Goal: Task Accomplishment & Management: Use online tool/utility

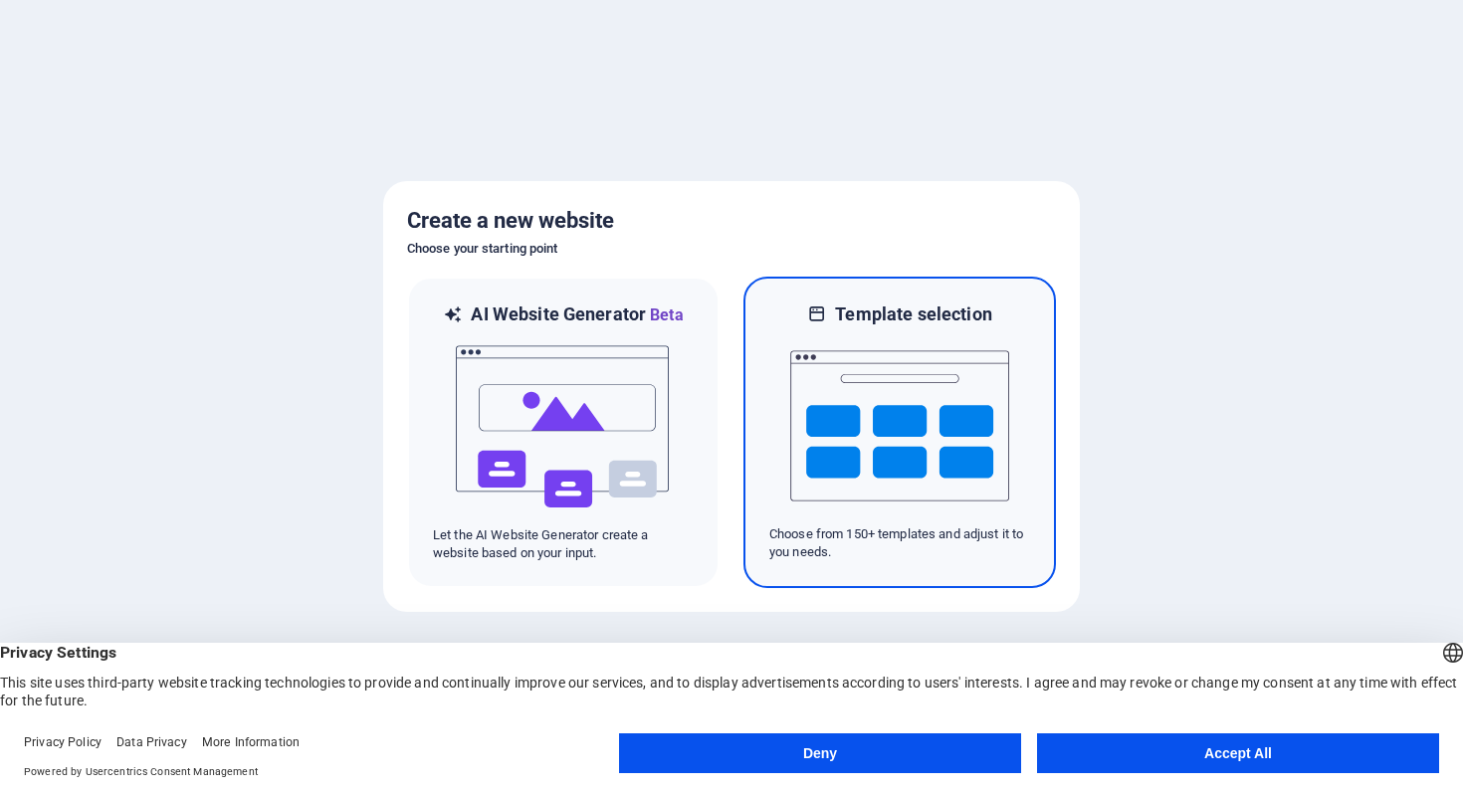
click at [858, 388] on img at bounding box center [899, 426] width 219 height 199
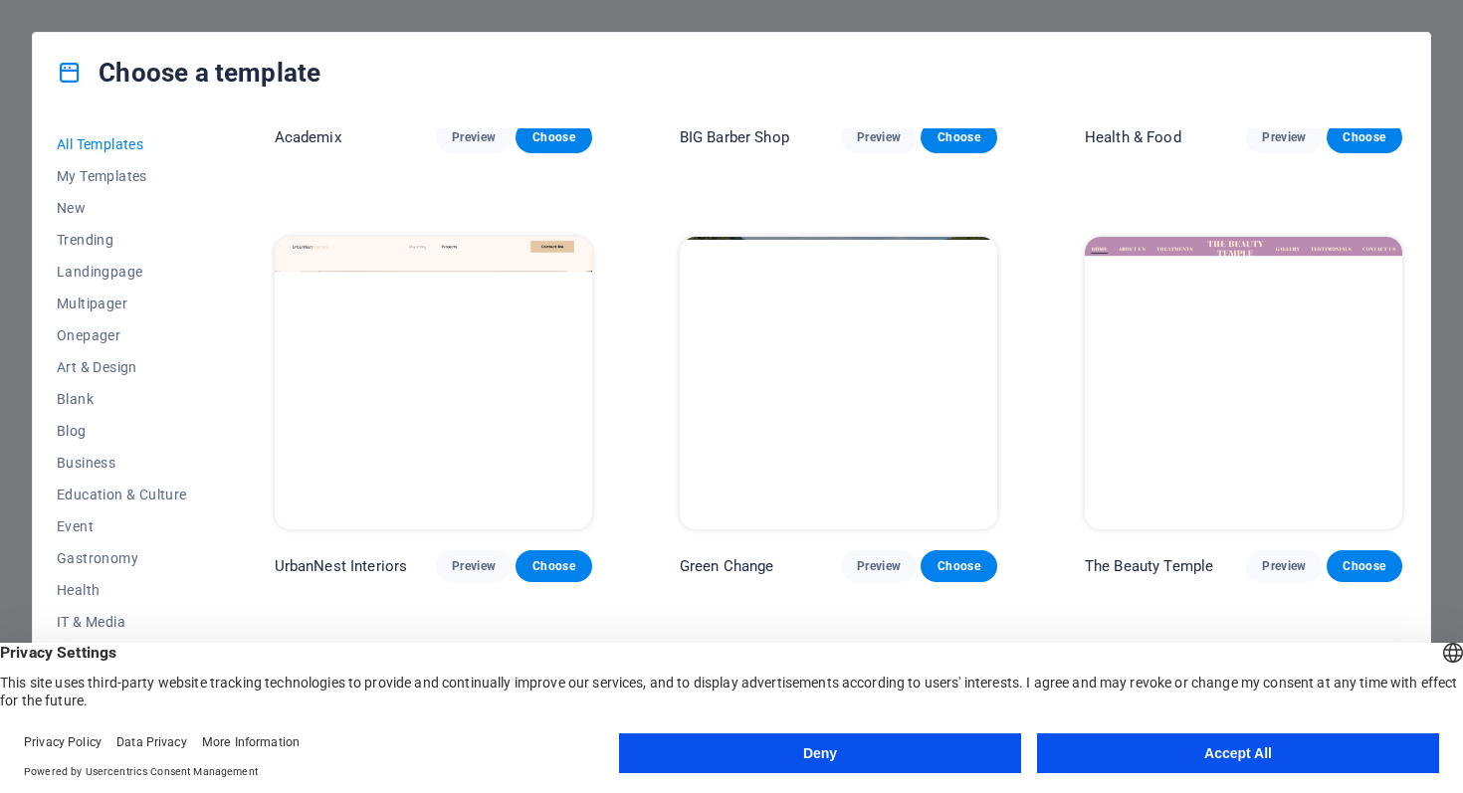
scroll to position [648, 0]
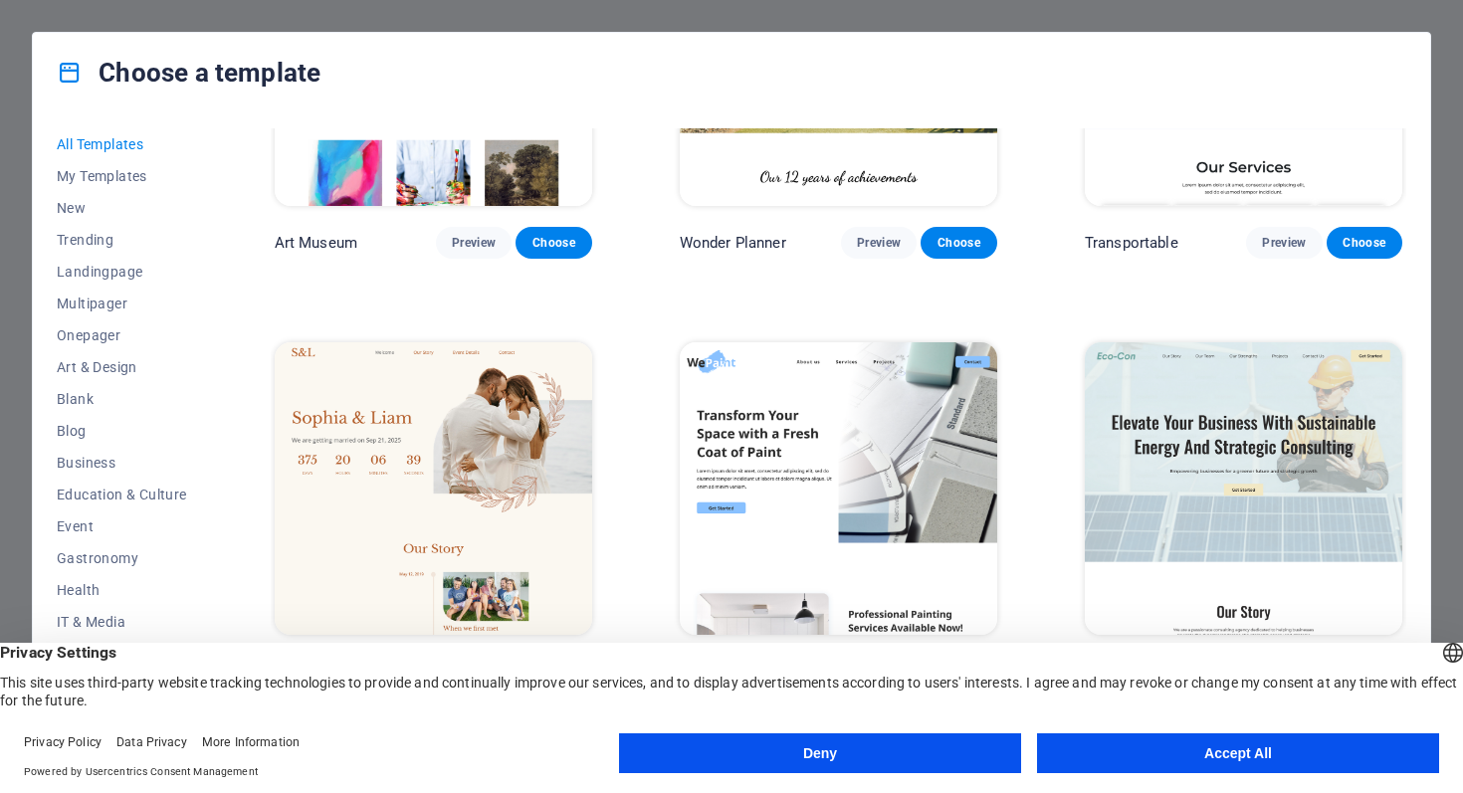
click at [1238, 757] on button "Accept All" at bounding box center [1238, 754] width 402 height 40
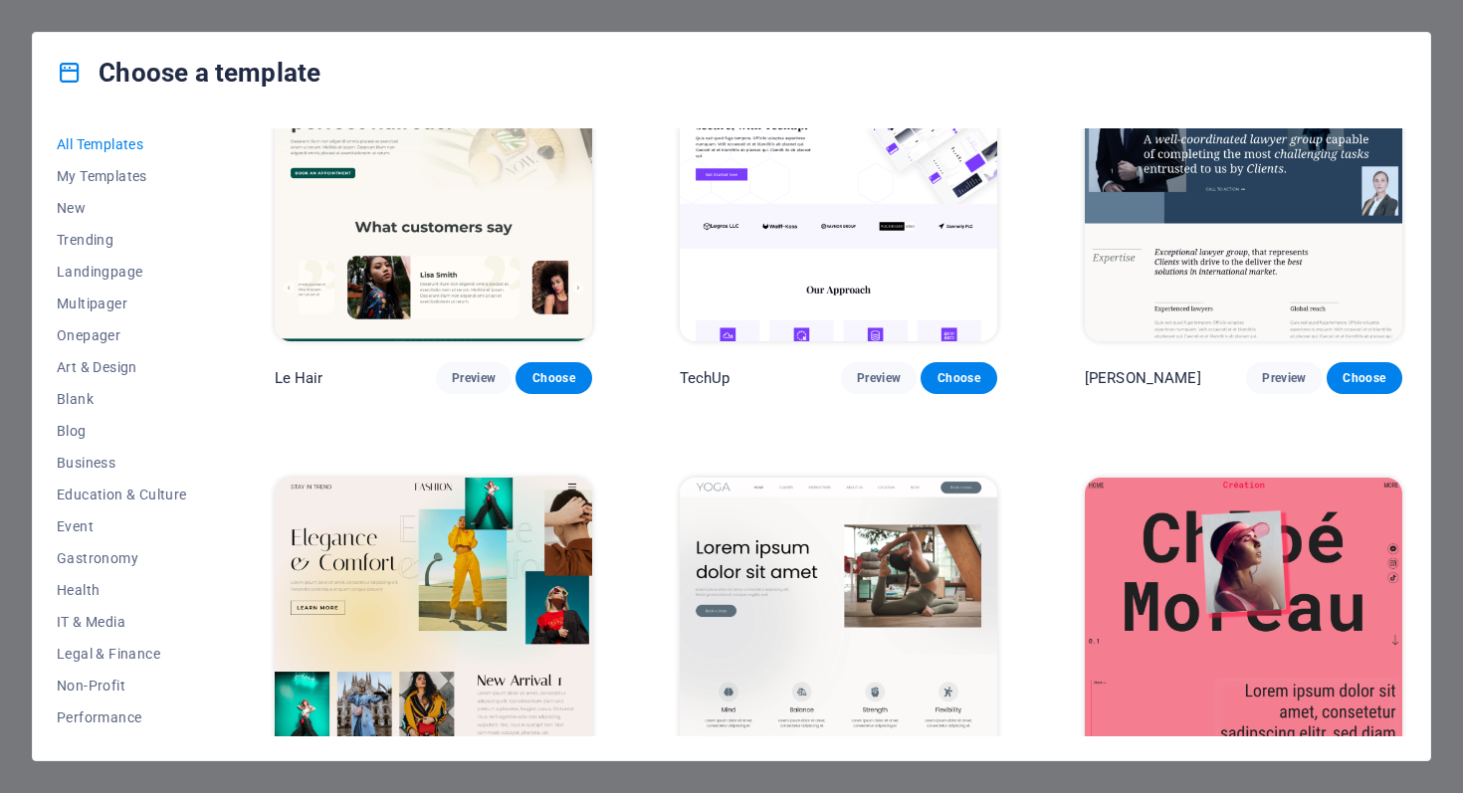
scroll to position [6087, 0]
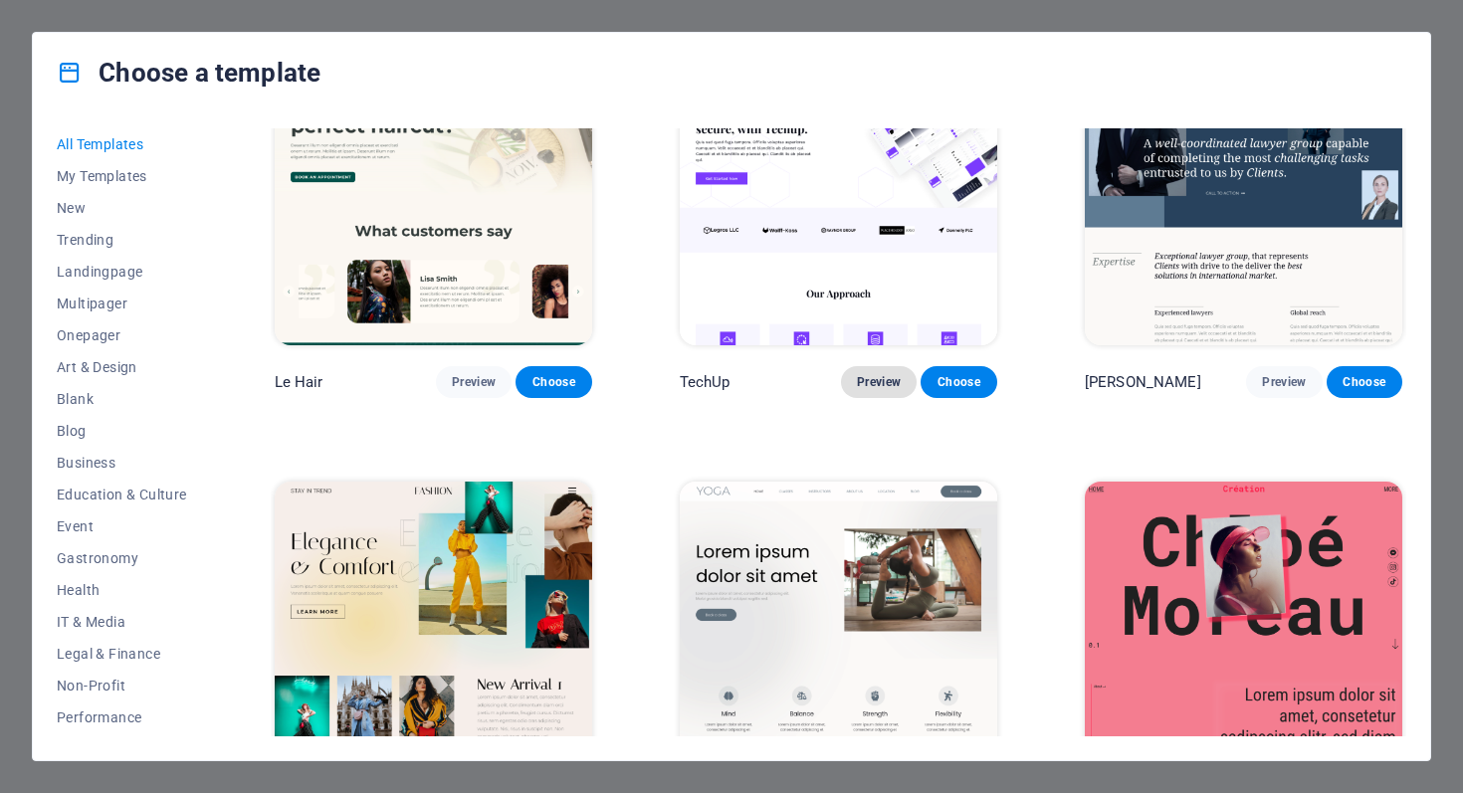
click at [889, 374] on span "Preview" at bounding box center [879, 382] width 44 height 16
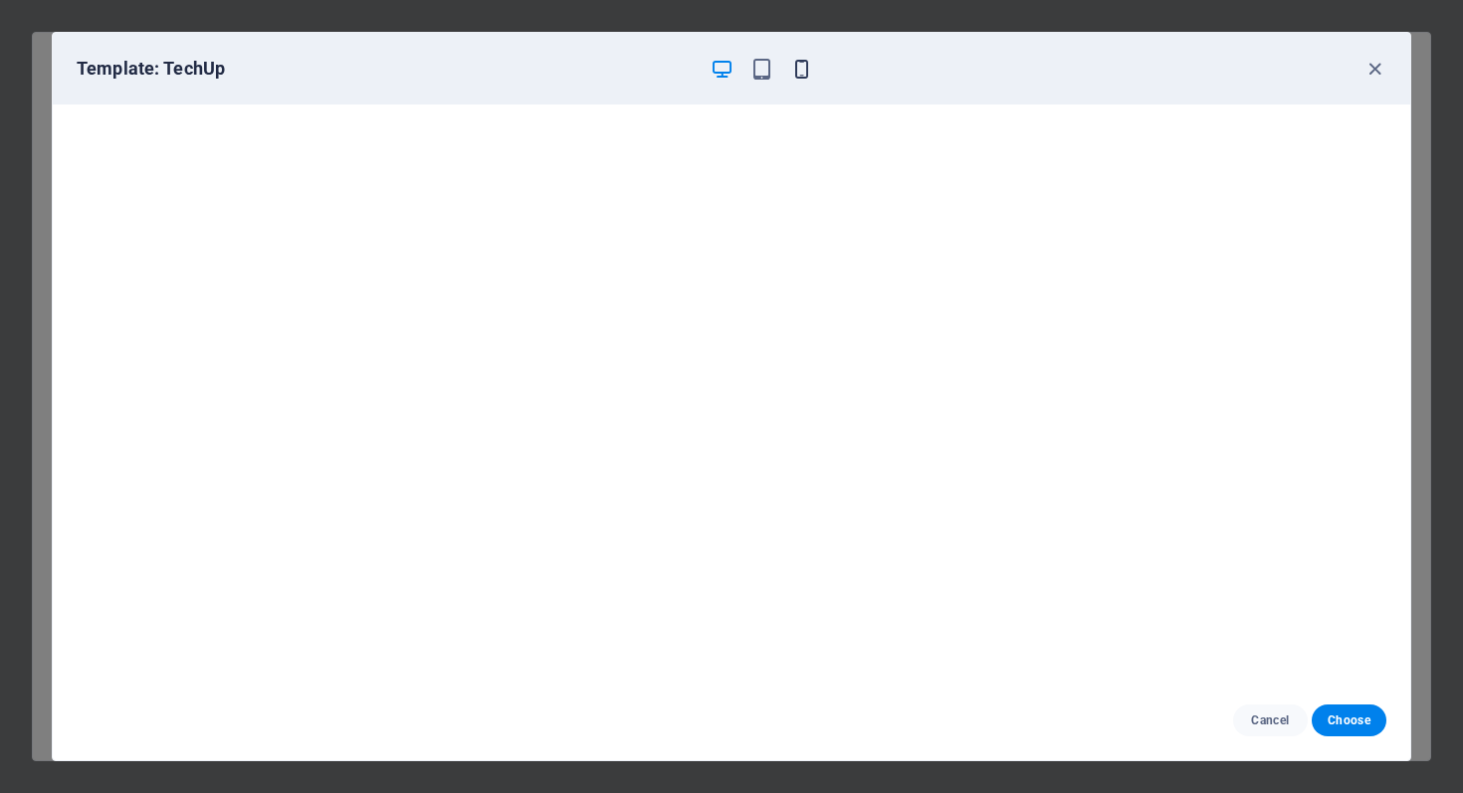
click at [808, 63] on icon "button" at bounding box center [801, 69] width 23 height 23
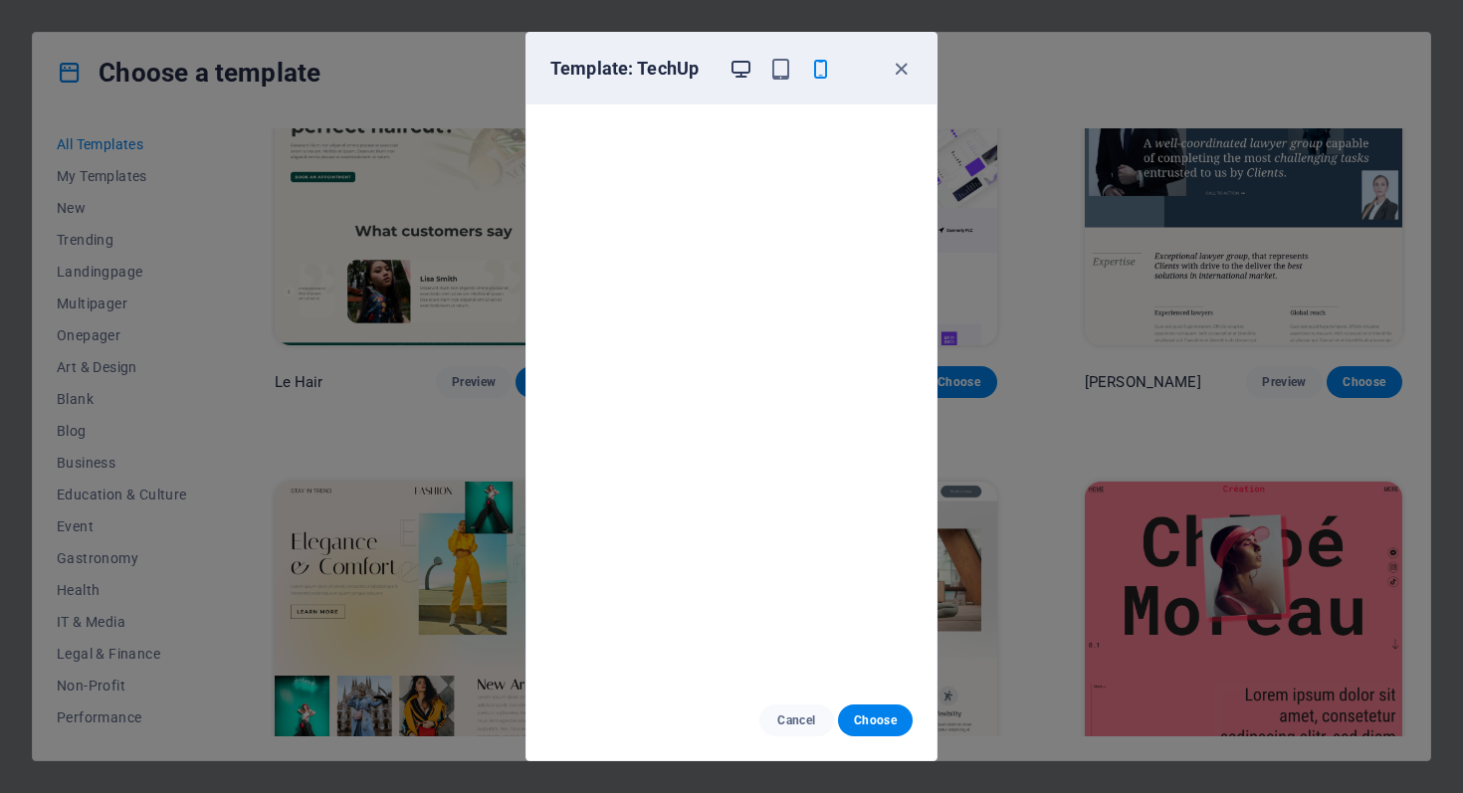
click at [738, 71] on icon "button" at bounding box center [741, 69] width 23 height 23
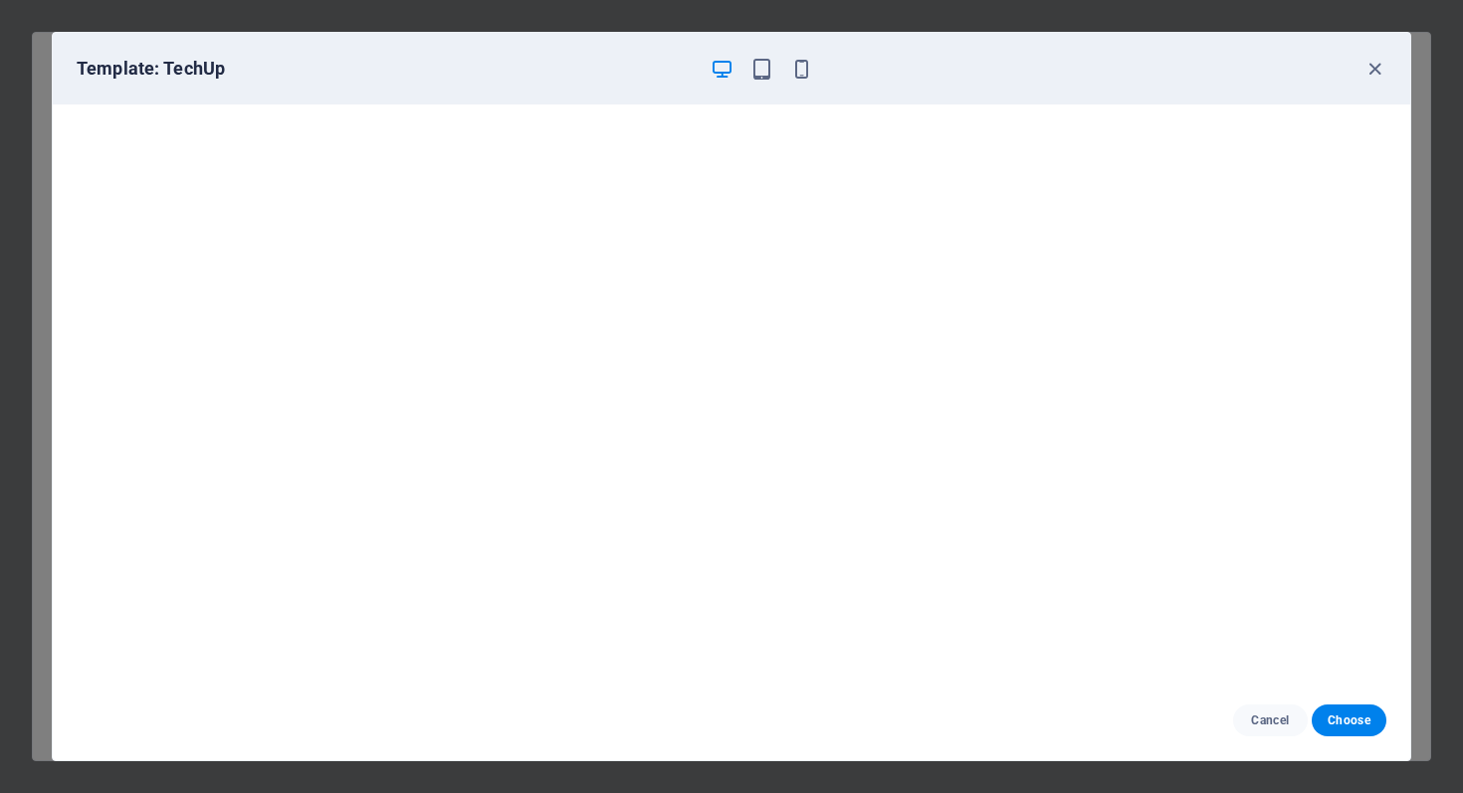
click at [730, 71] on icon "button" at bounding box center [722, 69] width 23 height 23
click at [804, 67] on icon "button" at bounding box center [801, 69] width 23 height 23
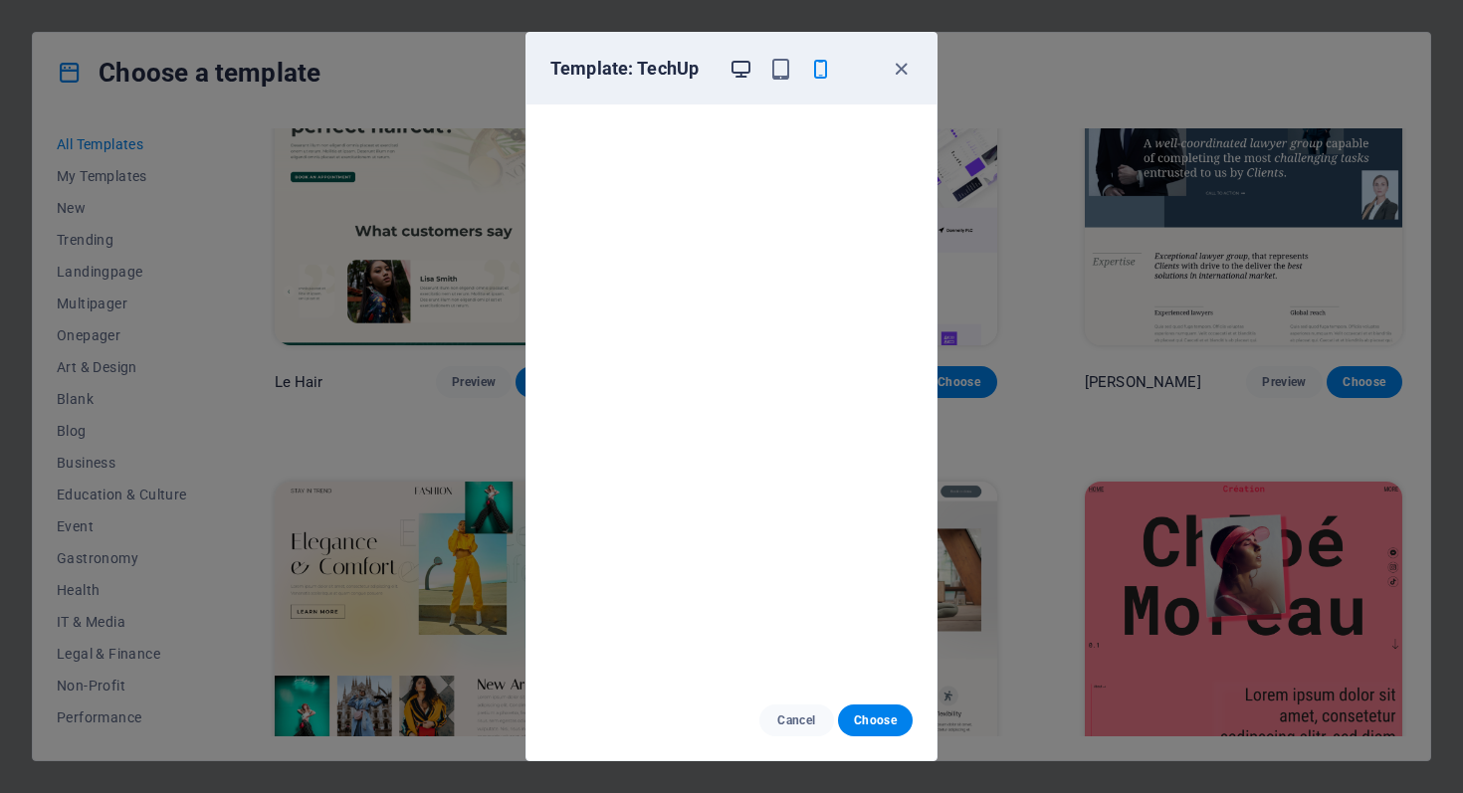
click at [737, 69] on icon "button" at bounding box center [741, 69] width 23 height 23
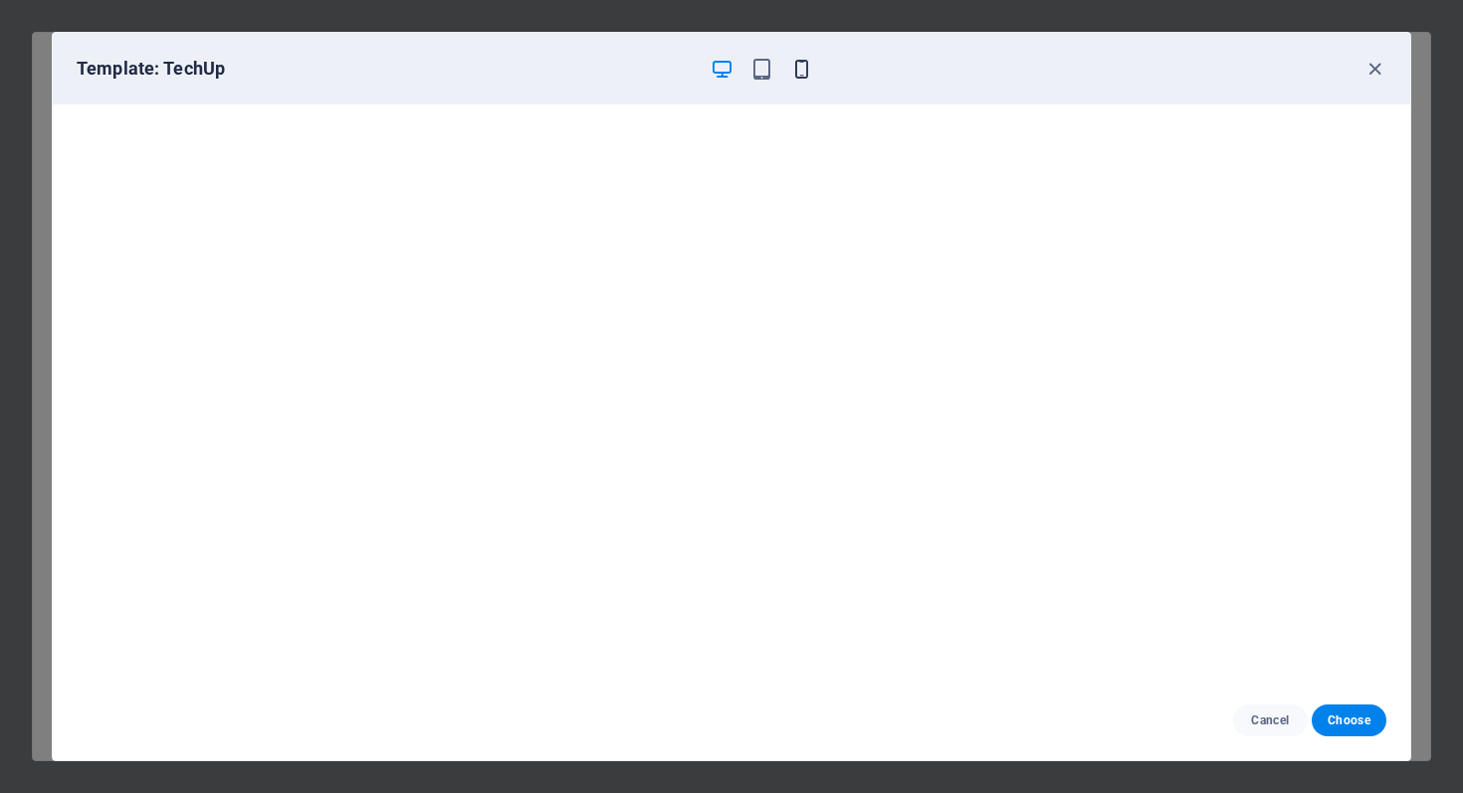
click at [799, 71] on icon "button" at bounding box center [801, 69] width 23 height 23
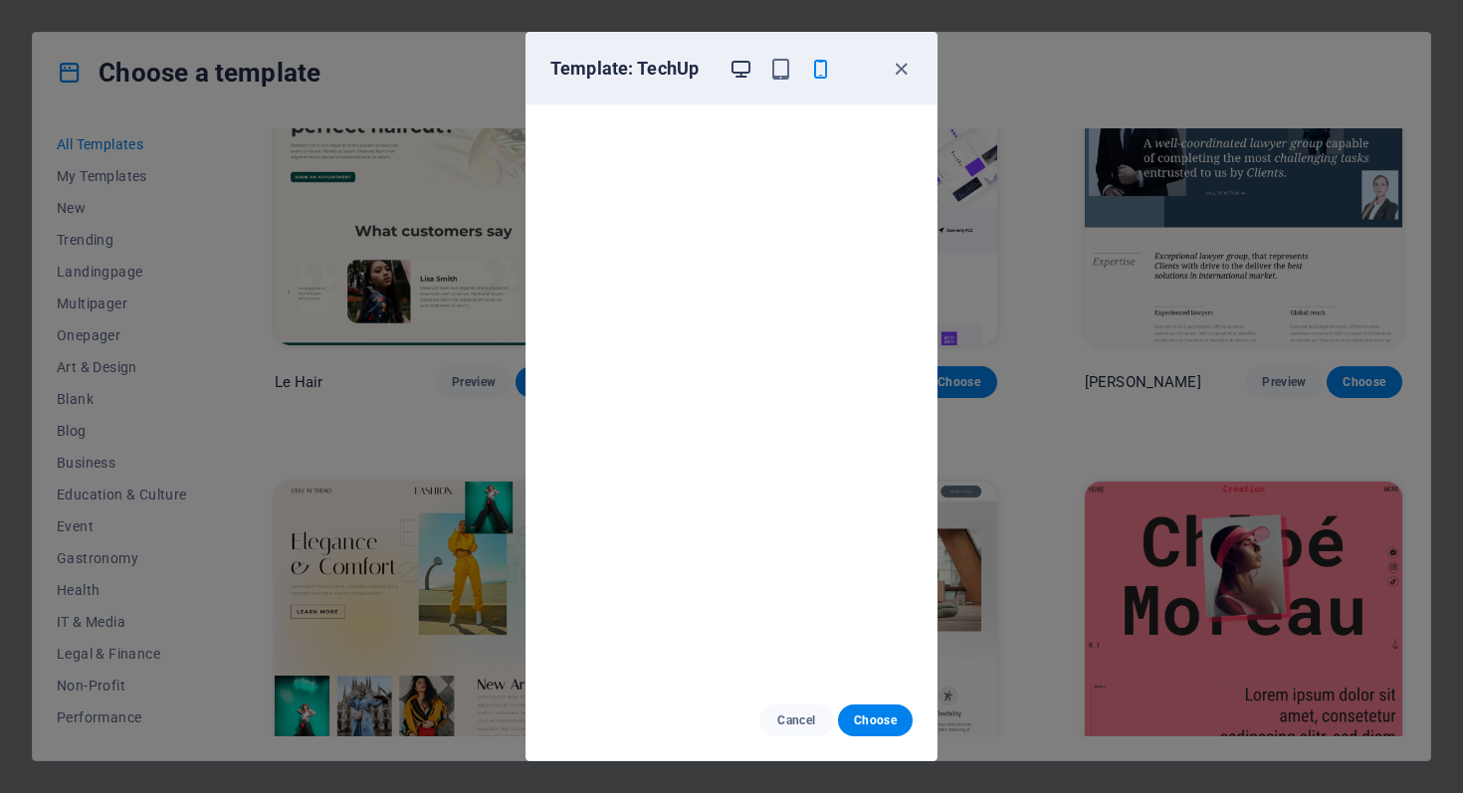
click at [743, 69] on icon "button" at bounding box center [741, 69] width 23 height 23
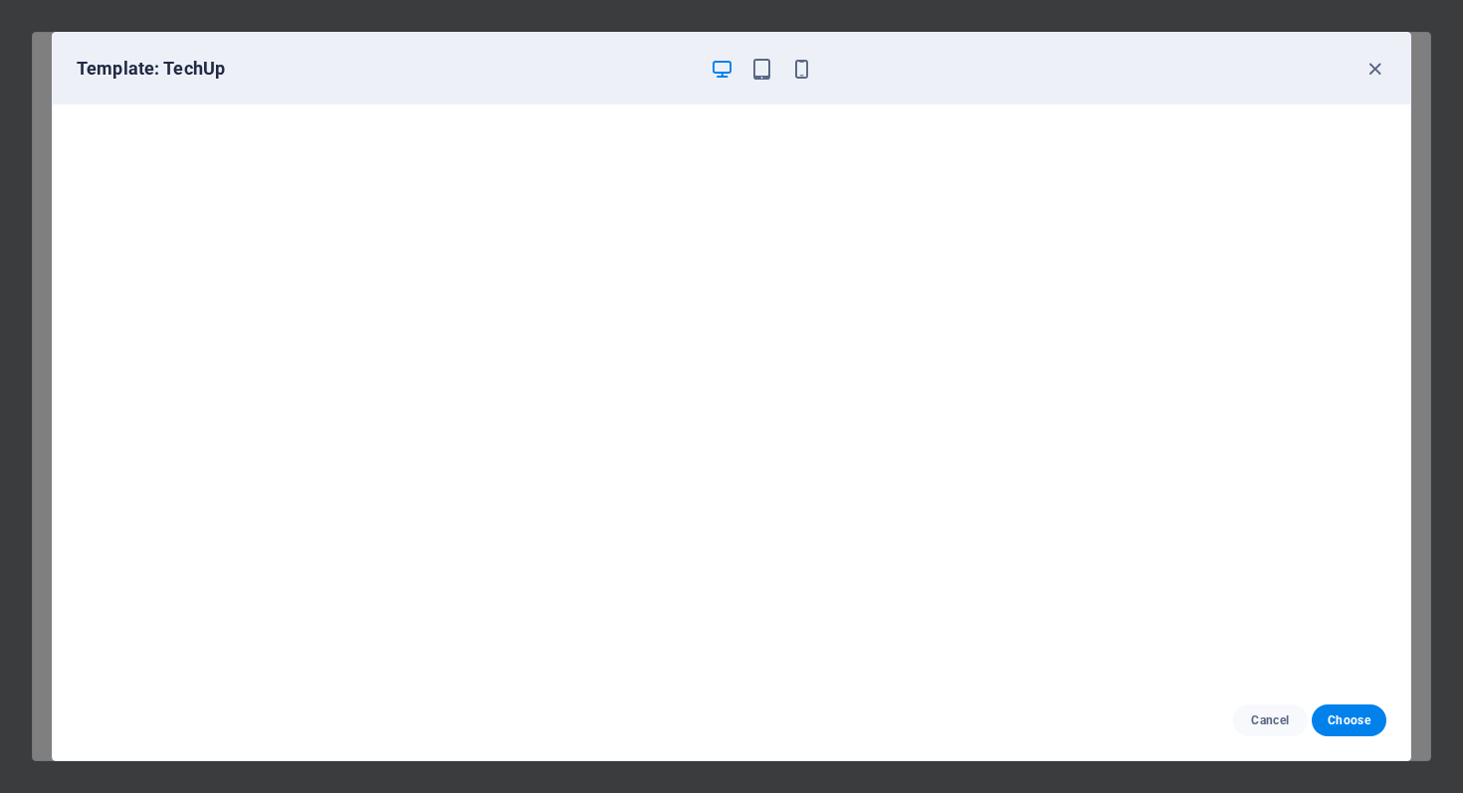
scroll to position [0, 0]
click at [1371, 66] on icon "button" at bounding box center [1375, 69] width 23 height 23
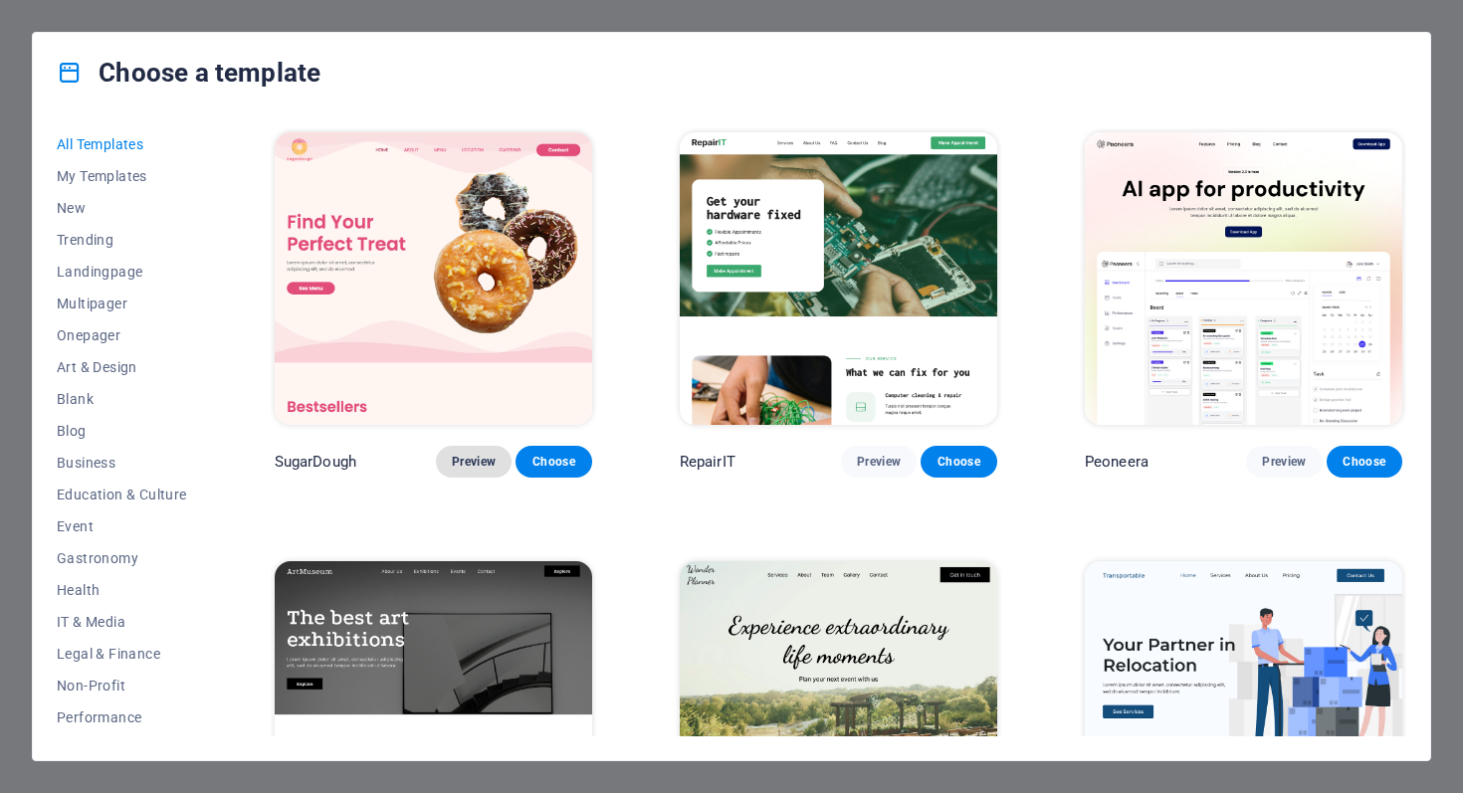
click at [449, 459] on button "Preview" at bounding box center [474, 462] width 76 height 32
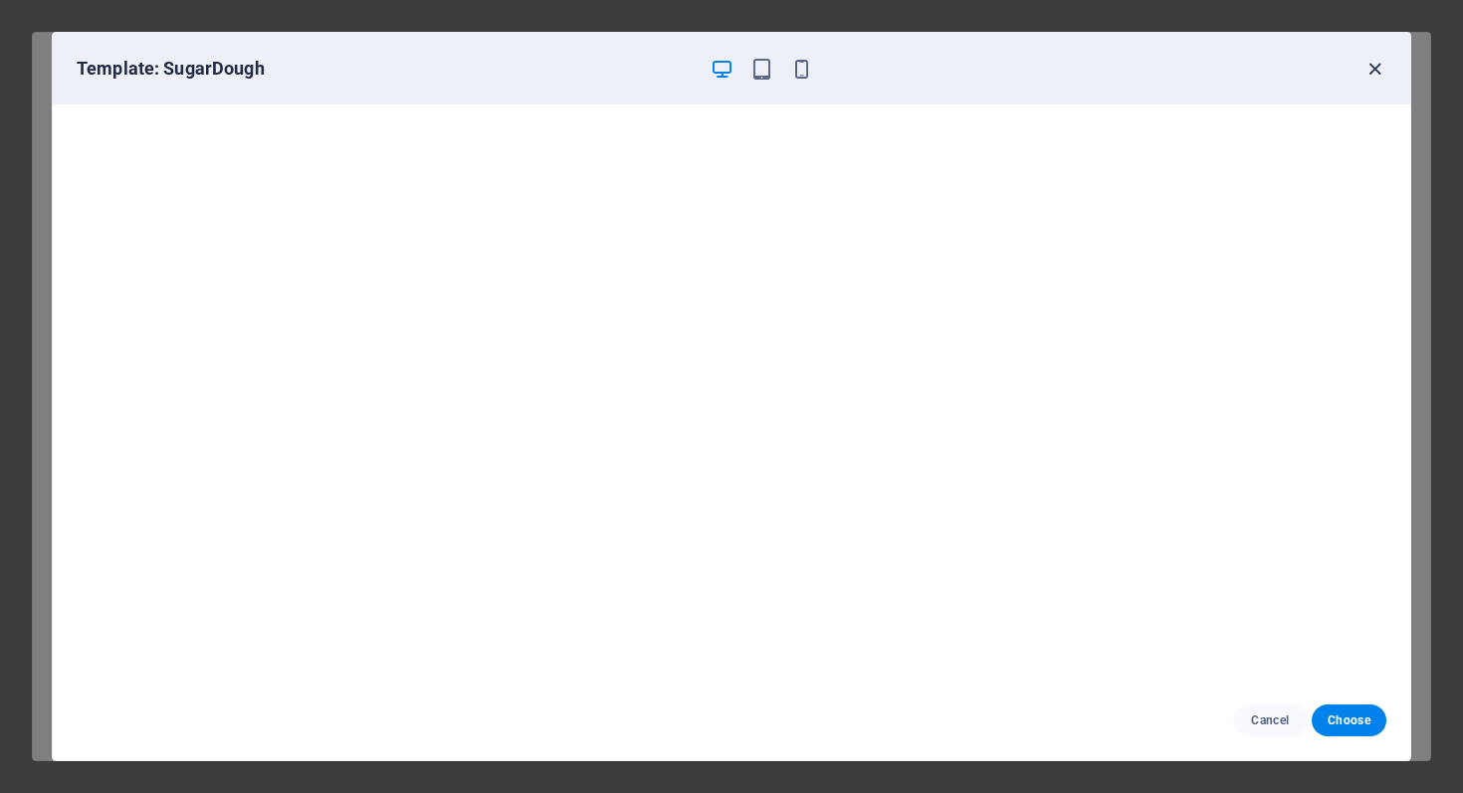
click at [1375, 60] on icon "button" at bounding box center [1375, 69] width 23 height 23
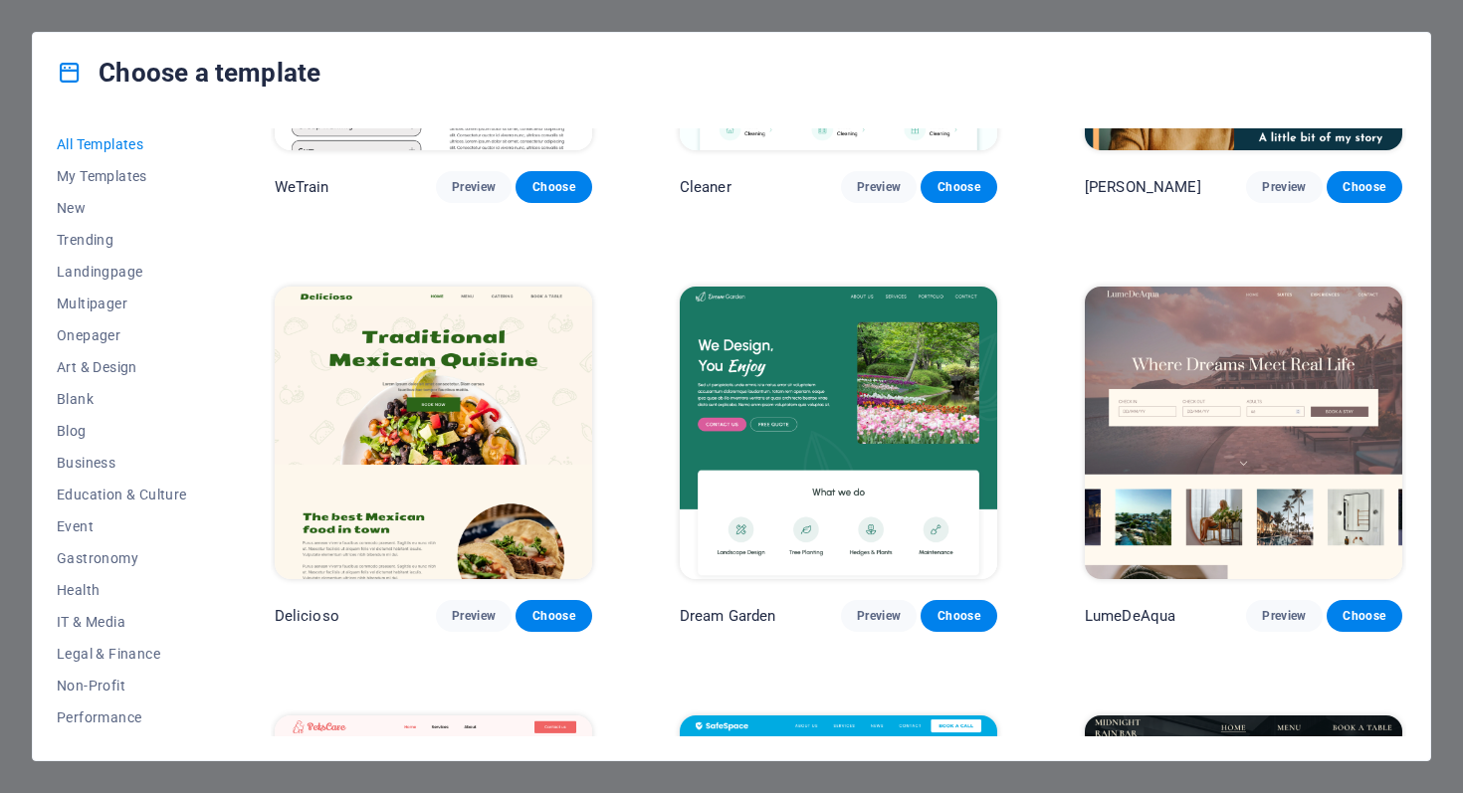
scroll to position [2874, 0]
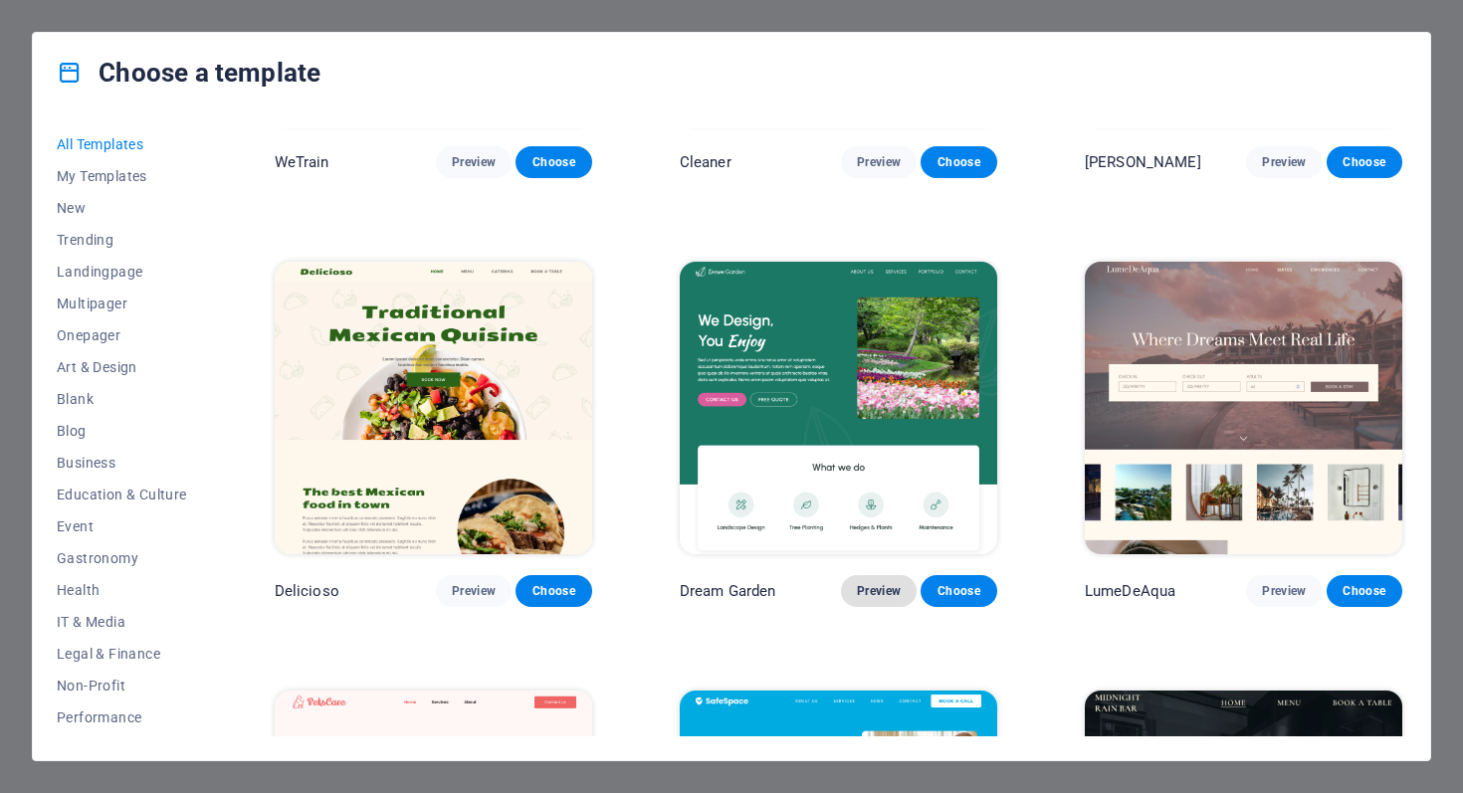
click at [876, 583] on span "Preview" at bounding box center [879, 591] width 44 height 16
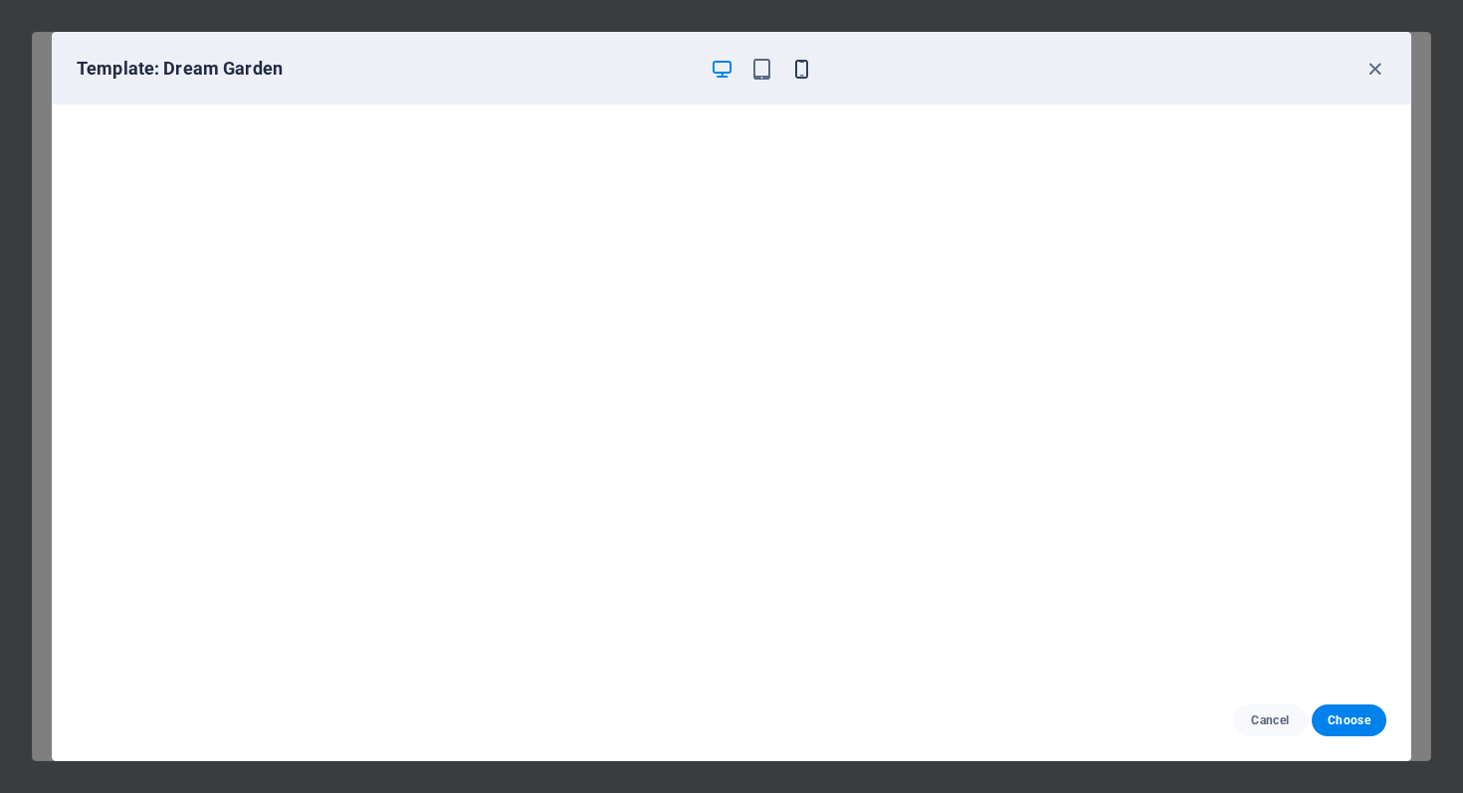
click at [804, 70] on icon "button" at bounding box center [801, 69] width 23 height 23
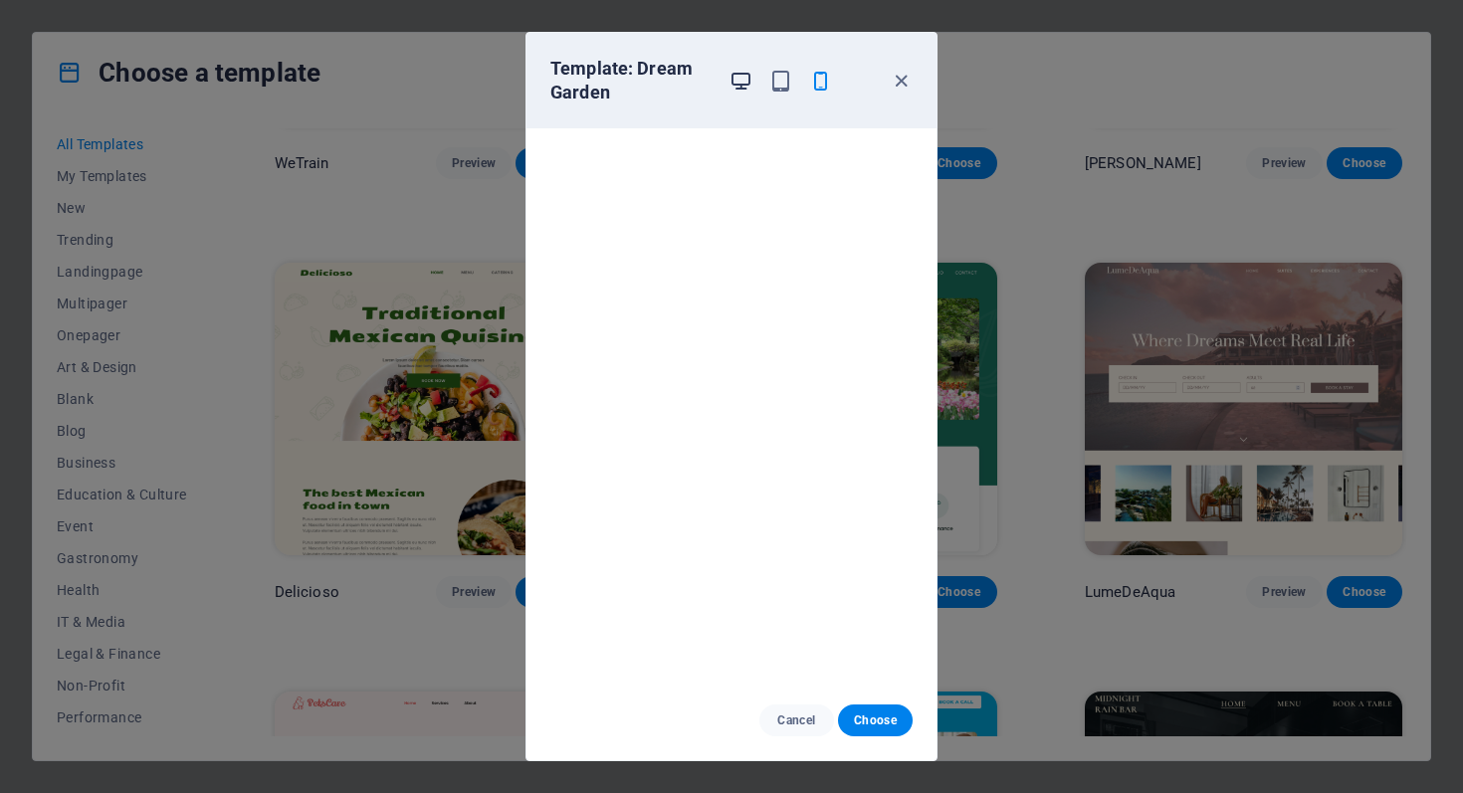
click at [739, 78] on icon "button" at bounding box center [741, 81] width 23 height 23
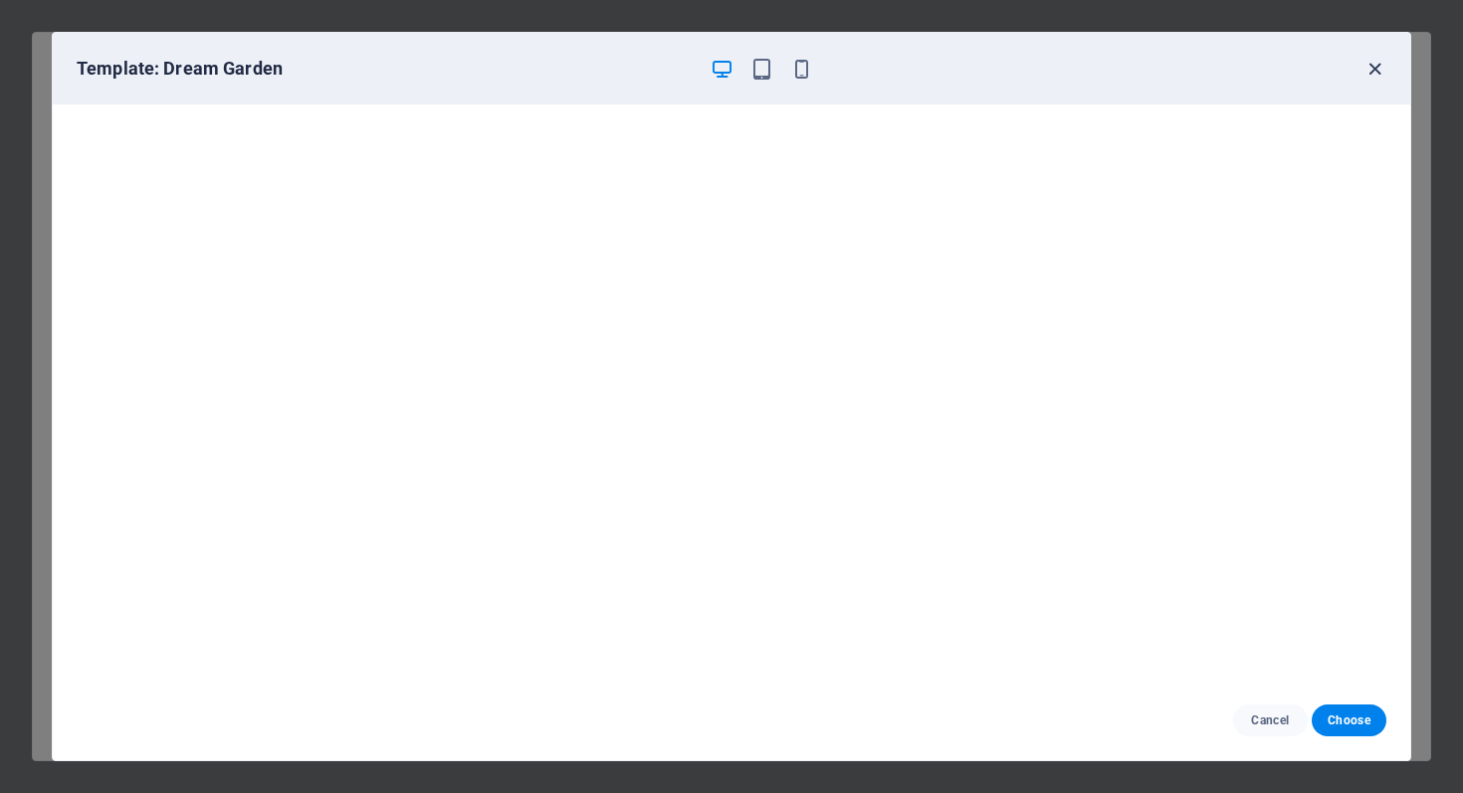
click at [1379, 68] on icon "button" at bounding box center [1375, 69] width 23 height 23
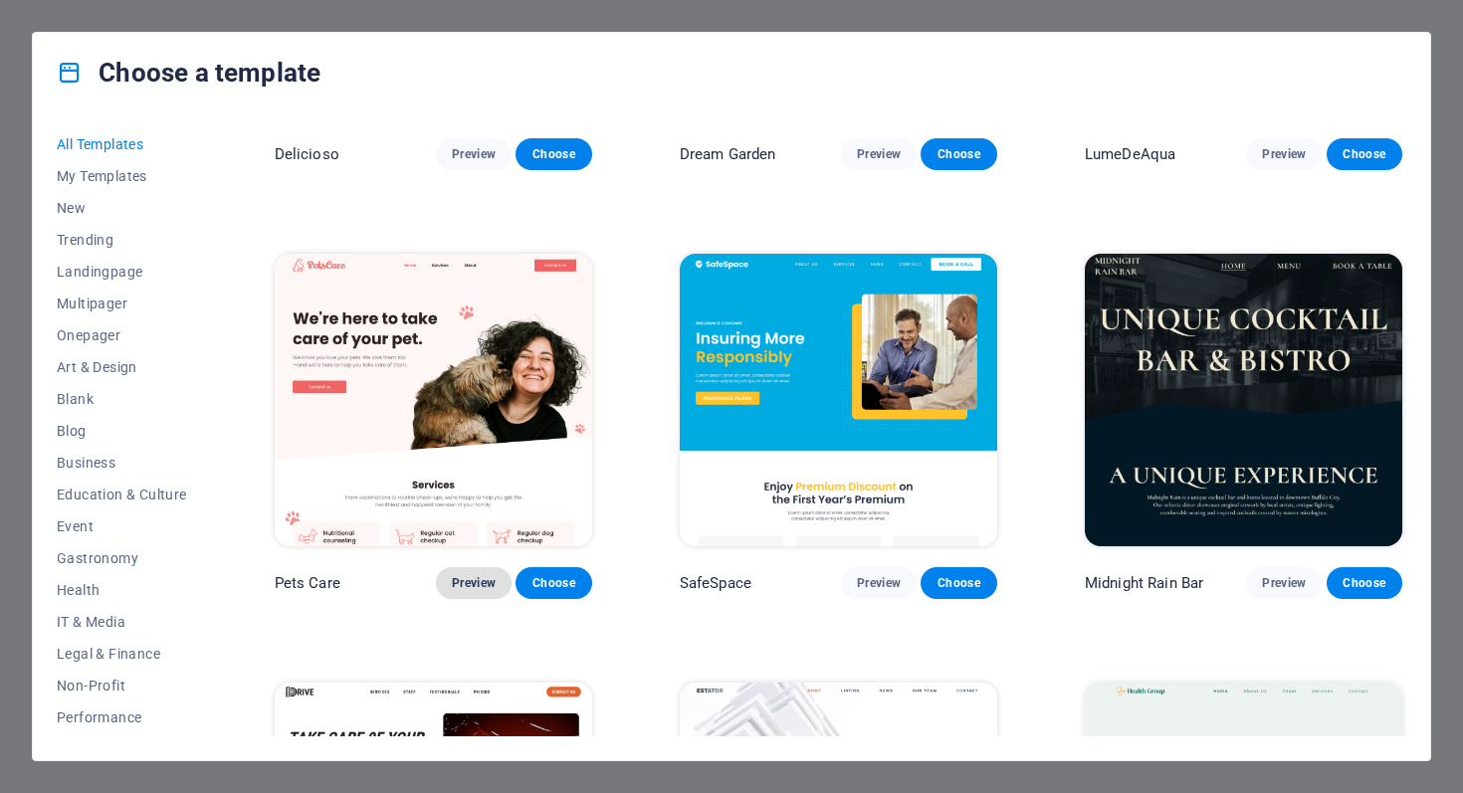
scroll to position [3307, 0]
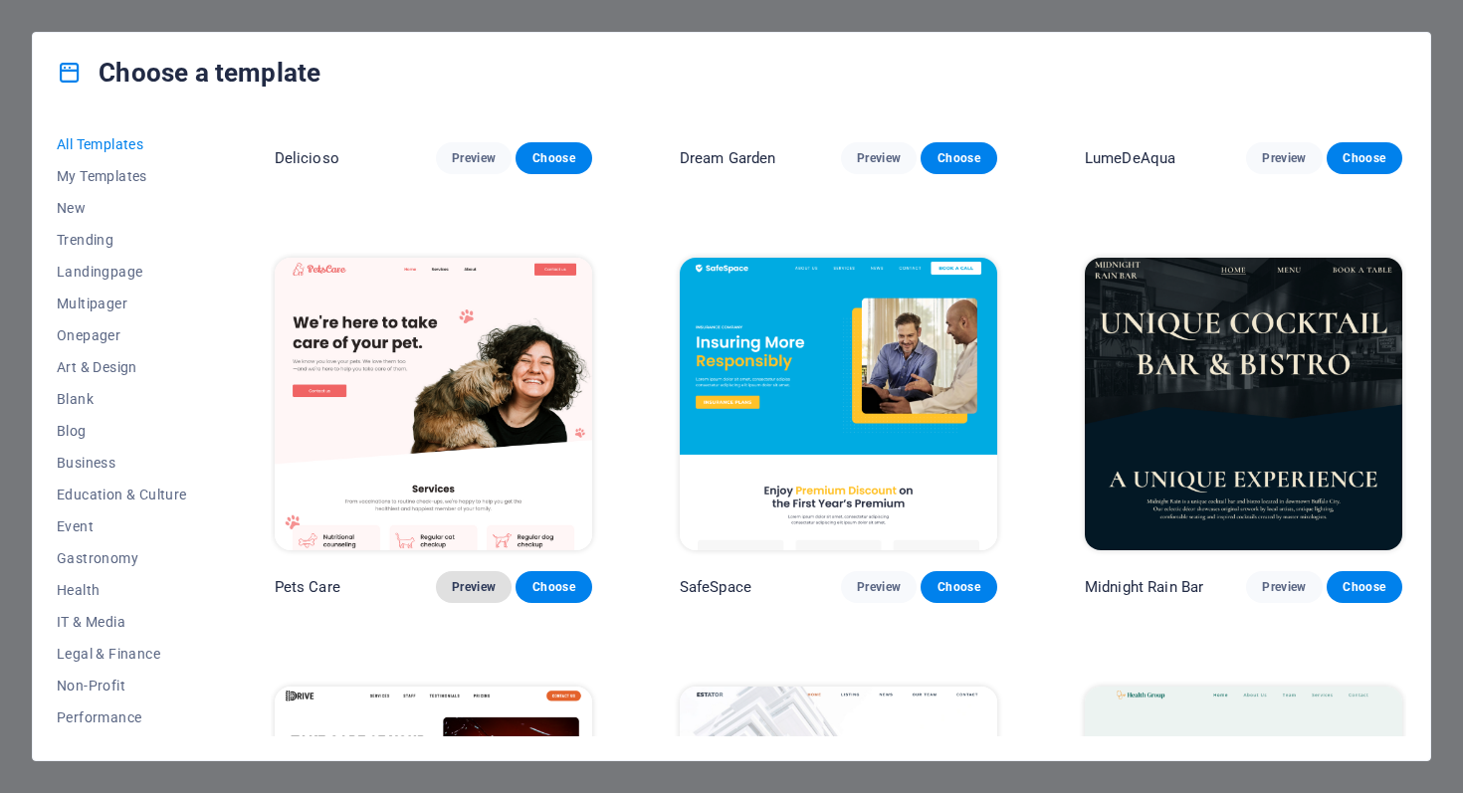
click at [482, 579] on span "Preview" at bounding box center [474, 587] width 44 height 16
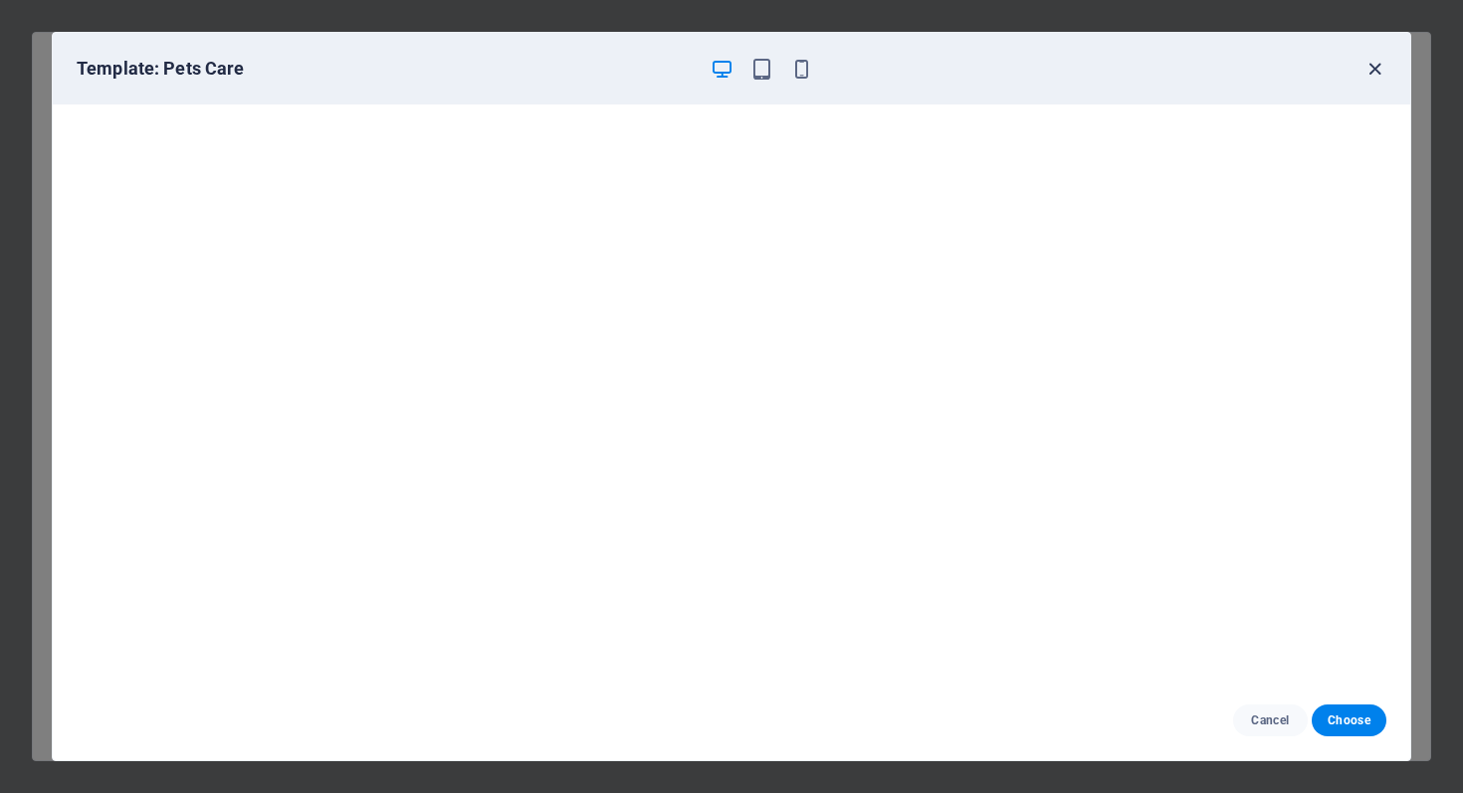
click at [1378, 71] on icon "button" at bounding box center [1375, 69] width 23 height 23
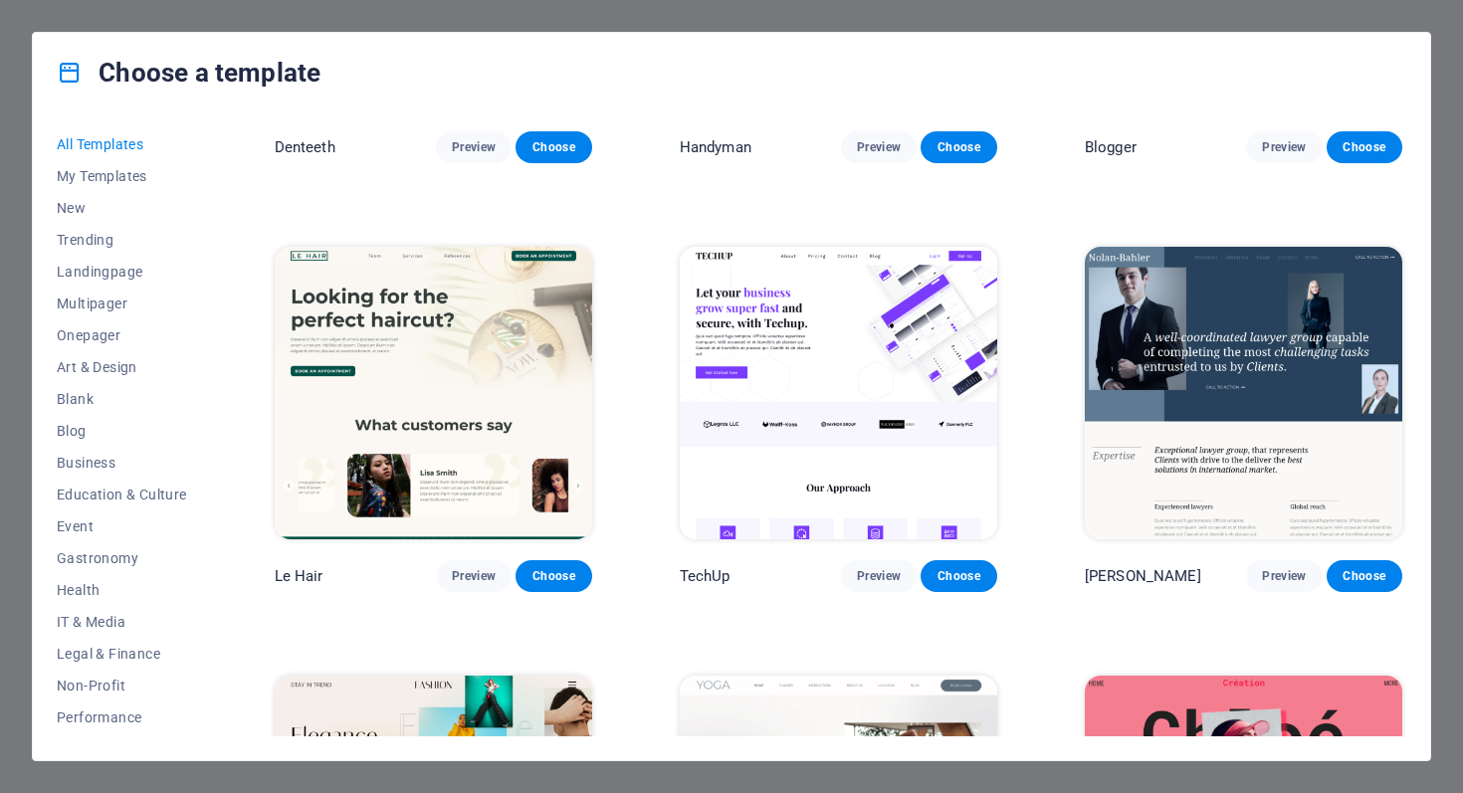
scroll to position [5869, 0]
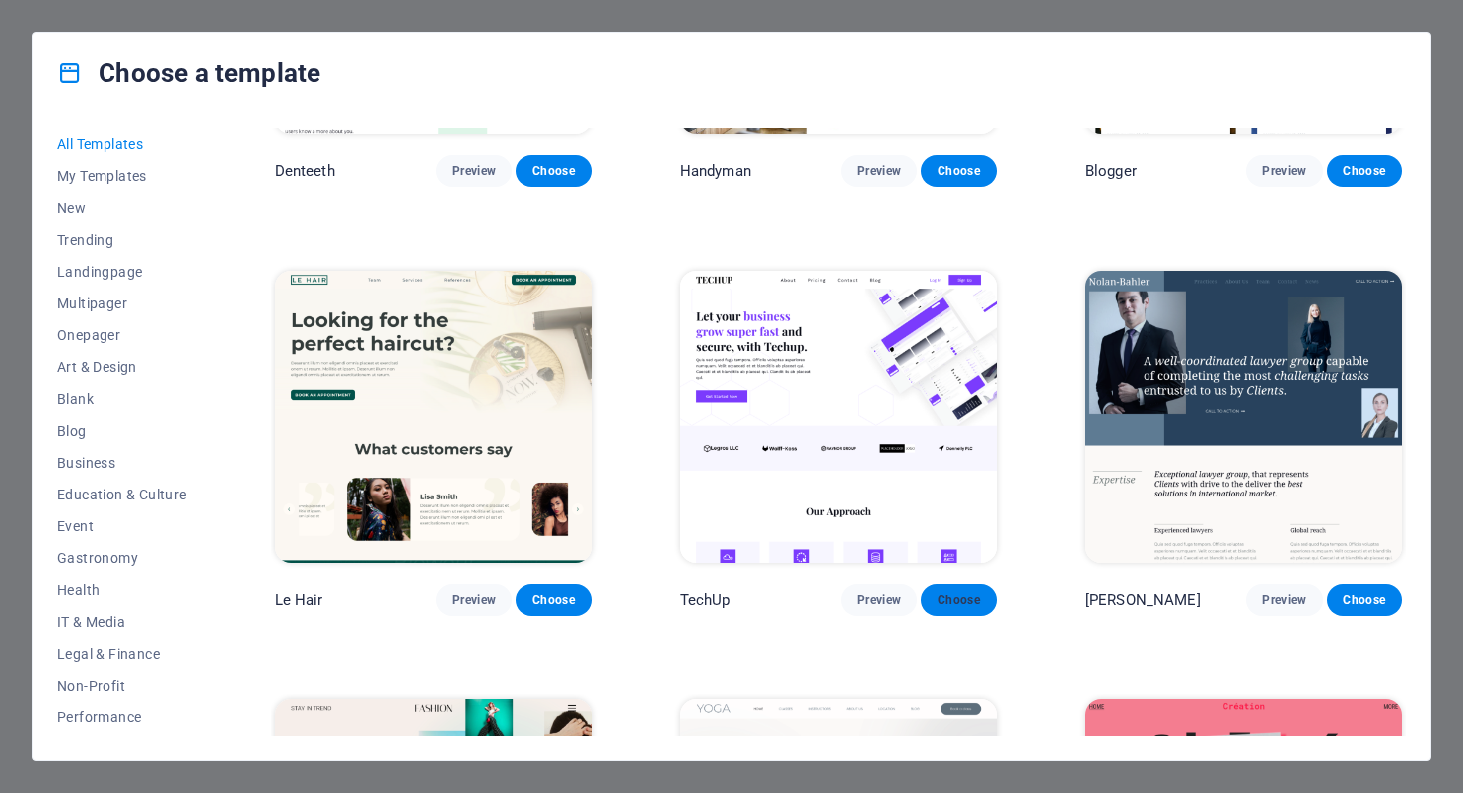
click at [961, 592] on span "Choose" at bounding box center [959, 600] width 44 height 16
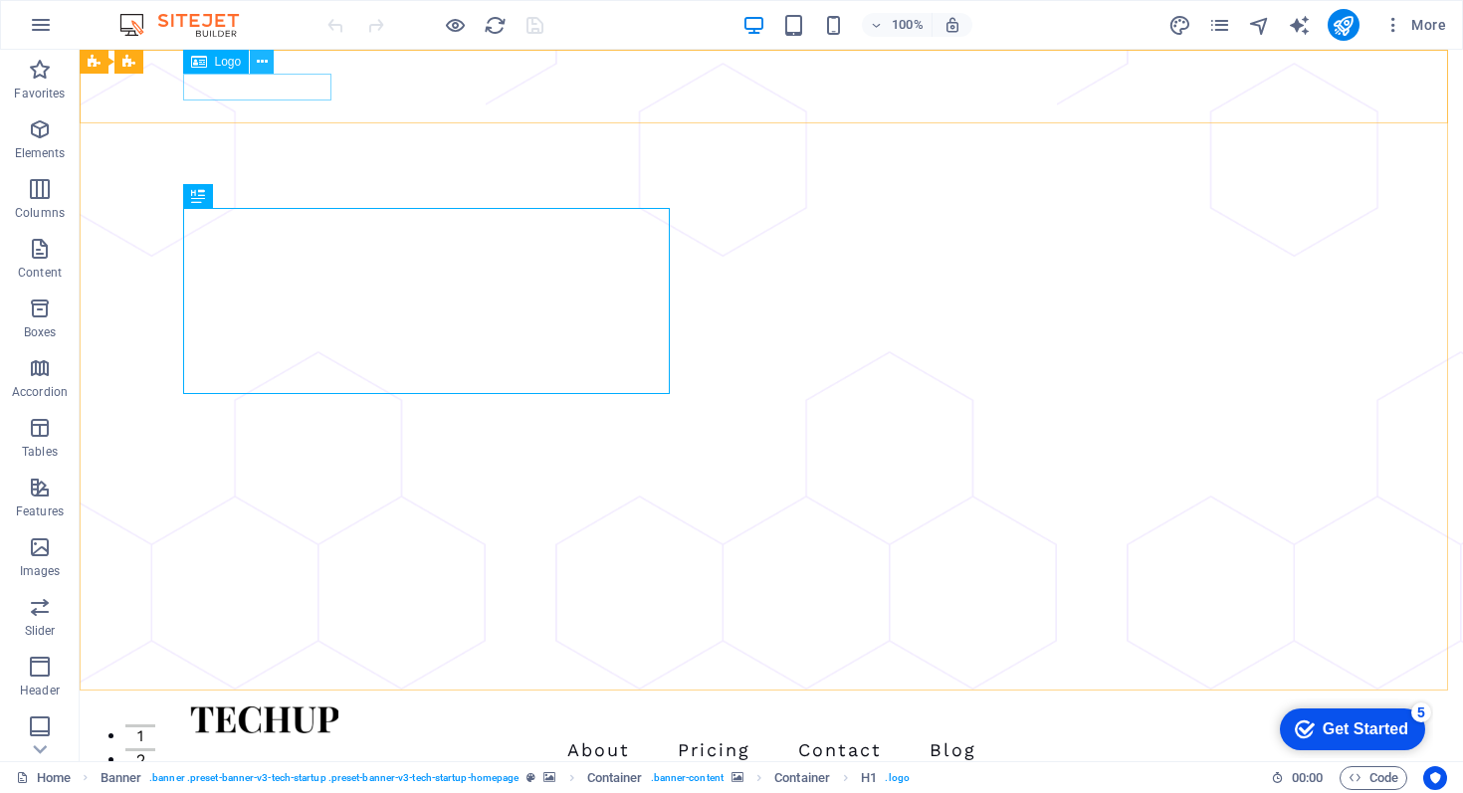
click at [264, 62] on icon at bounding box center [262, 62] width 11 height 21
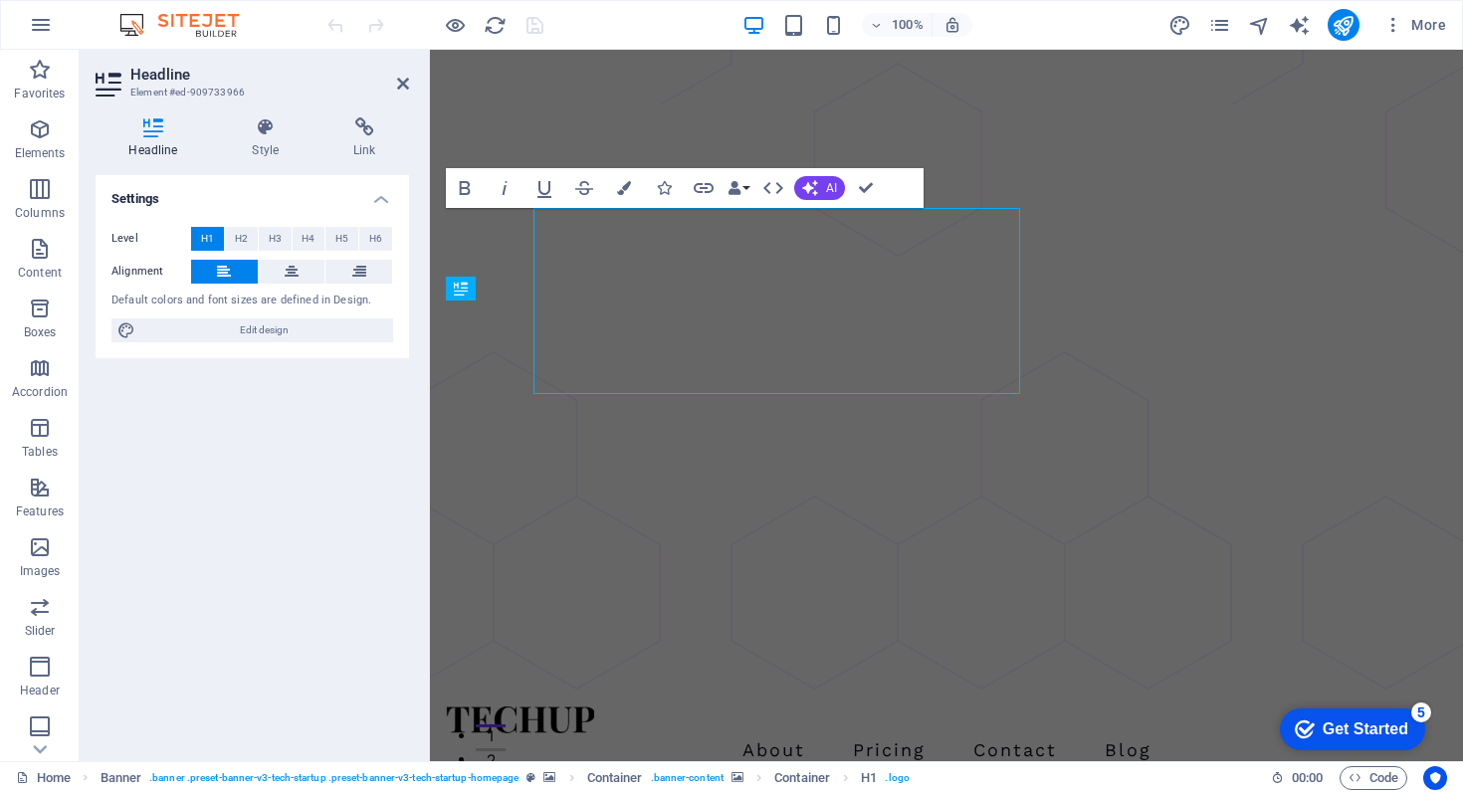
click at [269, 264] on div "Headline Element #ed-909733966 Headline Style Link Settings Level H1 H2 H3 H4 H…" at bounding box center [772, 406] width 1384 height 712
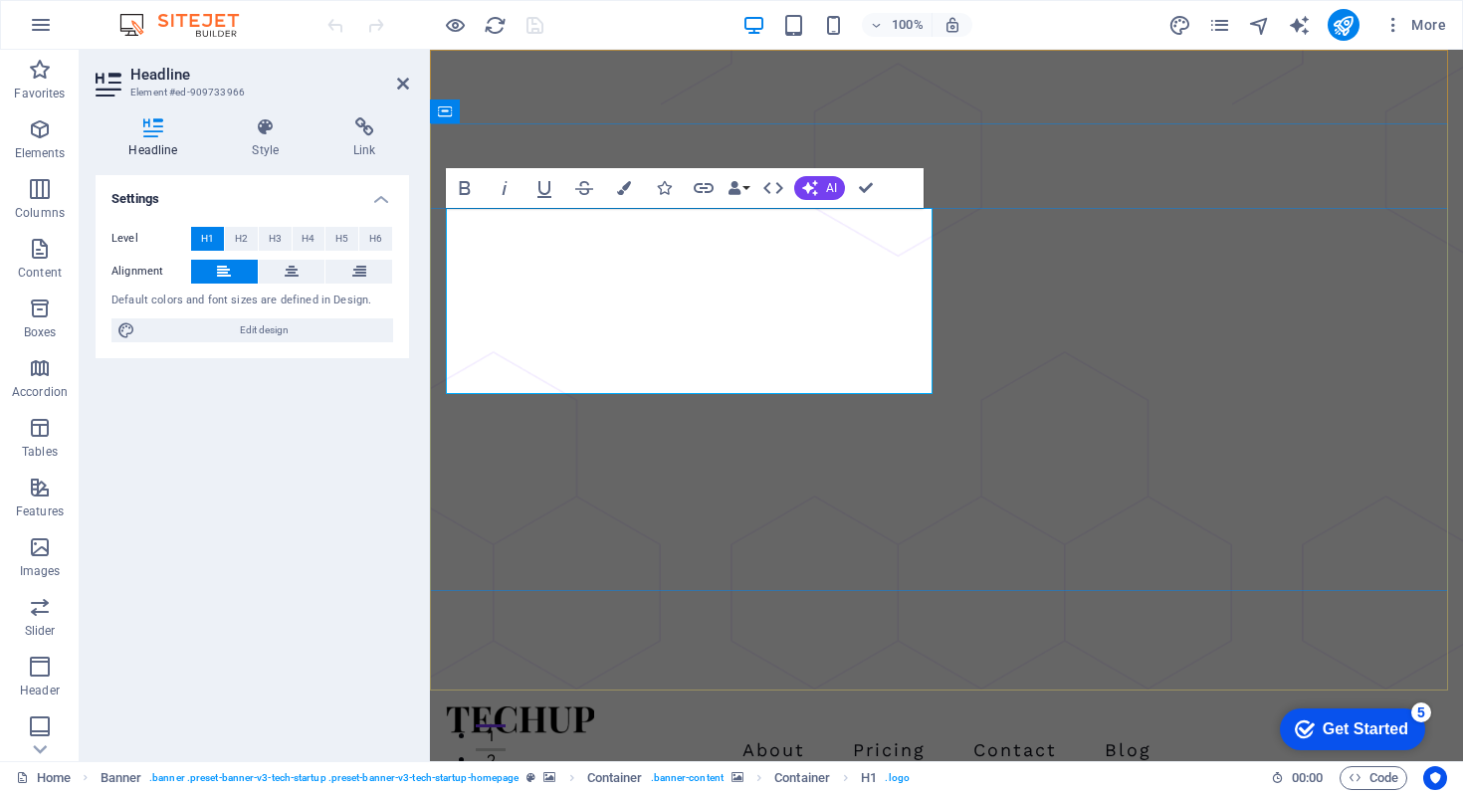
drag, startPoint x: 448, startPoint y: 239, endPoint x: 536, endPoint y: 251, distance: 88.4
click at [783, 734] on nav "About Pricing Contact Blog" at bounding box center [947, 751] width 1002 height 34
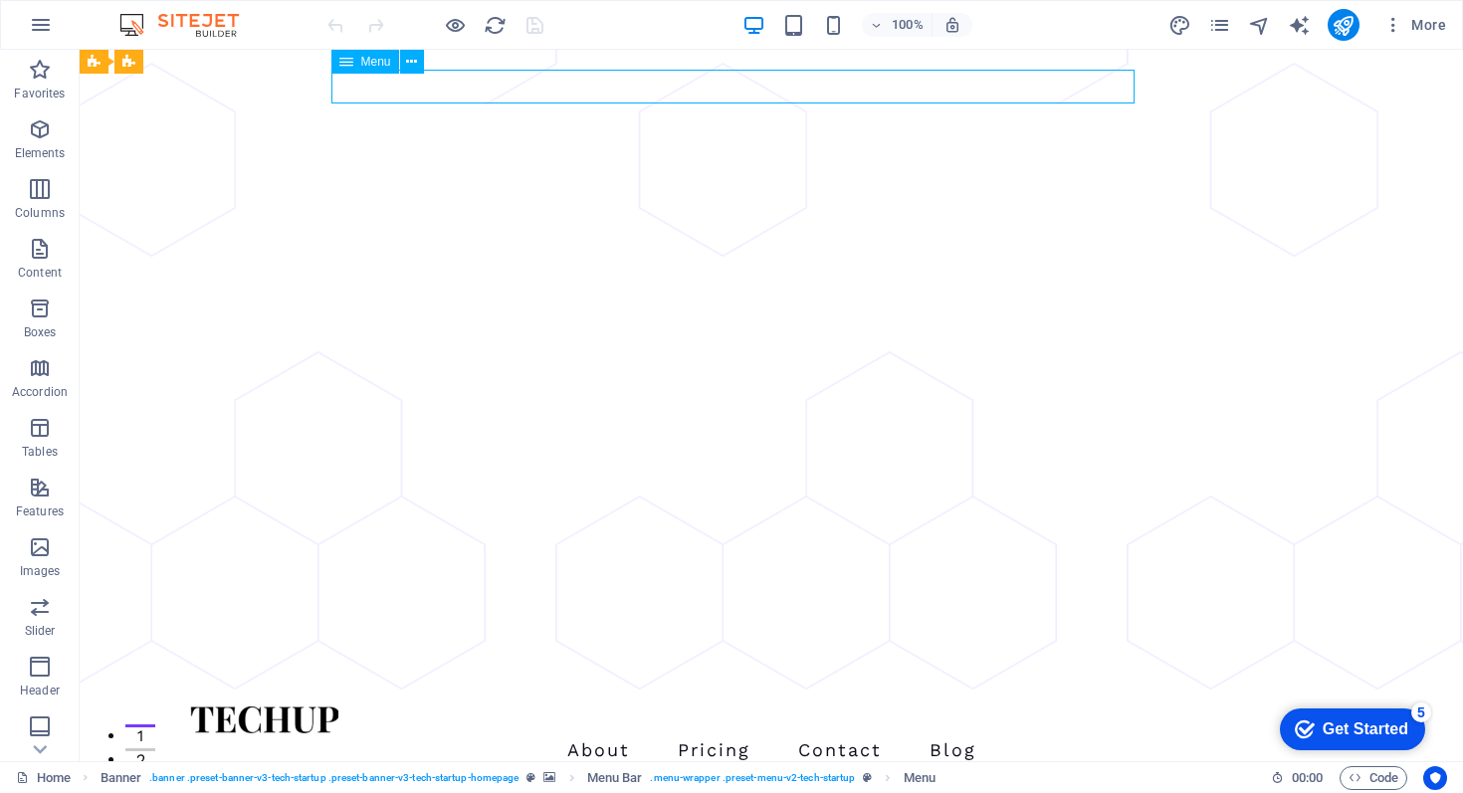
click at [744, 734] on nav "About Pricing Contact Blog" at bounding box center [771, 751] width 1163 height 34
click at [696, 734] on nav "About Pricing Contact Blog" at bounding box center [771, 751] width 1163 height 34
select select "1"
select select
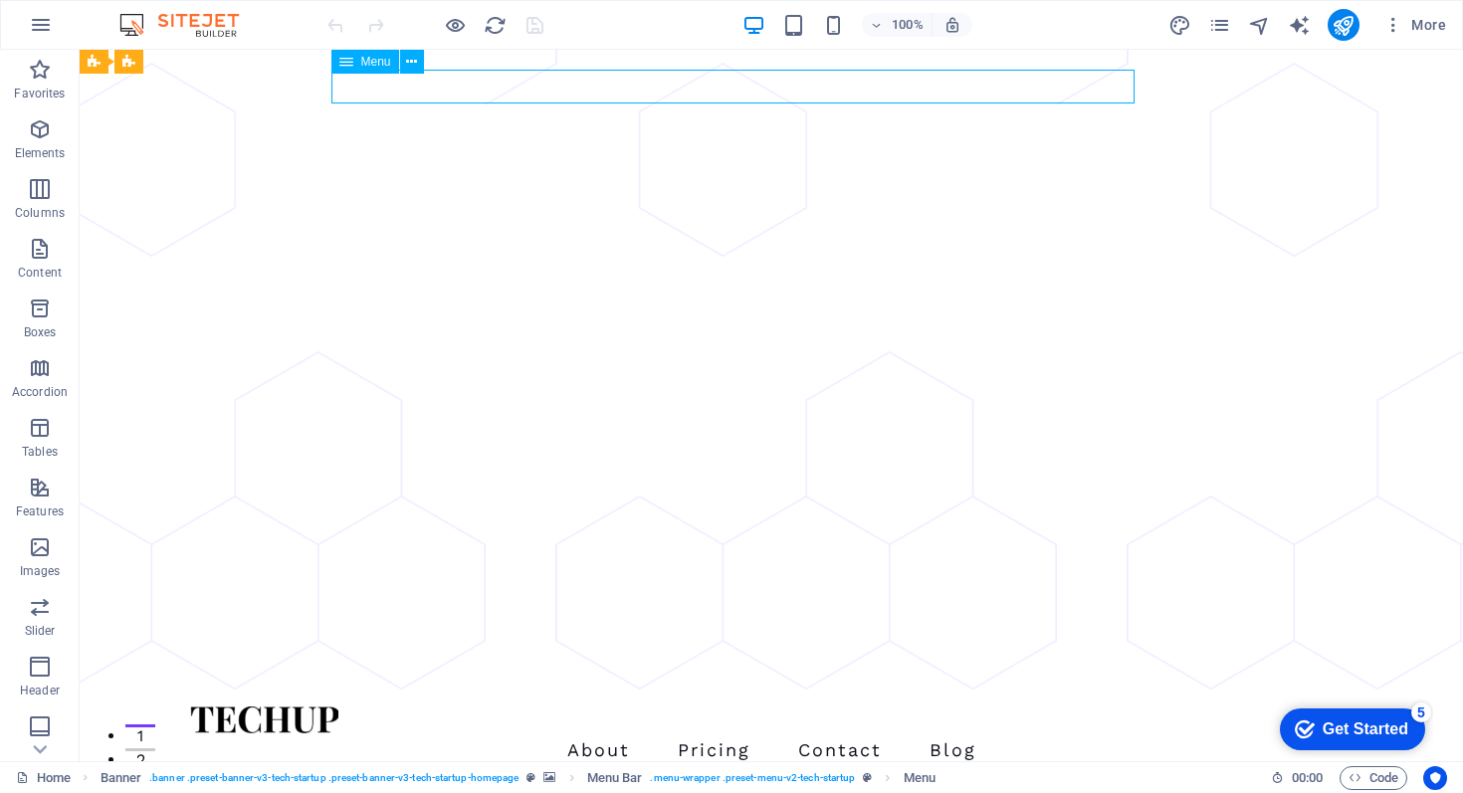
select select "2"
select select
select select "3"
select select
select select "4"
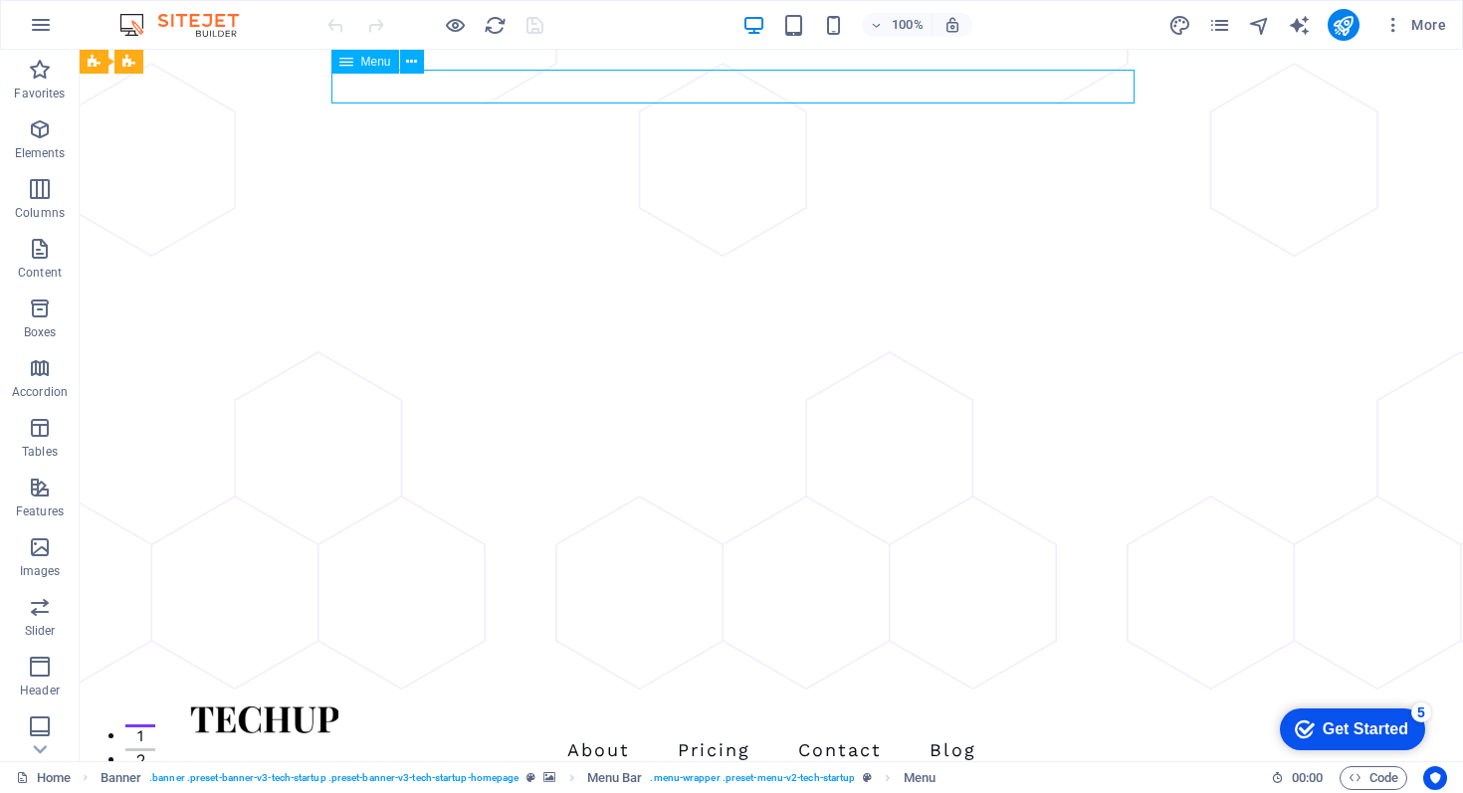
select select
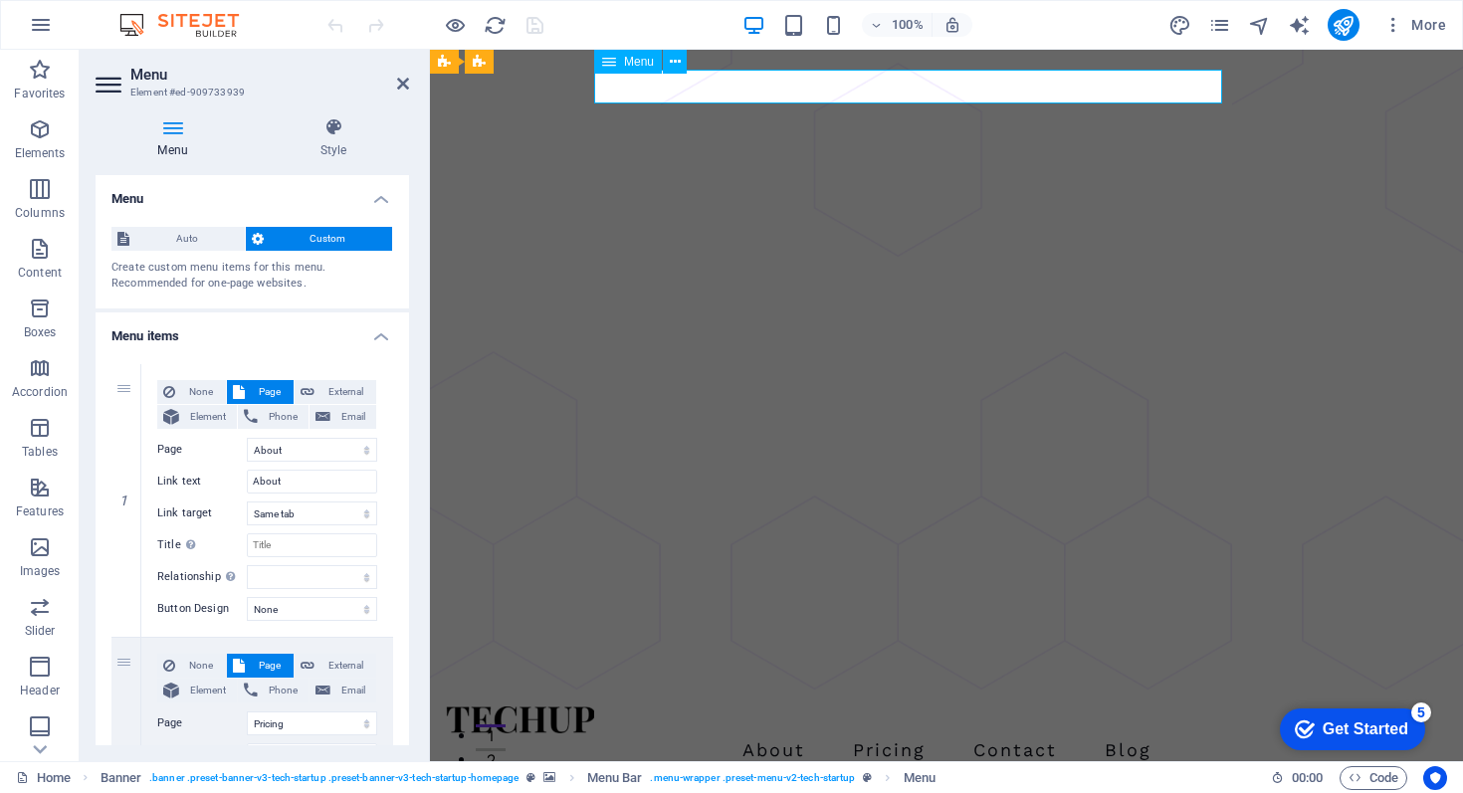
click at [838, 734] on nav "About Pricing Contact Blog" at bounding box center [947, 751] width 1002 height 34
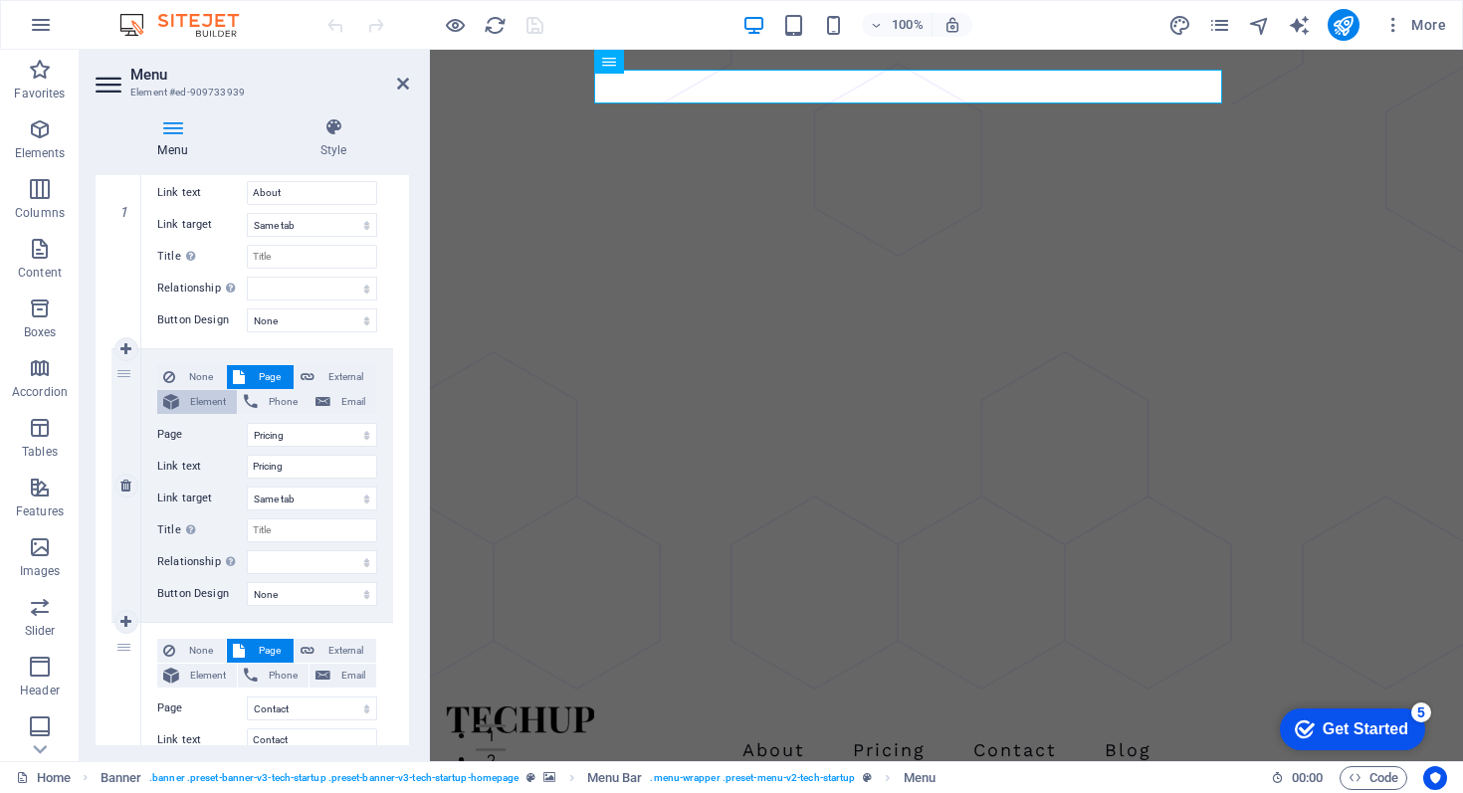
scroll to position [296, 0]
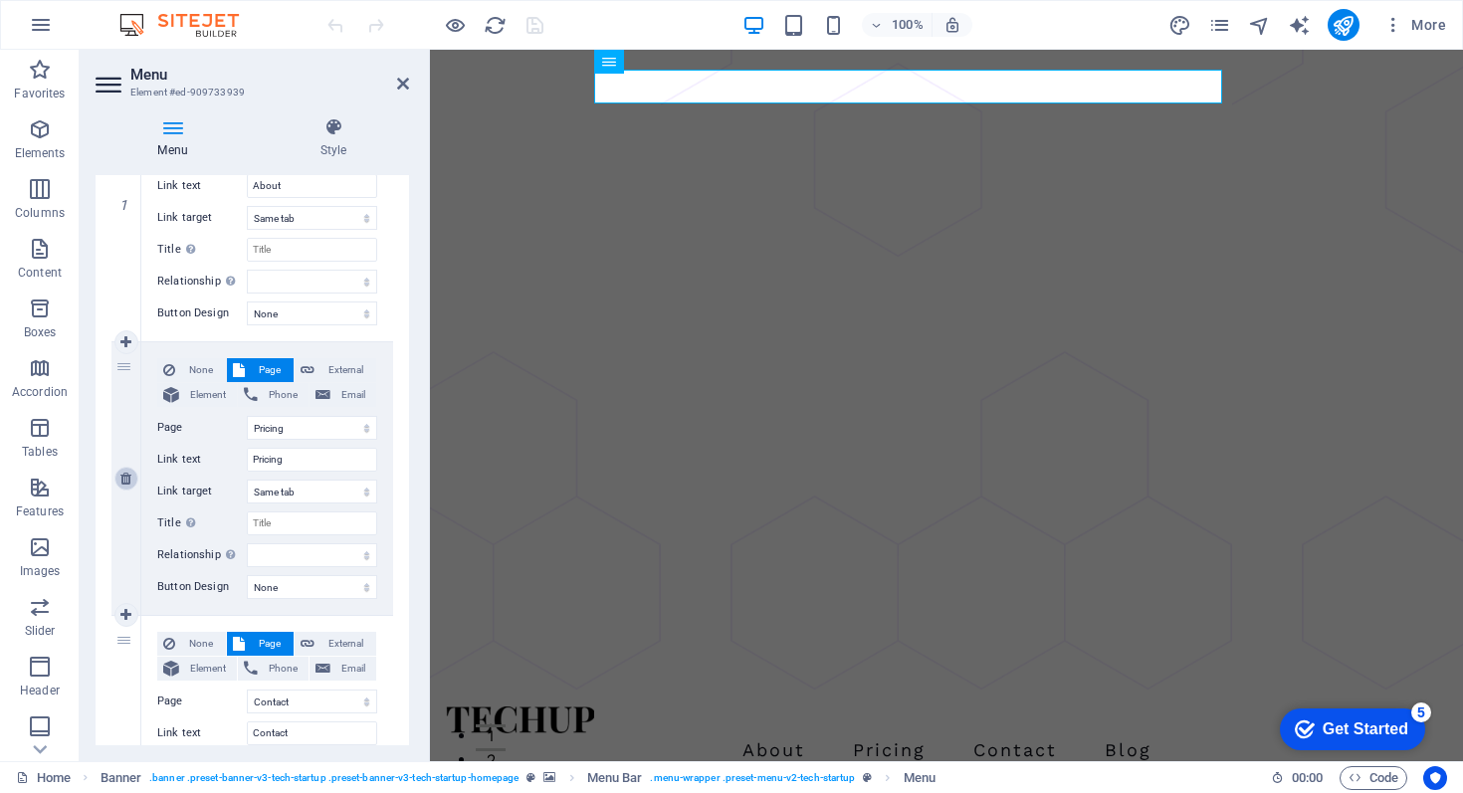
click at [125, 479] on icon at bounding box center [125, 479] width 11 height 14
select select
select select "3"
type input "Contact"
select select
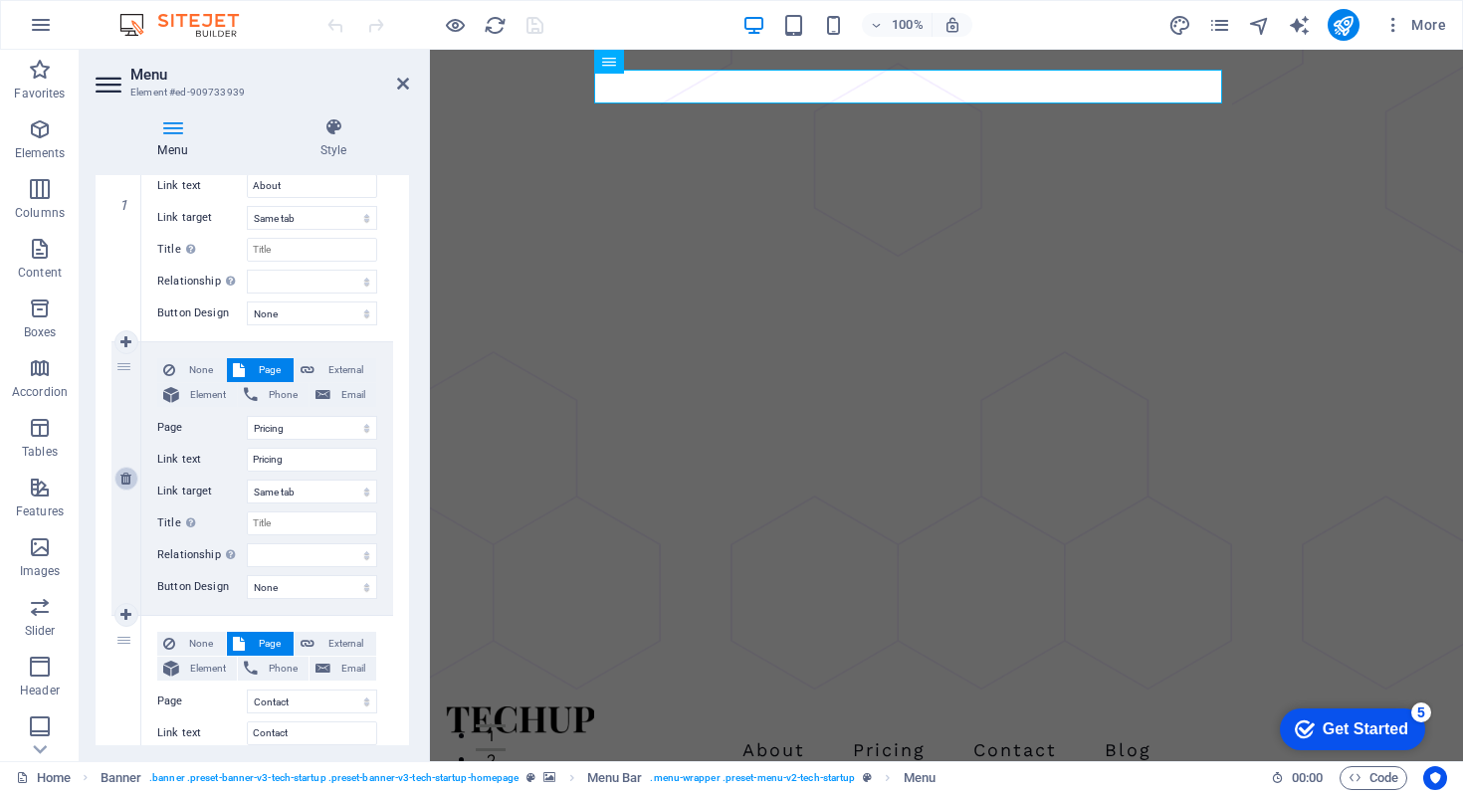
select select "4"
type input "Blog"
select select
drag, startPoint x: 119, startPoint y: 639, endPoint x: 141, endPoint y: 358, distance: 281.6
click at [140, 358] on div "1 None Page External Element Phone Email Page Home About Pricing Contact Blog L…" at bounding box center [253, 479] width 282 height 821
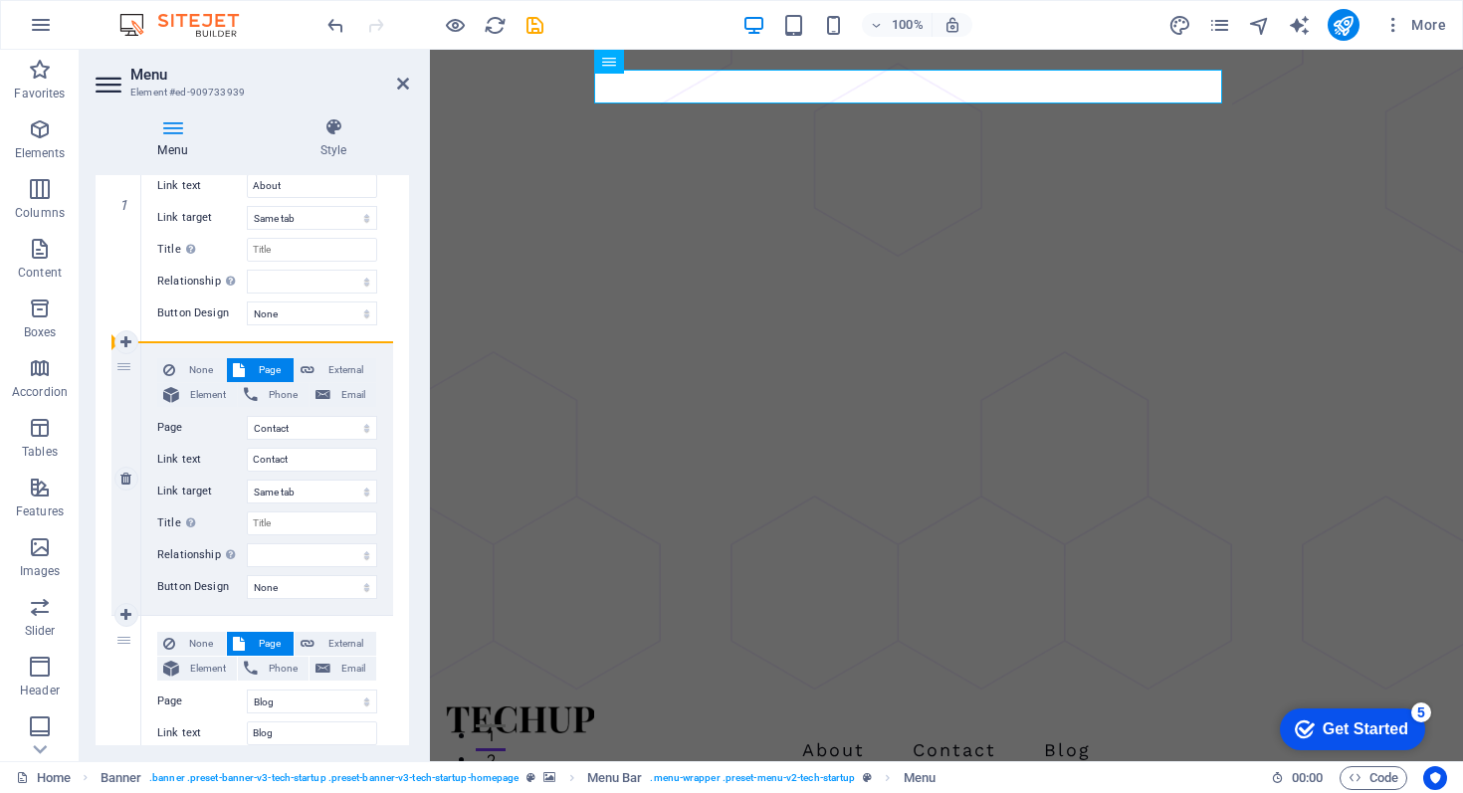
select select
select select "4"
type input "Blog"
select select
select select "3"
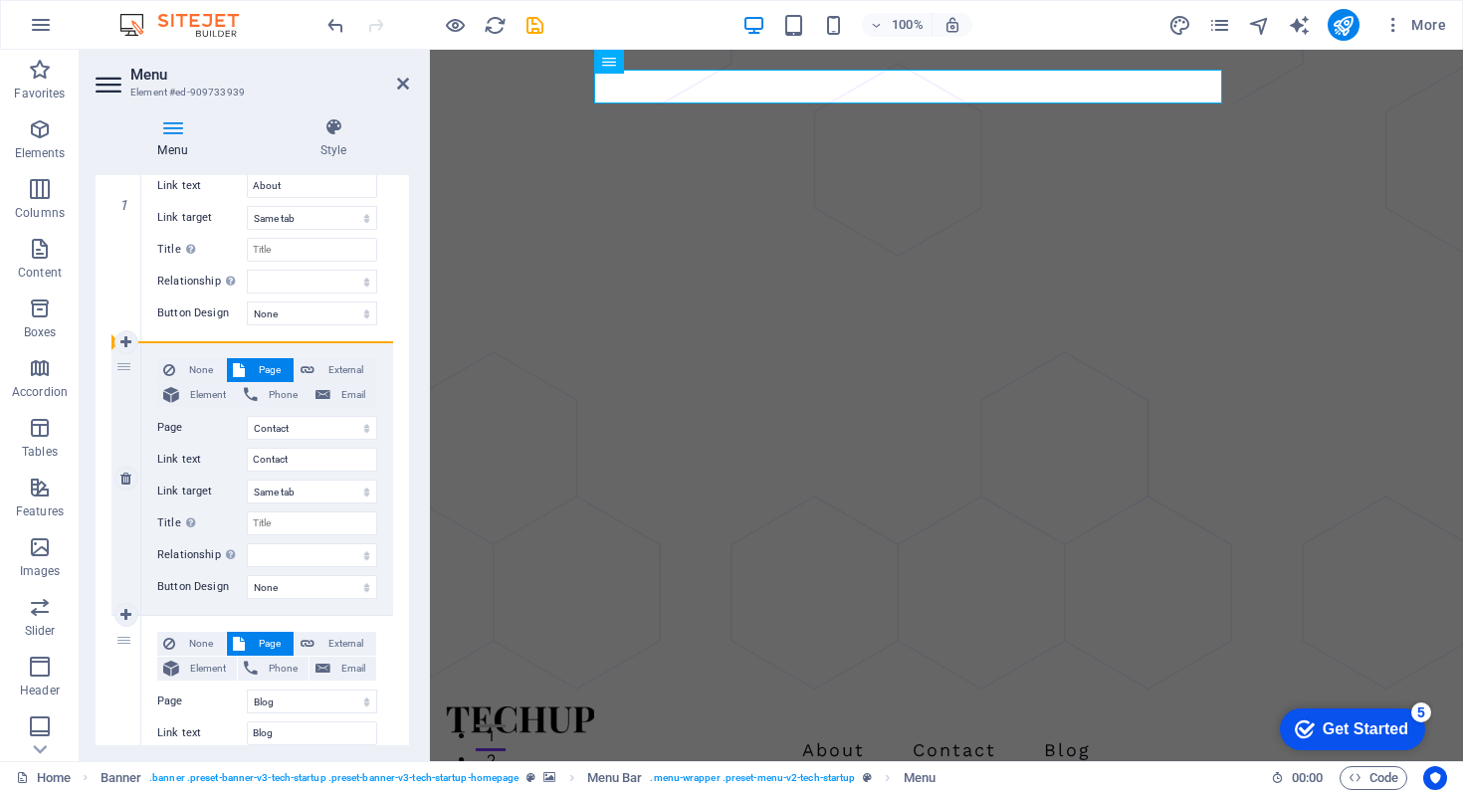
type input "Contact"
select select
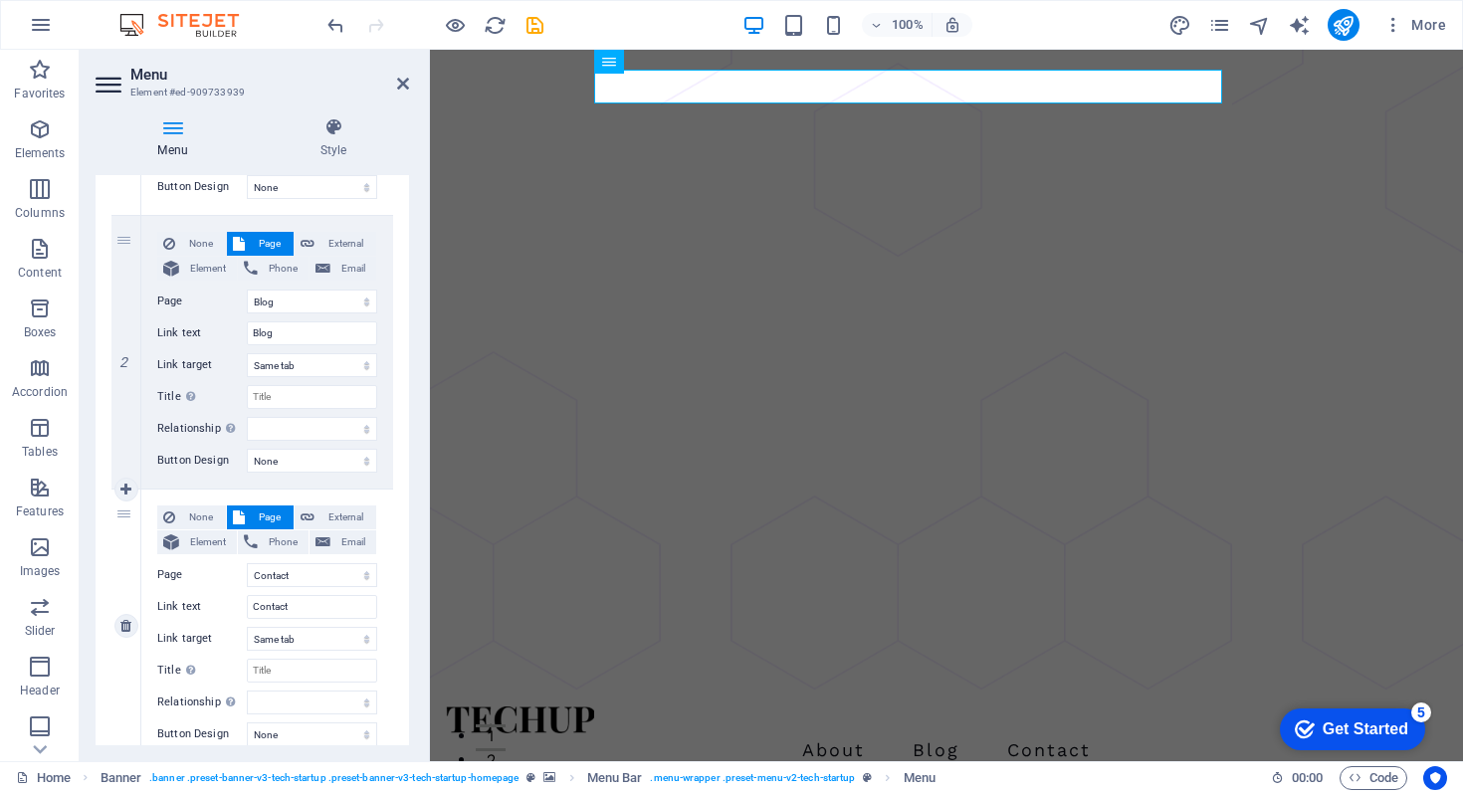
scroll to position [412, 0]
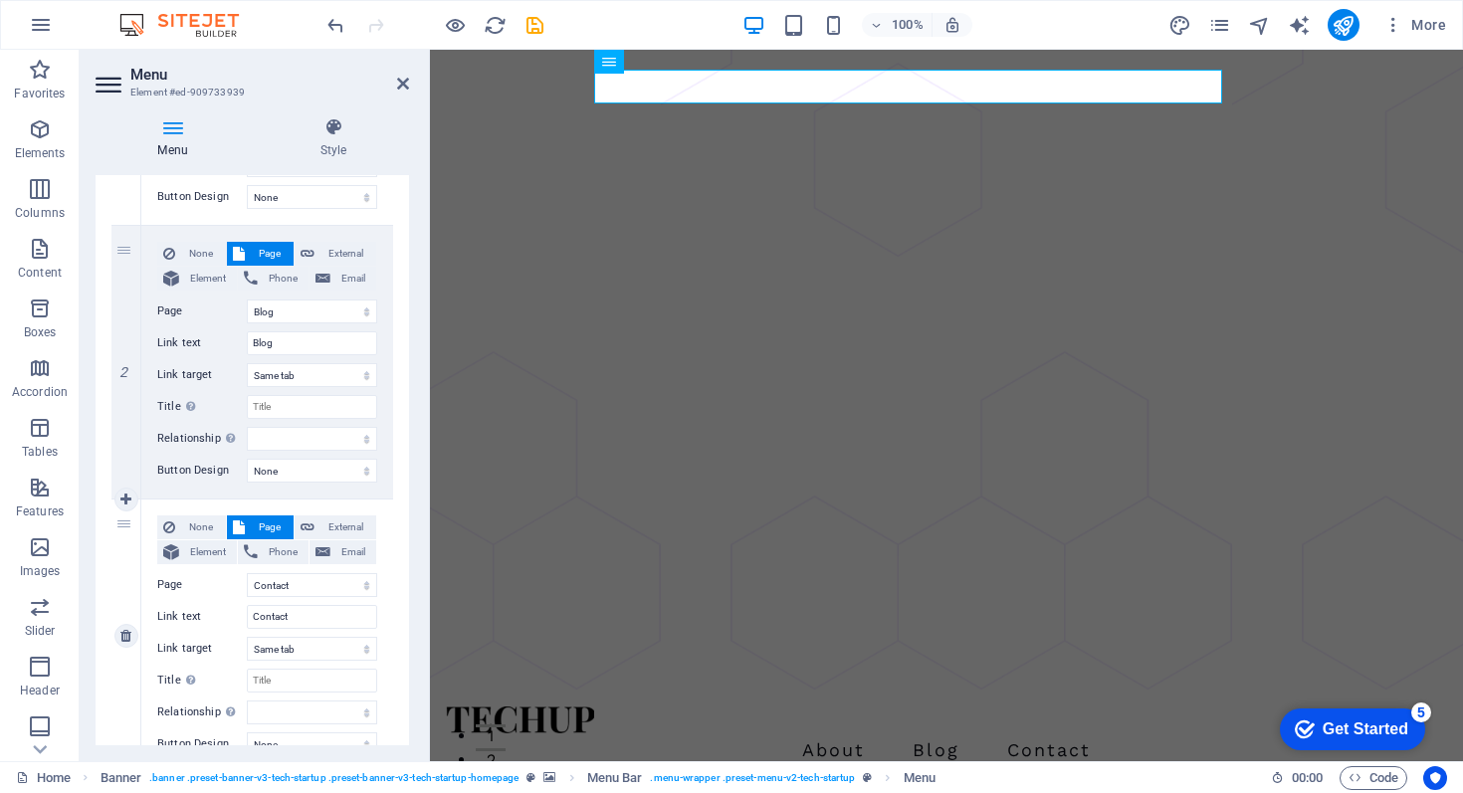
click at [122, 523] on div "3" at bounding box center [127, 636] width 30 height 273
drag, startPoint x: 122, startPoint y: 523, endPoint x: 170, endPoint y: 225, distance: 301.5
click at [170, 225] on div "1 None Page External Element Phone Email Page Home About Pricing Contact Blog L…" at bounding box center [253, 362] width 282 height 821
select select
select select "3"
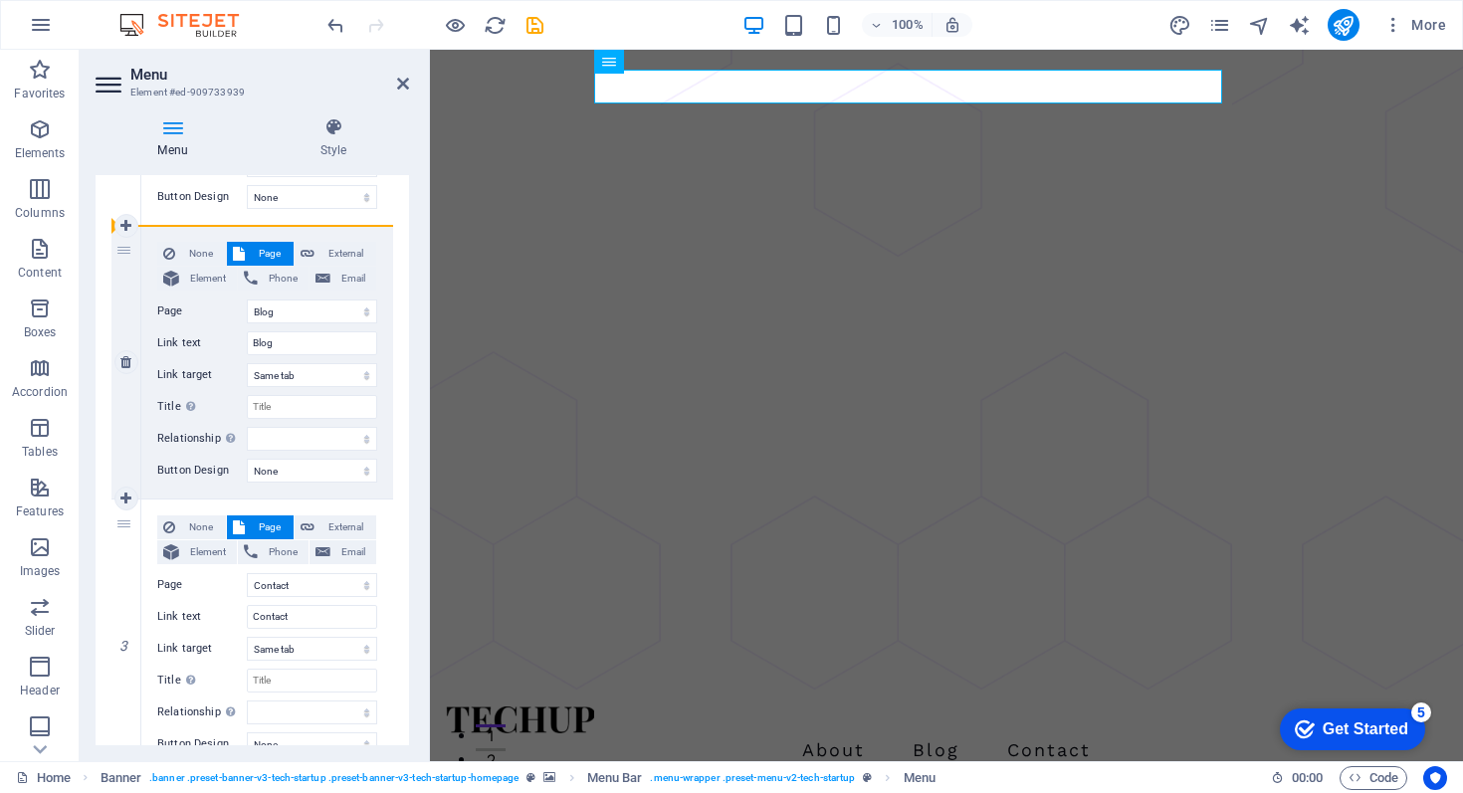
type input "Contact"
select select
select select "4"
type input "Blog"
select select
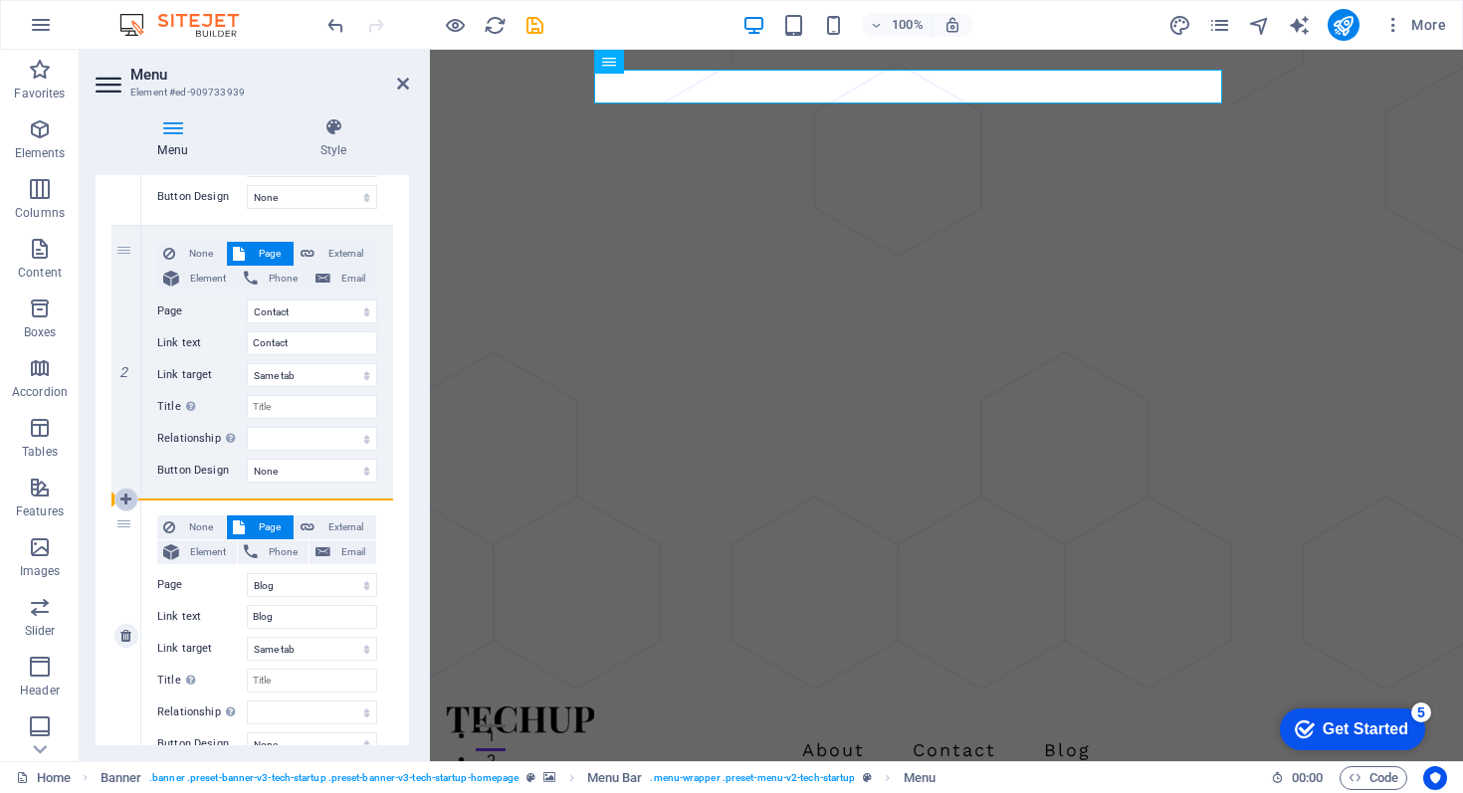
drag, startPoint x: 122, startPoint y: 525, endPoint x: 127, endPoint y: 506, distance: 19.6
click at [127, 506] on div "3" at bounding box center [127, 636] width 30 height 273
select select
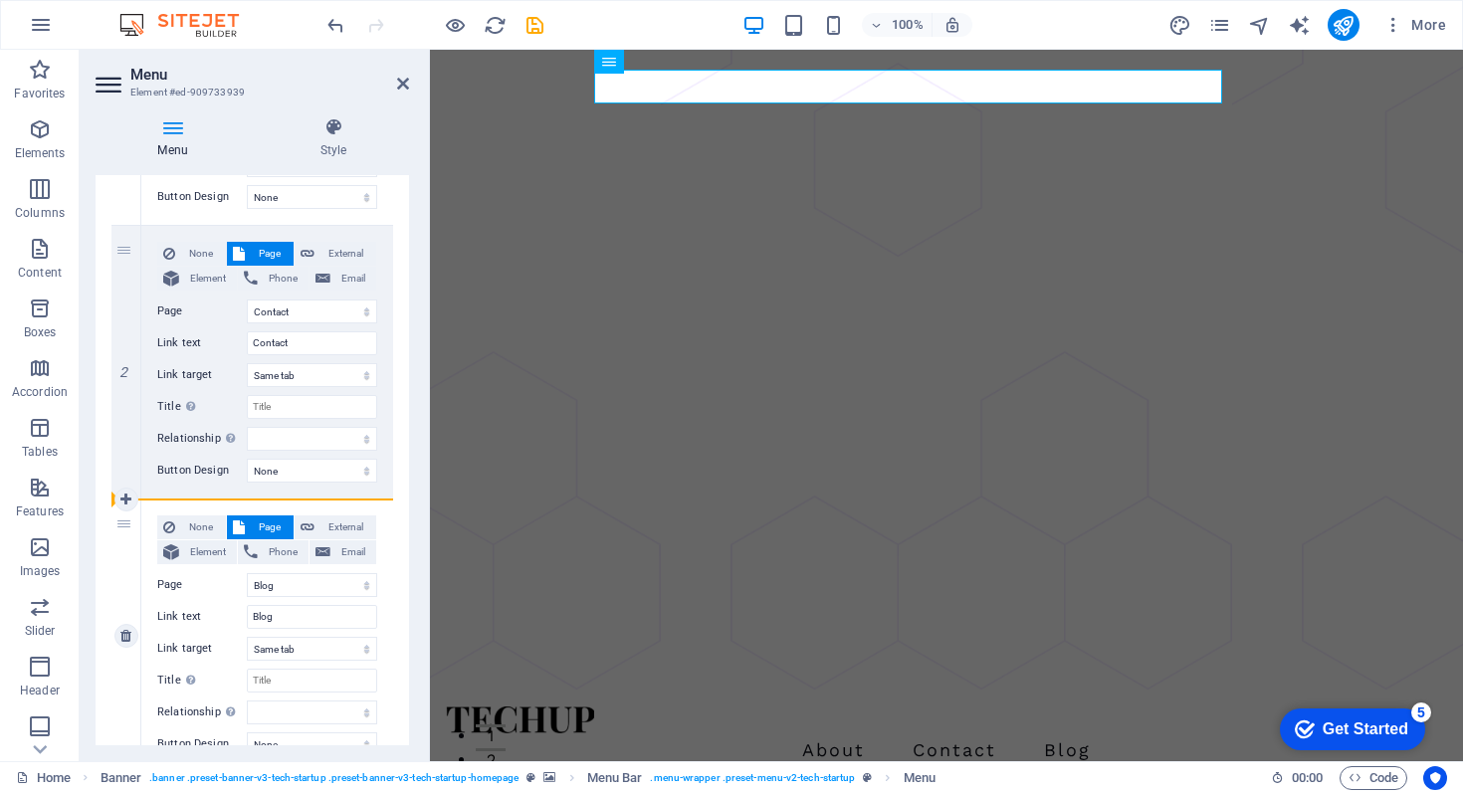
drag, startPoint x: 123, startPoint y: 251, endPoint x: 117, endPoint y: 550, distance: 298.7
click at [117, 550] on div "1 None Page External Element Phone Email Page Home About Pricing Contact Blog L…" at bounding box center [253, 362] width 282 height 821
select select
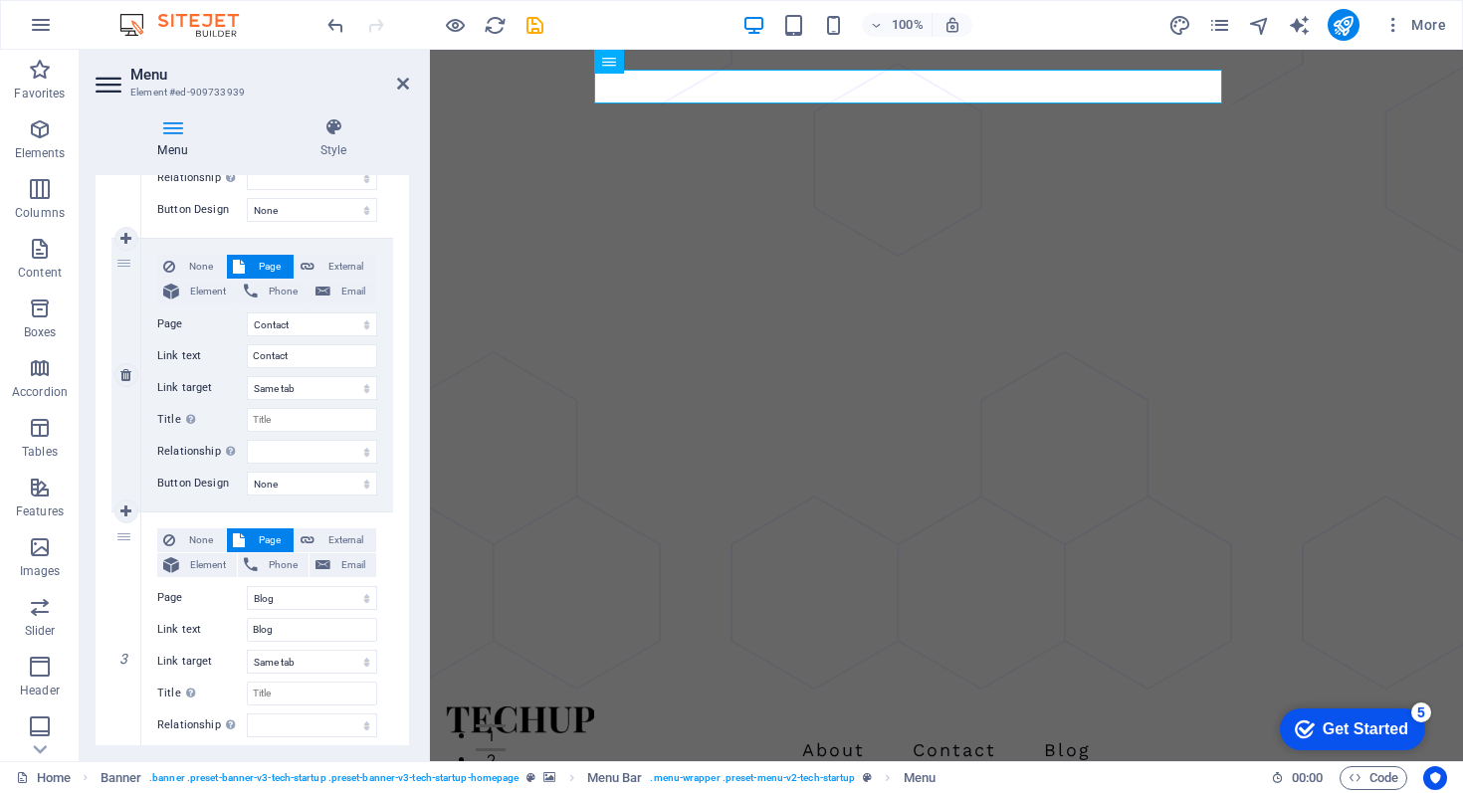
scroll to position [389, 0]
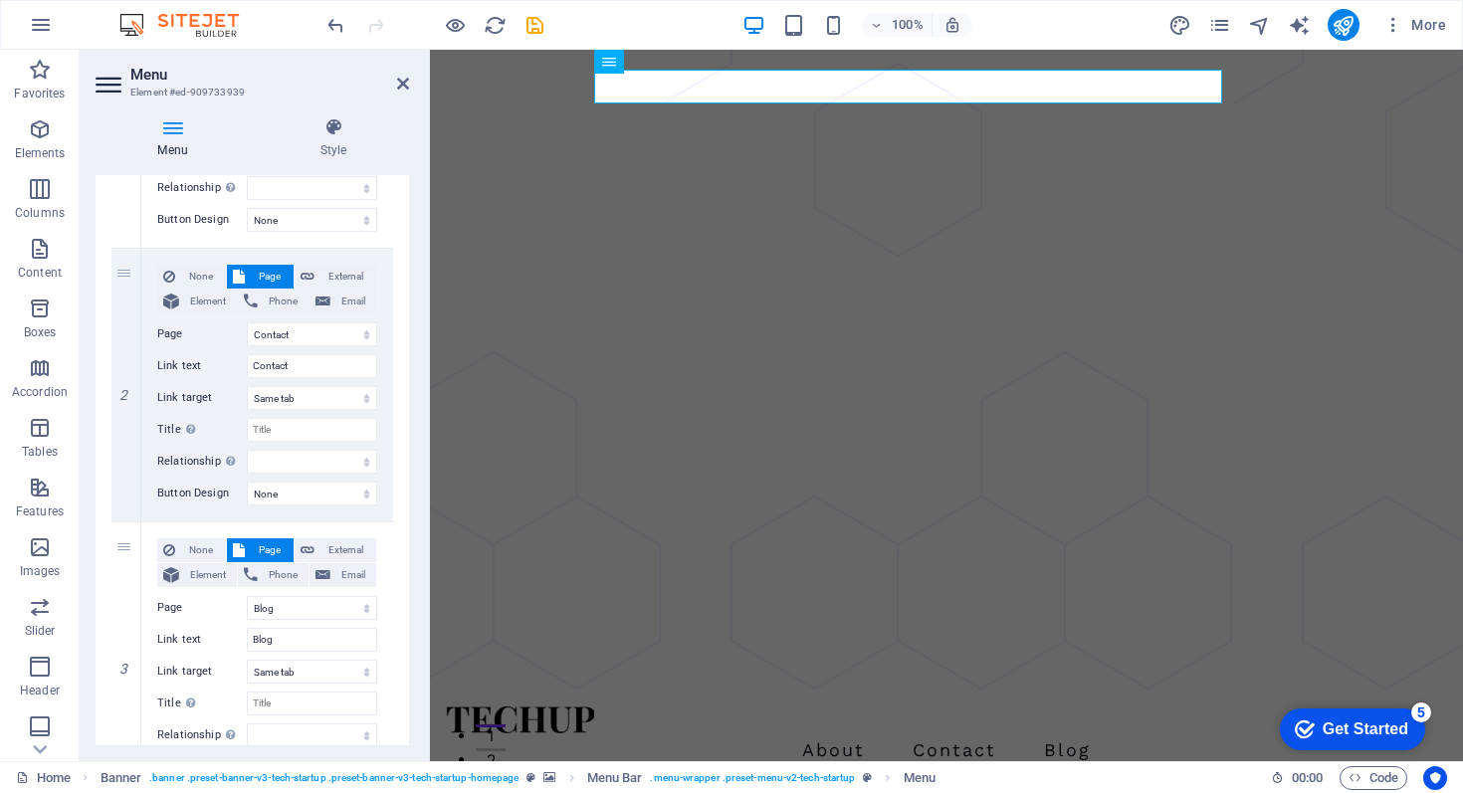
click at [412, 651] on div "Menu Style Menu Auto Custom Create custom menu items for this menu. Recommended…" at bounding box center [252, 432] width 345 height 660
click at [545, 707] on div at bounding box center [947, 720] width 1002 height 27
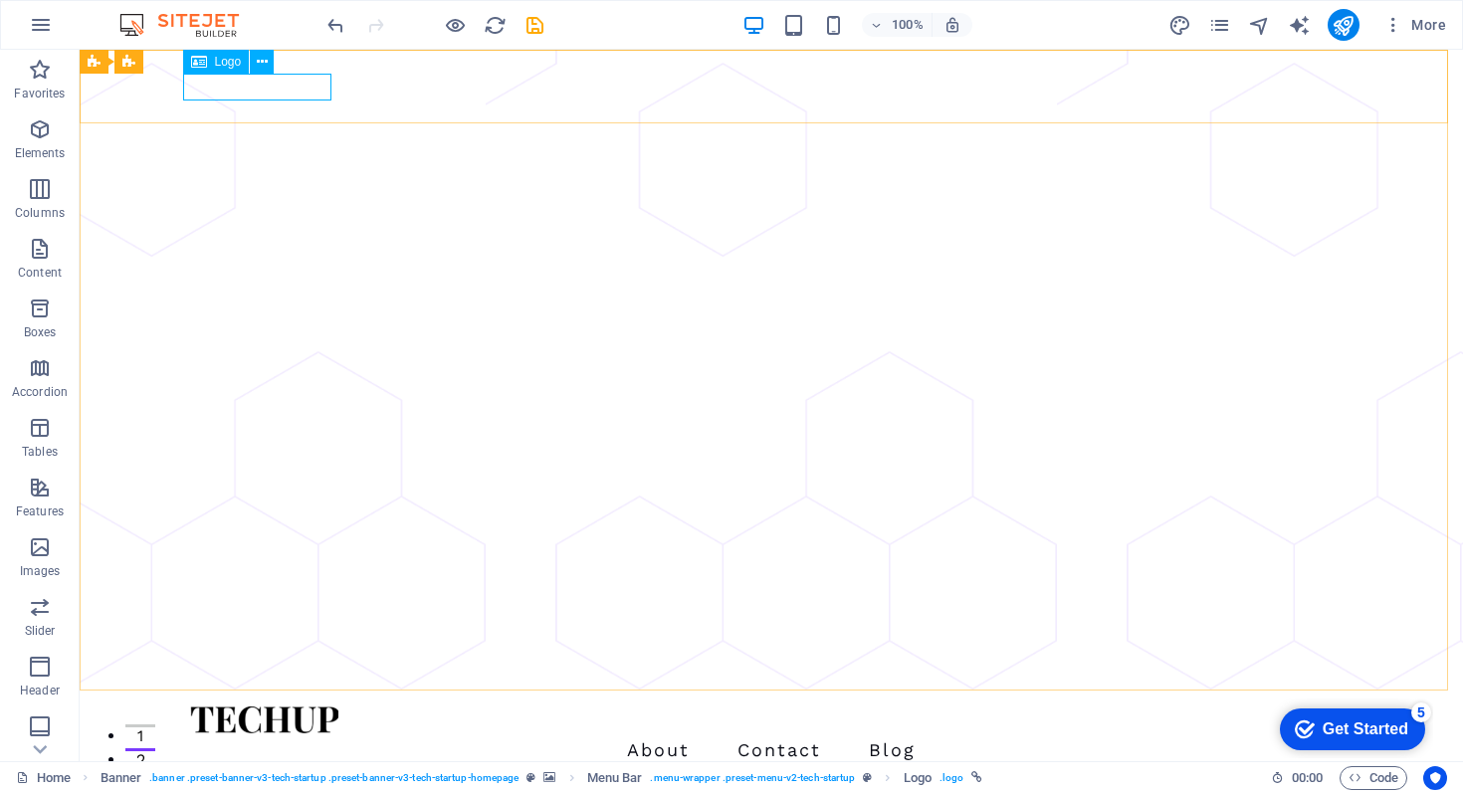
click at [204, 62] on icon at bounding box center [199, 62] width 16 height 24
click at [262, 58] on icon at bounding box center [262, 62] width 11 height 21
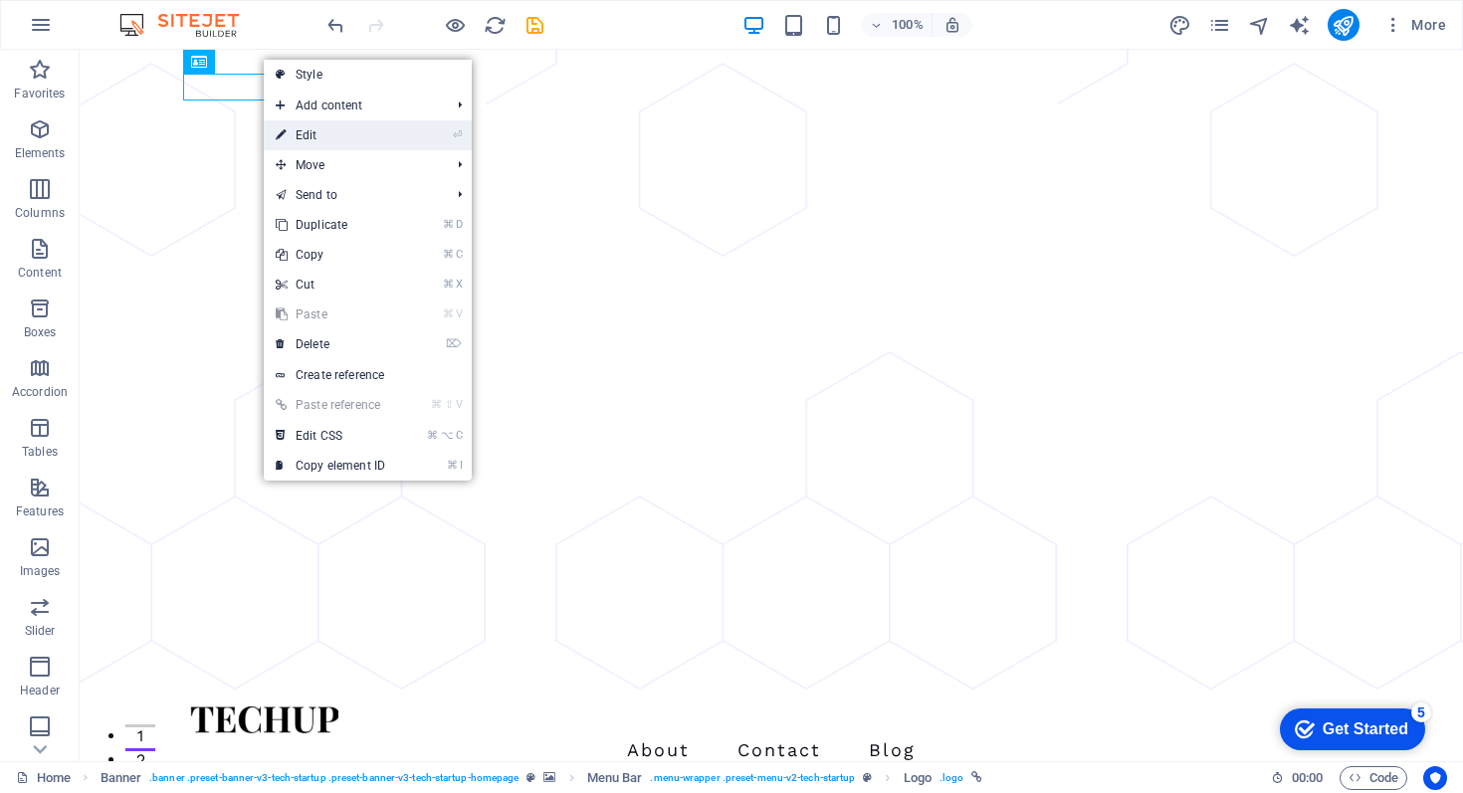
click at [303, 128] on link "⏎ Edit" at bounding box center [330, 135] width 133 height 30
select select "px"
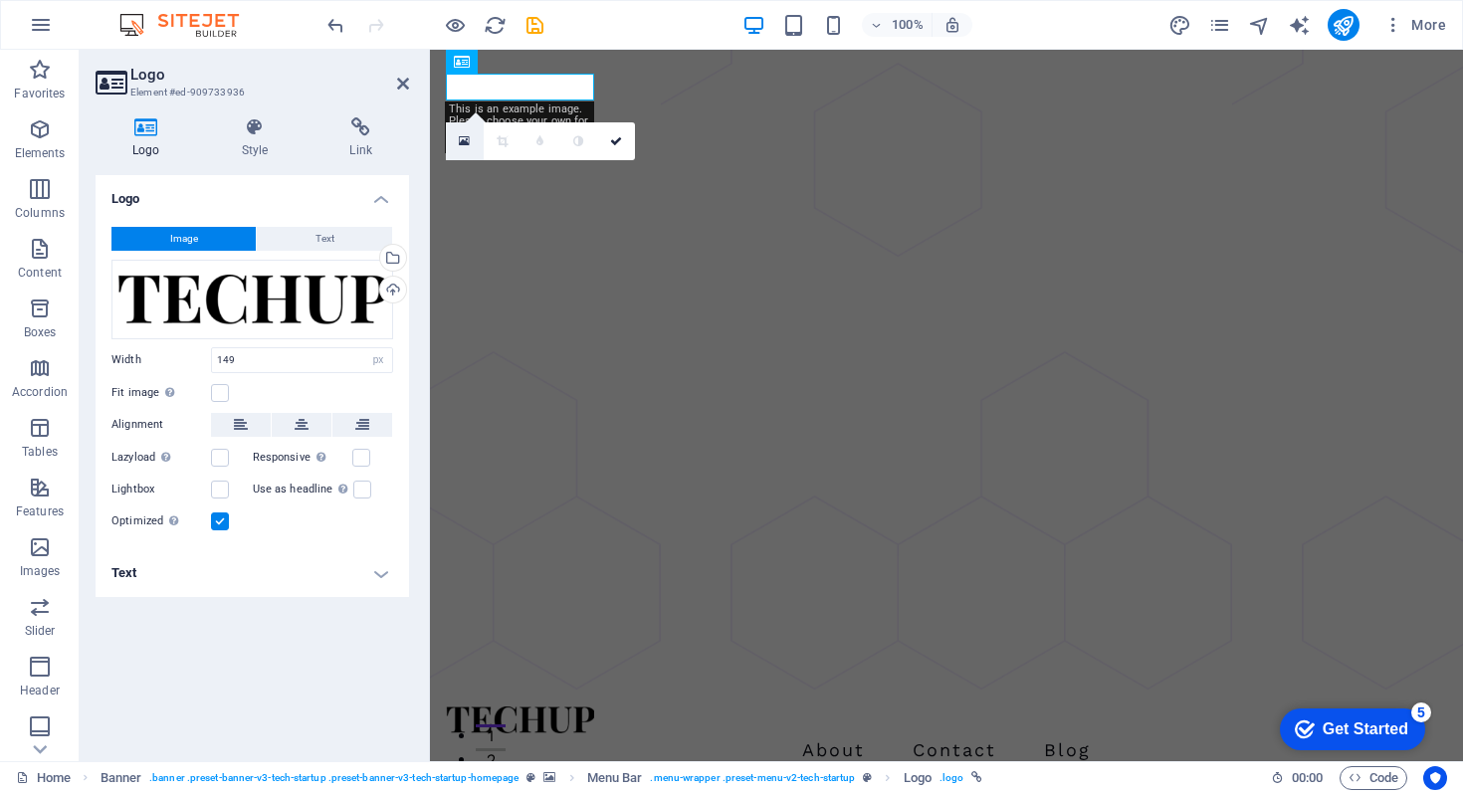
click at [468, 144] on icon at bounding box center [464, 141] width 11 height 14
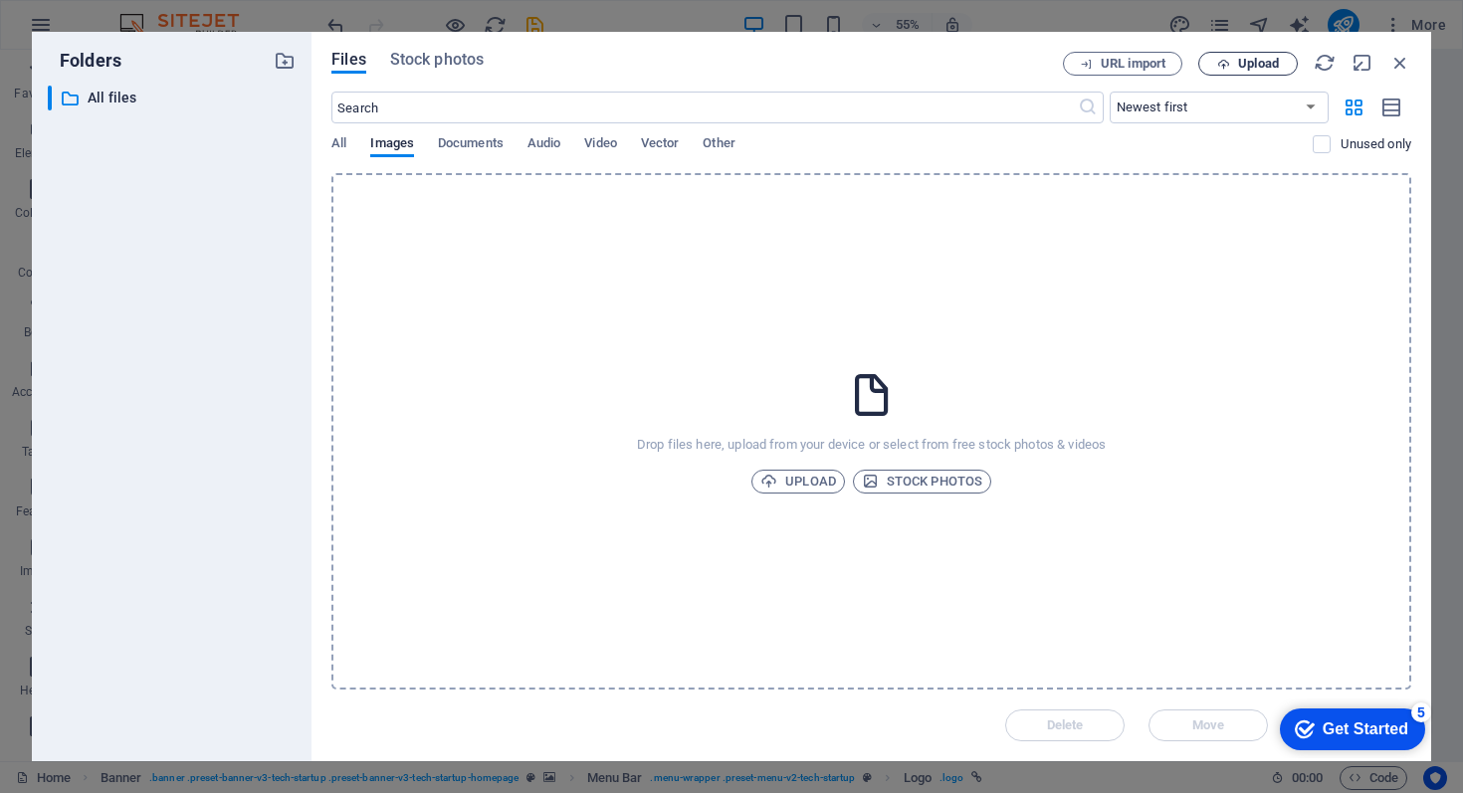
click at [1265, 60] on span "Upload" at bounding box center [1258, 64] width 41 height 12
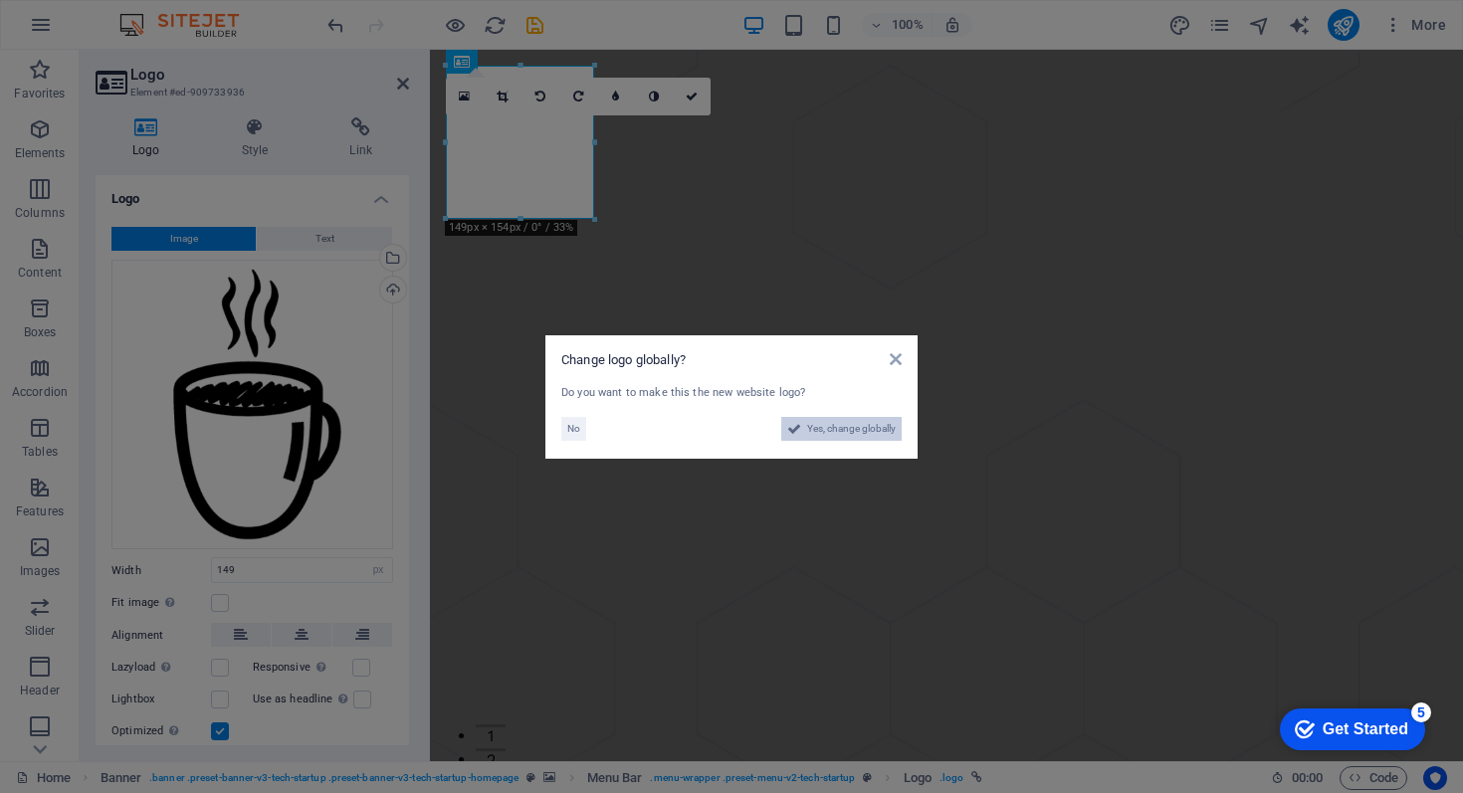
drag, startPoint x: 849, startPoint y: 427, endPoint x: 745, endPoint y: 680, distance: 273.6
click at [849, 427] on span "Yes, change globally" at bounding box center [851, 429] width 89 height 24
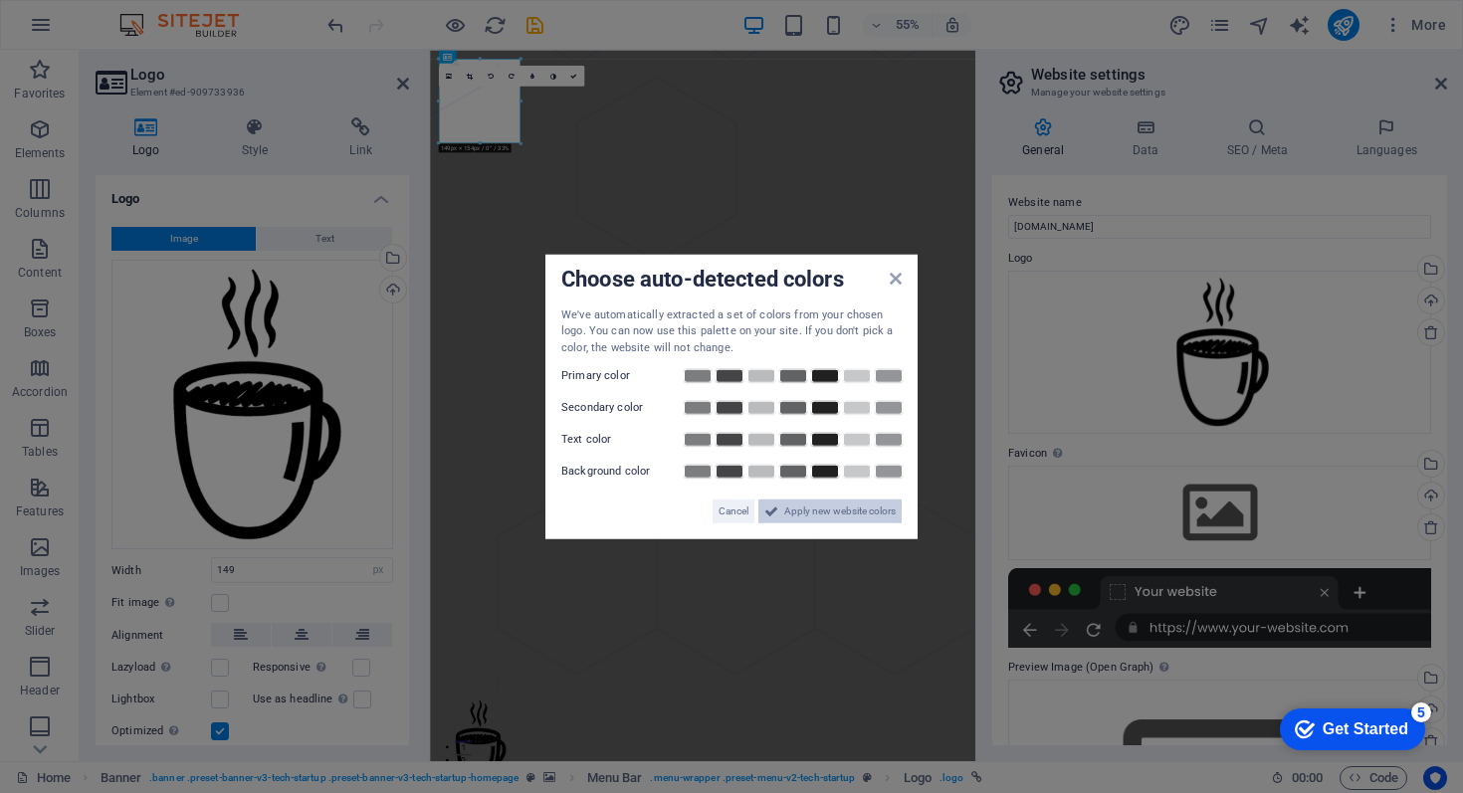
click at [785, 516] on span "Apply new website colors" at bounding box center [841, 512] width 112 height 24
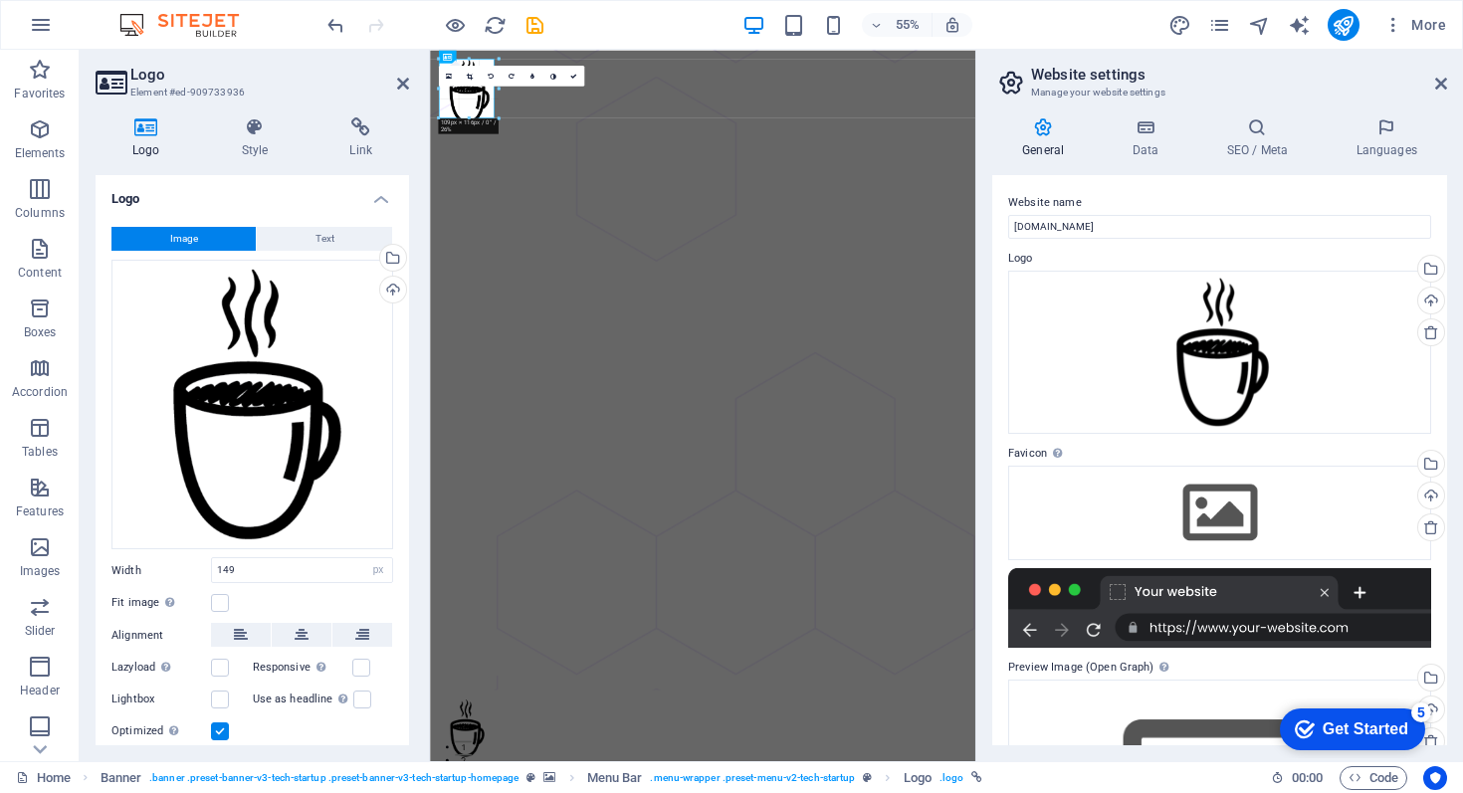
drag, startPoint x: 523, startPoint y: 142, endPoint x: 475, endPoint y: 92, distance: 69.7
type input "101"
click at [1206, 519] on div "Drag files here, click to choose files or select files from Files or our free s…" at bounding box center [1220, 513] width 423 height 94
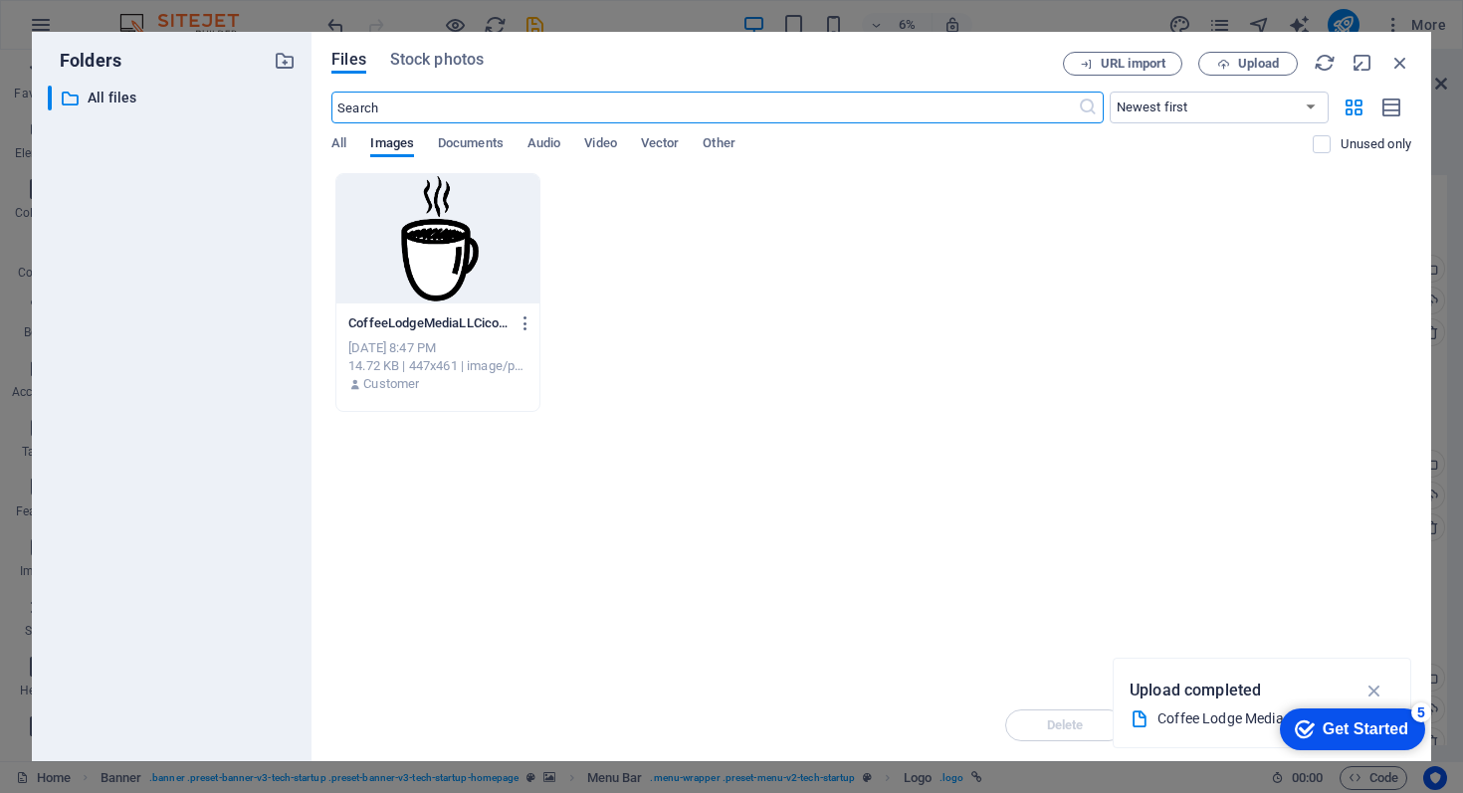
click at [446, 268] on div at bounding box center [438, 238] width 203 height 129
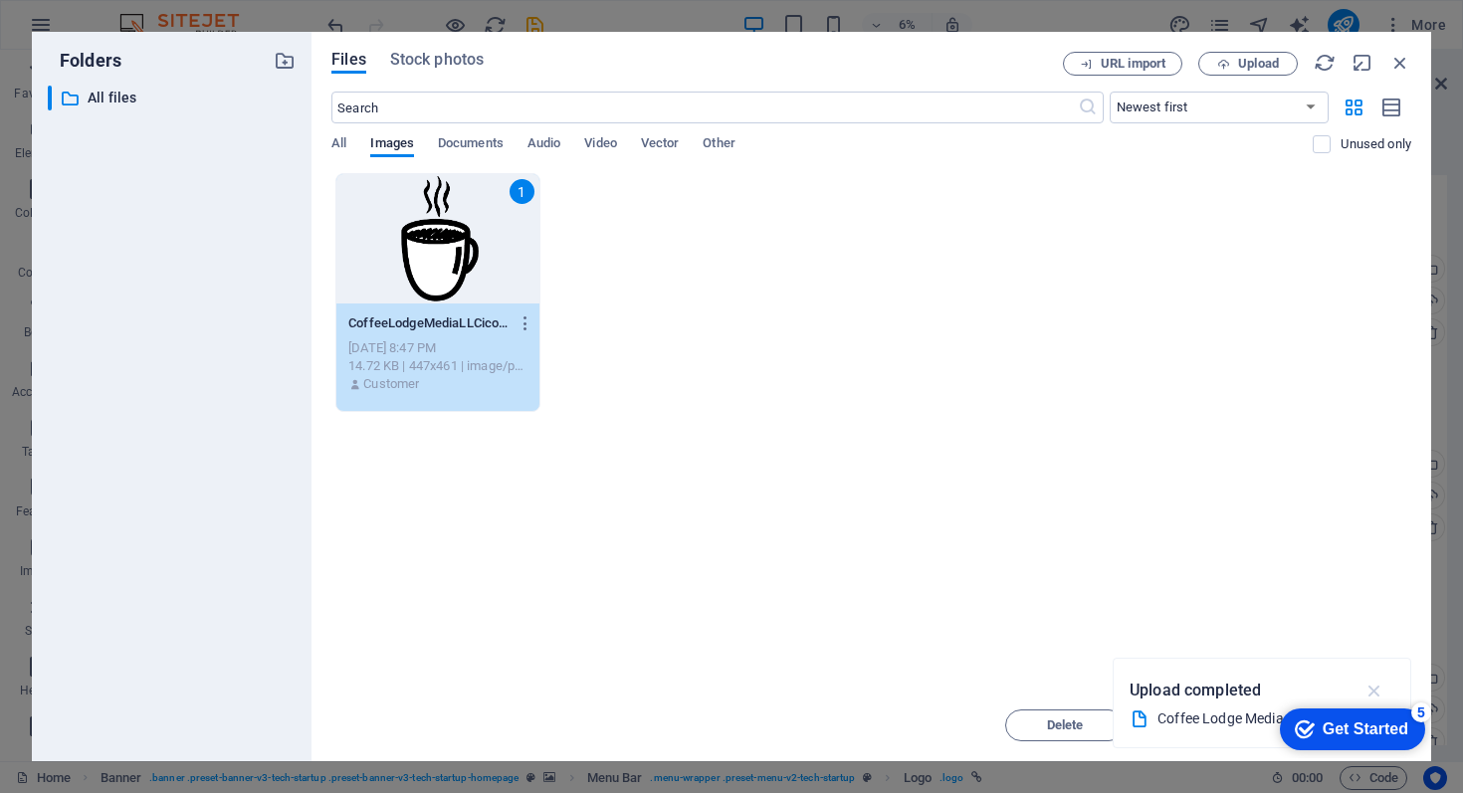
click at [1377, 686] on icon "button" at bounding box center [1375, 691] width 23 height 22
click at [455, 264] on div "1" at bounding box center [438, 238] width 203 height 129
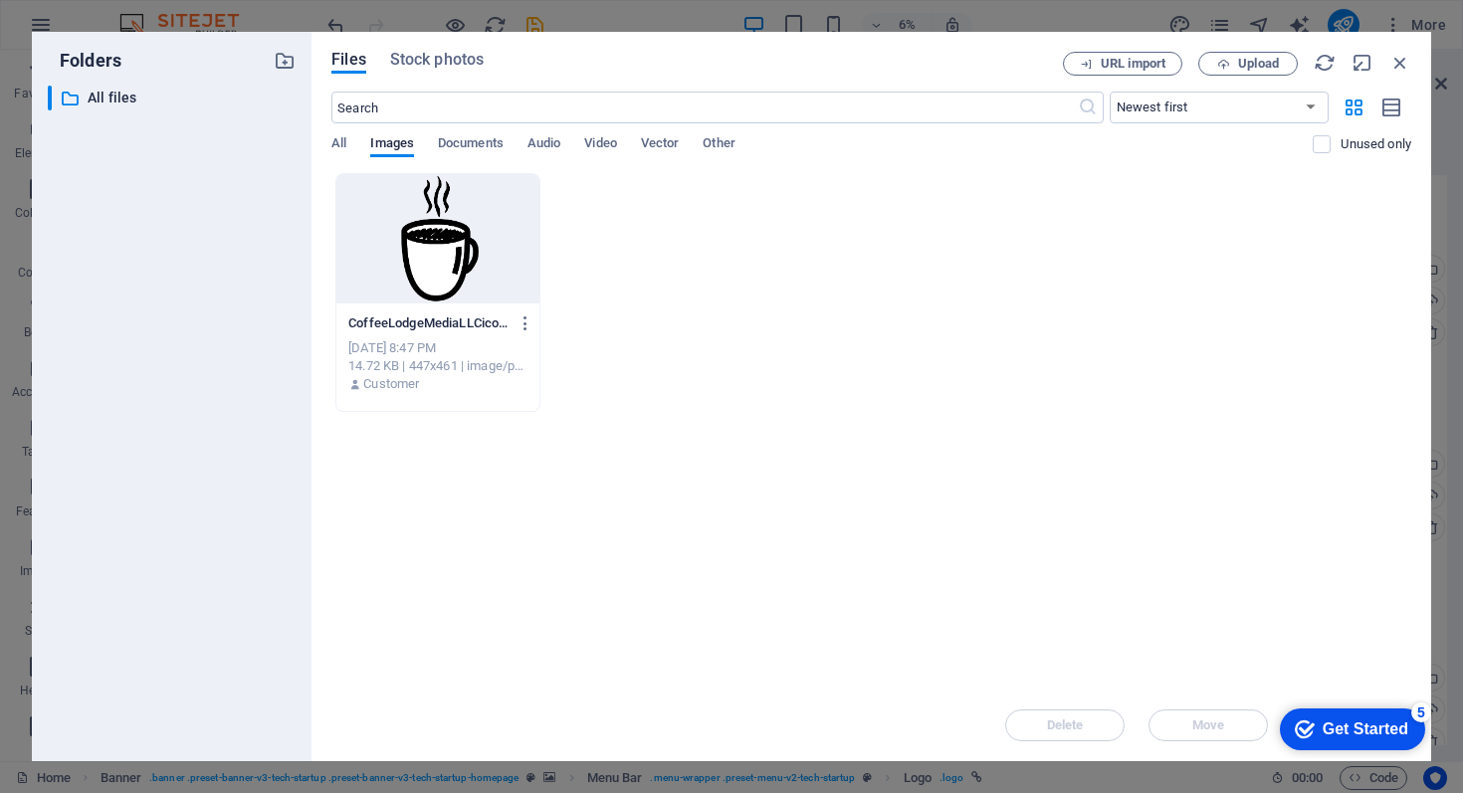
click at [455, 264] on div at bounding box center [438, 238] width 203 height 129
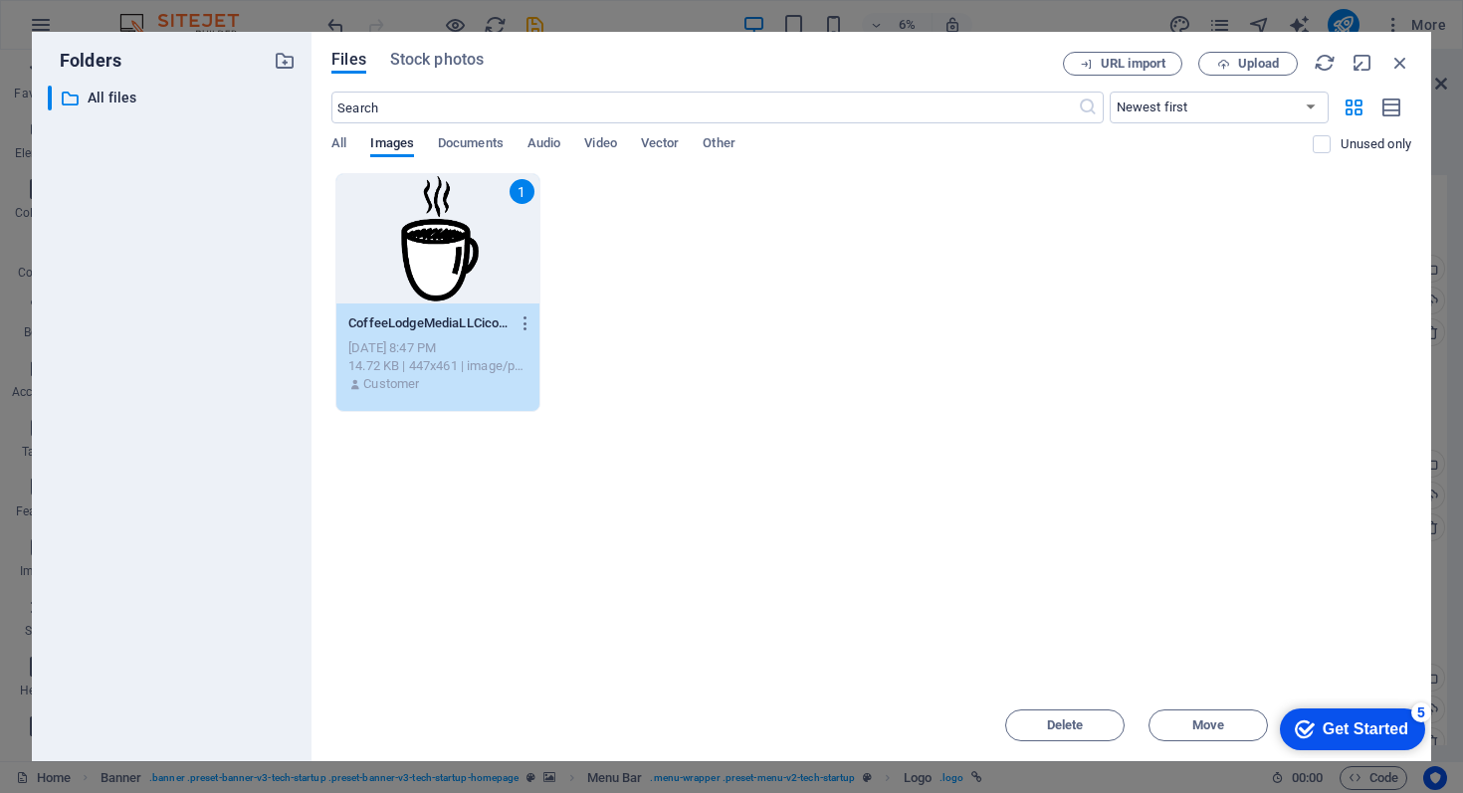
click at [420, 273] on div "1" at bounding box center [438, 238] width 203 height 129
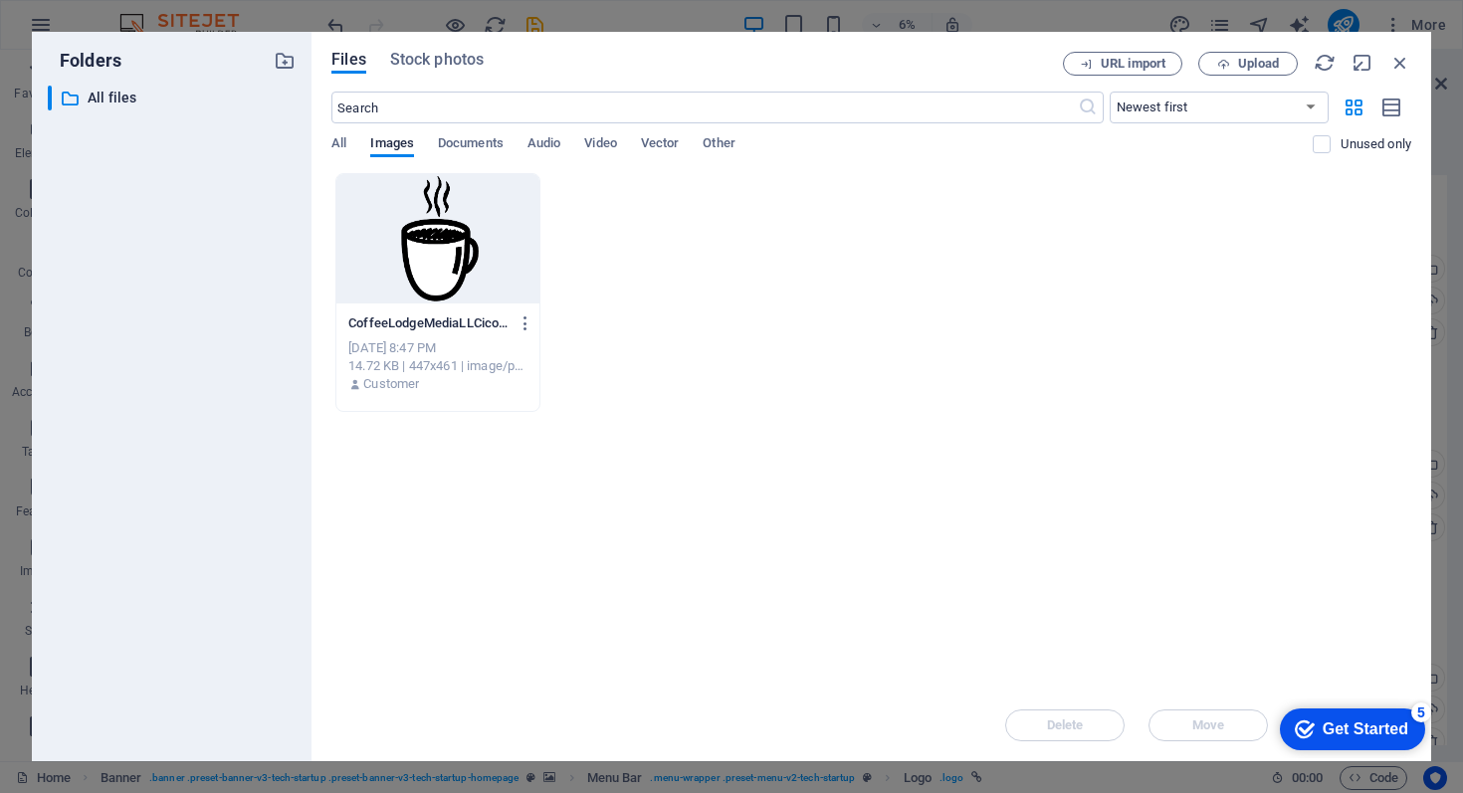
click at [421, 273] on div at bounding box center [438, 238] width 203 height 129
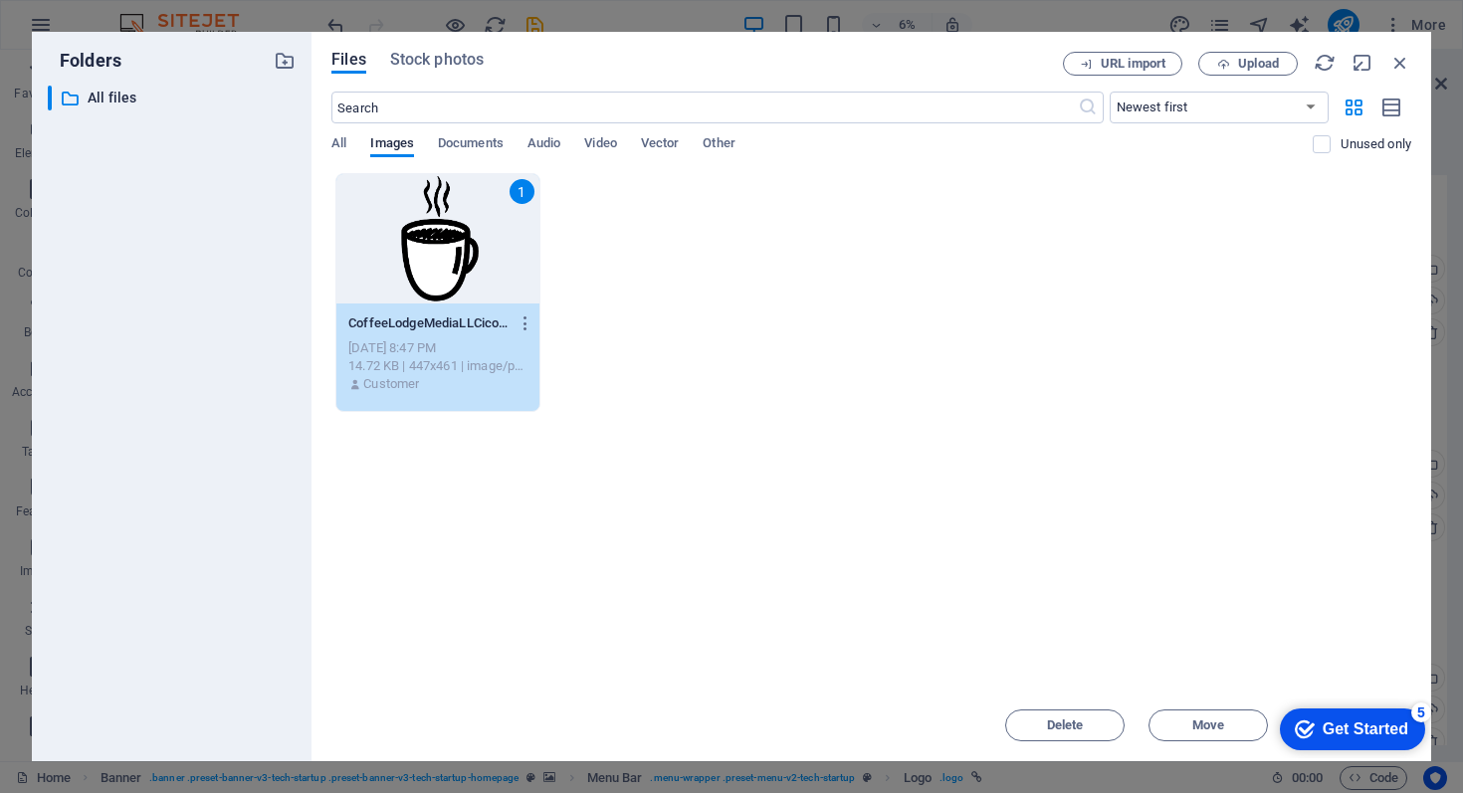
click at [1335, 735] on div "Get Started" at bounding box center [1366, 730] width 86 height 18
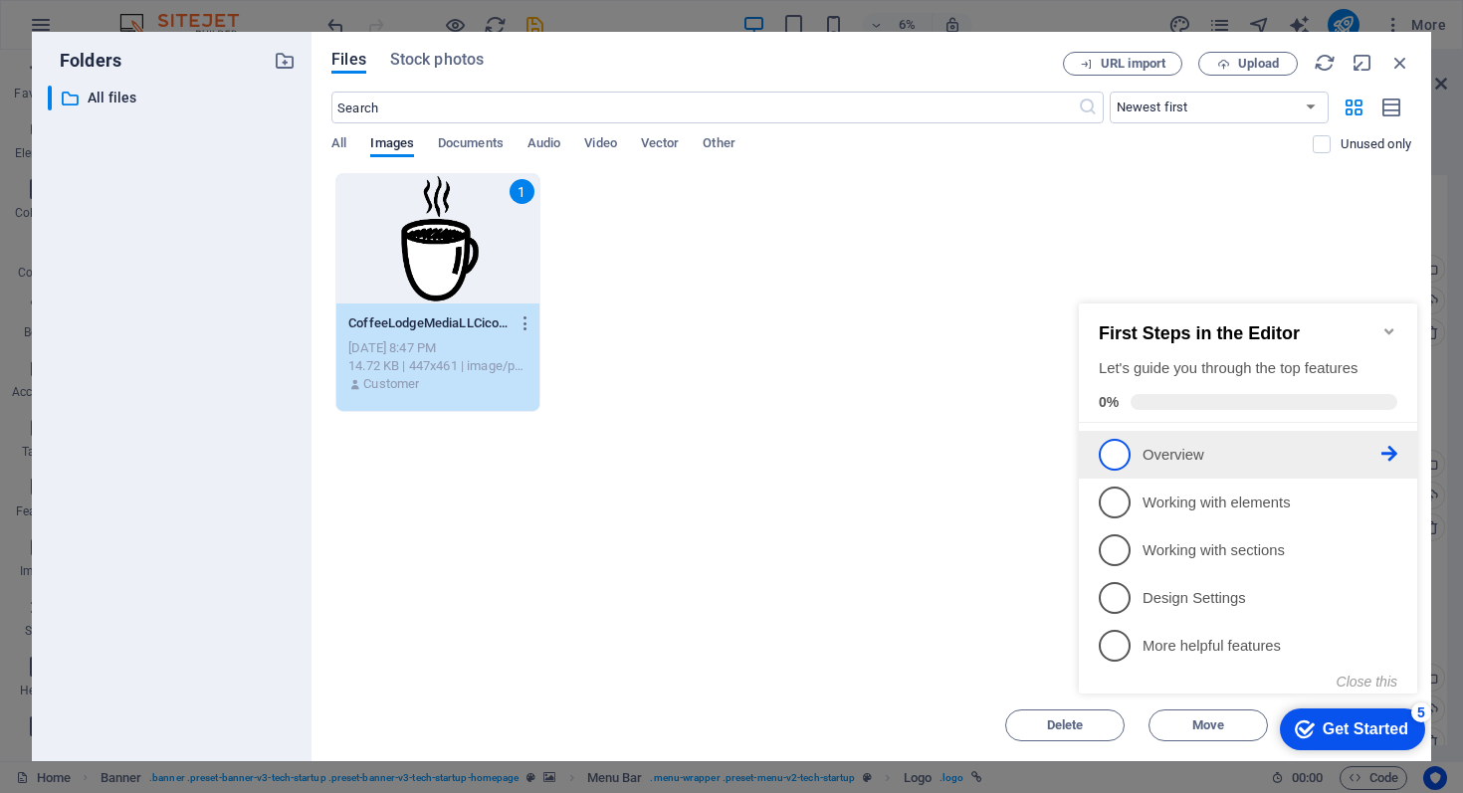
click at [1123, 450] on span "1" at bounding box center [1115, 455] width 32 height 32
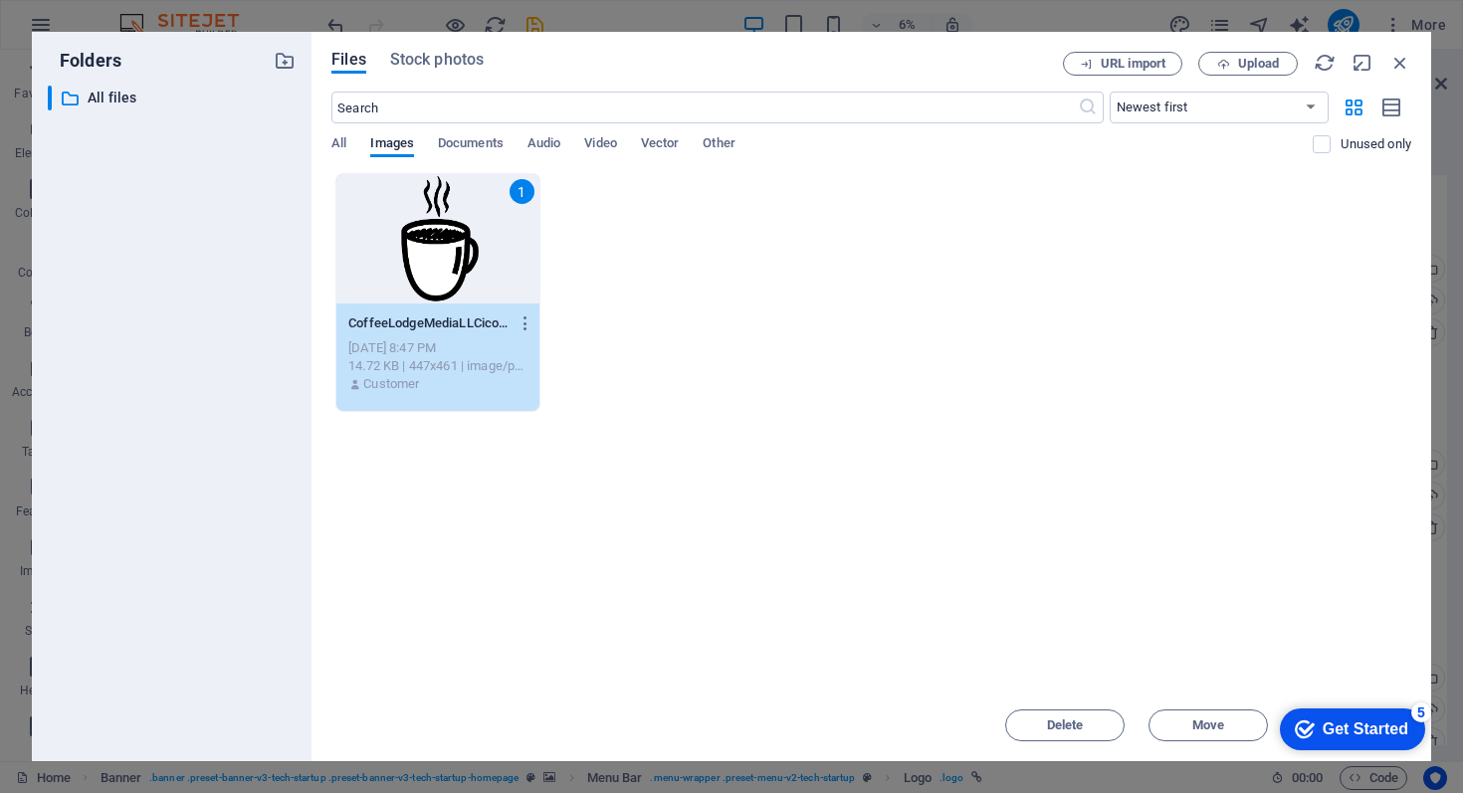
scroll to position [0, 0]
click at [1379, 714] on div "checkmark Get Started 5" at bounding box center [1352, 730] width 145 height 42
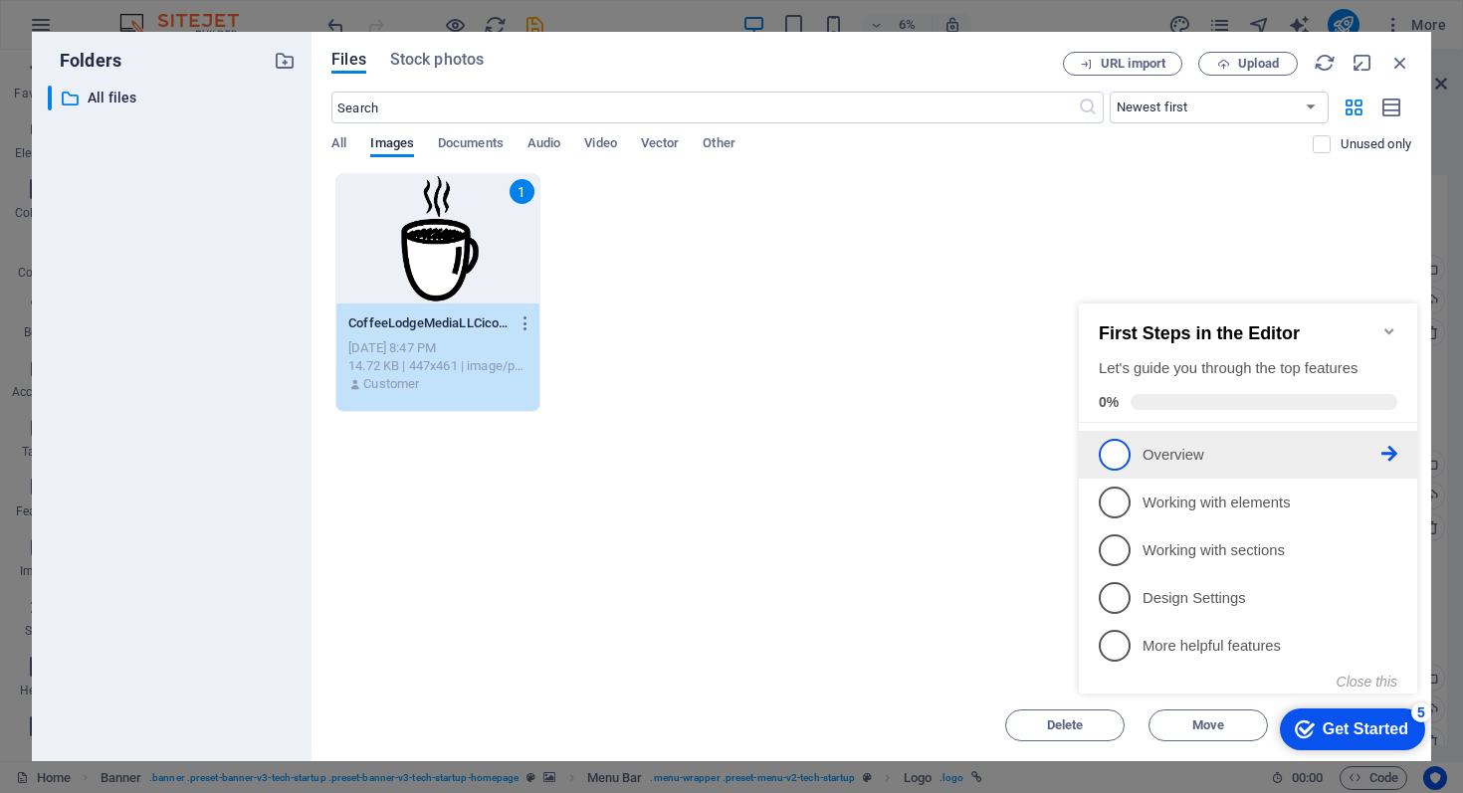
click at [1391, 448] on icon at bounding box center [1390, 454] width 16 height 16
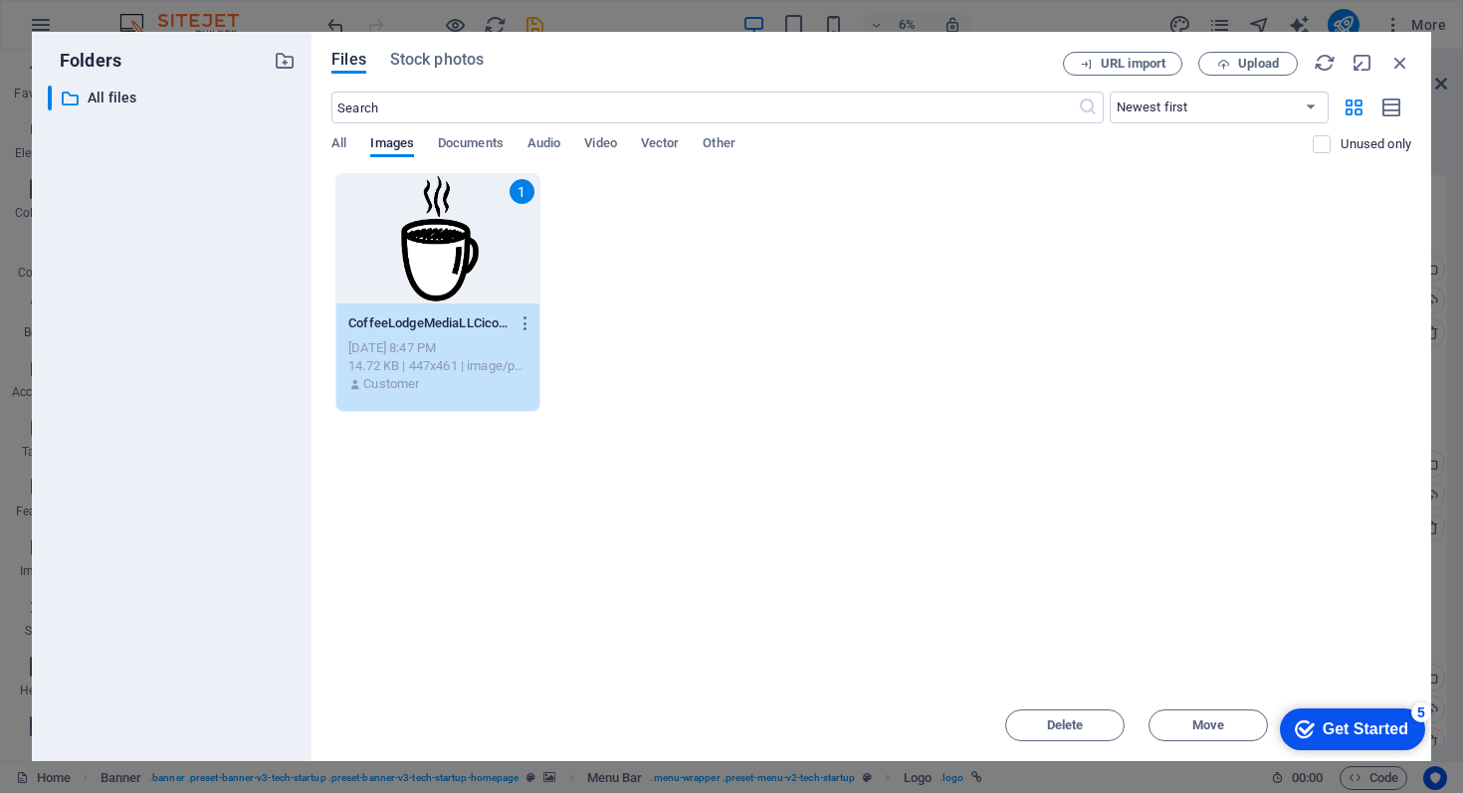
click at [522, 193] on div "1" at bounding box center [522, 191] width 25 height 25
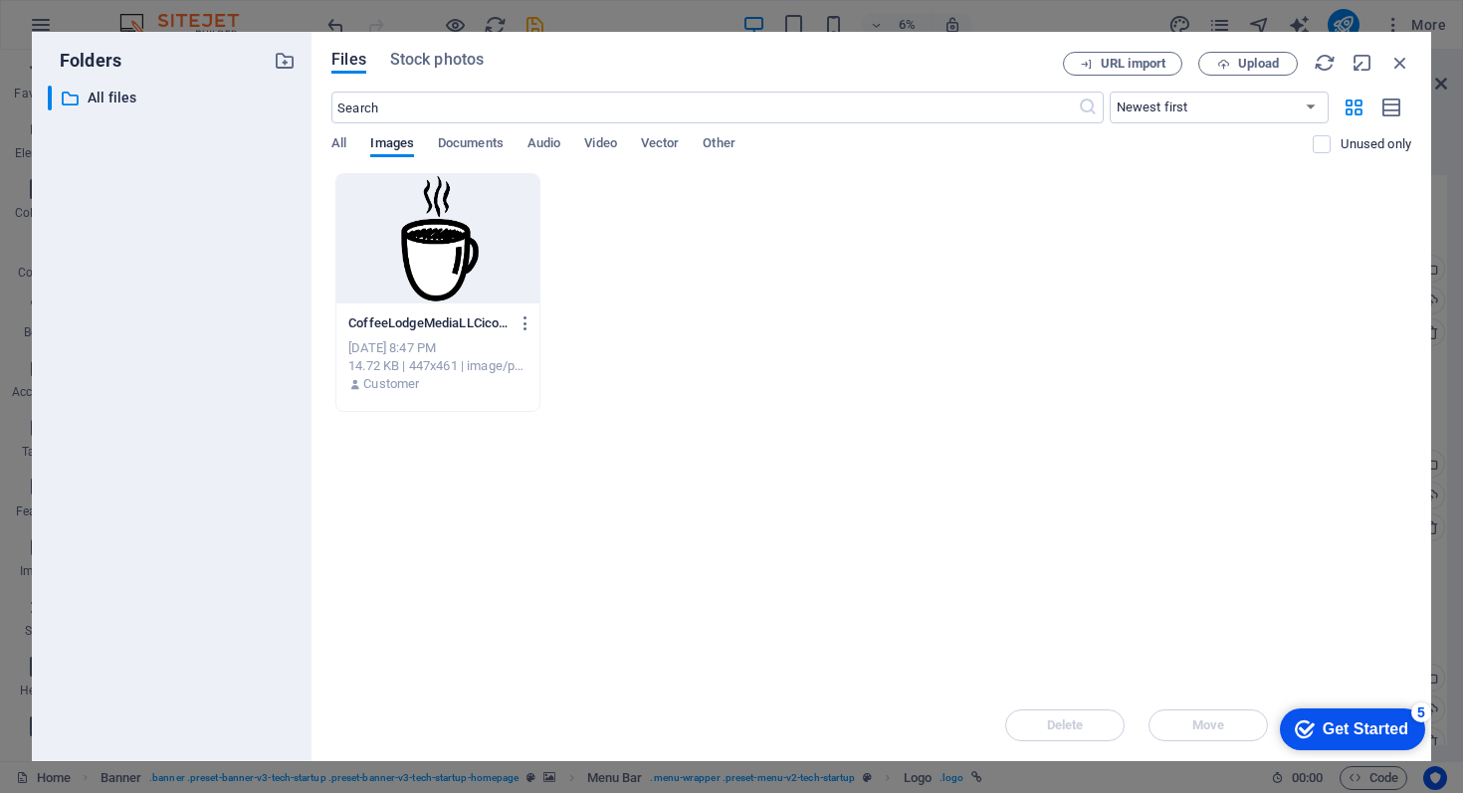
click at [522, 193] on div at bounding box center [438, 238] width 203 height 129
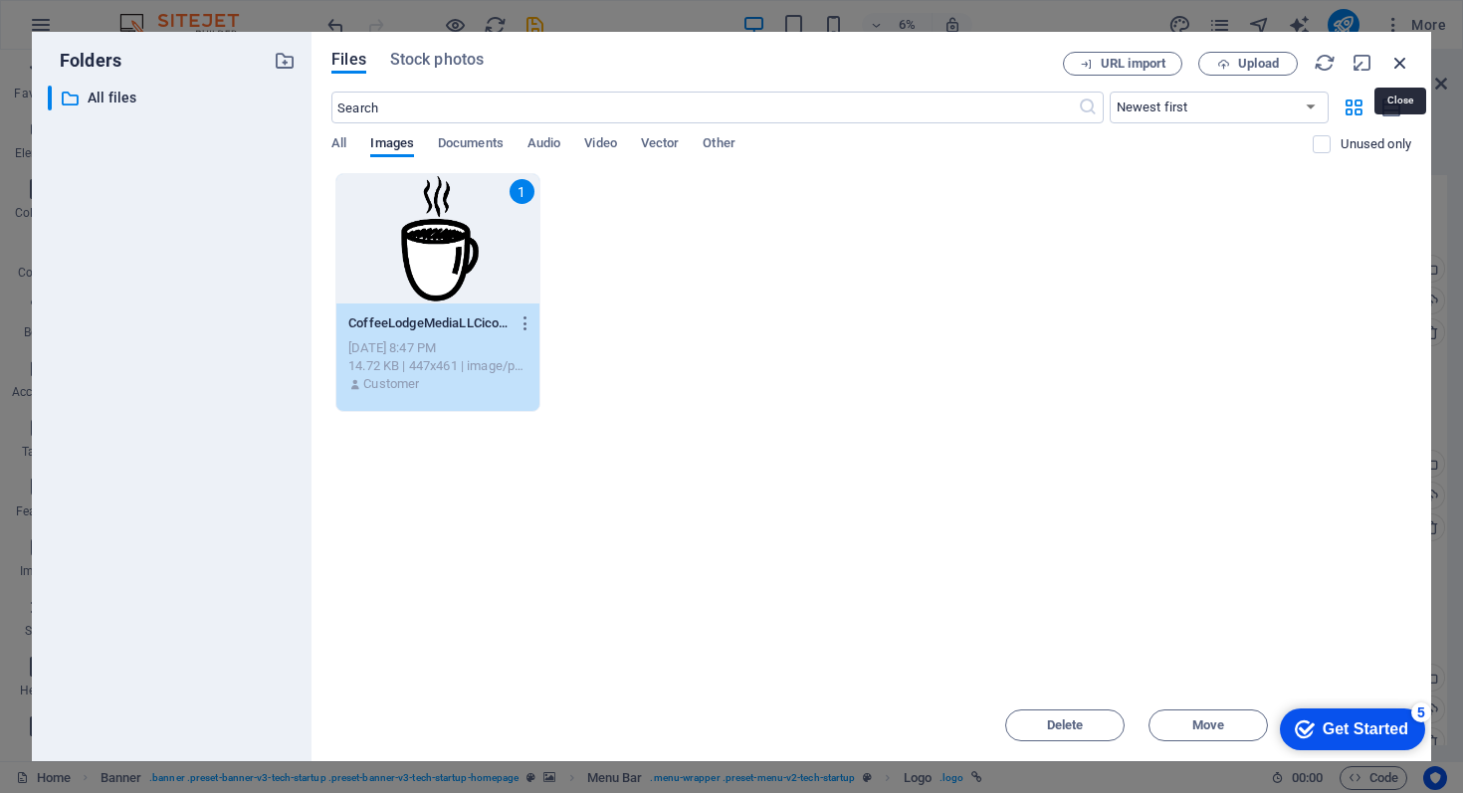
click at [1402, 67] on icon "button" at bounding box center [1401, 63] width 22 height 22
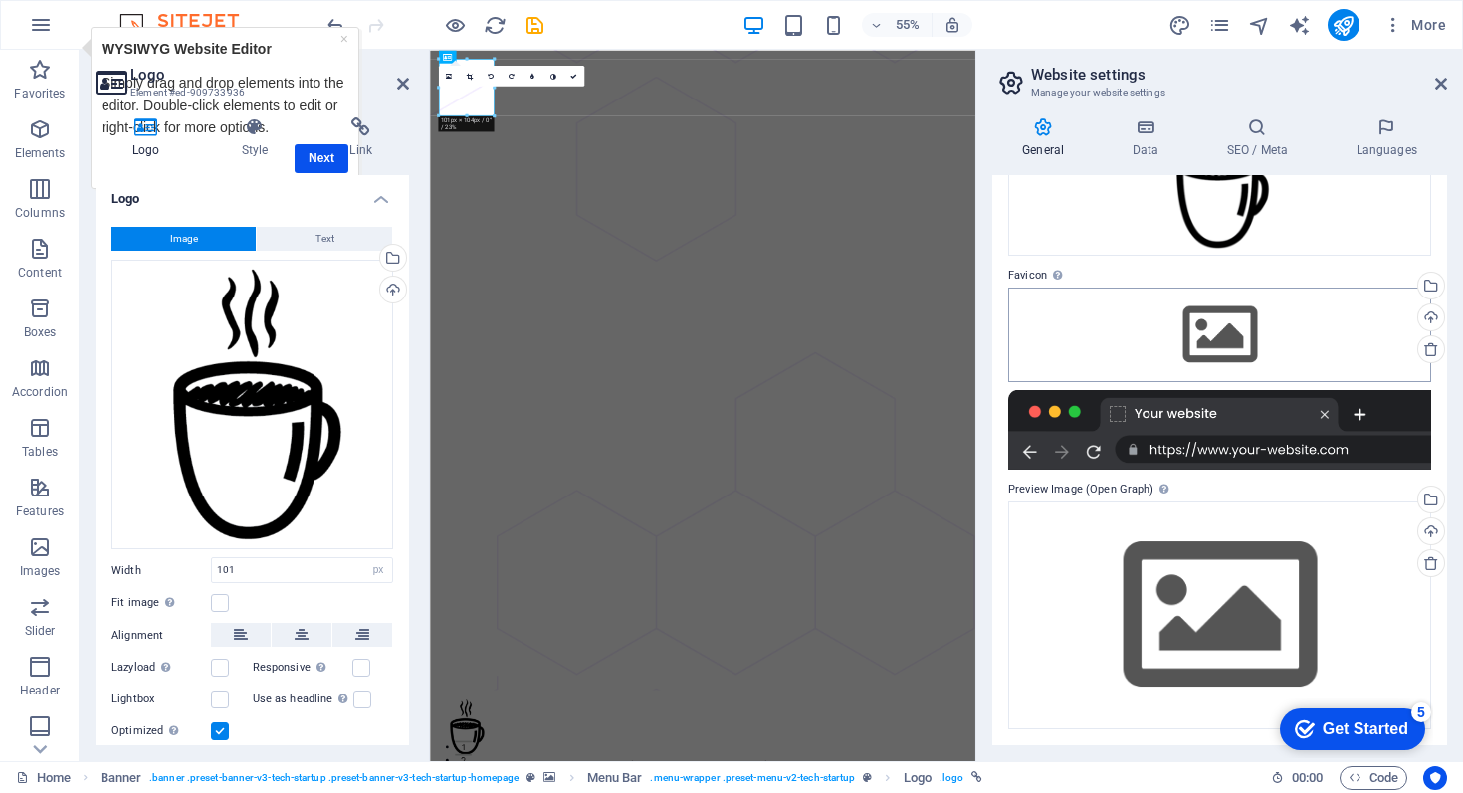
scroll to position [171, 0]
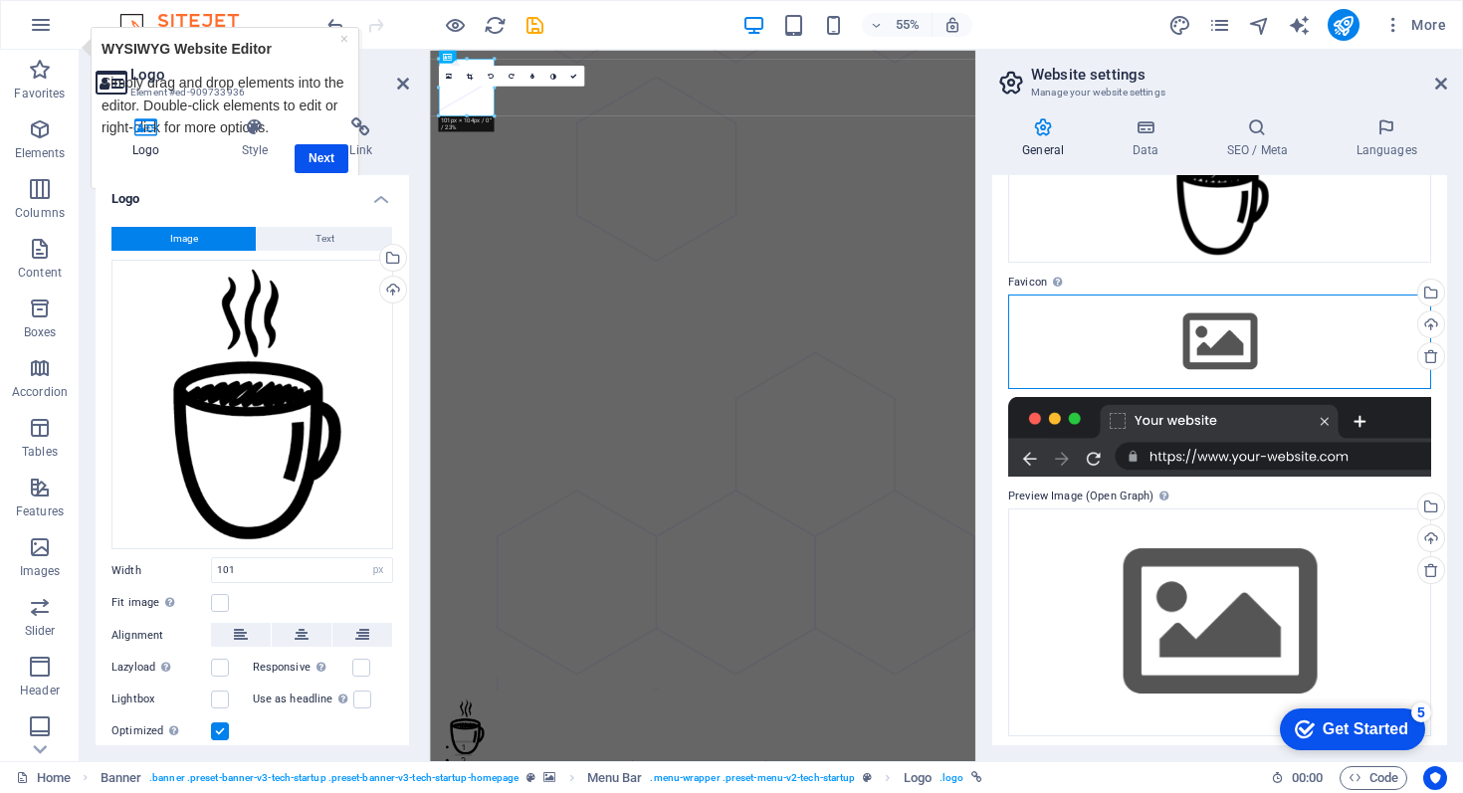
click at [1228, 348] on div "Drag files here, click to choose files or select files from Files or our free s…" at bounding box center [1220, 342] width 423 height 94
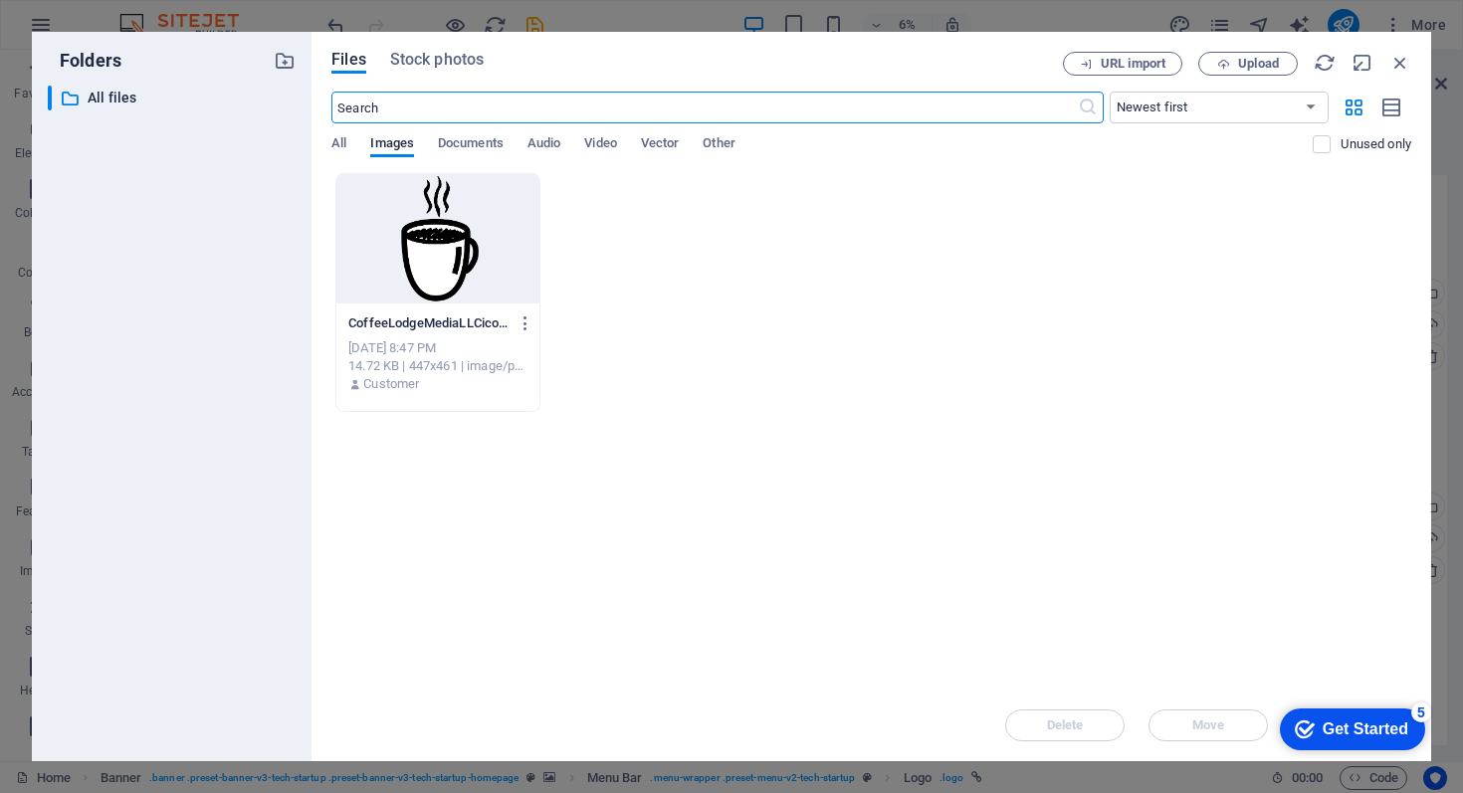
click at [531, 284] on div at bounding box center [438, 238] width 203 height 129
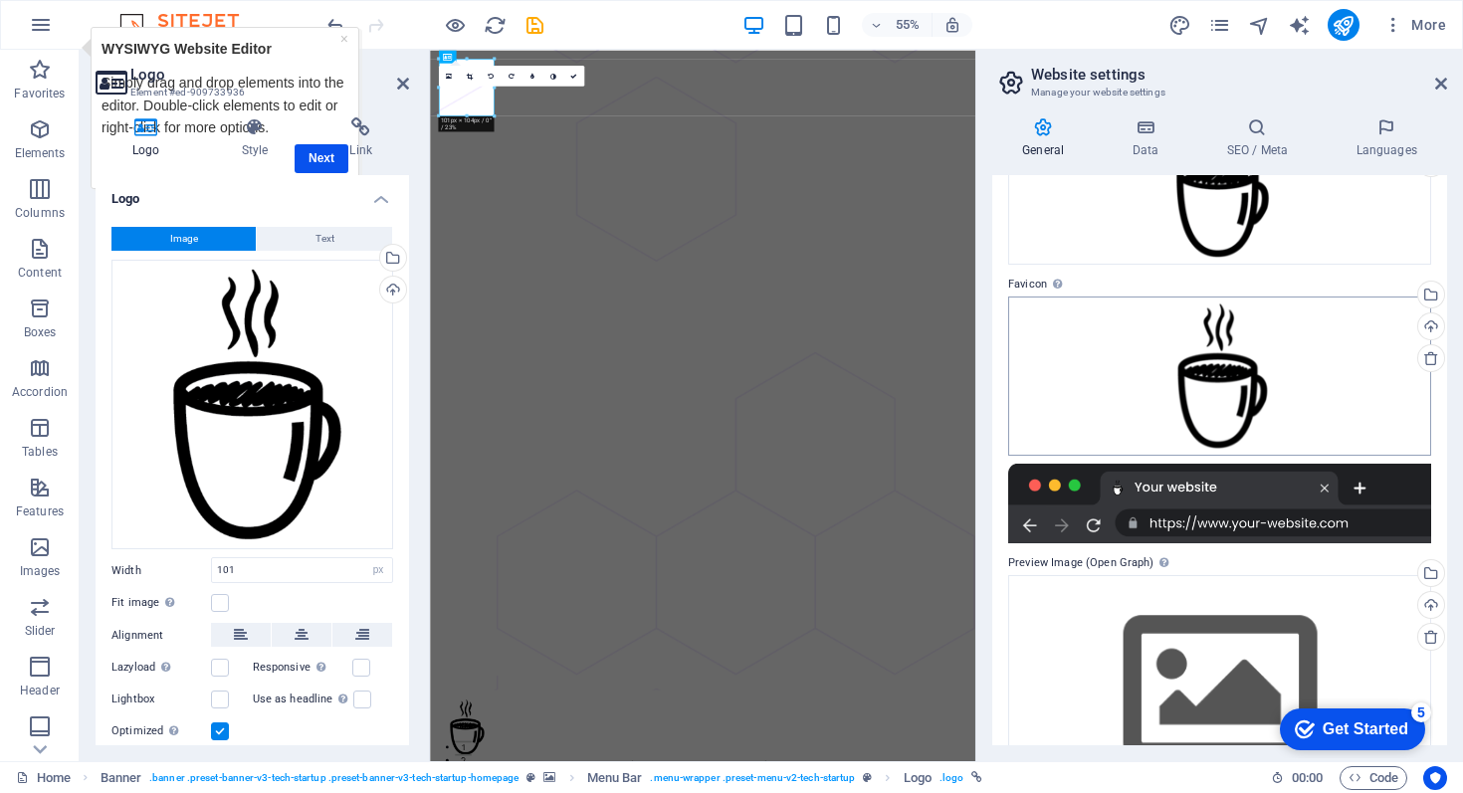
scroll to position [158, 0]
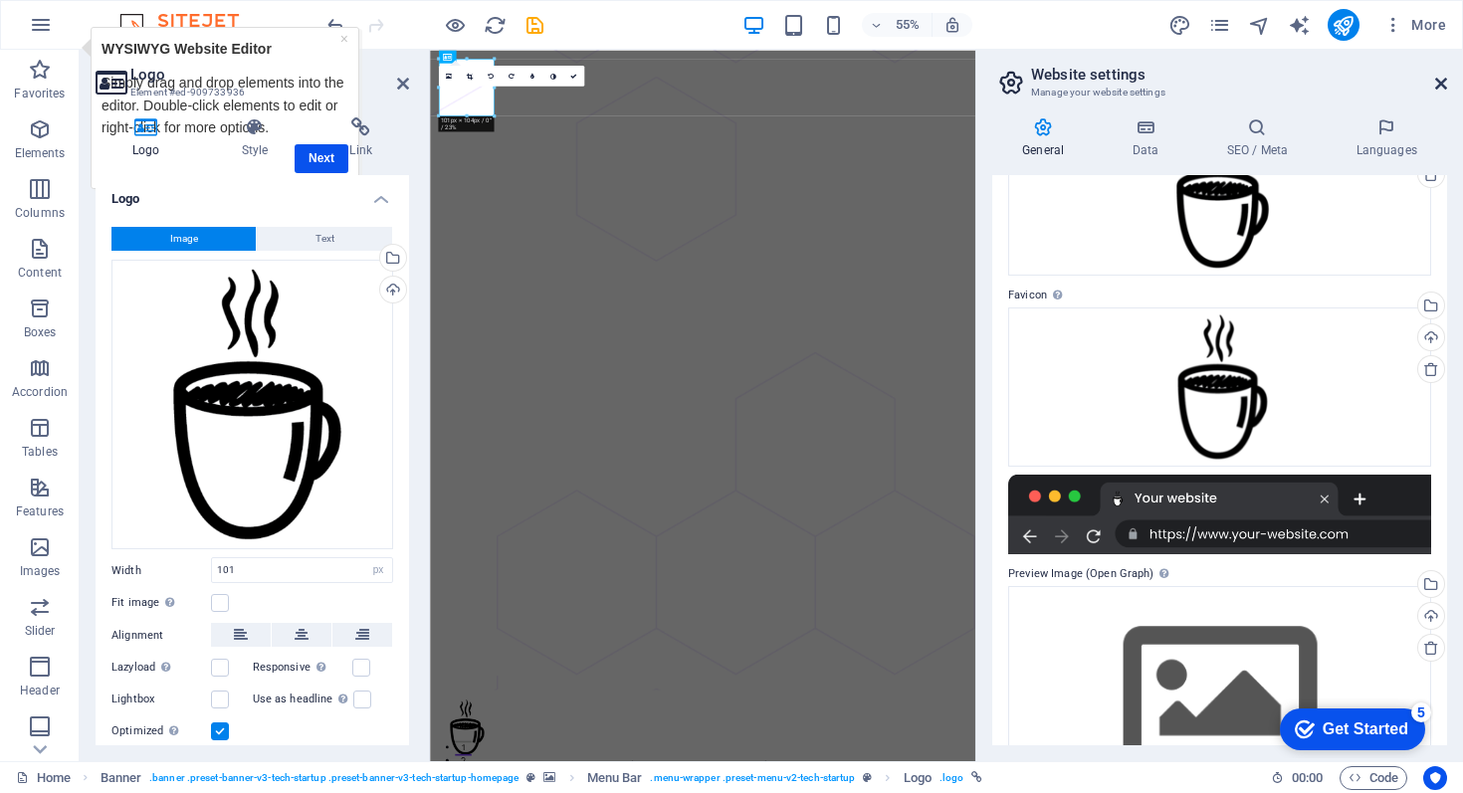
click at [1442, 81] on icon at bounding box center [1442, 84] width 12 height 16
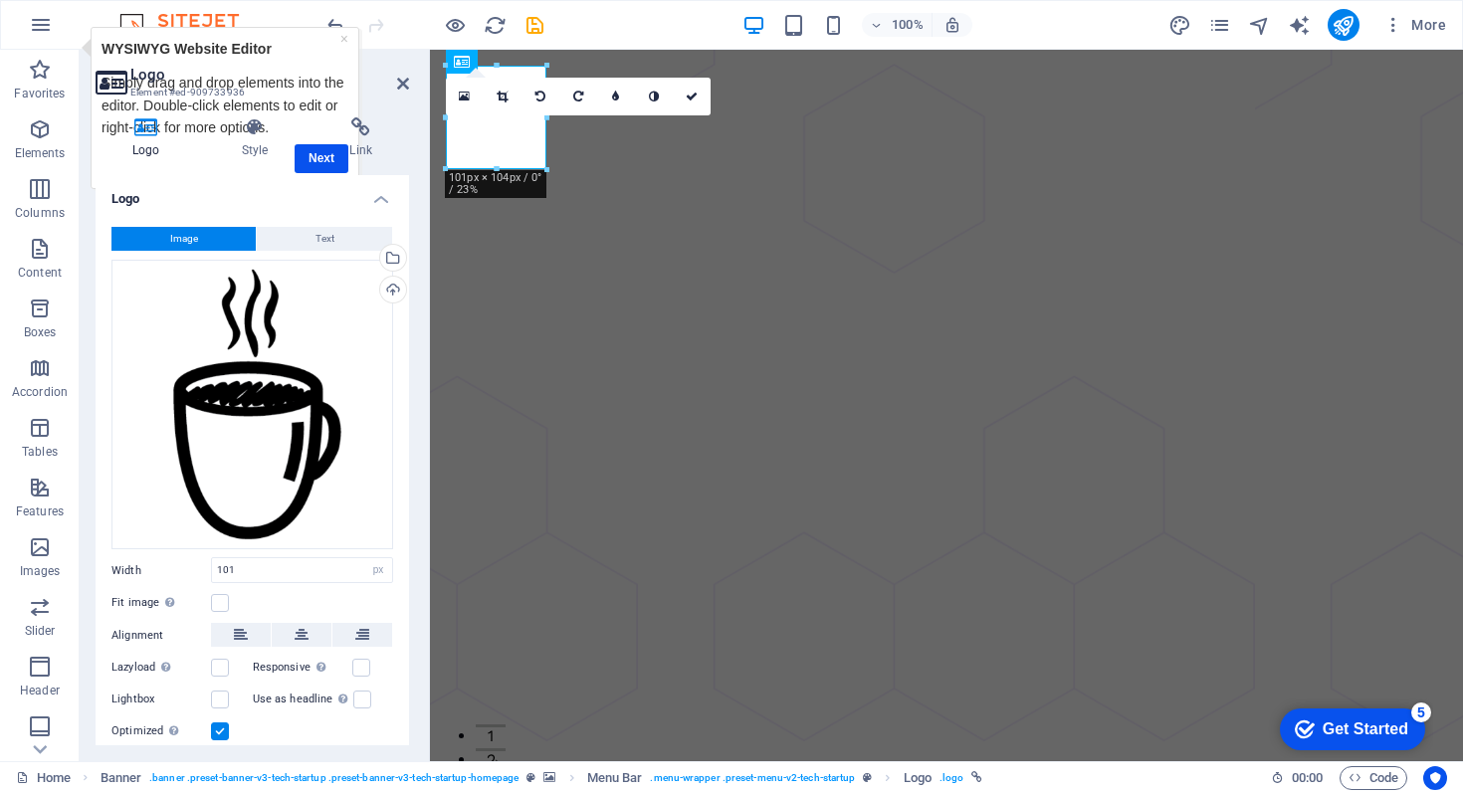
drag, startPoint x: 1333, startPoint y: 735, endPoint x: 1526, endPoint y: 1157, distance: 464.2
click at [1333, 735] on div "Get Started" at bounding box center [1366, 730] width 86 height 18
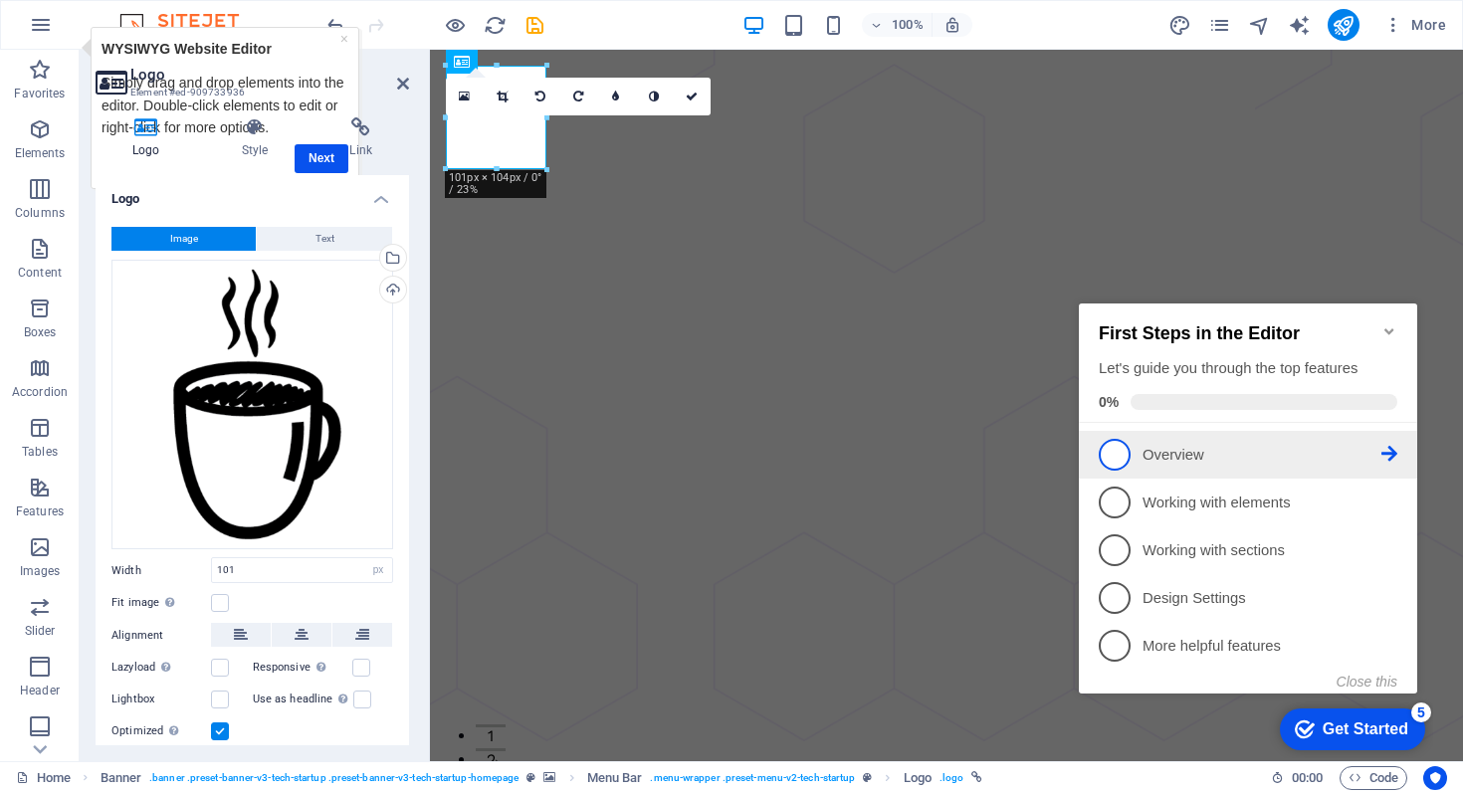
click at [1106, 453] on span "1" at bounding box center [1115, 455] width 32 height 32
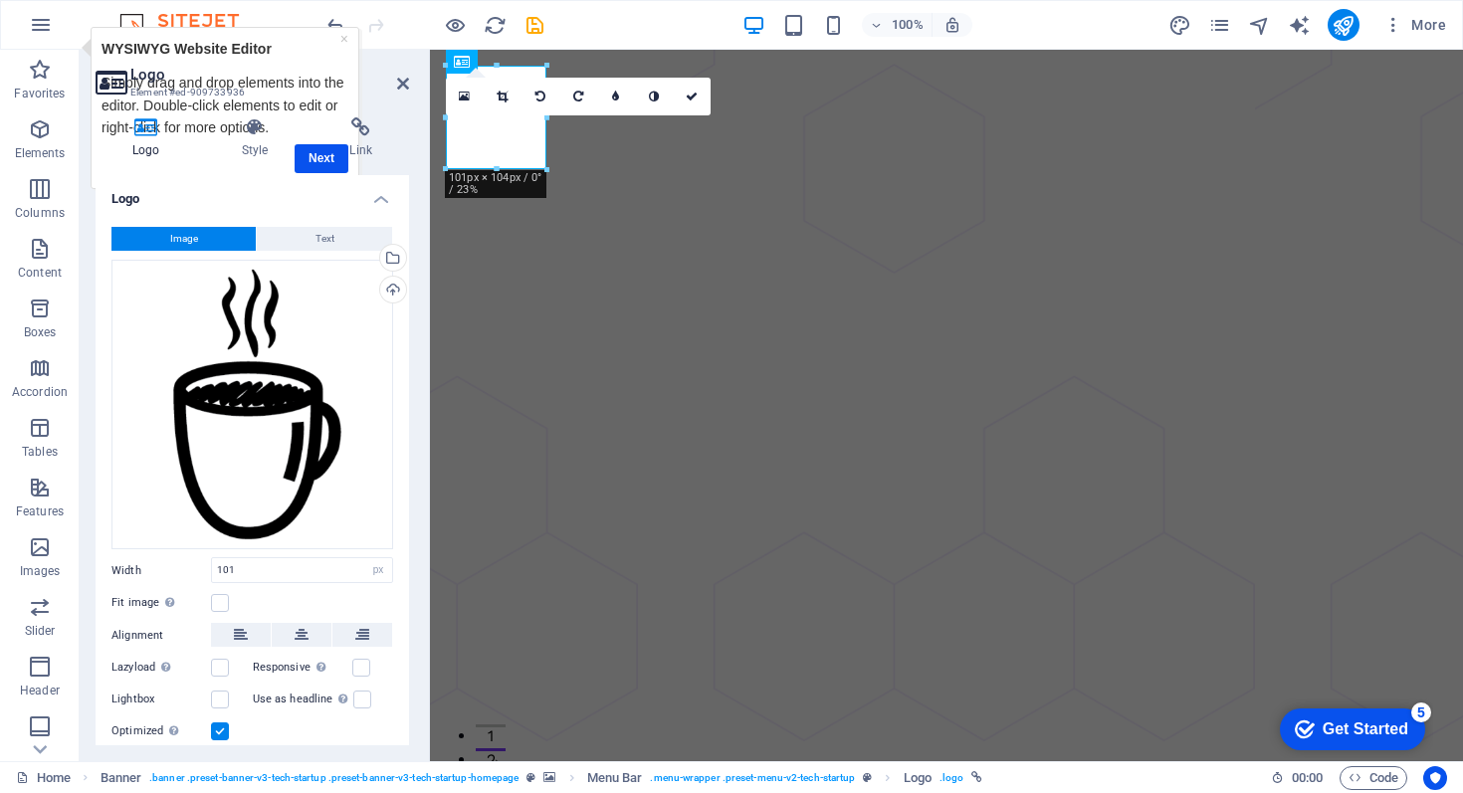
click at [380, 196] on h4 "Logo" at bounding box center [253, 193] width 314 height 36
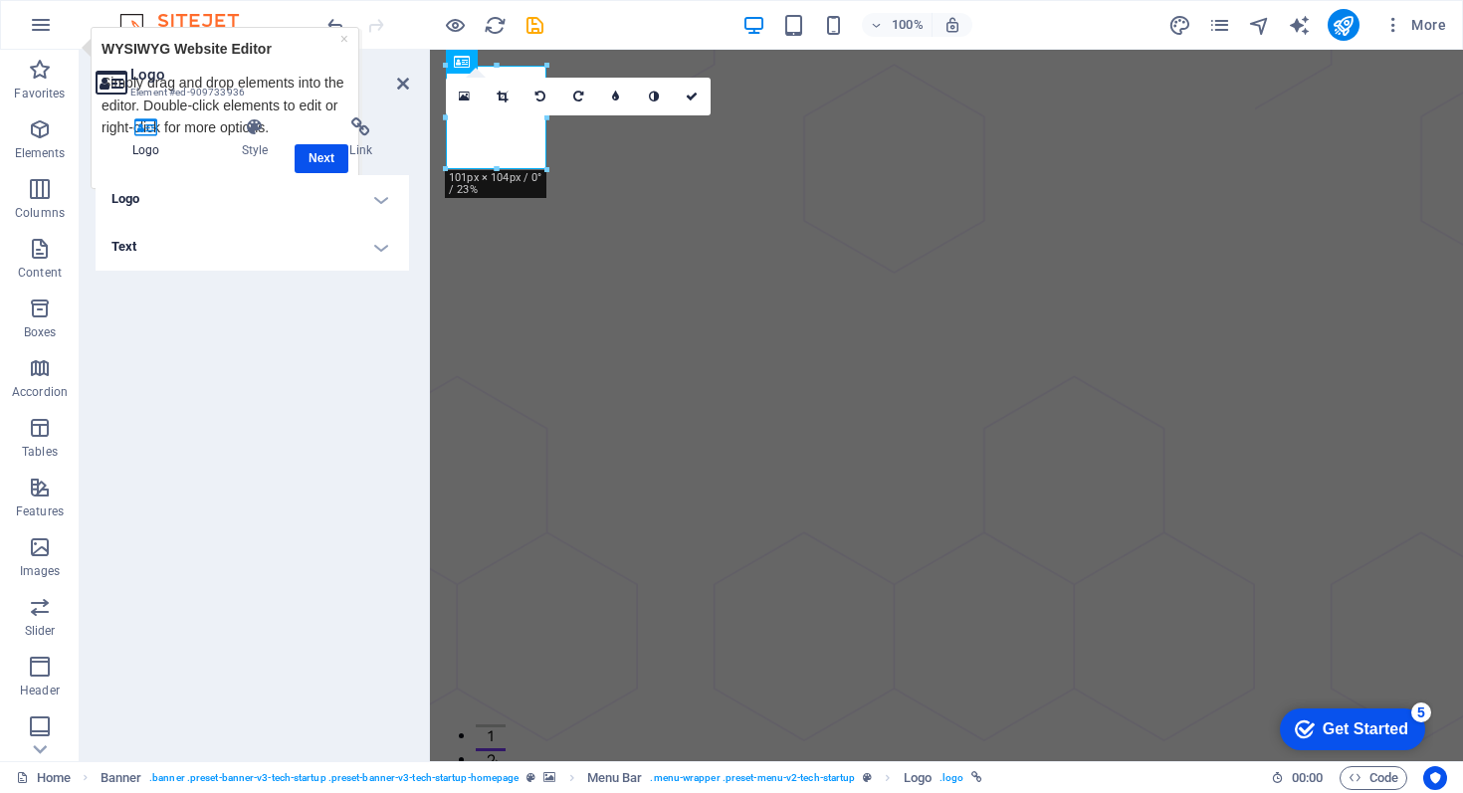
click at [384, 246] on h4 "Text" at bounding box center [253, 247] width 314 height 48
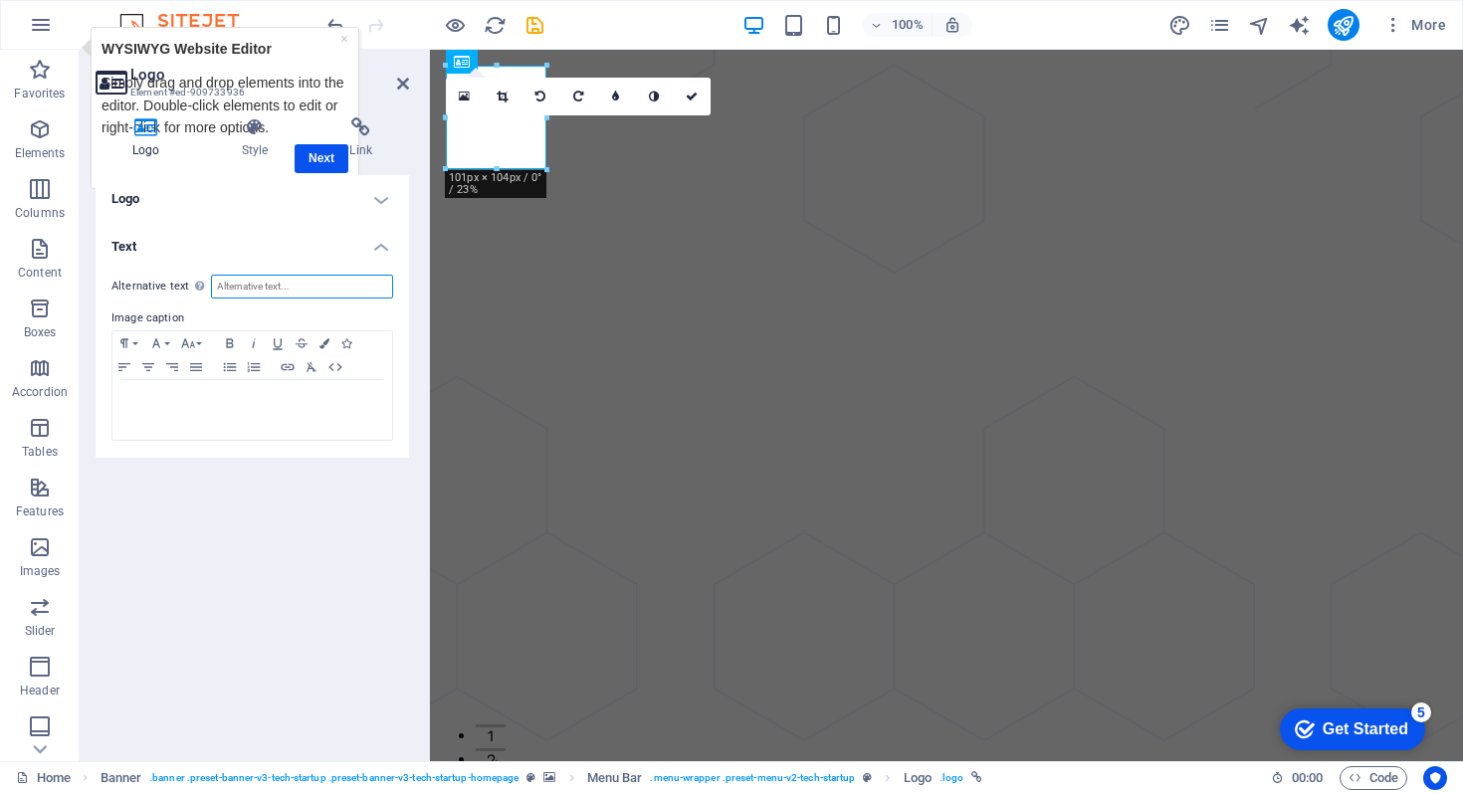
click at [285, 288] on input "Alternative text The alternative text is used by devices that cannot display im…" at bounding box center [302, 287] width 182 height 24
click at [405, 85] on icon at bounding box center [403, 84] width 12 height 16
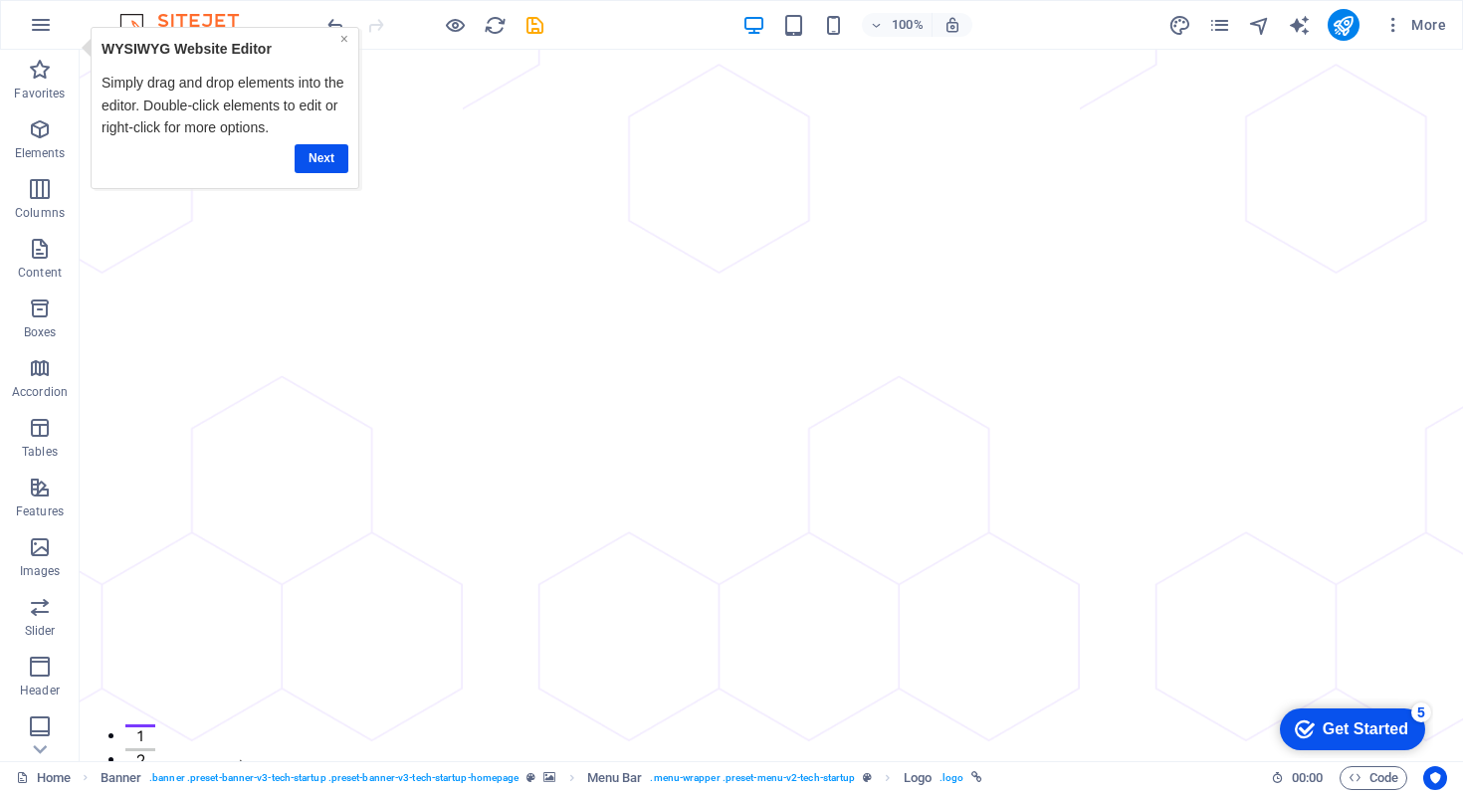
click at [343, 38] on link "×" at bounding box center [344, 39] width 8 height 16
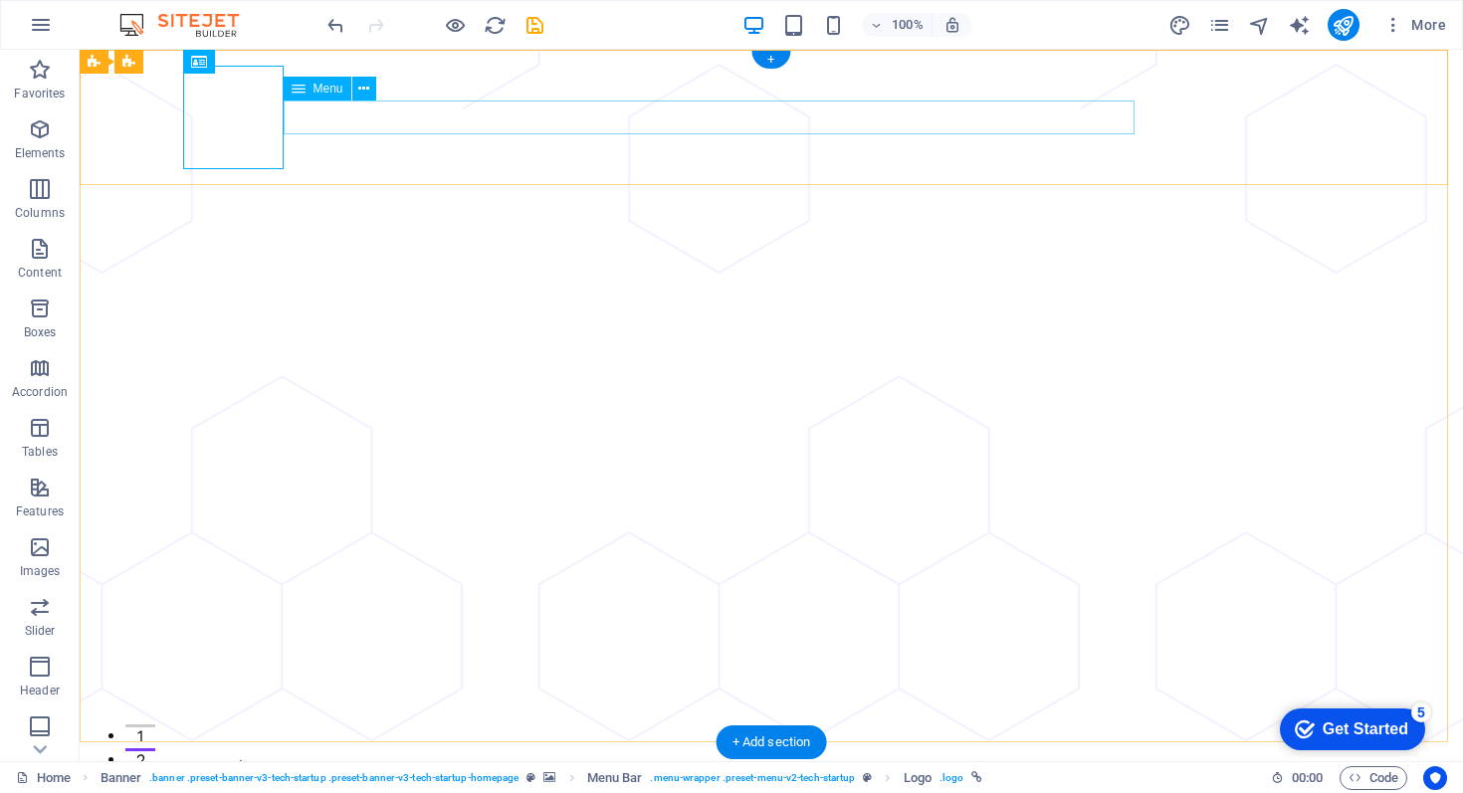
click at [322, 87] on span "Menu" at bounding box center [329, 89] width 30 height 12
click at [365, 87] on icon at bounding box center [363, 89] width 11 height 21
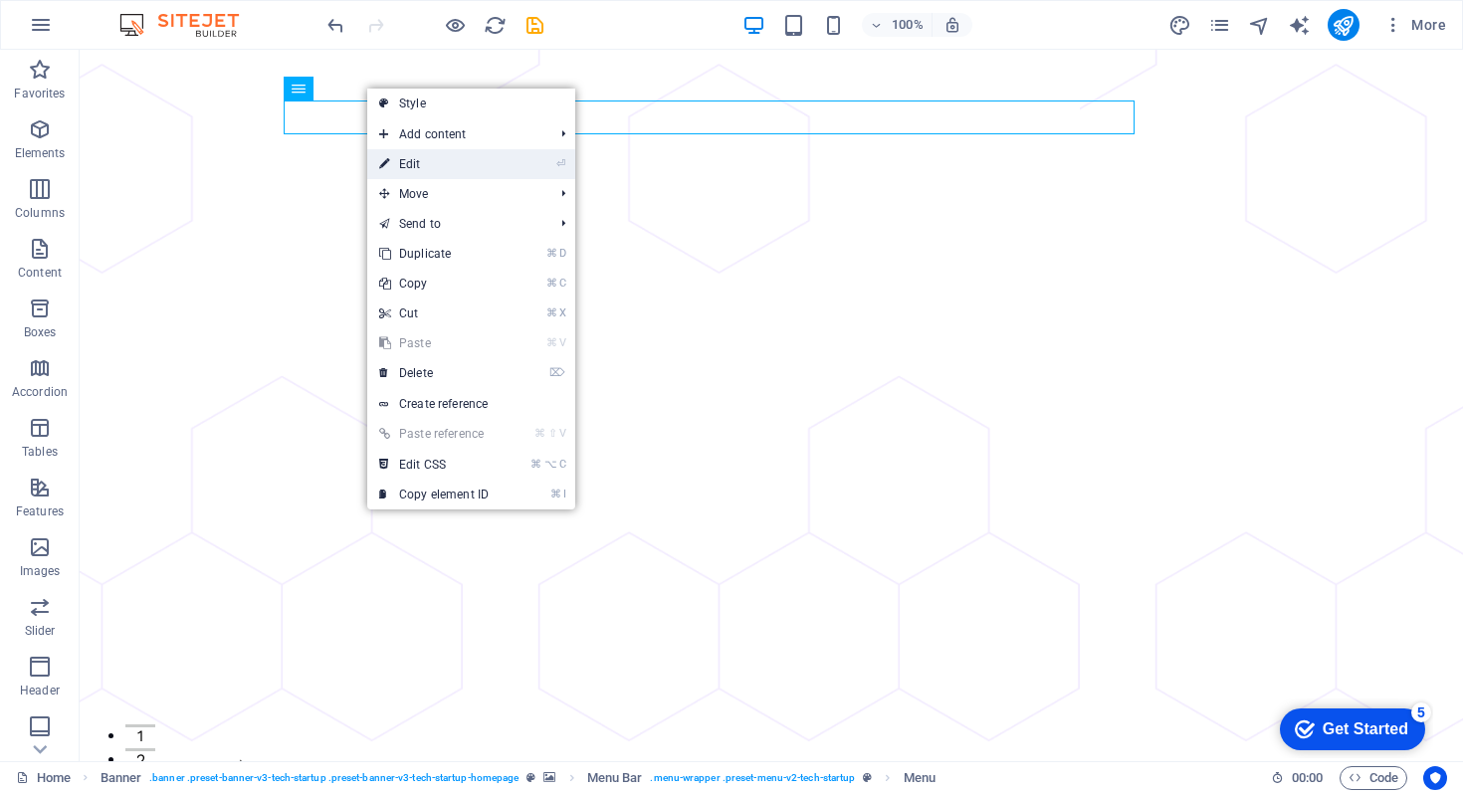
click at [412, 159] on link "⏎ Edit" at bounding box center [433, 164] width 133 height 30
select select "1"
select select
select select "3"
select select
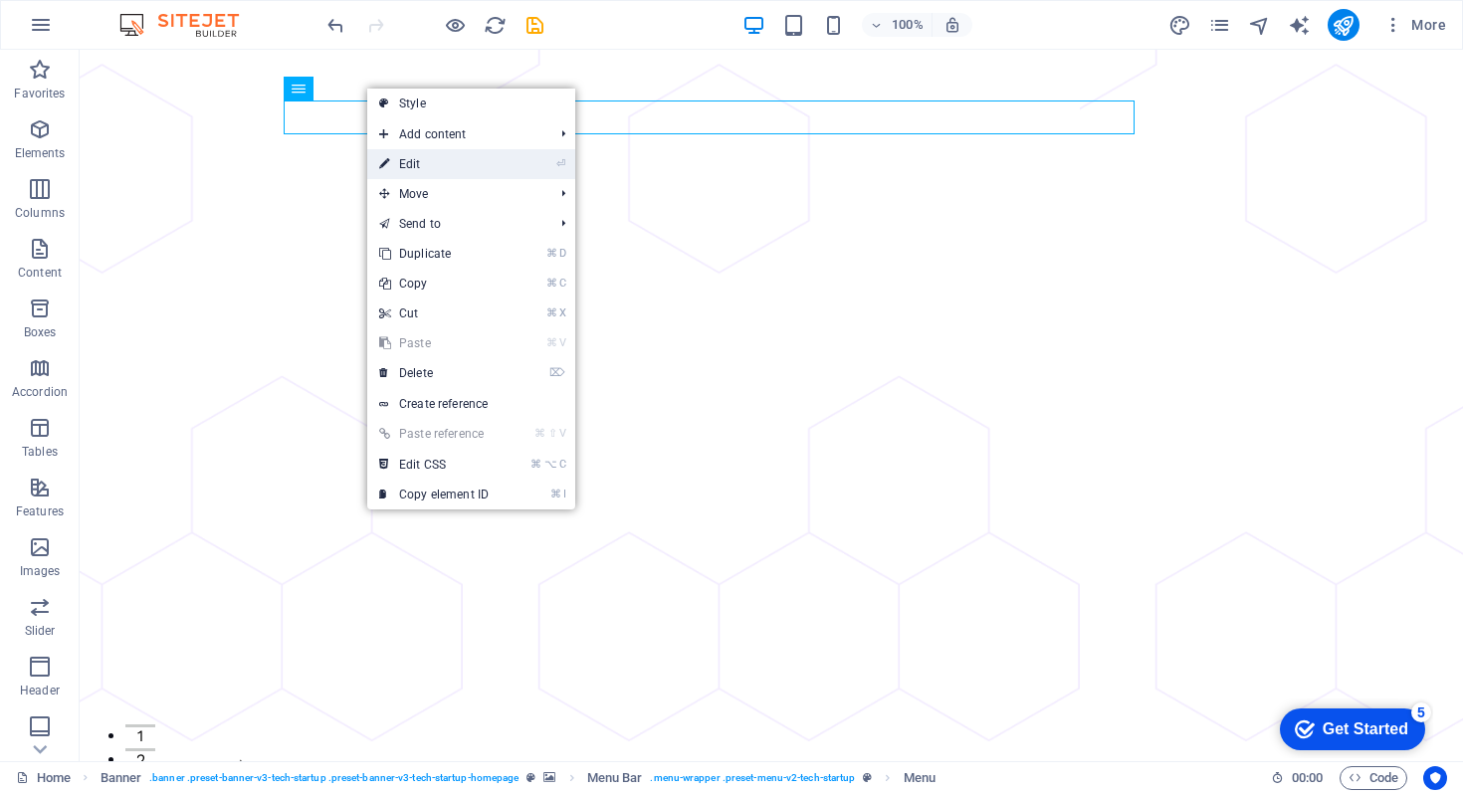
select select "4"
select select
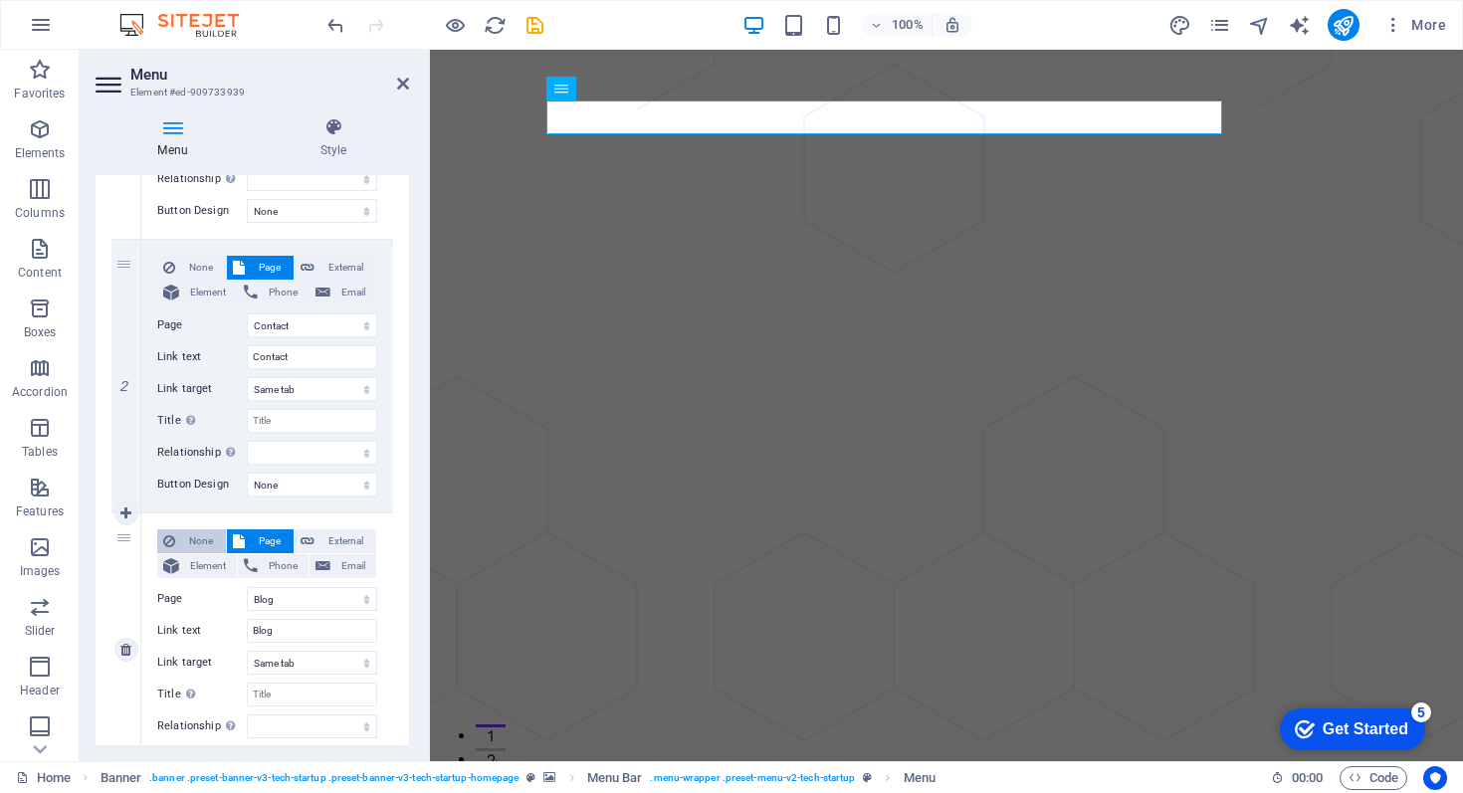
scroll to position [400, 0]
drag, startPoint x: 123, startPoint y: 536, endPoint x: 170, endPoint y: 338, distance: 202.6
click at [165, 328] on div "1 None Page External Element Phone Email Page Home About Pricing Contact Blog L…" at bounding box center [253, 374] width 282 height 821
select select
select select "4"
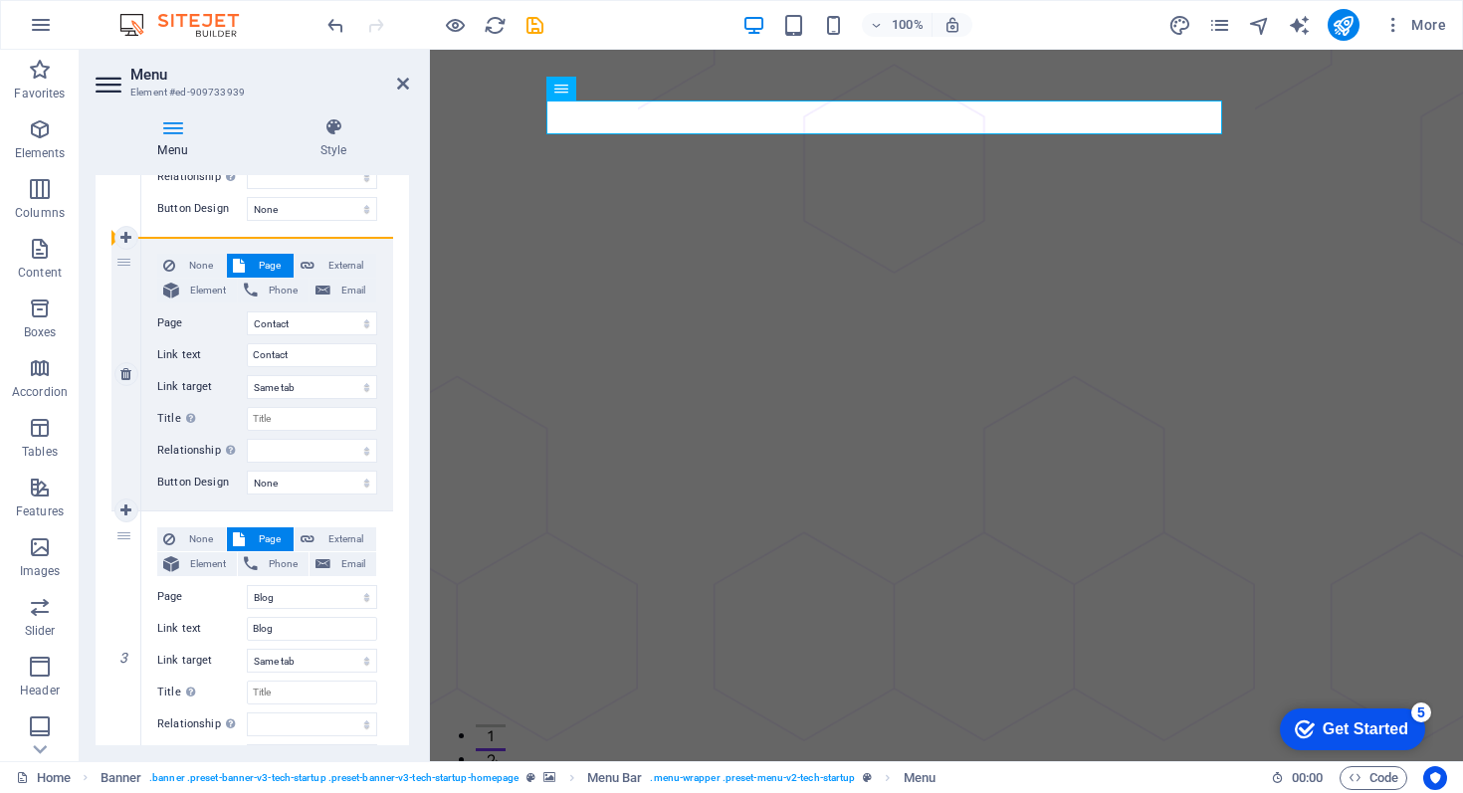
type input "Blog"
select select
select select "3"
type input "Contact"
select select
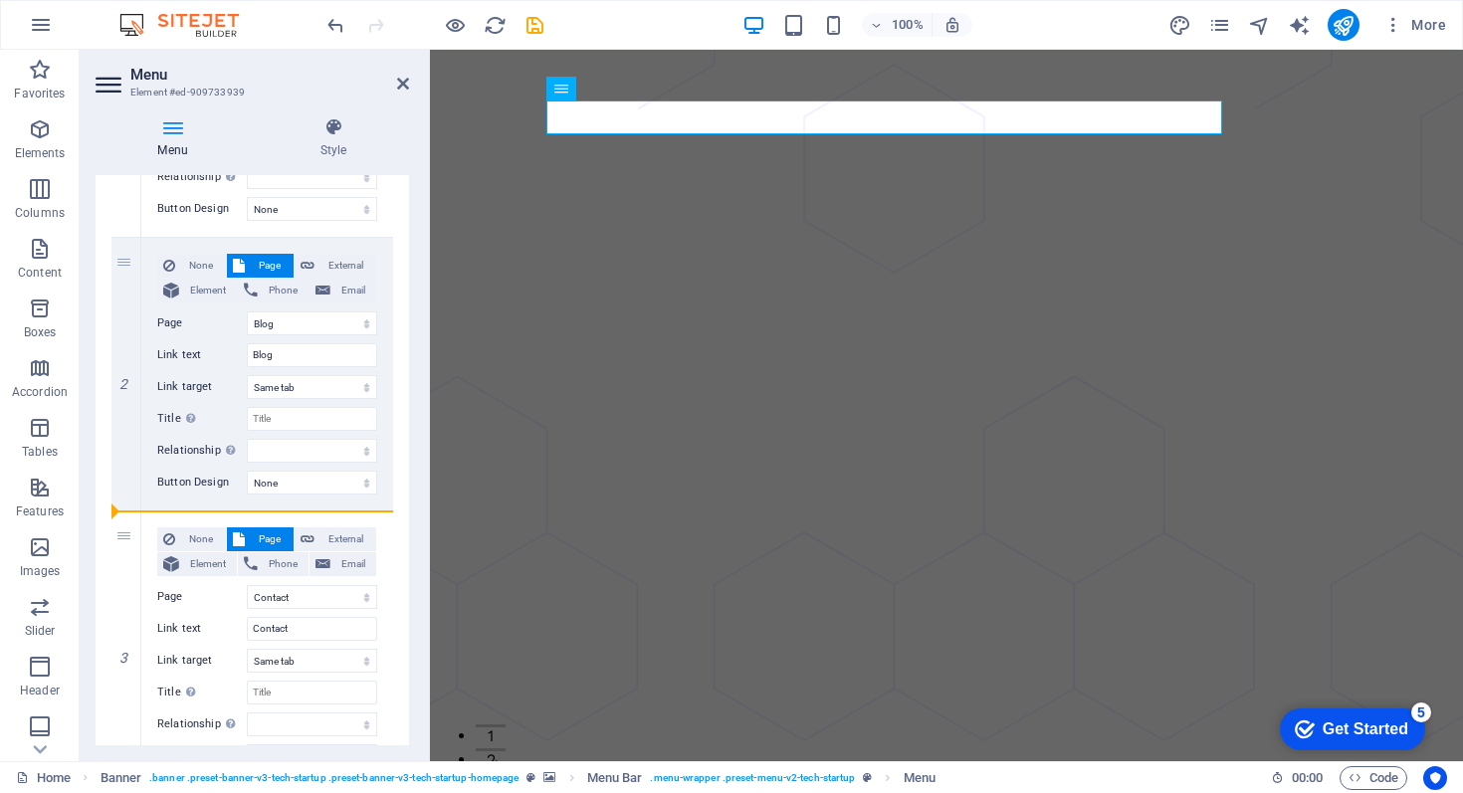
click at [1369, 722] on div "Get Started" at bounding box center [1366, 730] width 86 height 18
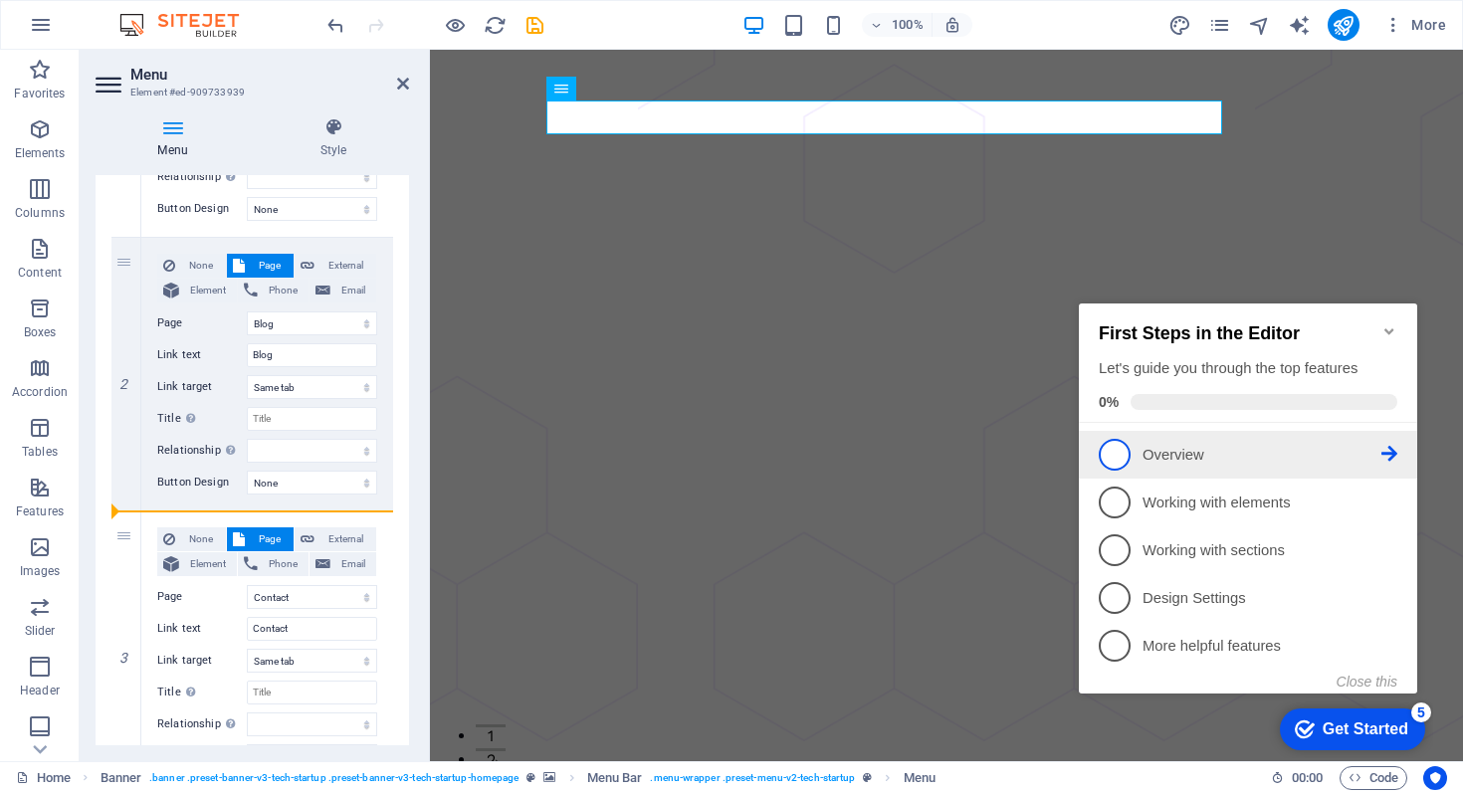
click at [1119, 463] on span "1" at bounding box center [1115, 455] width 32 height 32
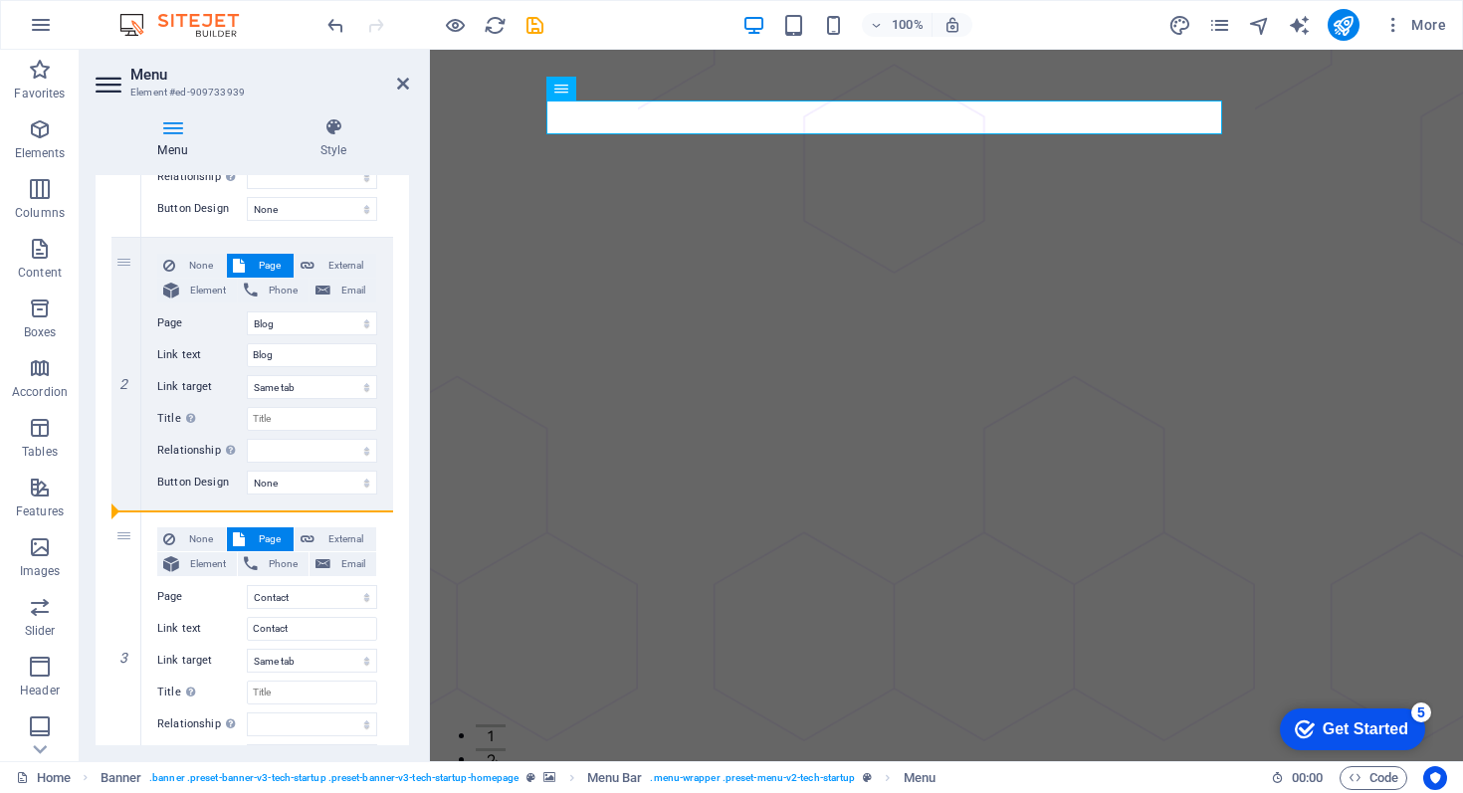
scroll to position [0, 0]
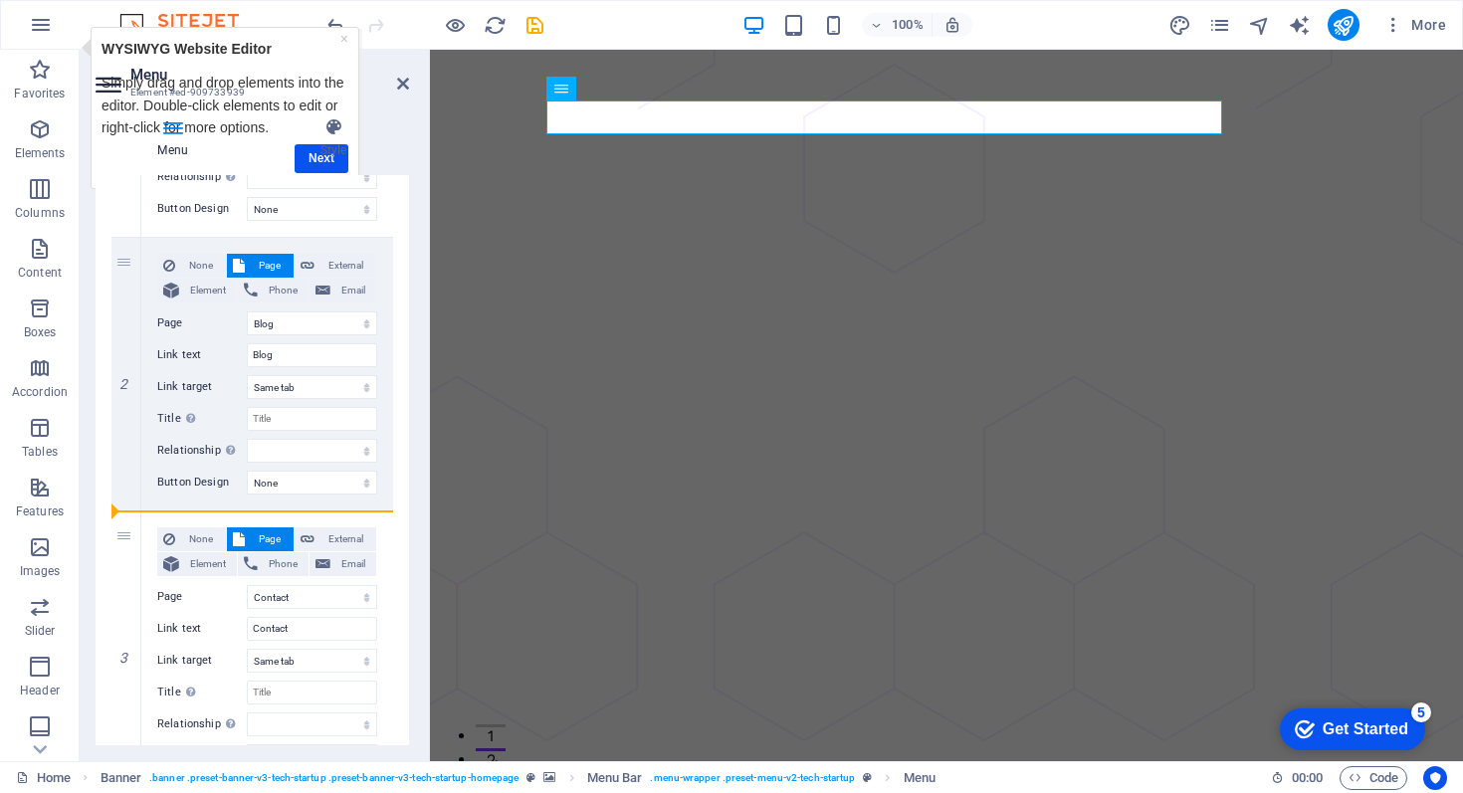
click at [313, 162] on div "Menu Style Menu Auto Custom Create custom menu items for this menu. Recommended…" at bounding box center [253, 431] width 314 height 628
select select
click at [327, 152] on h4 "Style" at bounding box center [333, 138] width 151 height 42
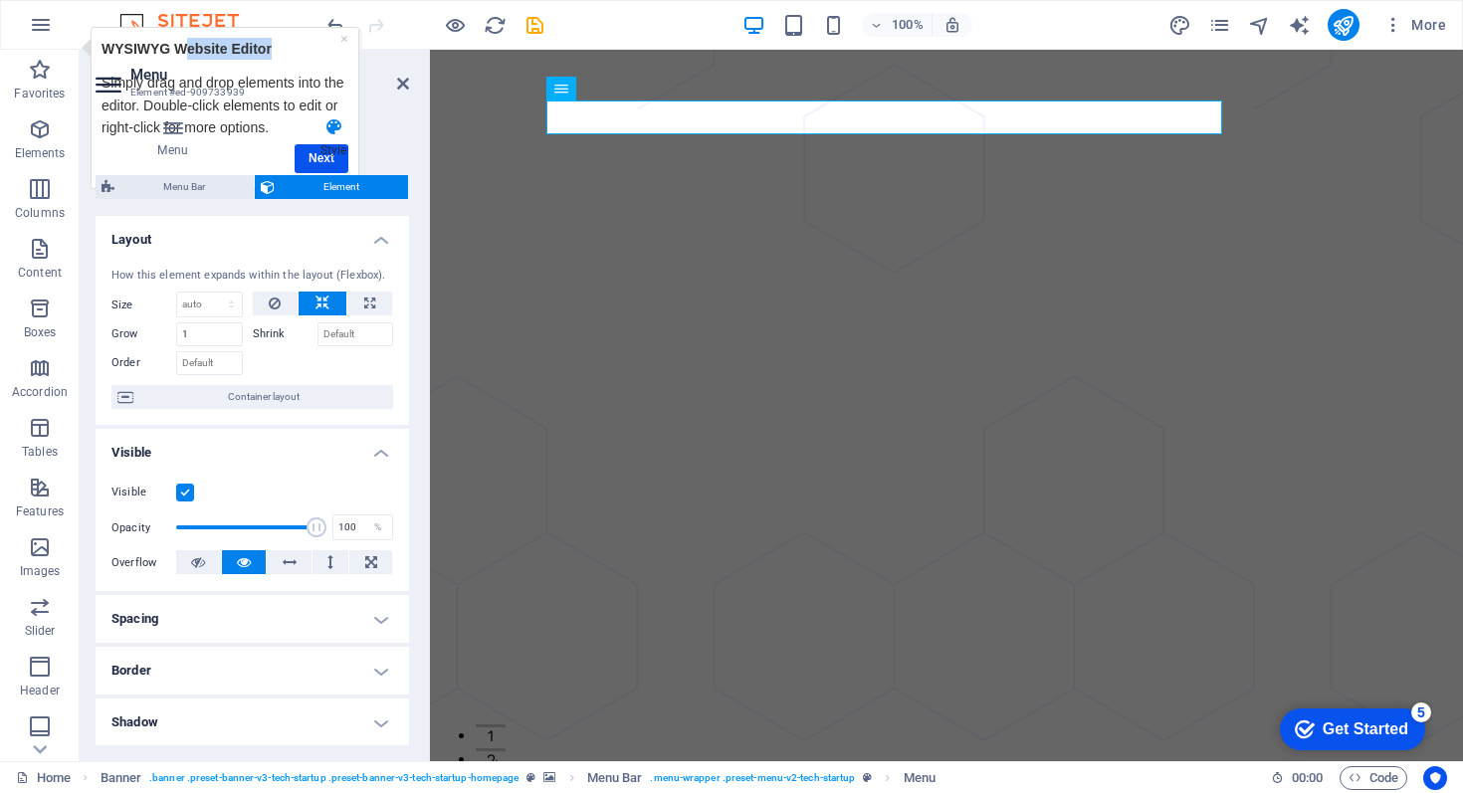
drag, startPoint x: 185, startPoint y: 47, endPoint x: 271, endPoint y: 51, distance: 85.7
click at [271, 51] on strong "WYSIWYG Website Editor" at bounding box center [187, 49] width 170 height 16
click at [329, 153] on h4 "Style" at bounding box center [333, 138] width 151 height 42
click at [330, 126] on icon at bounding box center [333, 127] width 151 height 20
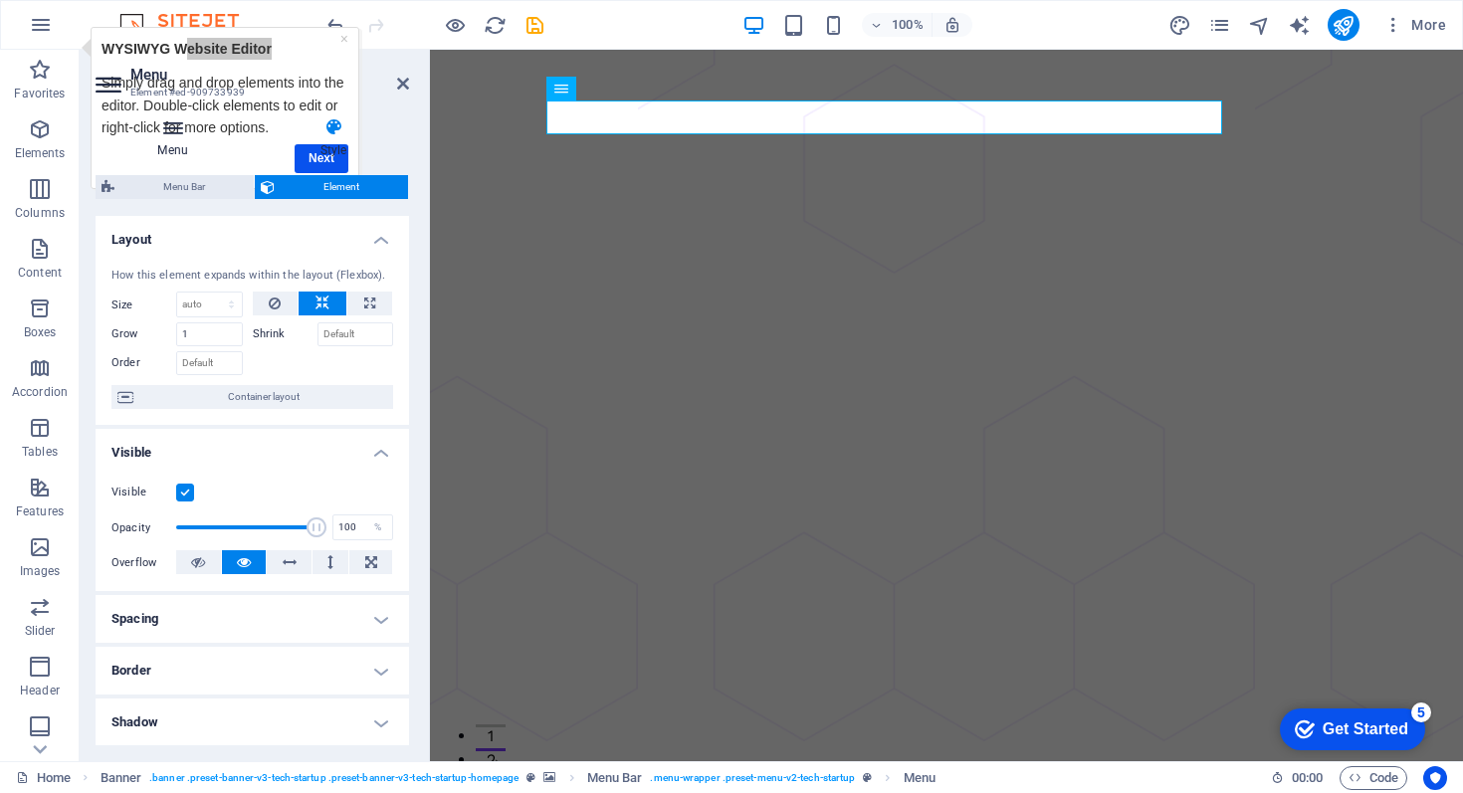
click at [172, 147] on h4 "Menu" at bounding box center [177, 138] width 162 height 42
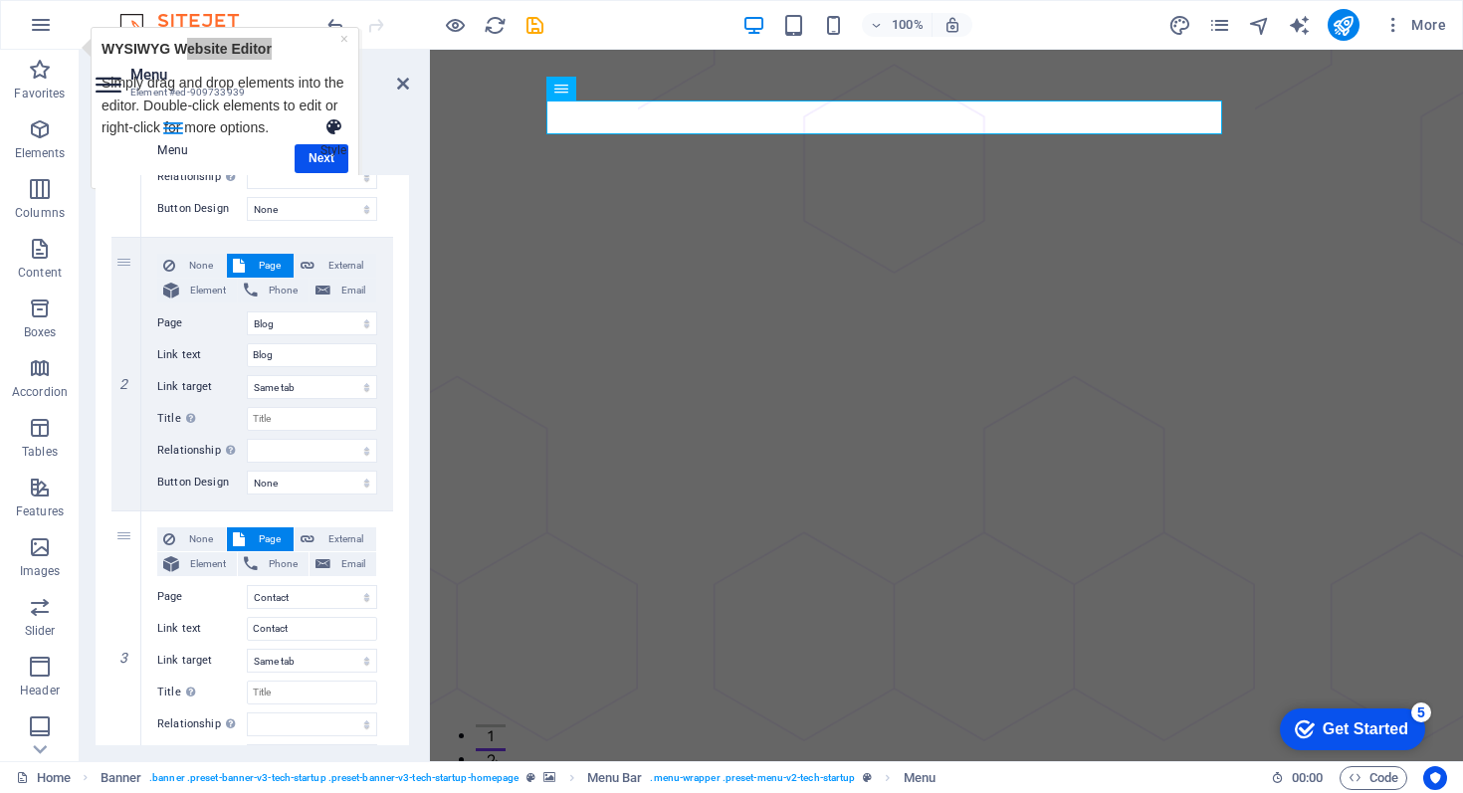
click at [324, 151] on h4 "Style" at bounding box center [333, 138] width 151 height 42
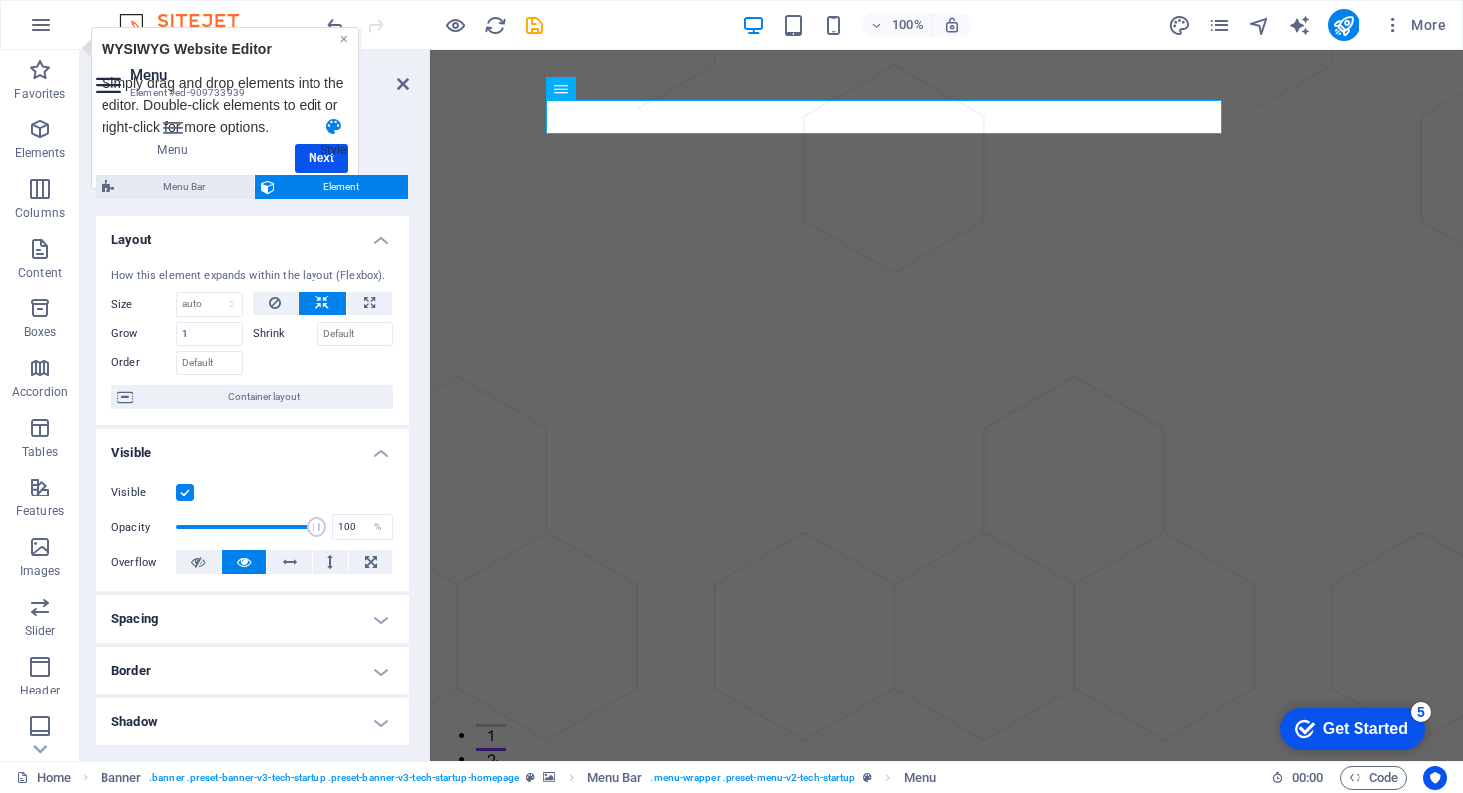
click at [345, 40] on link "×" at bounding box center [344, 39] width 8 height 16
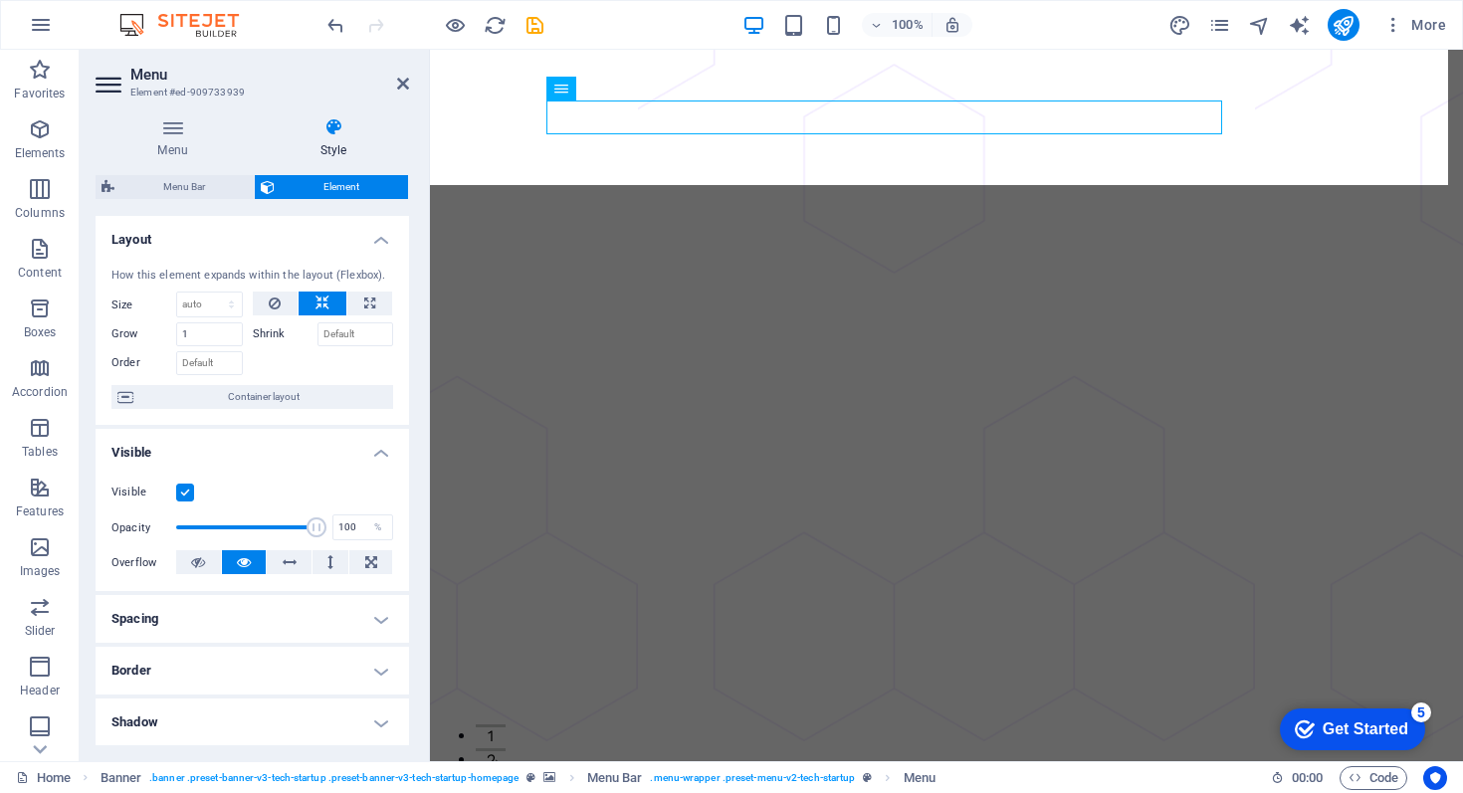
click at [181, 183] on span "Menu Bar" at bounding box center [183, 187] width 127 height 24
select select "rem"
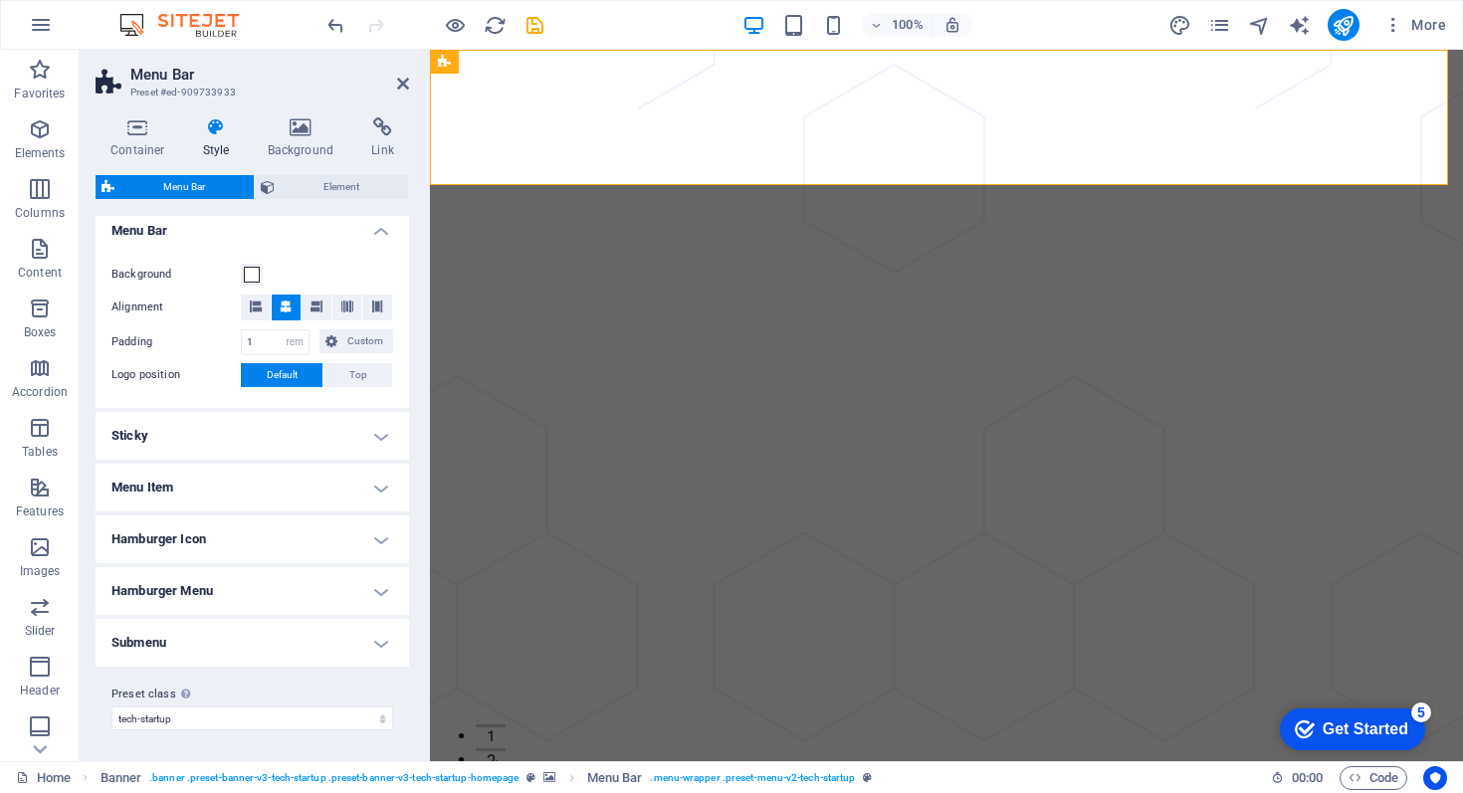
scroll to position [348, 0]
click at [162, 432] on h4 "Sticky" at bounding box center [253, 435] width 314 height 48
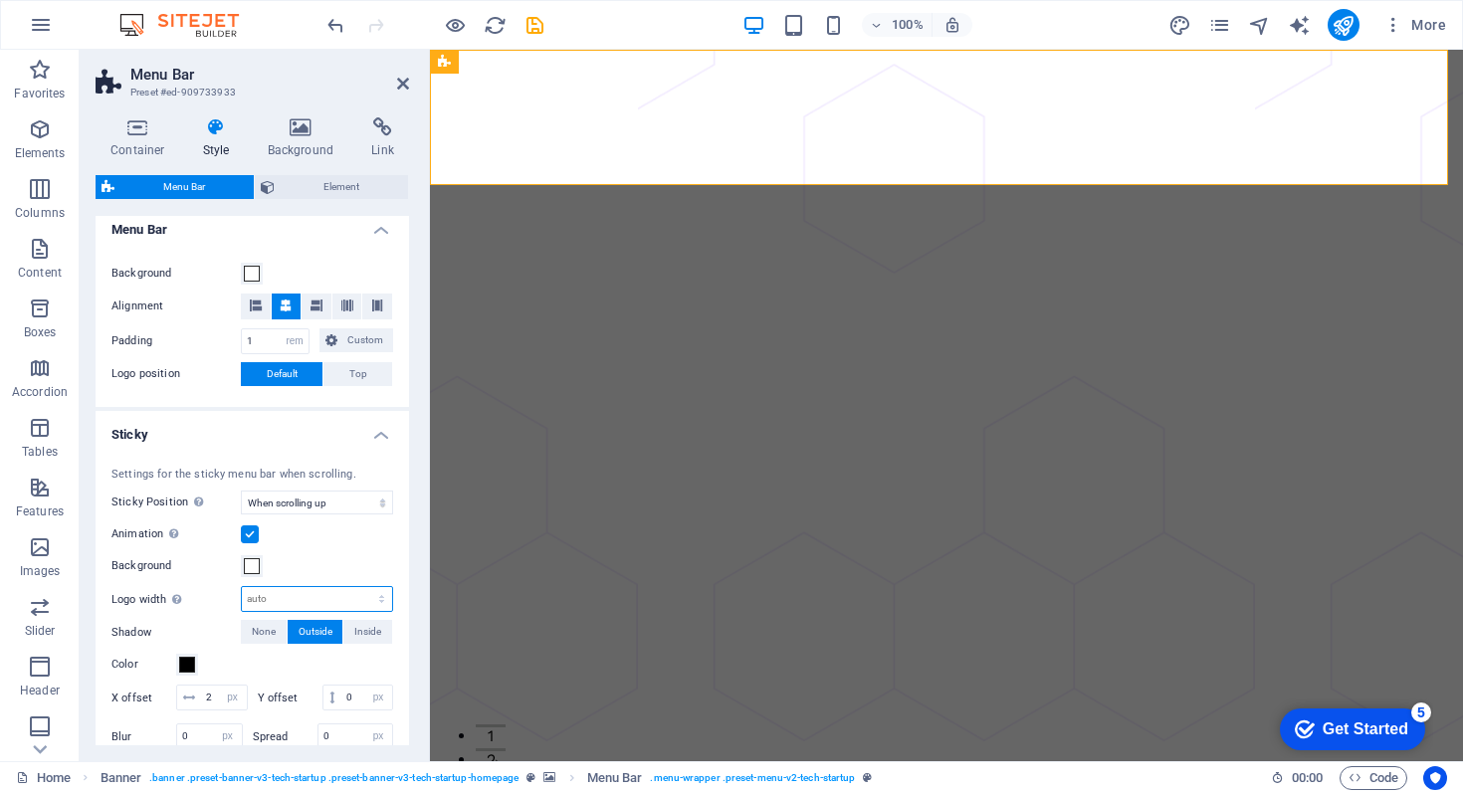
click at [261, 601] on select "auto px rem % vh vw" at bounding box center [317, 599] width 150 height 24
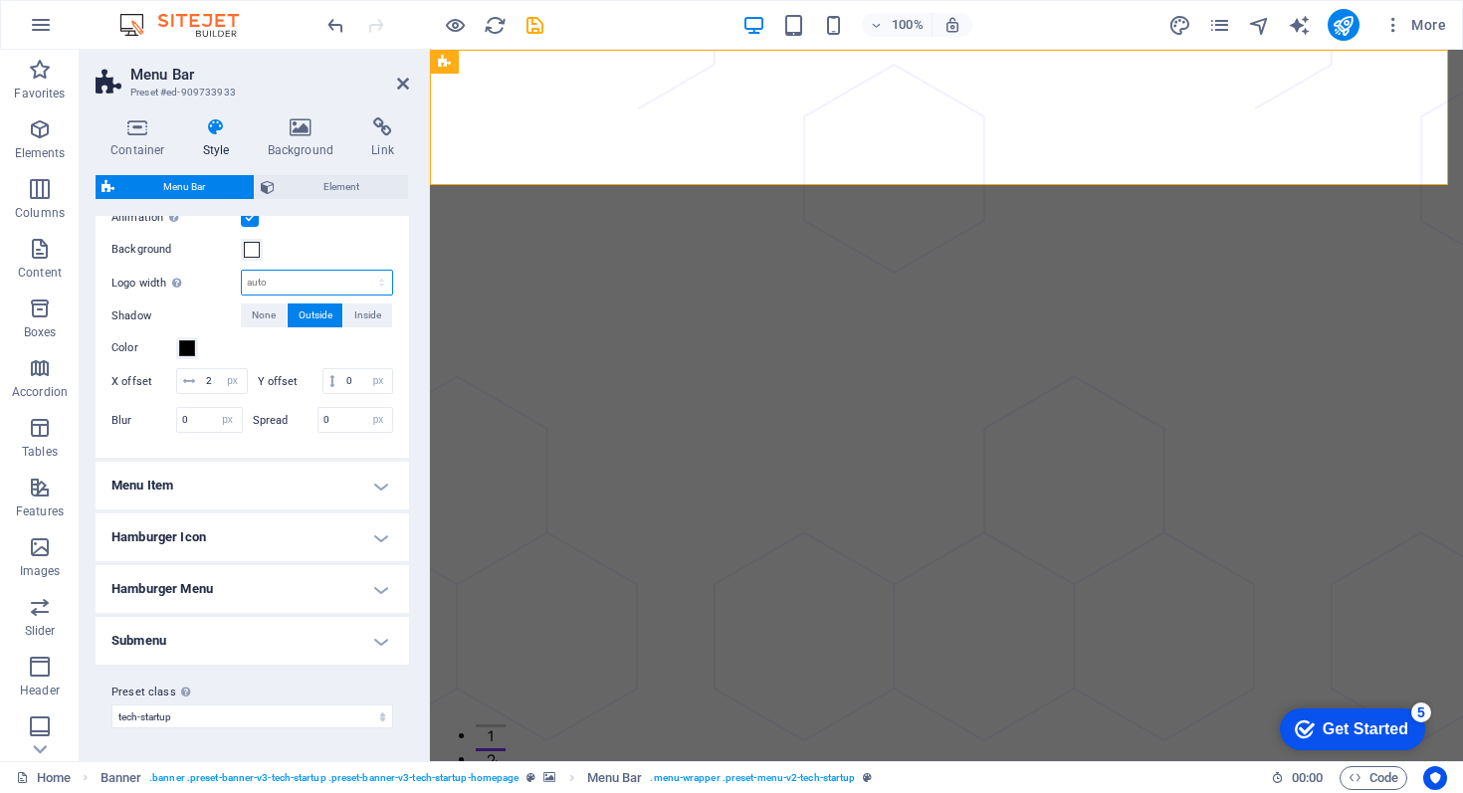
scroll to position [668, 0]
click at [230, 509] on h4 "Menu Item" at bounding box center [253, 486] width 314 height 48
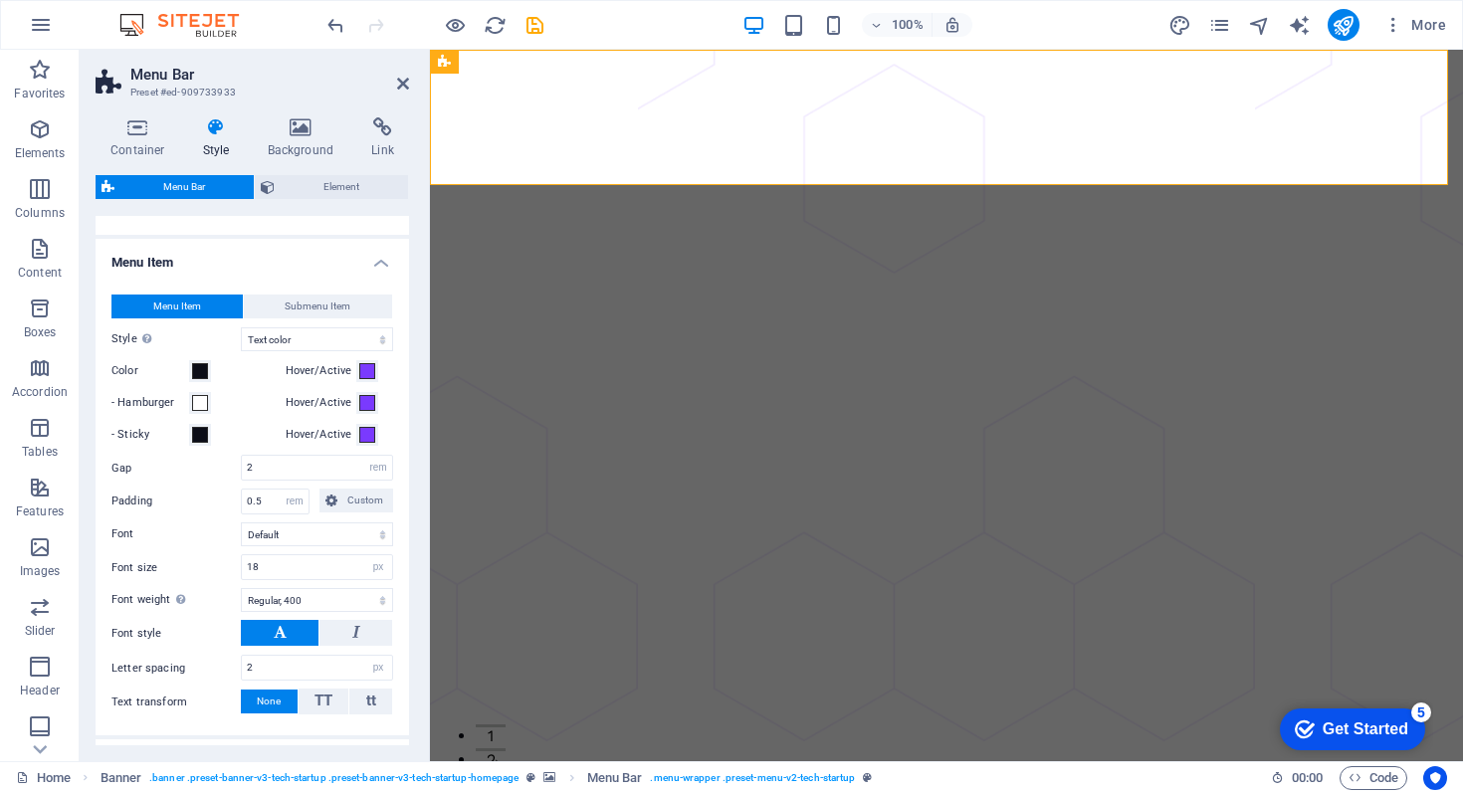
scroll to position [859, 0]
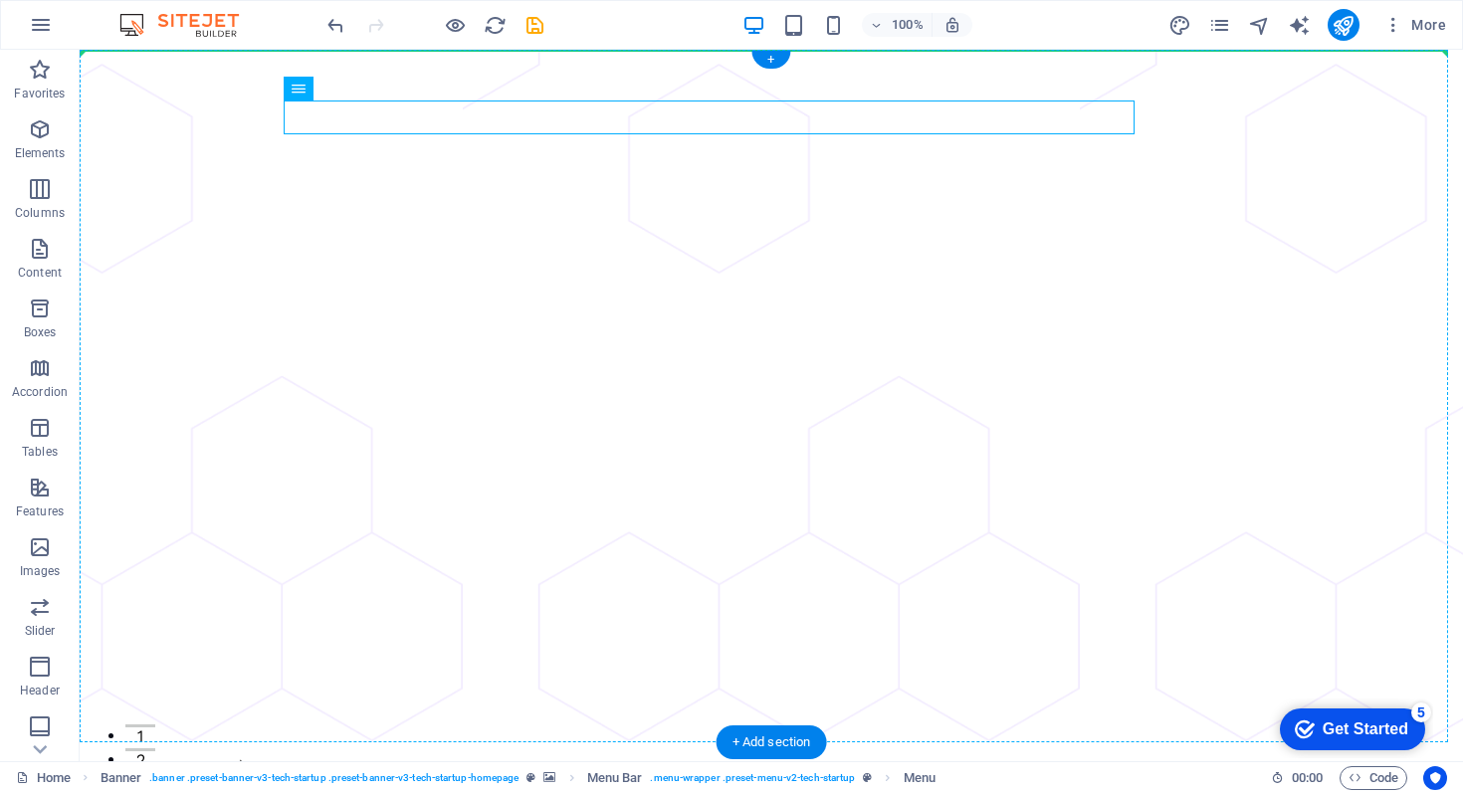
drag, startPoint x: 665, startPoint y: 136, endPoint x: 623, endPoint y: 87, distance: 65.0
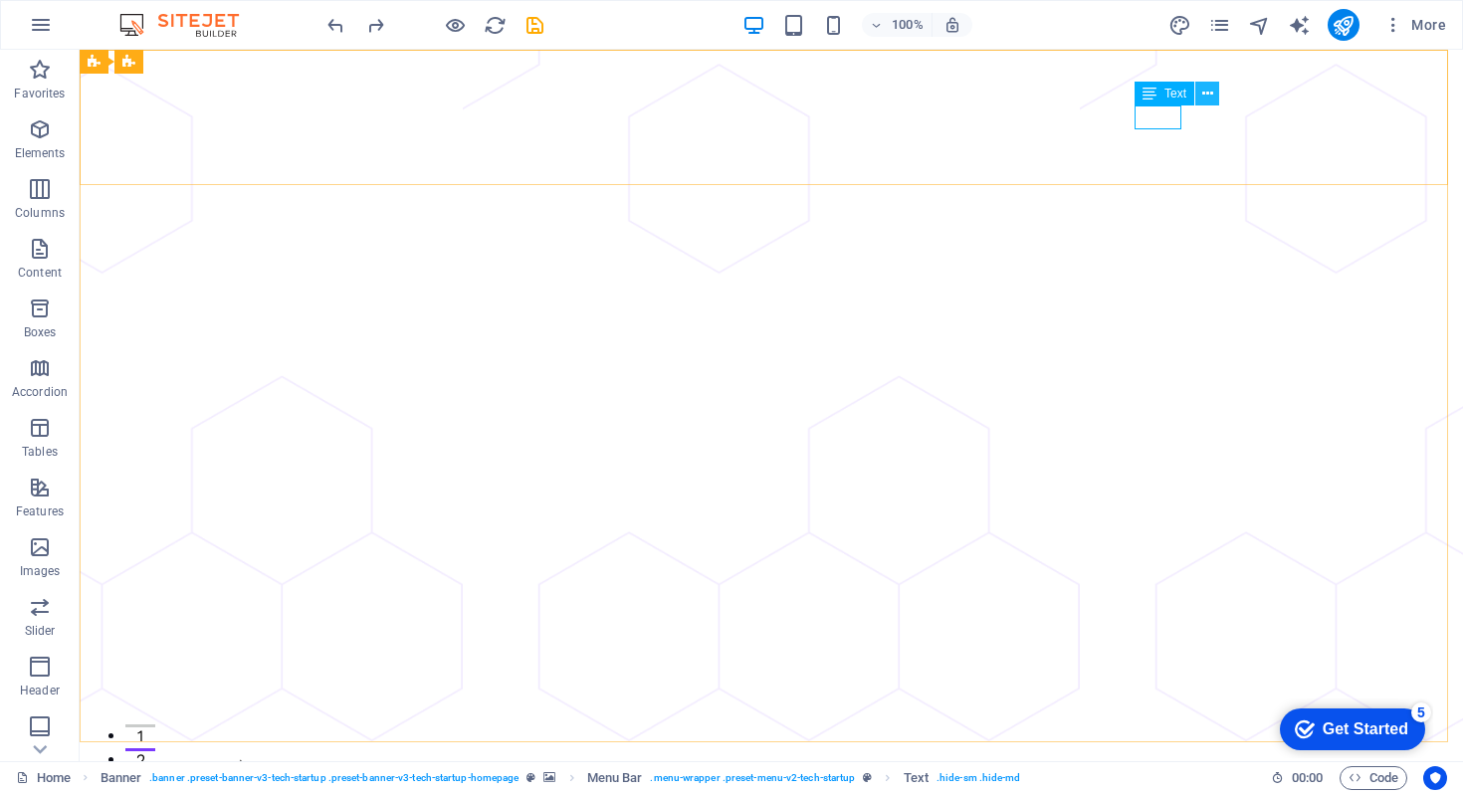
click at [1206, 90] on icon at bounding box center [1208, 94] width 11 height 21
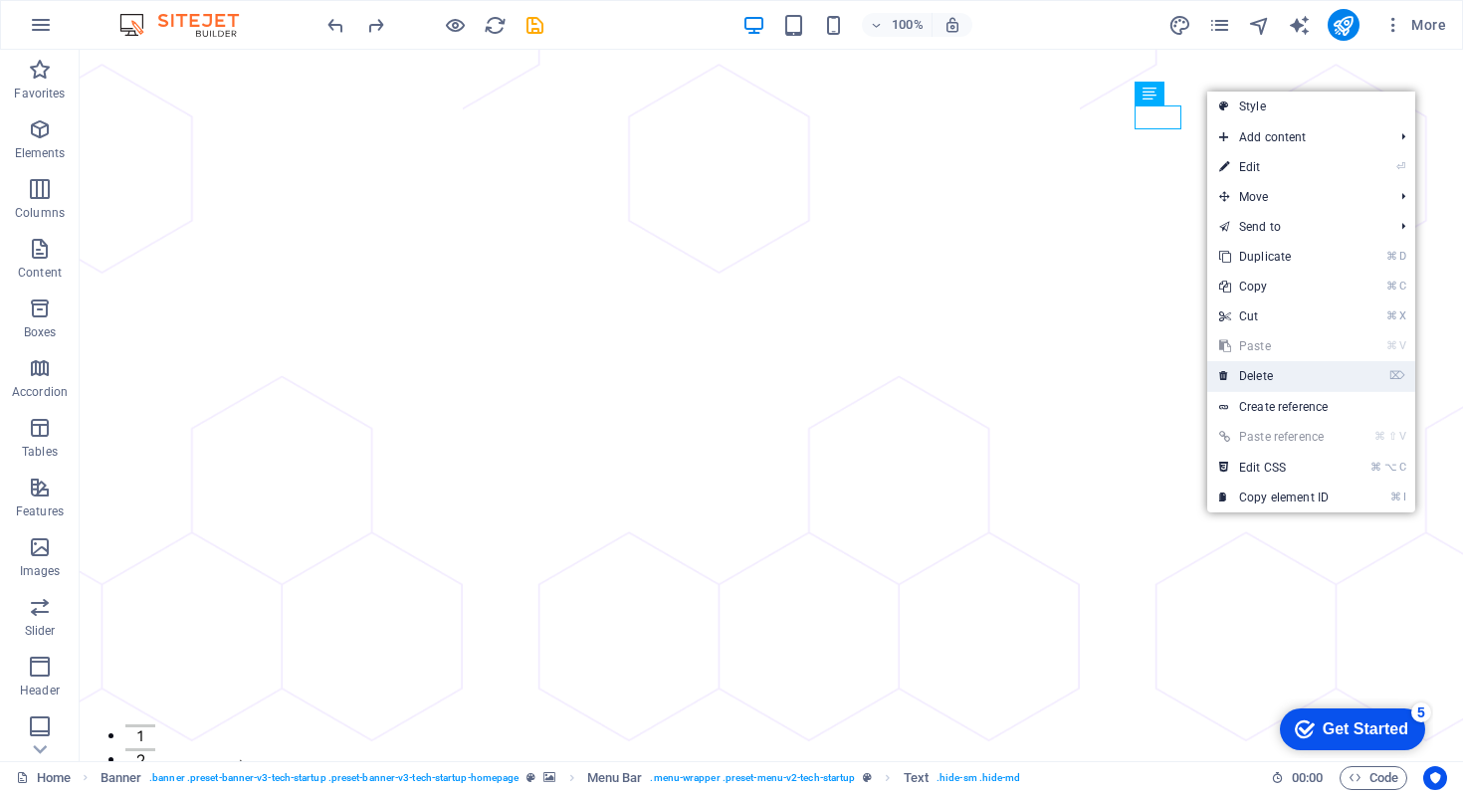
click at [1262, 378] on link "⌦ Delete" at bounding box center [1274, 376] width 133 height 30
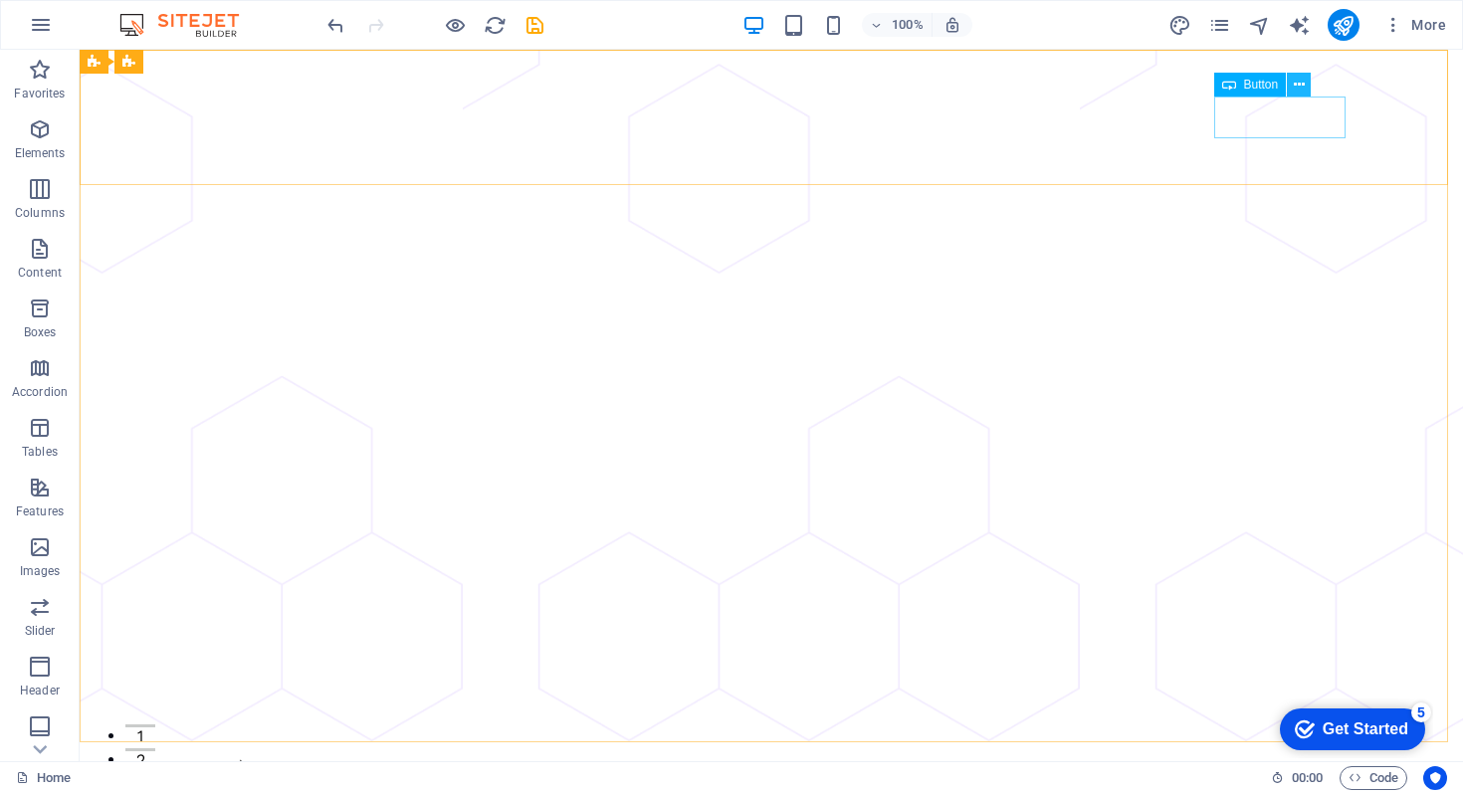
click at [1297, 86] on icon at bounding box center [1299, 85] width 11 height 21
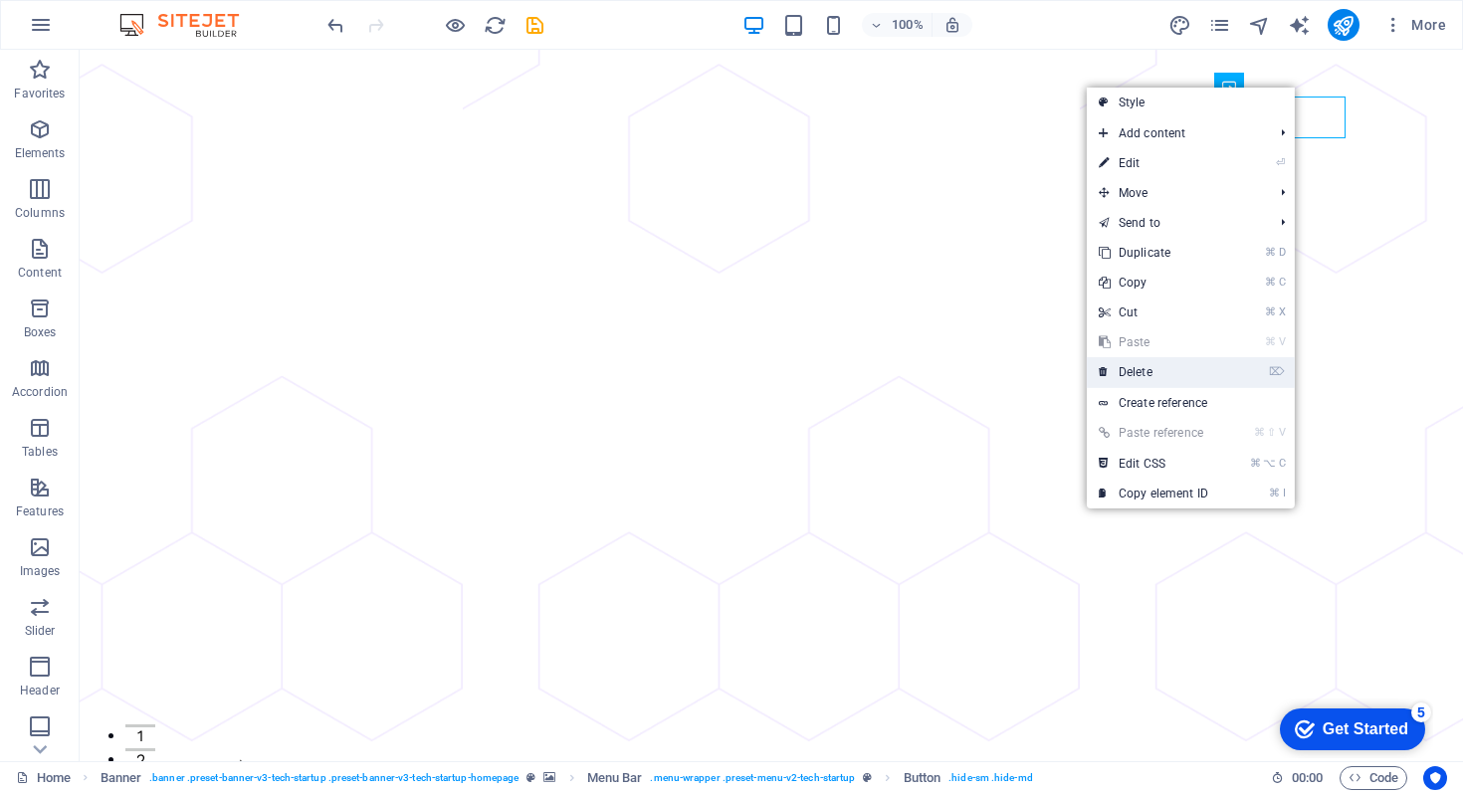
click at [1154, 371] on link "⌦ Delete" at bounding box center [1153, 372] width 133 height 30
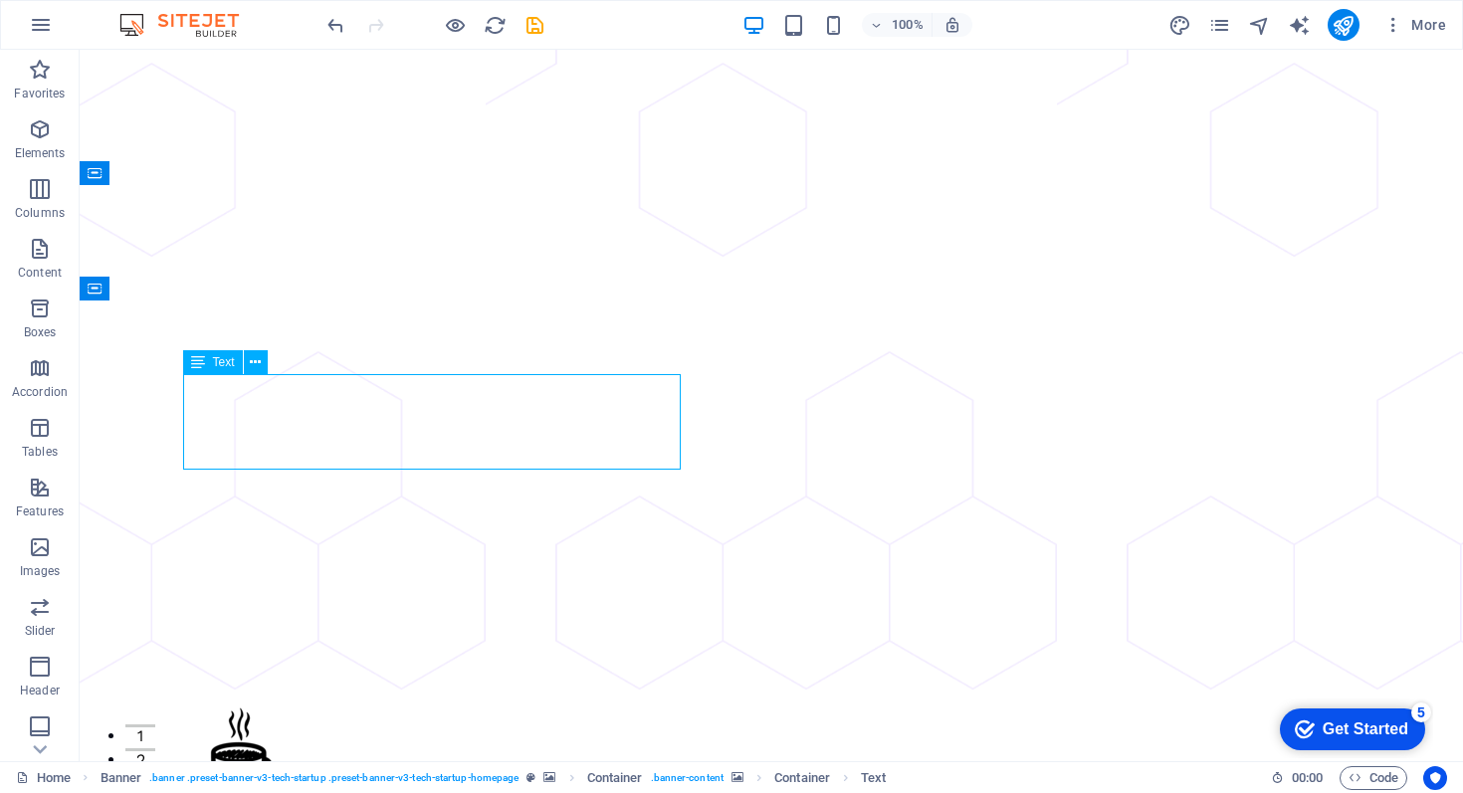
drag, startPoint x: 214, startPoint y: 462, endPoint x: 190, endPoint y: 413, distance: 54.3
click at [255, 360] on icon at bounding box center [255, 362] width 11 height 21
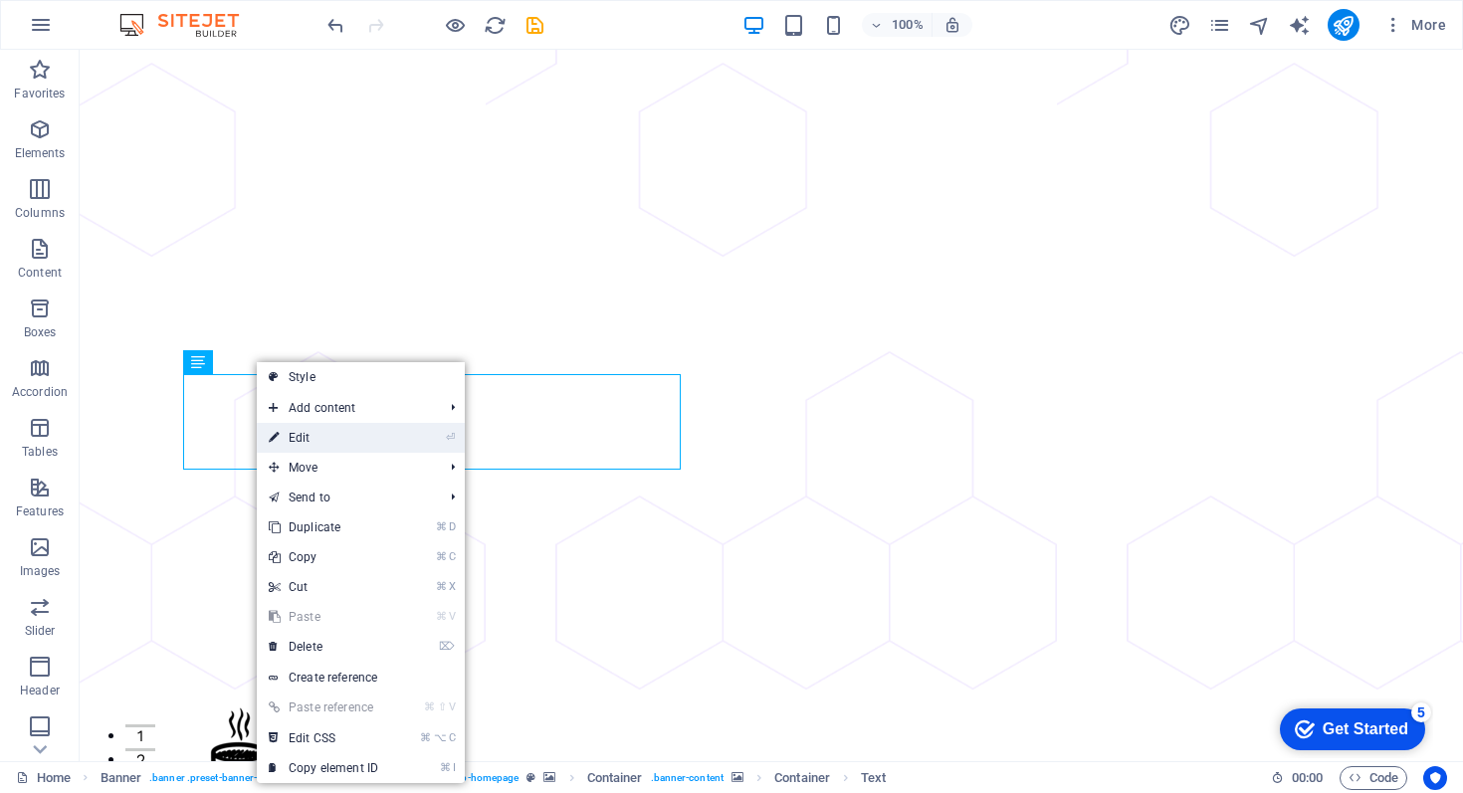
click at [300, 440] on link "⏎ Edit" at bounding box center [323, 438] width 133 height 30
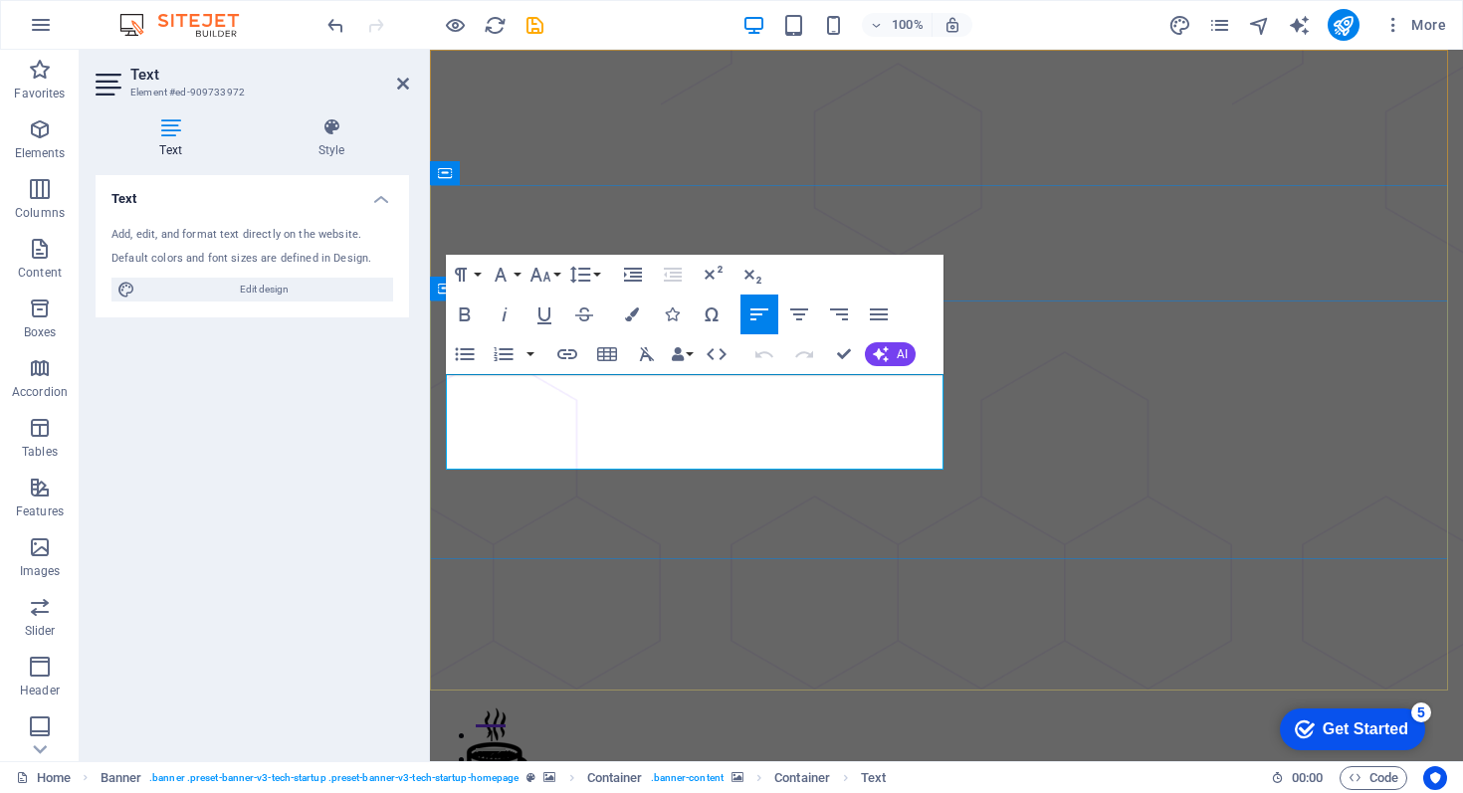
drag, startPoint x: 483, startPoint y: 459, endPoint x: 442, endPoint y: 389, distance: 80.8
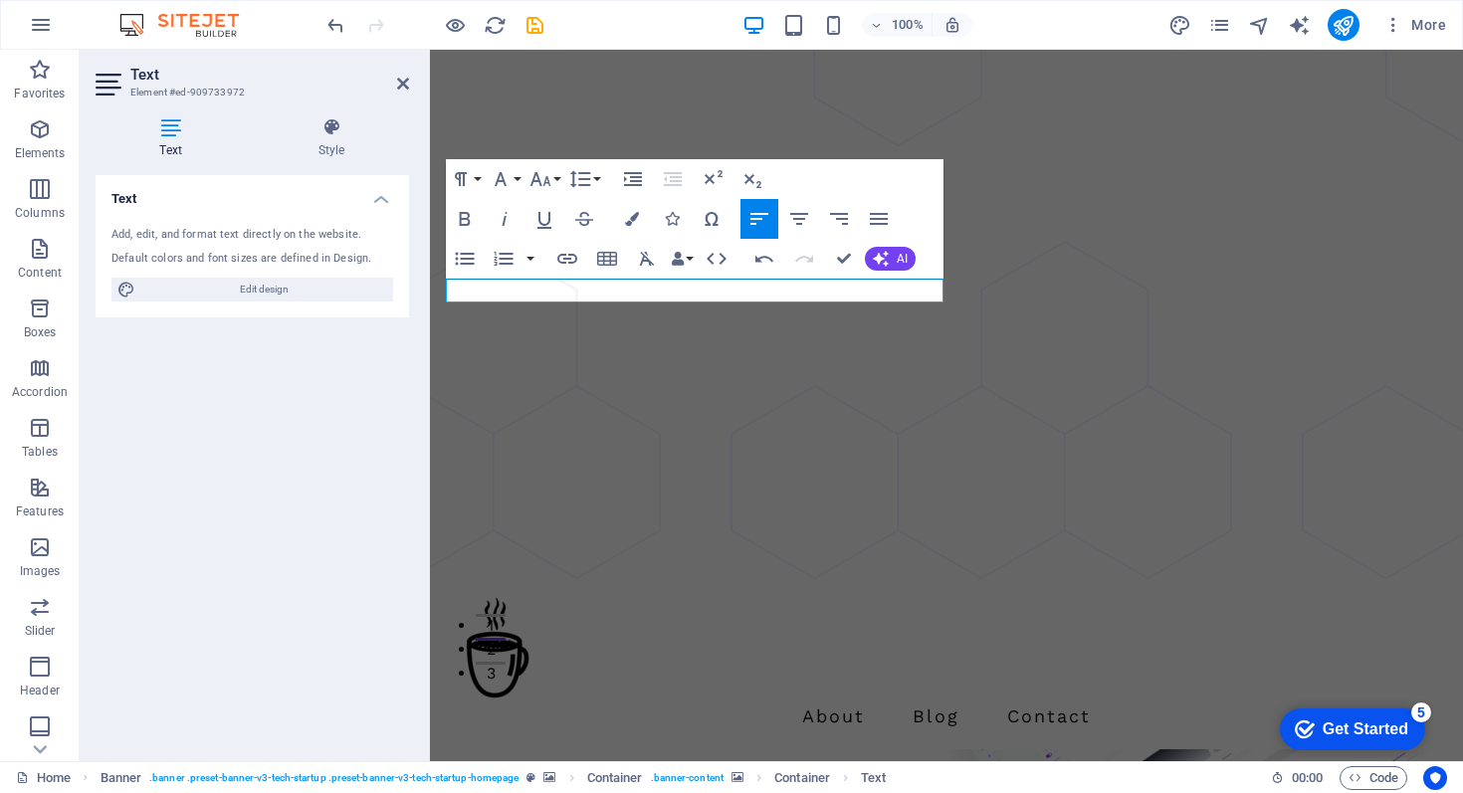
scroll to position [99, 0]
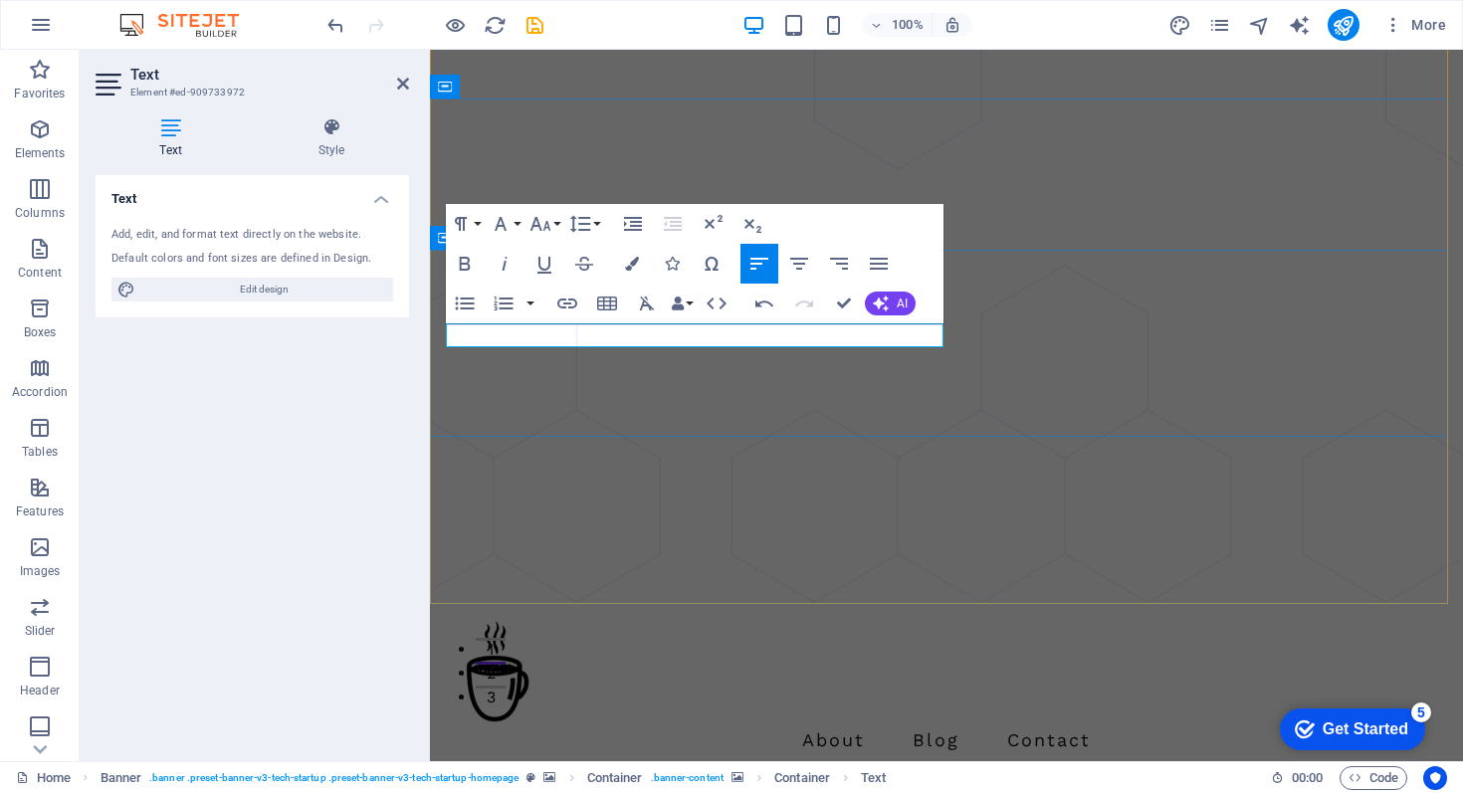
scroll to position [75, 0]
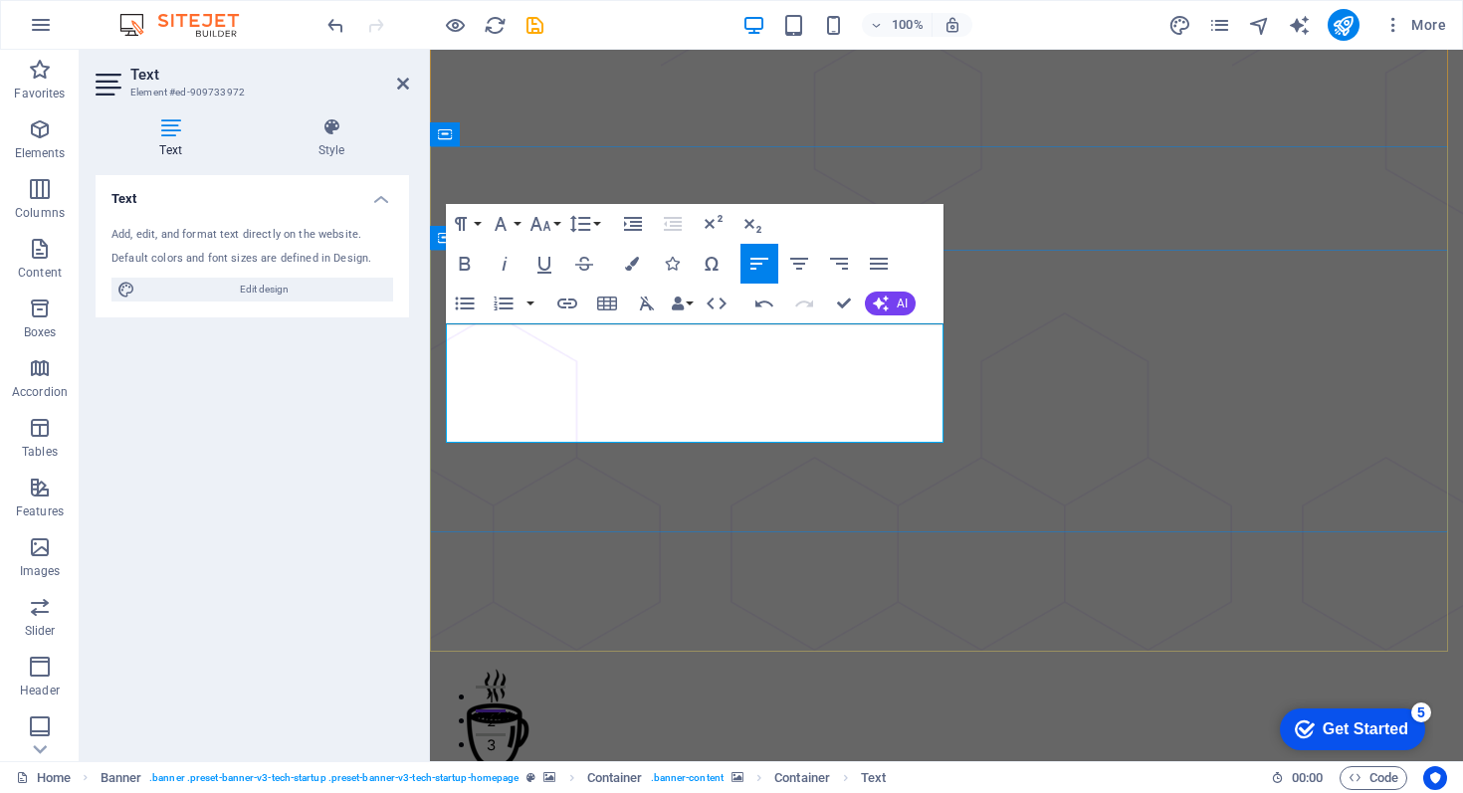
scroll to position [27, 0]
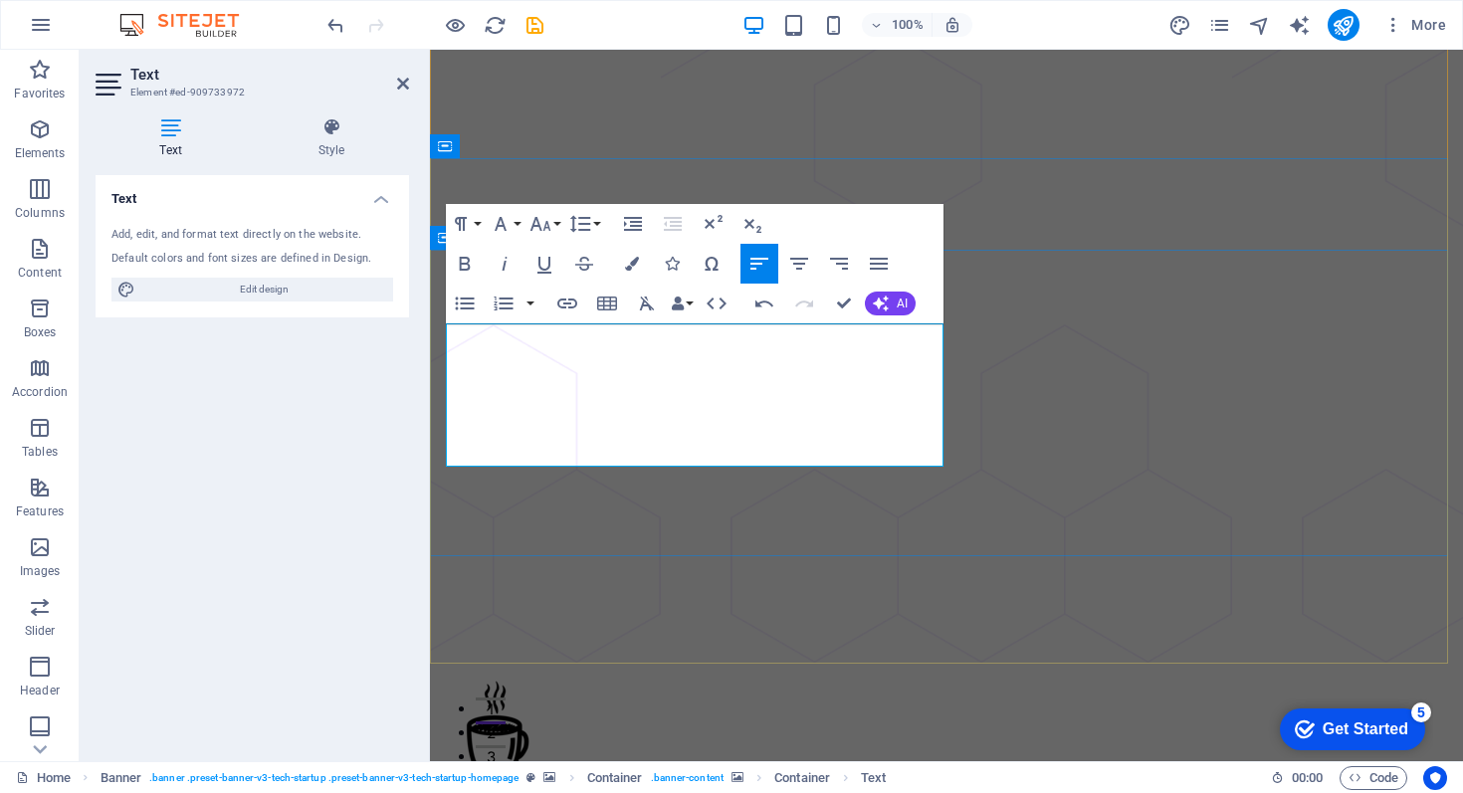
drag, startPoint x: 449, startPoint y: 386, endPoint x: 444, endPoint y: 398, distance: 12.9
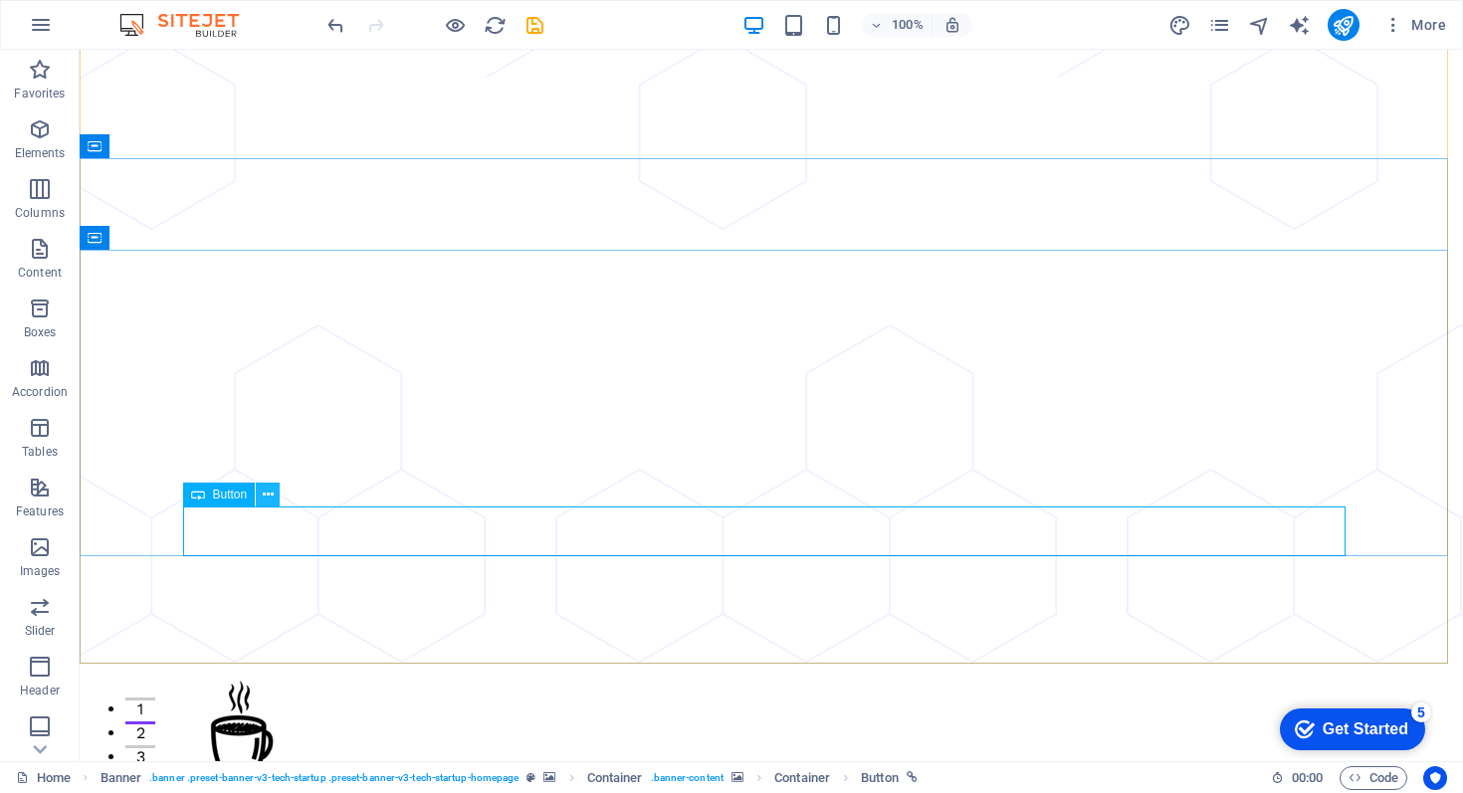
click at [270, 495] on icon at bounding box center [268, 495] width 11 height 21
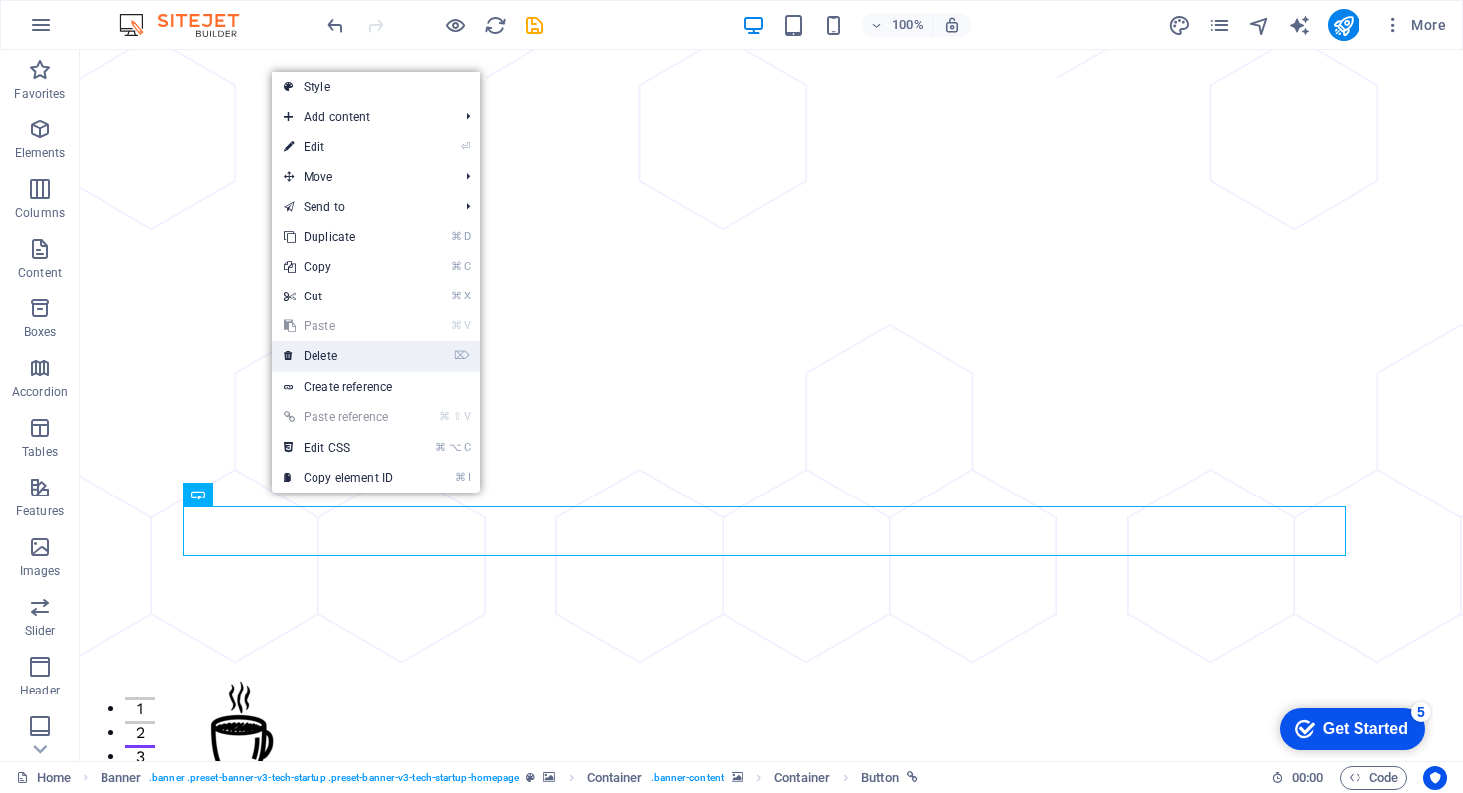
click at [336, 356] on link "⌦ Delete" at bounding box center [338, 356] width 133 height 30
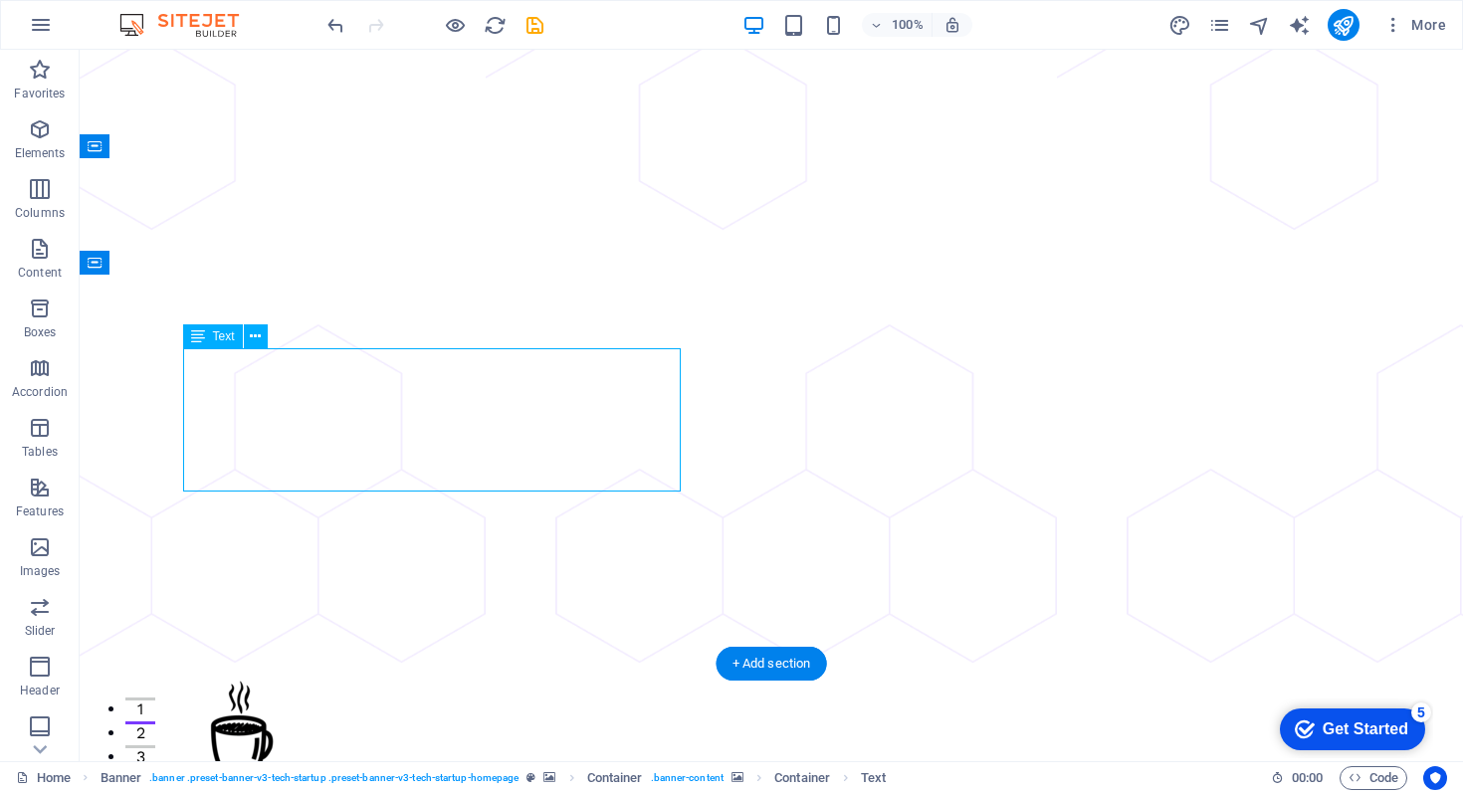
click at [250, 329] on icon at bounding box center [255, 337] width 11 height 21
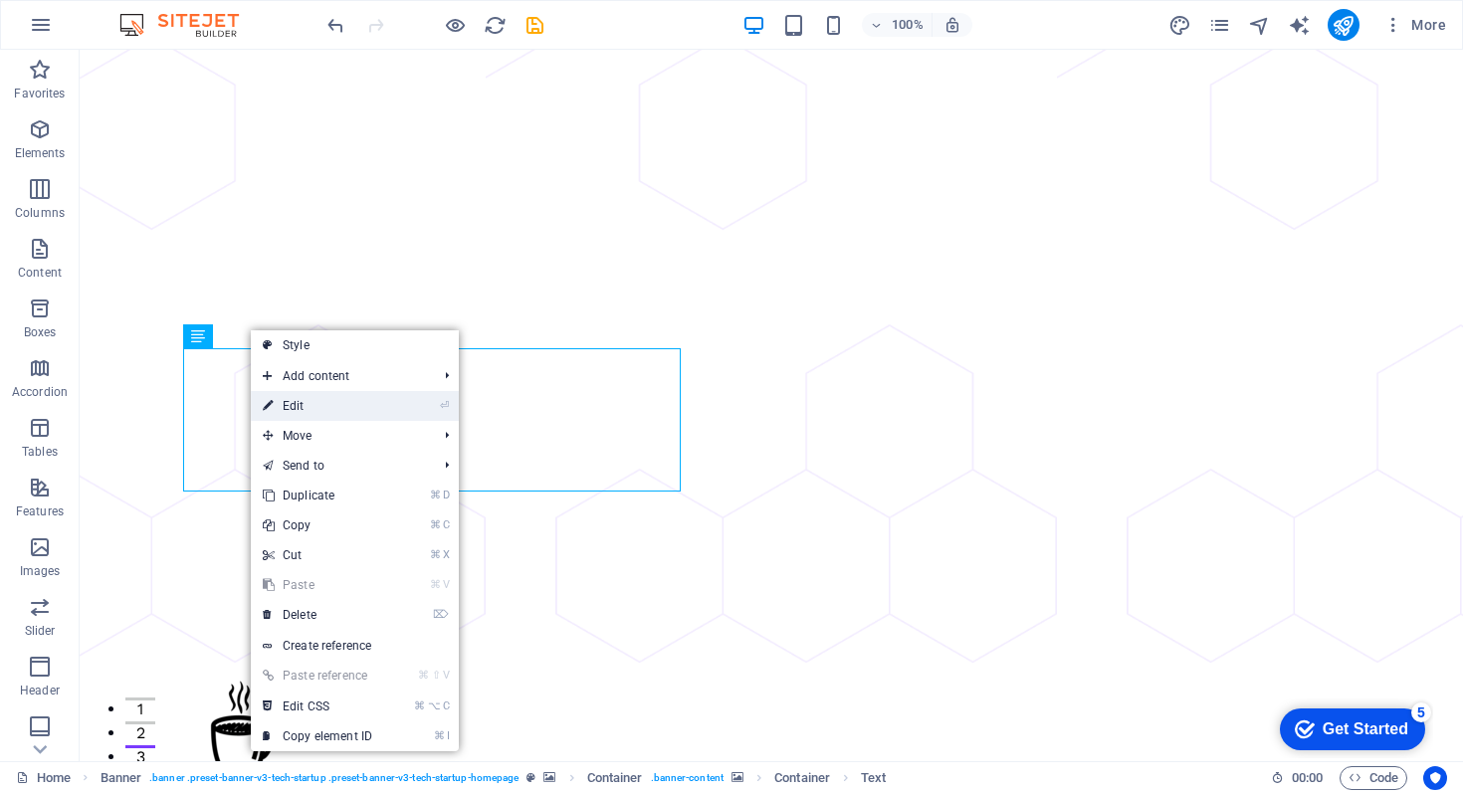
click at [303, 401] on link "⏎ Edit" at bounding box center [317, 406] width 133 height 30
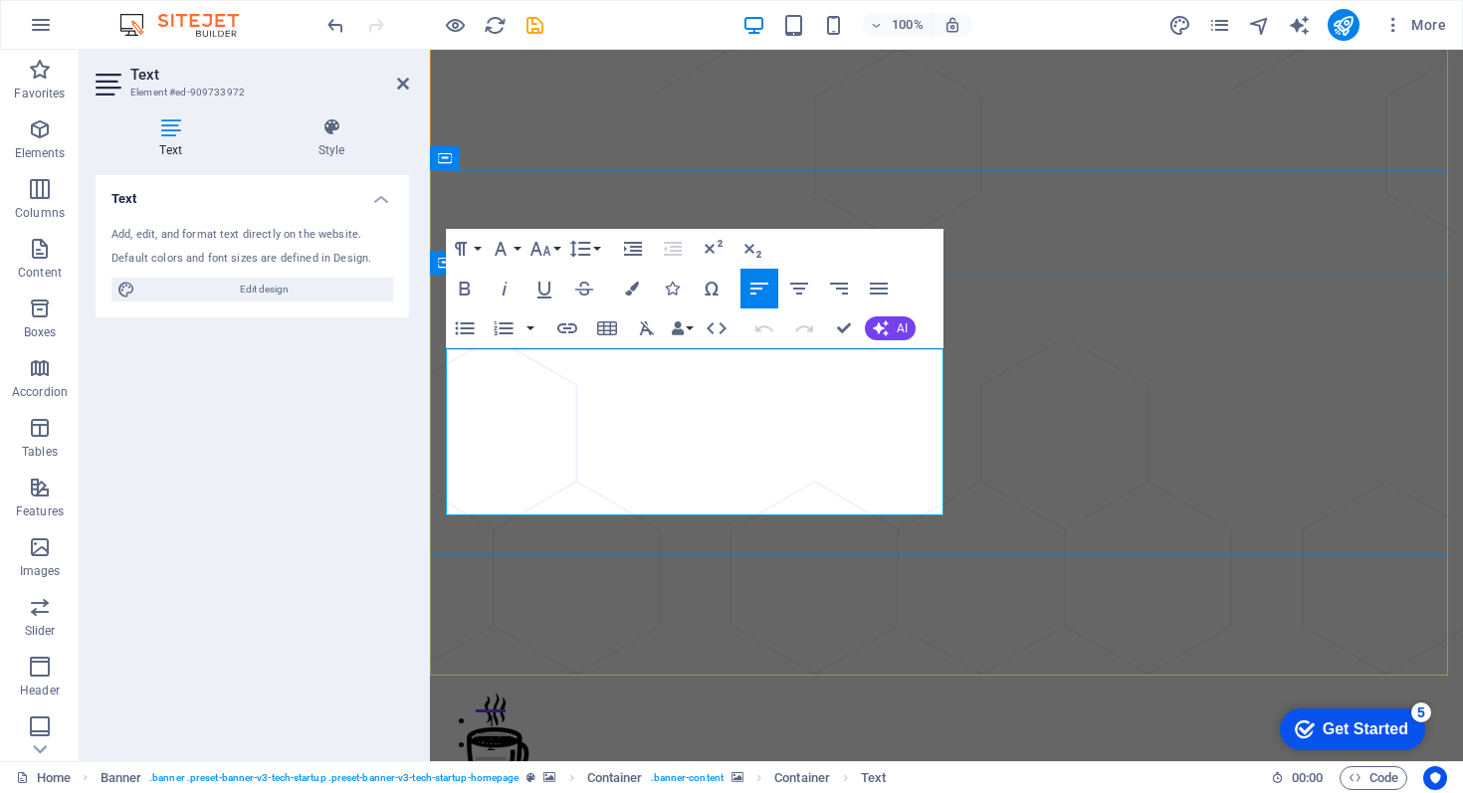
scroll to position [3, 0]
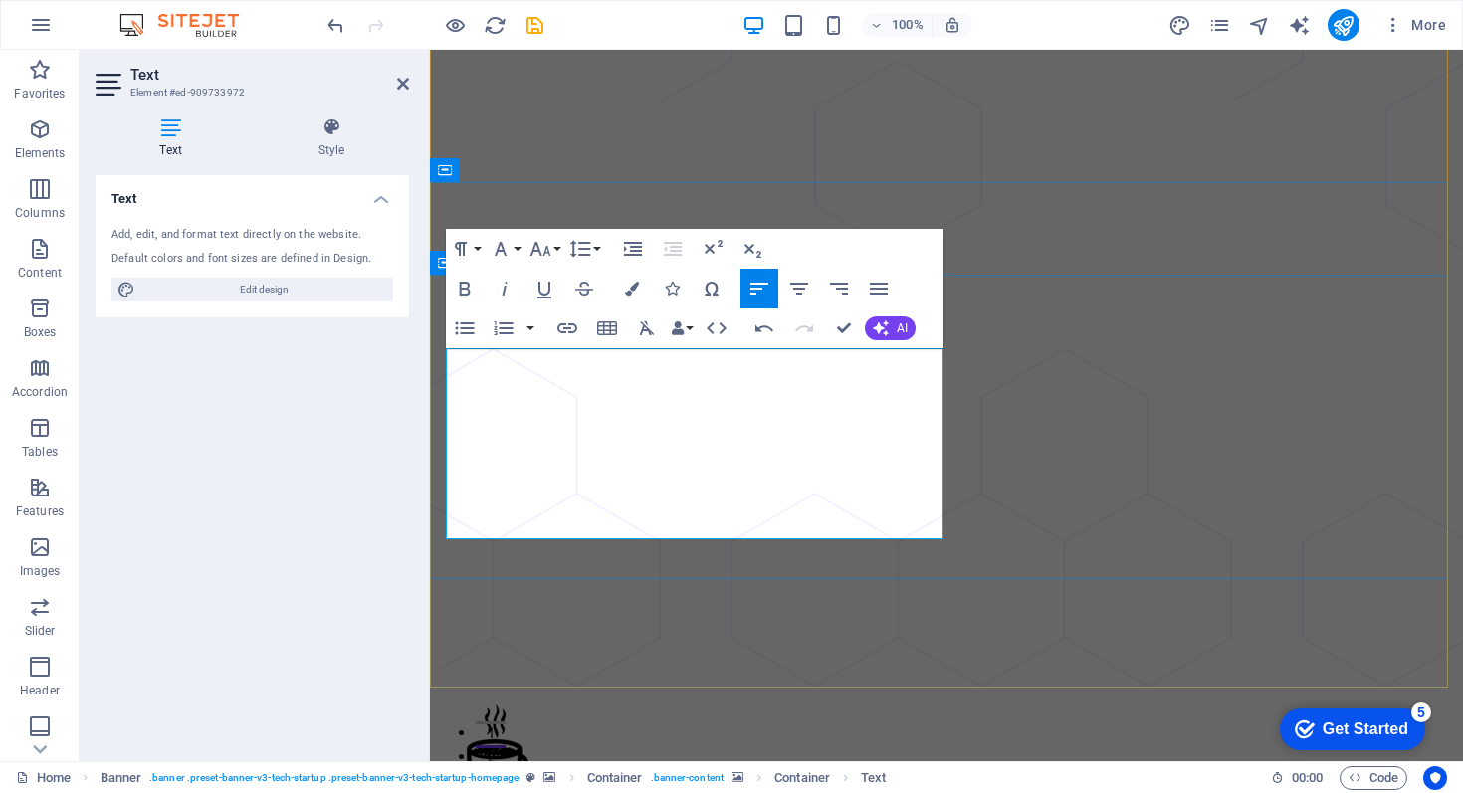
drag, startPoint x: 534, startPoint y: 524, endPoint x: 745, endPoint y: 523, distance: 211.1
drag, startPoint x: 791, startPoint y: 526, endPoint x: 430, endPoint y: 534, distance: 361.5
click at [463, 284] on icon "button" at bounding box center [465, 289] width 24 height 24
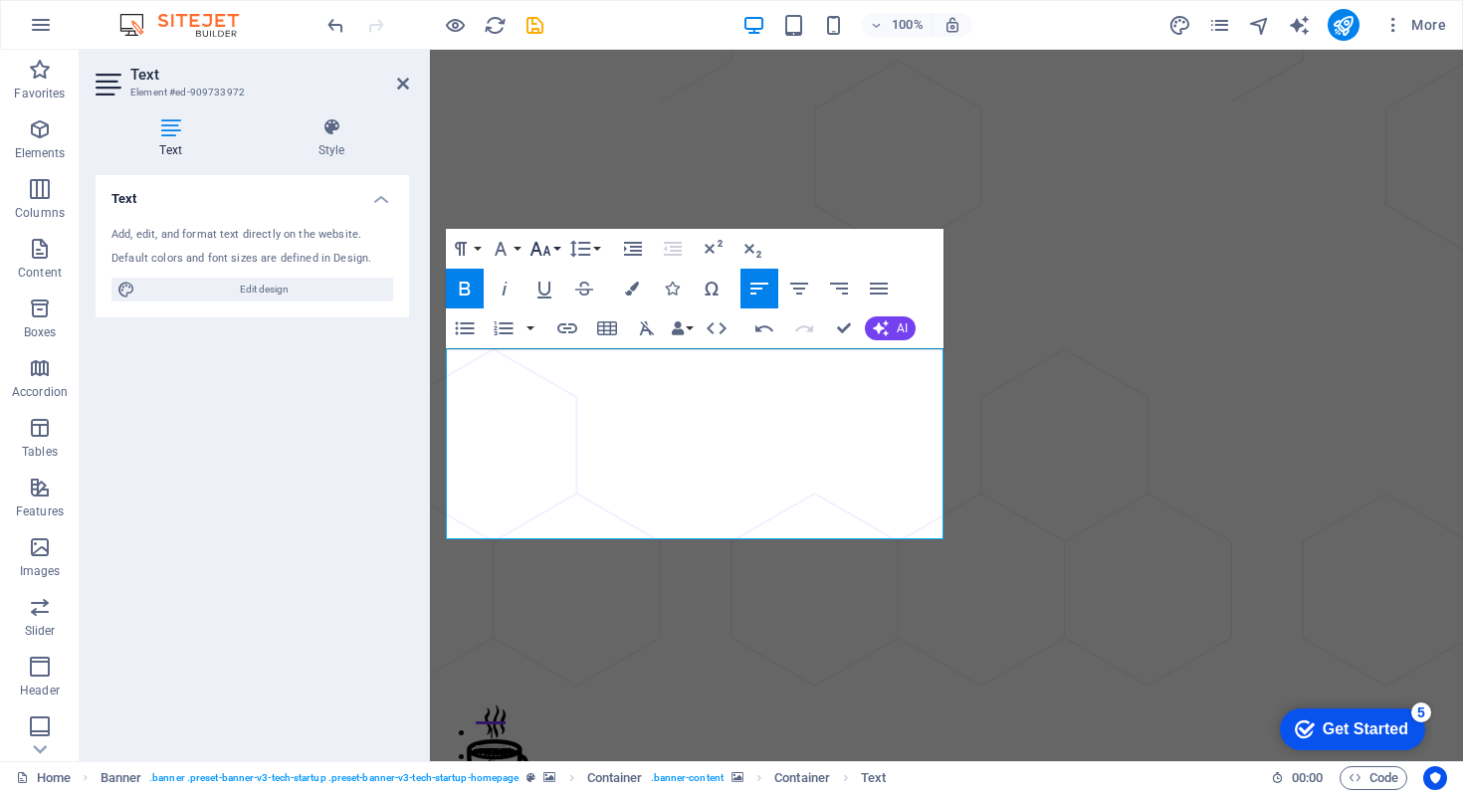
click at [553, 247] on button "Font Size" at bounding box center [545, 249] width 38 height 40
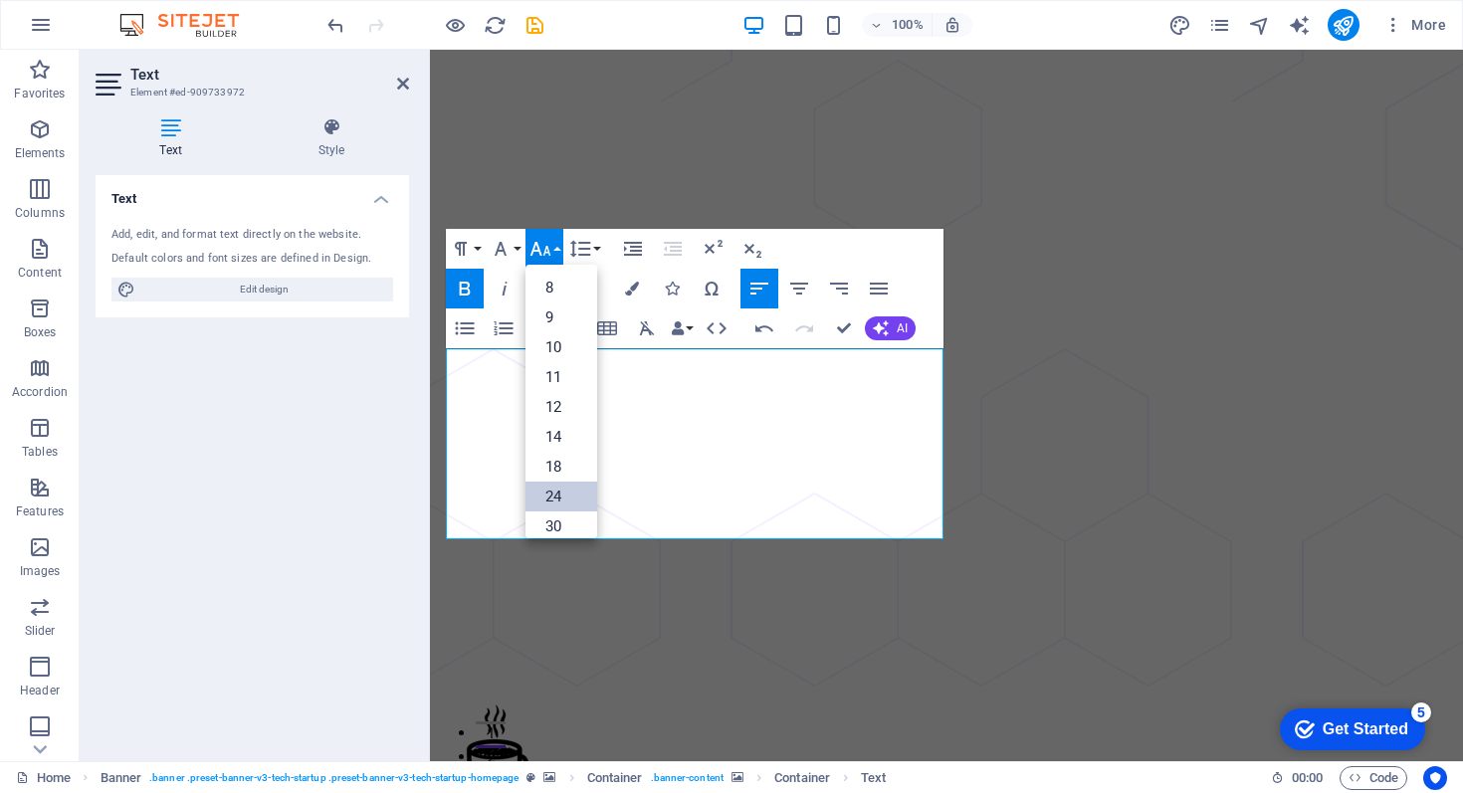
click at [562, 495] on link "24" at bounding box center [562, 497] width 72 height 30
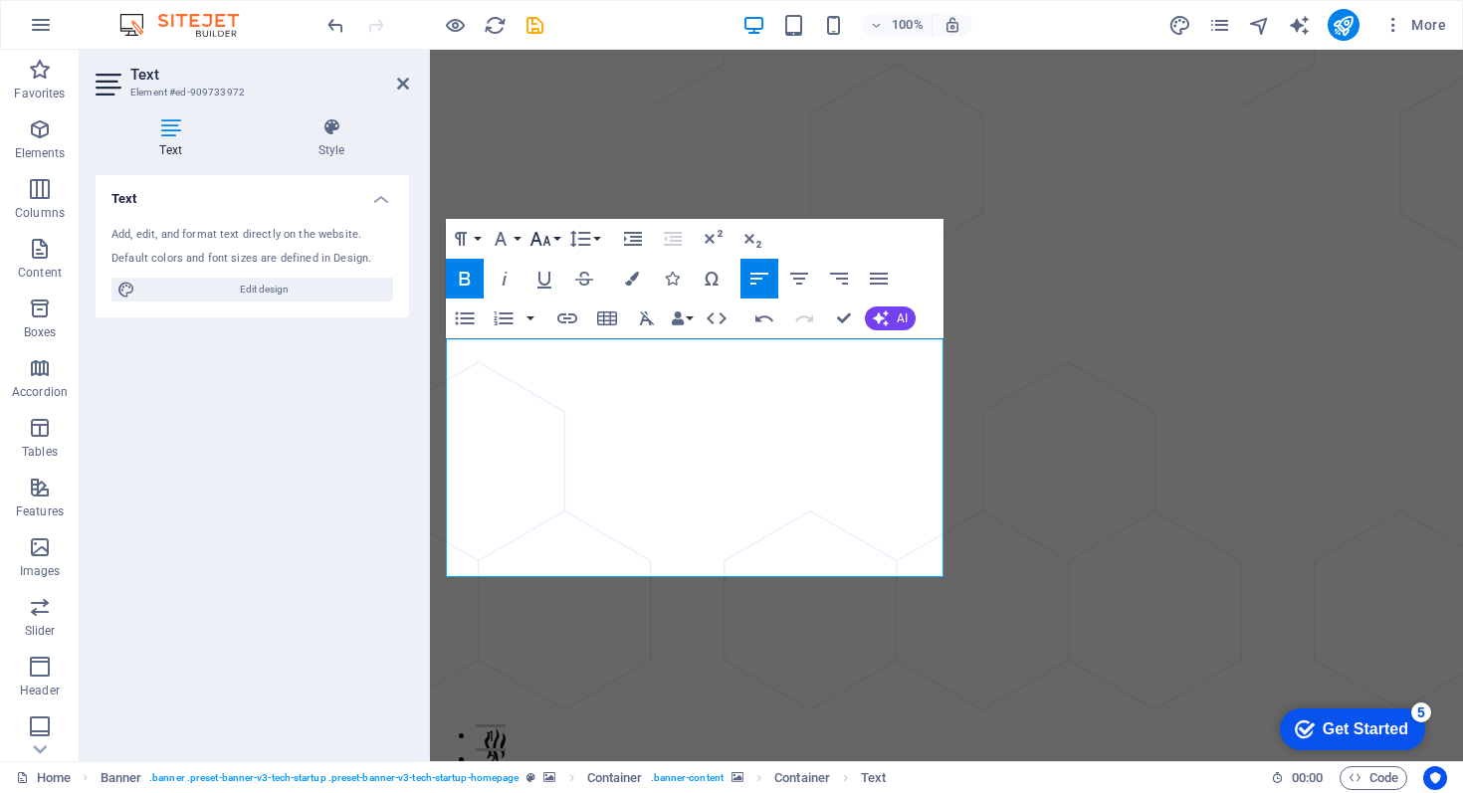
click at [550, 241] on icon "button" at bounding box center [541, 239] width 24 height 24
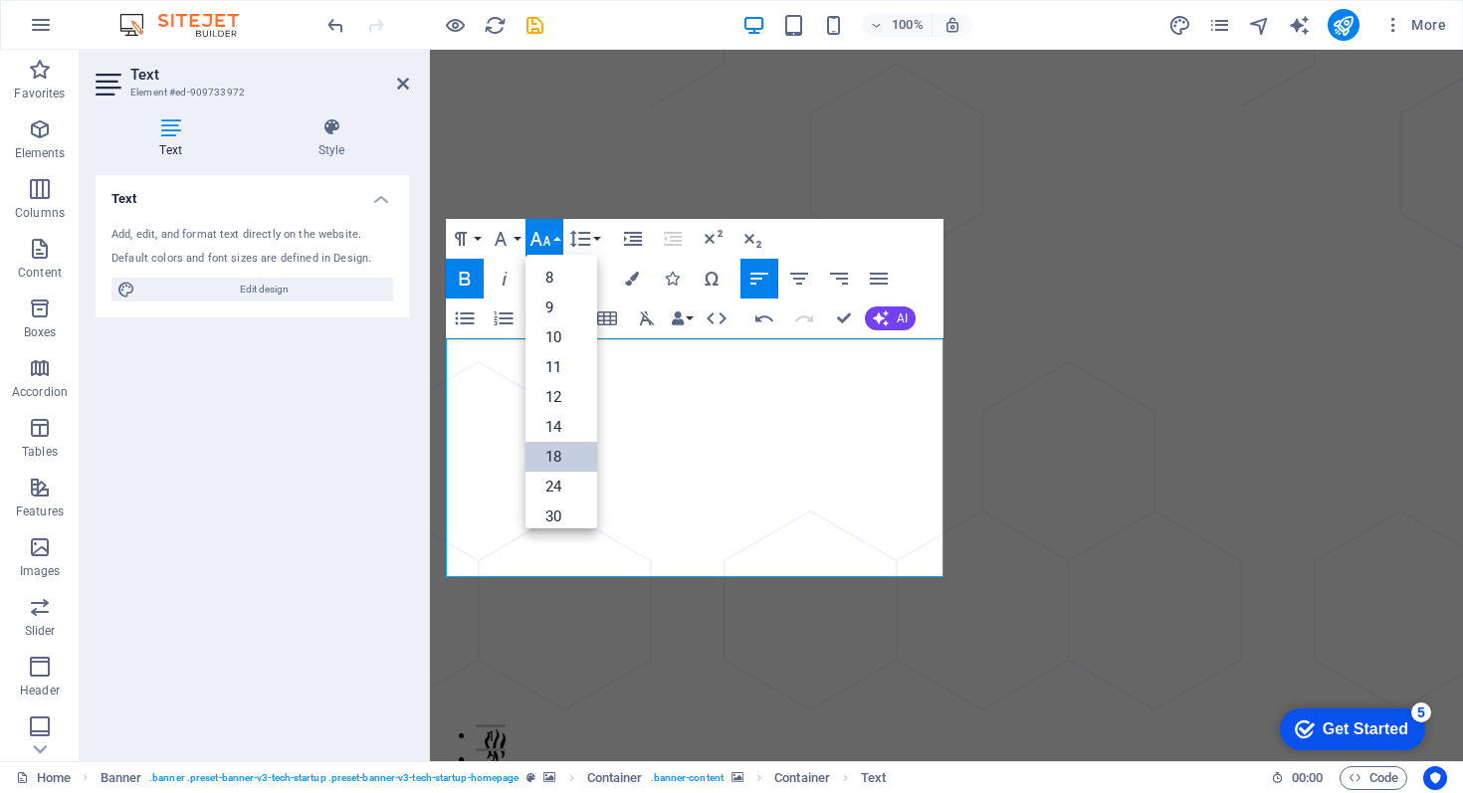
click at [559, 460] on link "18" at bounding box center [562, 457] width 72 height 30
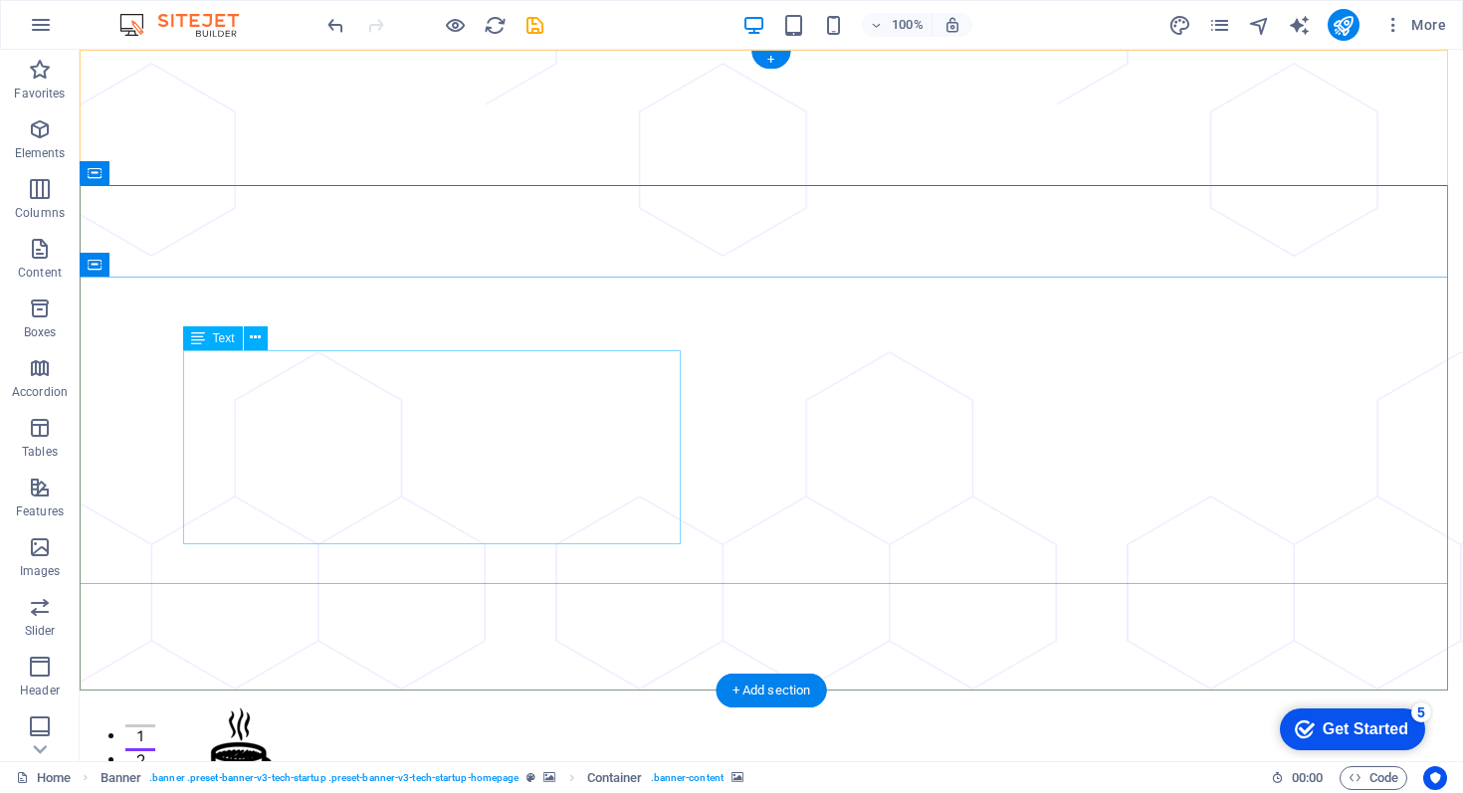
click at [252, 337] on icon at bounding box center [255, 338] width 11 height 21
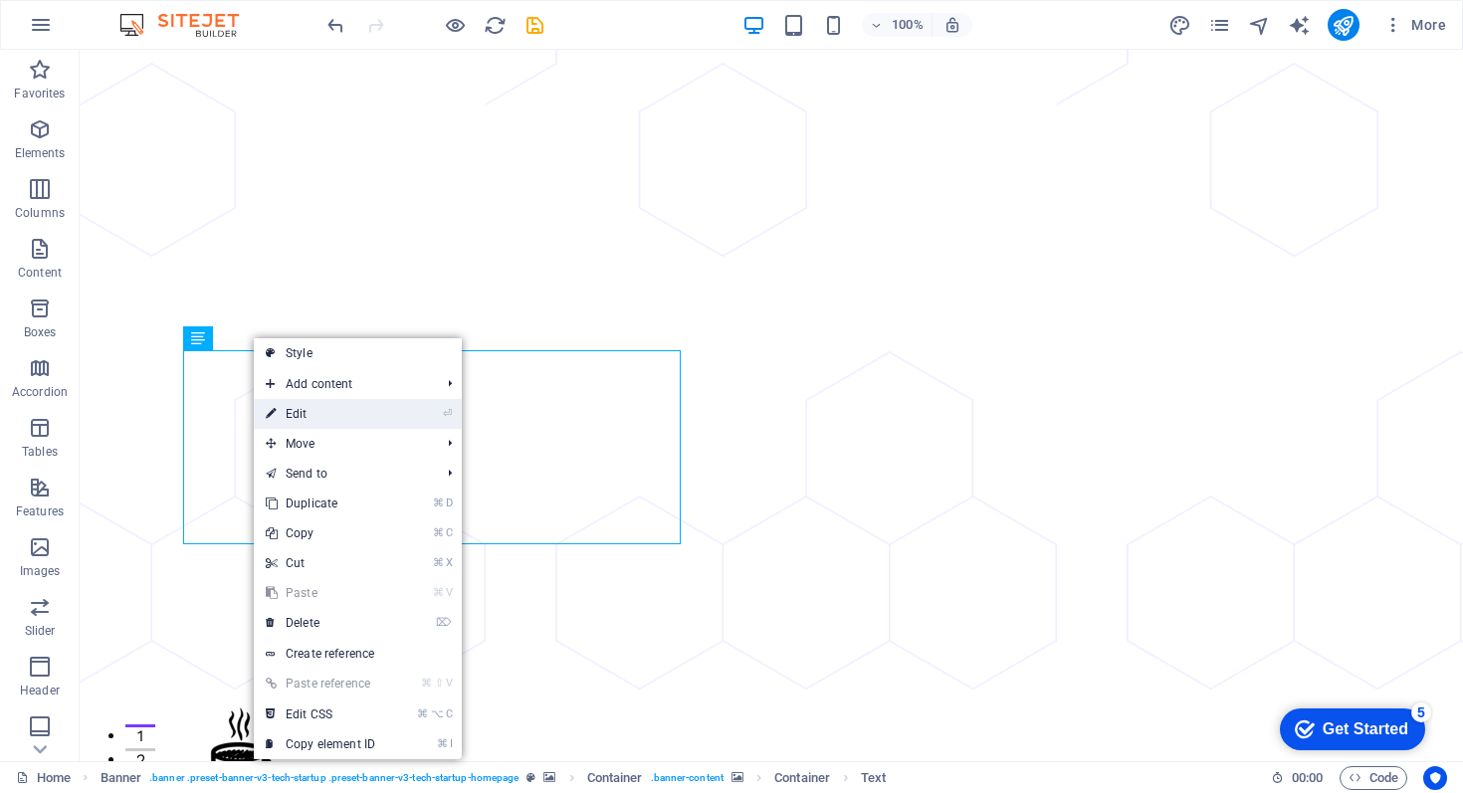
click at [411, 418] on li "⏎ Edit" at bounding box center [358, 414] width 208 height 30
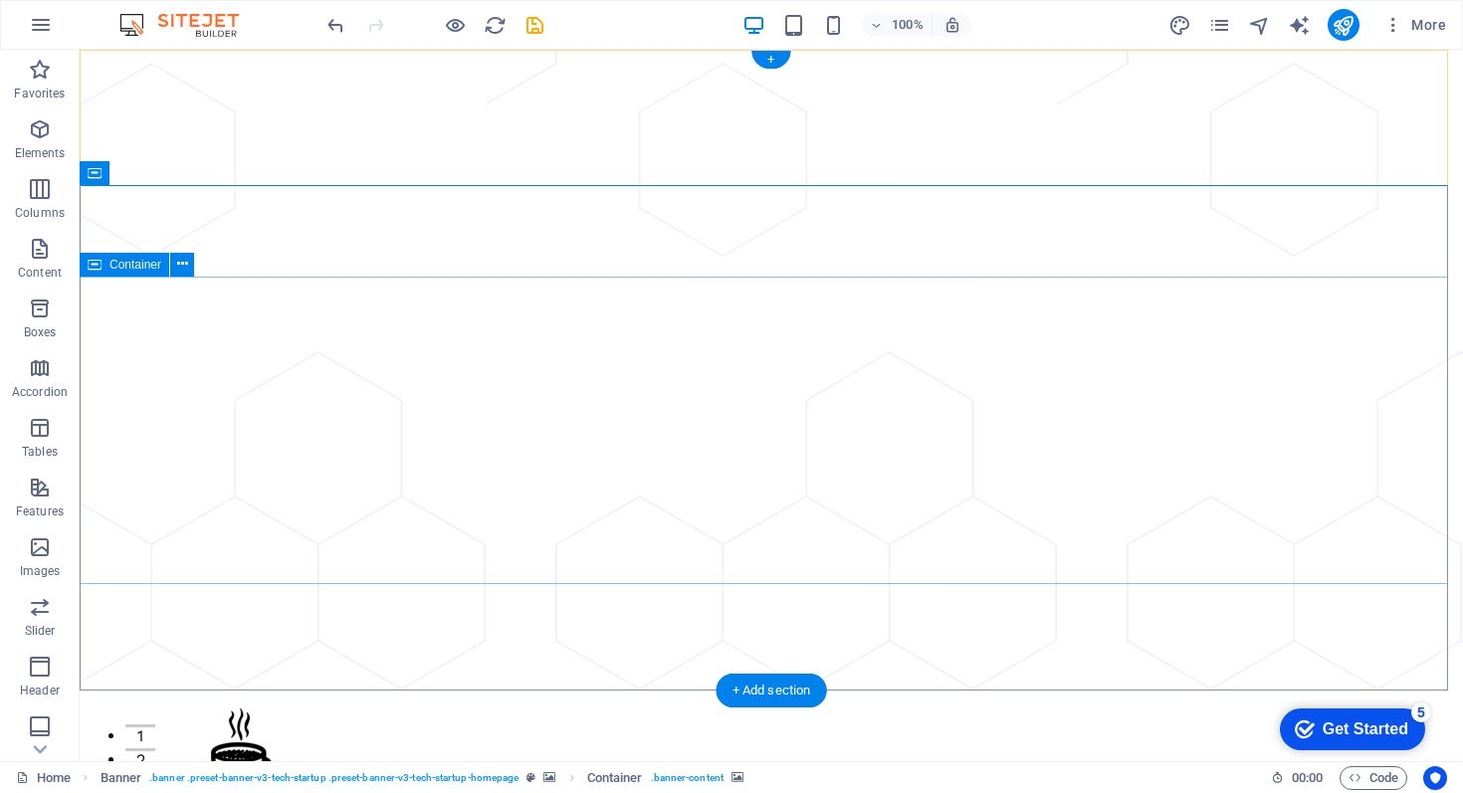
scroll to position [1, 0]
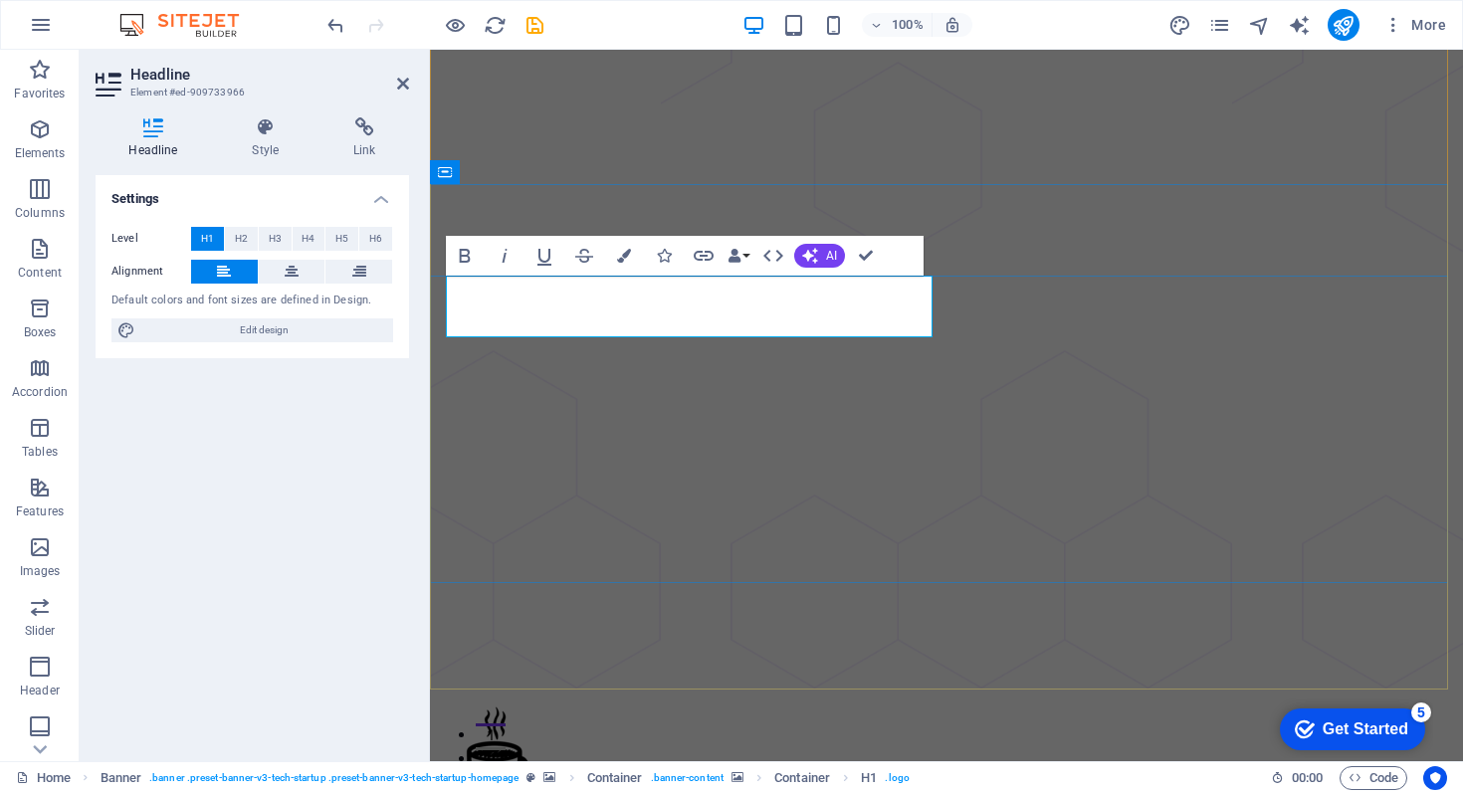
drag, startPoint x: 760, startPoint y: 308, endPoint x: 603, endPoint y: 313, distance: 156.4
drag, startPoint x: 761, startPoint y: 307, endPoint x: 442, endPoint y: 310, distance: 318.6
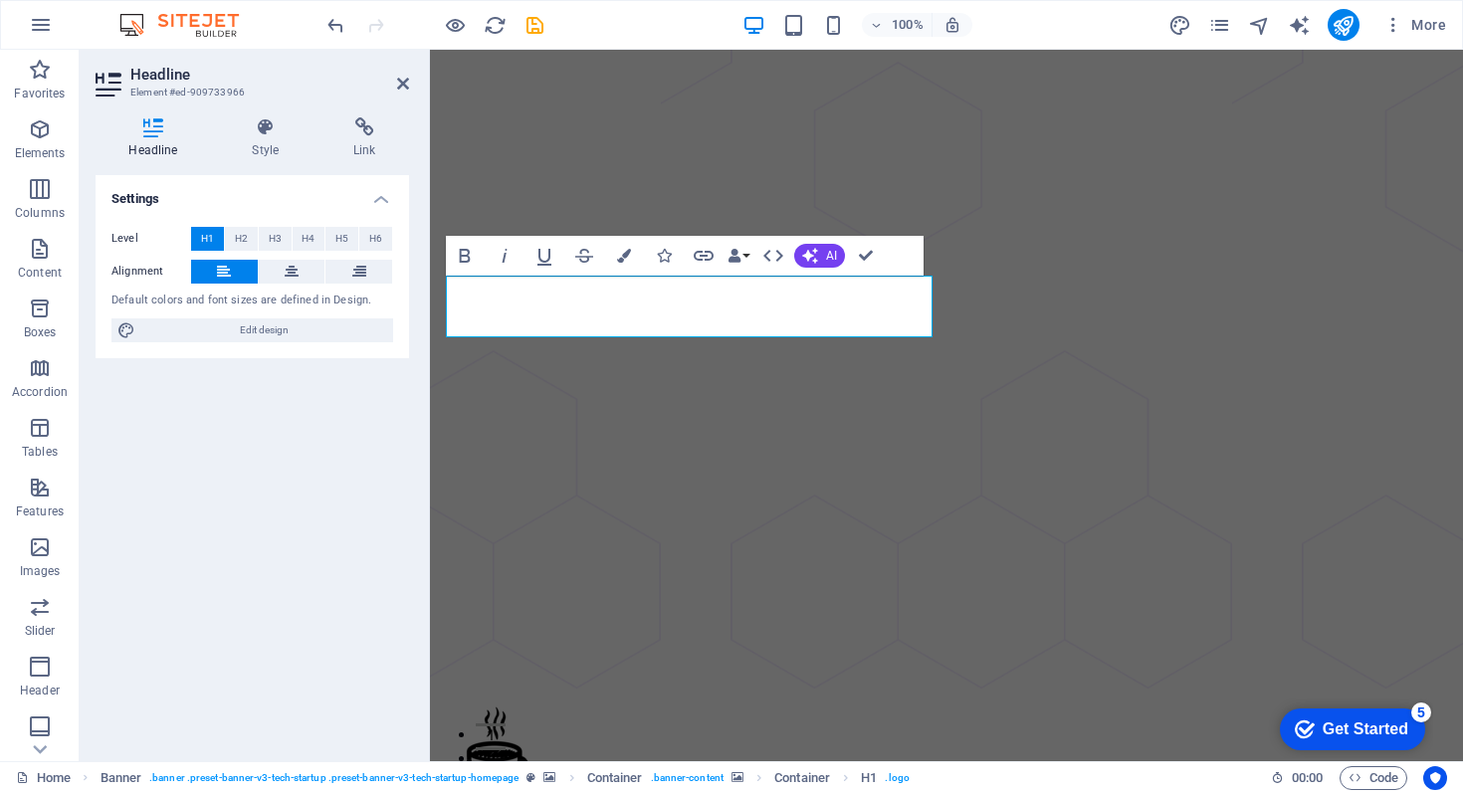
click at [339, 450] on div "Settings Level H1 H2 H3 H4 H5 H6 Alignment Default colors and font sizes are de…" at bounding box center [253, 460] width 314 height 570
click at [408, 85] on icon at bounding box center [403, 84] width 12 height 16
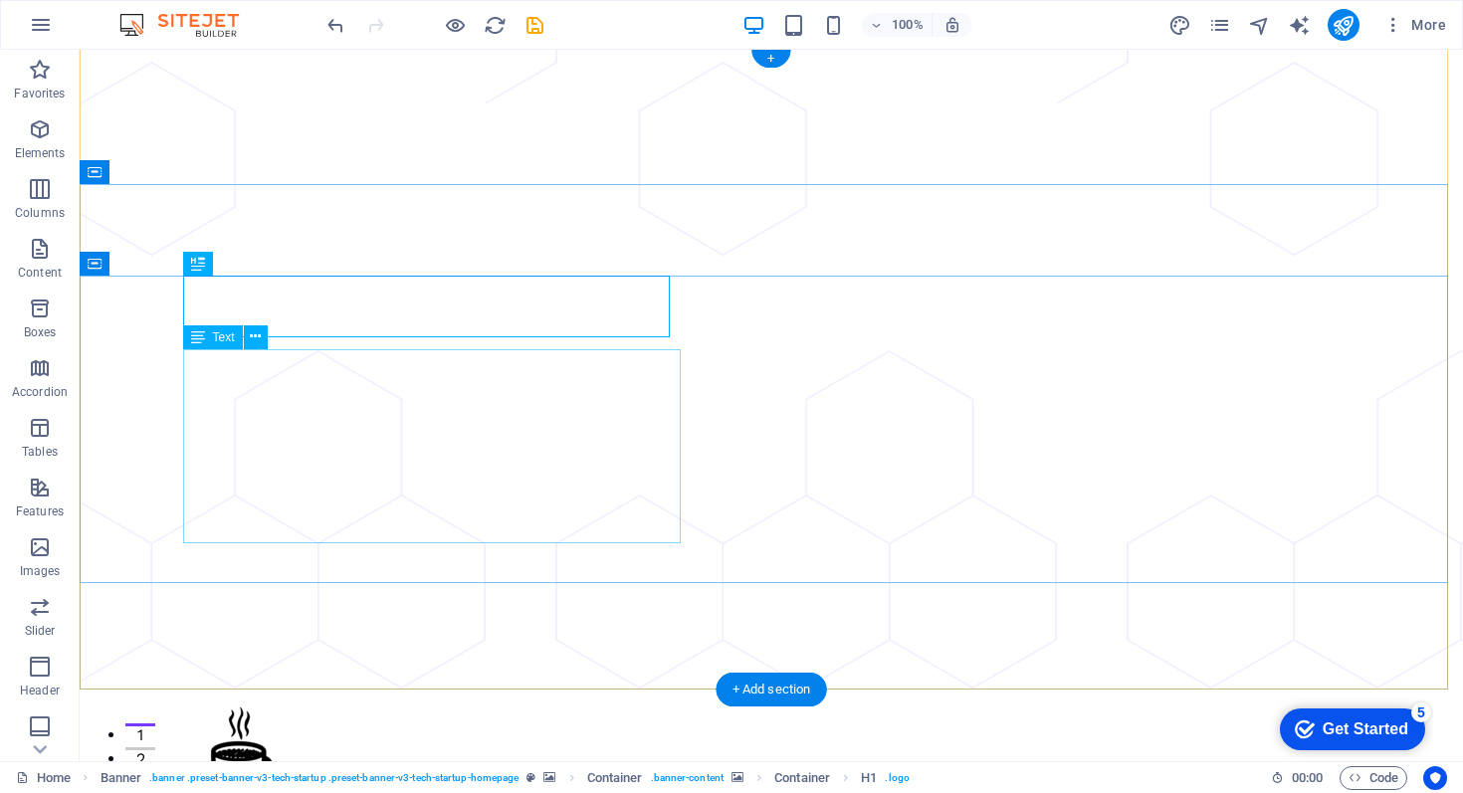
drag, startPoint x: 185, startPoint y: 239, endPoint x: 479, endPoint y: 478, distance: 378.6
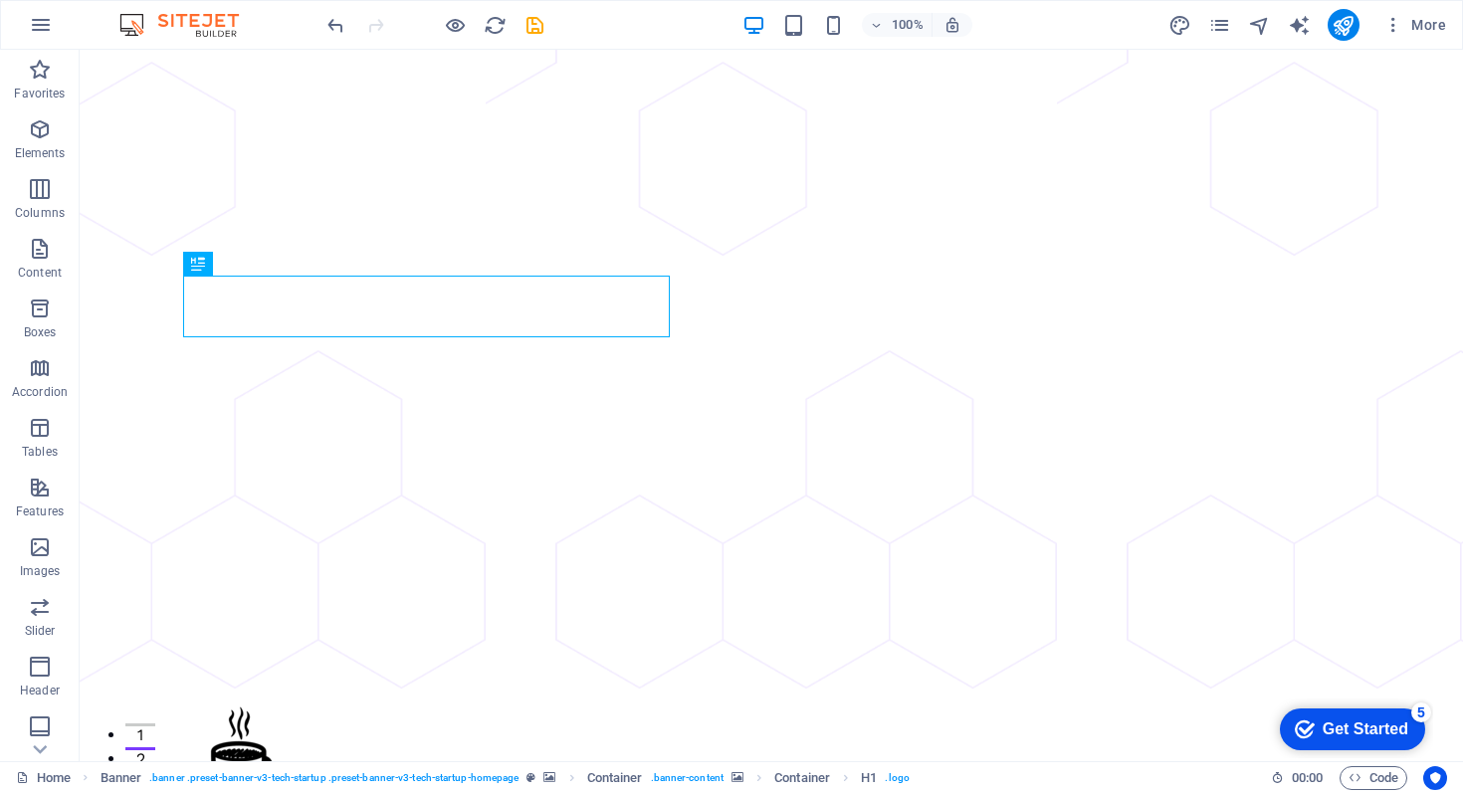
scroll to position [0, 0]
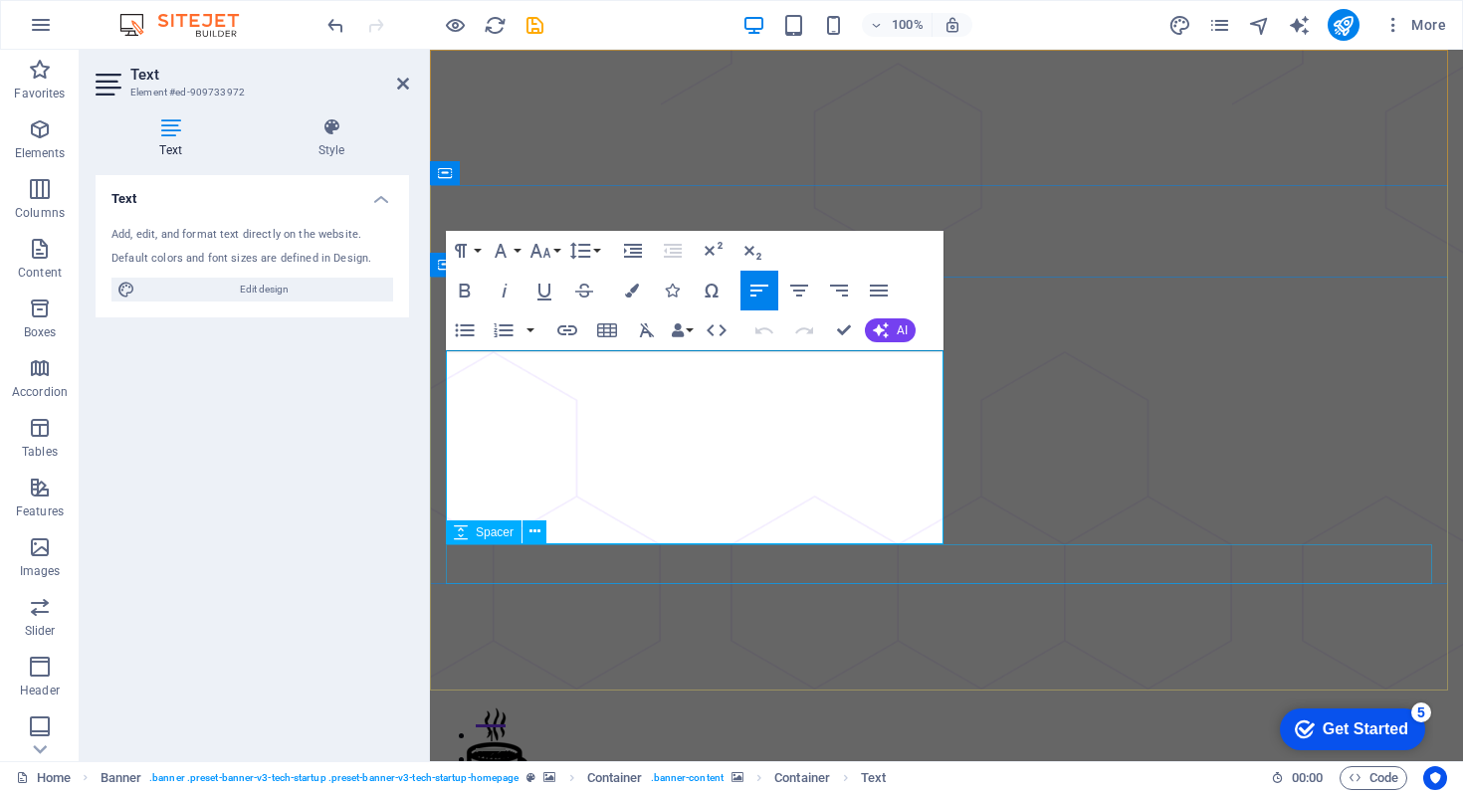
drag, startPoint x: 448, startPoint y: 361, endPoint x: 878, endPoint y: 550, distance: 469.4
copy div "So do authenticity and tone. So does spelling. So does punctuation. If you’re n…"
drag, startPoint x: 746, startPoint y: 483, endPoint x: 439, endPoint y: 366, distance: 328.0
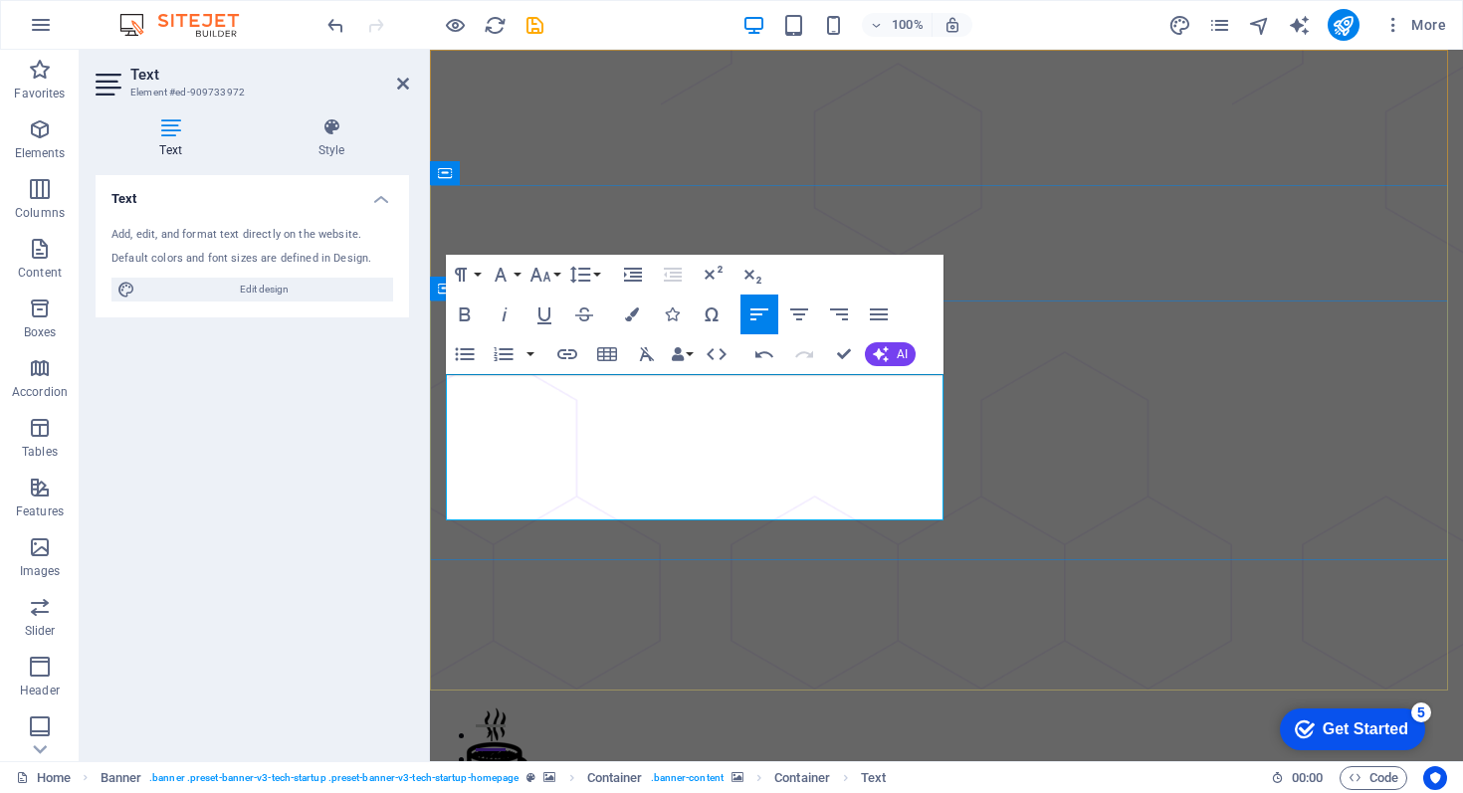
drag, startPoint x: 541, startPoint y: 509, endPoint x: 435, endPoint y: 505, distance: 105.6
drag, startPoint x: 709, startPoint y: 509, endPoint x: 779, endPoint y: 512, distance: 69.8
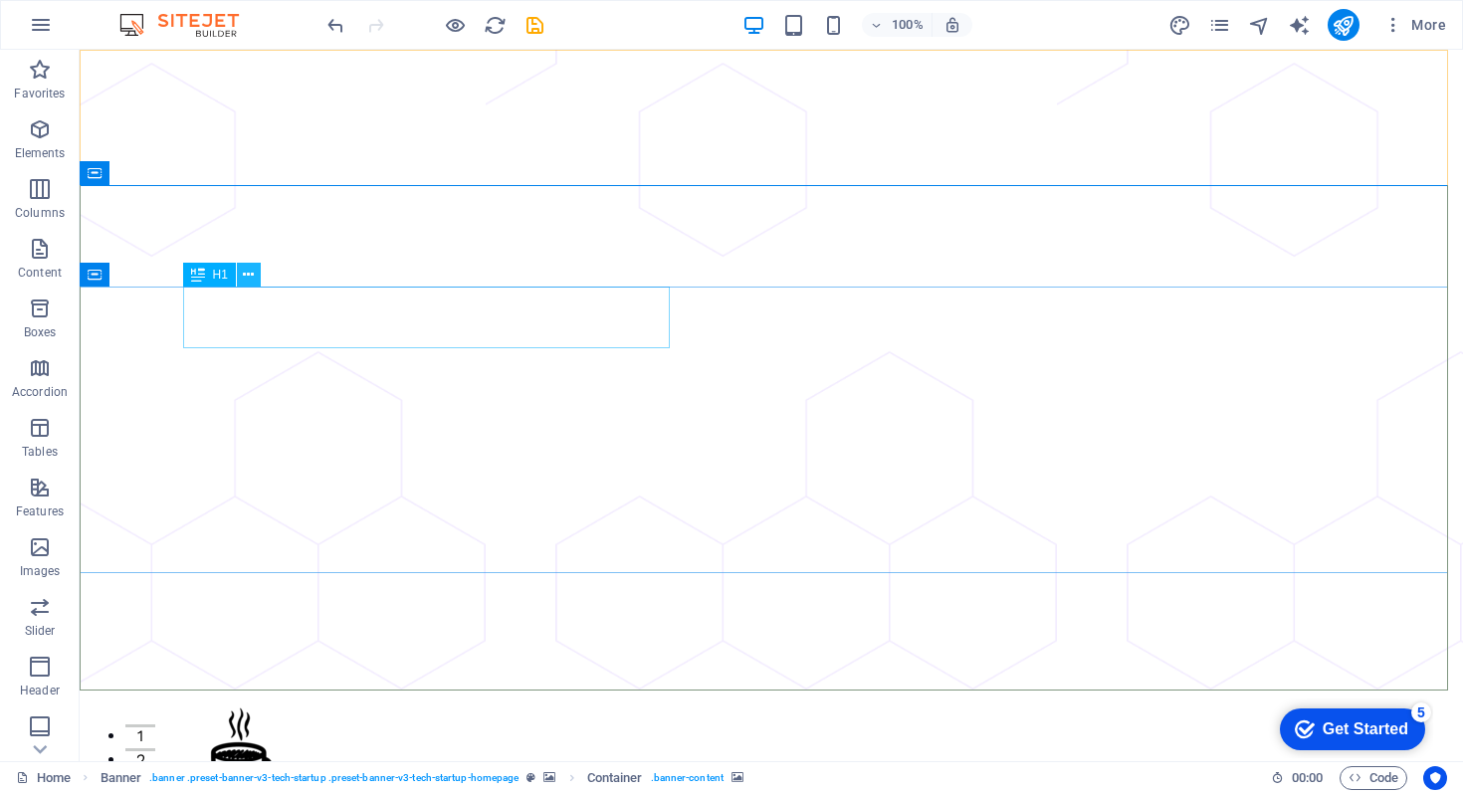
click at [252, 278] on icon at bounding box center [248, 275] width 11 height 21
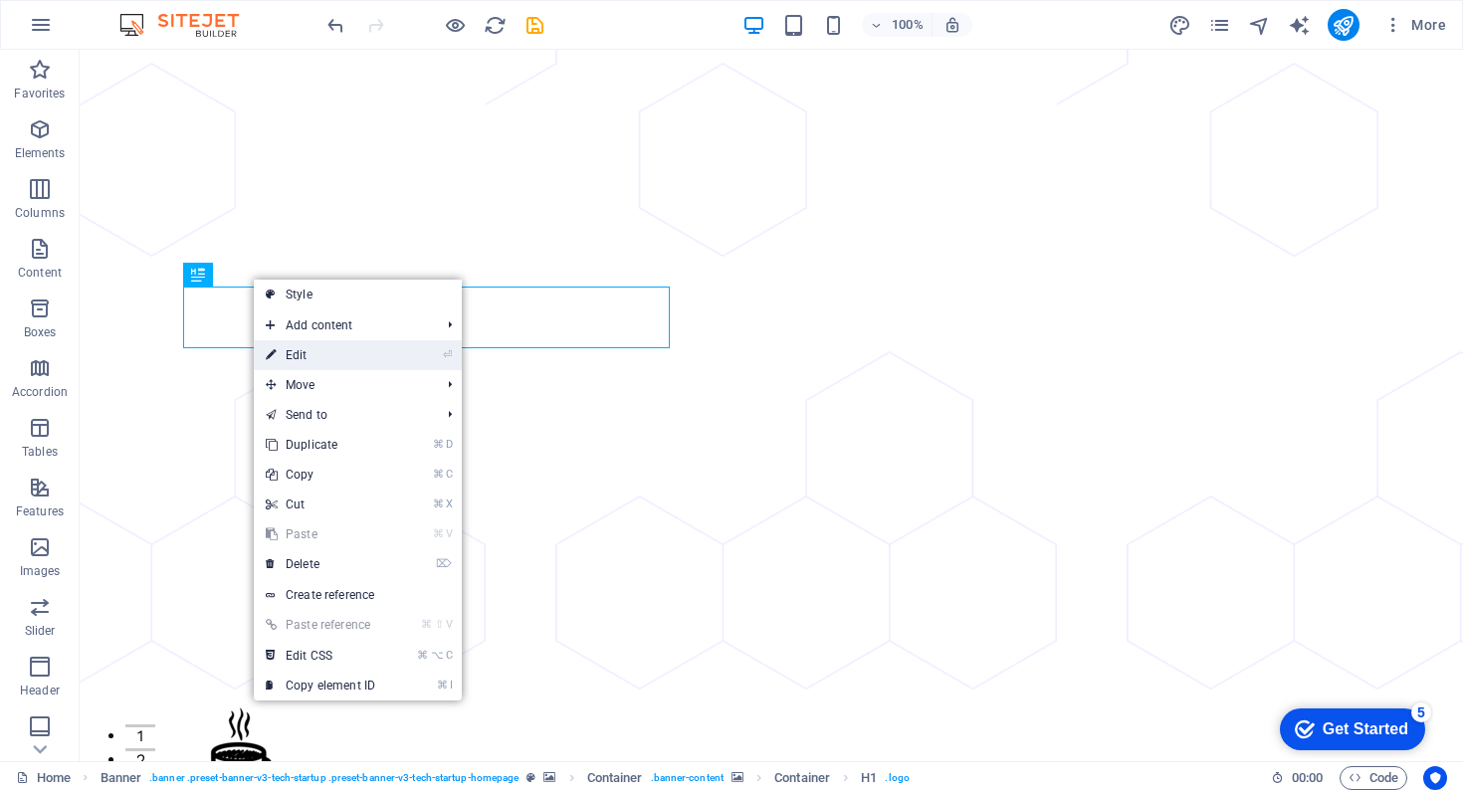
click at [314, 359] on link "⏎ Edit" at bounding box center [320, 355] width 133 height 30
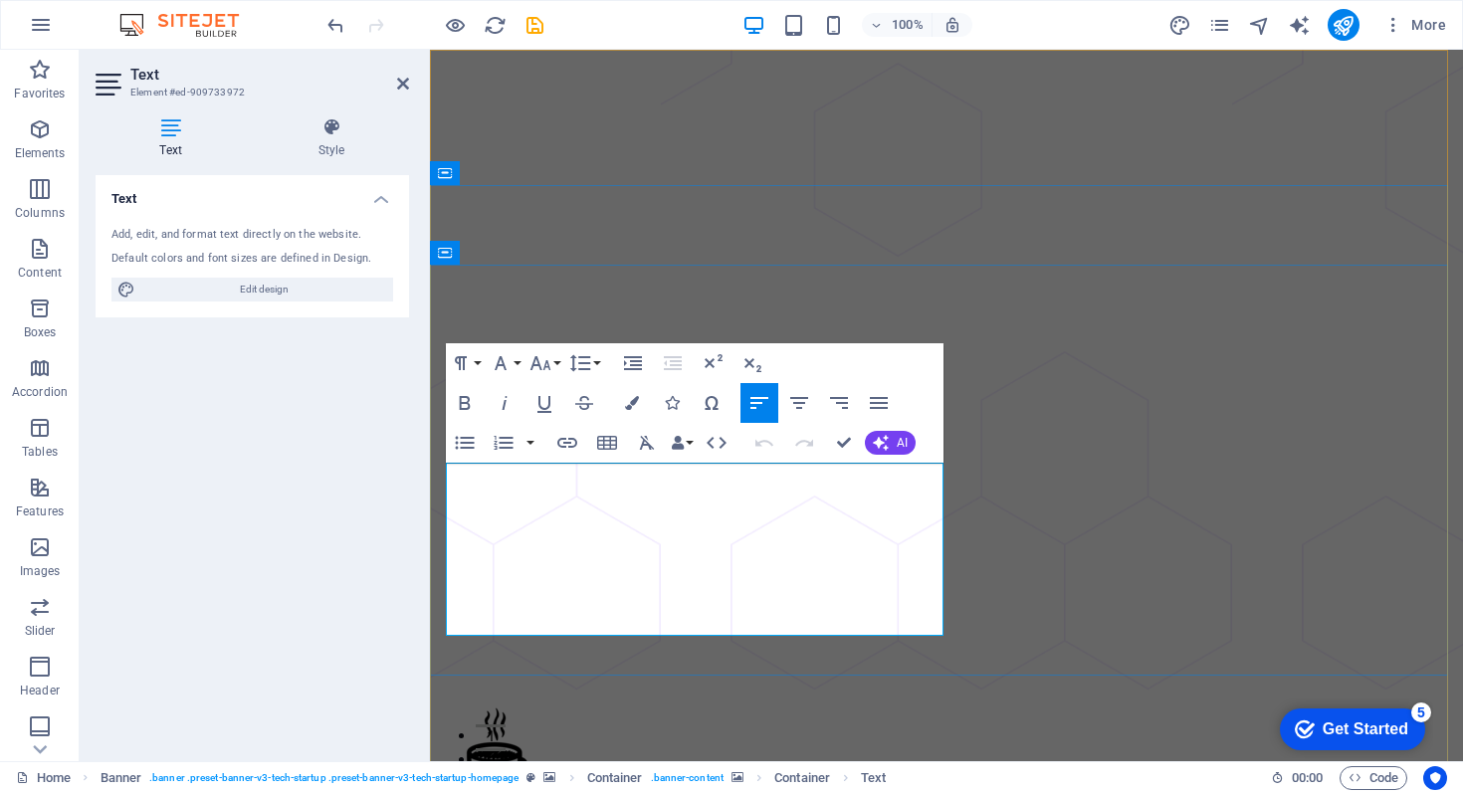
drag, startPoint x: 736, startPoint y: 526, endPoint x: 720, endPoint y: 531, distance: 16.7
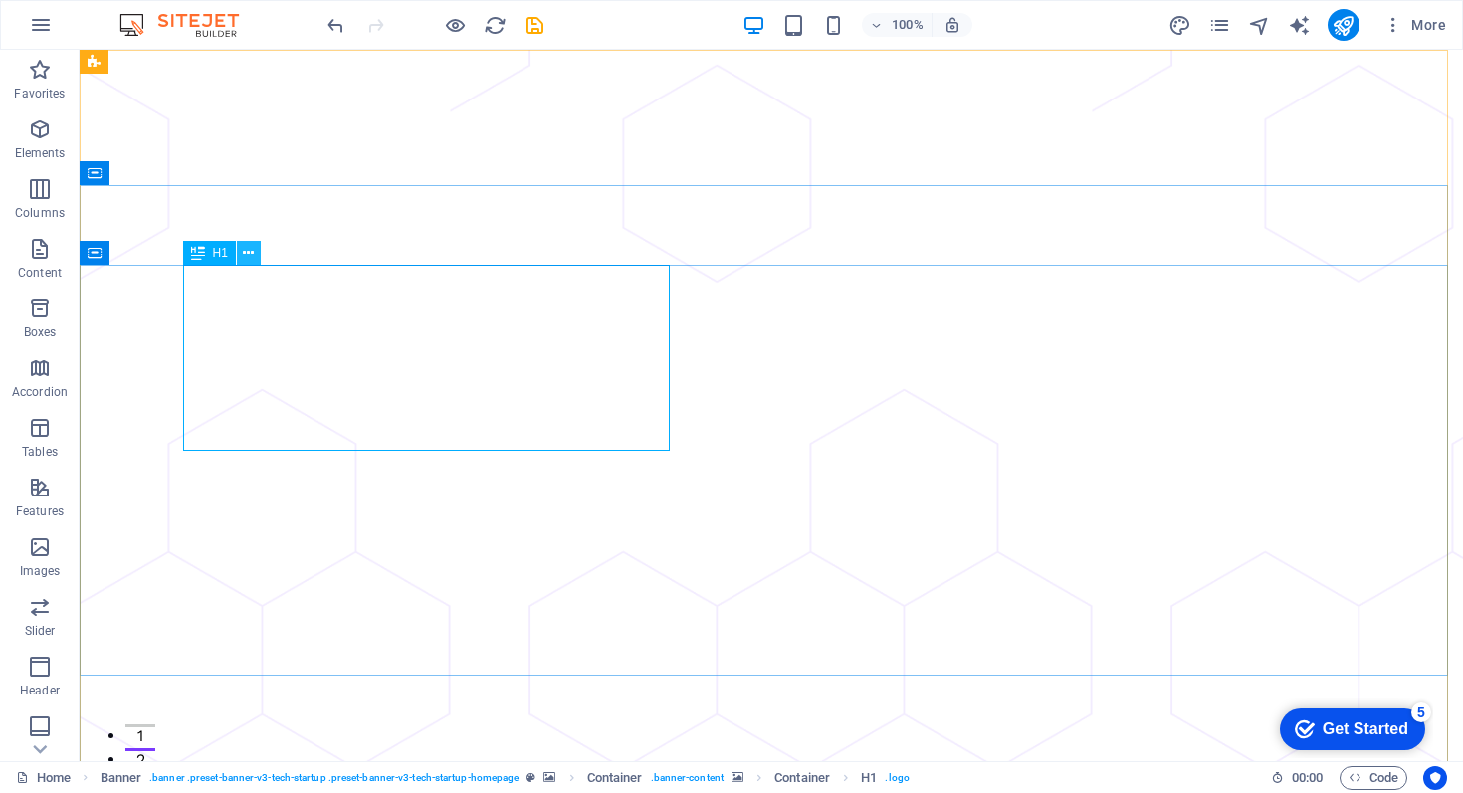
click at [251, 257] on icon at bounding box center [248, 253] width 11 height 21
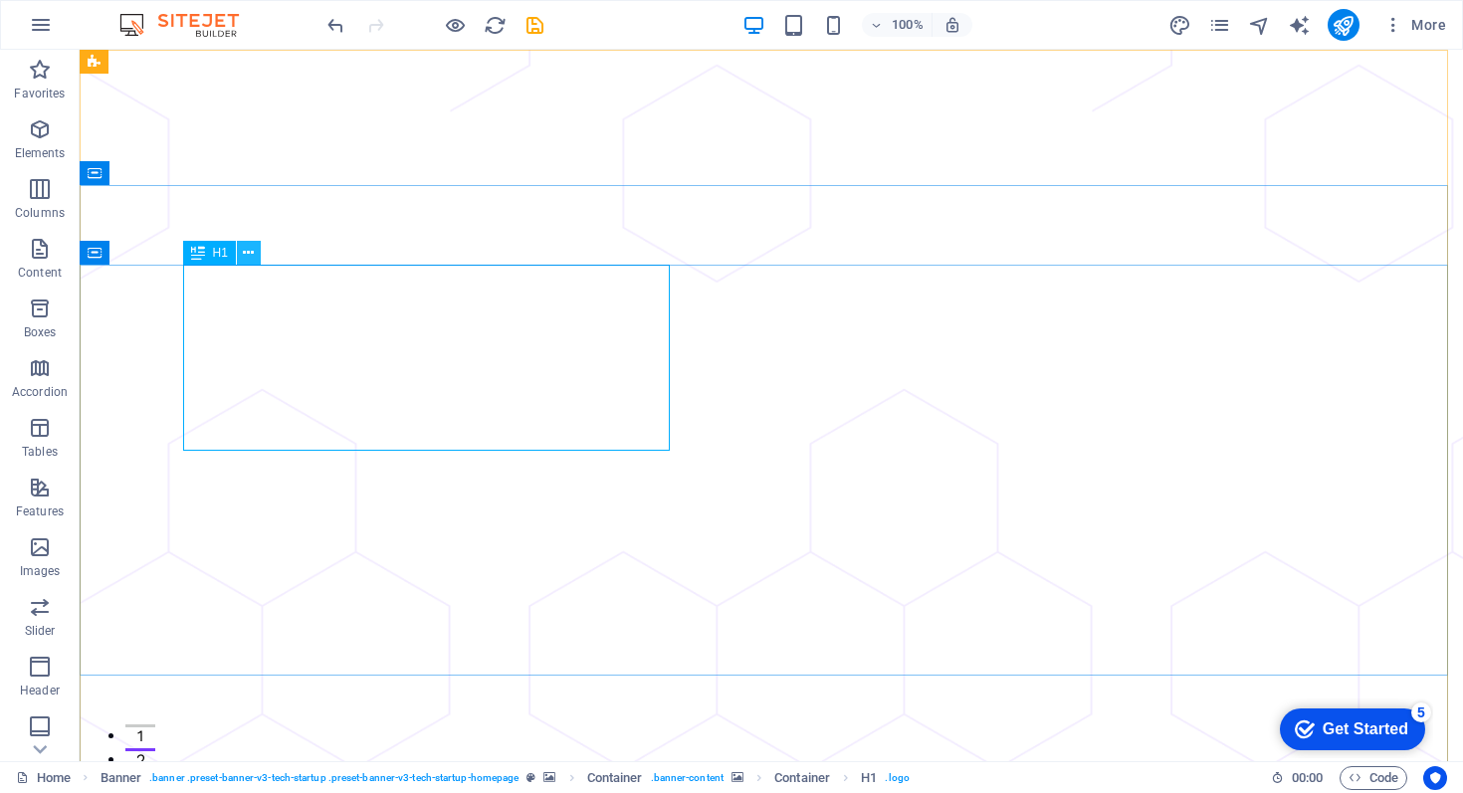
click at [249, 250] on icon at bounding box center [248, 253] width 11 height 21
click at [38, 134] on icon "button" at bounding box center [40, 129] width 24 height 24
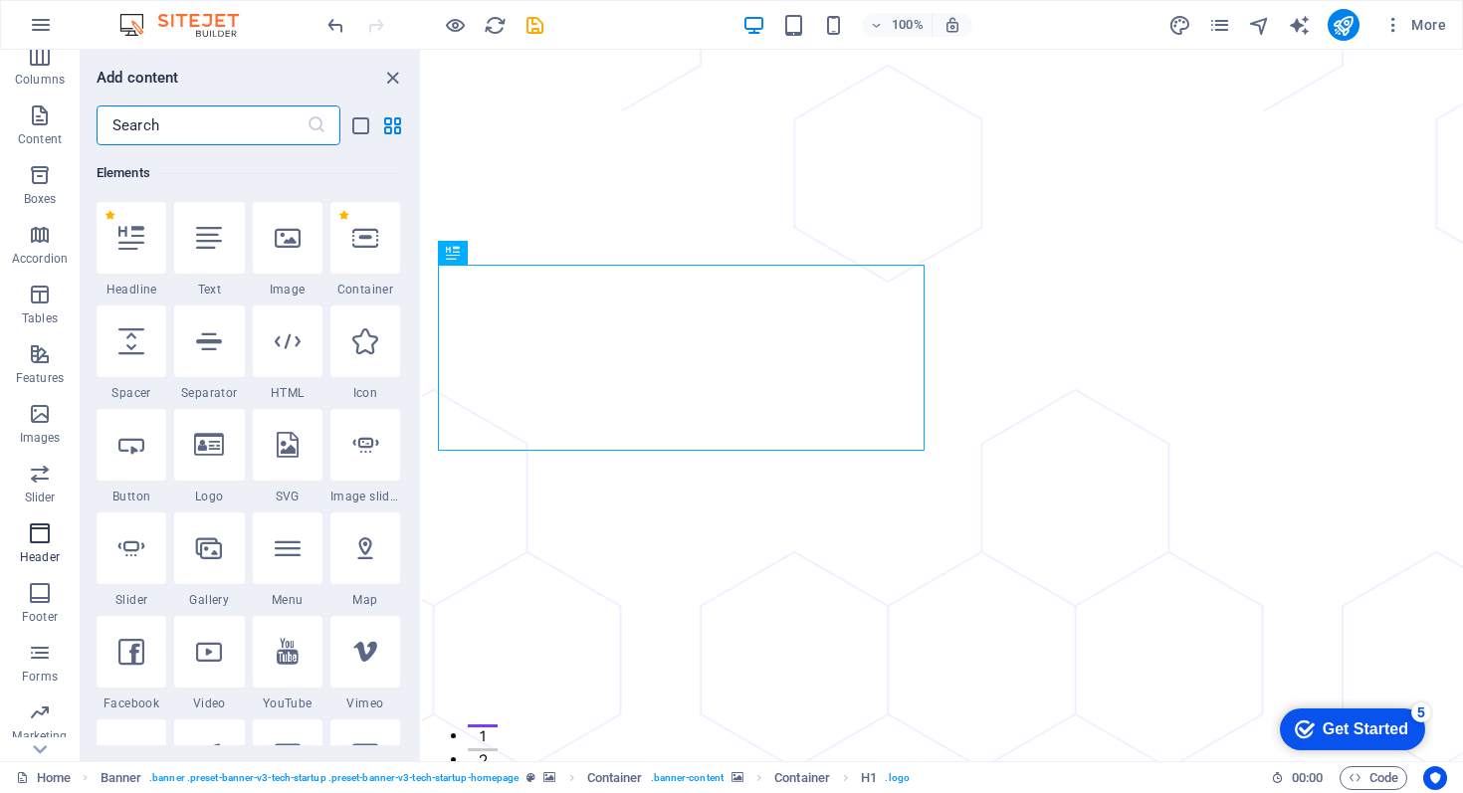
scroll to position [148, 0]
click at [36, 531] on span "Header" at bounding box center [40, 531] width 80 height 48
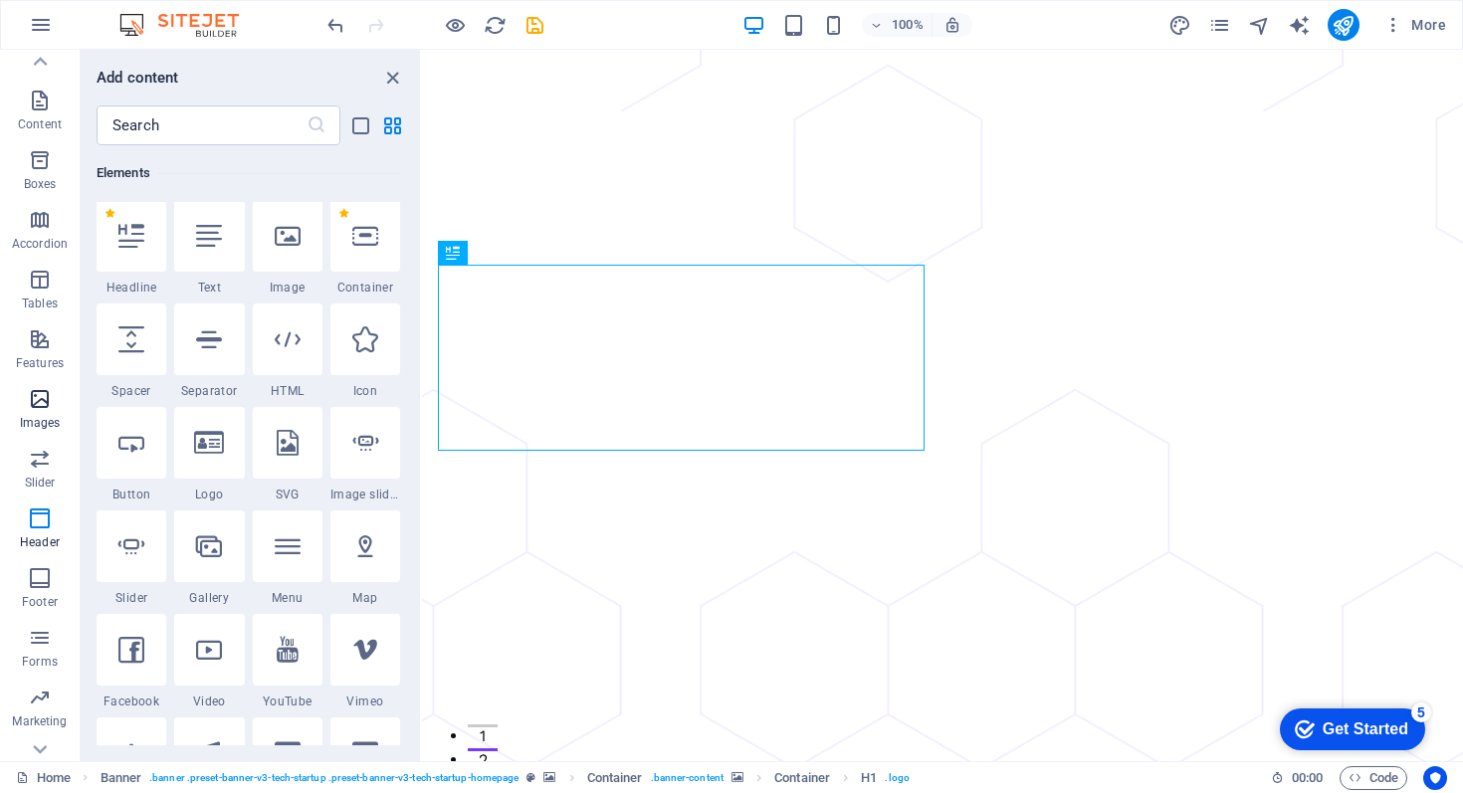
scroll to position [0, 0]
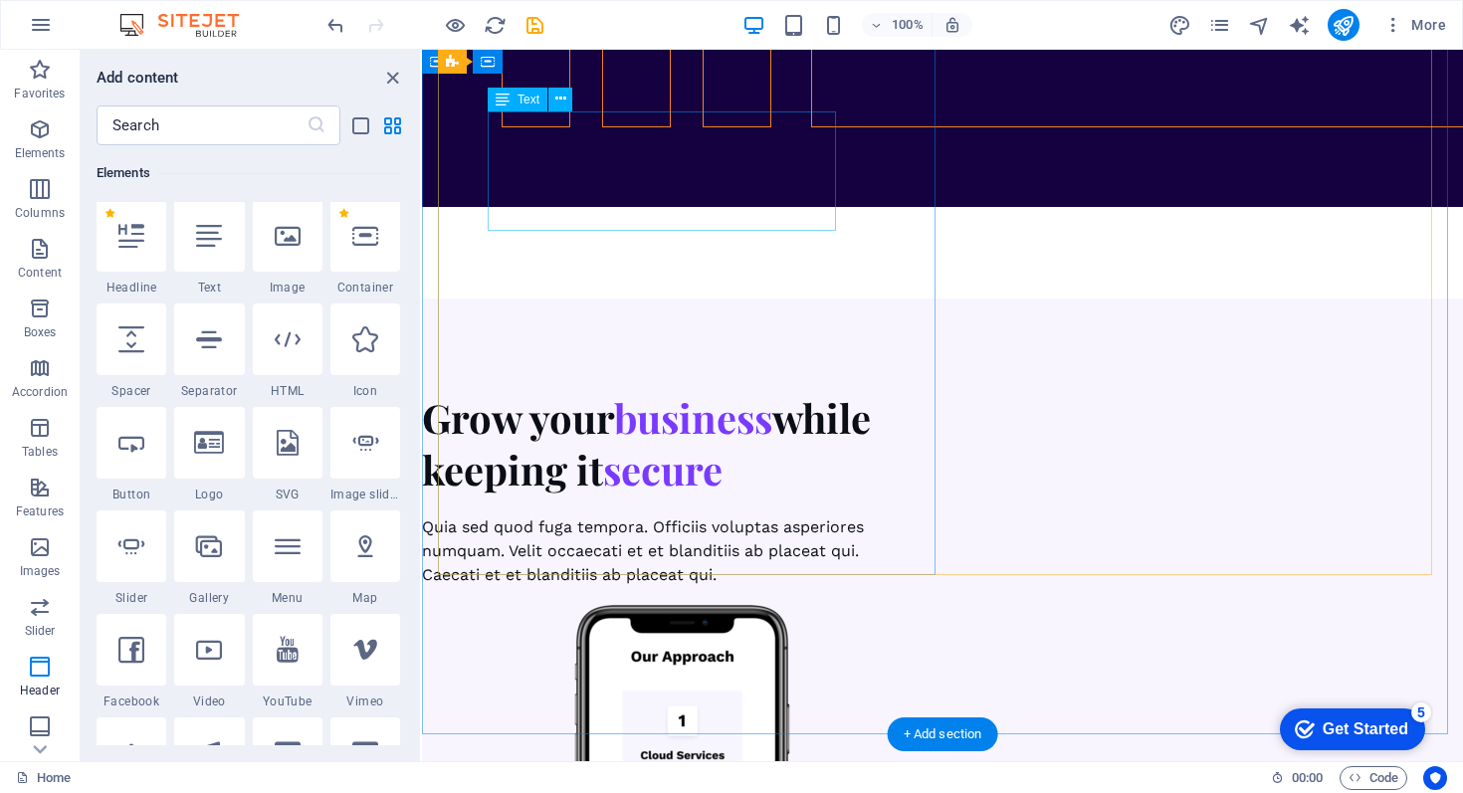
scroll to position [7574, 0]
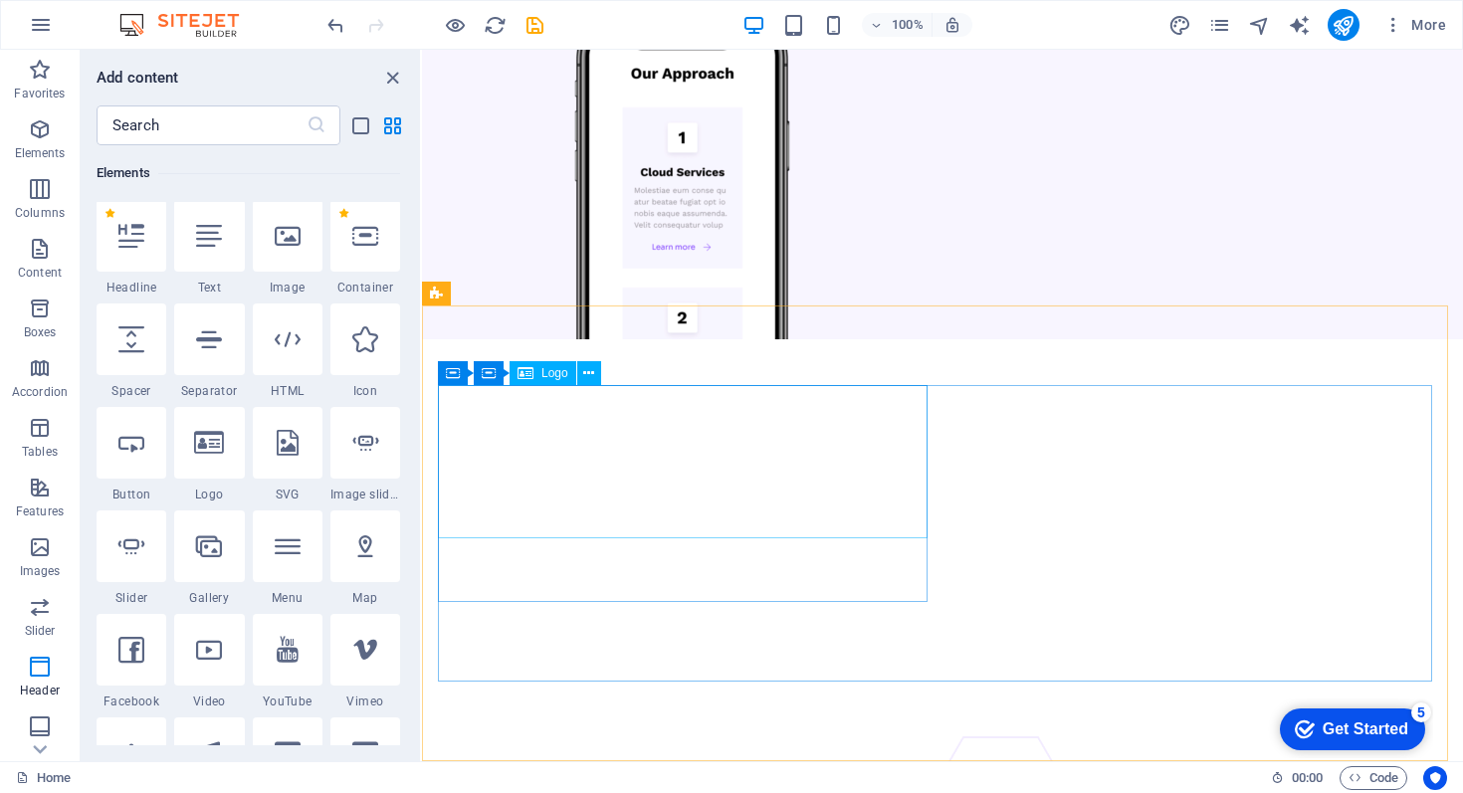
click at [561, 379] on span "Logo" at bounding box center [555, 373] width 27 height 12
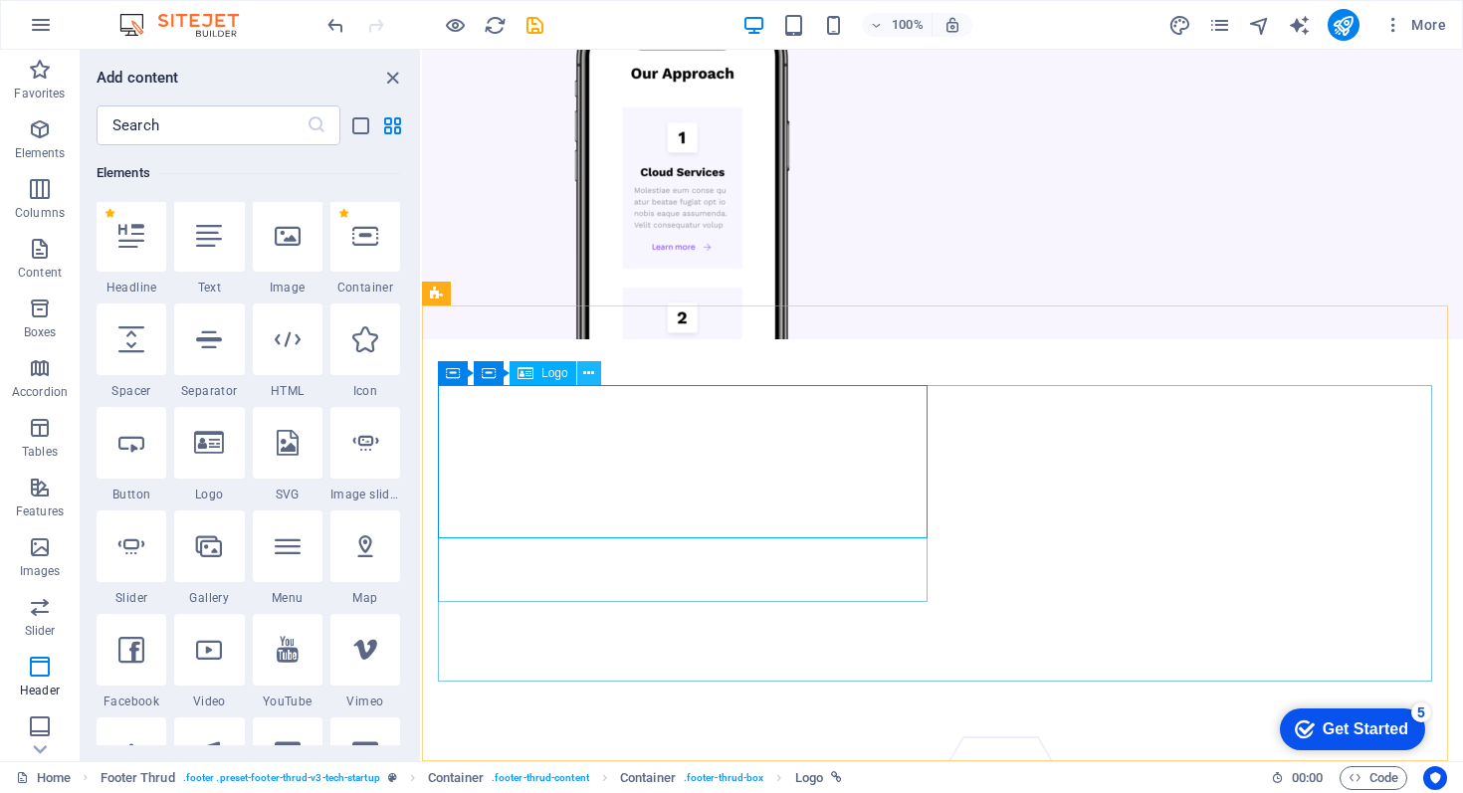
click at [592, 371] on icon at bounding box center [588, 373] width 11 height 21
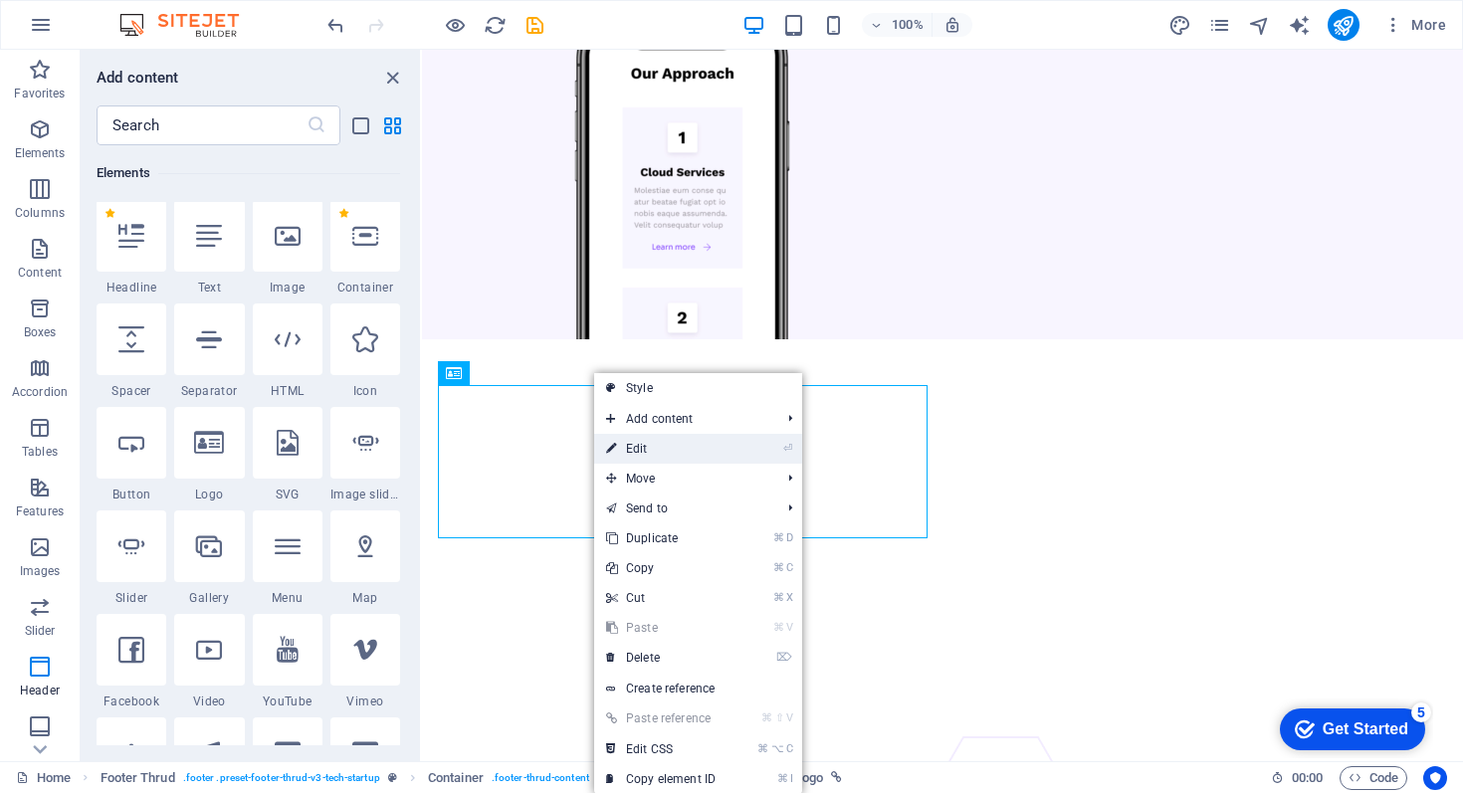
click at [642, 440] on link "⏎ Edit" at bounding box center [660, 449] width 133 height 30
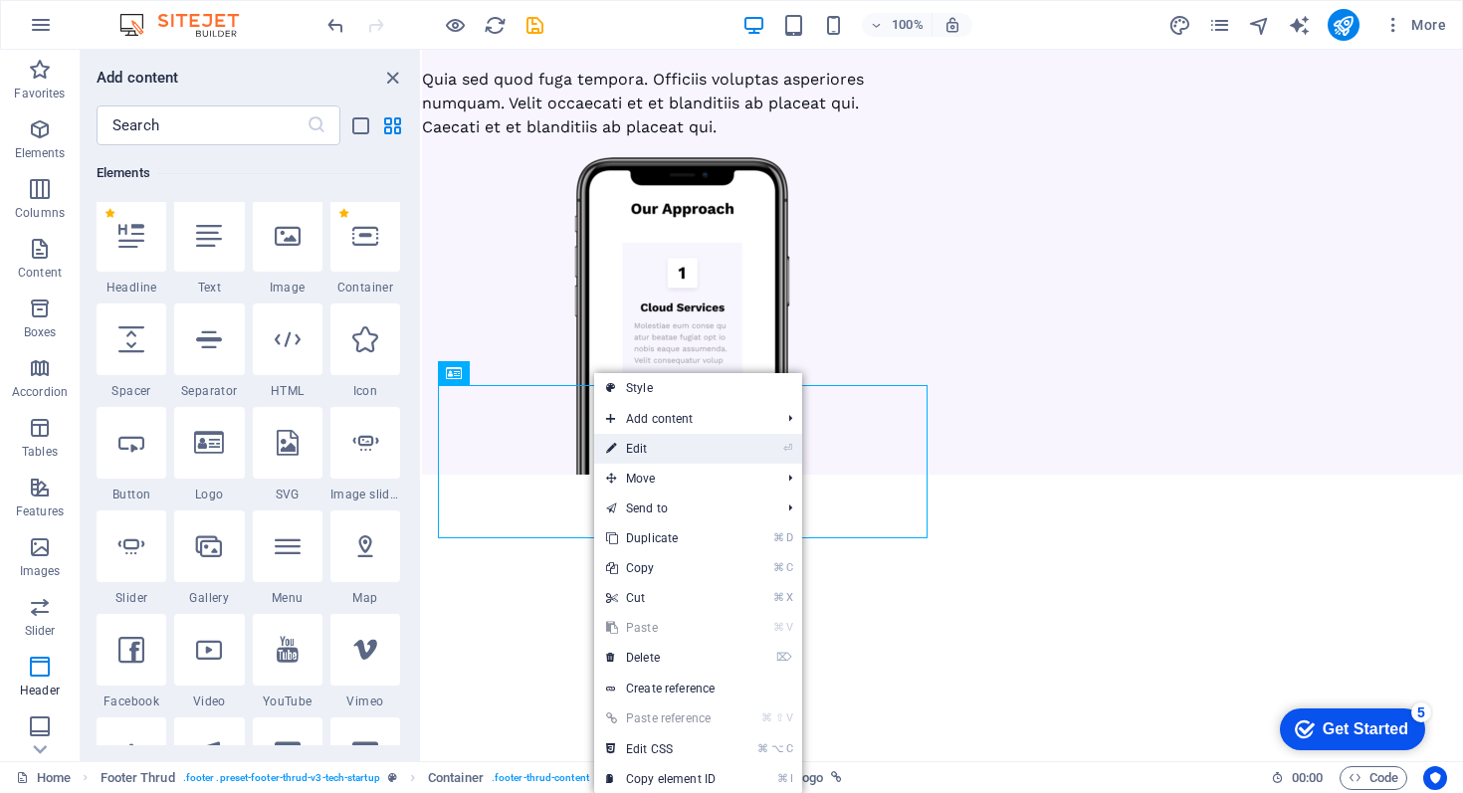
select select "px"
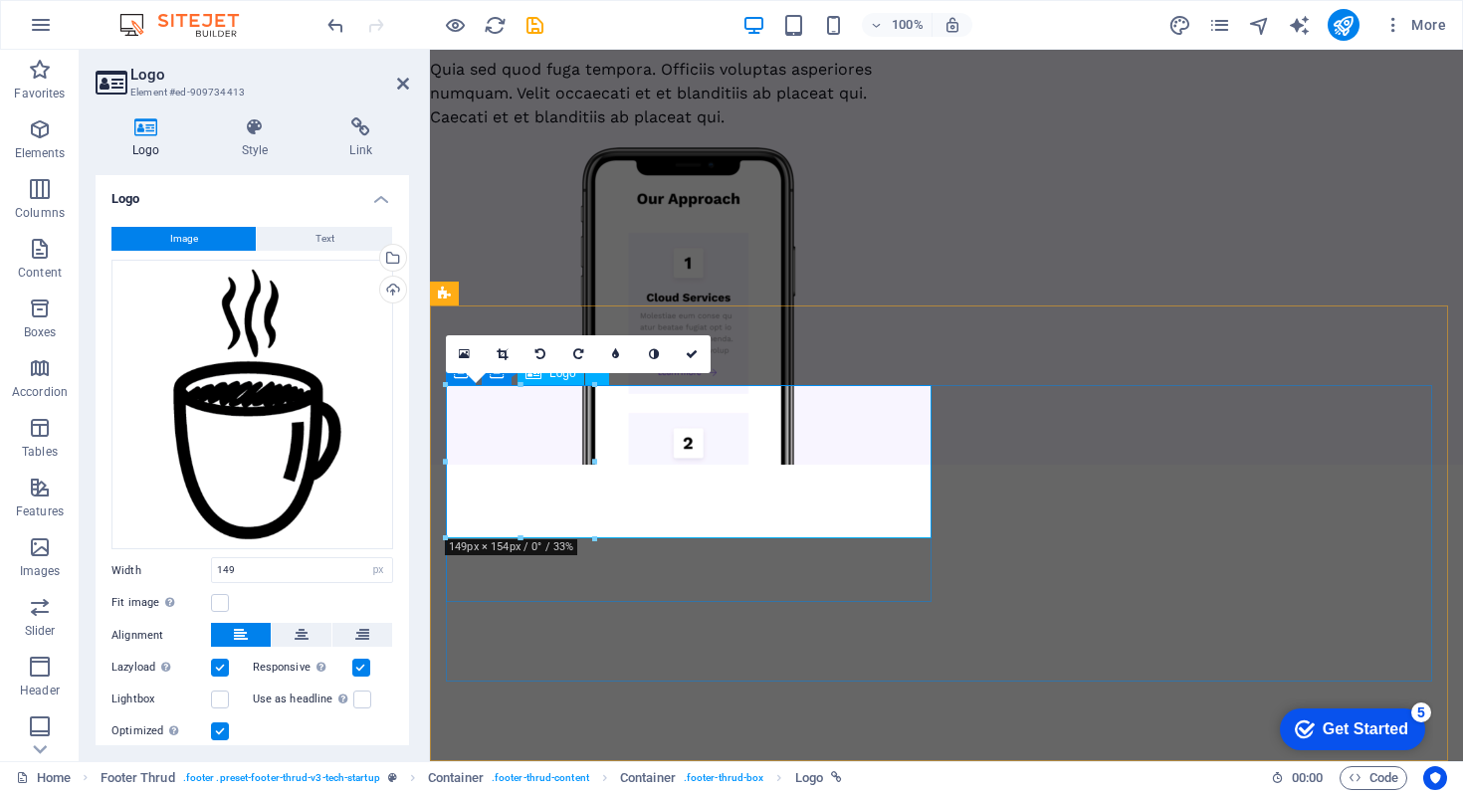
scroll to position [7552, 0]
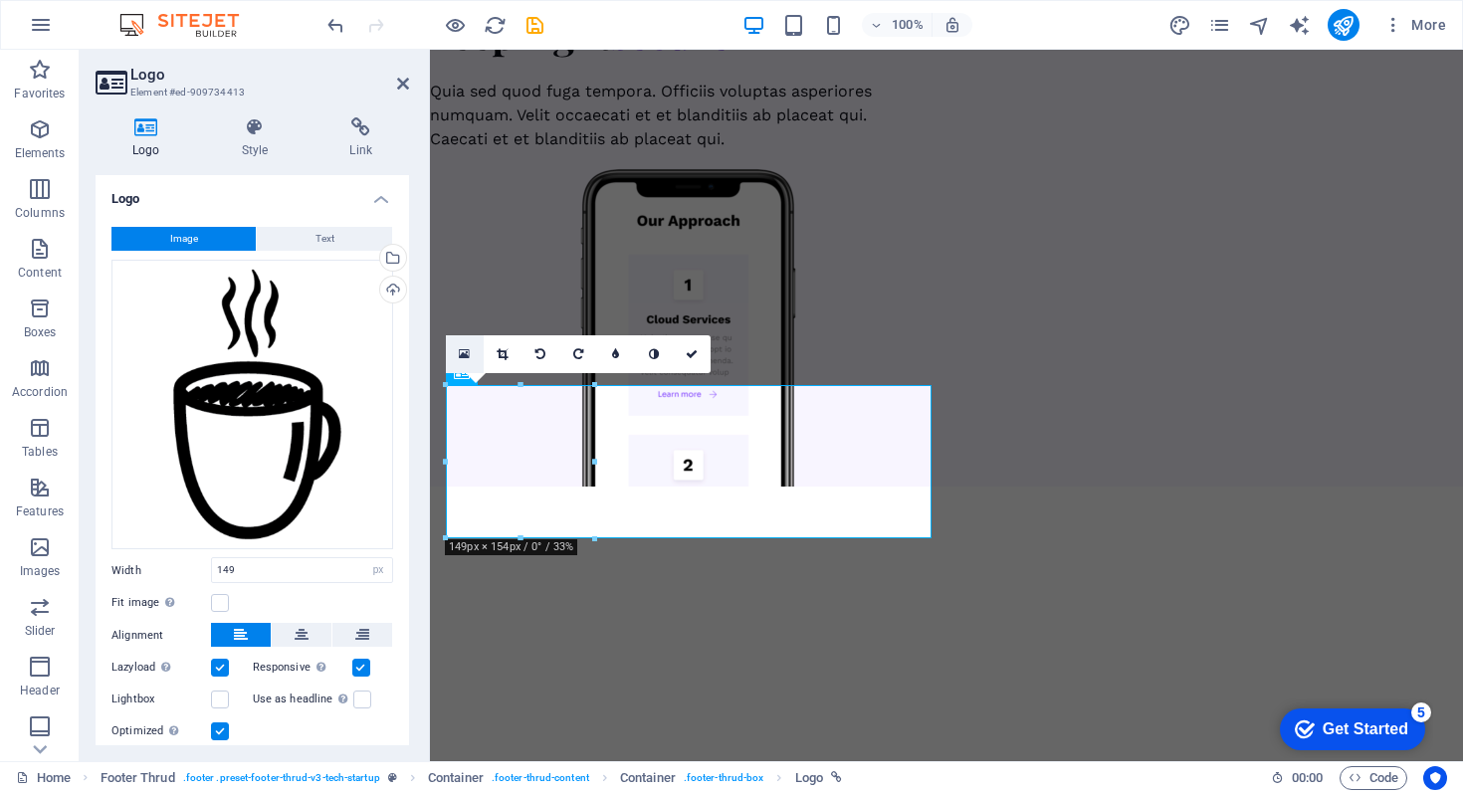
click at [469, 352] on icon at bounding box center [464, 354] width 11 height 14
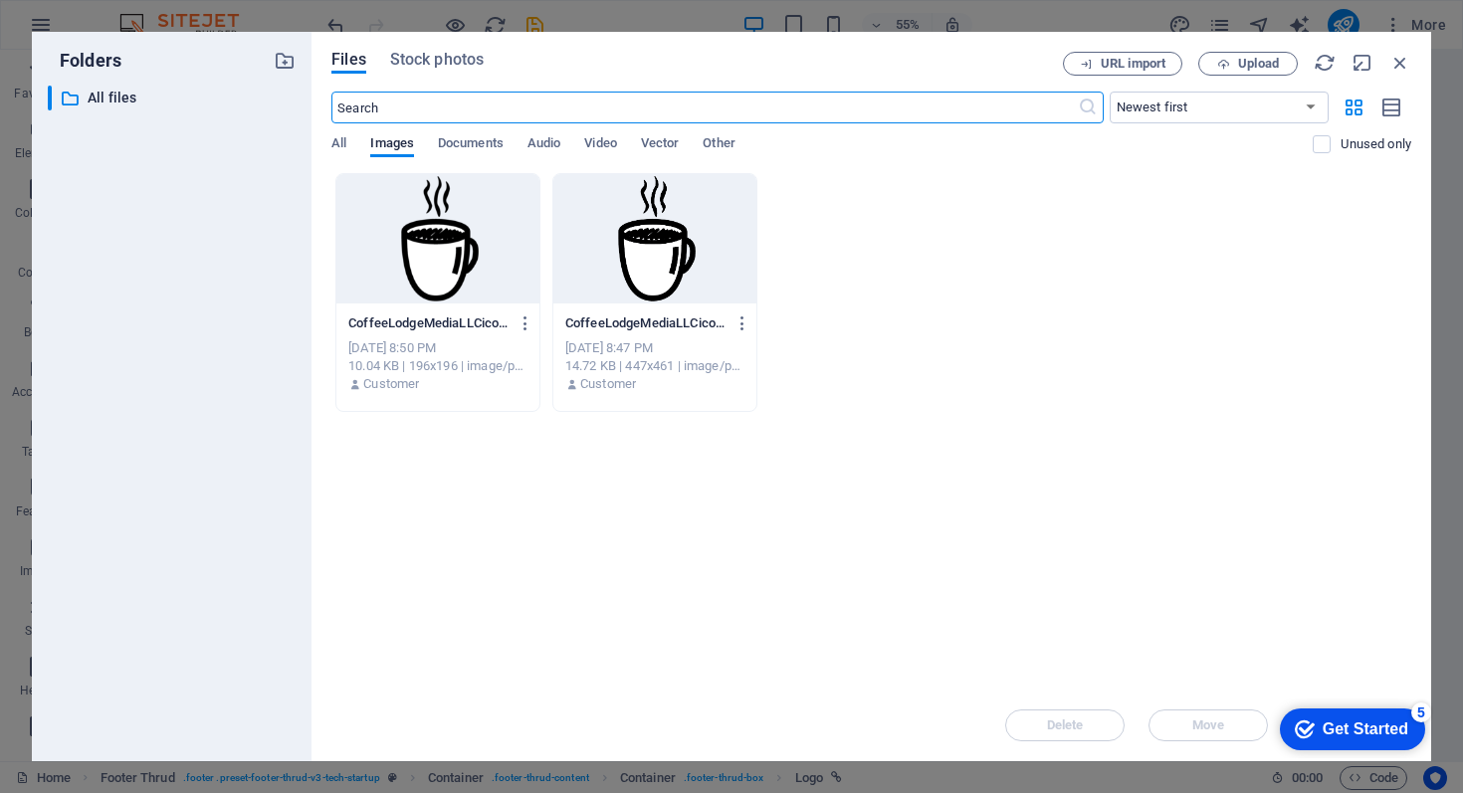
scroll to position [7345, 0]
click at [1266, 66] on span "Upload" at bounding box center [1258, 64] width 41 height 12
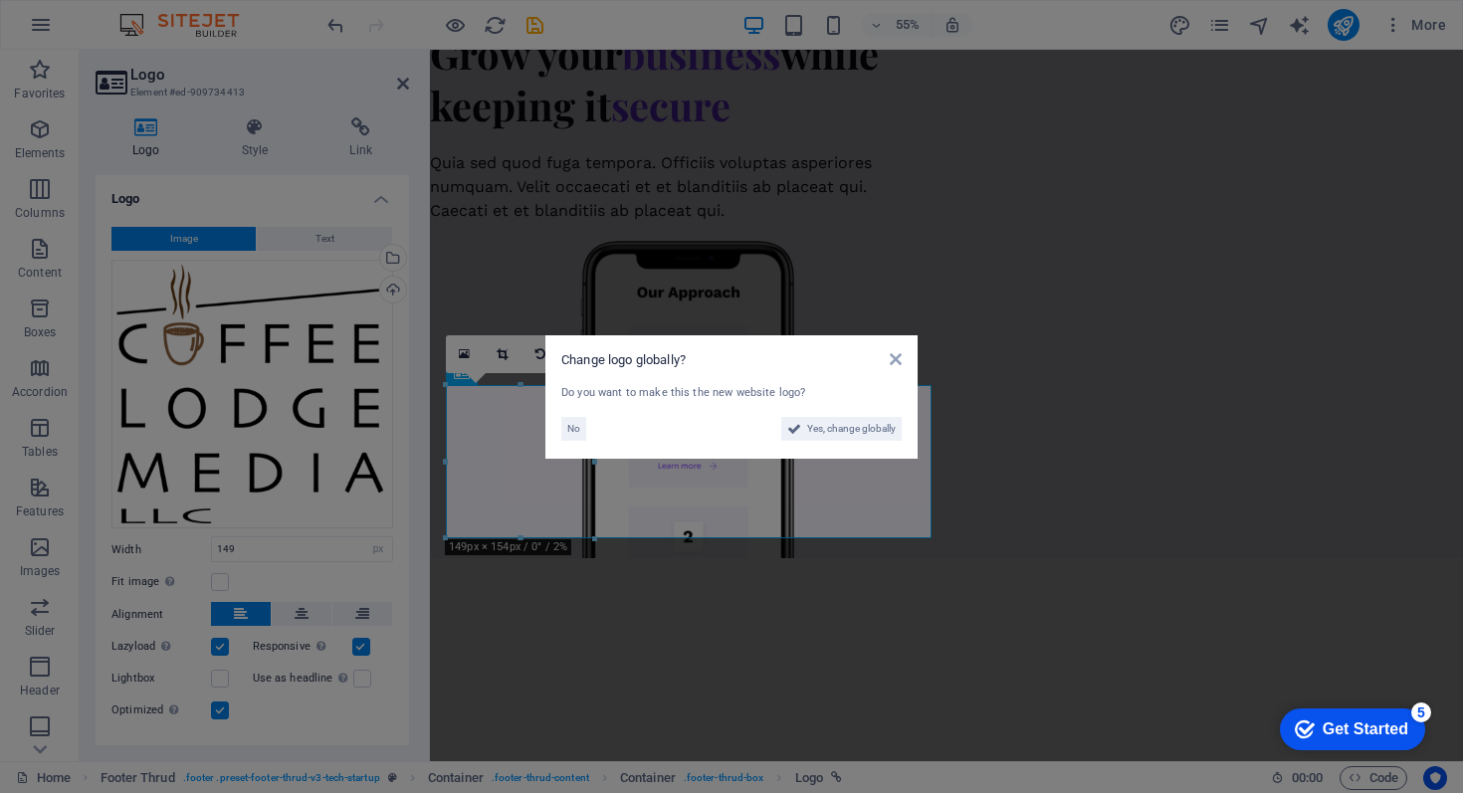
scroll to position [7552, 0]
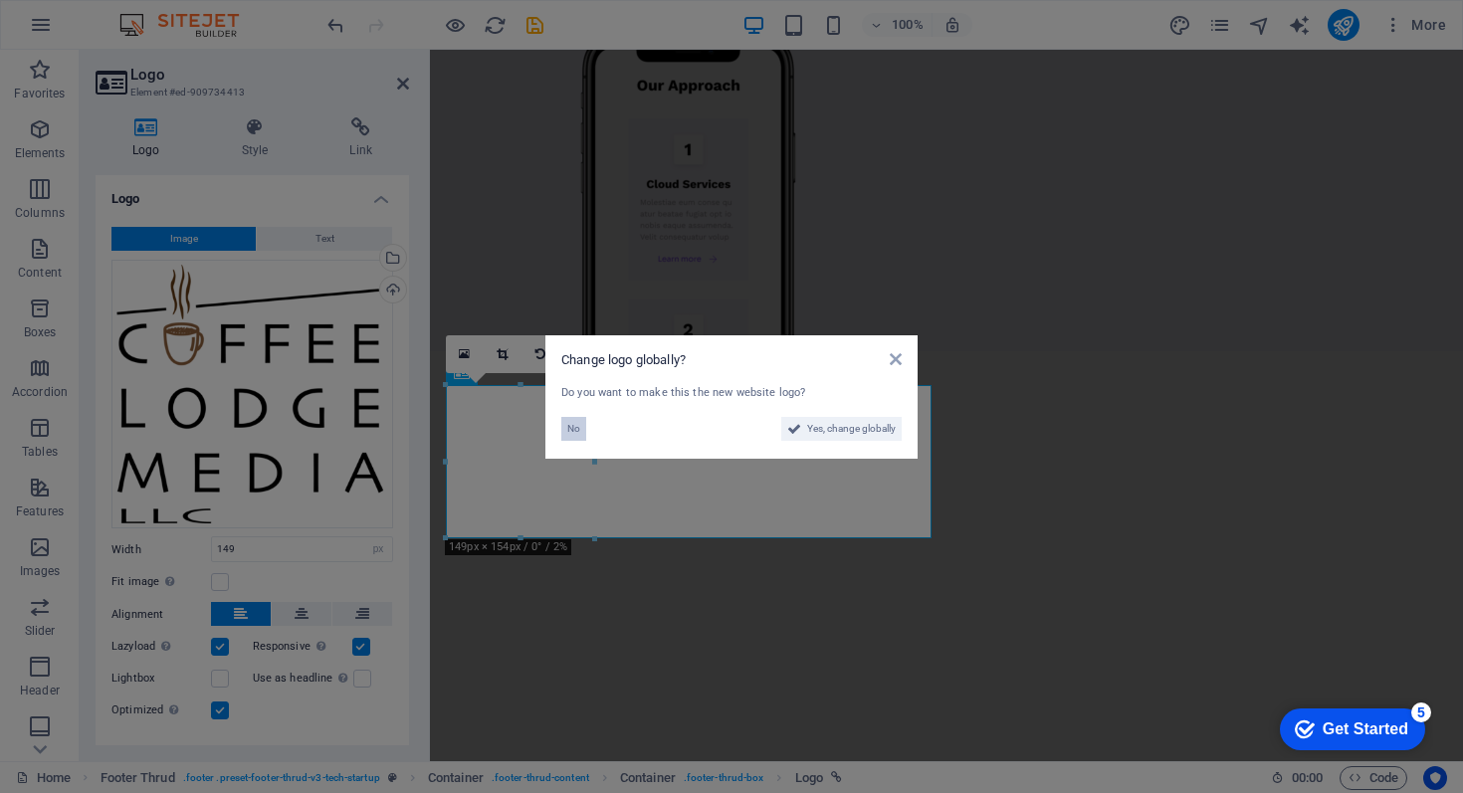
drag, startPoint x: 573, startPoint y: 426, endPoint x: 143, endPoint y: 376, distance: 433.0
click at [573, 426] on span "No" at bounding box center [573, 429] width 13 height 24
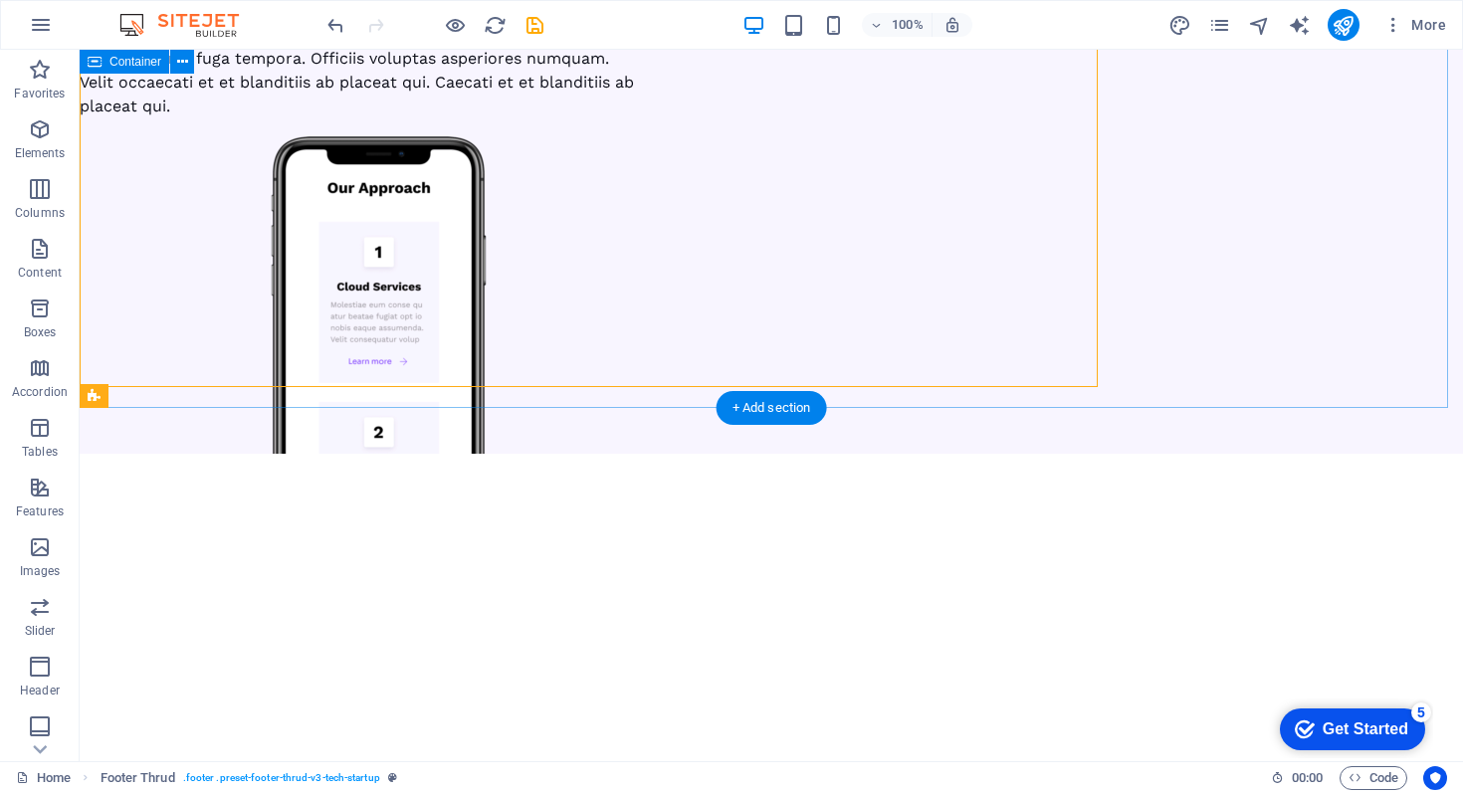
scroll to position [7927, 0]
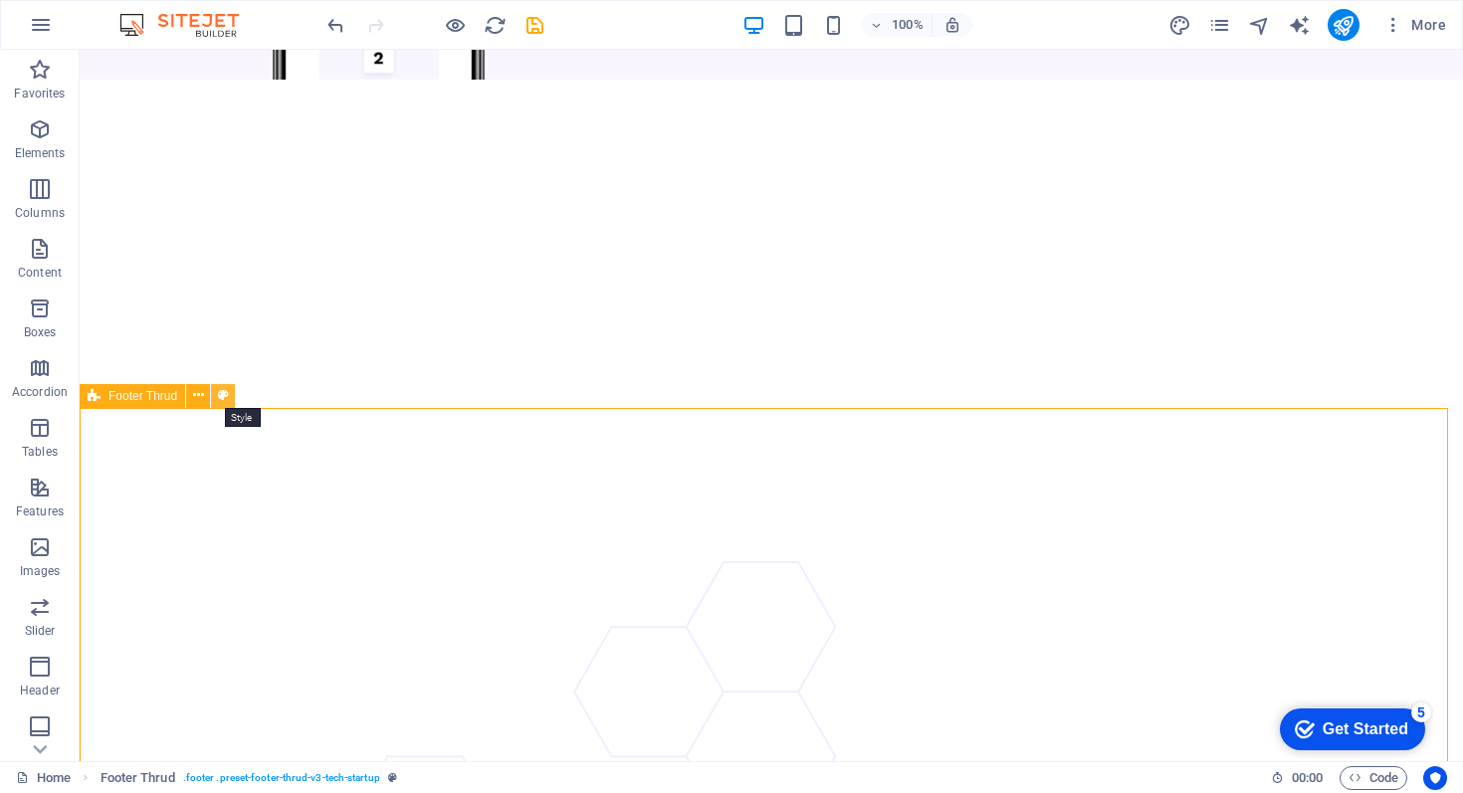
click at [222, 396] on icon at bounding box center [223, 395] width 11 height 21
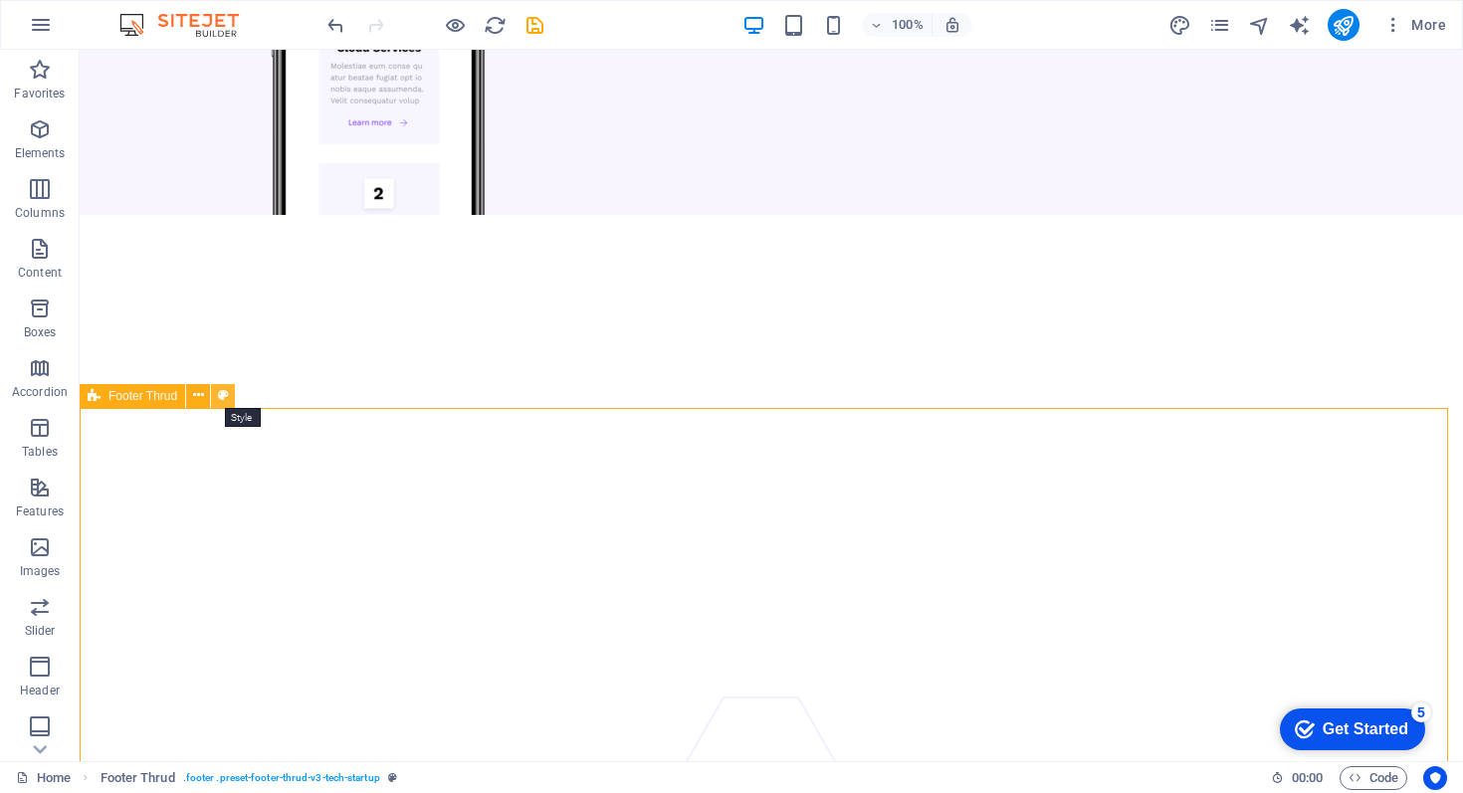
select select "rem"
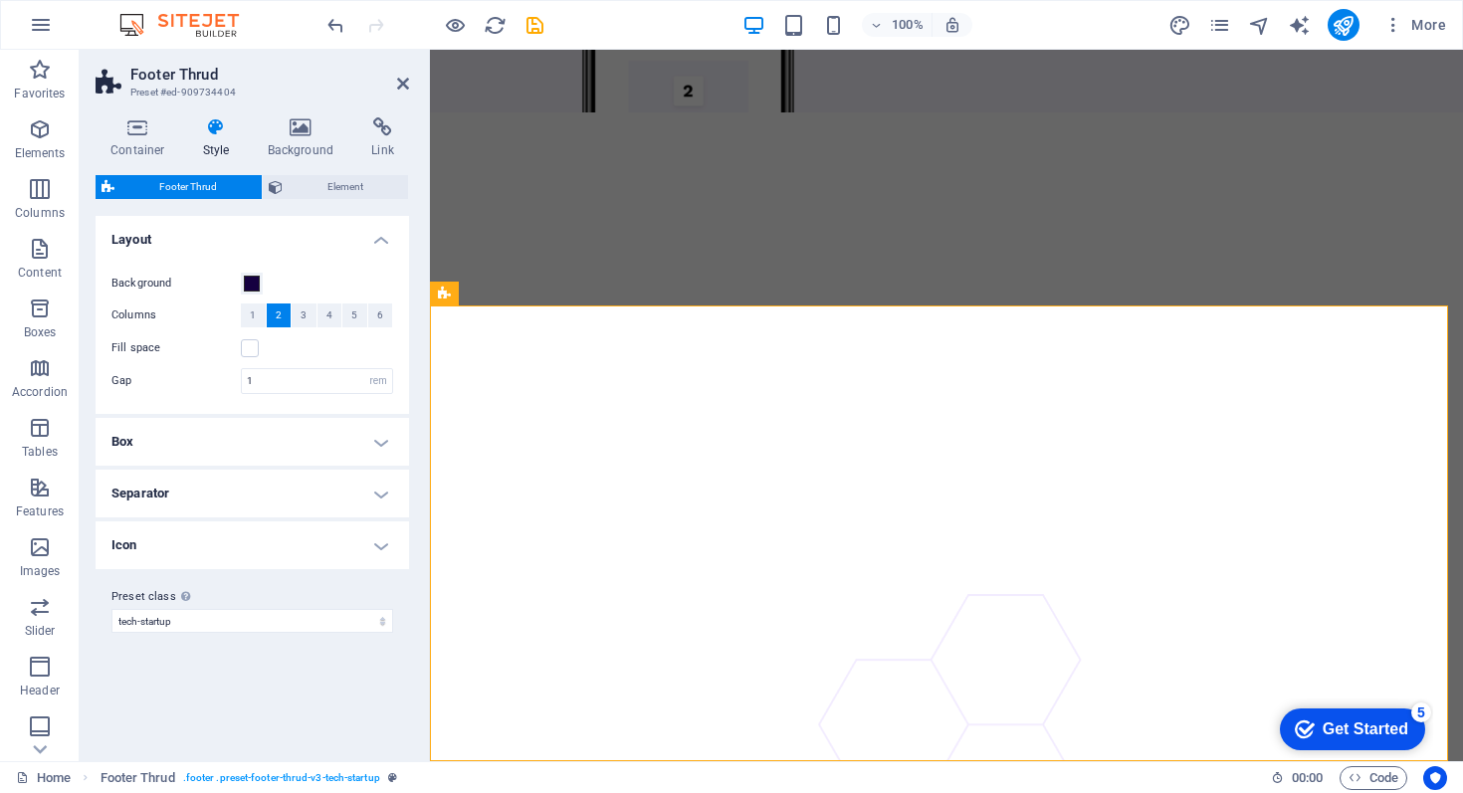
scroll to position [7552, 0]
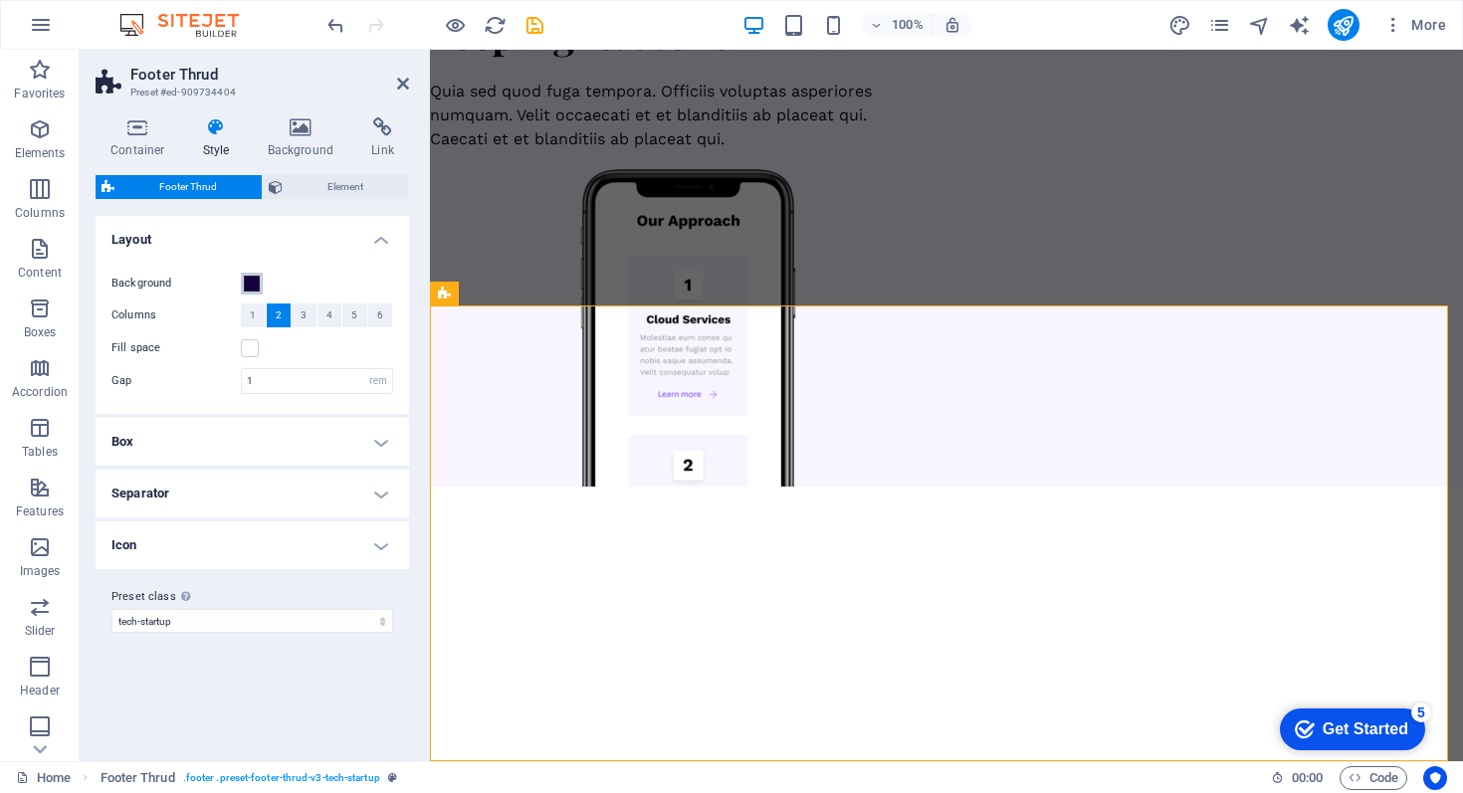
click at [250, 281] on span at bounding box center [252, 284] width 16 height 16
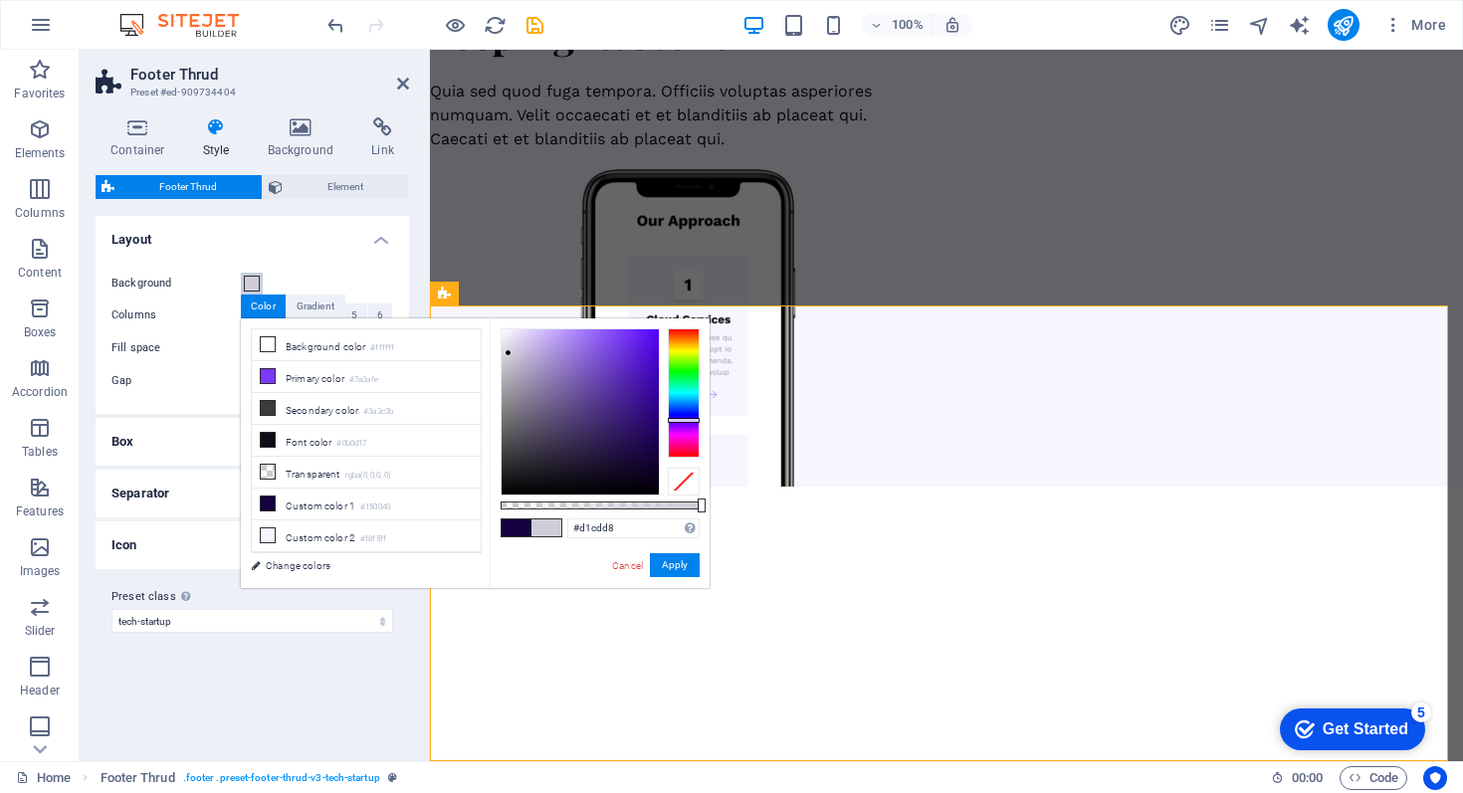
click at [509, 353] on div at bounding box center [580, 412] width 157 height 165
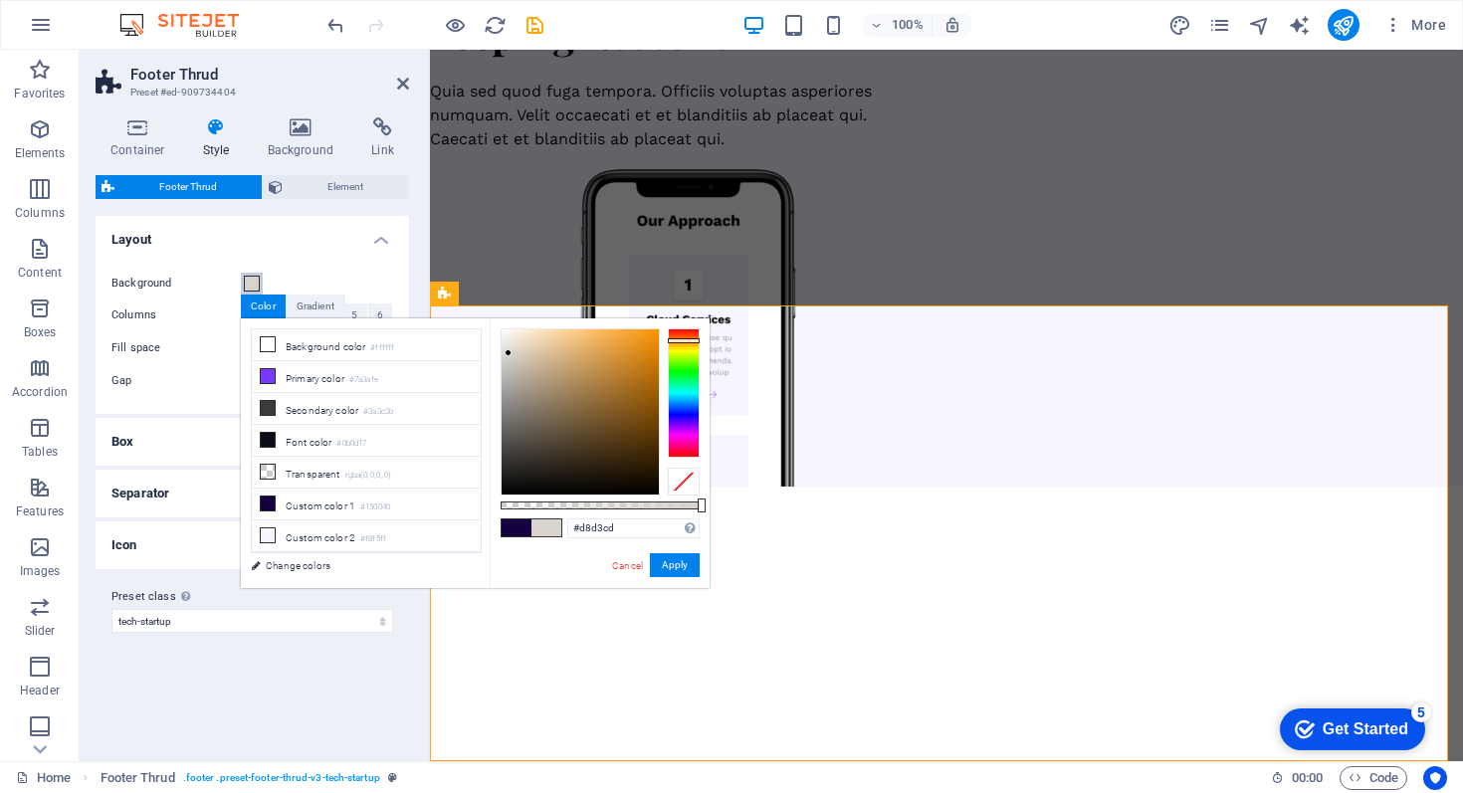
drag, startPoint x: 678, startPoint y: 418, endPoint x: 688, endPoint y: 340, distance: 78.3
click at [688, 340] on div at bounding box center [684, 340] width 32 height 5
type input "#f4e8d8"
drag, startPoint x: 505, startPoint y: 350, endPoint x: 519, endPoint y: 336, distance: 20.4
click at [519, 336] on div at bounding box center [518, 335] width 7 height 7
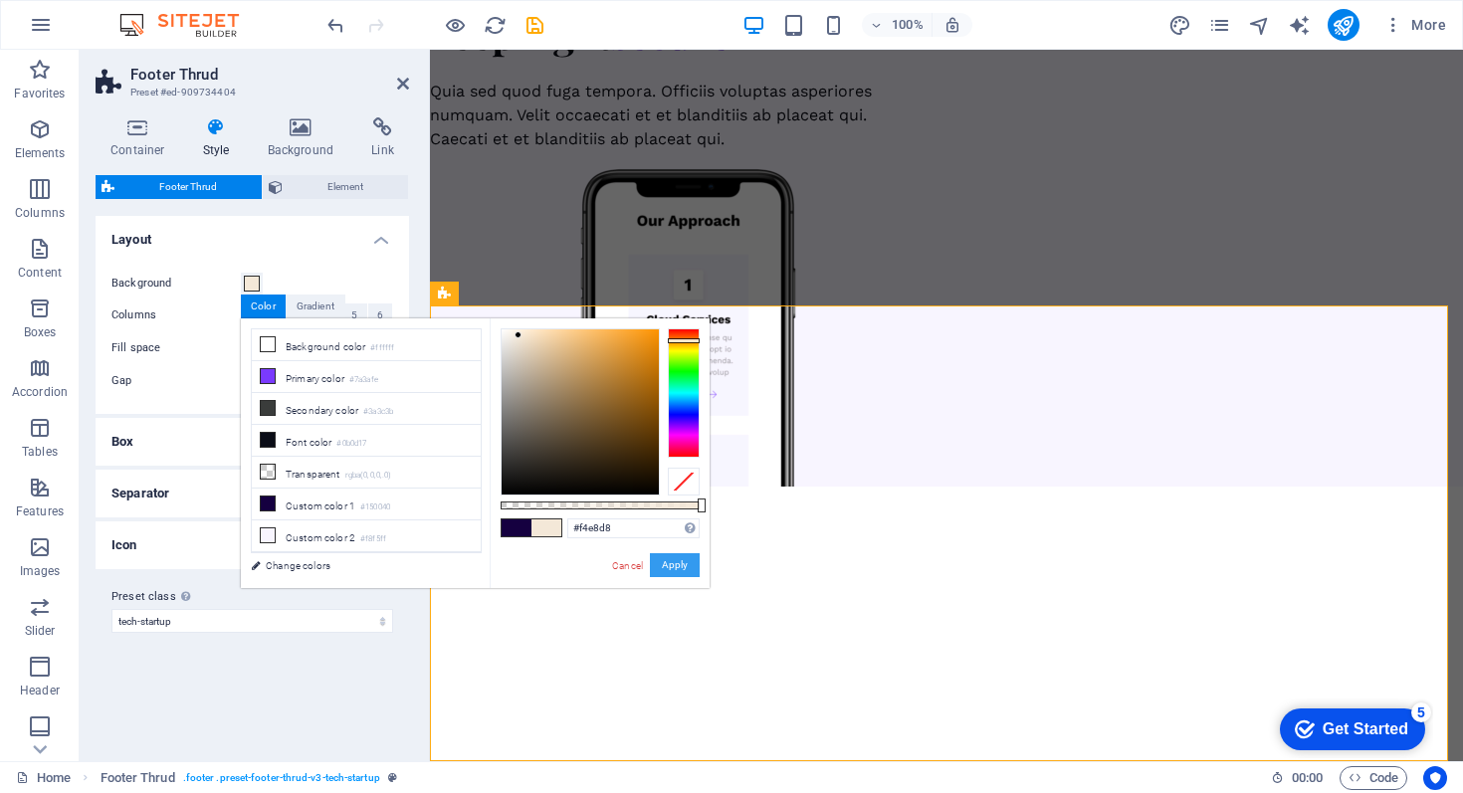
click at [669, 566] on button "Apply" at bounding box center [675, 566] width 50 height 24
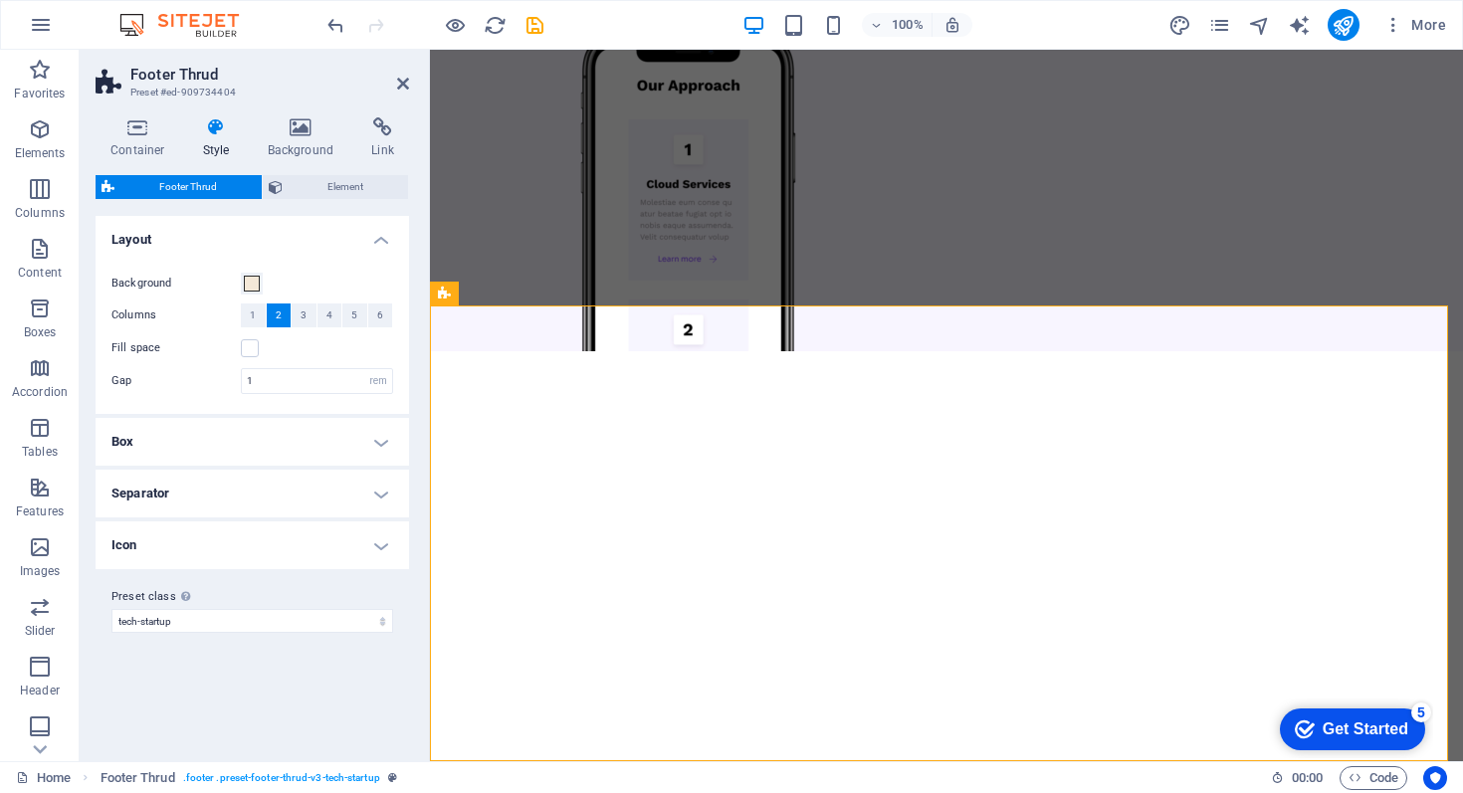
click at [412, 626] on div "Container Style Background Link Size Height Default px rem % vh vw Min. height …" at bounding box center [252, 432] width 345 height 660
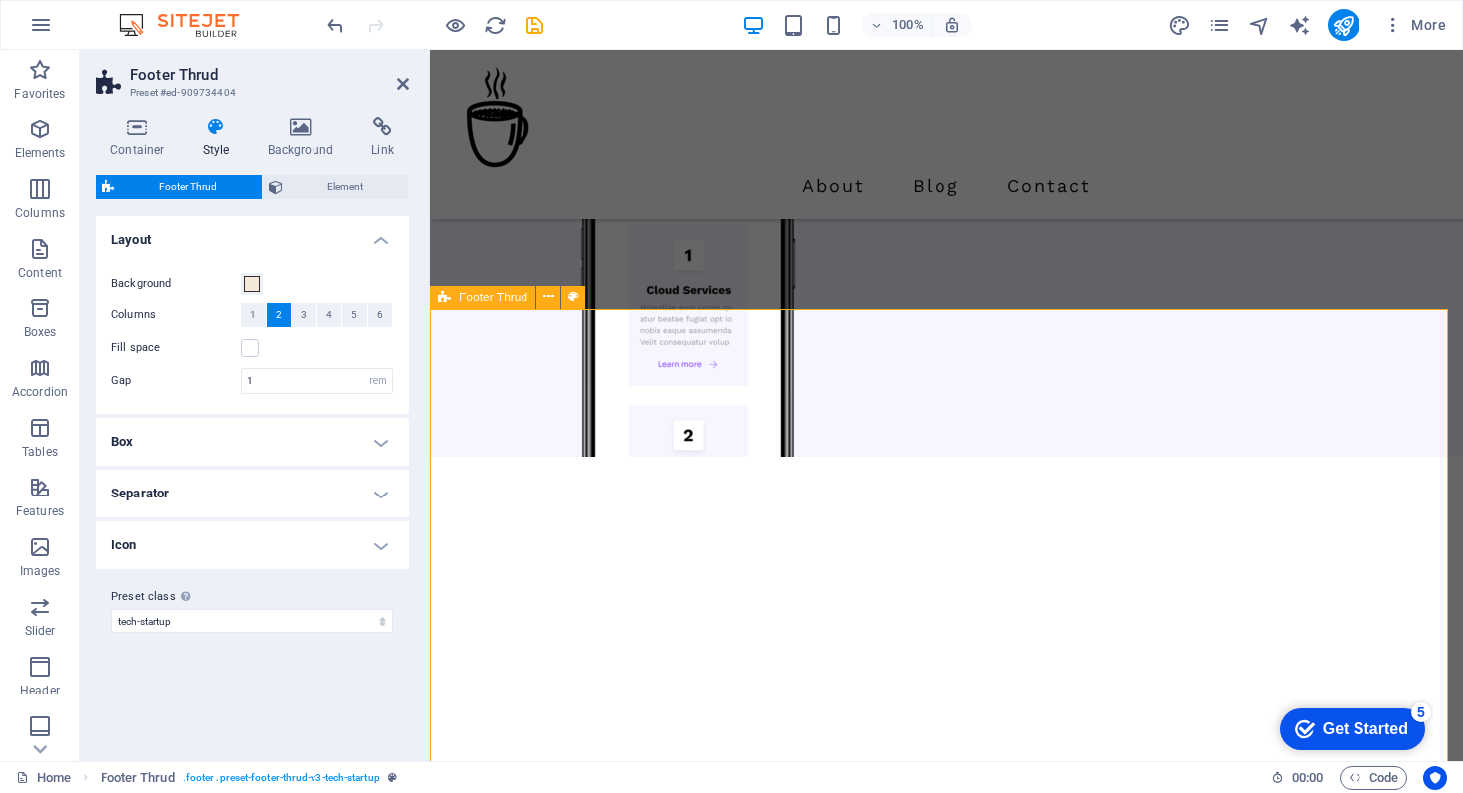
scroll to position [7537, 0]
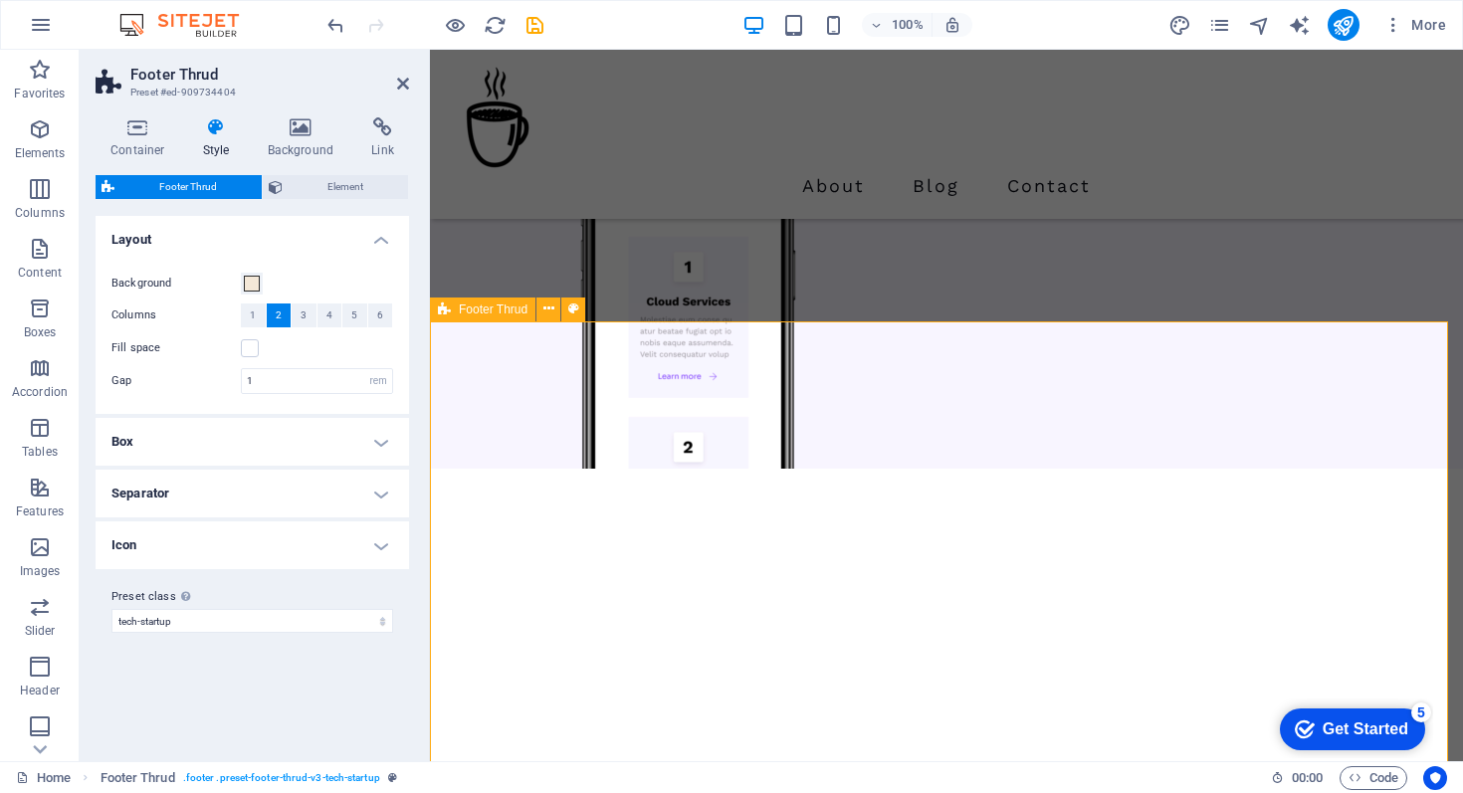
click at [400, 85] on icon at bounding box center [403, 84] width 12 height 16
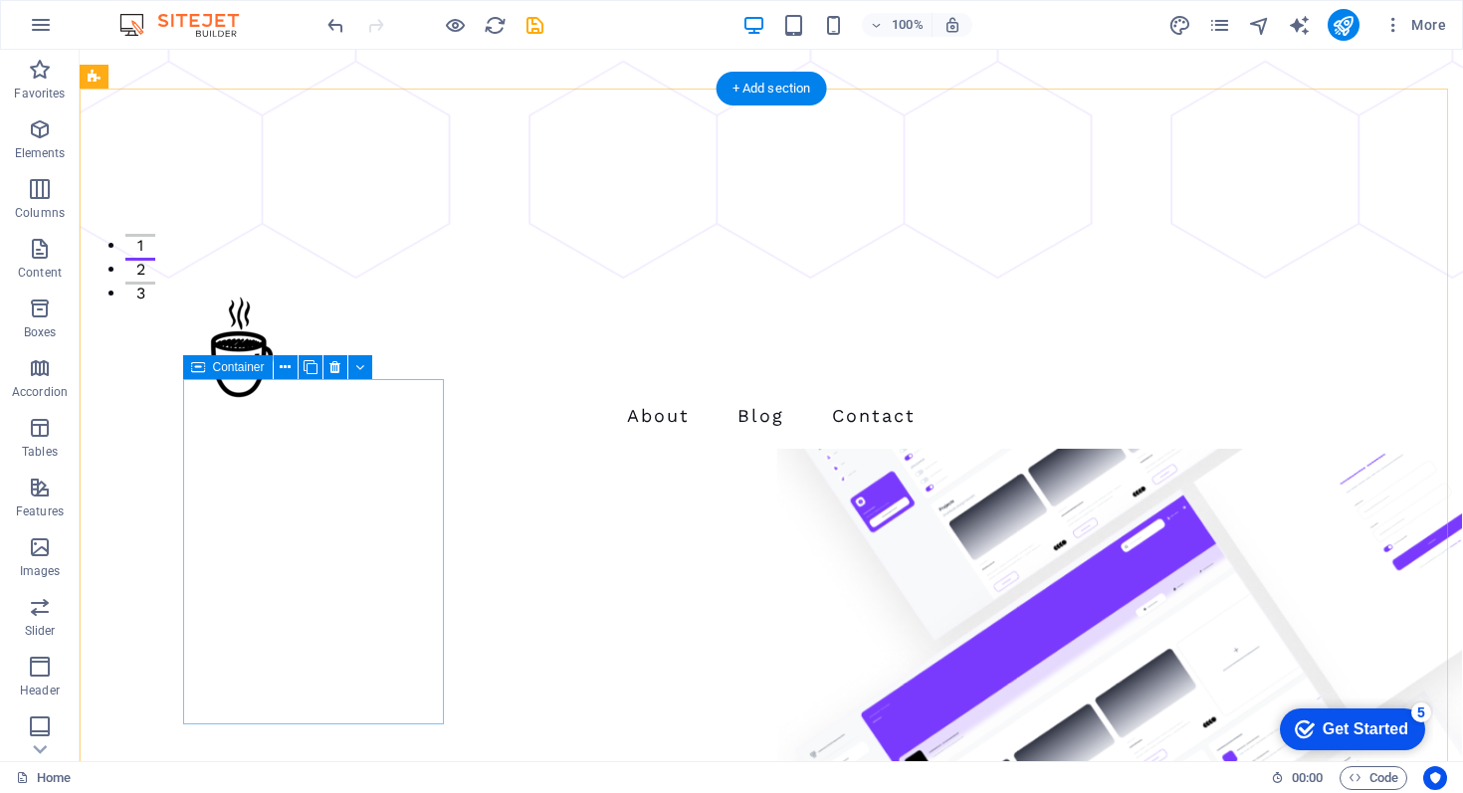
scroll to position [0, 0]
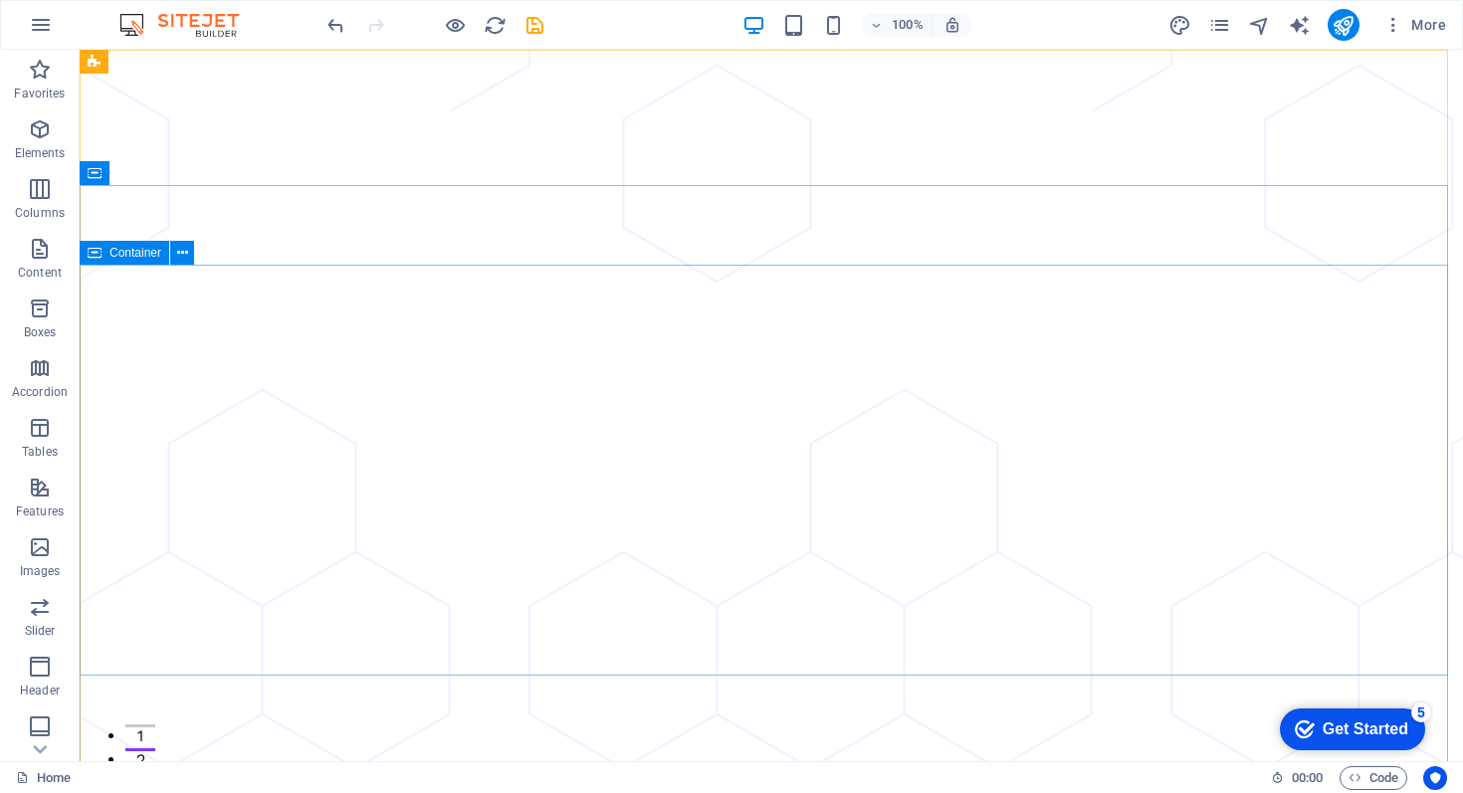
click at [140, 255] on span "Container" at bounding box center [136, 253] width 52 height 12
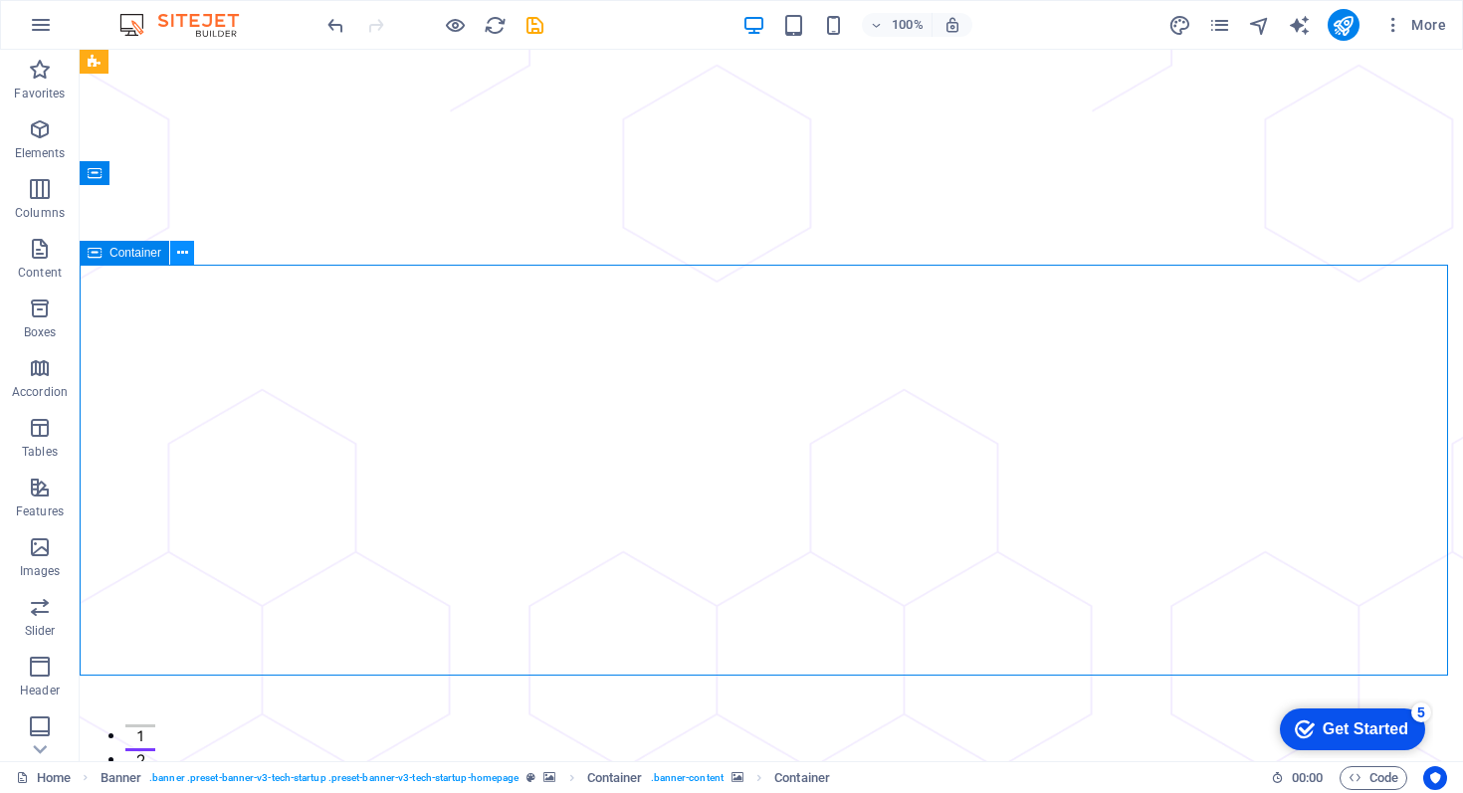
click at [188, 256] on button at bounding box center [182, 253] width 24 height 24
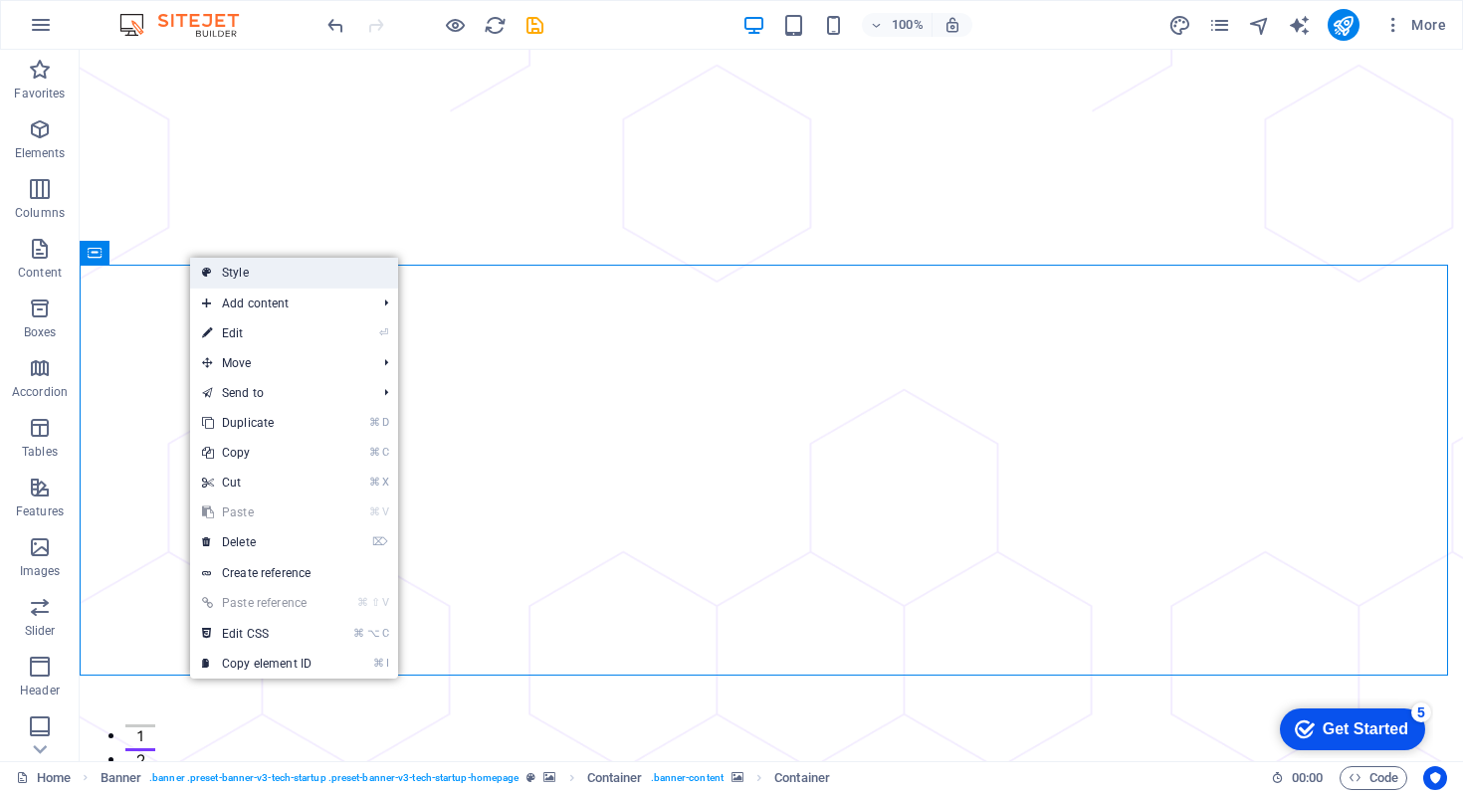
click at [217, 271] on link "Style" at bounding box center [294, 273] width 208 height 30
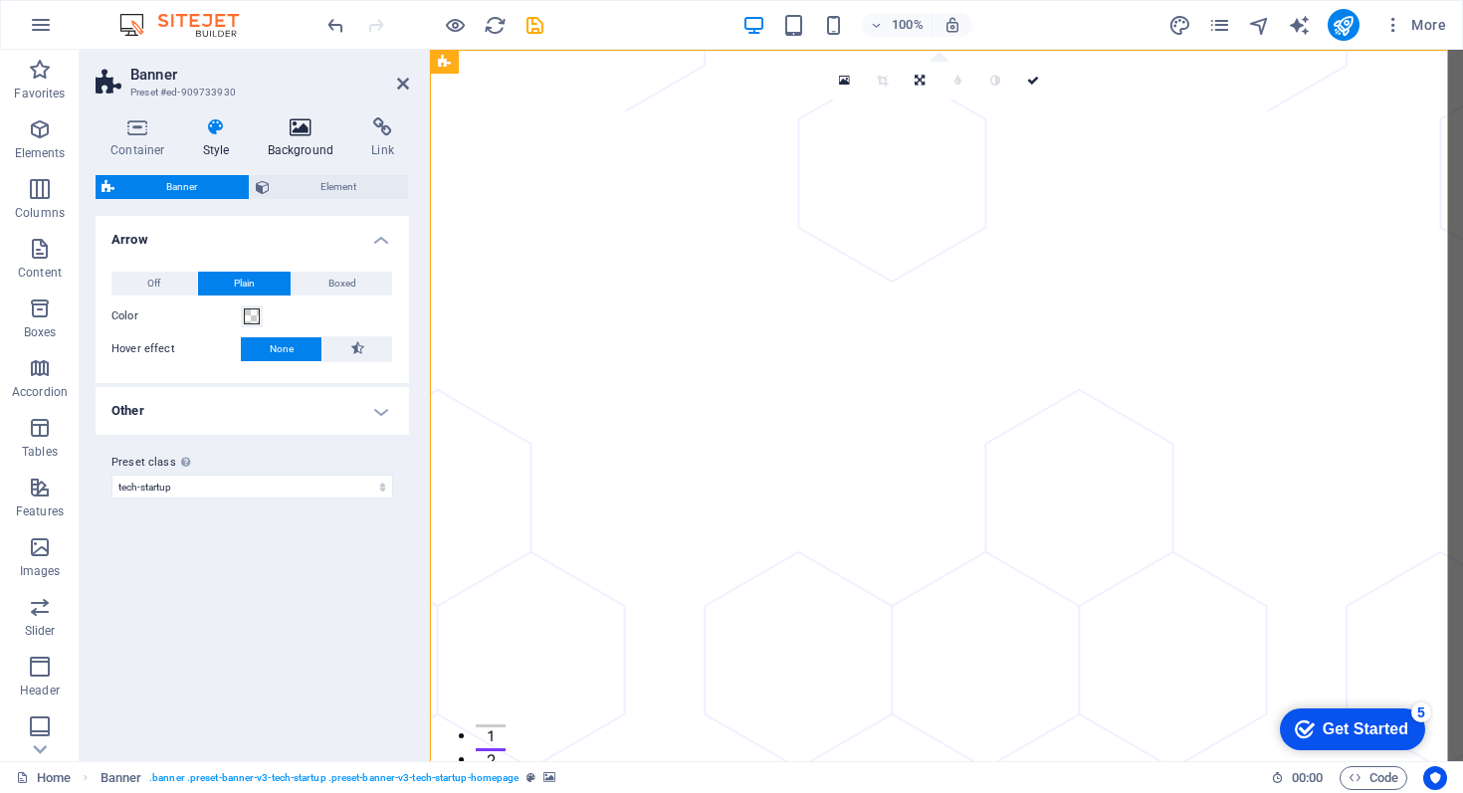
click at [297, 131] on icon at bounding box center [301, 127] width 97 height 20
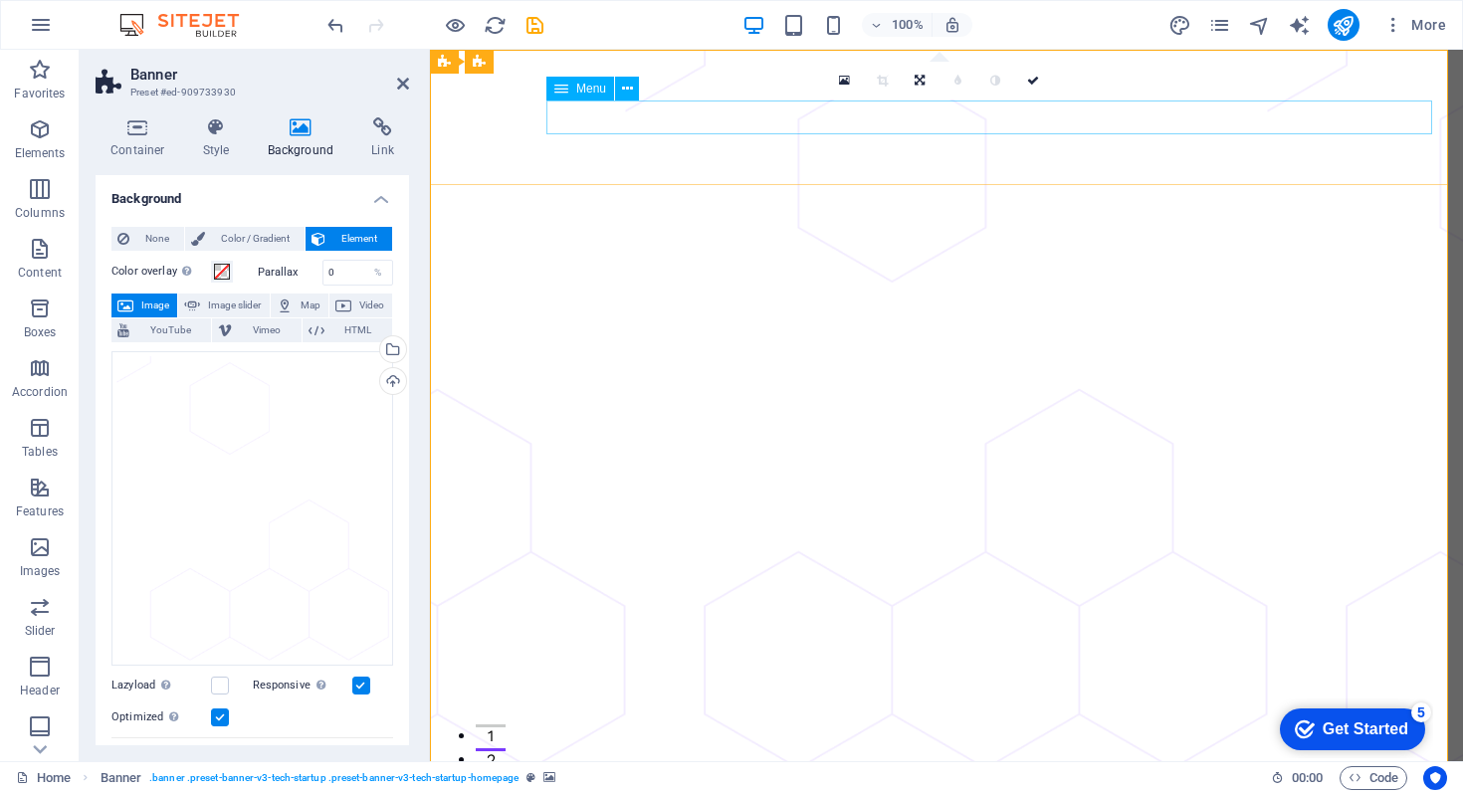
click at [588, 93] on span "Menu" at bounding box center [591, 89] width 30 height 12
drag, startPoint x: 400, startPoint y: 92, endPoint x: 321, endPoint y: 42, distance: 93.9
click at [400, 92] on link at bounding box center [403, 84] width 12 height 17
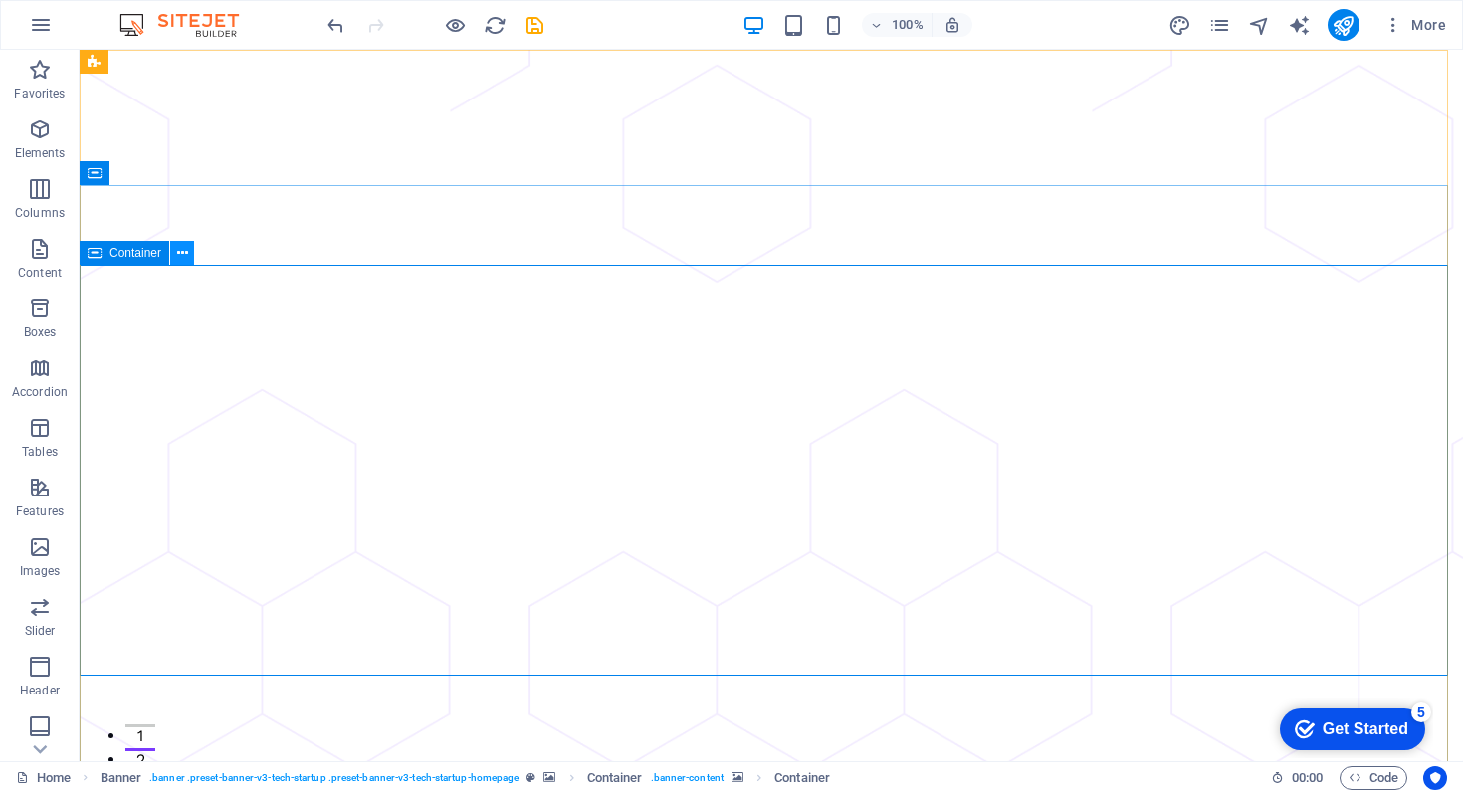
click at [182, 256] on icon at bounding box center [182, 253] width 11 height 21
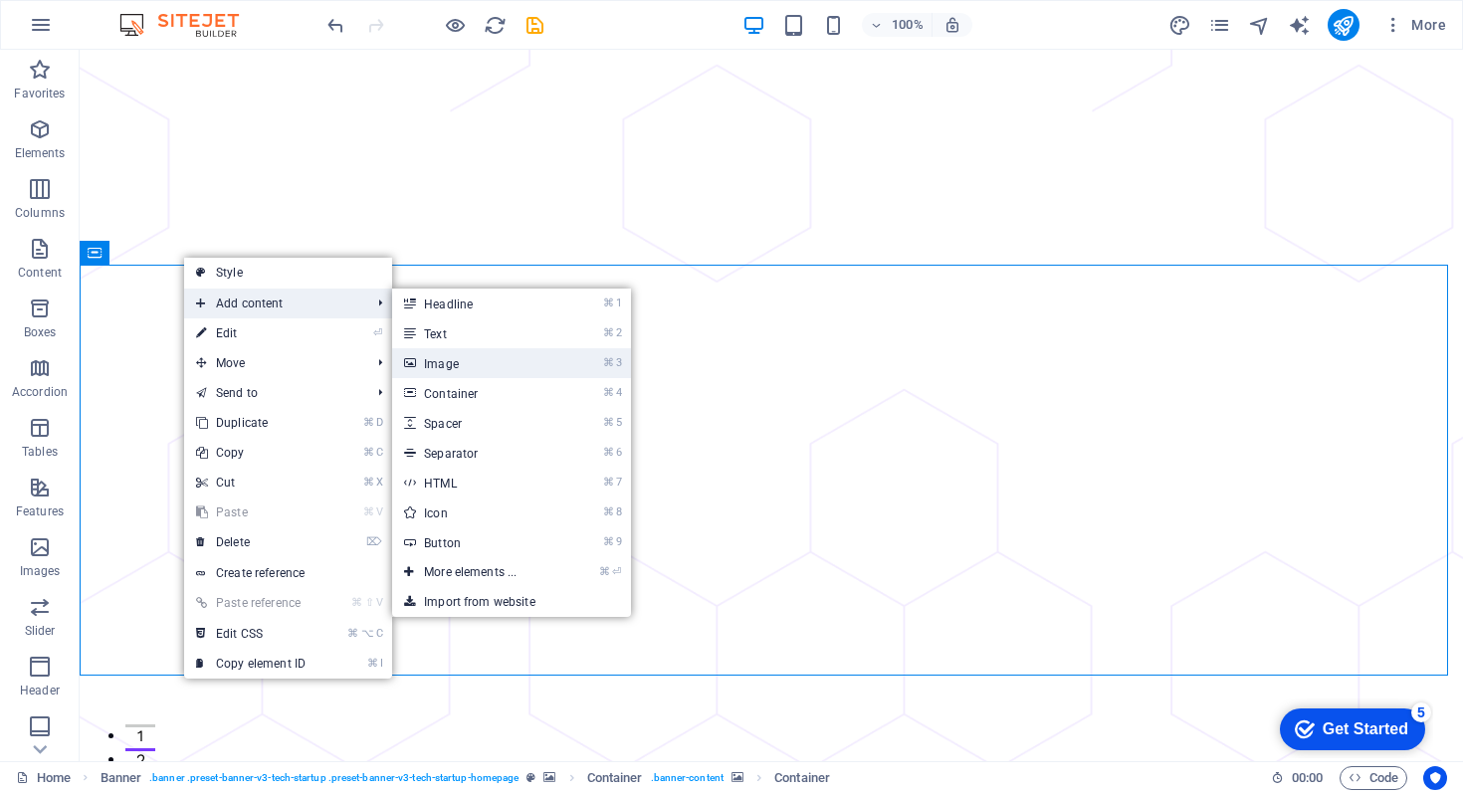
click at [461, 364] on link "⌘ 3 Image" at bounding box center [474, 363] width 164 height 30
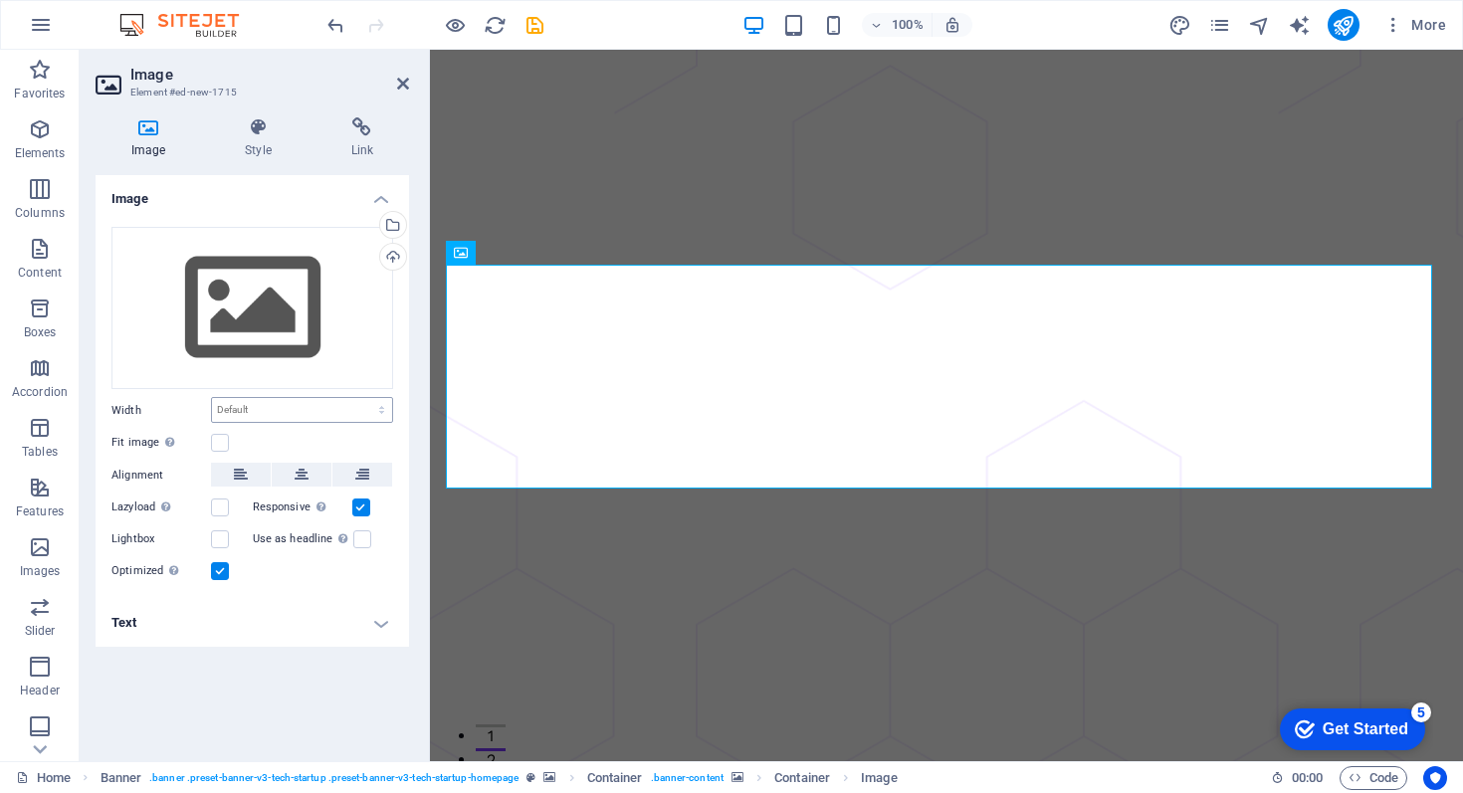
click at [380, 423] on div "Drag files here, click to choose files or select files from Files or our free s…" at bounding box center [253, 405] width 314 height 389
click at [567, 250] on icon at bounding box center [566, 253] width 11 height 21
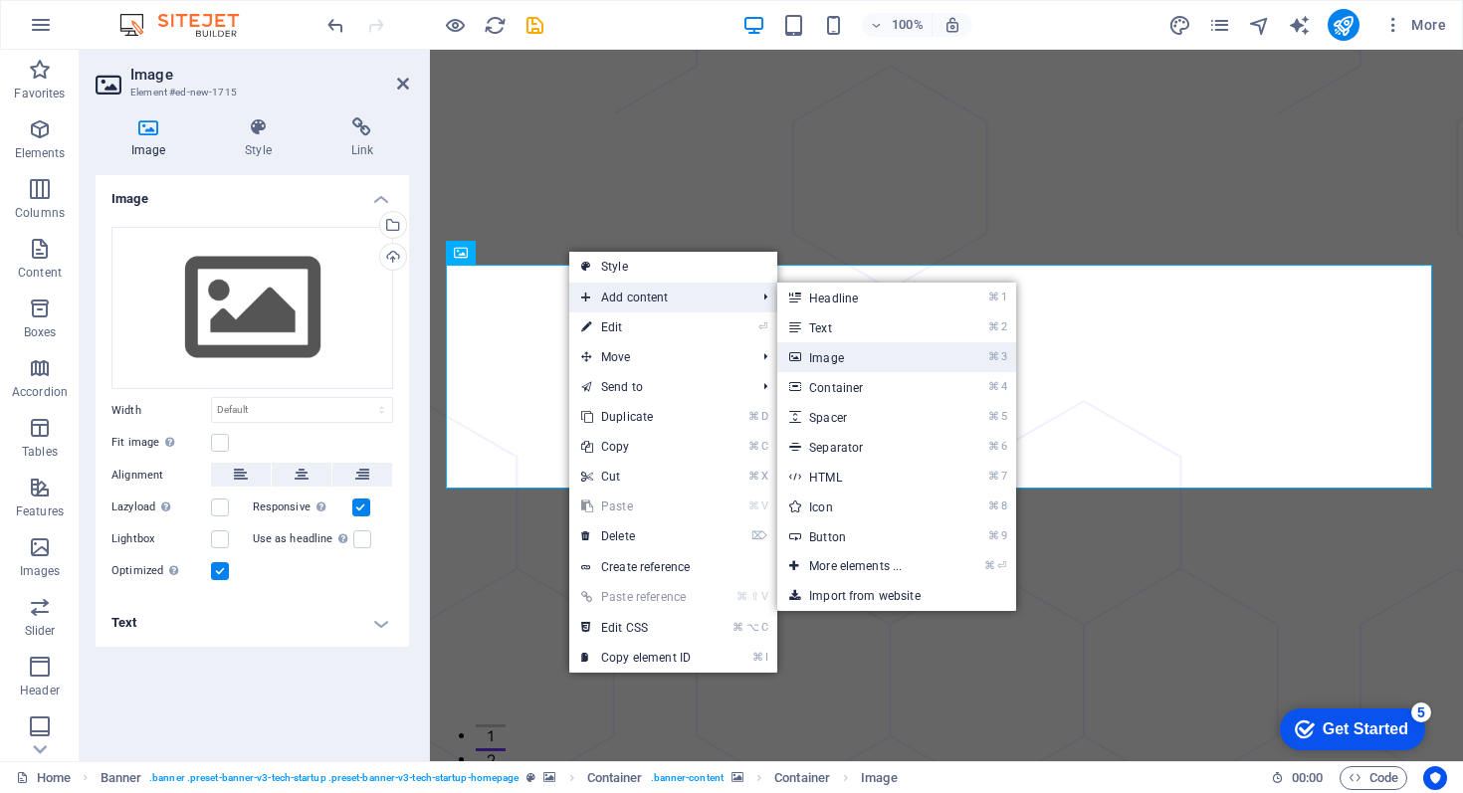
click at [850, 359] on link "⌘ 3 Image" at bounding box center [860, 357] width 164 height 30
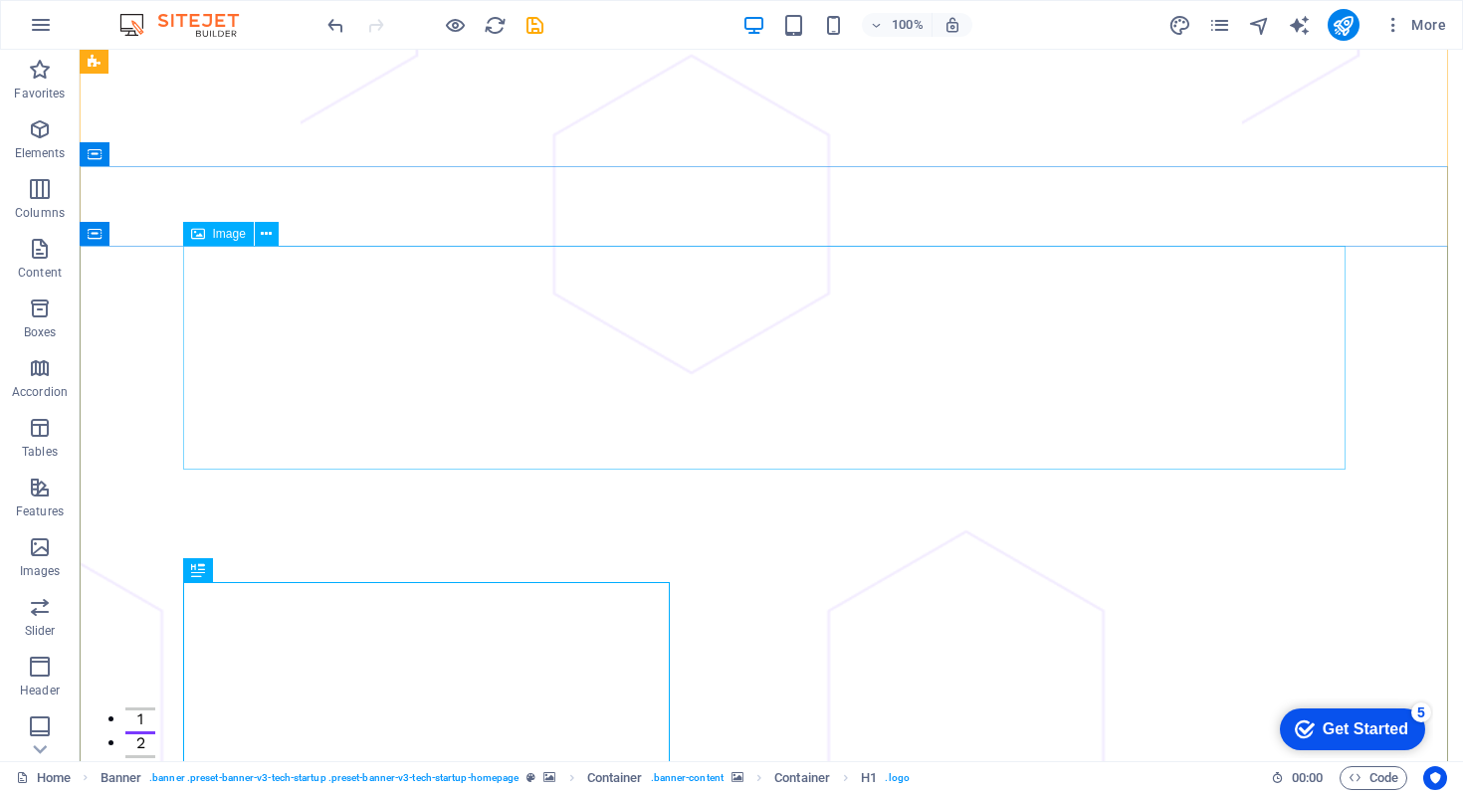
scroll to position [19, 0]
click at [182, 229] on icon at bounding box center [182, 234] width 11 height 21
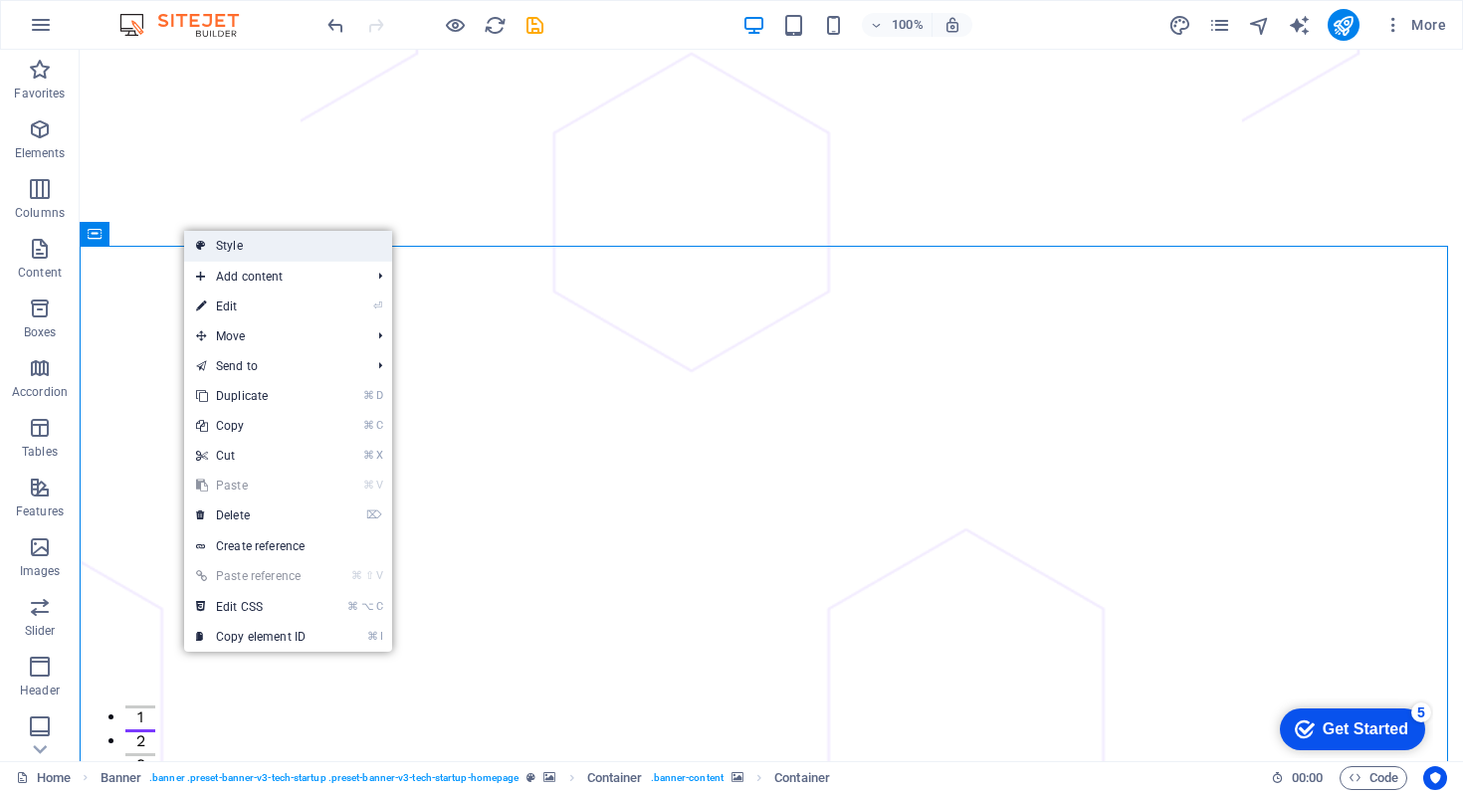
click at [235, 248] on link "Style" at bounding box center [288, 246] width 208 height 30
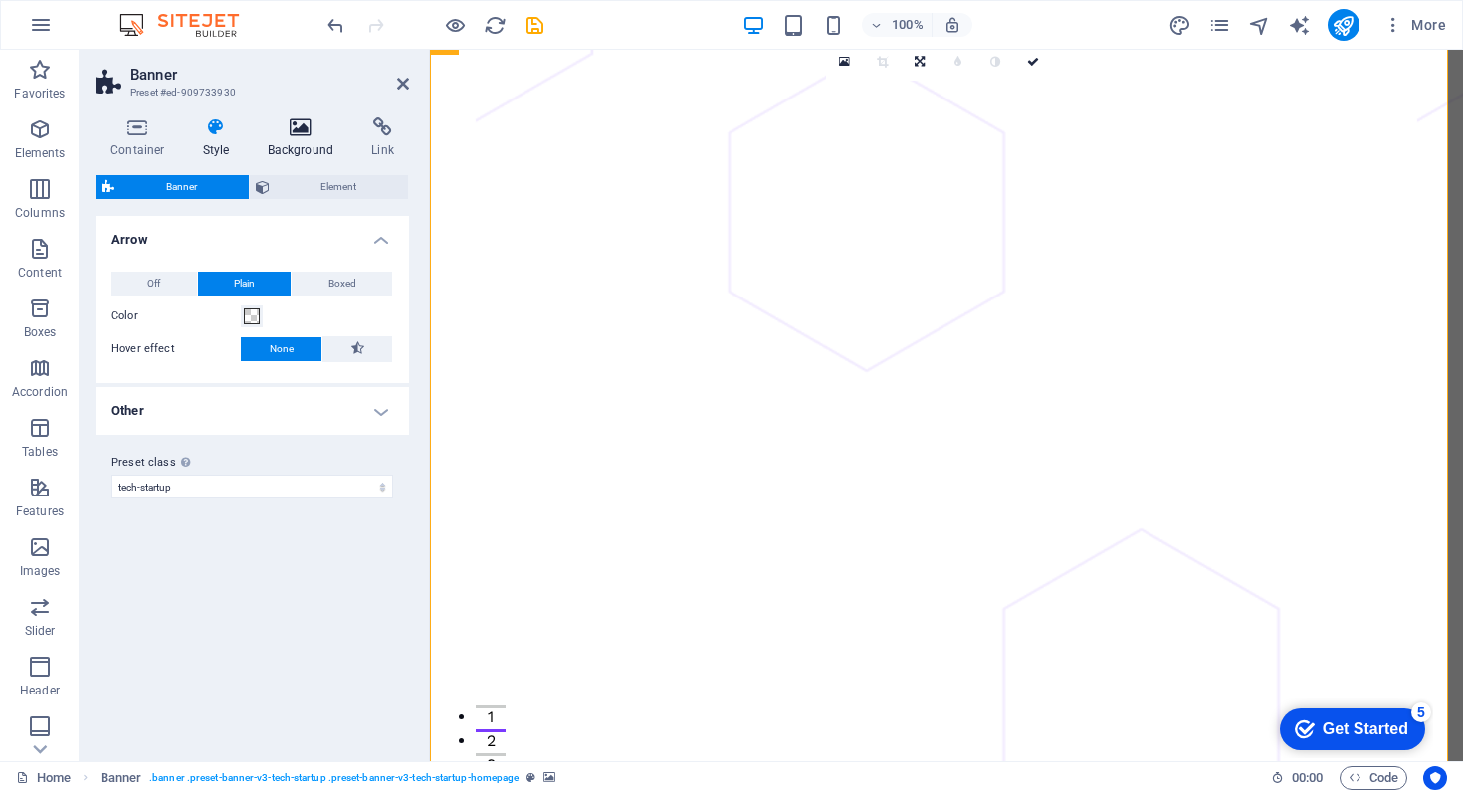
click at [304, 122] on icon at bounding box center [301, 127] width 97 height 20
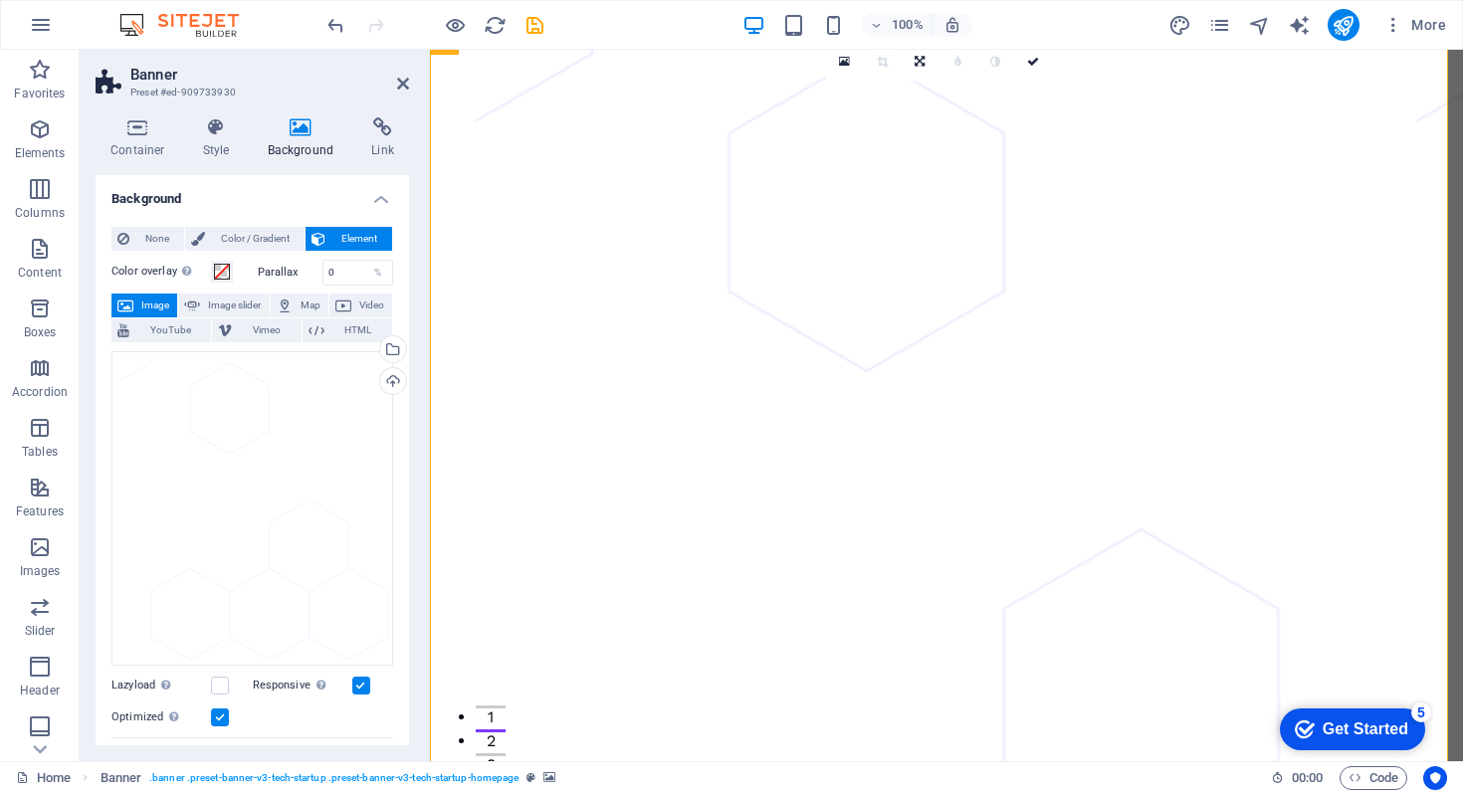
click at [145, 302] on span "Image" at bounding box center [155, 306] width 32 height 24
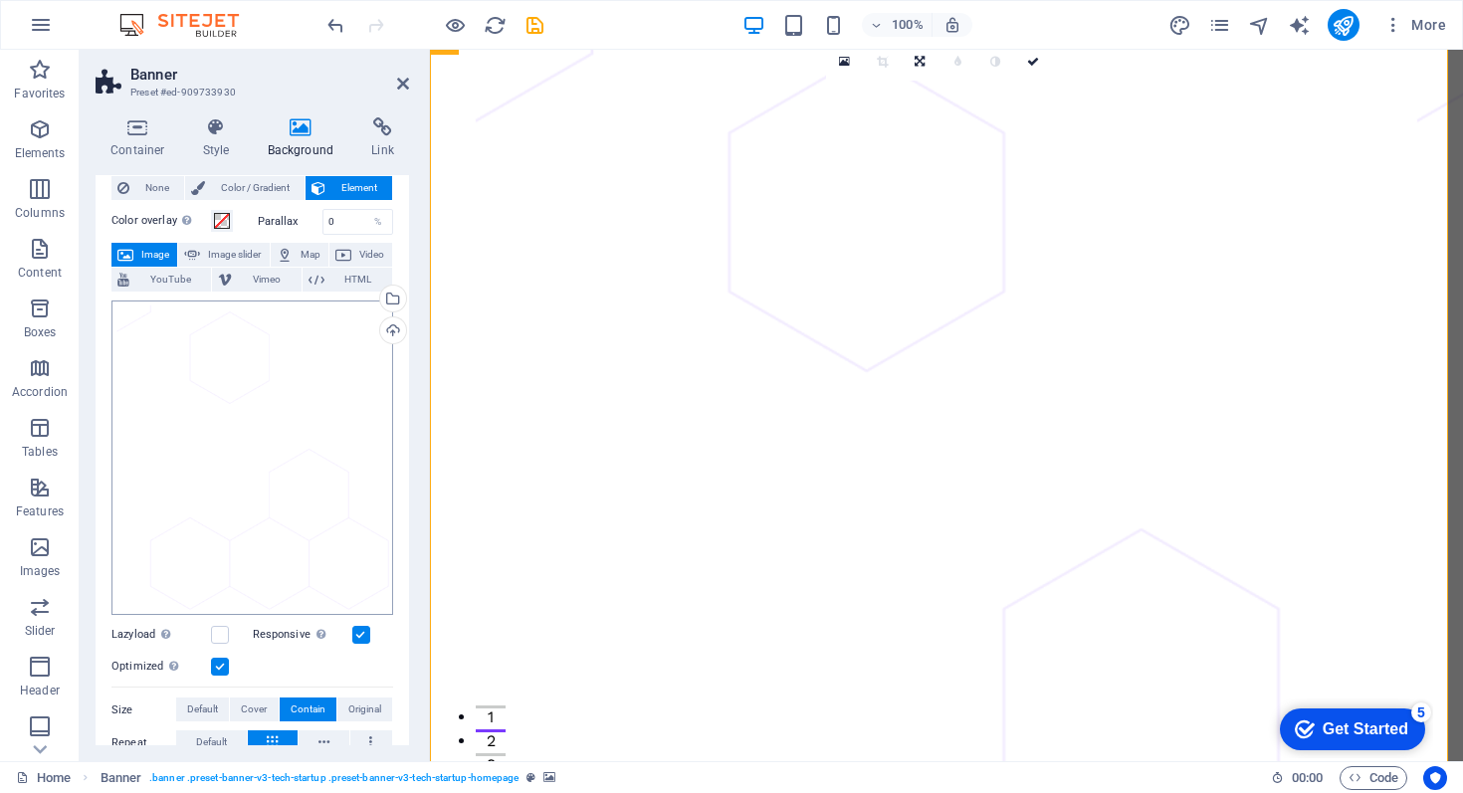
scroll to position [27, 0]
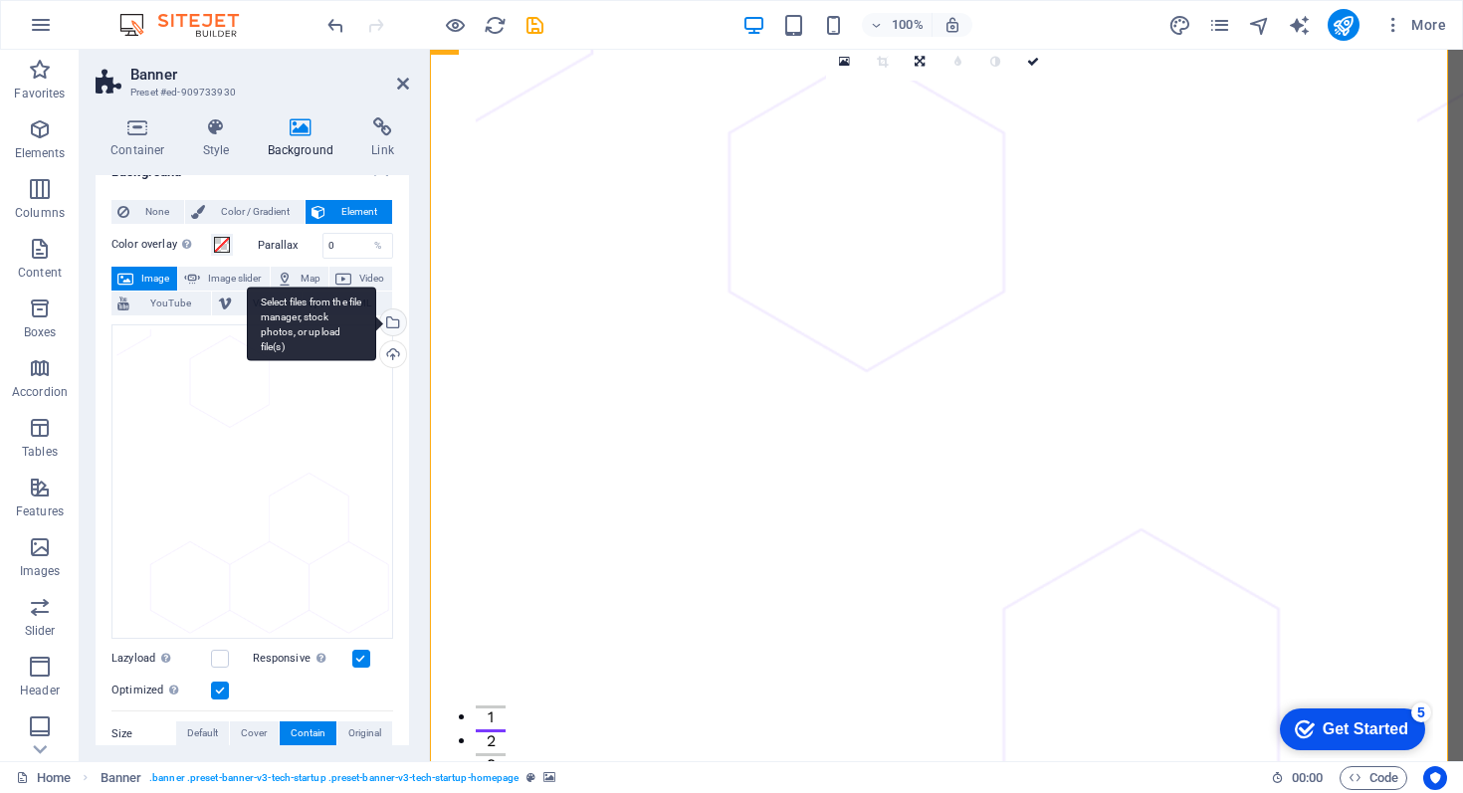
click at [388, 322] on div "Select files from the file manager, stock photos, or upload file(s)" at bounding box center [391, 325] width 30 height 30
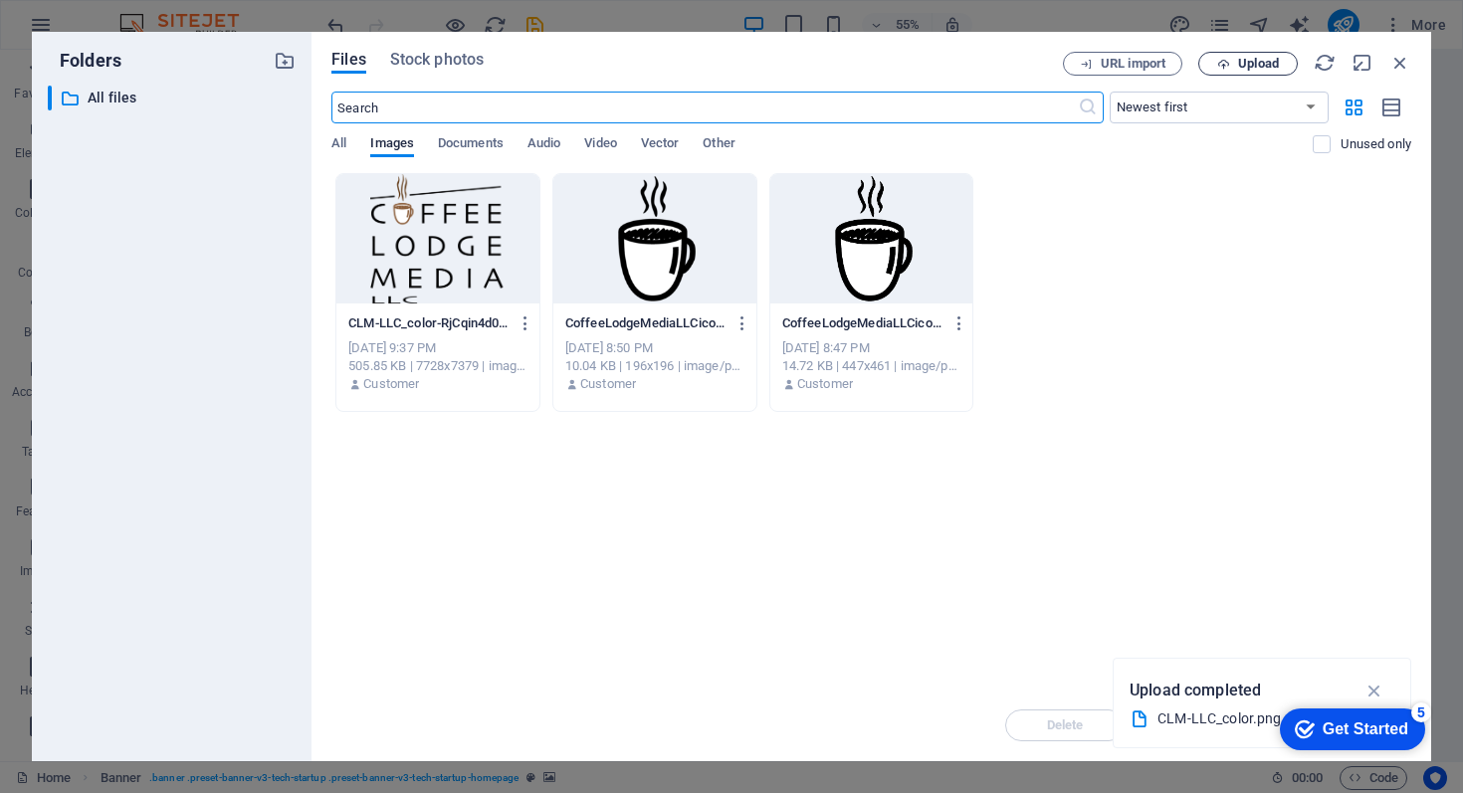
click at [1234, 58] on span "Upload" at bounding box center [1249, 64] width 82 height 13
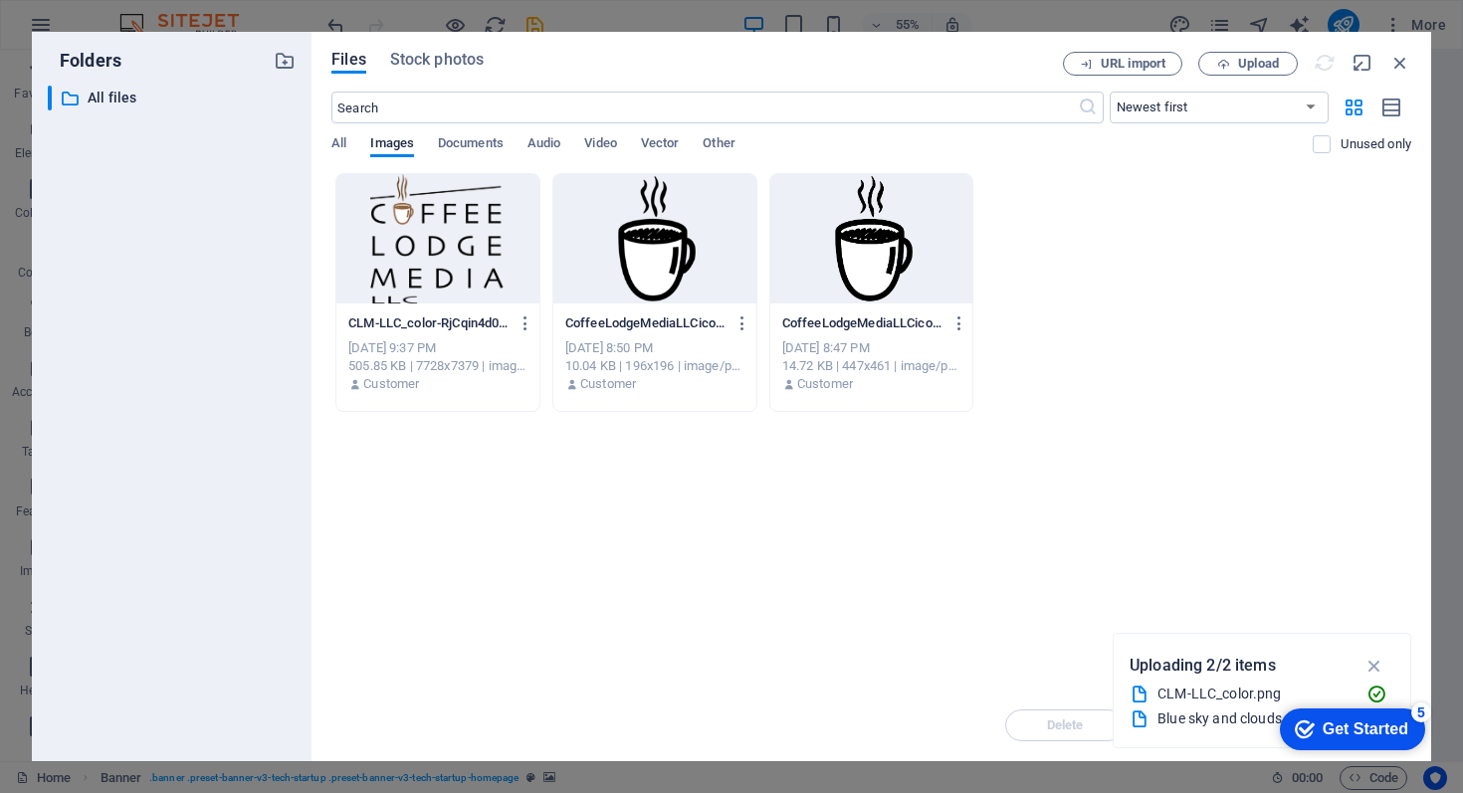
drag, startPoint x: 790, startPoint y: 60, endPoint x: 901, endPoint y: 76, distance: 111.7
click at [901, 76] on div "Files Stock photos URL import Upload ​ Newest first Oldest first Name (A-Z) Nam…" at bounding box center [872, 397] width 1080 height 690
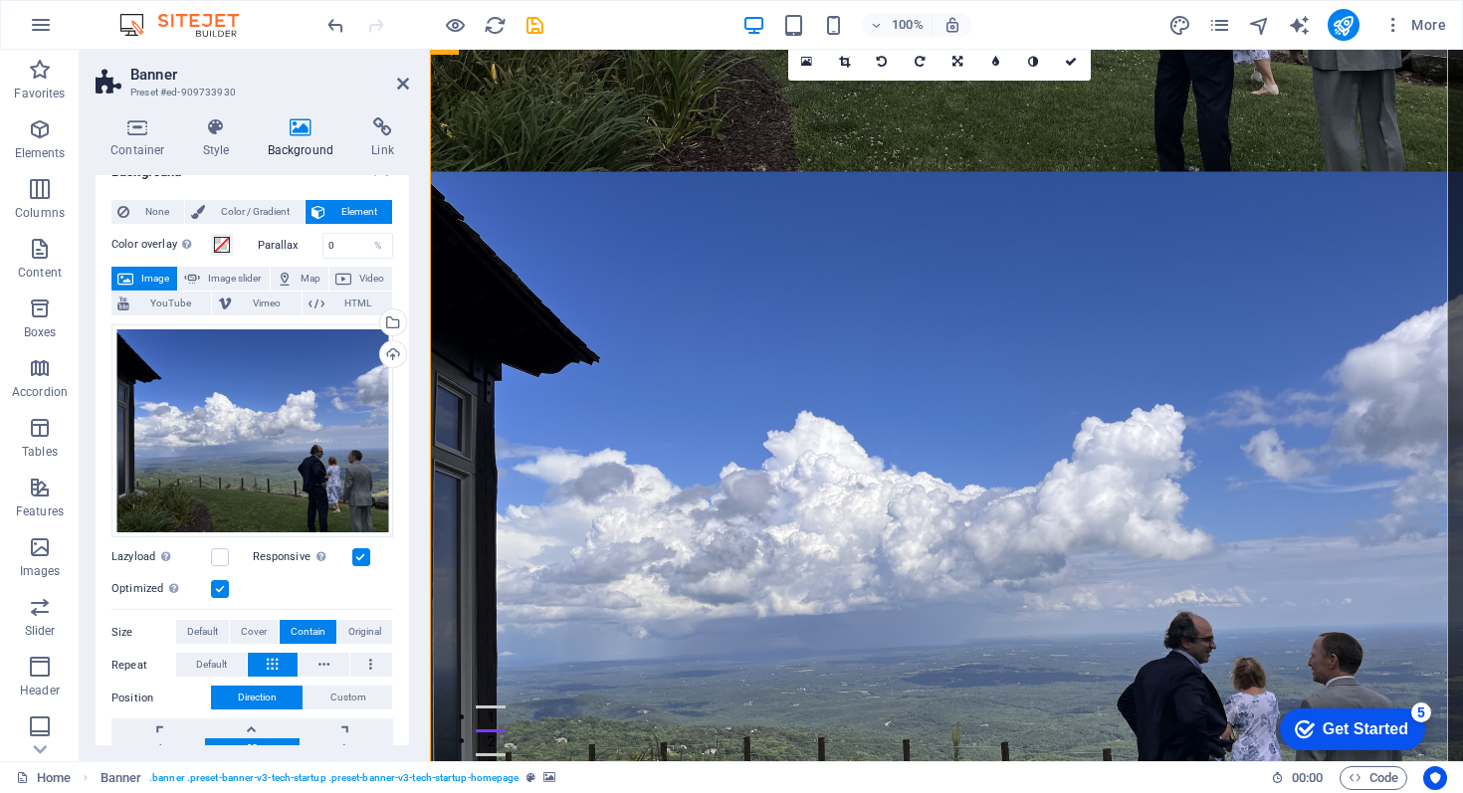
scroll to position [42, 0]
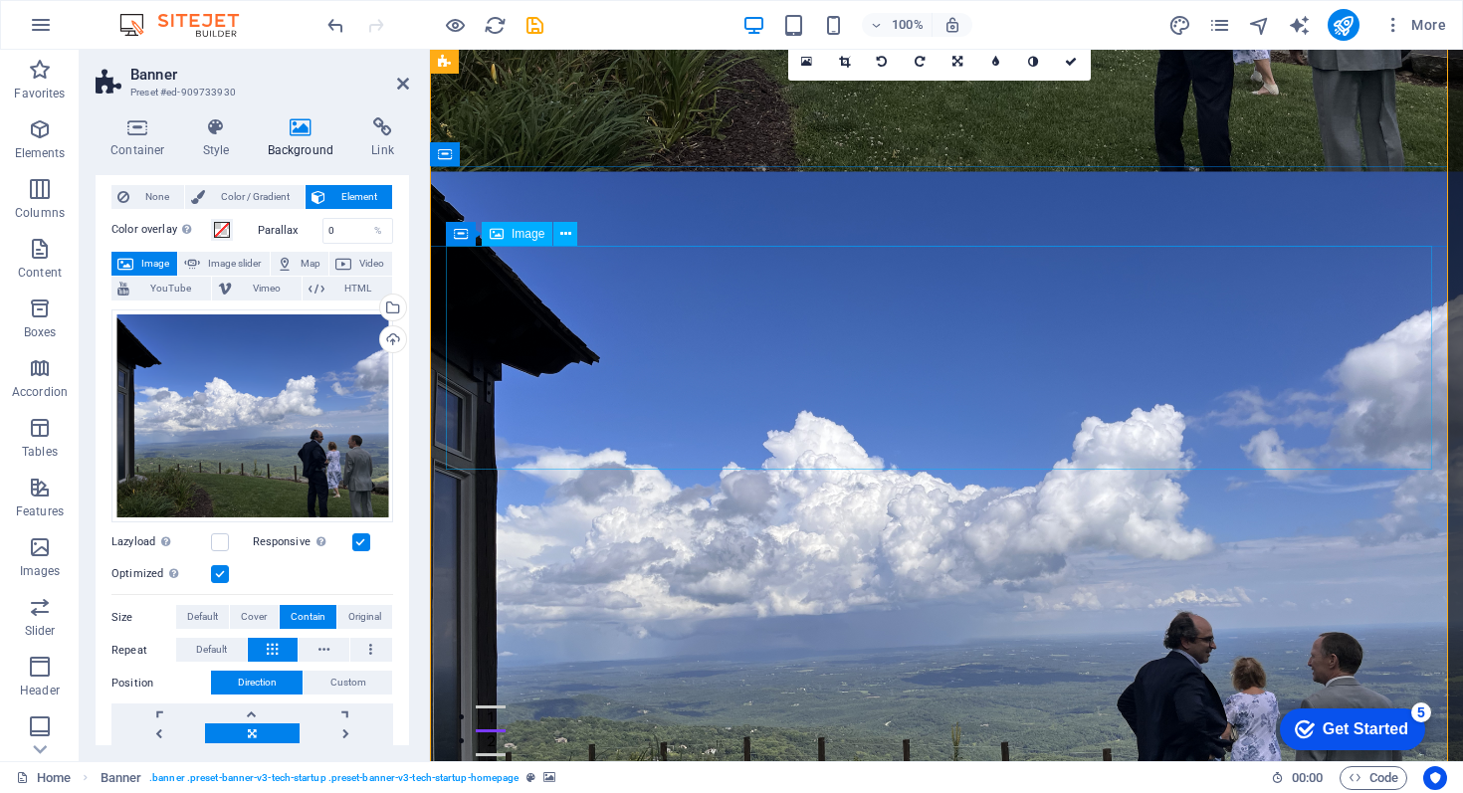
click at [565, 231] on icon at bounding box center [566, 234] width 11 height 21
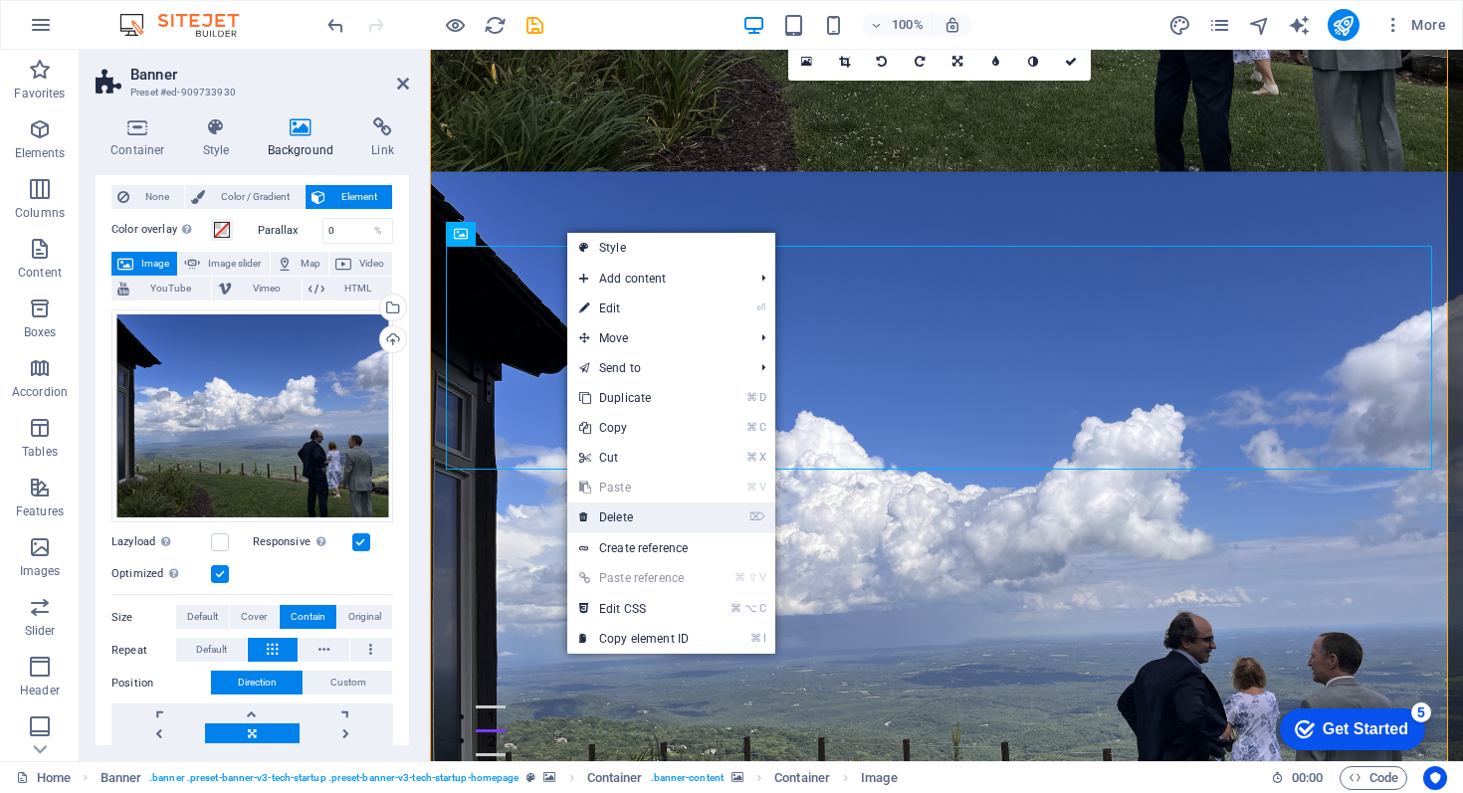
click at [619, 512] on link "⌦ Delete" at bounding box center [633, 518] width 133 height 30
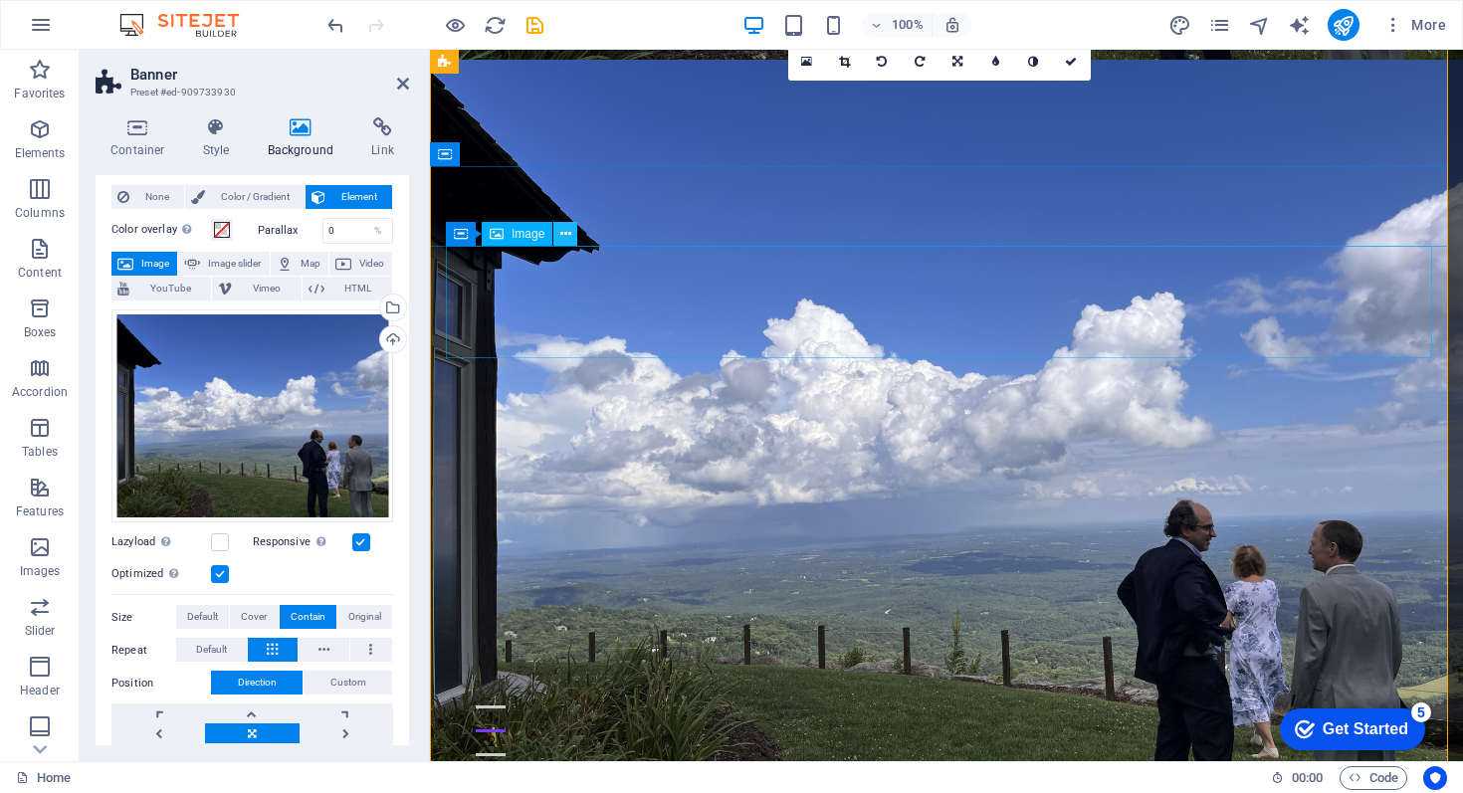
click at [565, 235] on icon at bounding box center [566, 234] width 11 height 21
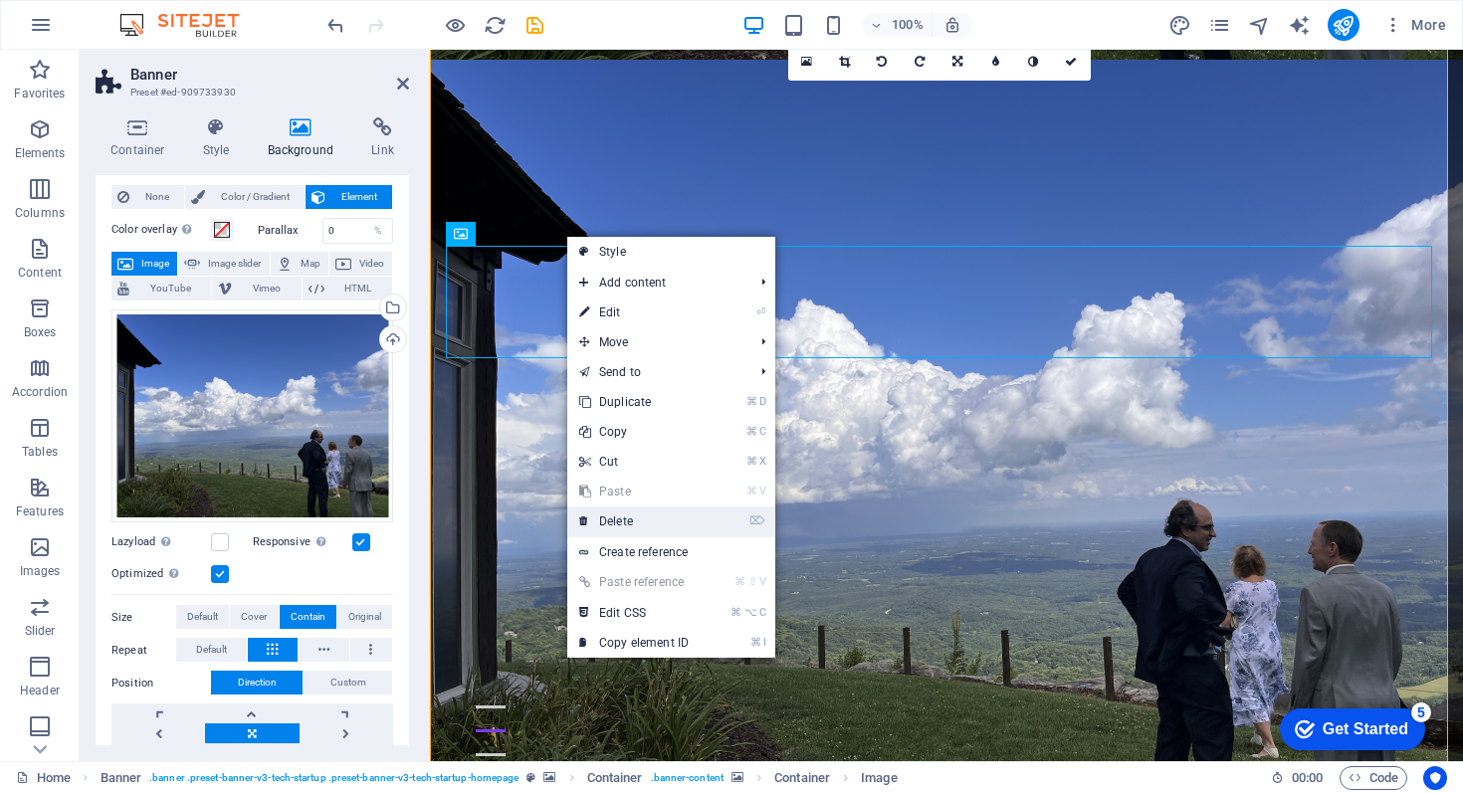
click at [627, 517] on link "⌦ Delete" at bounding box center [633, 522] width 133 height 30
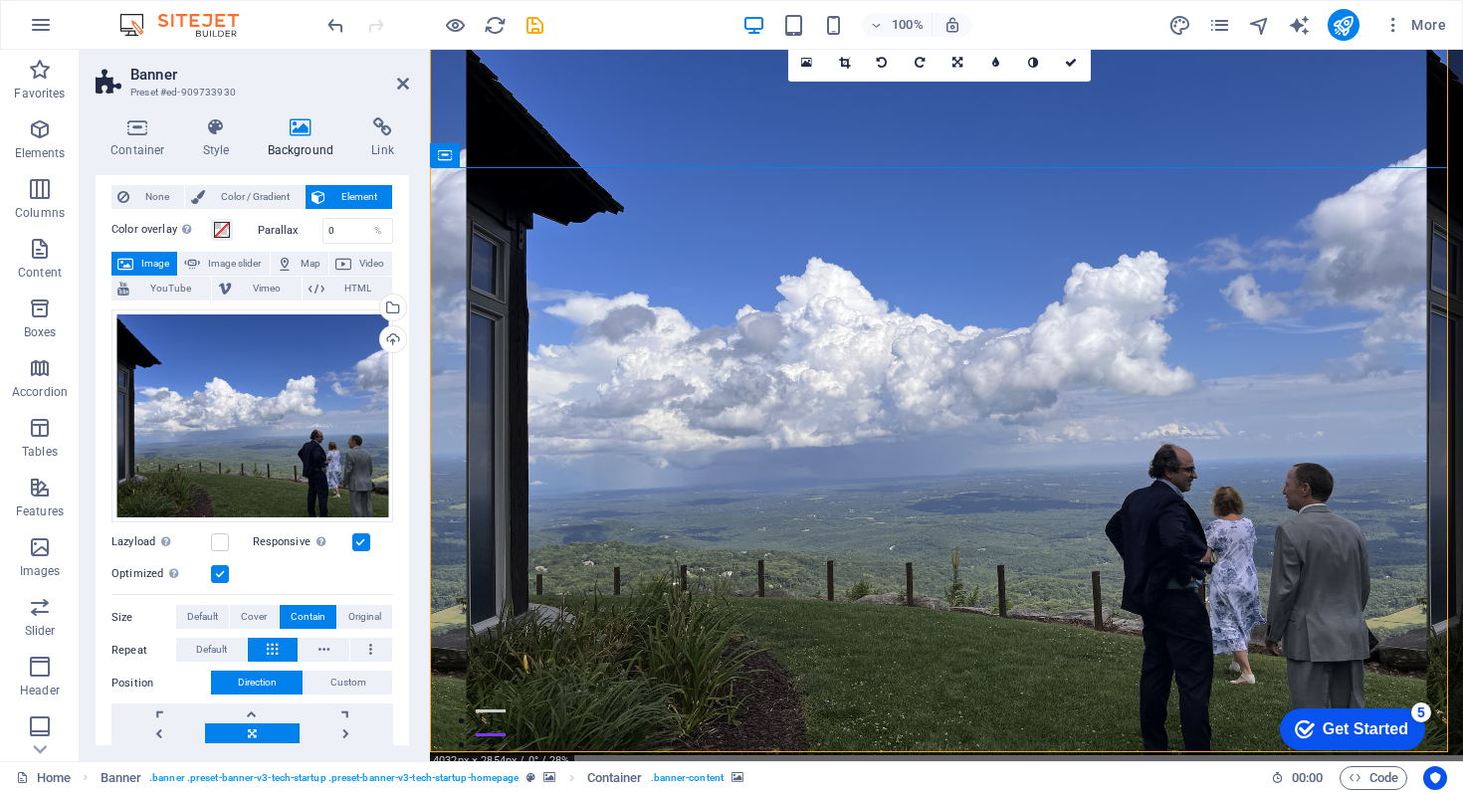
scroll to position [13, 0]
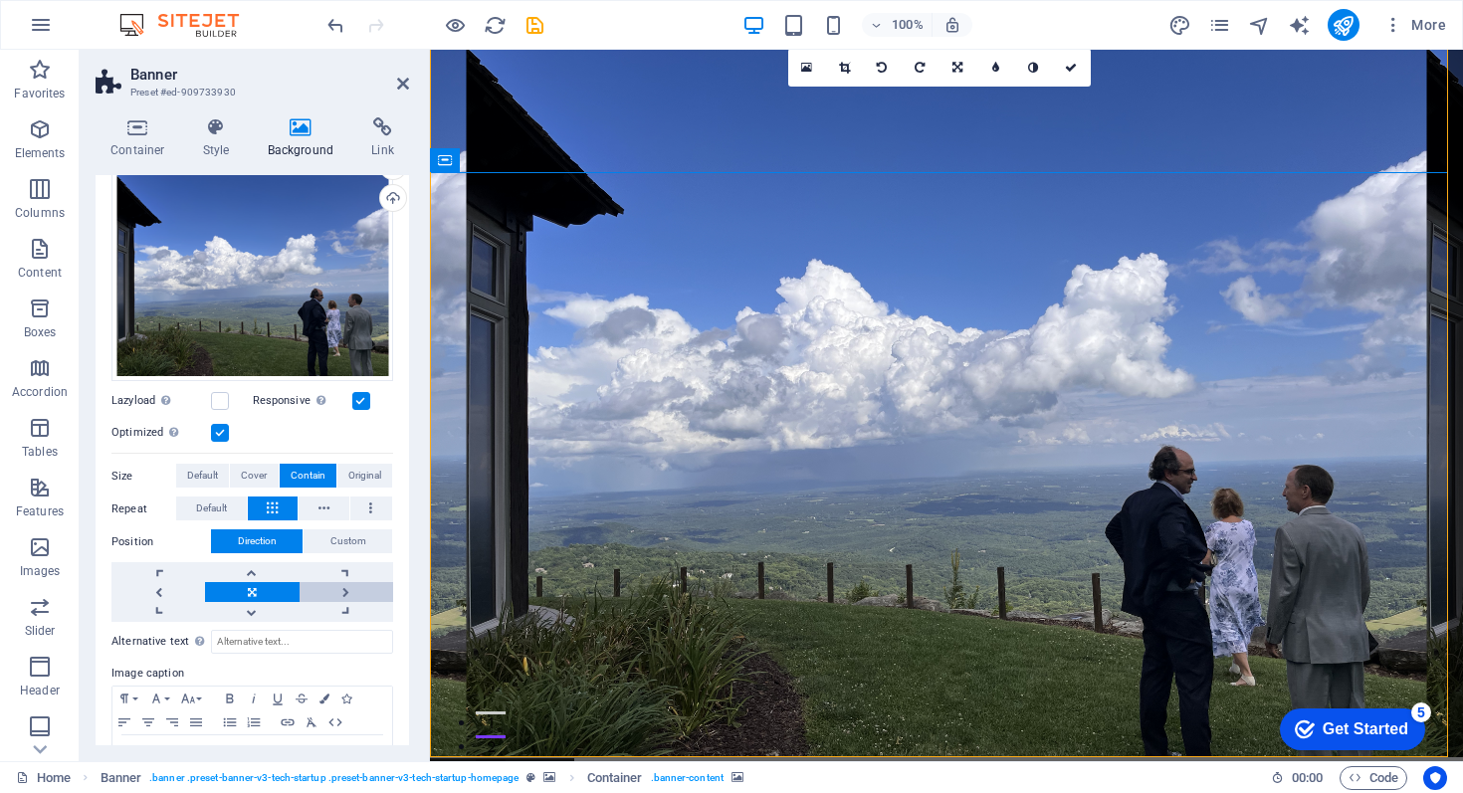
scroll to position [184, 0]
click at [162, 586] on link at bounding box center [159, 591] width 94 height 20
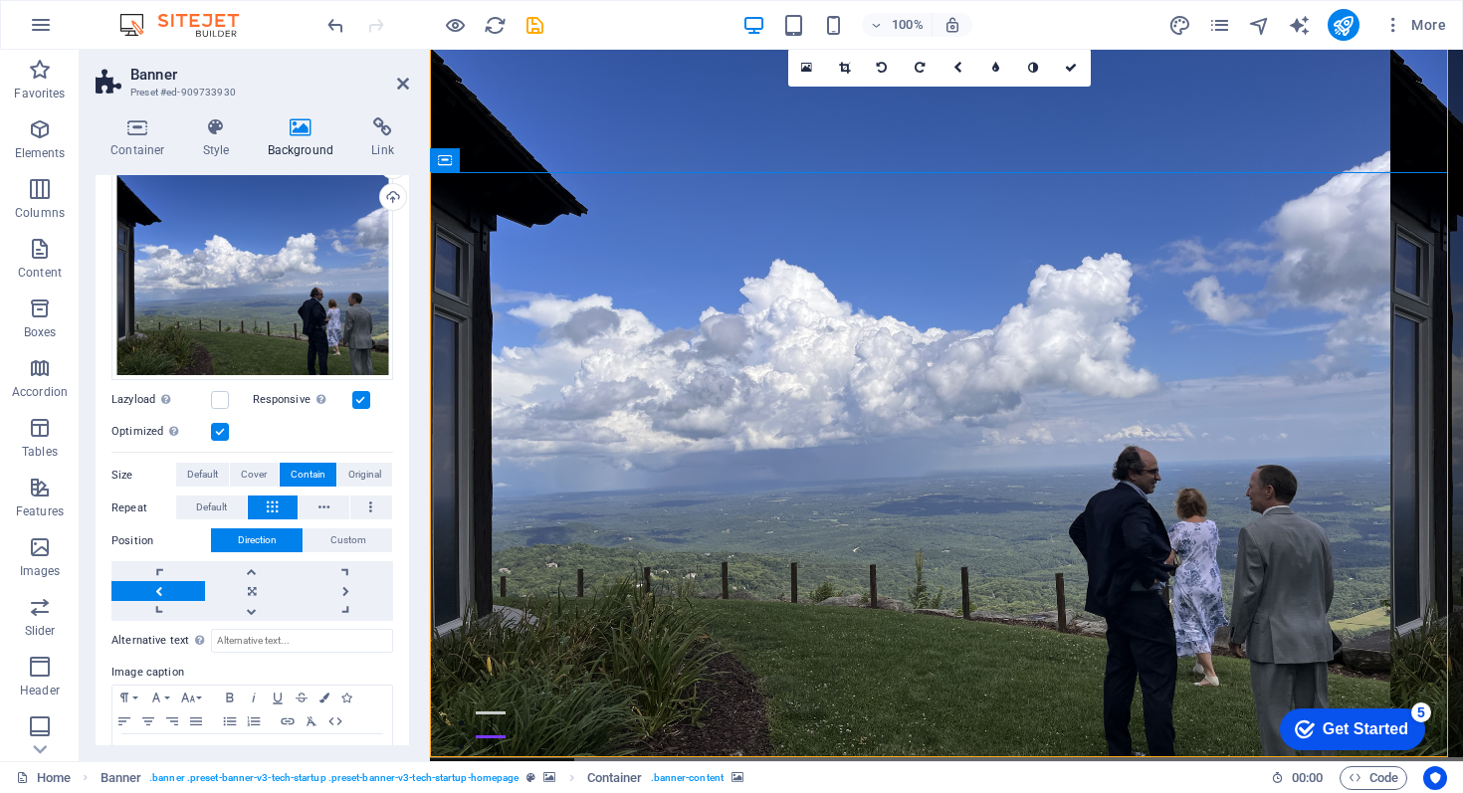
click at [162, 586] on link at bounding box center [159, 591] width 94 height 20
click at [255, 472] on span "Cover" at bounding box center [254, 475] width 26 height 24
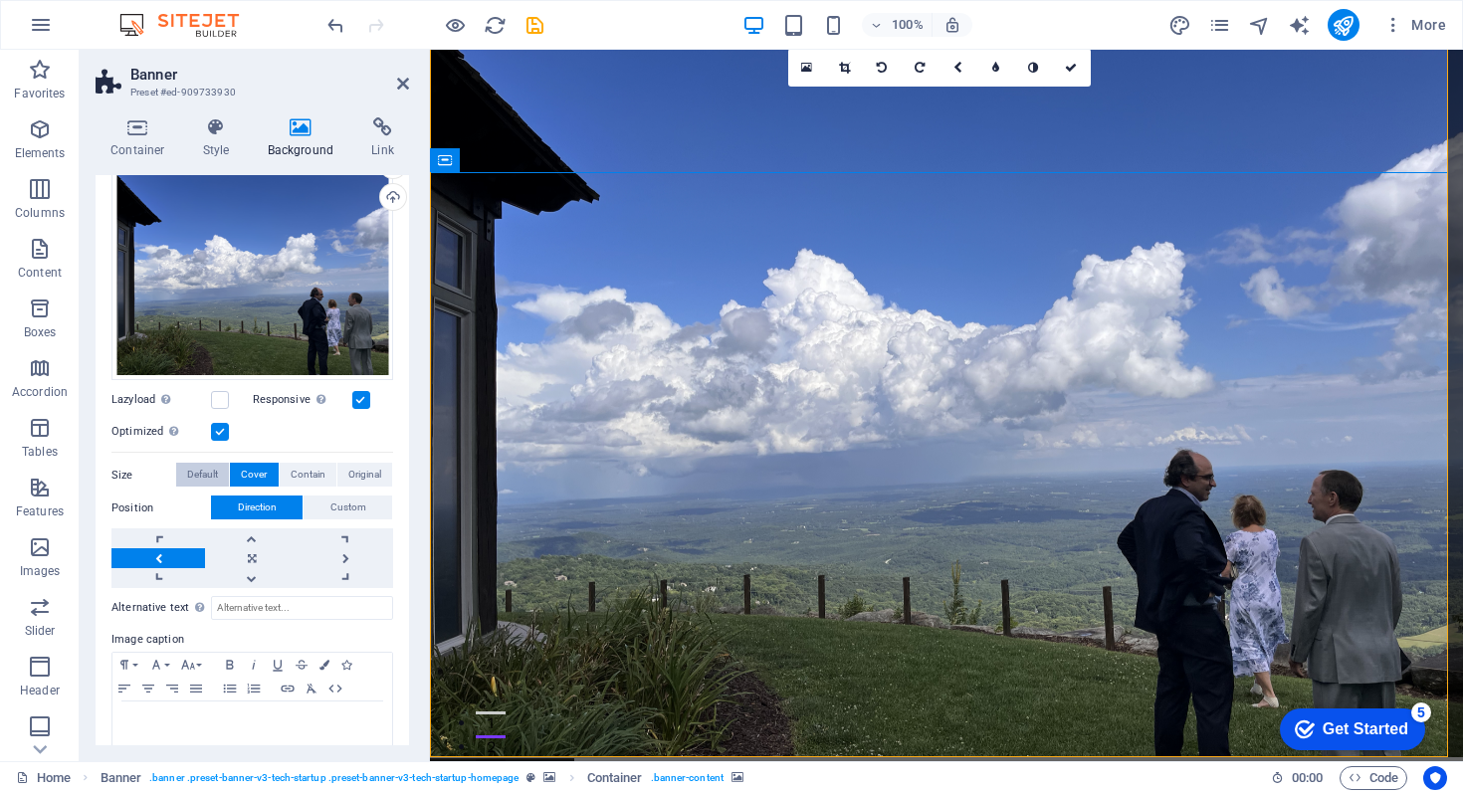
click at [198, 468] on span "Default" at bounding box center [202, 475] width 31 height 24
click at [348, 467] on span "Original" at bounding box center [364, 475] width 33 height 24
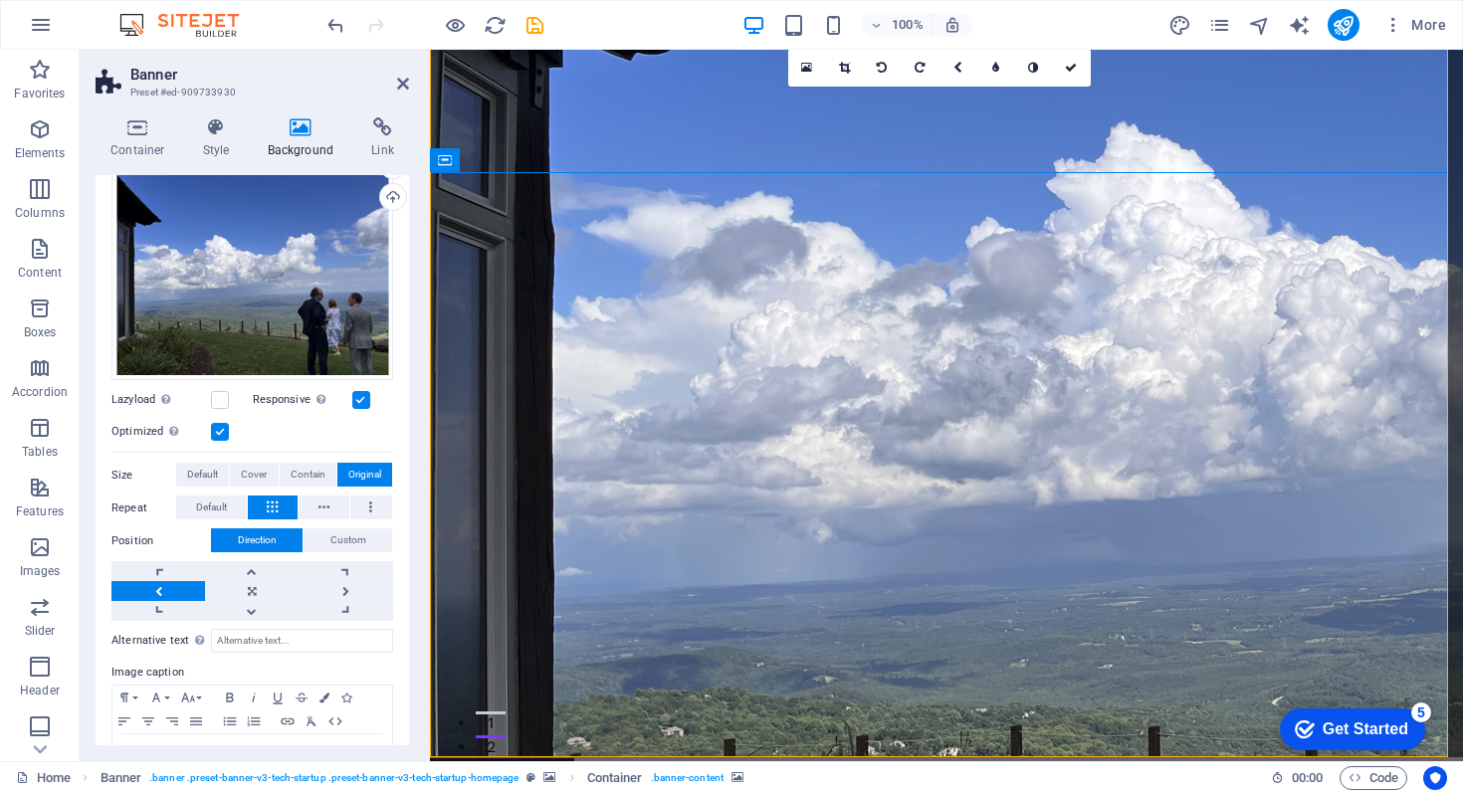
click at [161, 587] on link at bounding box center [159, 591] width 94 height 20
click at [338, 587] on link at bounding box center [347, 591] width 94 height 20
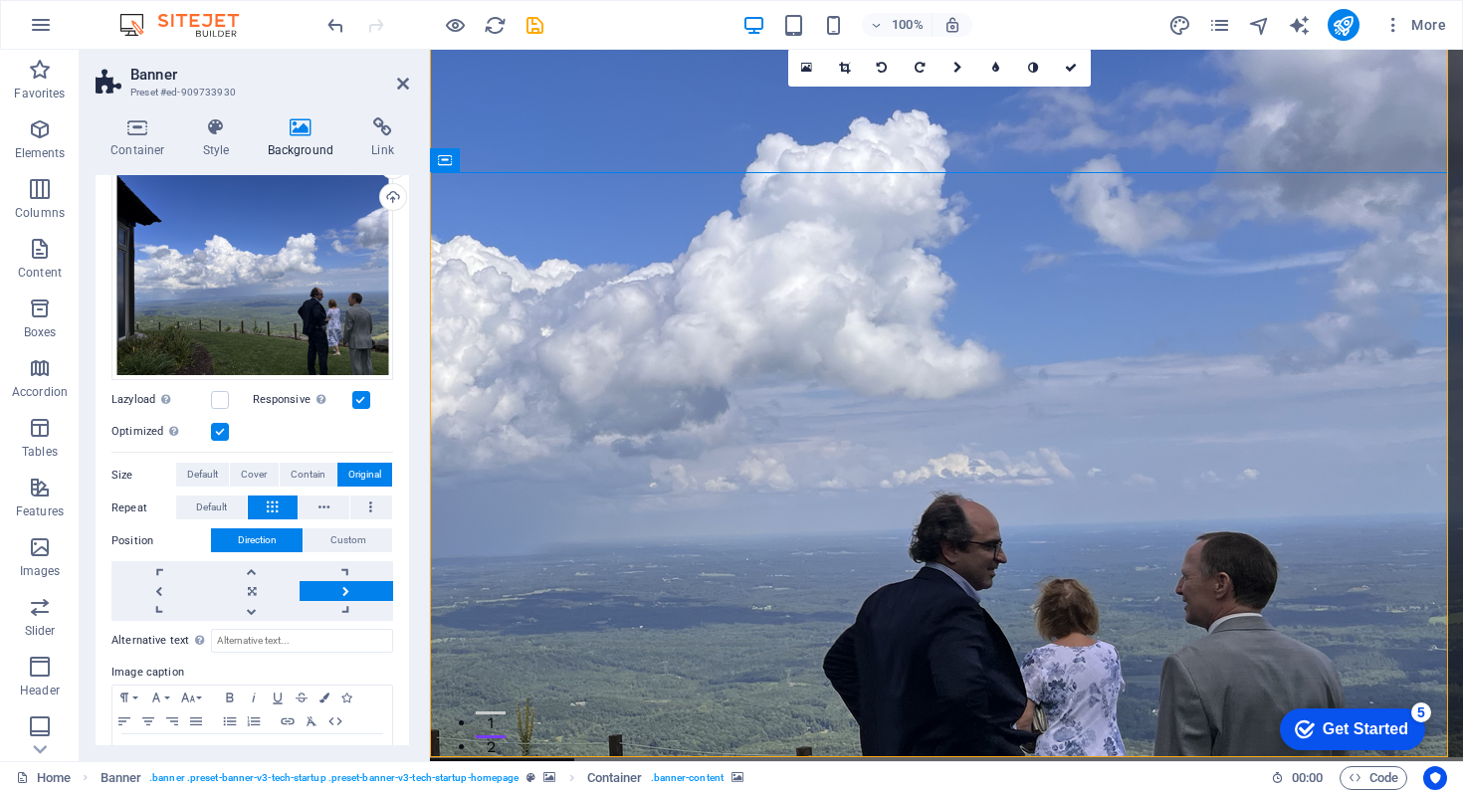
click at [341, 586] on link at bounding box center [347, 591] width 94 height 20
click at [272, 279] on div "Drag files here, click to choose files or select files from Files or our free s…" at bounding box center [253, 274] width 282 height 214
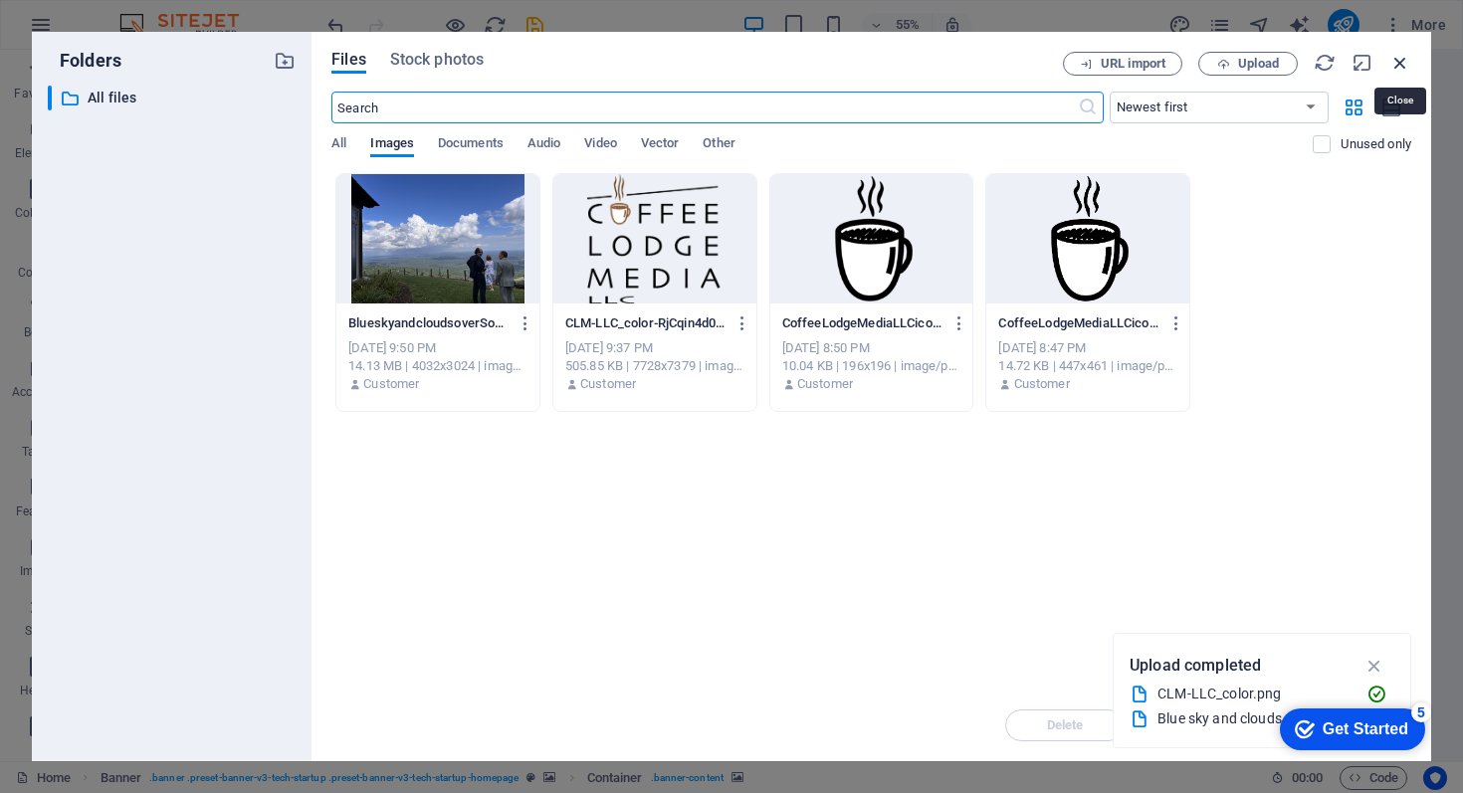
click at [1406, 58] on icon "button" at bounding box center [1401, 63] width 22 height 22
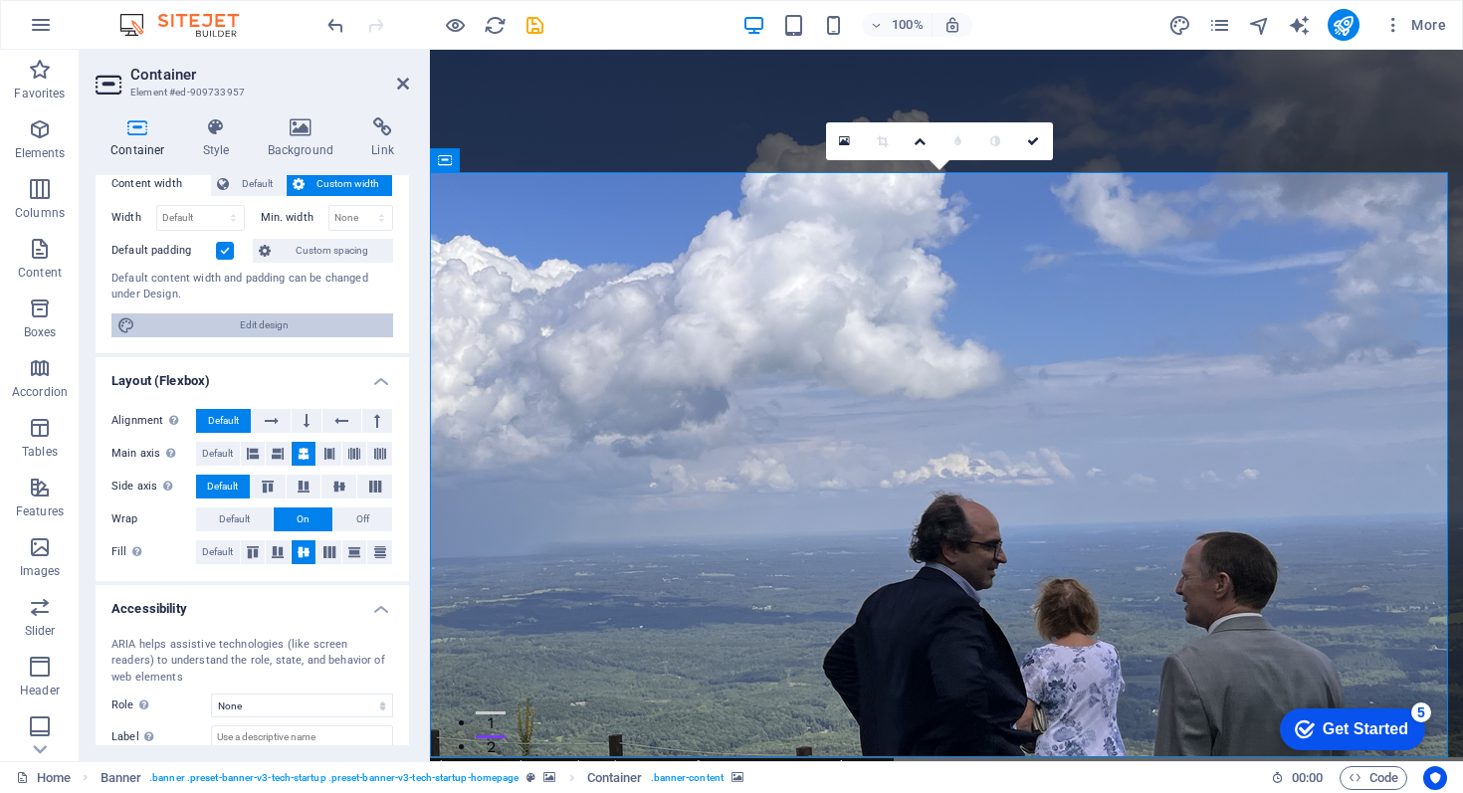
scroll to position [235, 0]
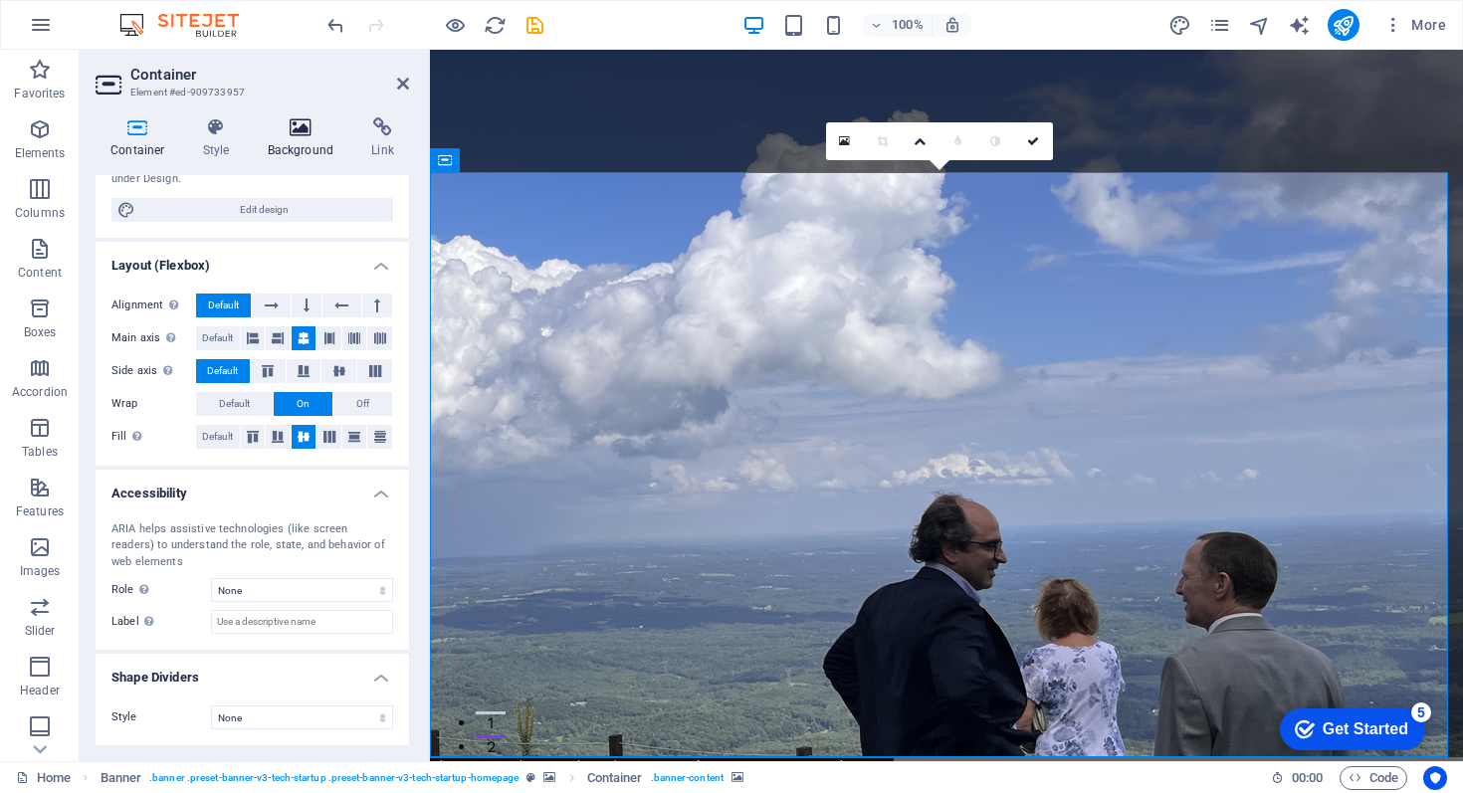
click at [299, 121] on icon at bounding box center [301, 127] width 97 height 20
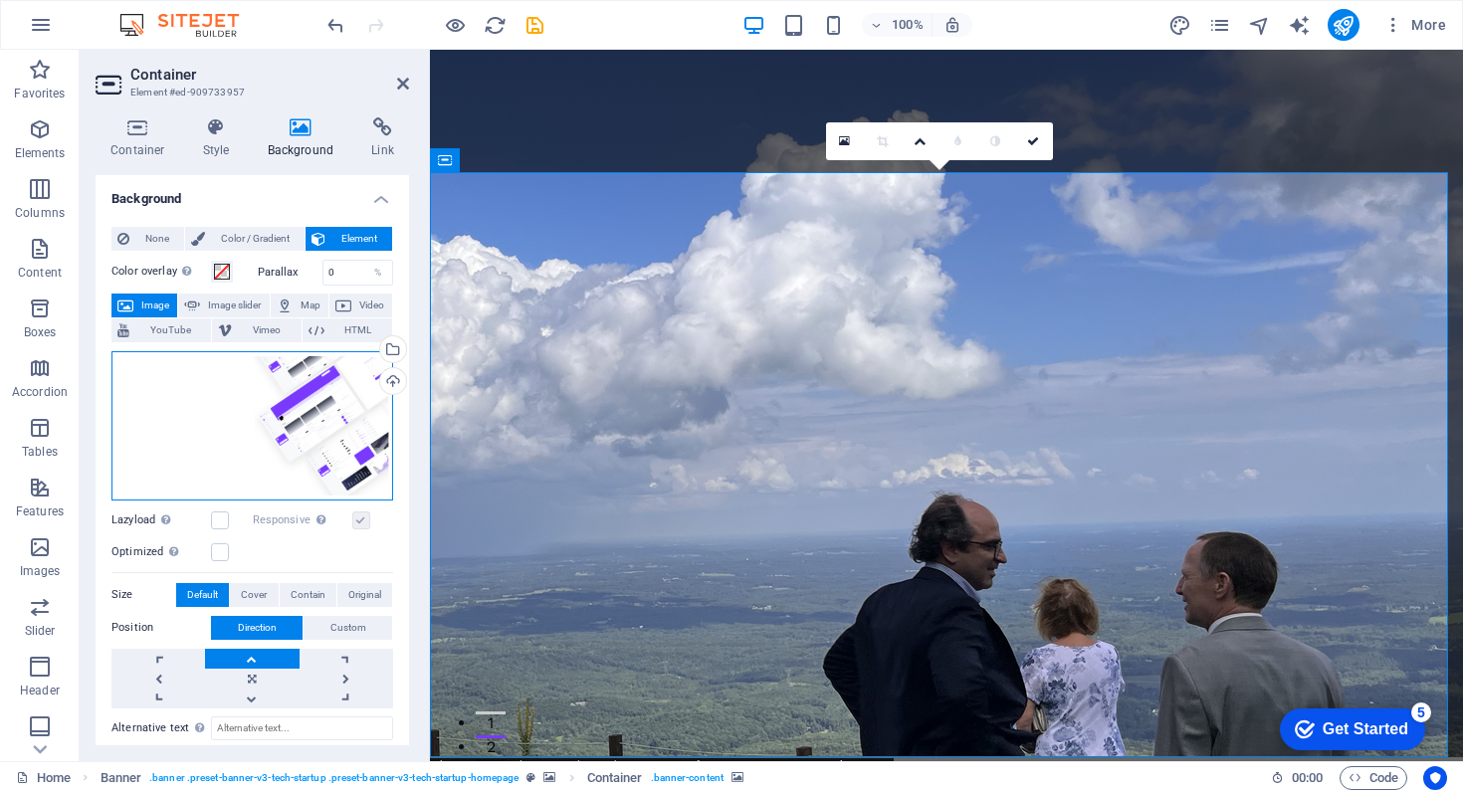
click at [350, 402] on div "Drag files here, click to choose files or select files from Files or our free s…" at bounding box center [253, 425] width 282 height 149
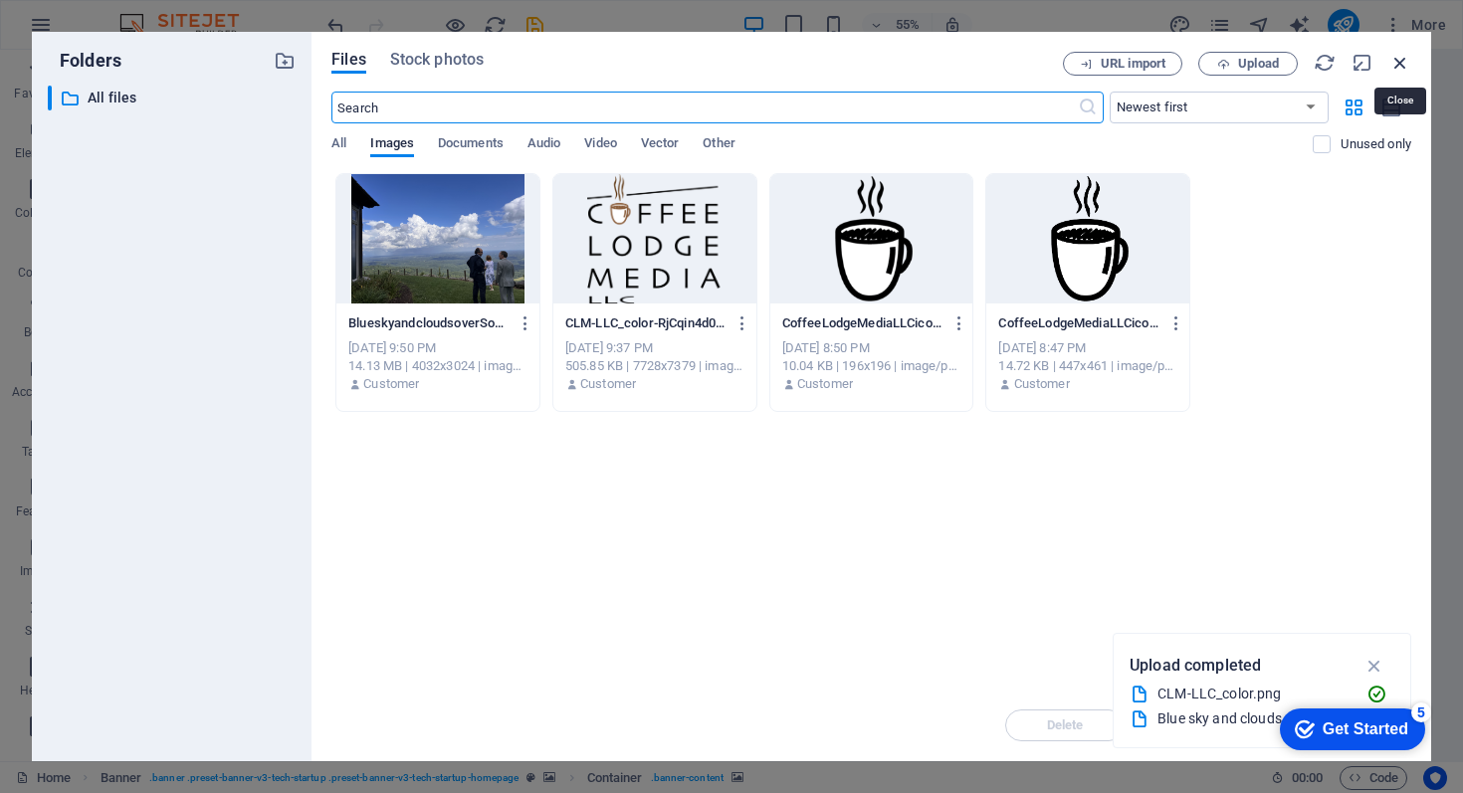
click at [1404, 61] on icon "button" at bounding box center [1401, 63] width 22 height 22
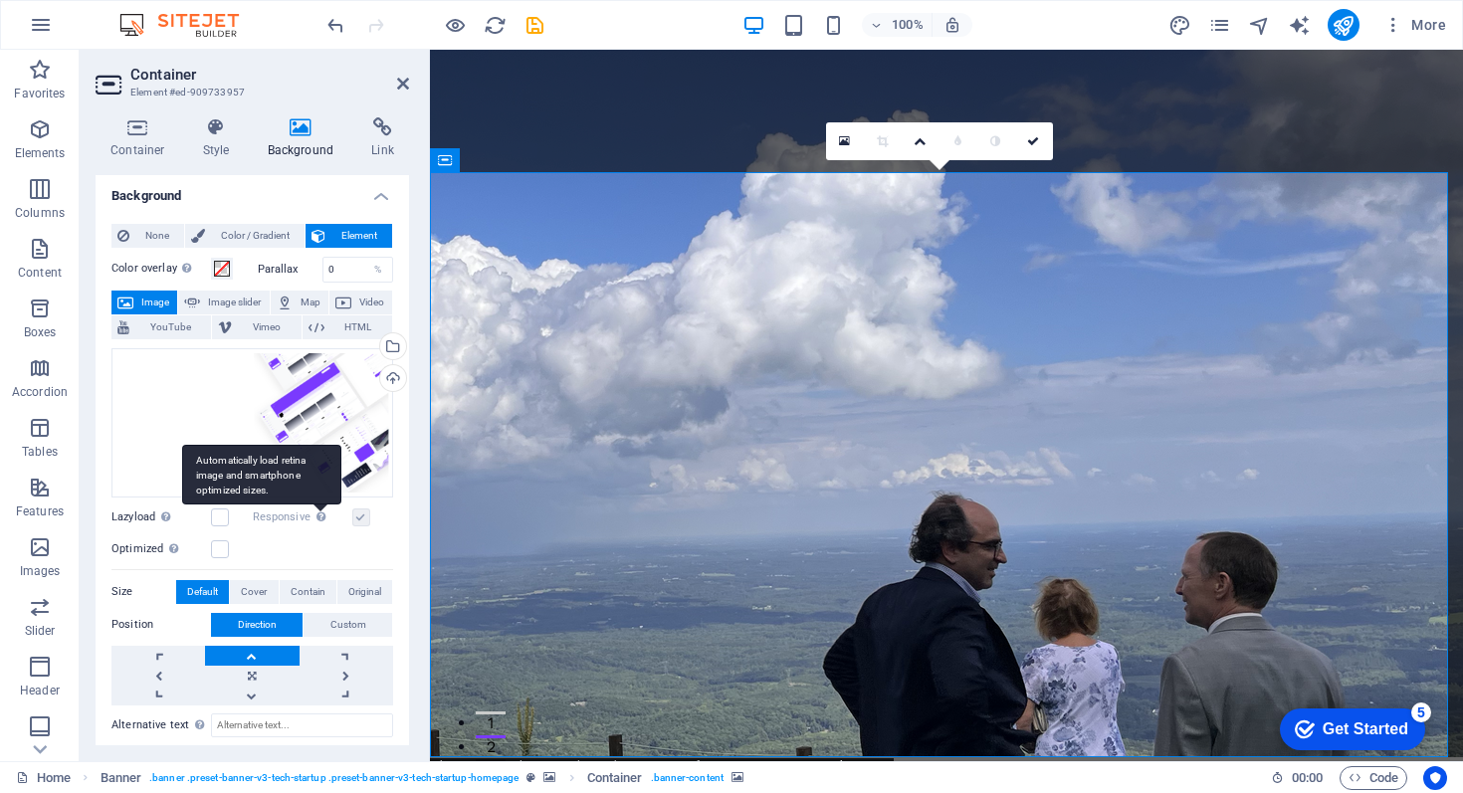
scroll to position [9, 0]
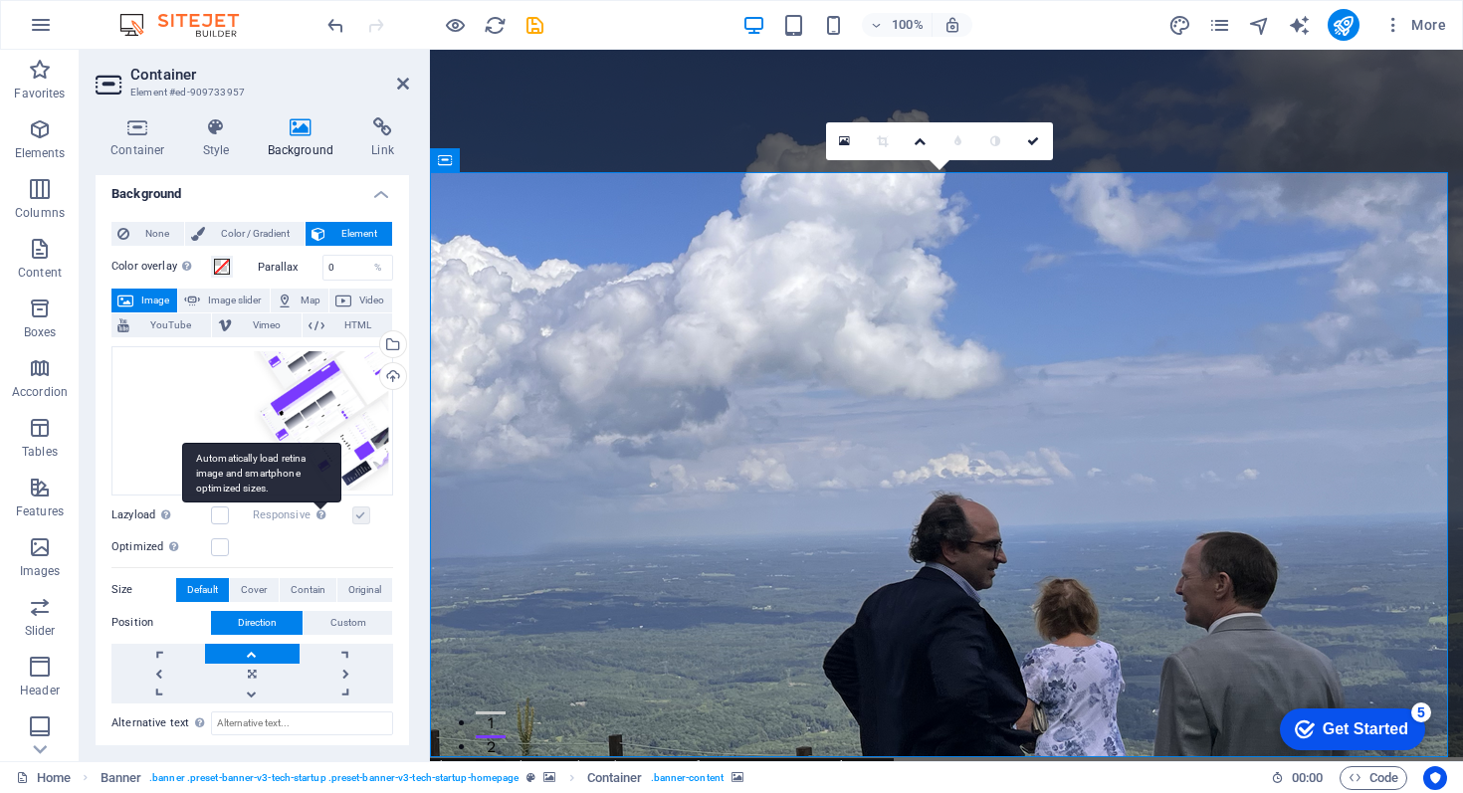
click at [331, 458] on div "Automatically load retina image and smartphone optimized sizes." at bounding box center [261, 473] width 159 height 60
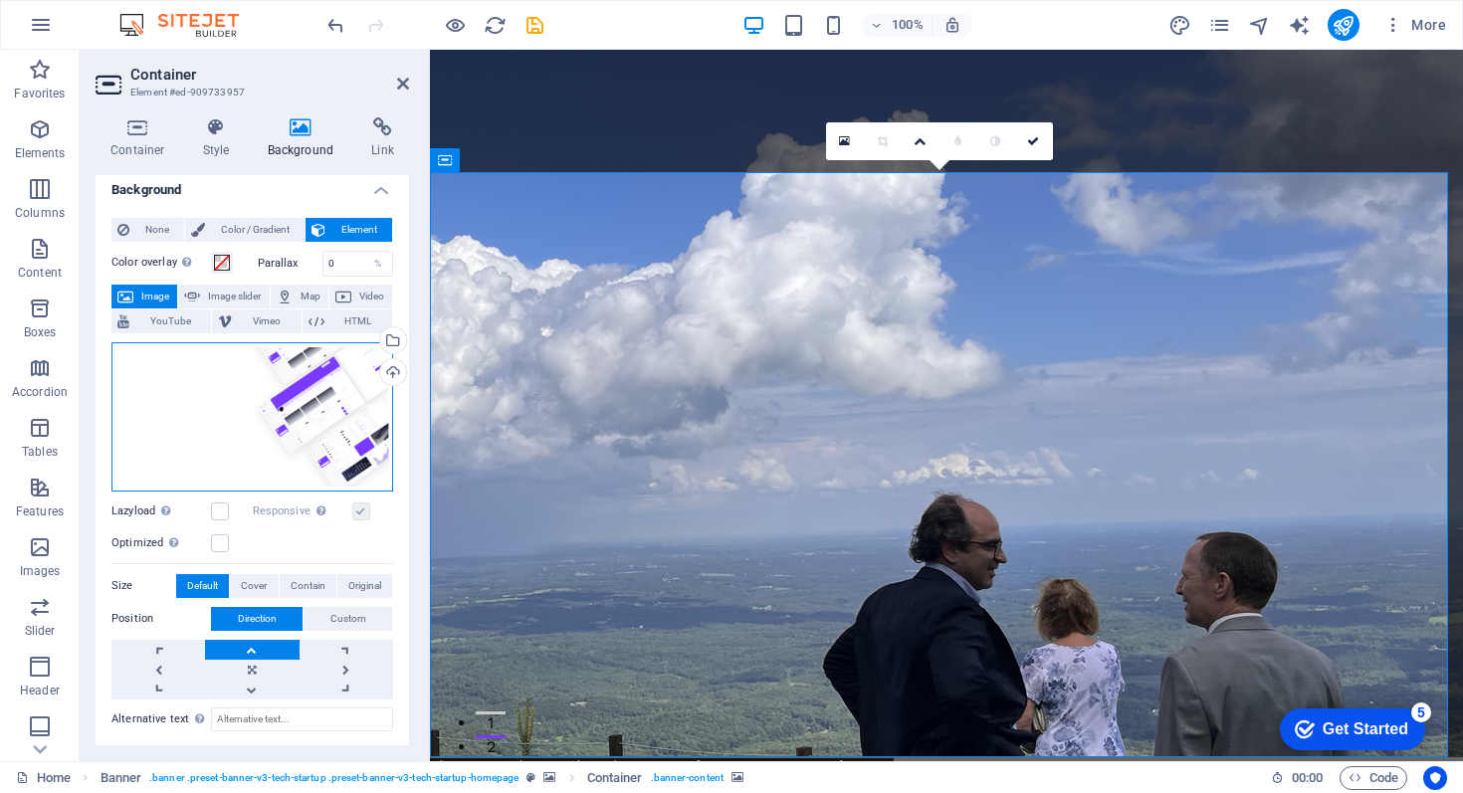
click at [339, 402] on div "Drag files here, click to choose files or select files from Files or our free s…" at bounding box center [253, 416] width 282 height 149
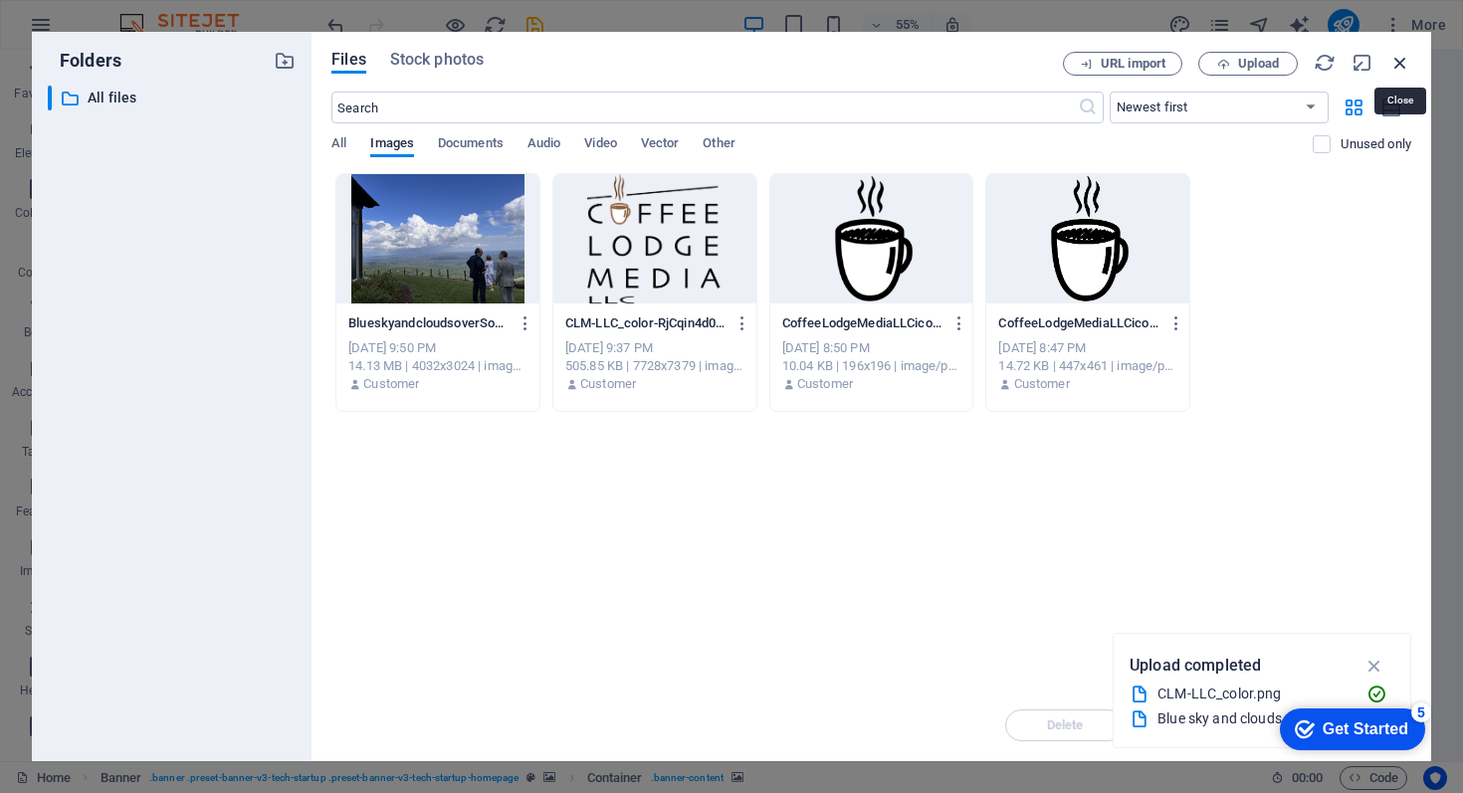
drag, startPoint x: 1407, startPoint y: 64, endPoint x: 829, endPoint y: 70, distance: 577.5
click at [1407, 64] on icon "button" at bounding box center [1401, 63] width 22 height 22
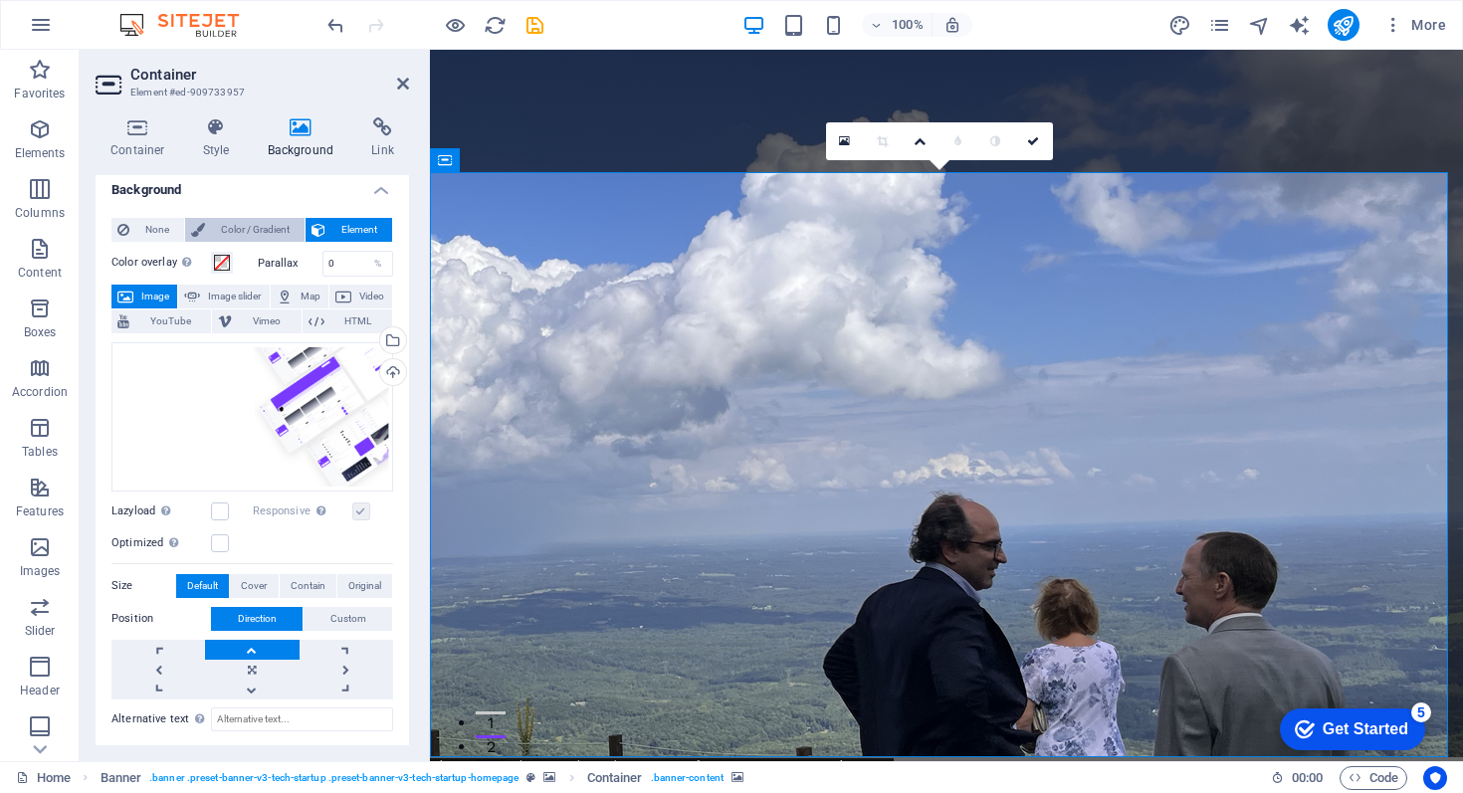
click at [259, 230] on span "Color / Gradient" at bounding box center [255, 230] width 88 height 24
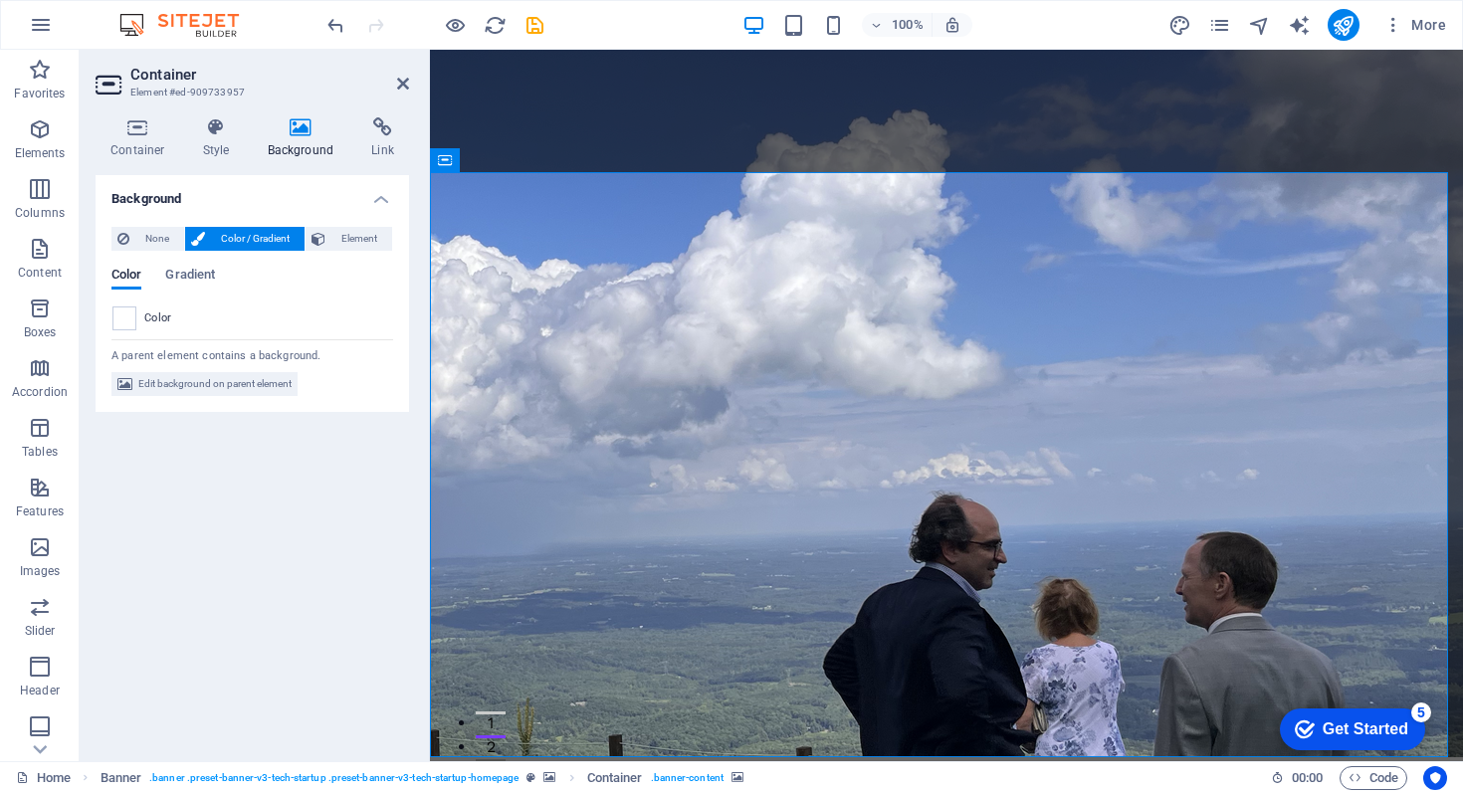
scroll to position [0, 0]
click at [159, 237] on span "None" at bounding box center [156, 239] width 43 height 24
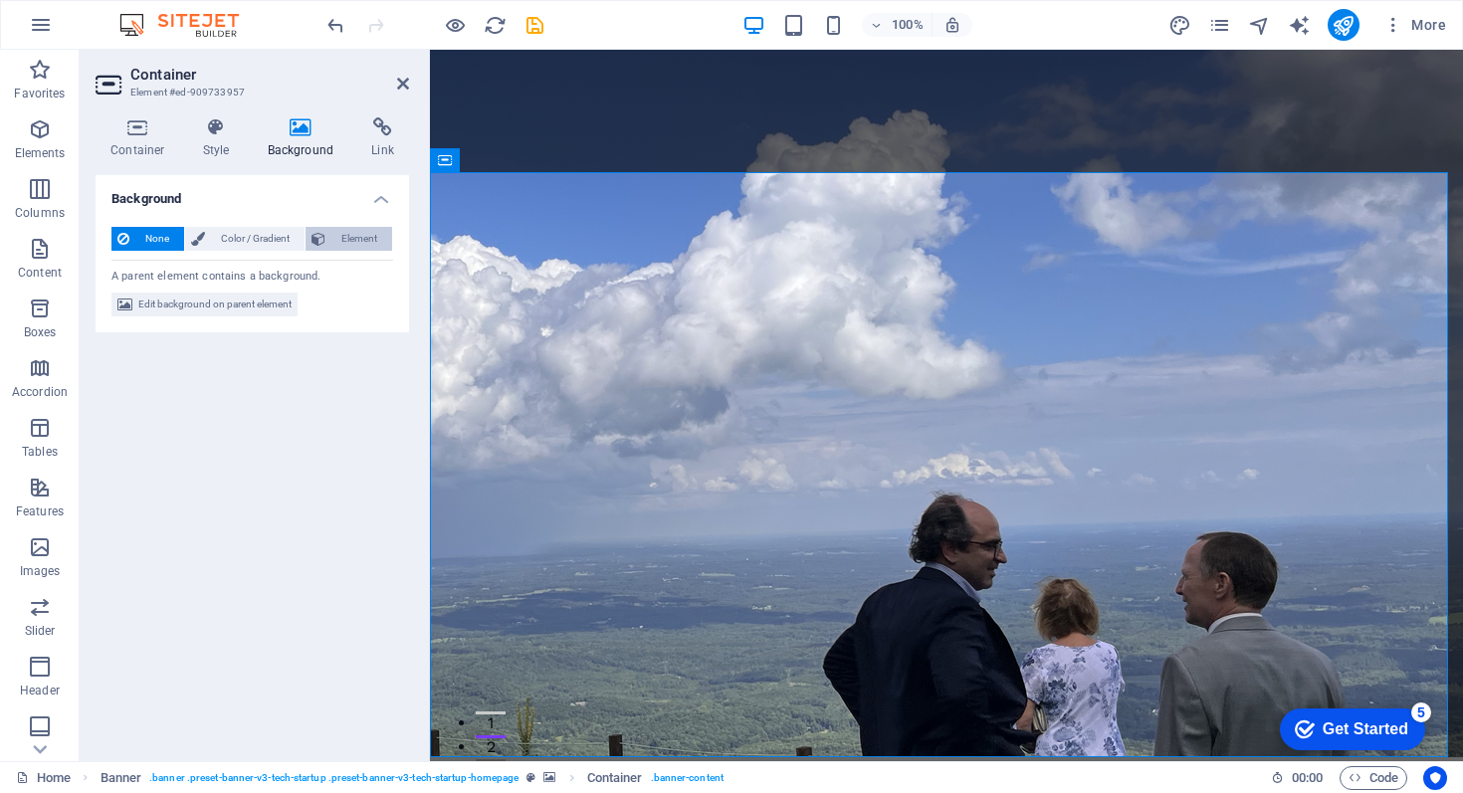
click at [367, 241] on span "Element" at bounding box center [359, 239] width 55 height 24
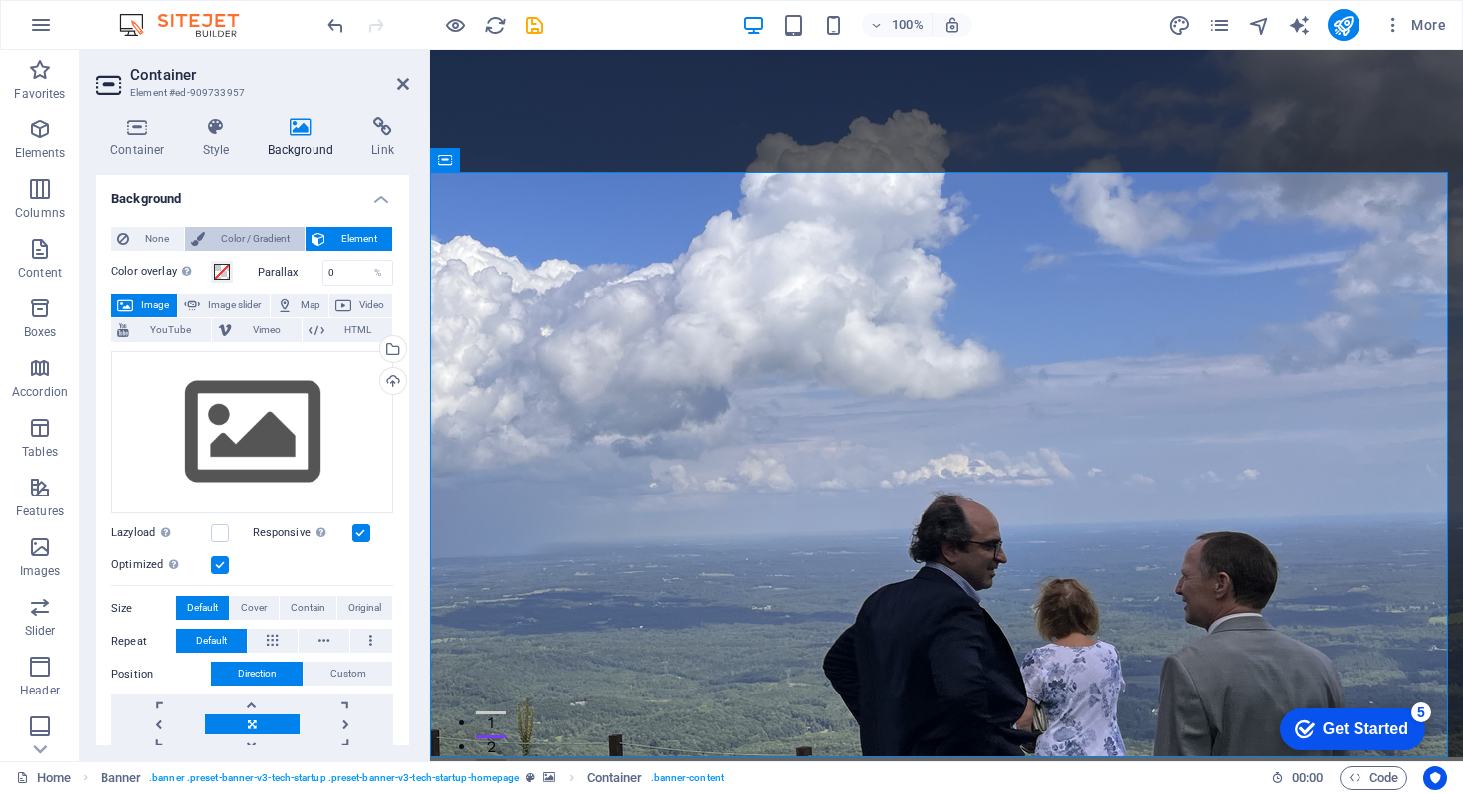
click at [228, 244] on span "Color / Gradient" at bounding box center [255, 239] width 88 height 24
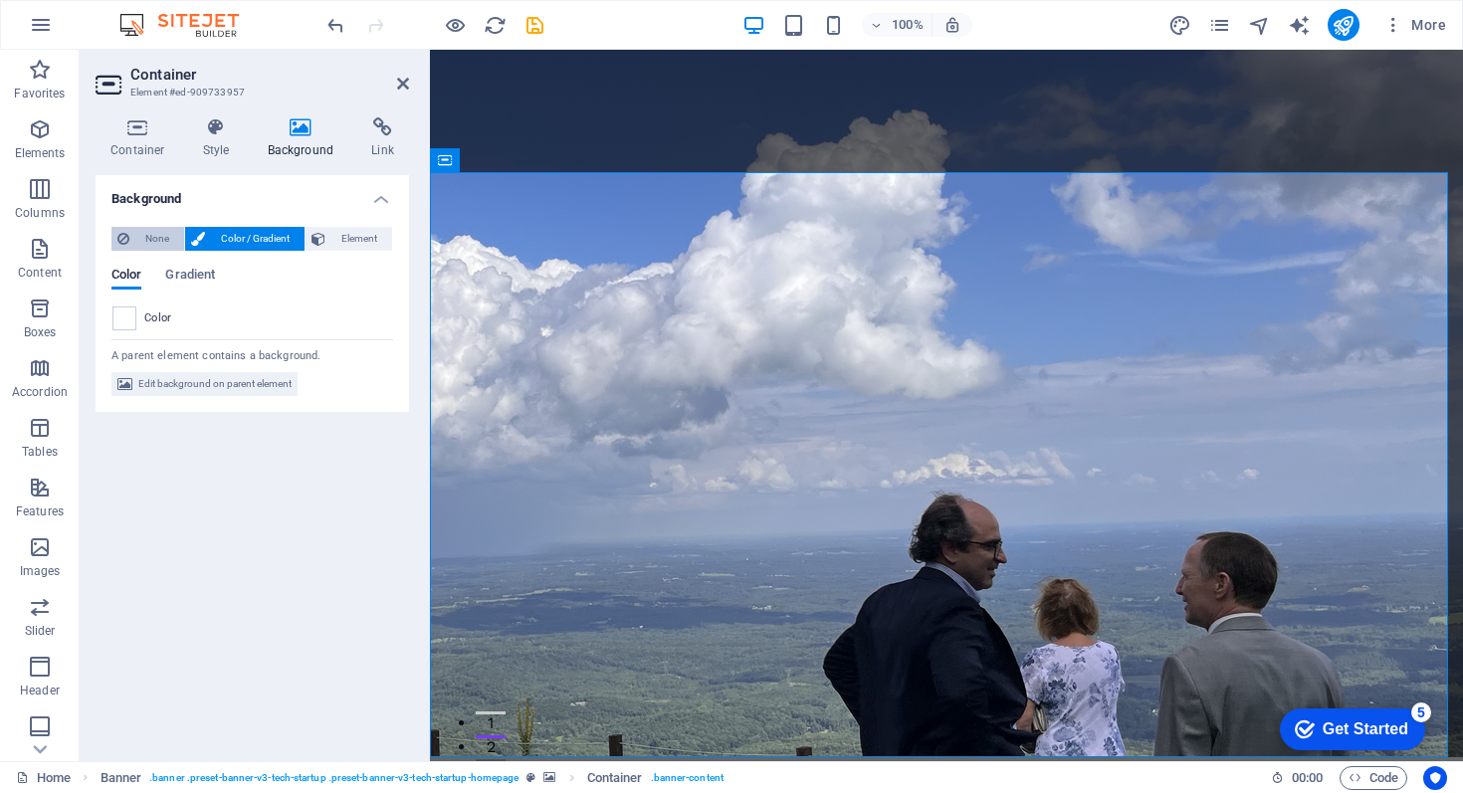
click at [158, 242] on span "None" at bounding box center [156, 239] width 43 height 24
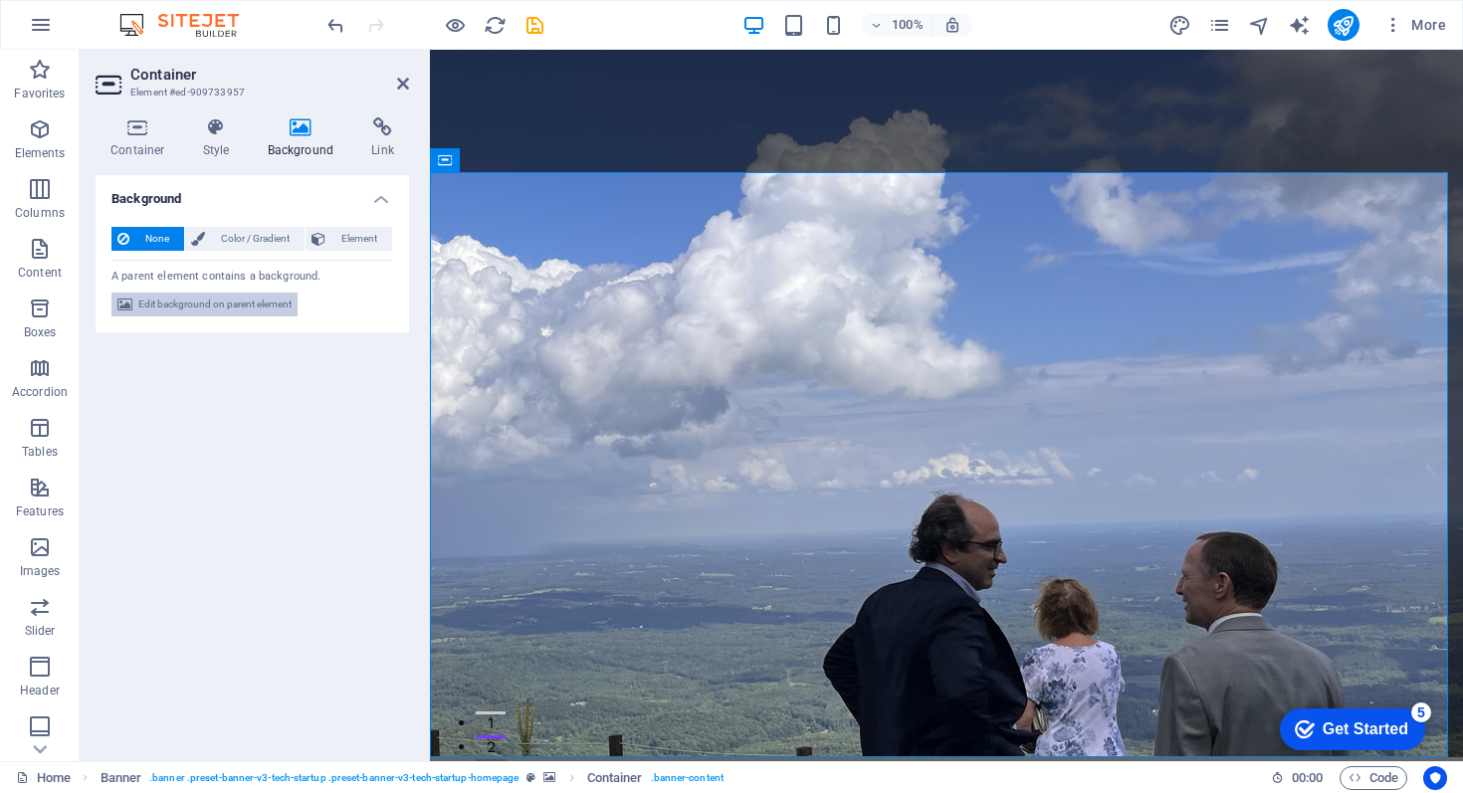
click at [252, 305] on span "Edit background on parent element" at bounding box center [214, 305] width 153 height 24
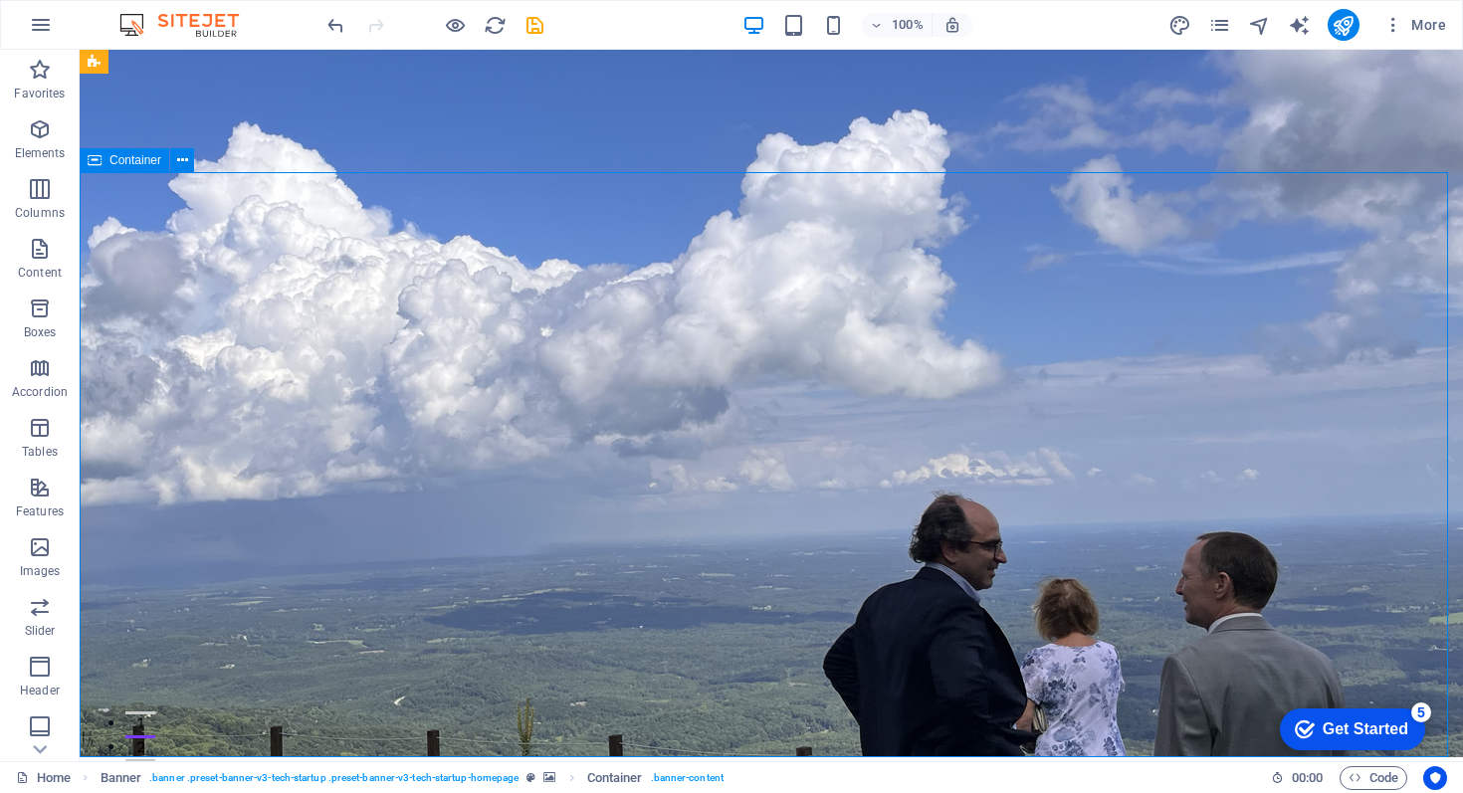
drag, startPoint x: 305, startPoint y: 224, endPoint x: 800, endPoint y: 236, distance: 495.9
click at [179, 156] on icon at bounding box center [182, 160] width 11 height 21
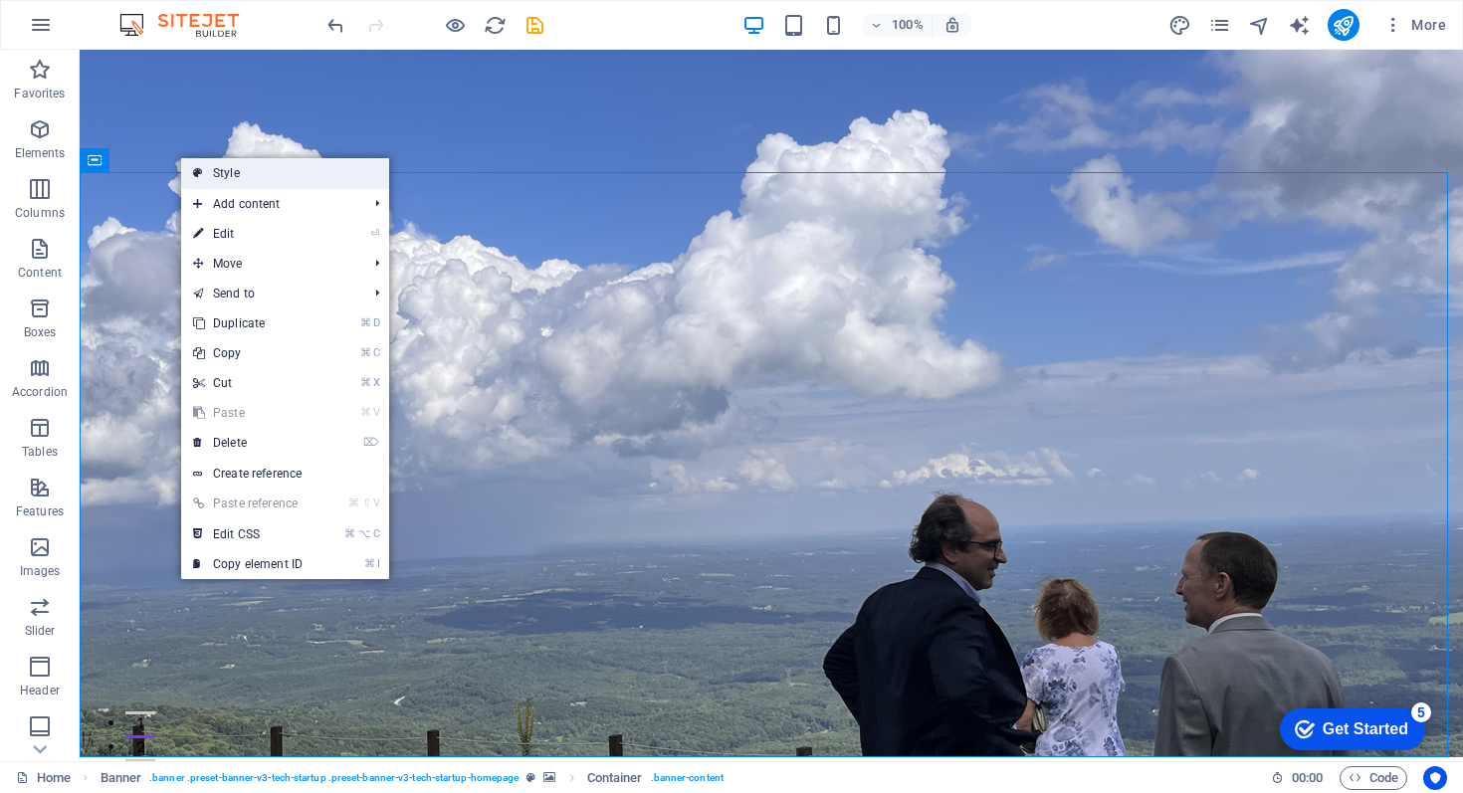
click at [220, 169] on link "Style" at bounding box center [285, 173] width 208 height 30
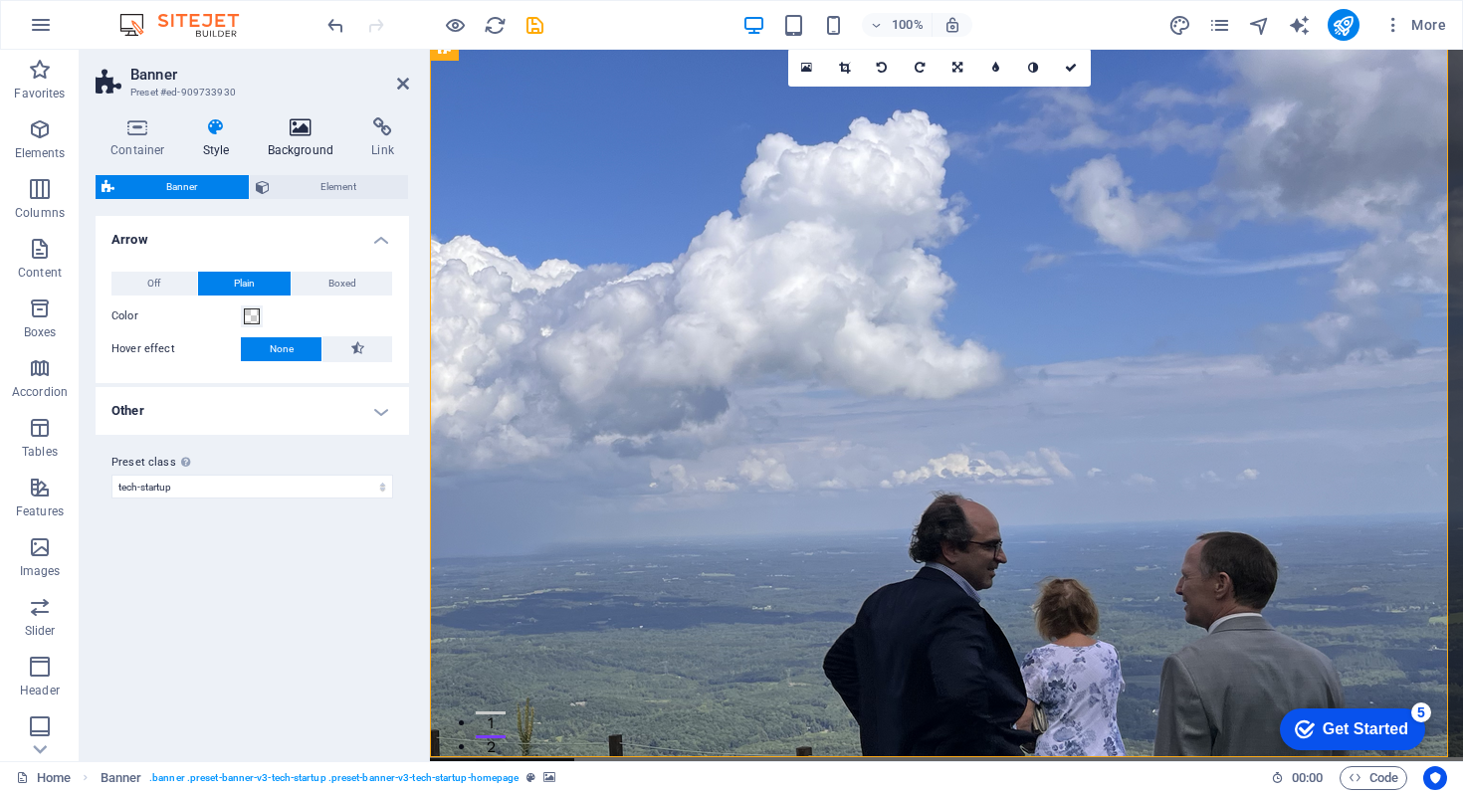
click at [297, 138] on h4 "Background" at bounding box center [305, 138] width 105 height 42
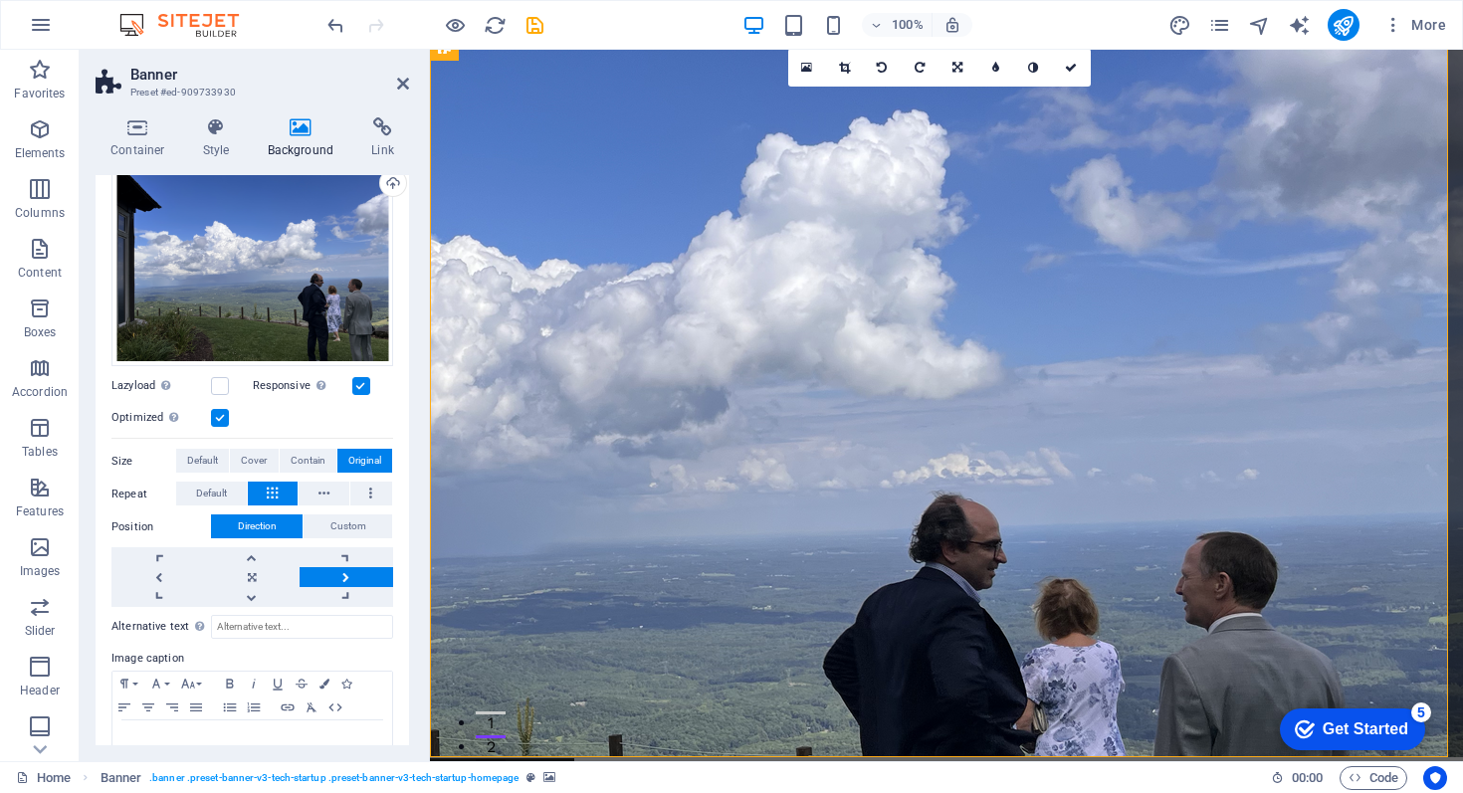
scroll to position [202, 0]
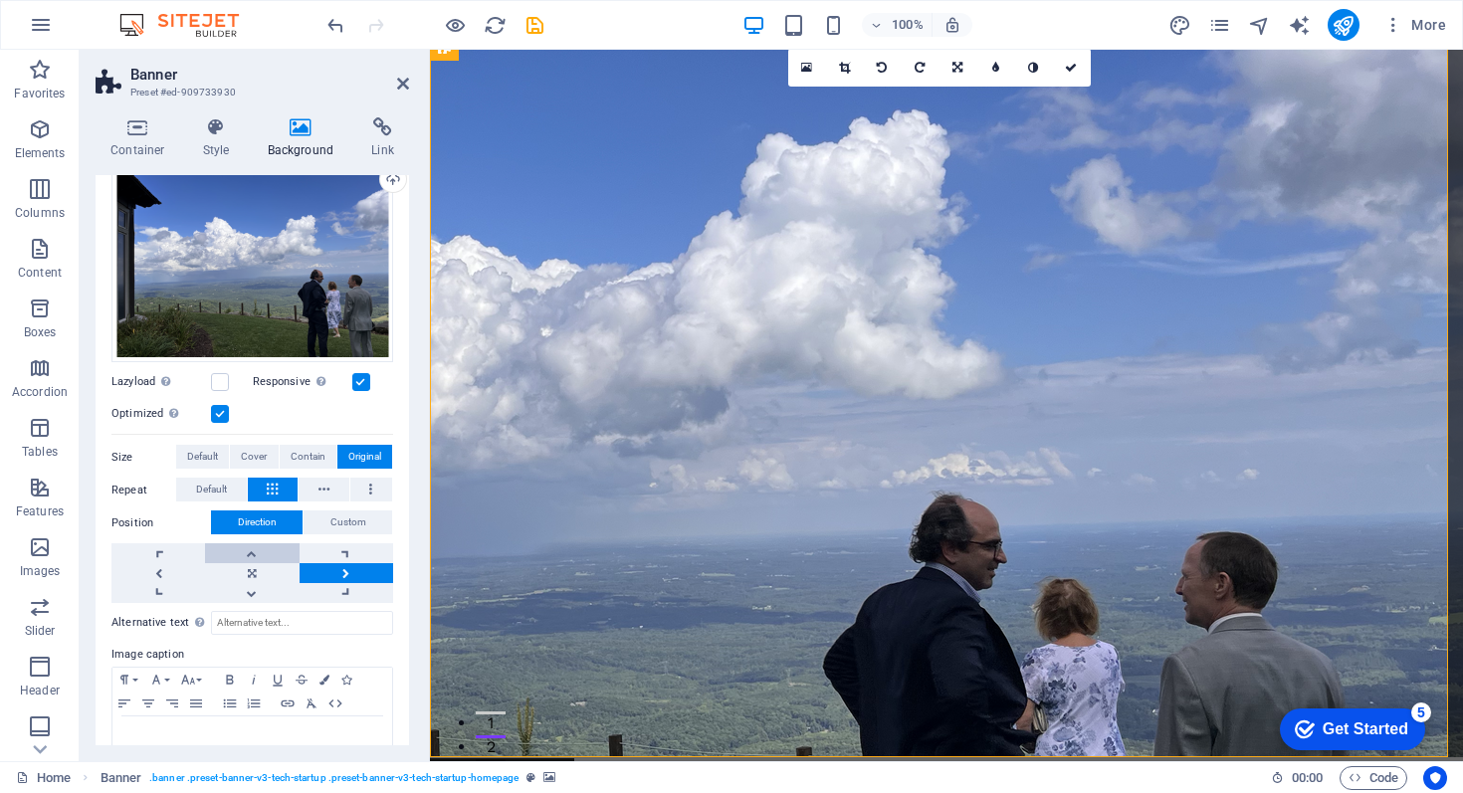
click at [252, 554] on link at bounding box center [252, 554] width 94 height 20
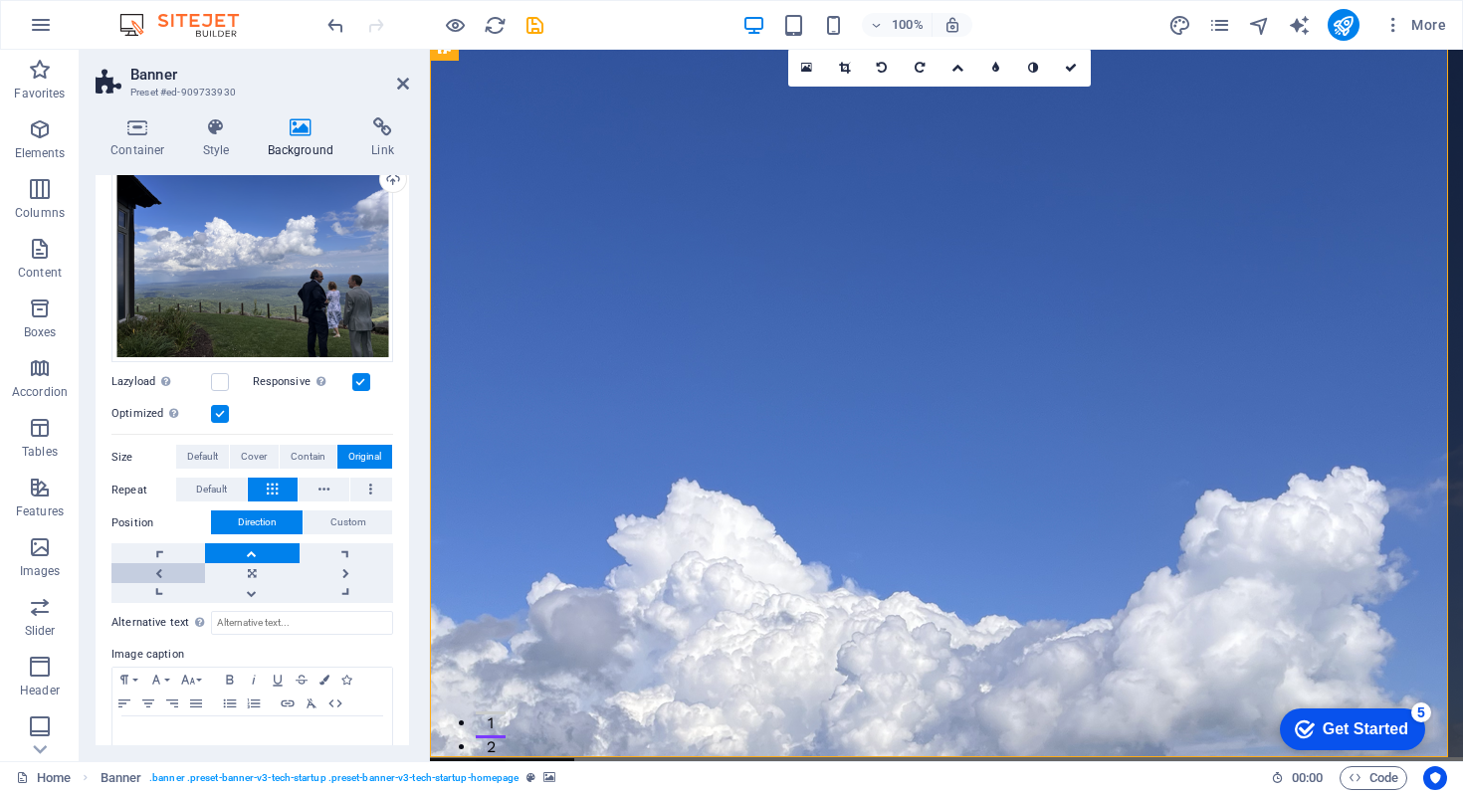
click at [160, 571] on link at bounding box center [159, 573] width 94 height 20
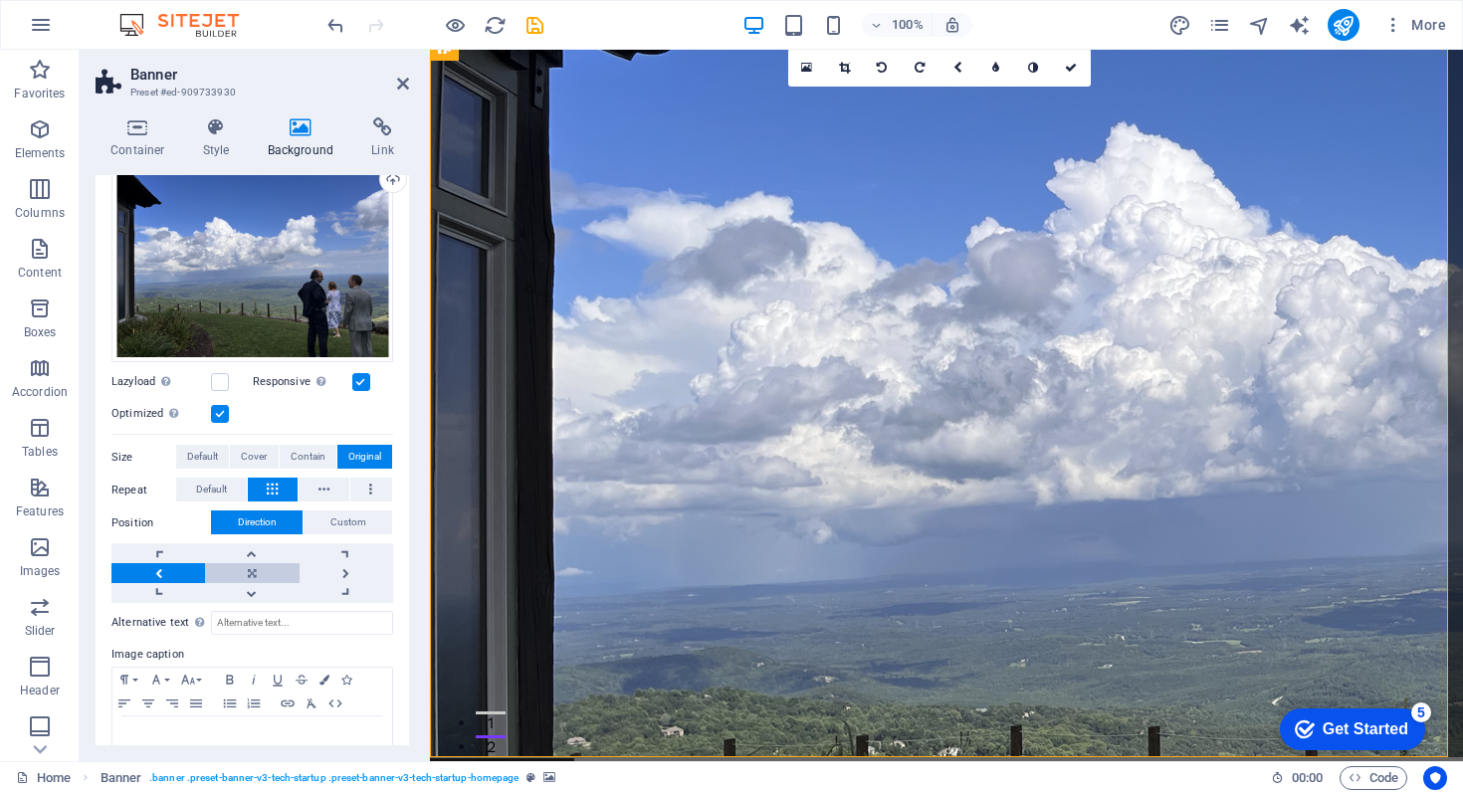
click at [257, 571] on link at bounding box center [252, 573] width 94 height 20
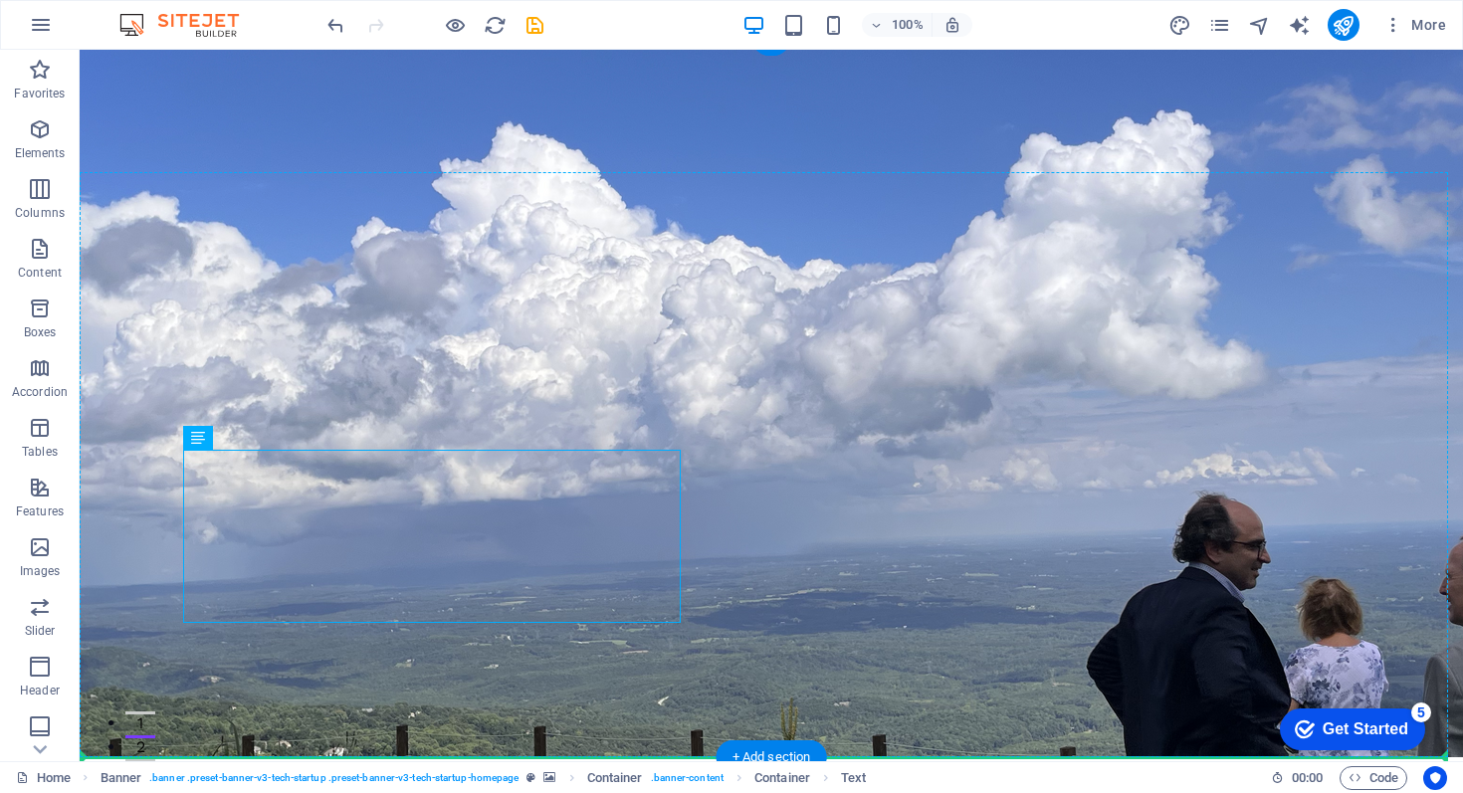
drag, startPoint x: 523, startPoint y: 513, endPoint x: 826, endPoint y: 515, distance: 303.7
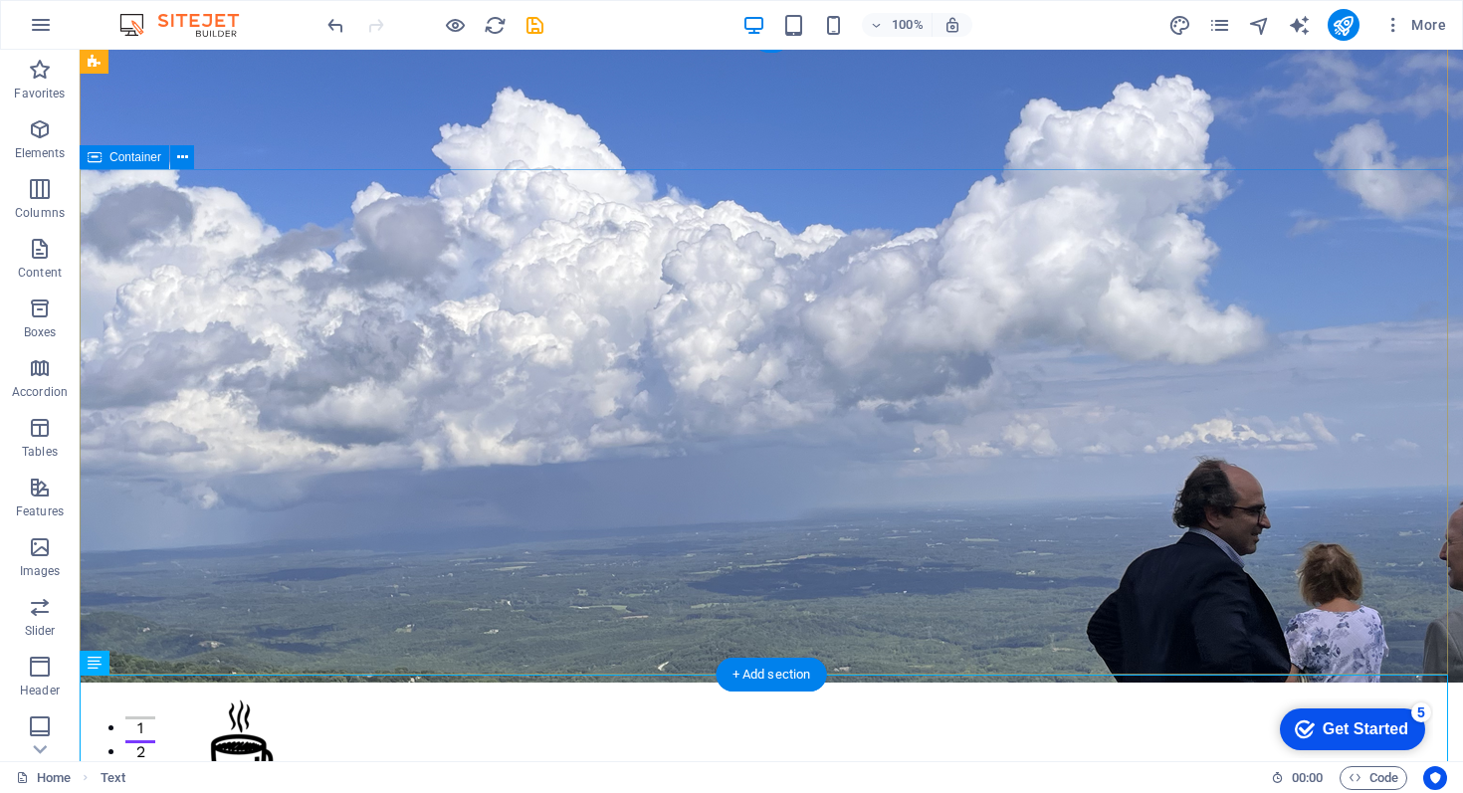
scroll to position [0, 0]
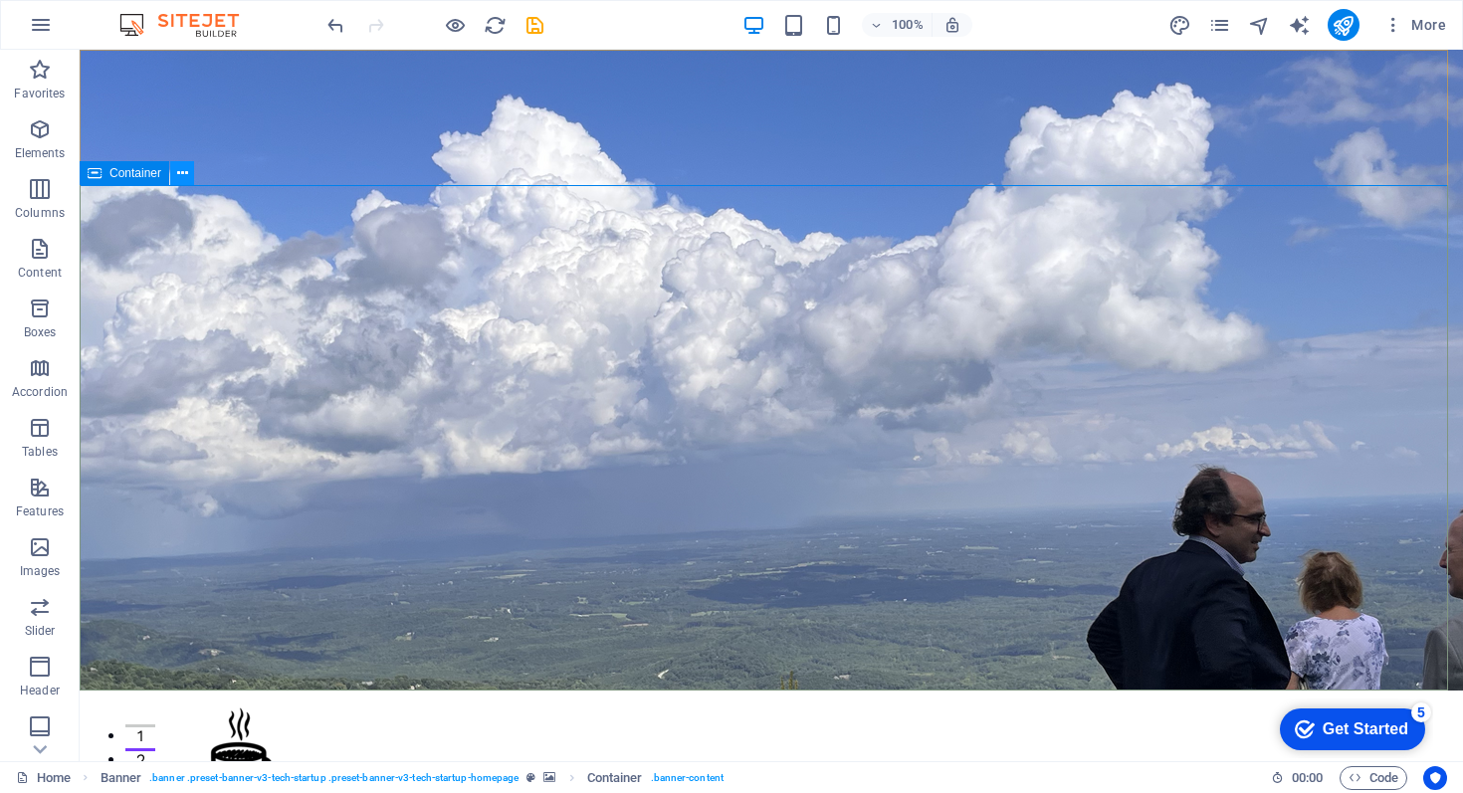
click at [187, 179] on icon at bounding box center [182, 173] width 11 height 21
click at [180, 172] on icon at bounding box center [182, 173] width 11 height 21
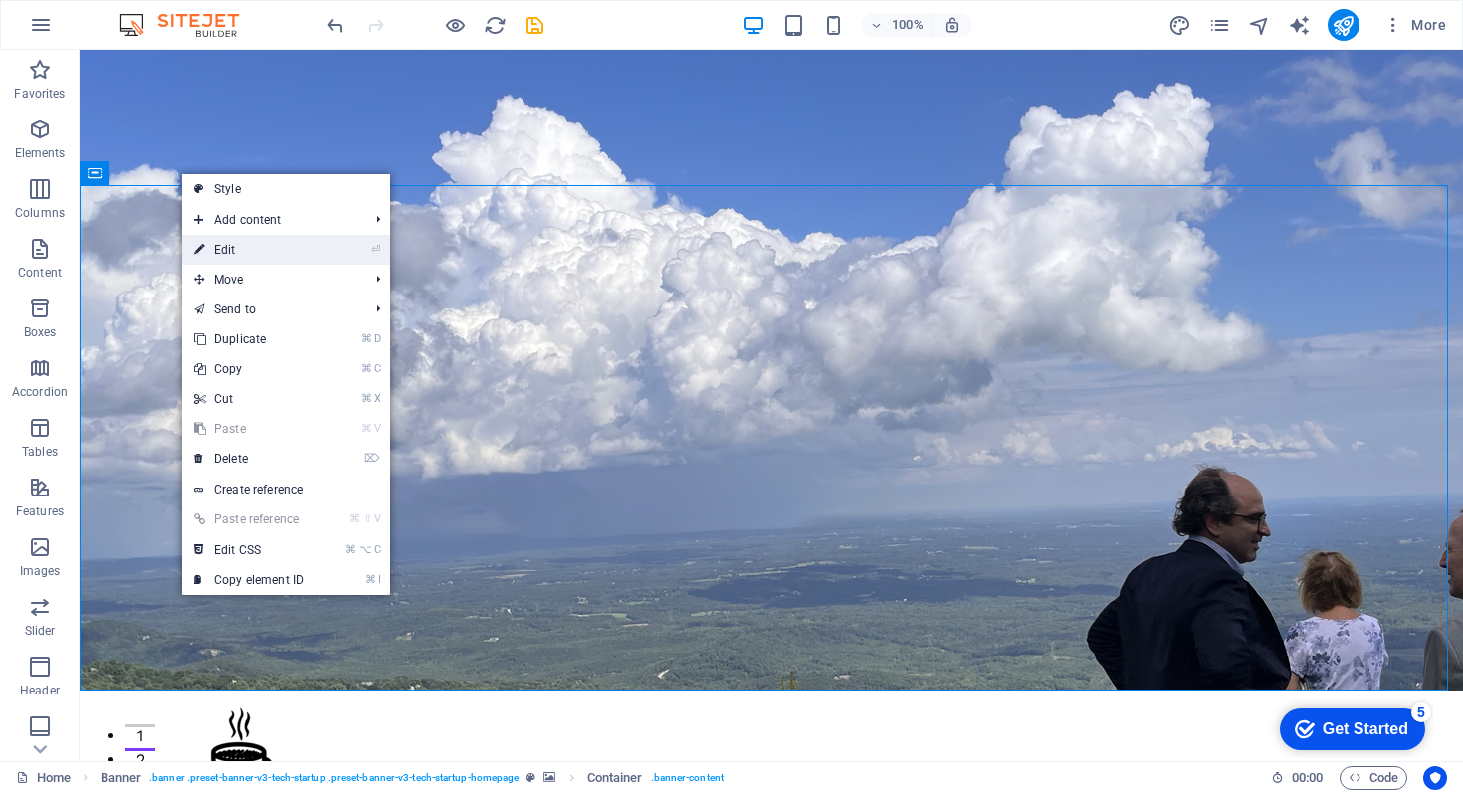
click at [239, 245] on link "⏎ Edit" at bounding box center [248, 250] width 133 height 30
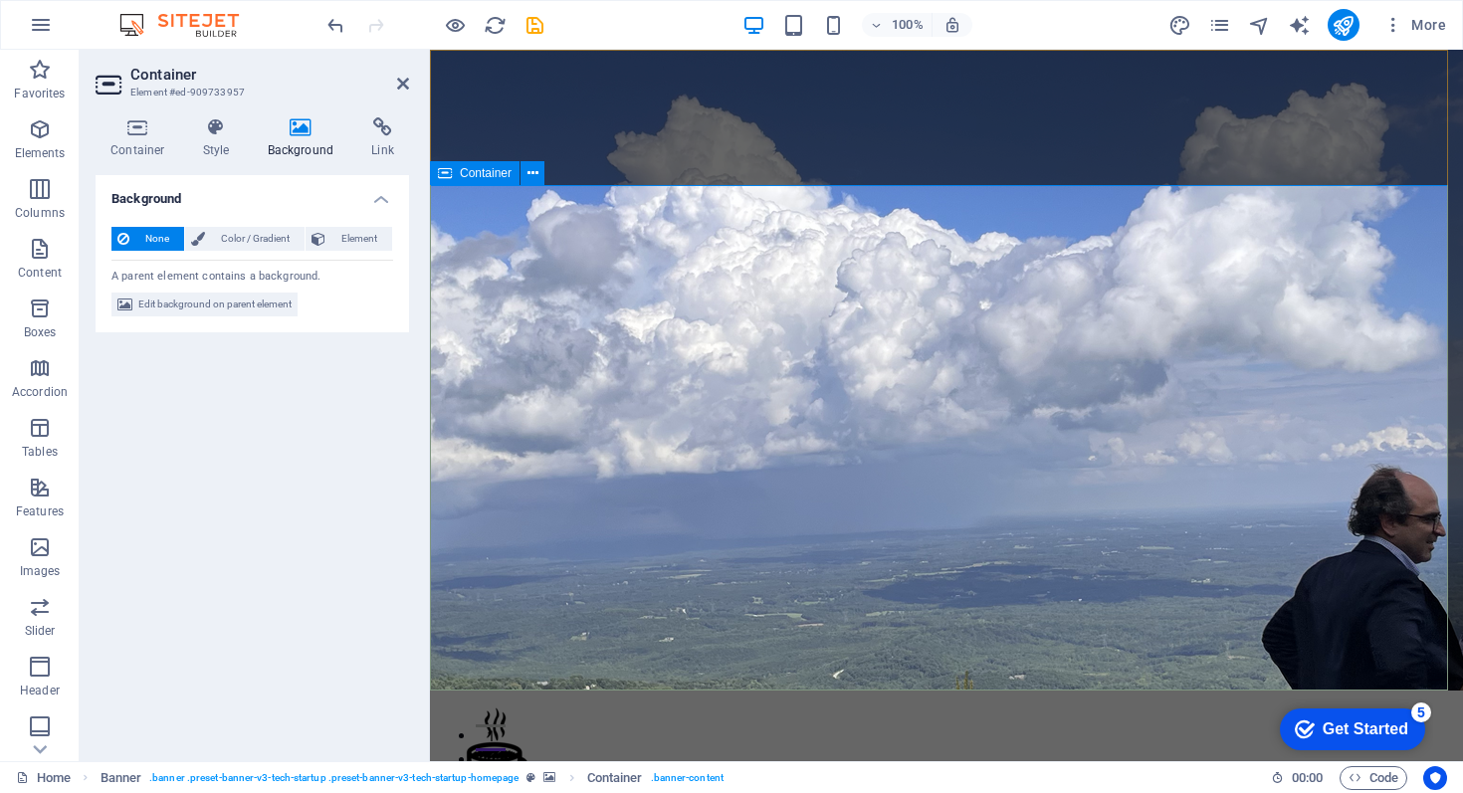
click at [533, 179] on icon at bounding box center [533, 173] width 11 height 21
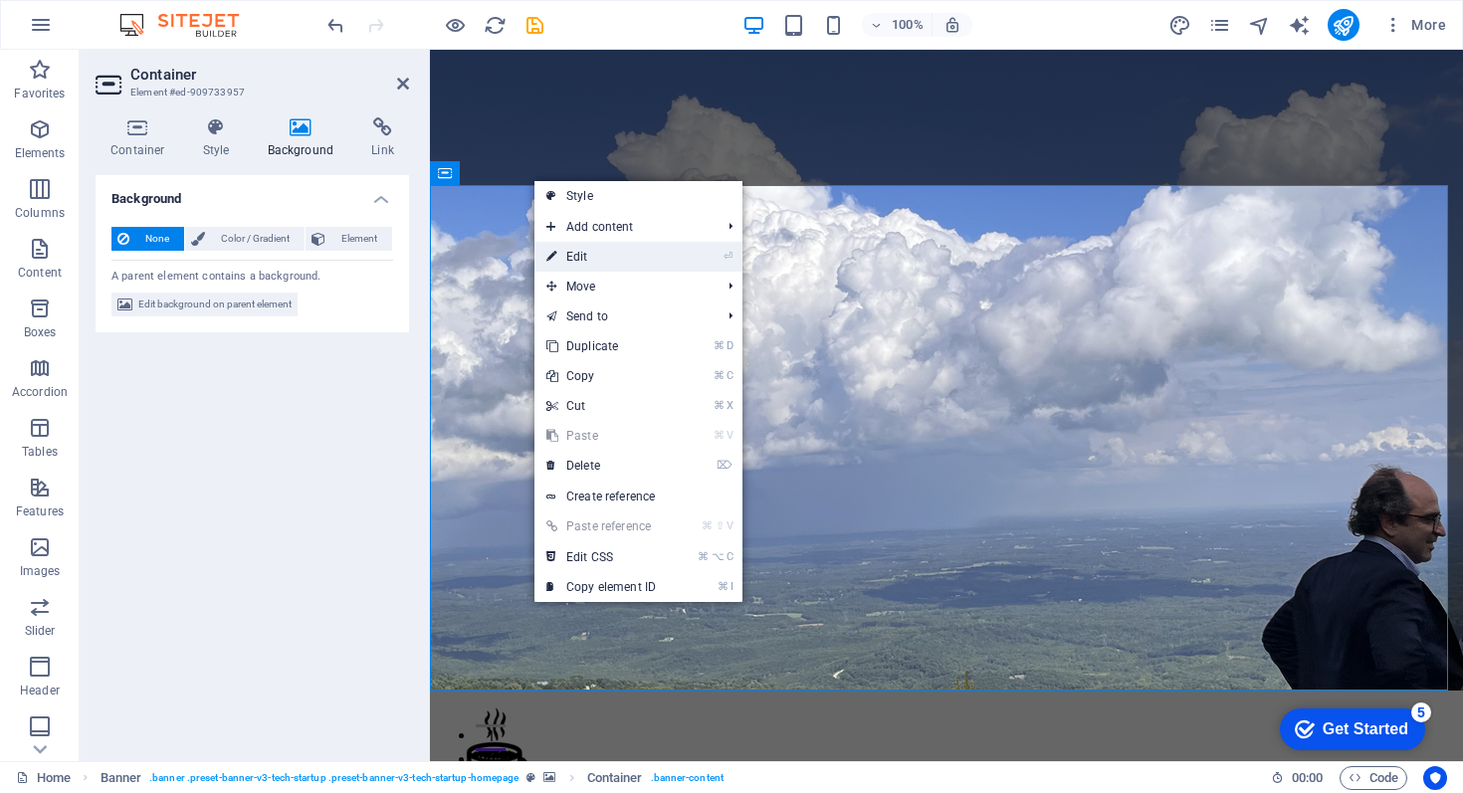
click at [569, 258] on link "⏎ Edit" at bounding box center [601, 257] width 133 height 30
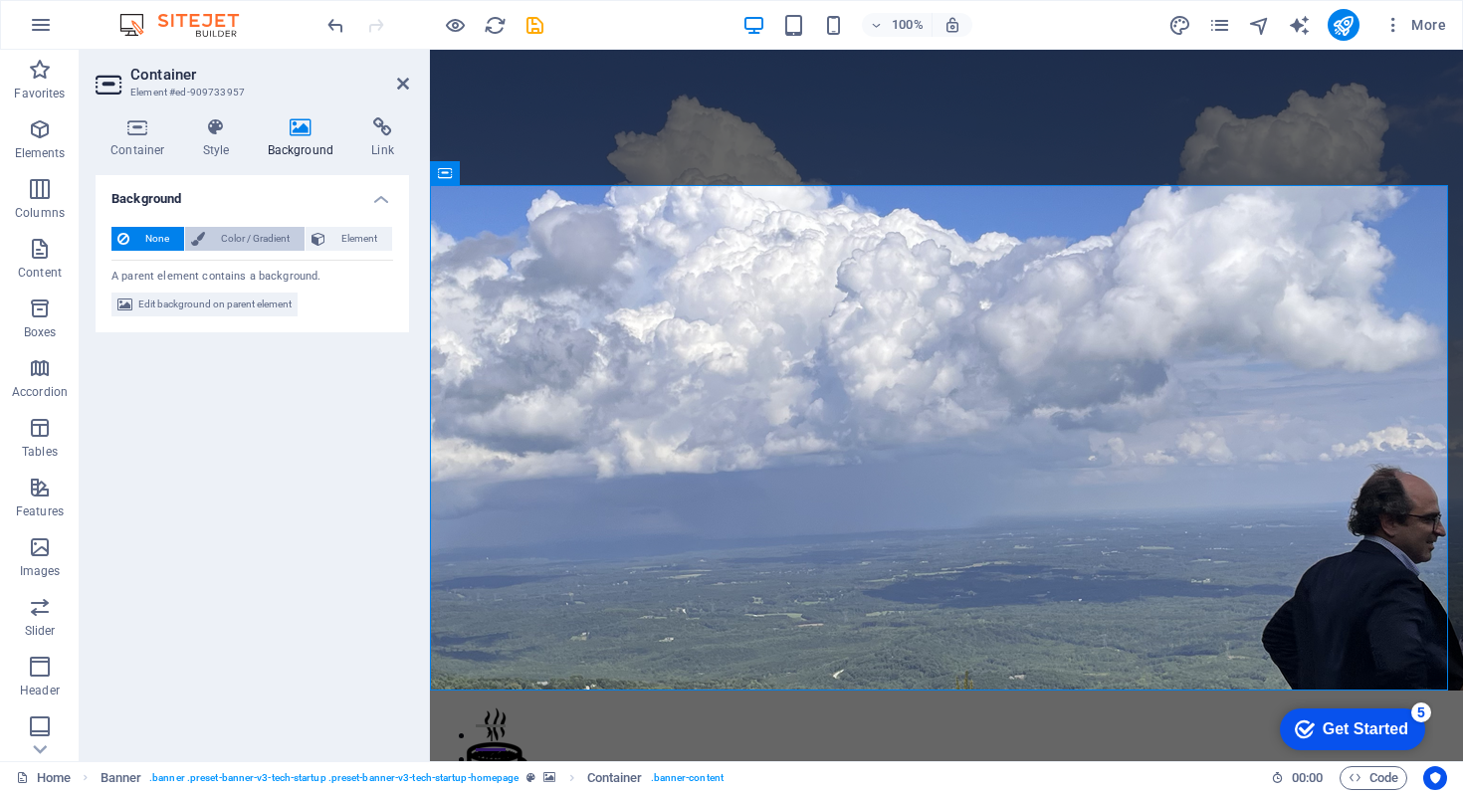
click at [258, 240] on span "Color / Gradient" at bounding box center [255, 239] width 88 height 24
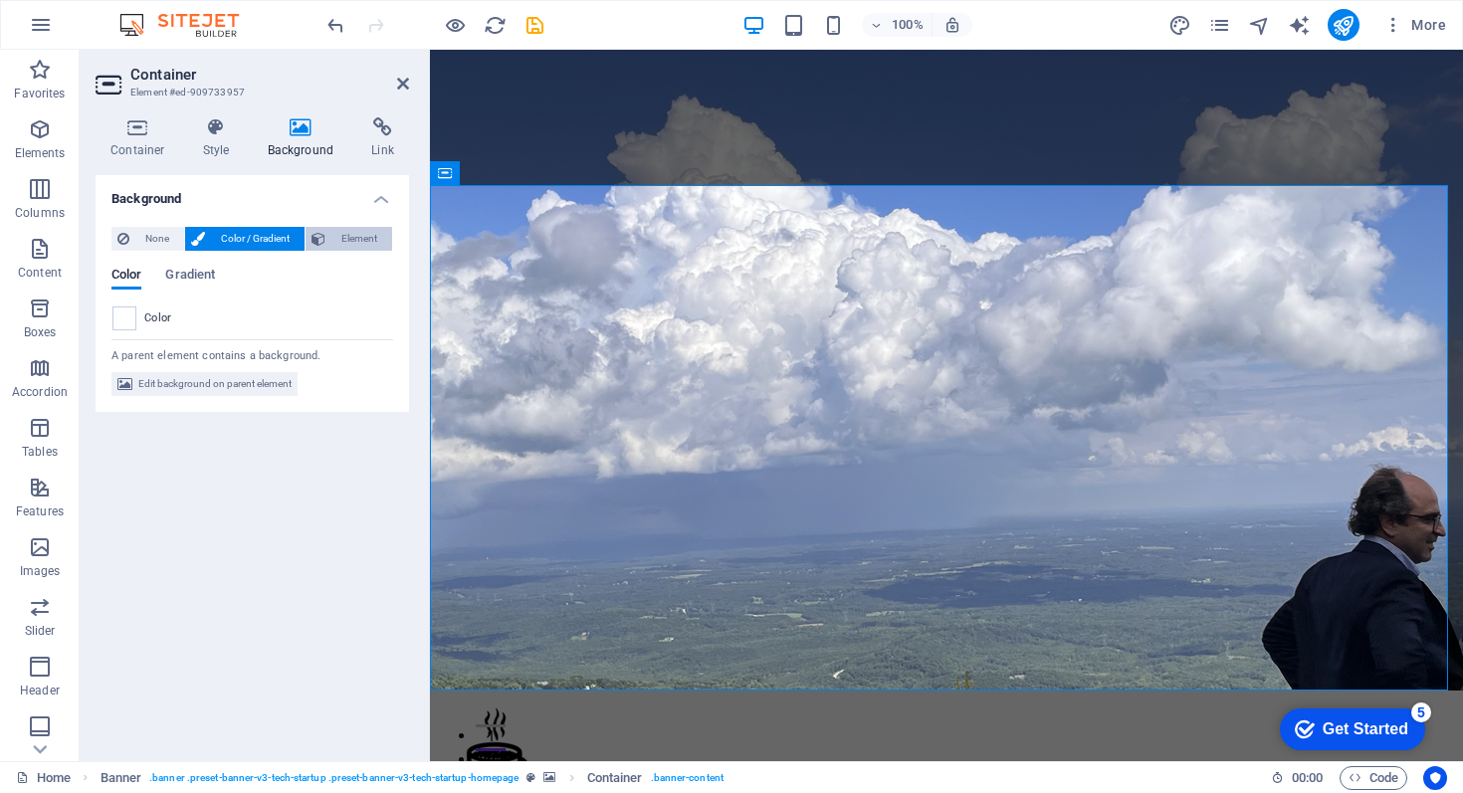
click at [349, 236] on span "Element" at bounding box center [359, 239] width 55 height 24
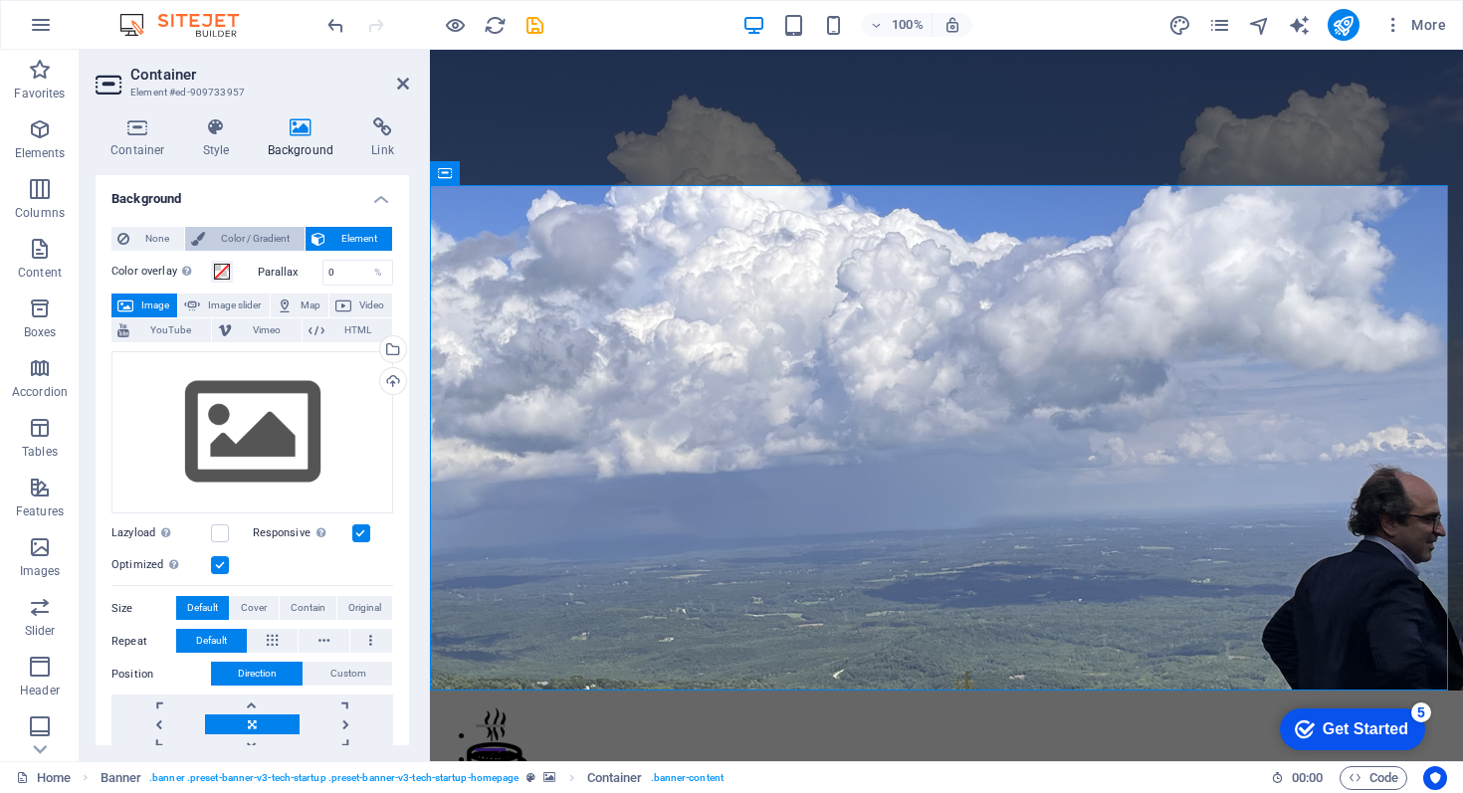
click at [267, 234] on span "Color / Gradient" at bounding box center [255, 239] width 88 height 24
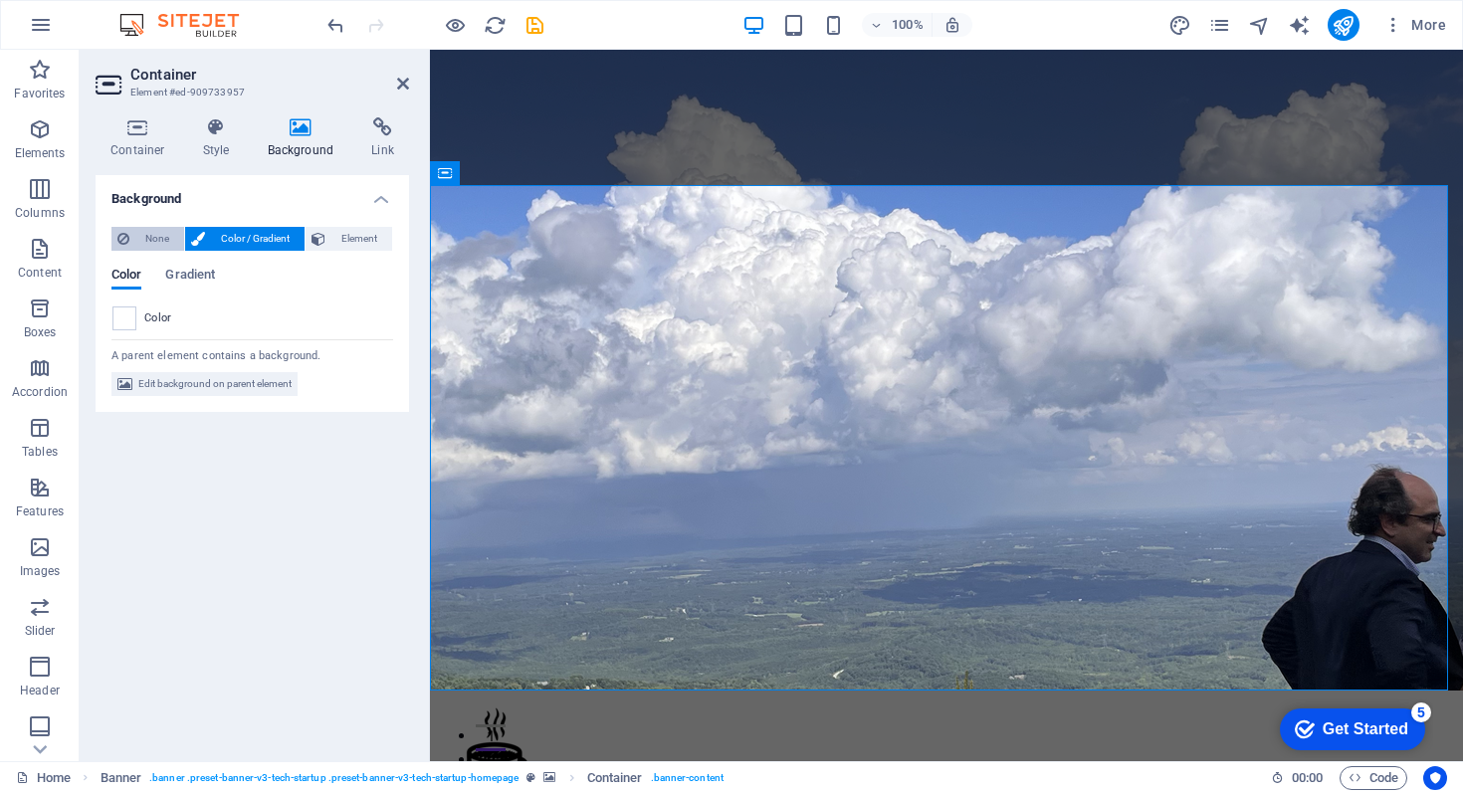
click at [144, 241] on span "None" at bounding box center [156, 239] width 43 height 24
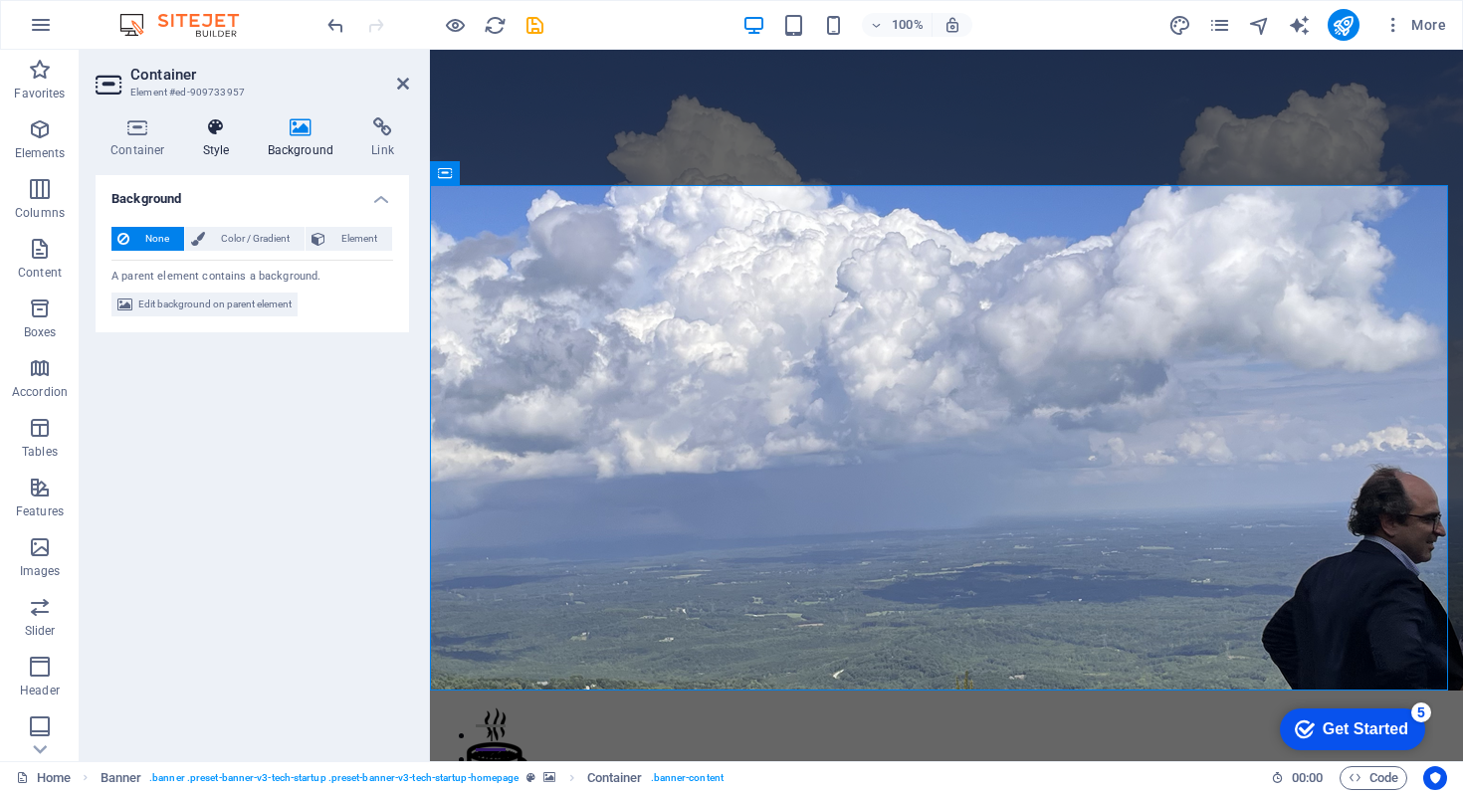
click at [216, 130] on icon at bounding box center [216, 127] width 57 height 20
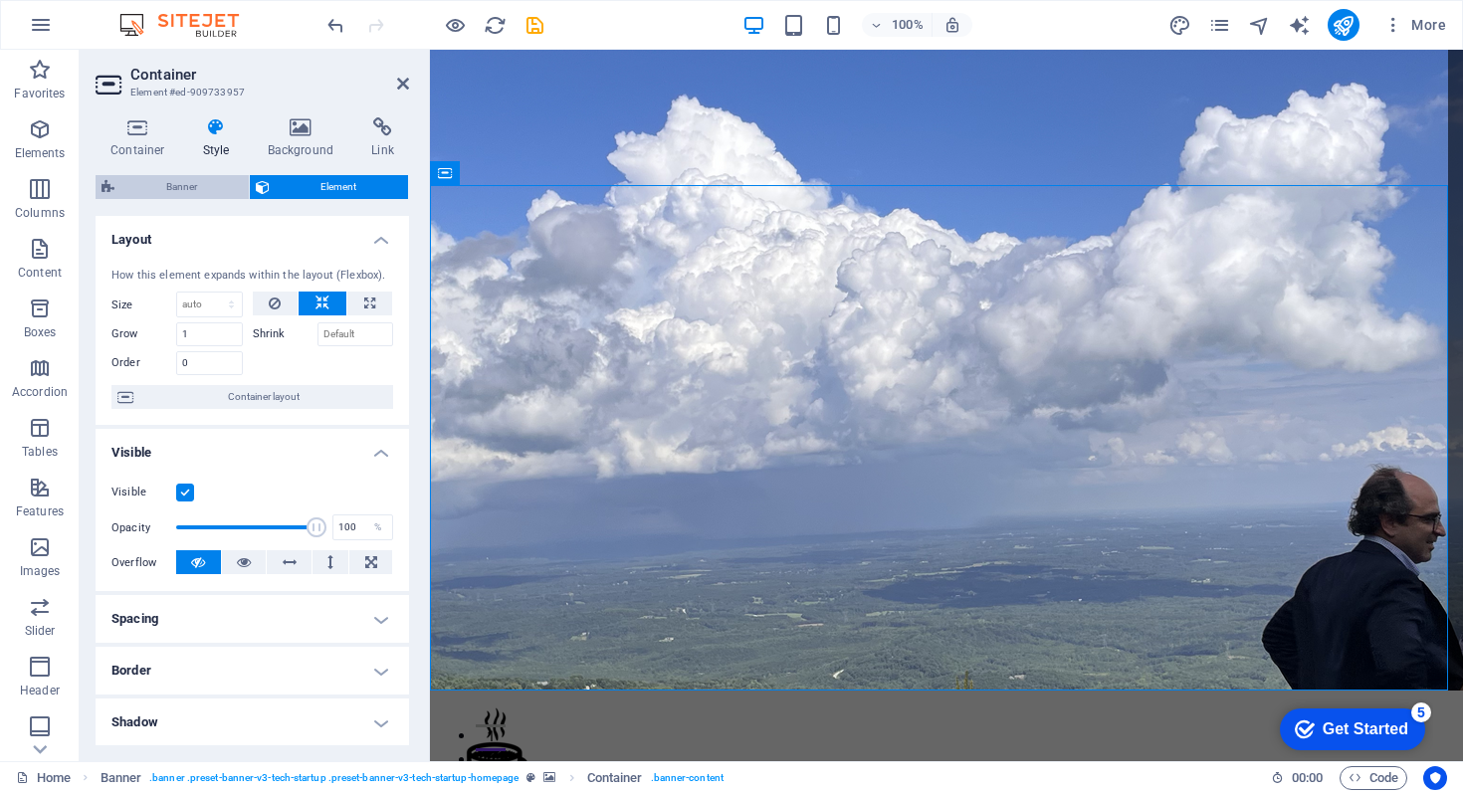
click at [175, 186] on span "Banner" at bounding box center [181, 187] width 122 height 24
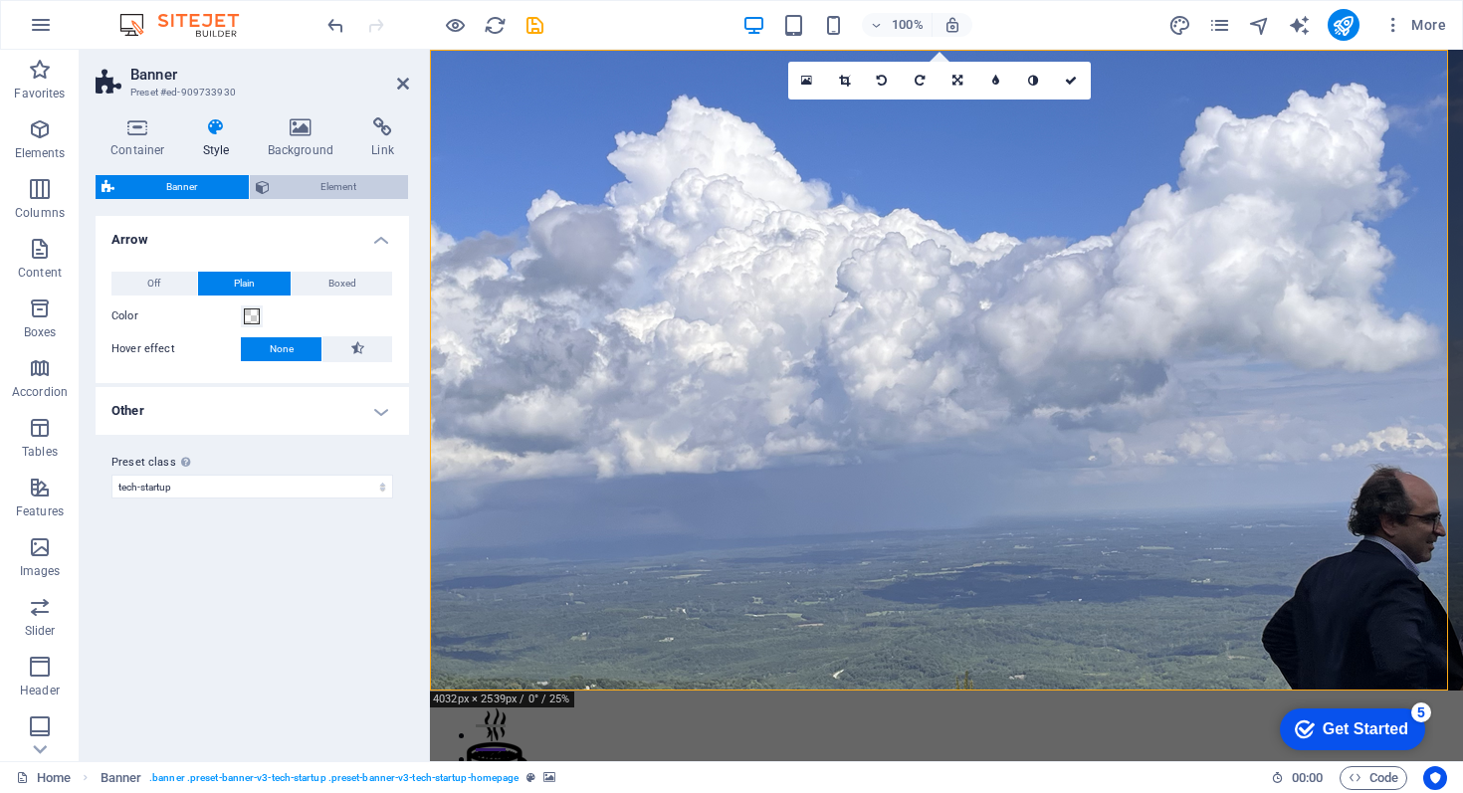
click at [265, 187] on icon at bounding box center [263, 187] width 14 height 24
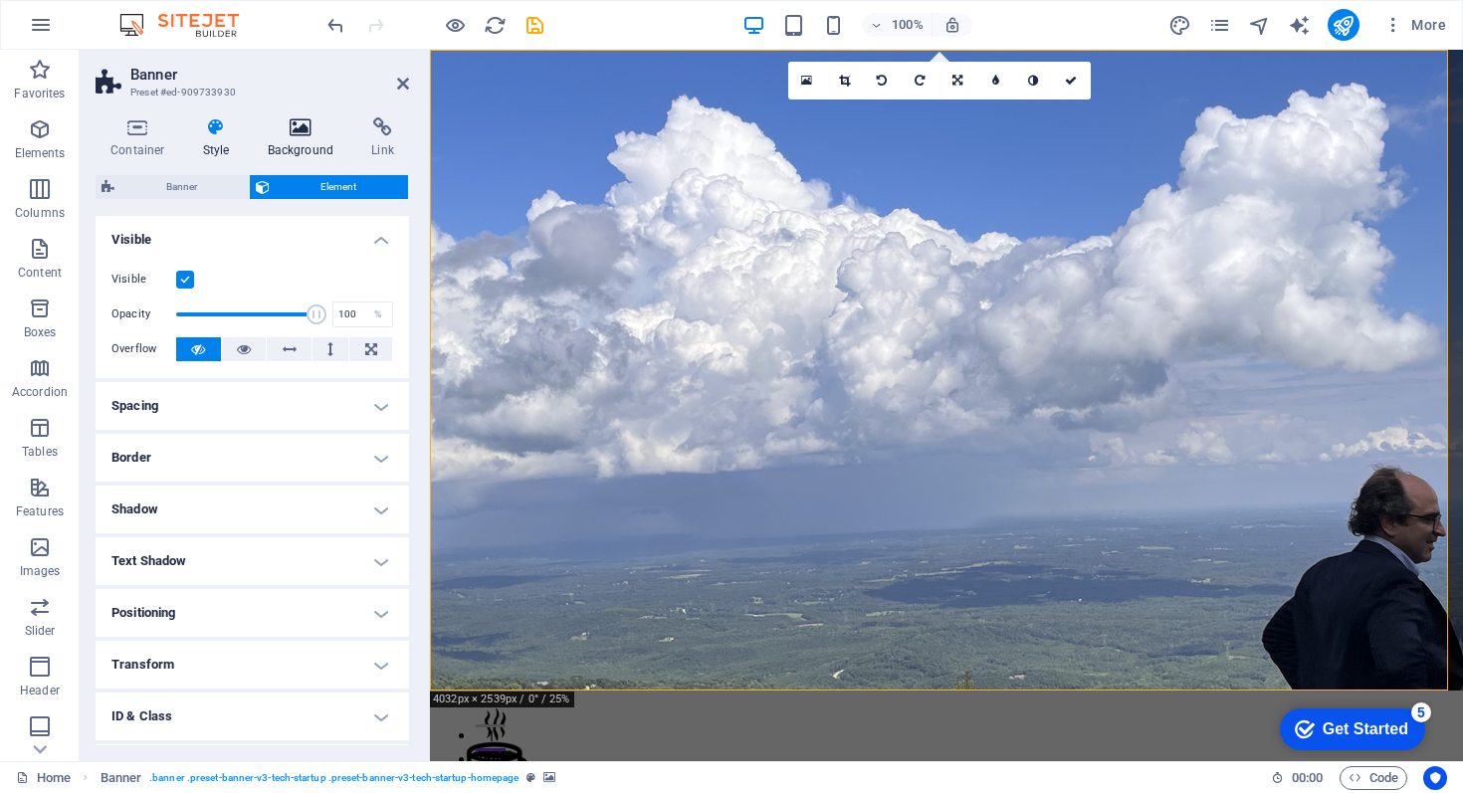
click at [291, 127] on icon at bounding box center [301, 127] width 97 height 20
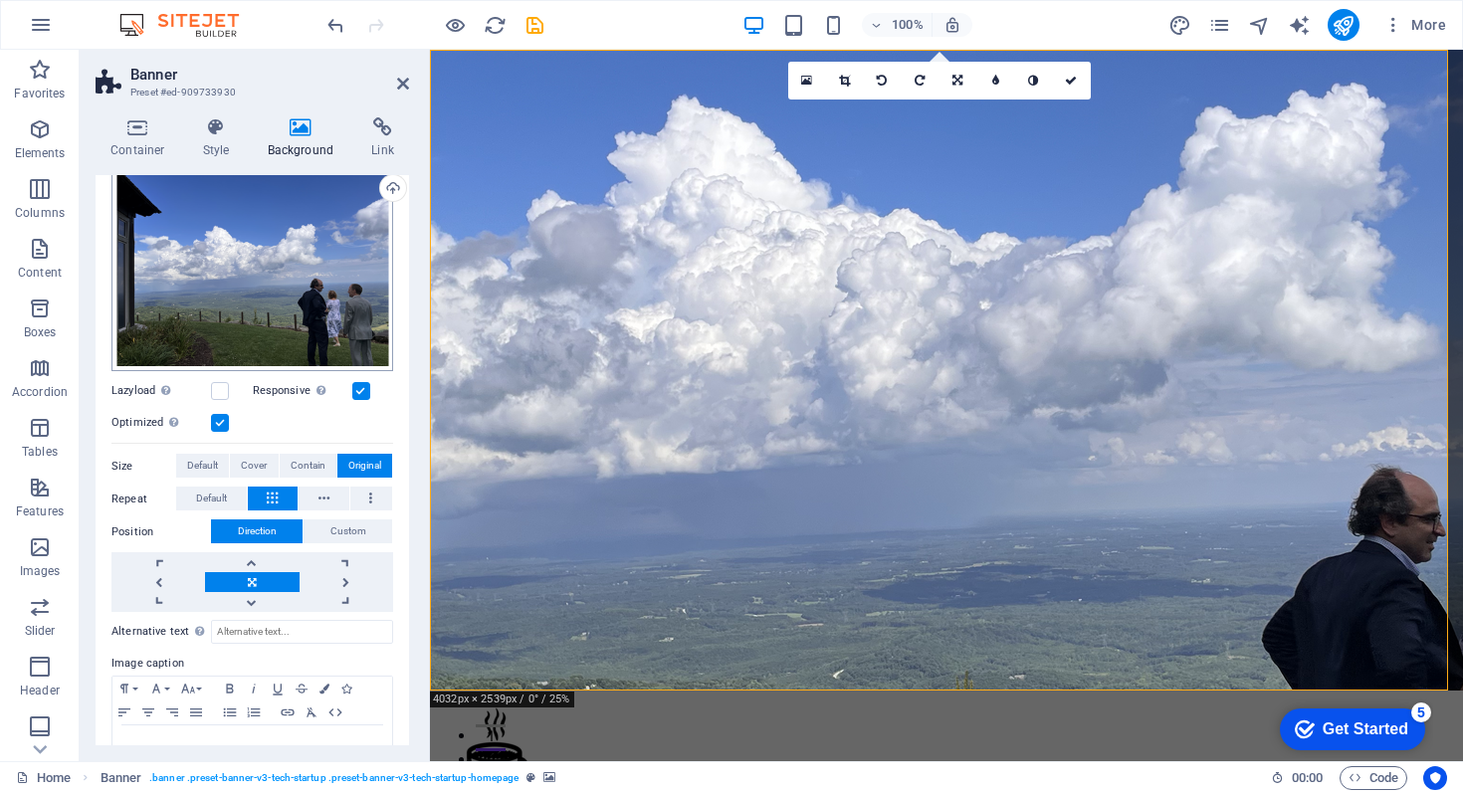
scroll to position [248, 0]
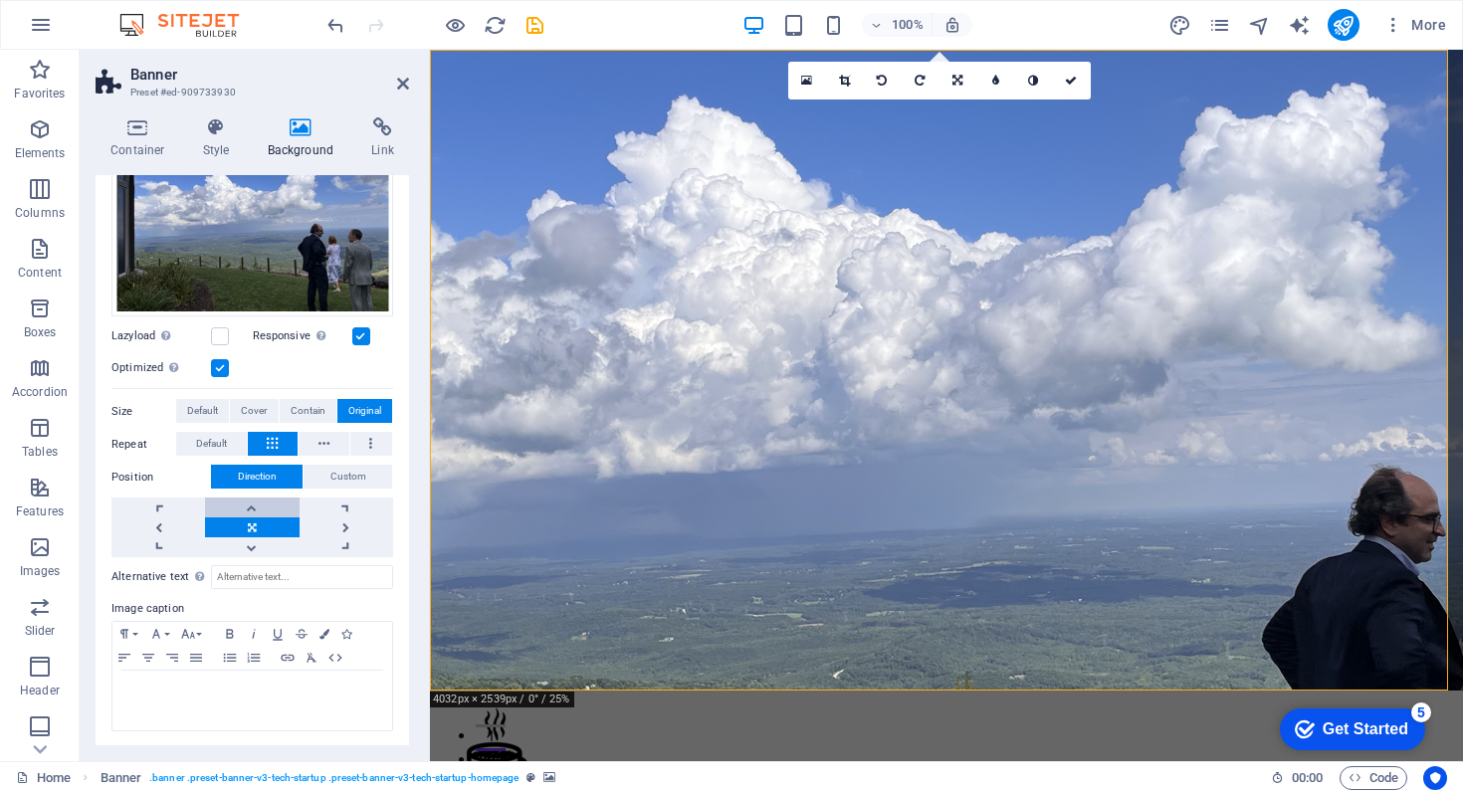
click at [248, 508] on link at bounding box center [252, 508] width 94 height 20
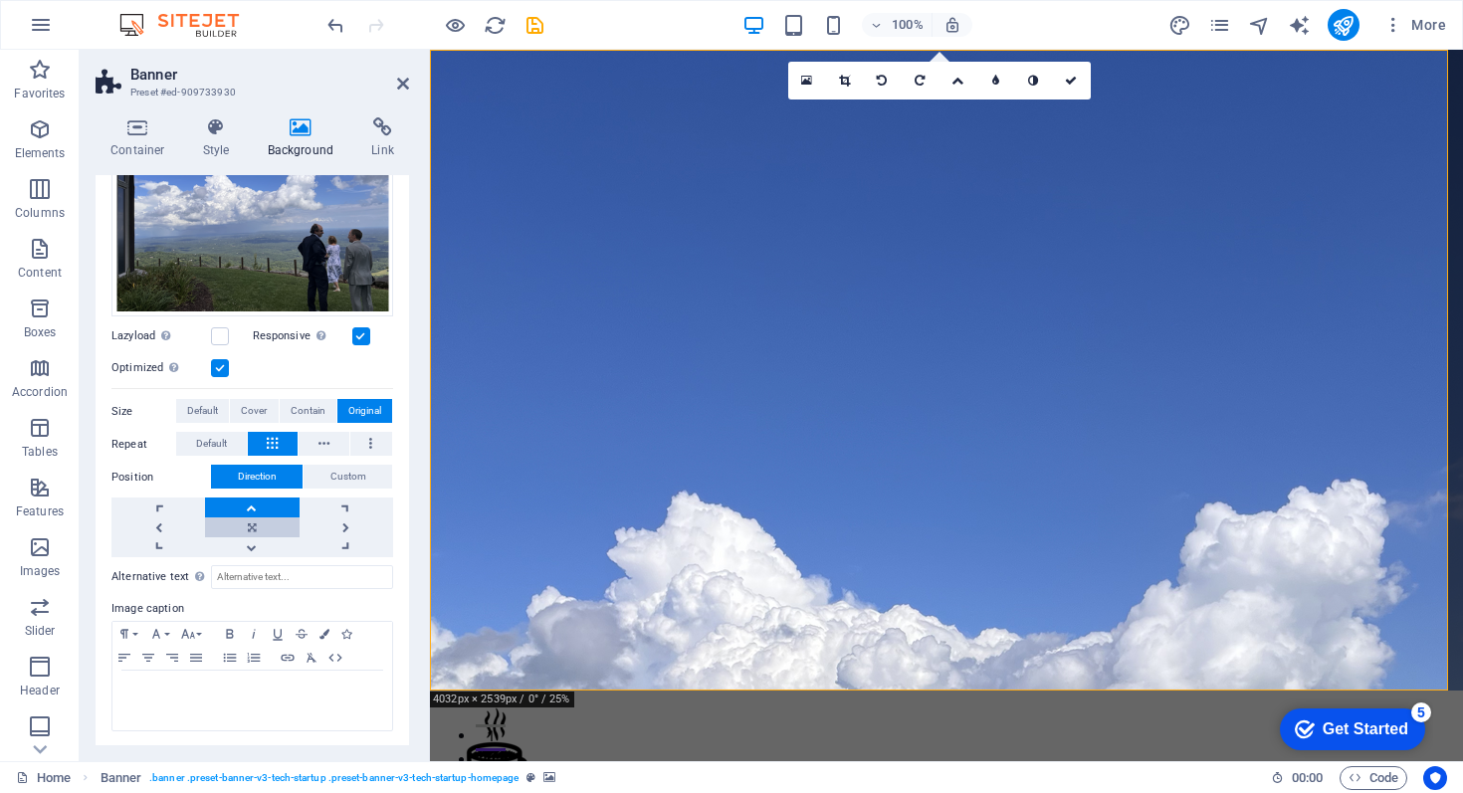
click at [249, 530] on link at bounding box center [252, 528] width 94 height 20
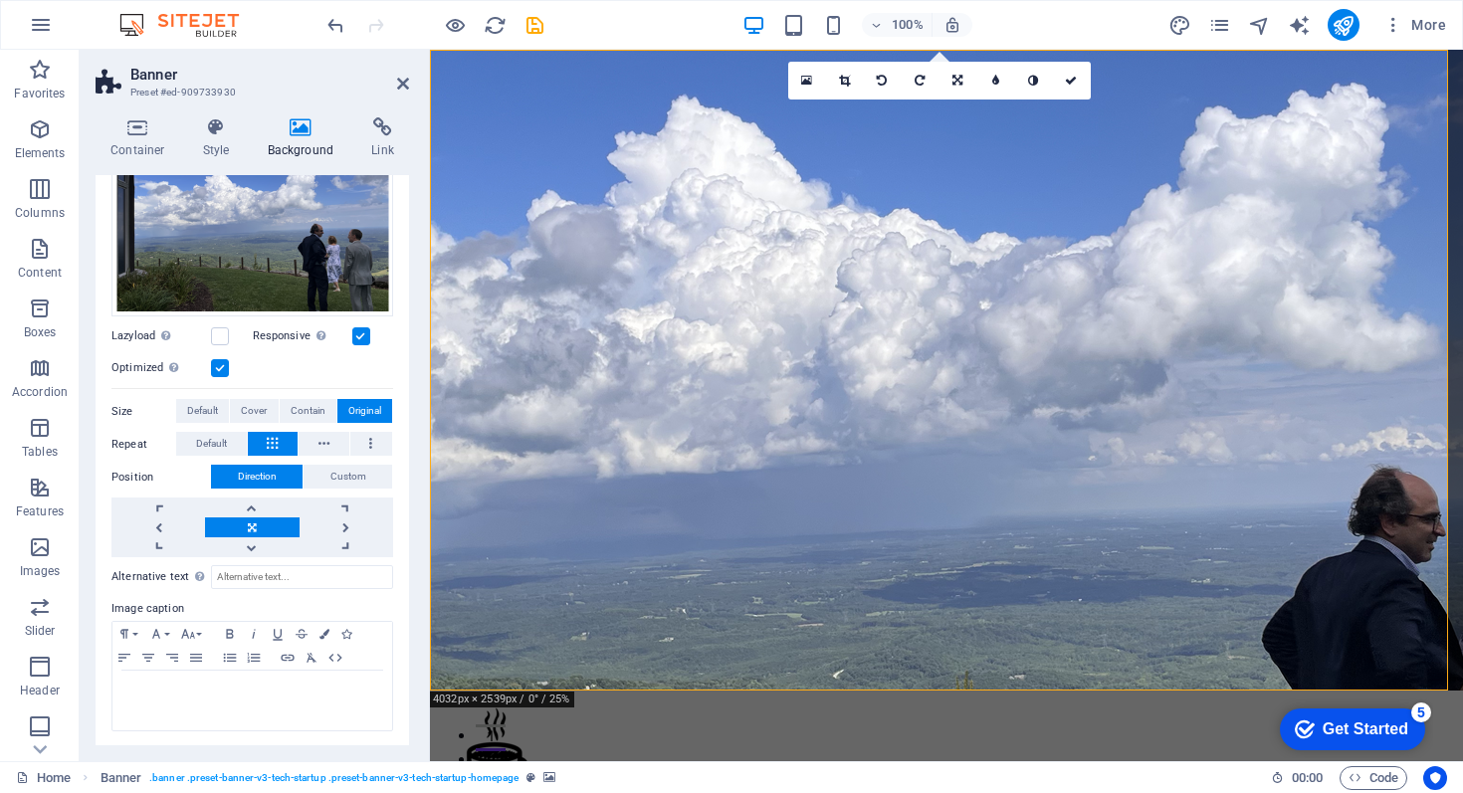
click at [253, 521] on link at bounding box center [252, 528] width 94 height 20
click at [252, 508] on link at bounding box center [252, 508] width 94 height 20
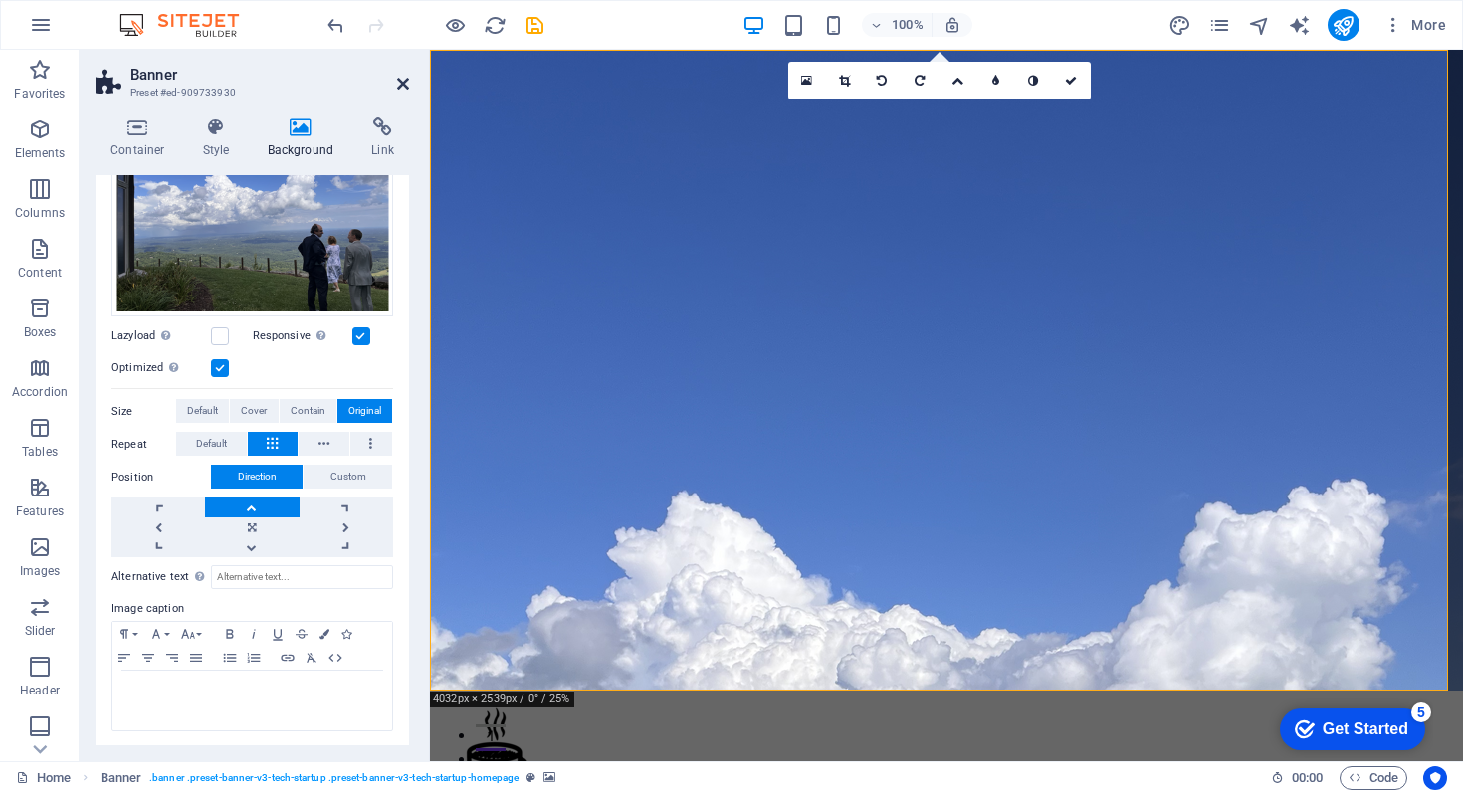
click at [402, 85] on icon at bounding box center [403, 84] width 12 height 16
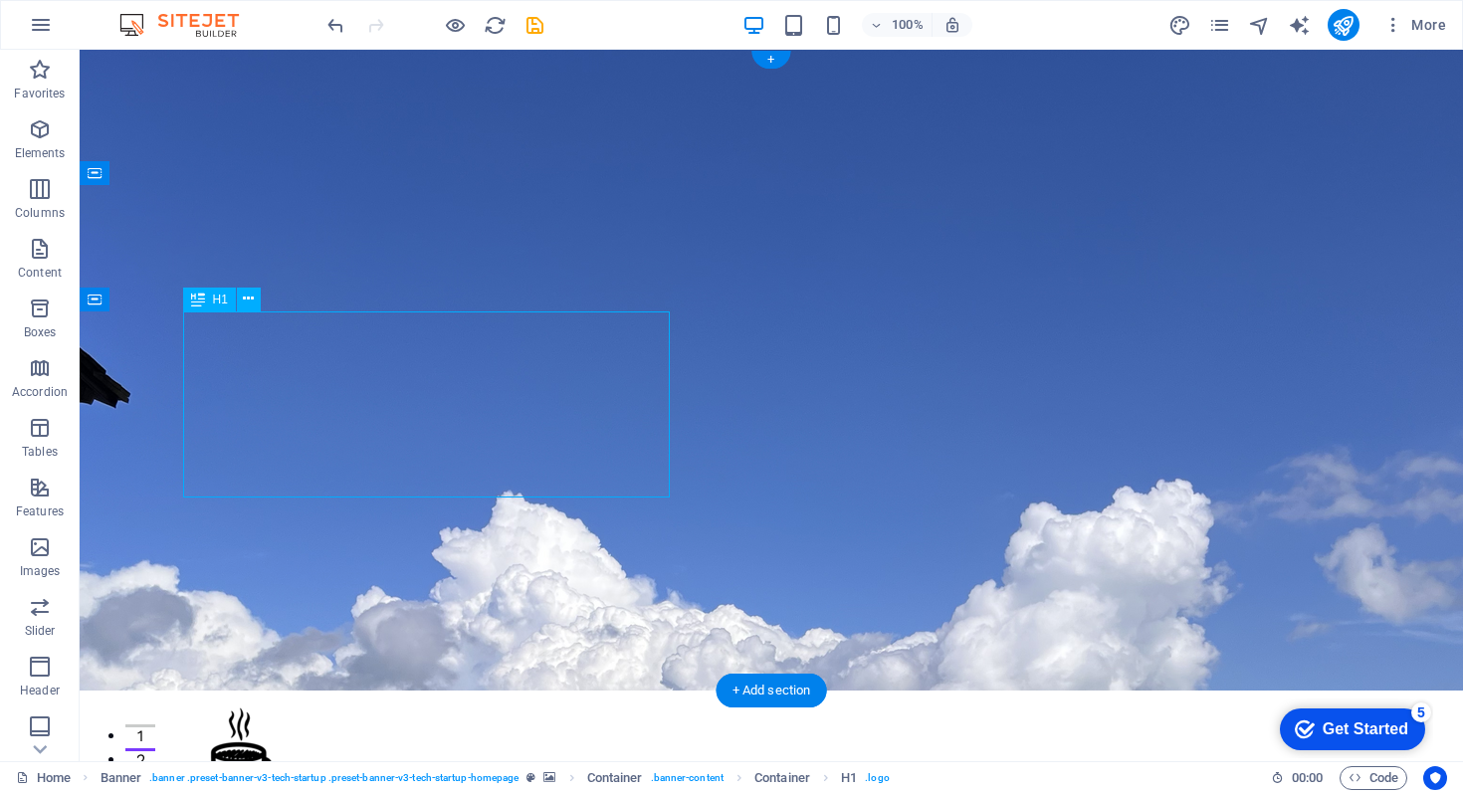
drag, startPoint x: 436, startPoint y: 365, endPoint x: 437, endPoint y: 325, distance: 40.8
drag, startPoint x: 229, startPoint y: 711, endPoint x: 233, endPoint y: 701, distance: 10.7
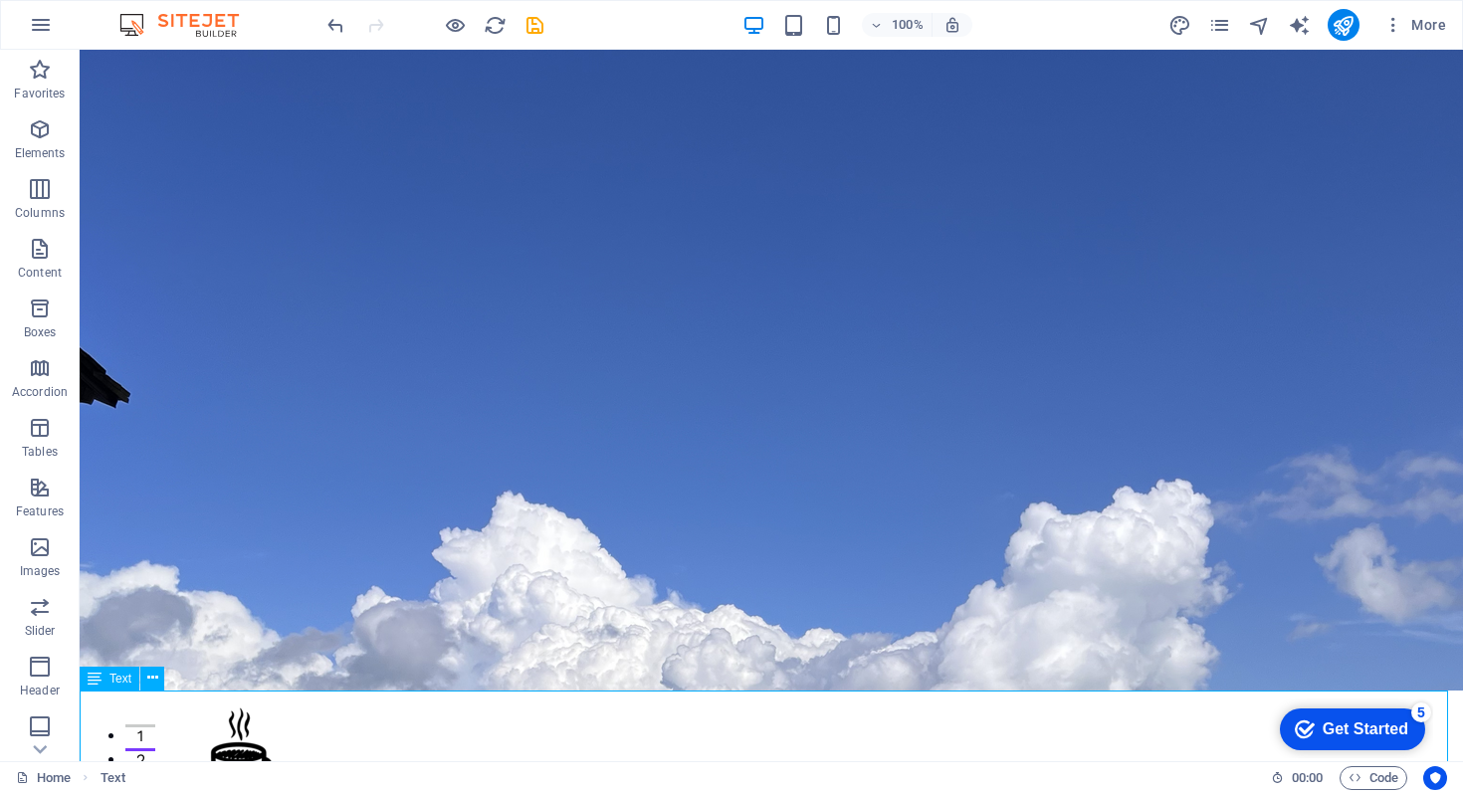
scroll to position [3, 0]
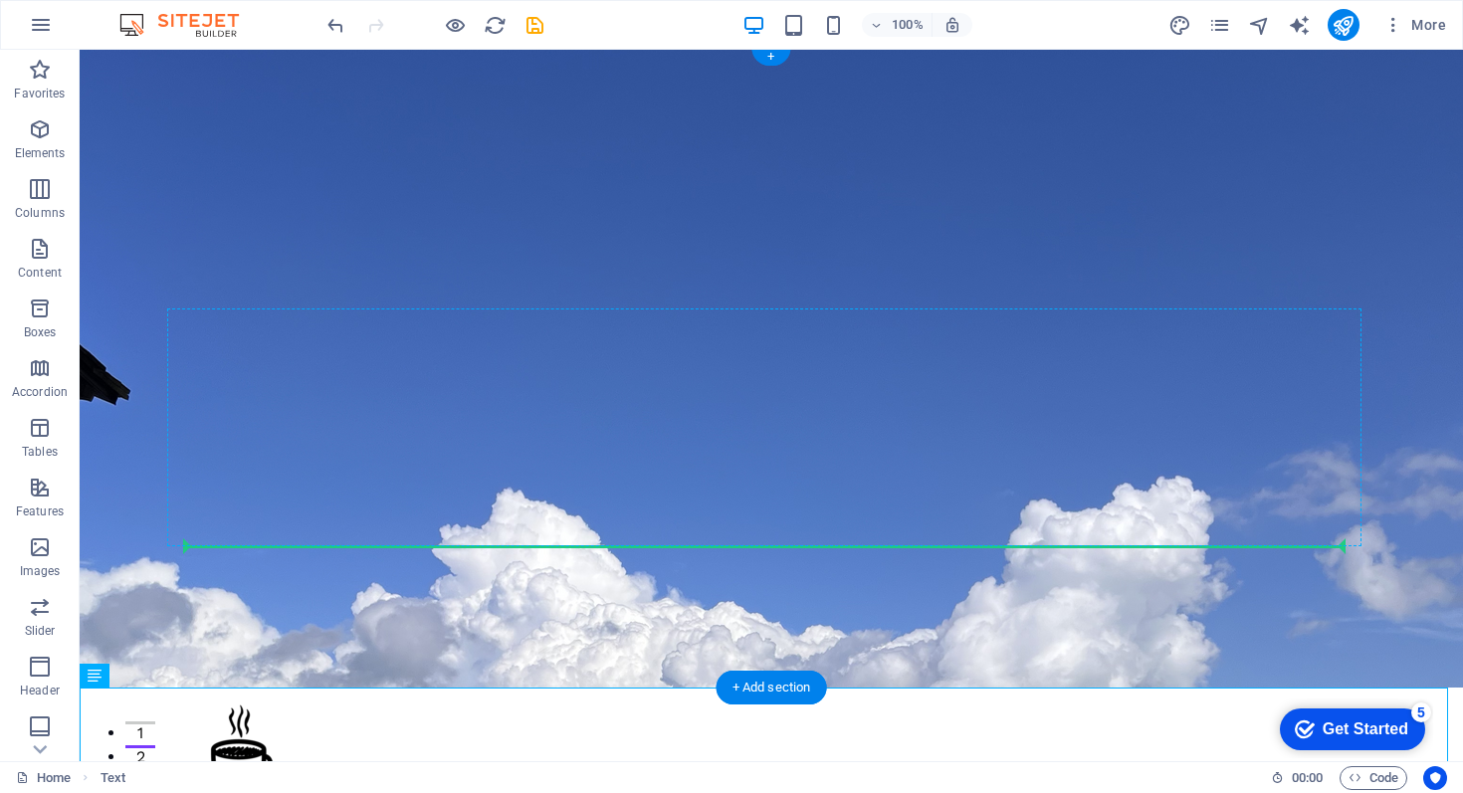
drag, startPoint x: 195, startPoint y: 726, endPoint x: 253, endPoint y: 527, distance: 207.3
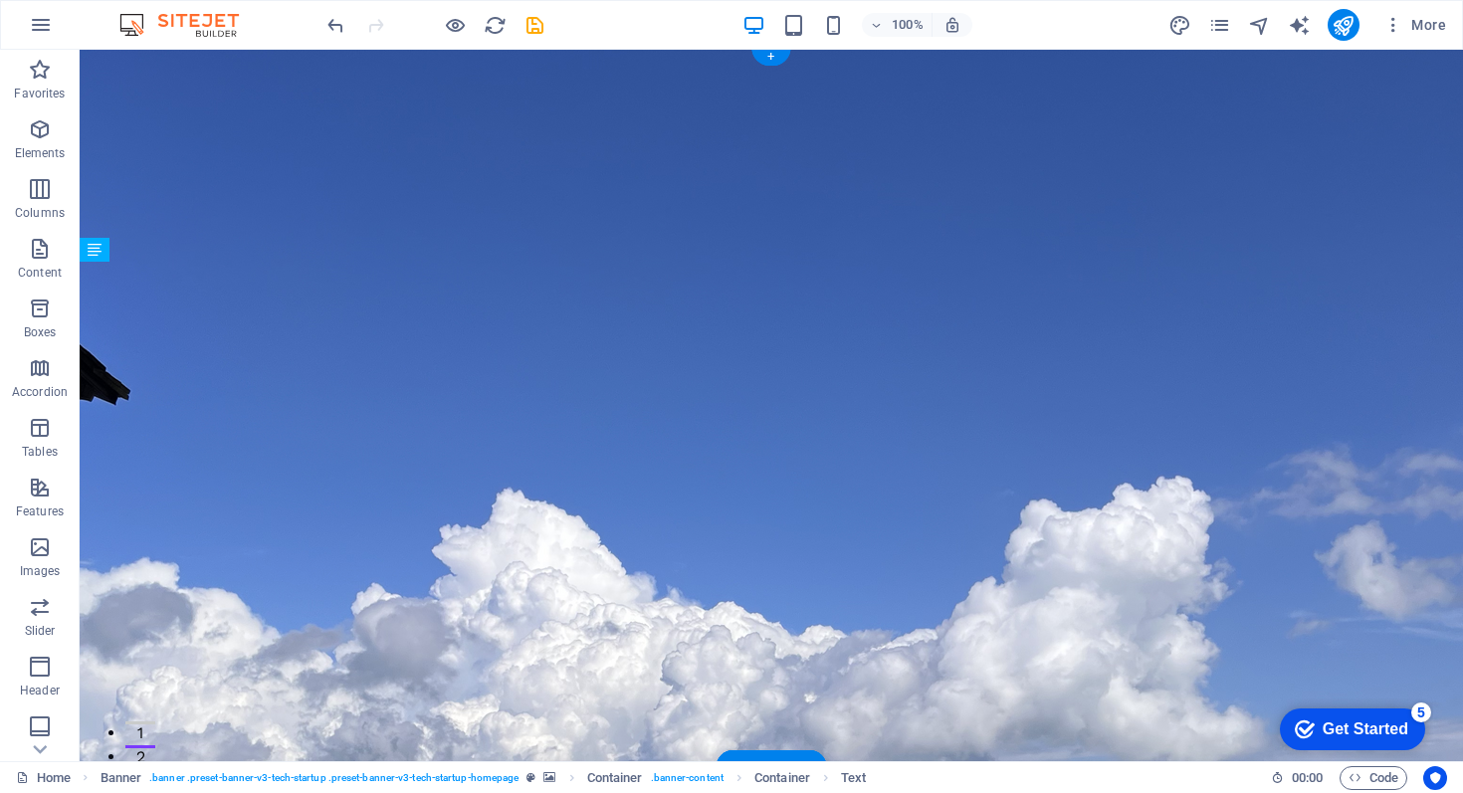
drag, startPoint x: 289, startPoint y: 537, endPoint x: 210, endPoint y: 461, distance: 109.1
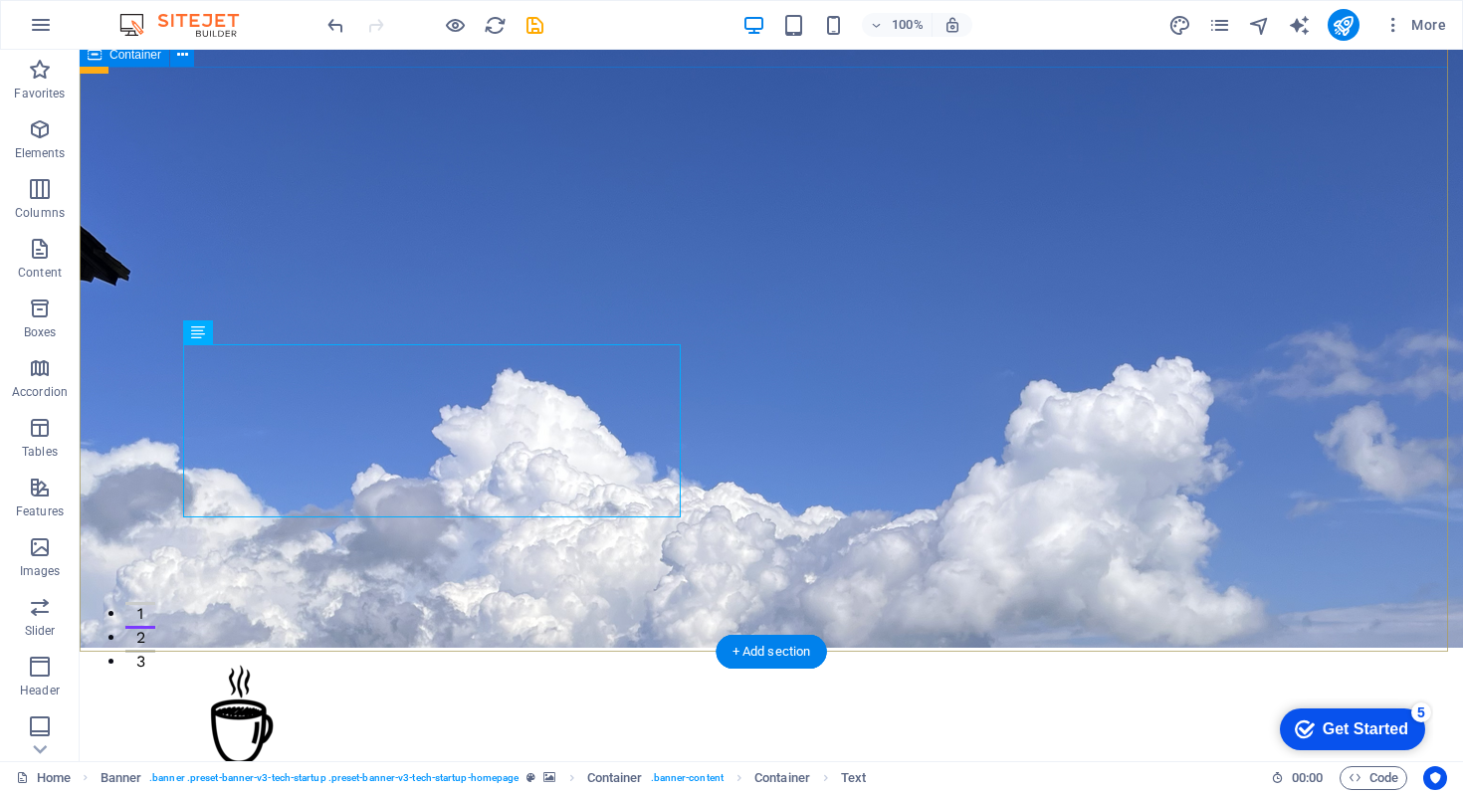
scroll to position [123, 0]
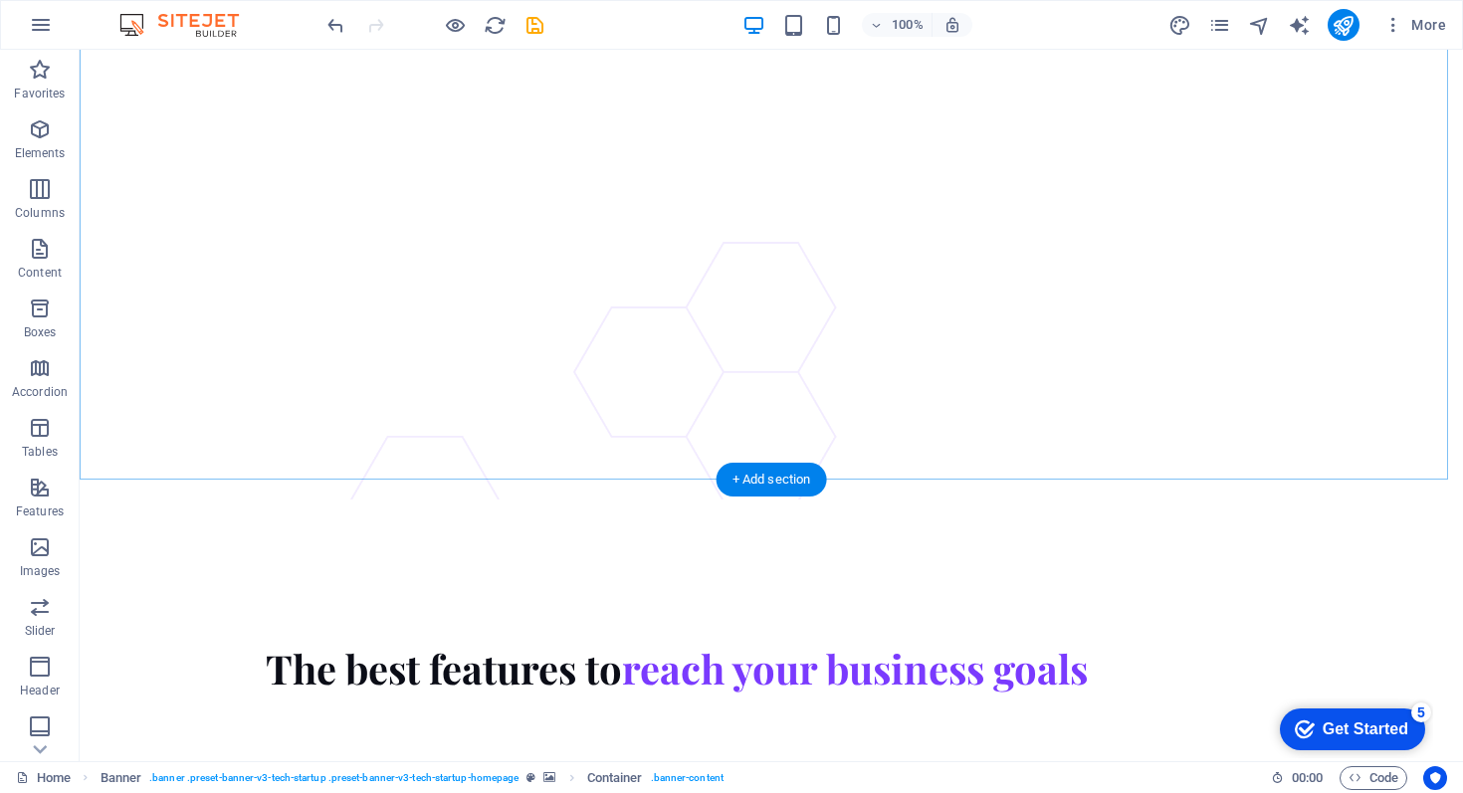
scroll to position [8029, 0]
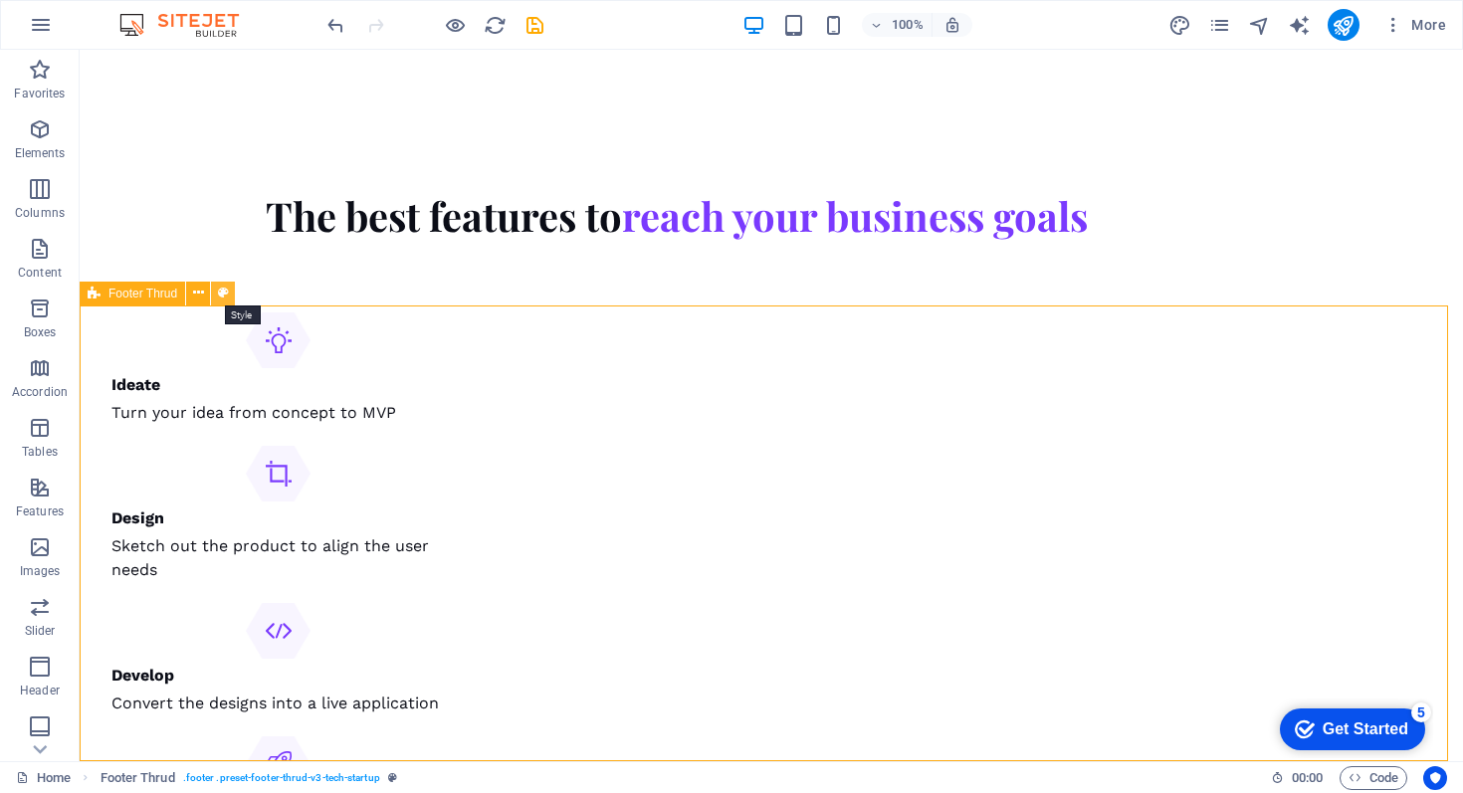
click at [221, 296] on icon at bounding box center [223, 293] width 11 height 21
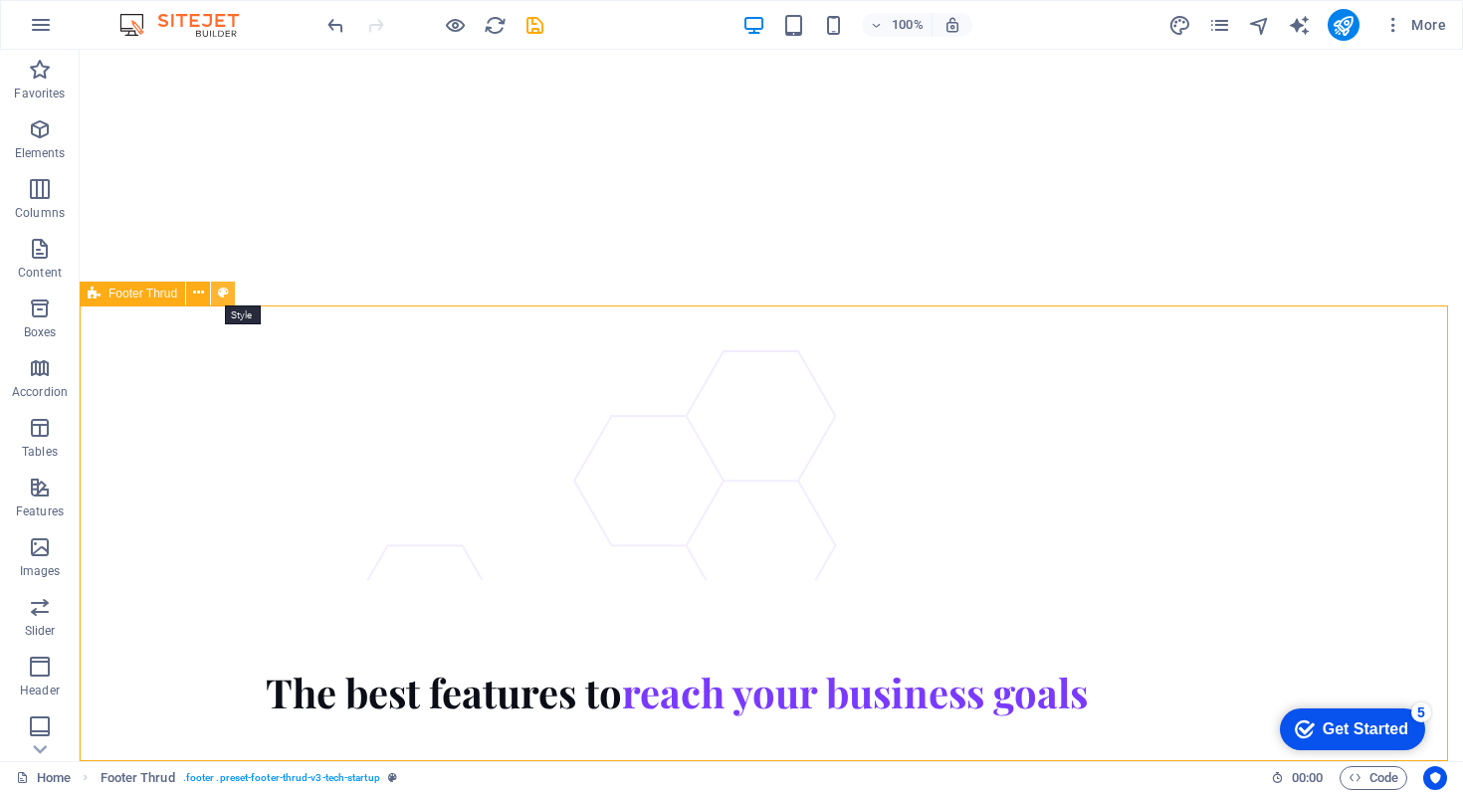
select select "rem"
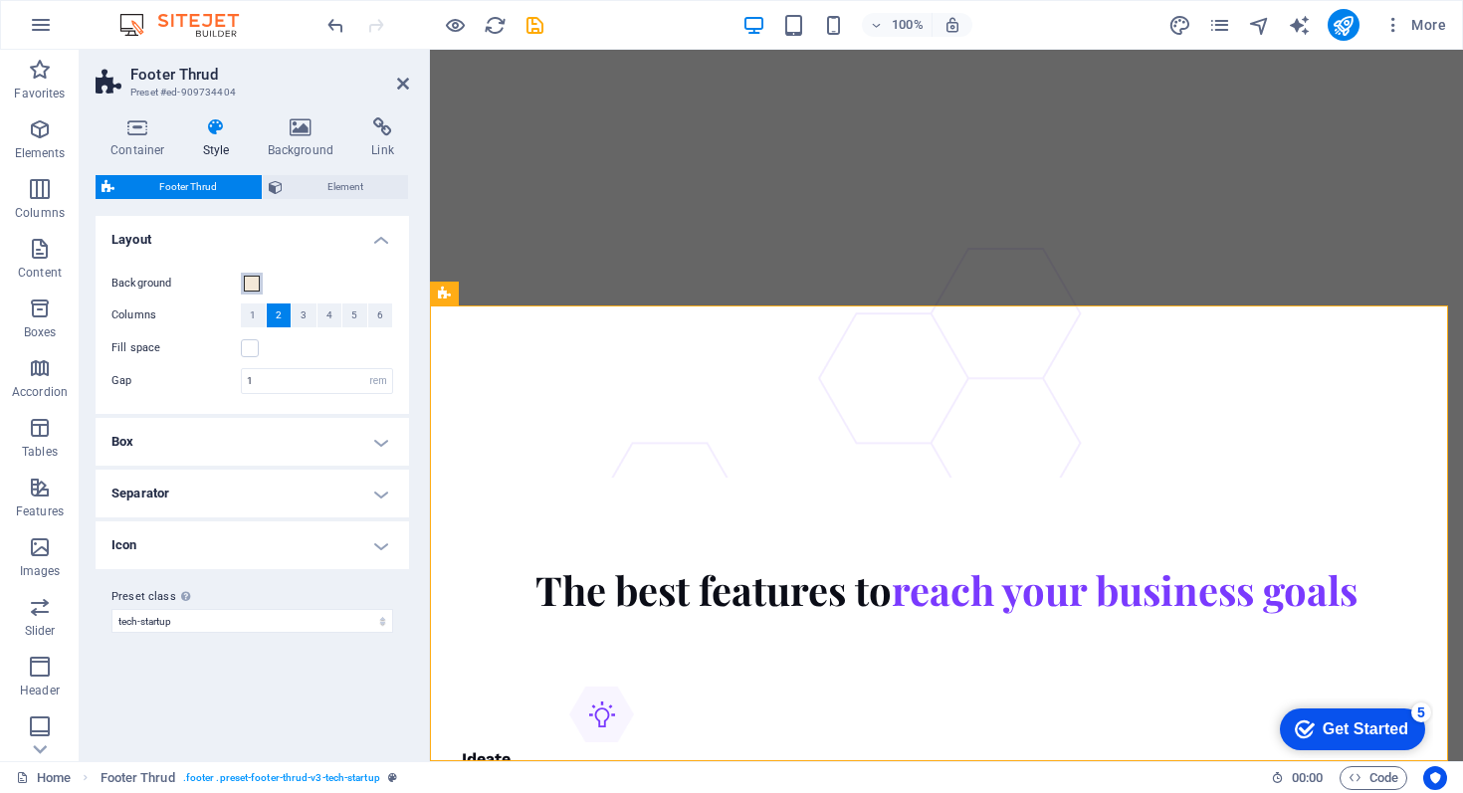
click at [252, 284] on span at bounding box center [252, 284] width 16 height 16
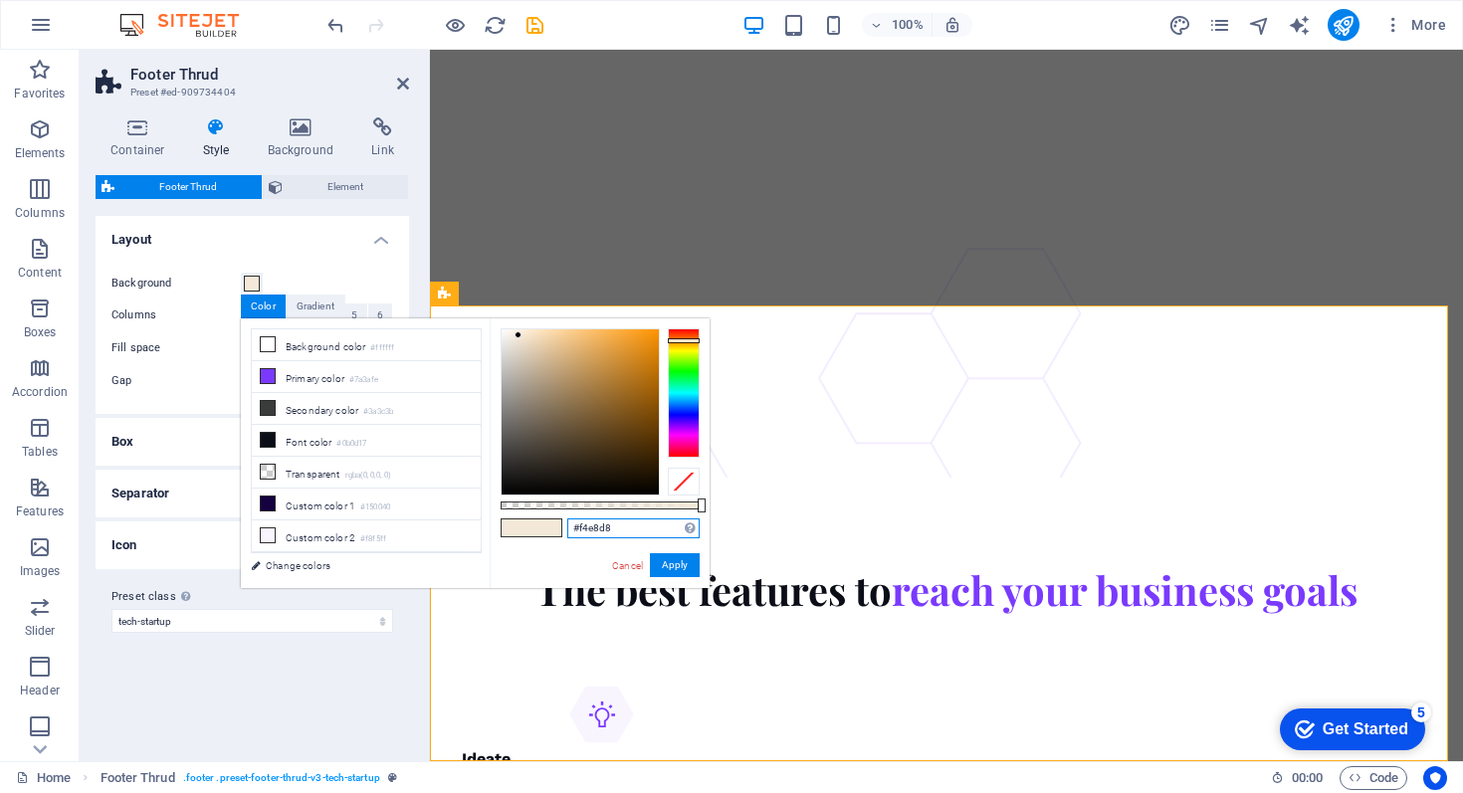
click at [603, 532] on input "#f4e8d8" at bounding box center [633, 529] width 132 height 20
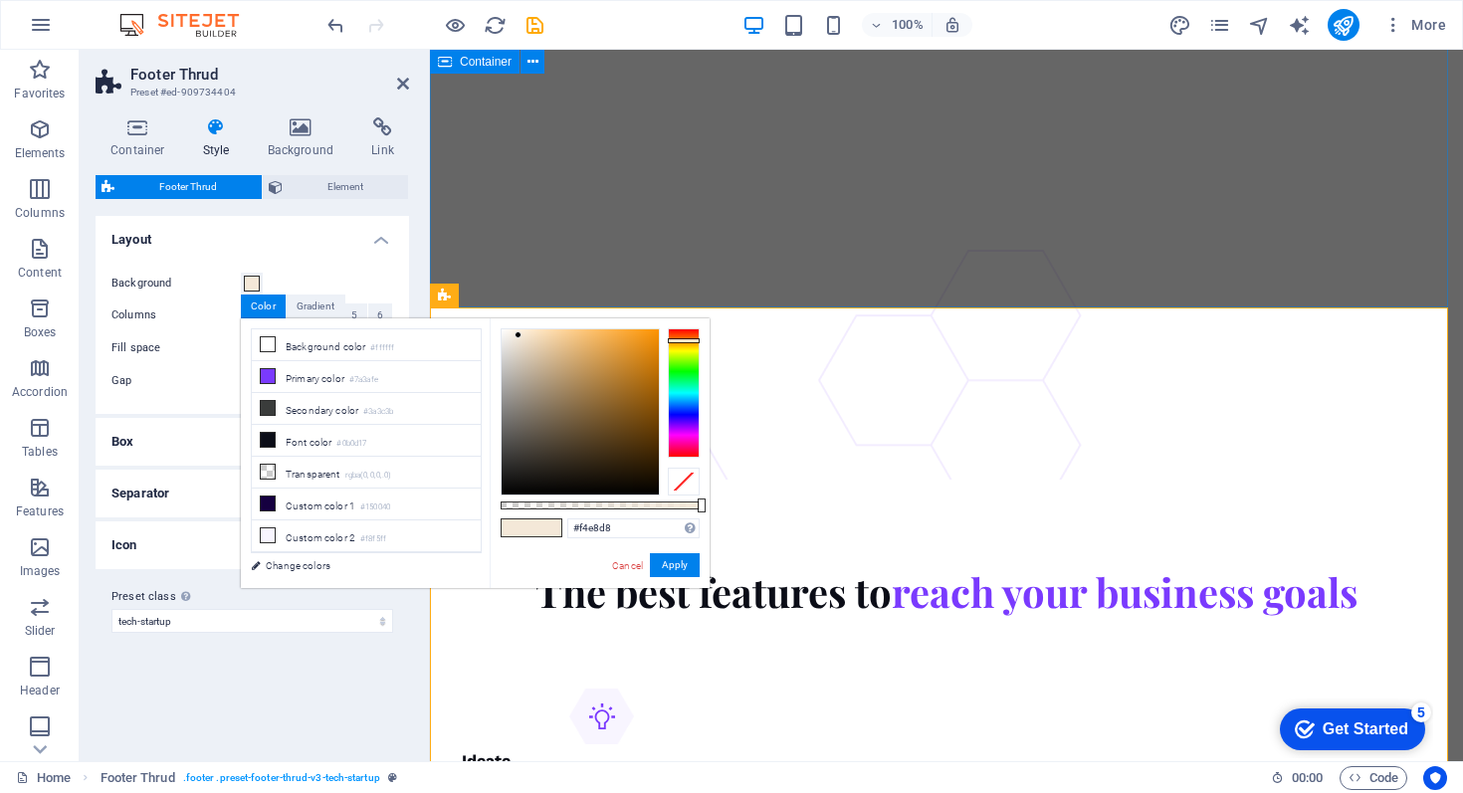
scroll to position [7540, 0]
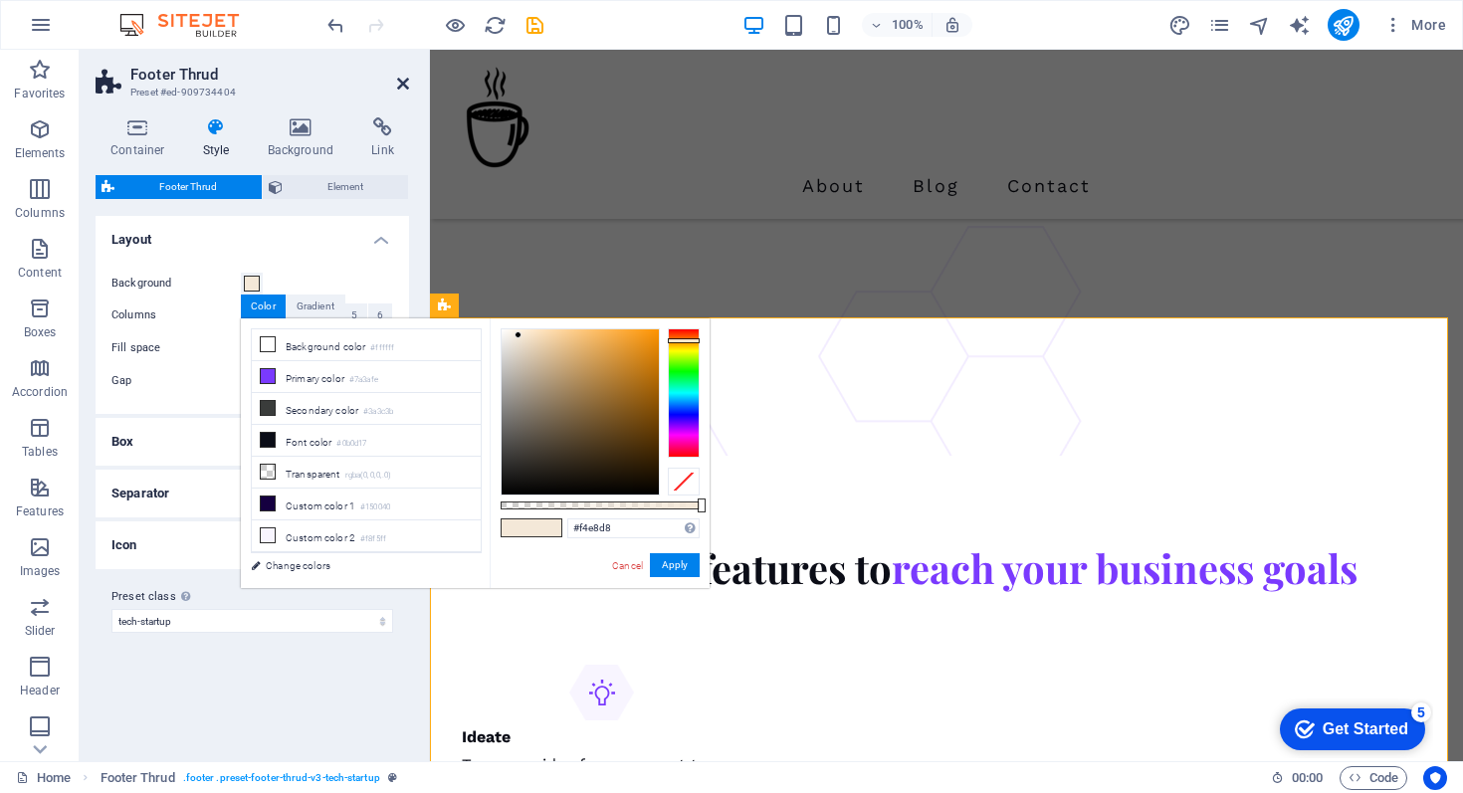
click at [400, 82] on icon at bounding box center [403, 84] width 12 height 16
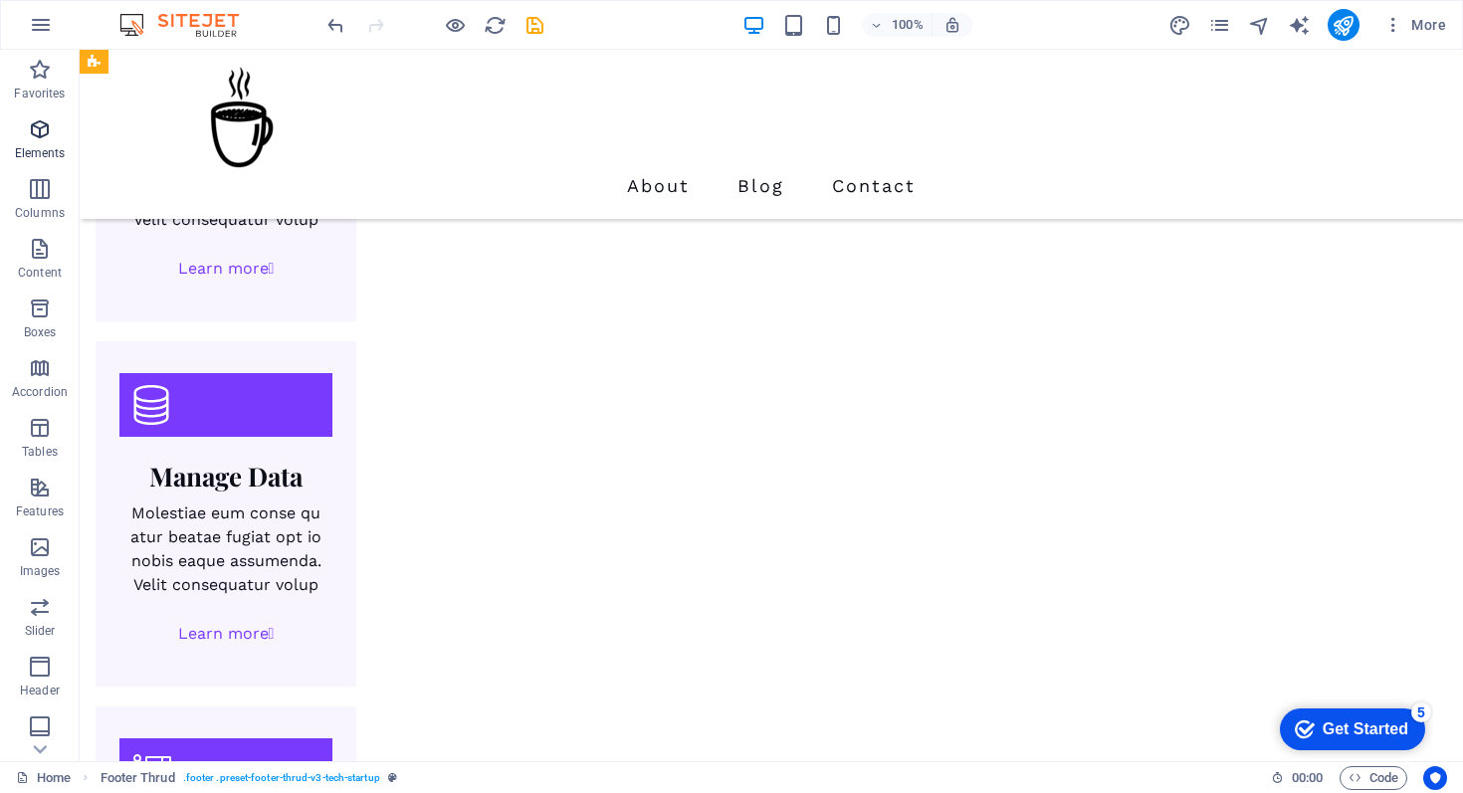
scroll to position [2628, 0]
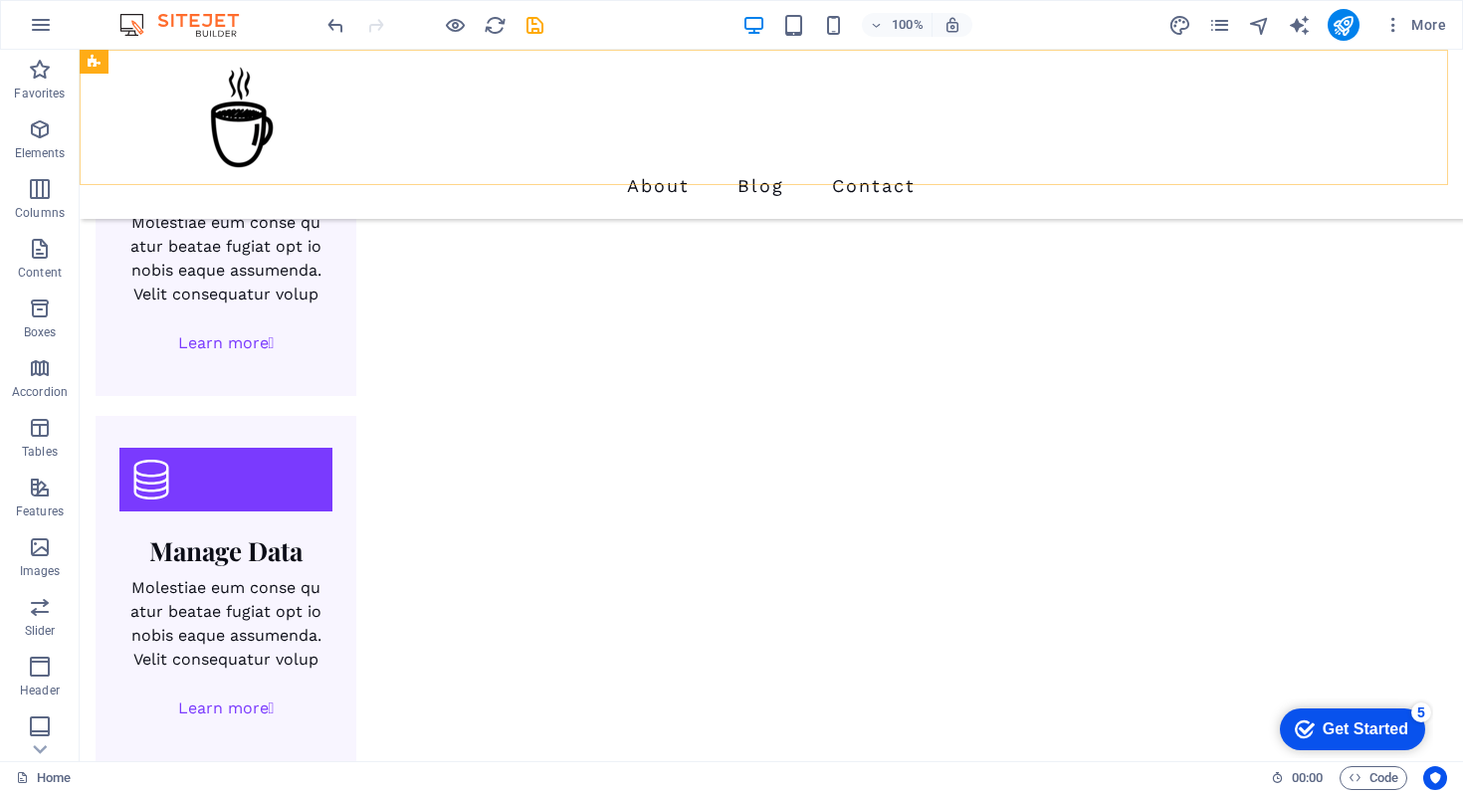
click at [162, 89] on div "About Blog Contact" at bounding box center [772, 134] width 1384 height 169
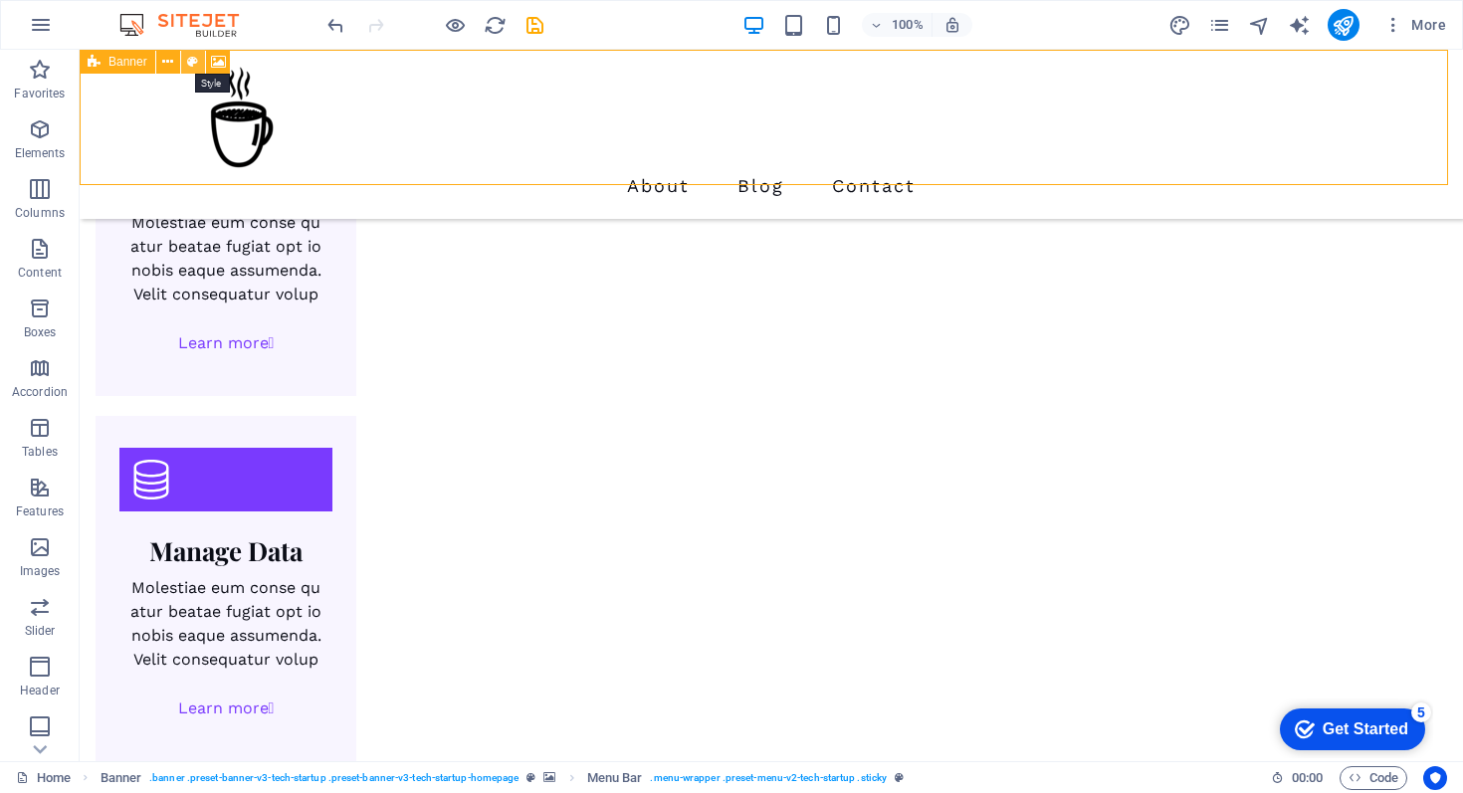
click at [186, 55] on button at bounding box center [193, 62] width 24 height 24
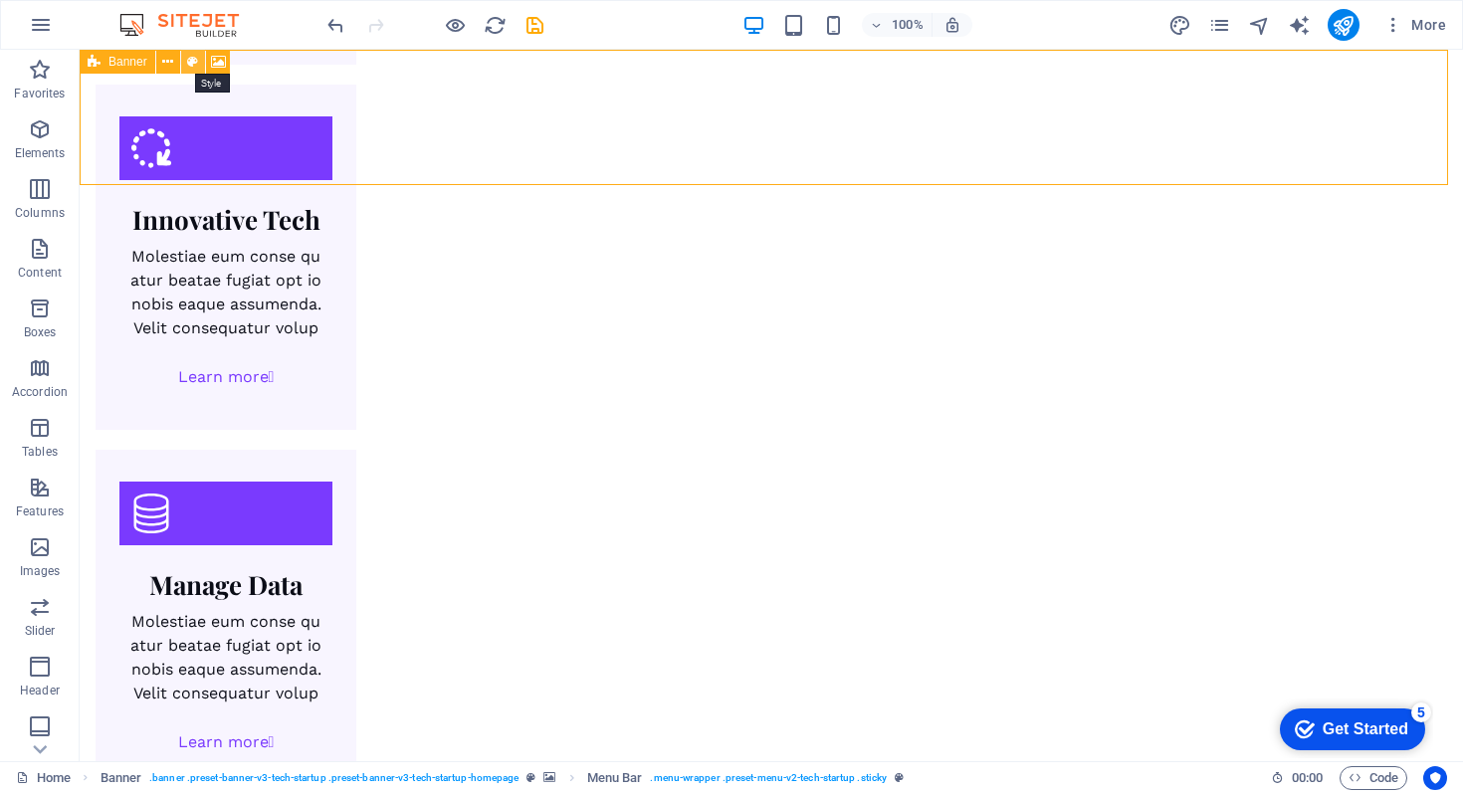
scroll to position [5, 0]
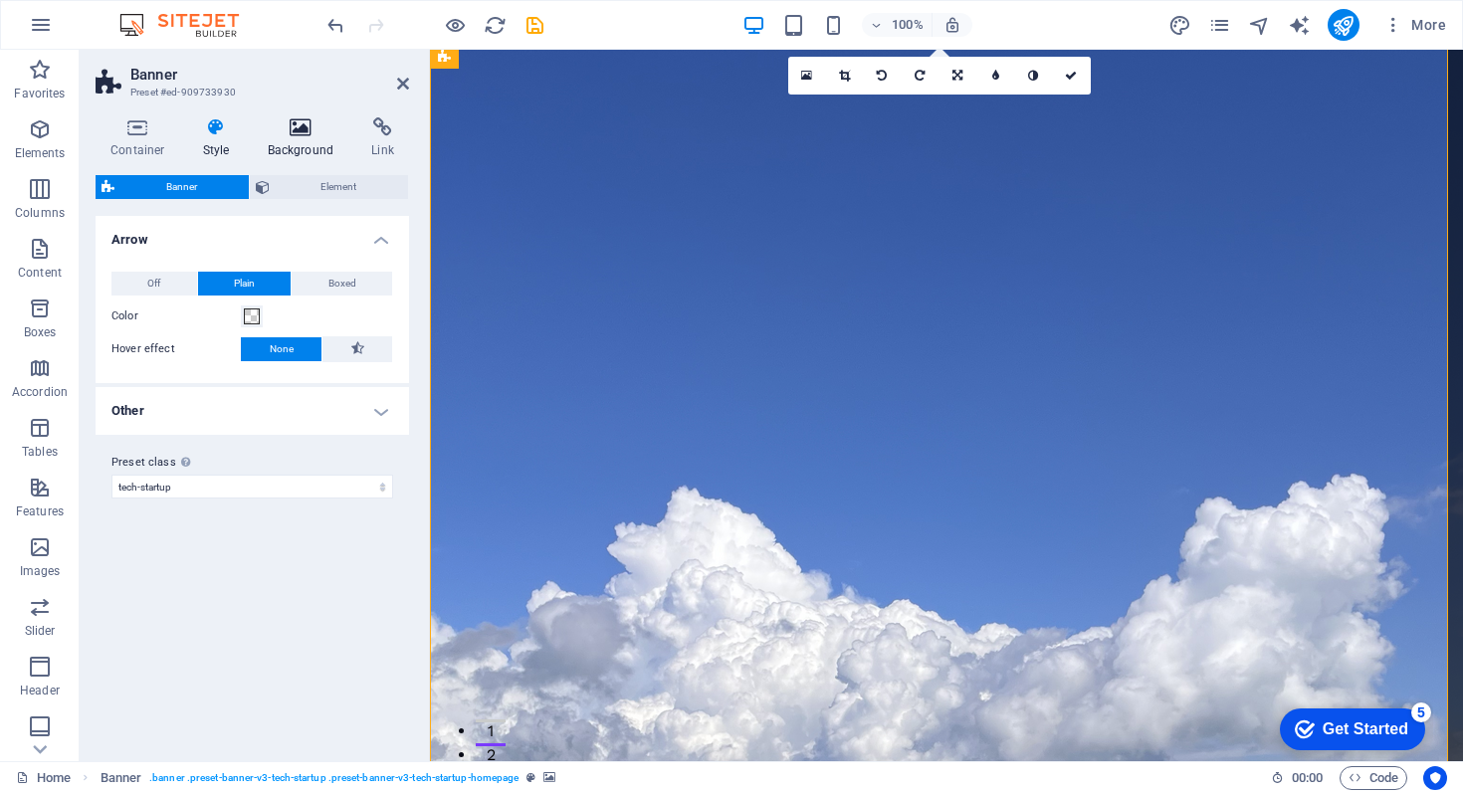
click at [293, 120] on icon at bounding box center [301, 127] width 97 height 20
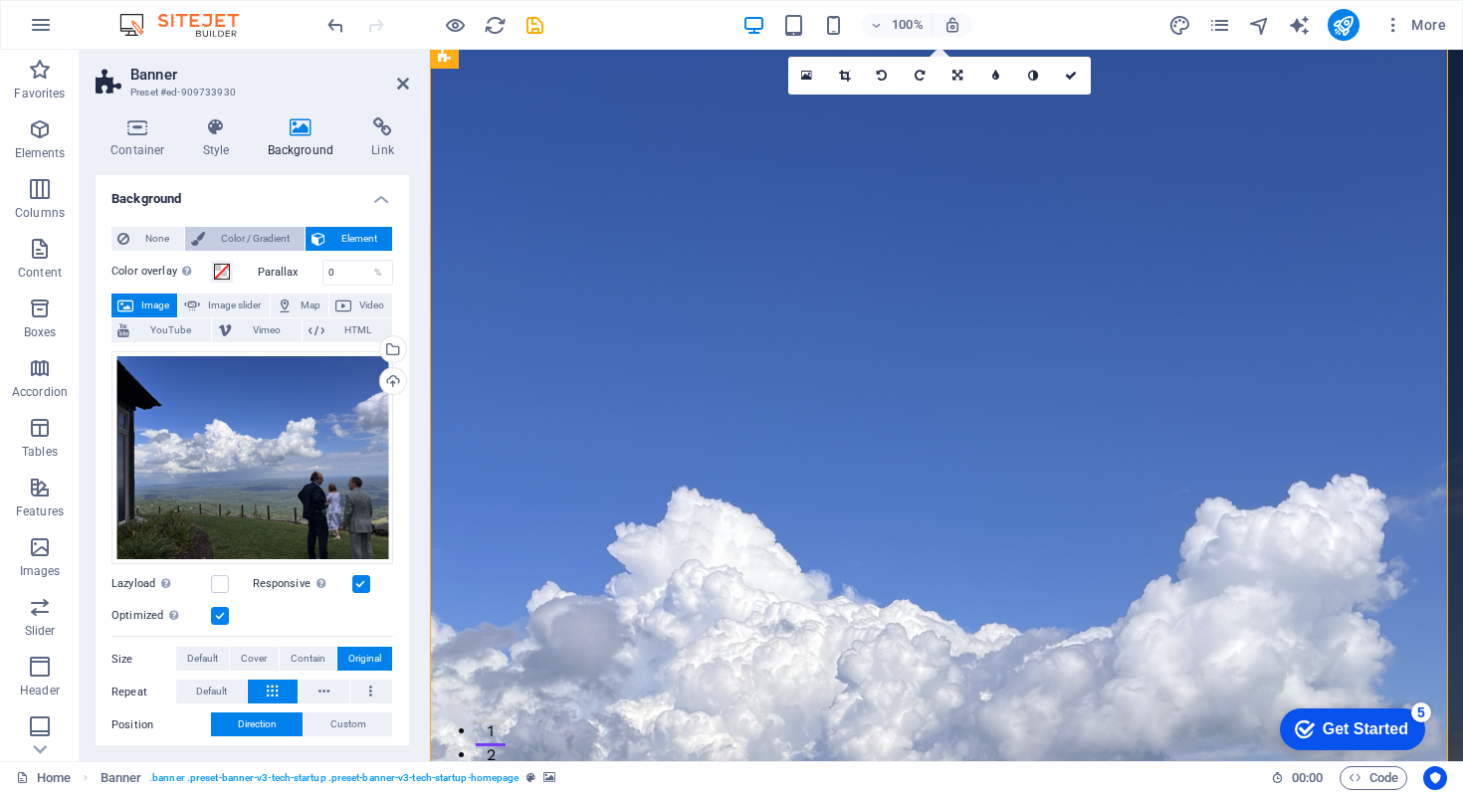
click at [262, 236] on span "Color / Gradient" at bounding box center [255, 239] width 88 height 24
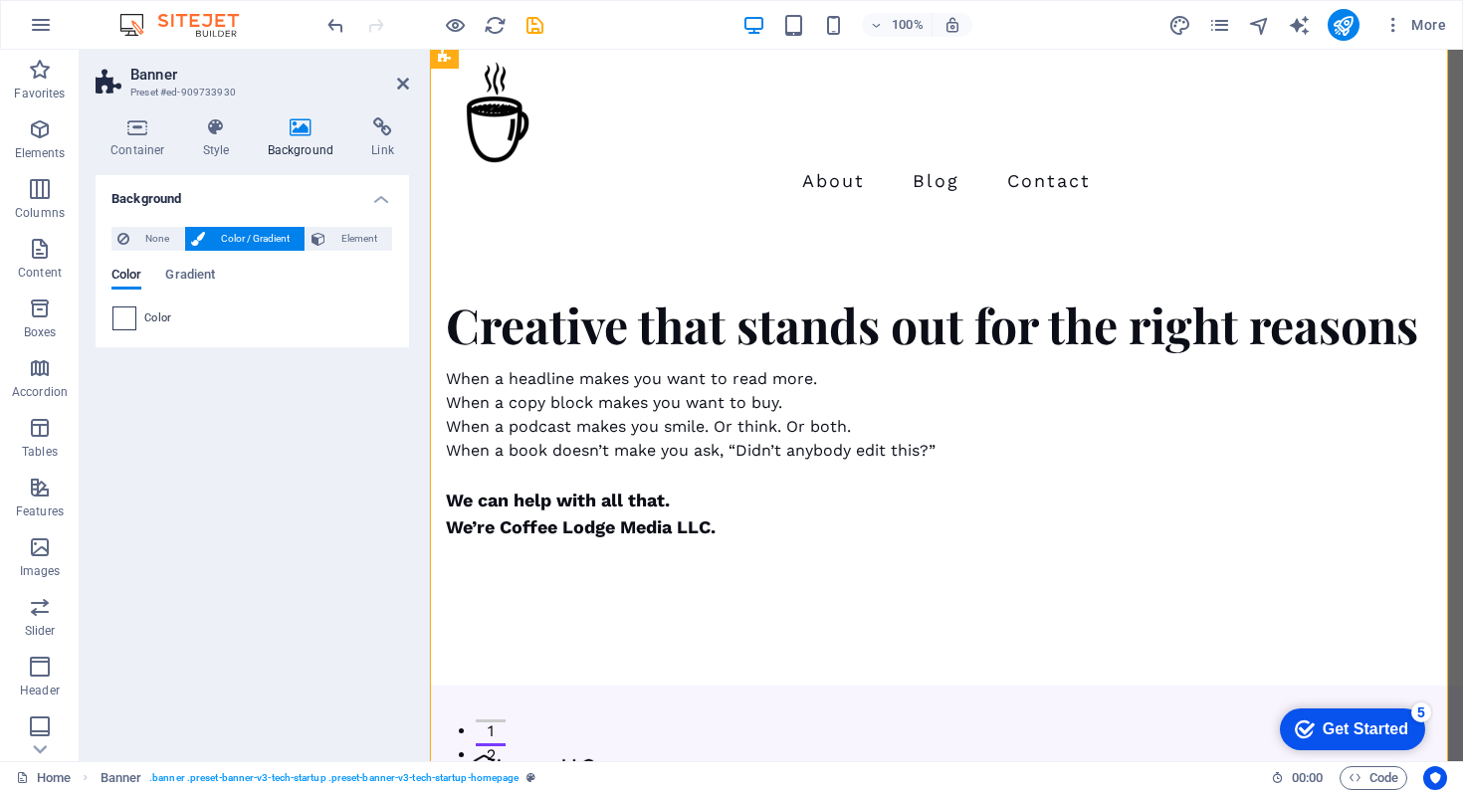
click at [123, 316] on span at bounding box center [124, 319] width 22 height 22
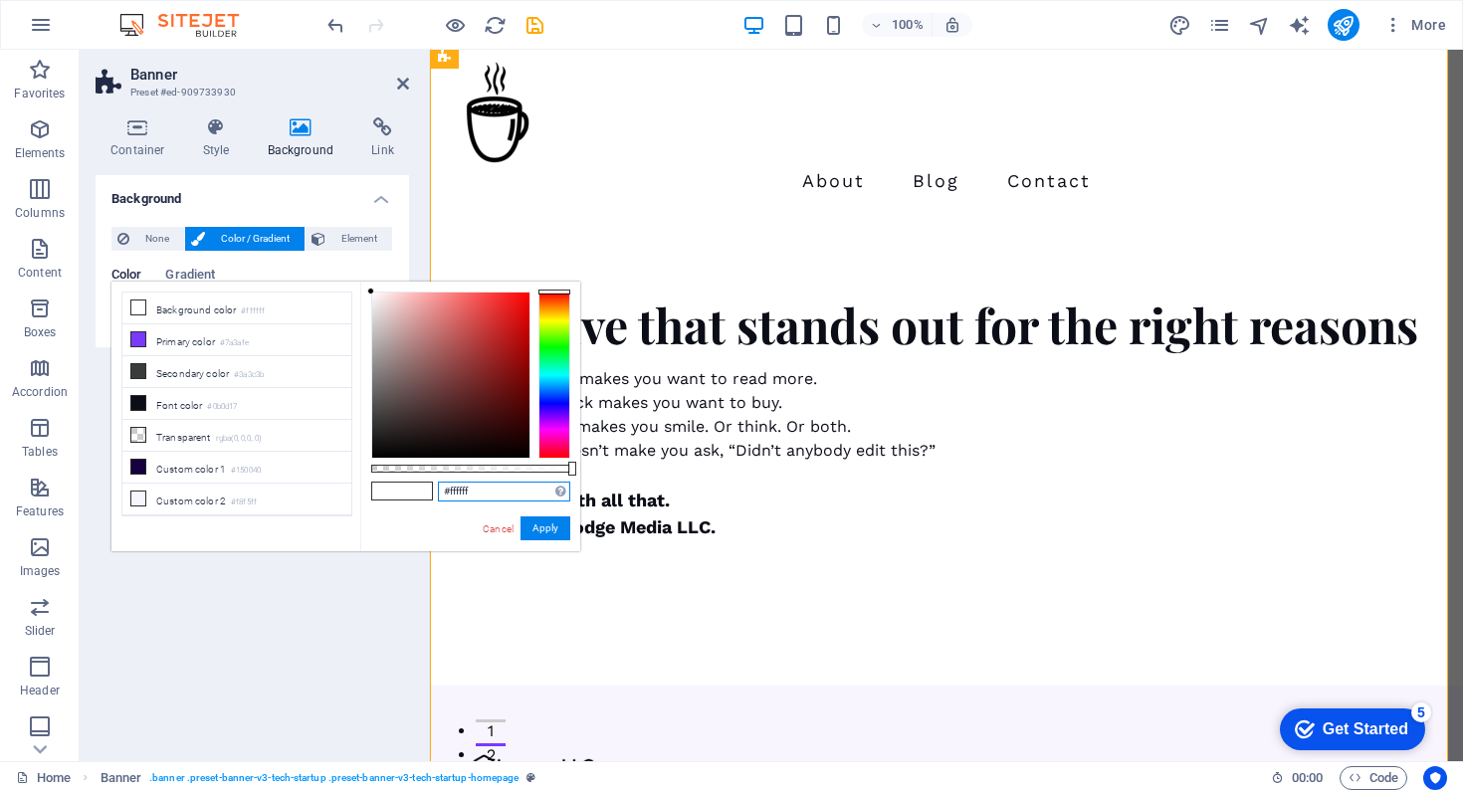
click at [469, 492] on input "#ffffff" at bounding box center [504, 492] width 132 height 20
drag, startPoint x: 476, startPoint y: 489, endPoint x: 447, endPoint y: 489, distance: 28.9
click at [448, 490] on input "#ffffff" at bounding box center [504, 492] width 132 height 20
paste input "4e8d8"
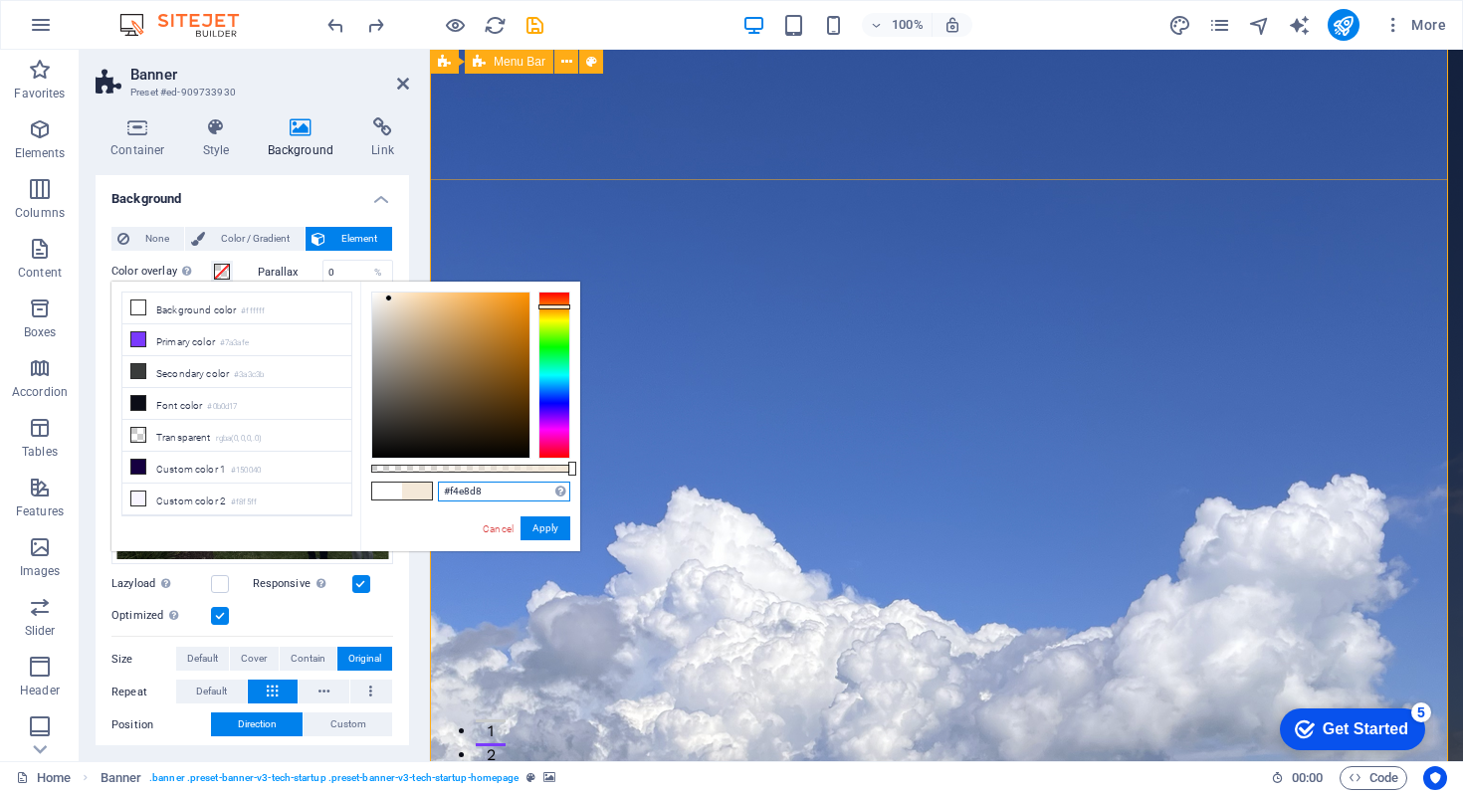
type input "#f4e8d8"
drag, startPoint x: 733, startPoint y: 133, endPoint x: 681, endPoint y: 115, distance: 54.8
click at [589, 55] on icon at bounding box center [591, 62] width 11 height 21
select select "rem"
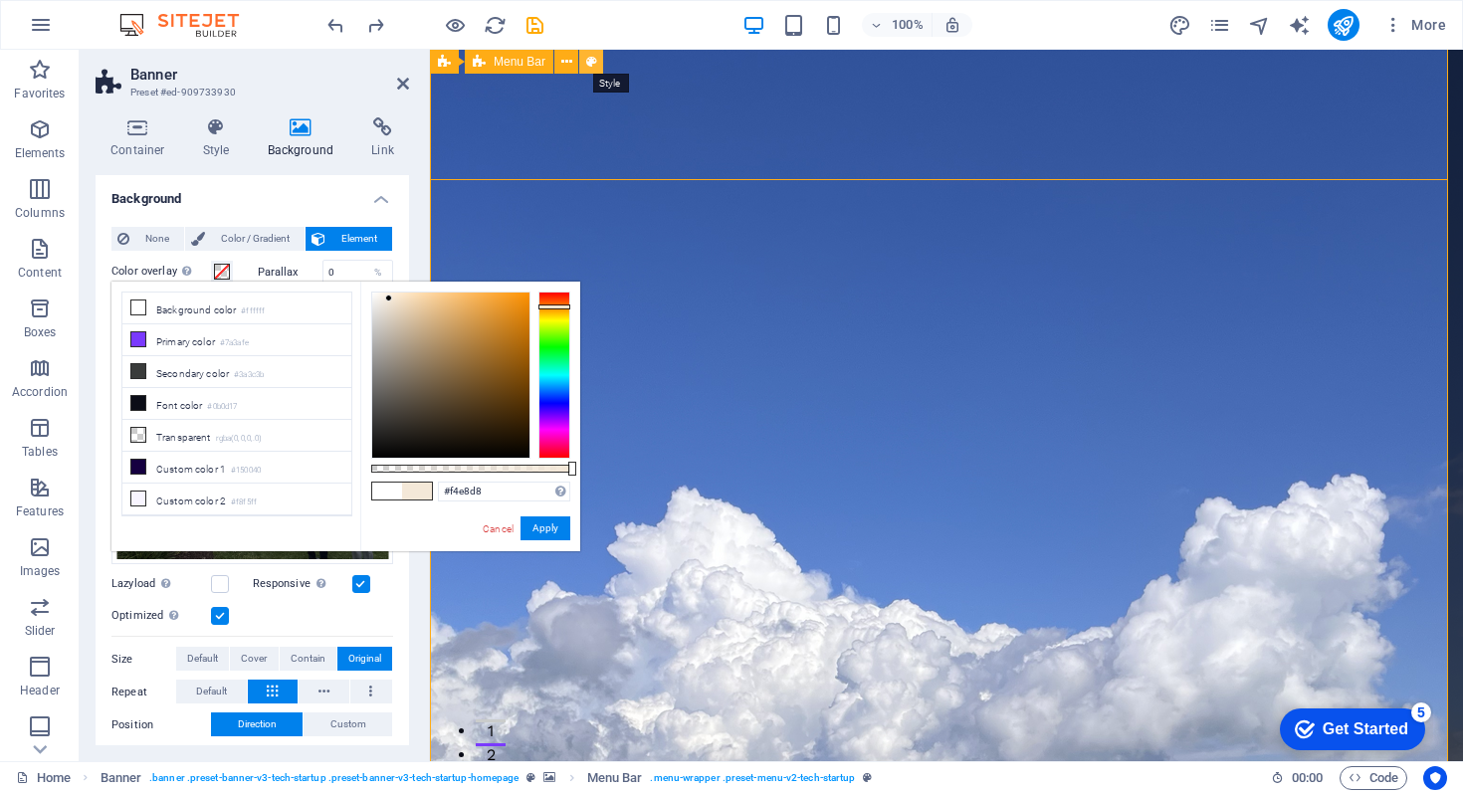
select select "sticky_reverse"
select select "px"
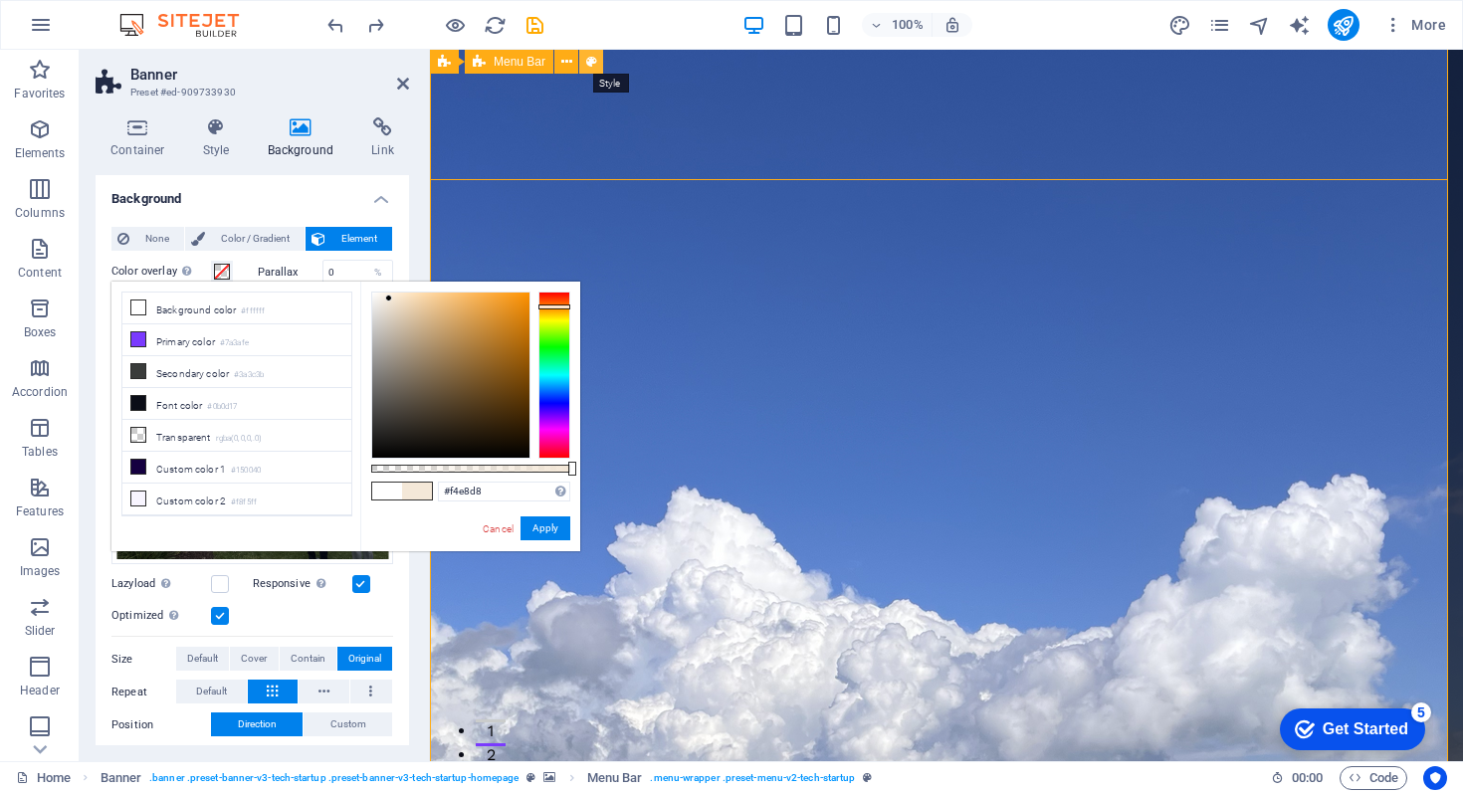
select select "hover_text_color"
select select "rem"
select select "px"
select select "400"
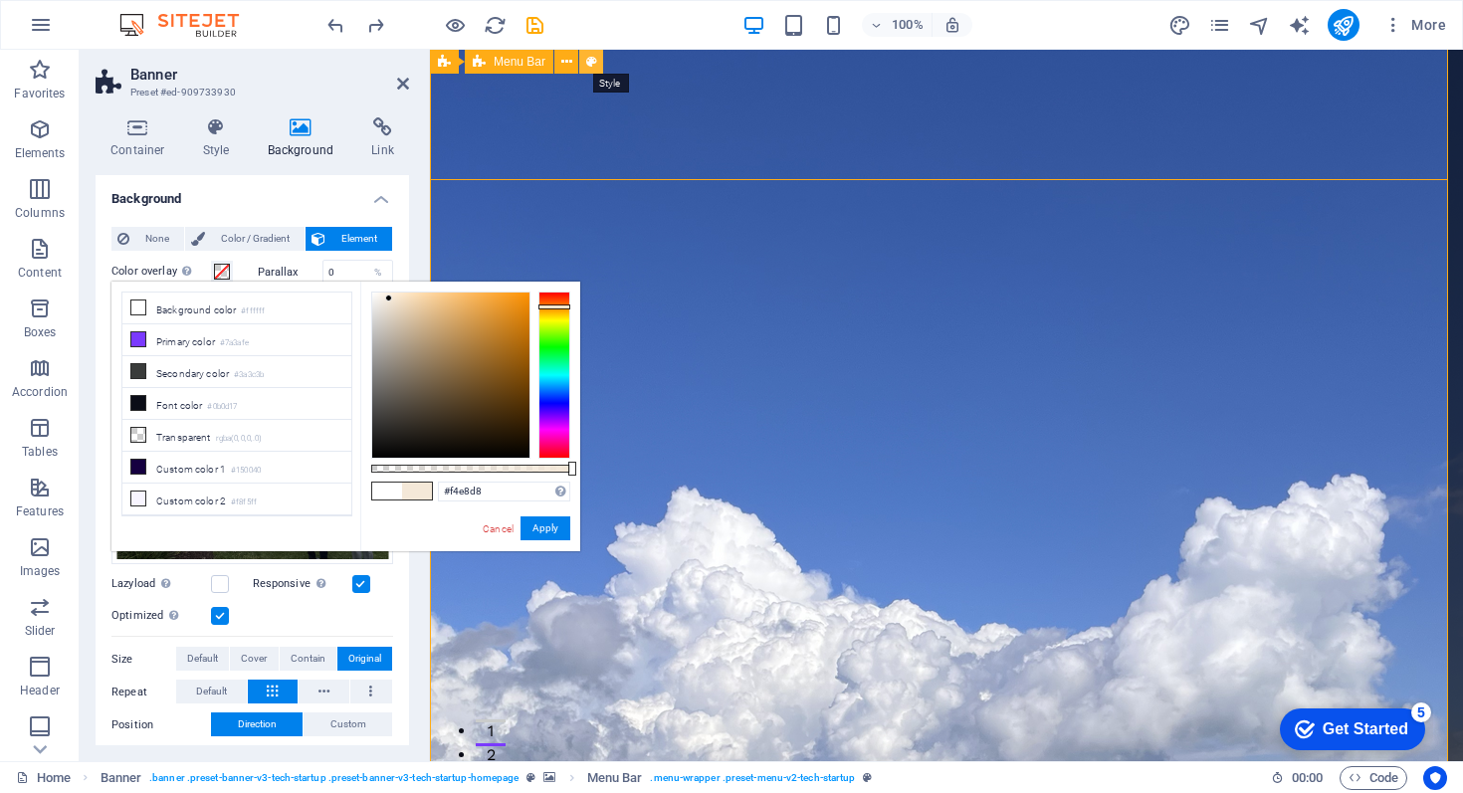
select select "px"
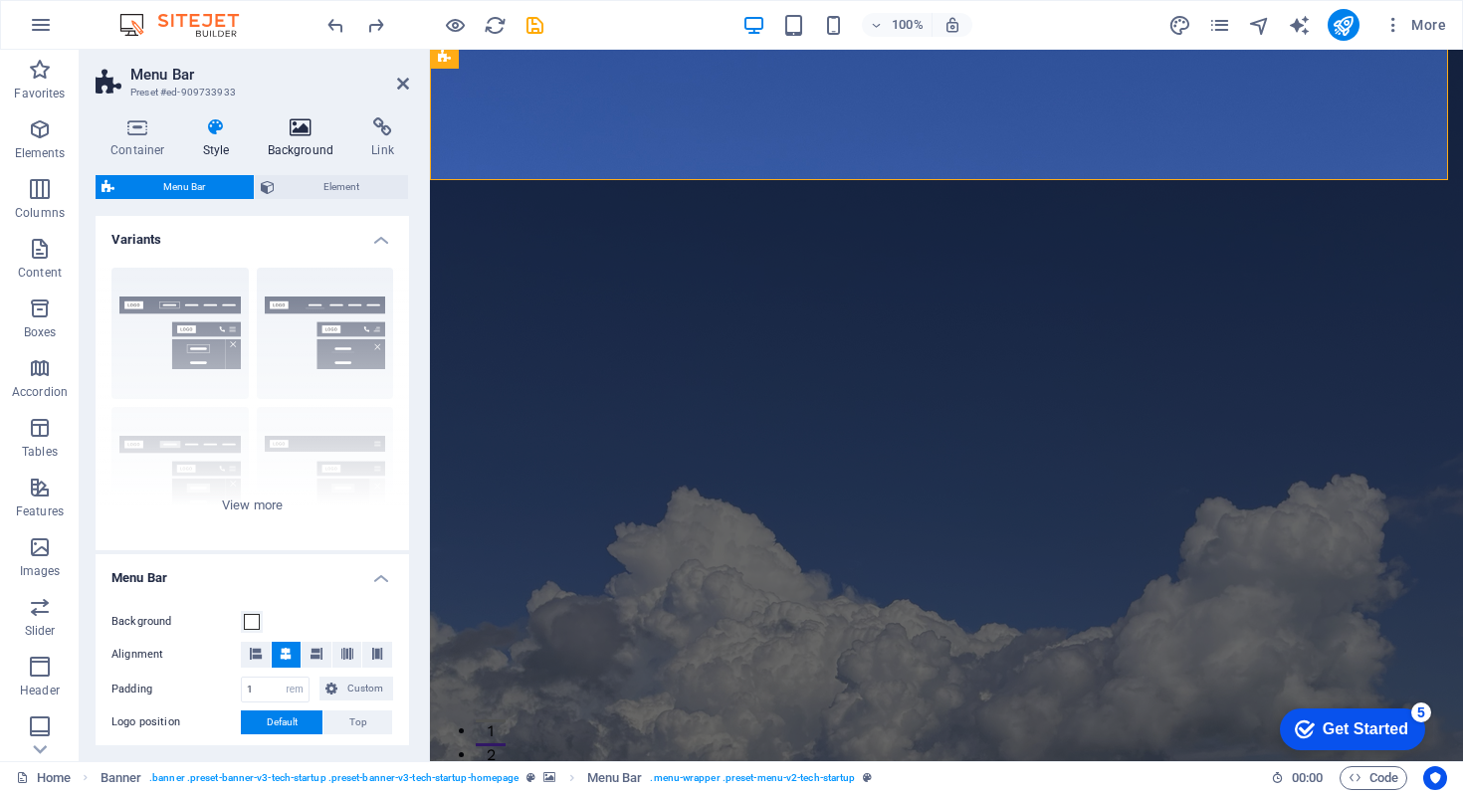
click at [300, 126] on icon at bounding box center [301, 127] width 97 height 20
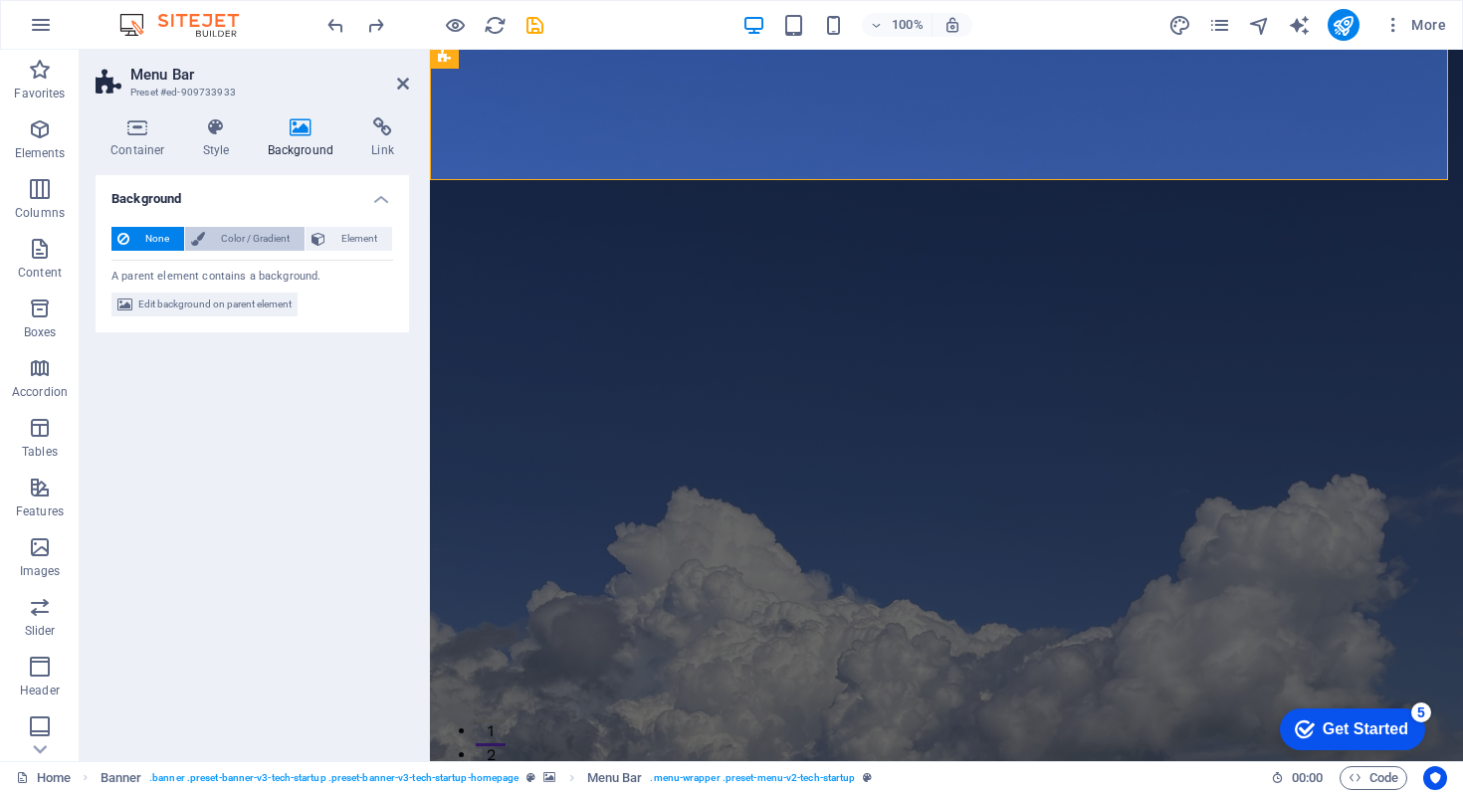
click at [270, 242] on span "Color / Gradient" at bounding box center [255, 239] width 88 height 24
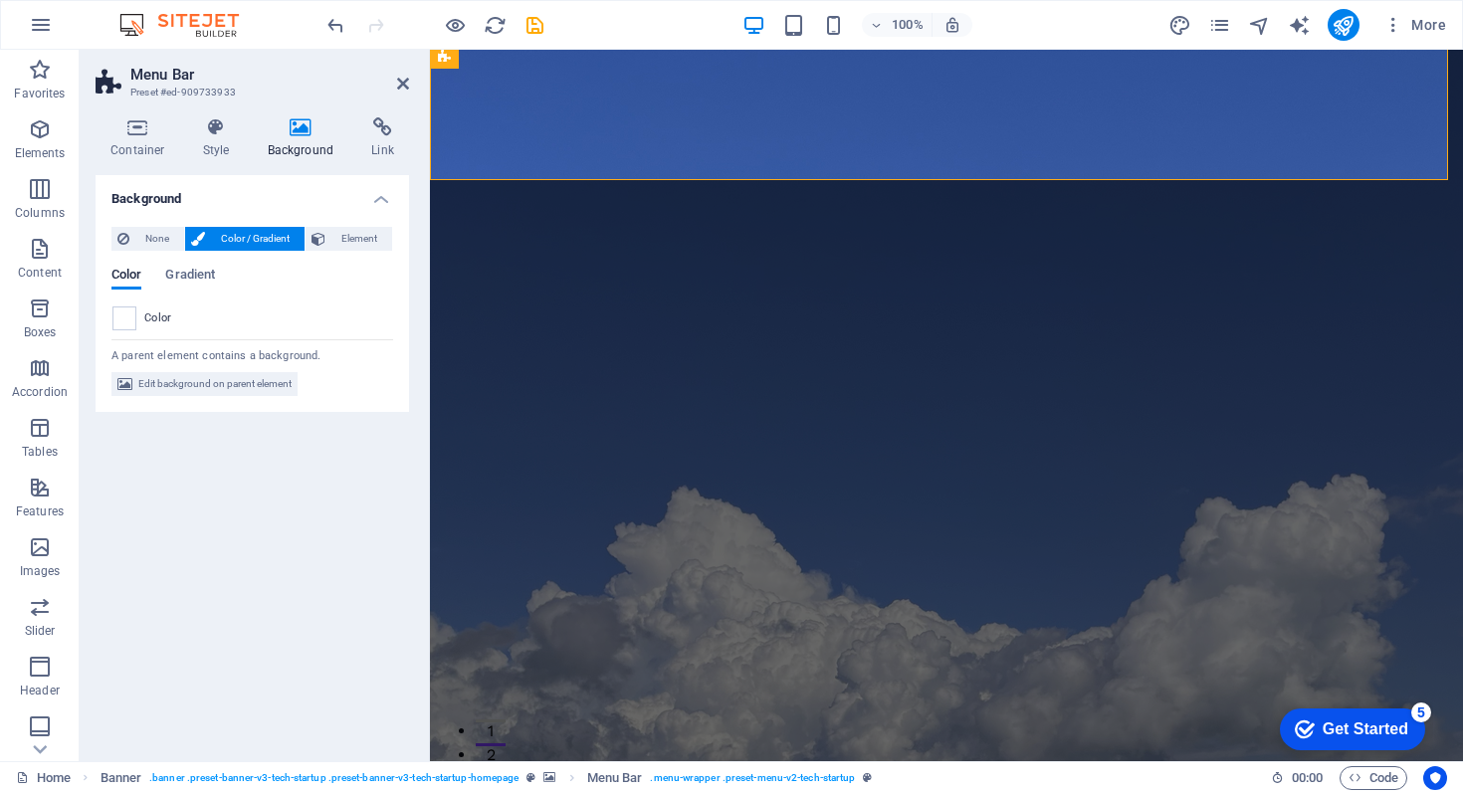
click at [120, 320] on span at bounding box center [124, 319] width 22 height 22
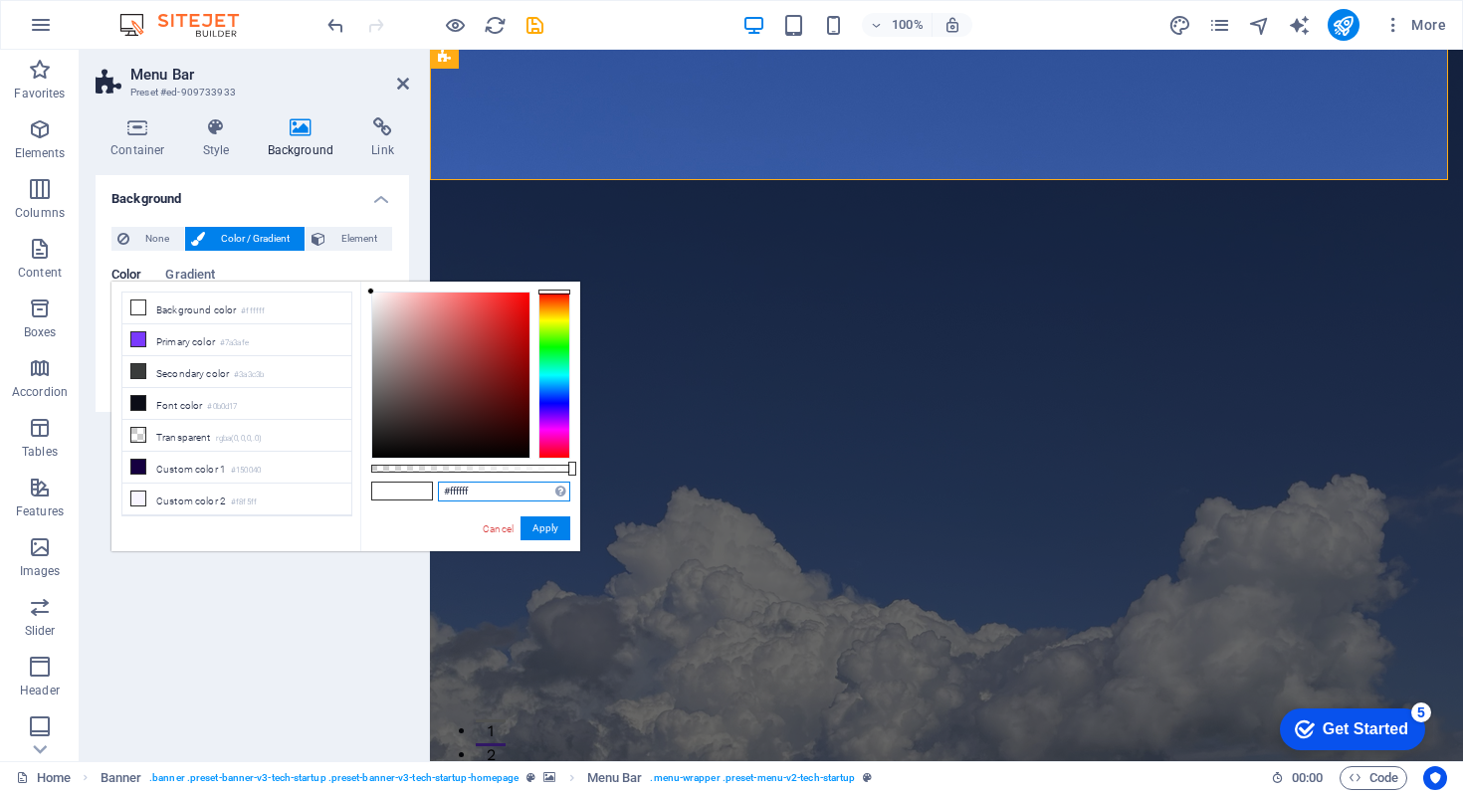
drag, startPoint x: 421, startPoint y: 487, endPoint x: 459, endPoint y: 488, distance: 37.8
click at [392, 486] on div "#ffffff Supported formats #0852ed rgb(8, 82, 237) rgba(8, 82, 237, 90%) hsv(221…" at bounding box center [470, 561] width 220 height 559
drag, startPoint x: 482, startPoint y: 488, endPoint x: 400, endPoint y: 487, distance: 81.6
click at [399, 488] on div "#ffffff Supported formats #0852ed rgb(8, 82, 237) rgba(8, 82, 237, 90%) hsv(221…" at bounding box center [470, 561] width 220 height 559
paste input "f4e8d8"
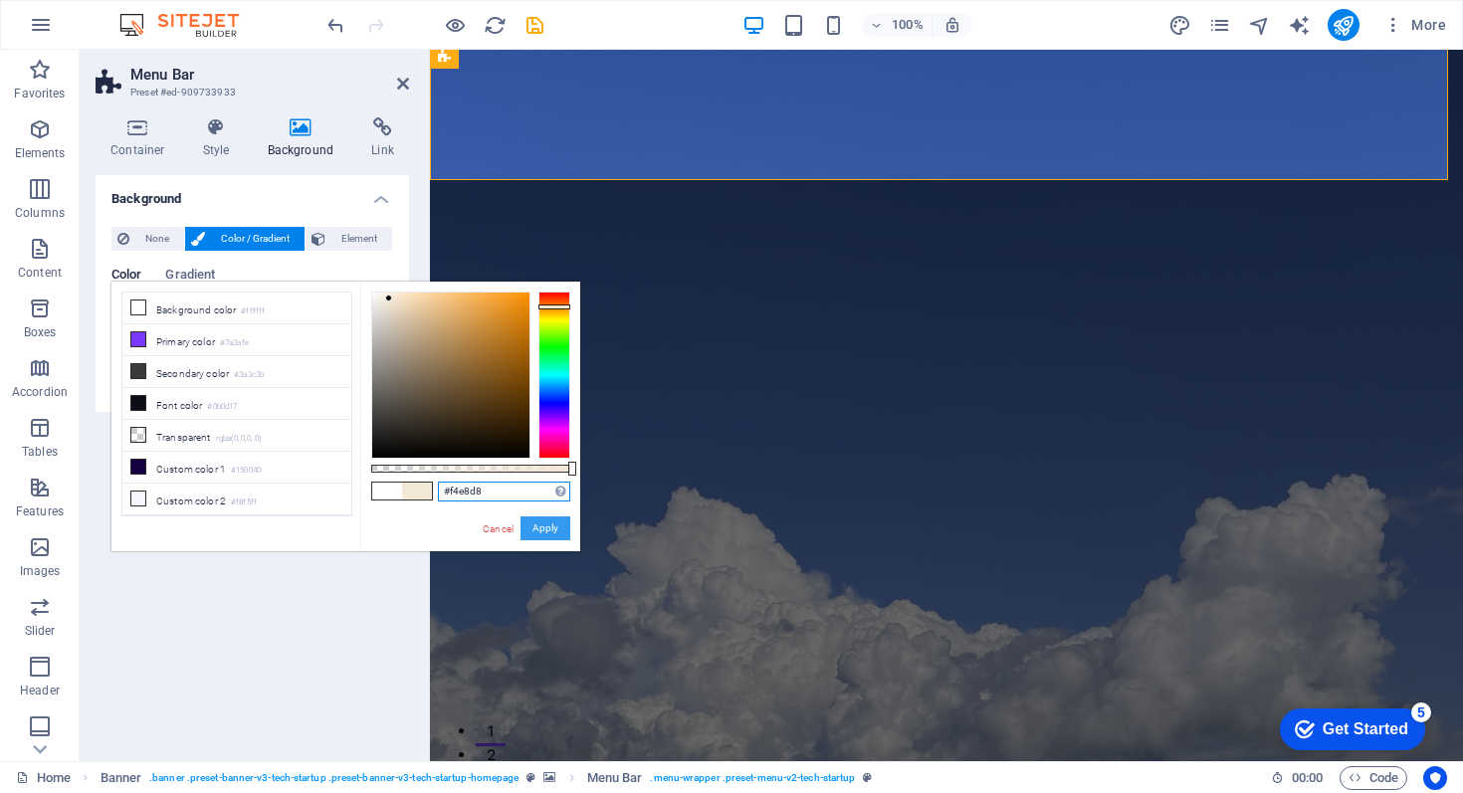
type input "#f4e8d8"
click at [539, 525] on button "Apply" at bounding box center [546, 529] width 50 height 24
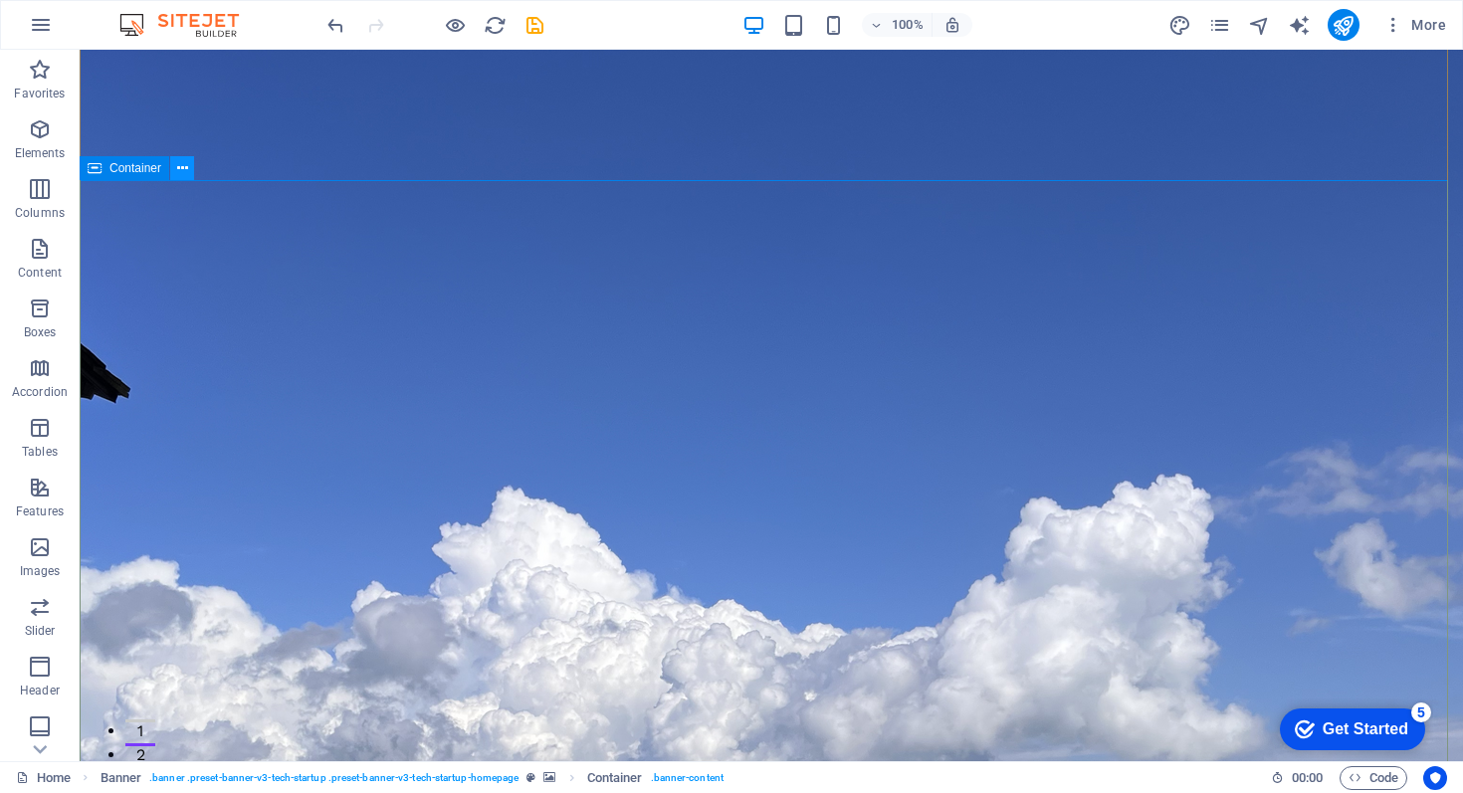
click at [178, 167] on icon at bounding box center [182, 168] width 11 height 21
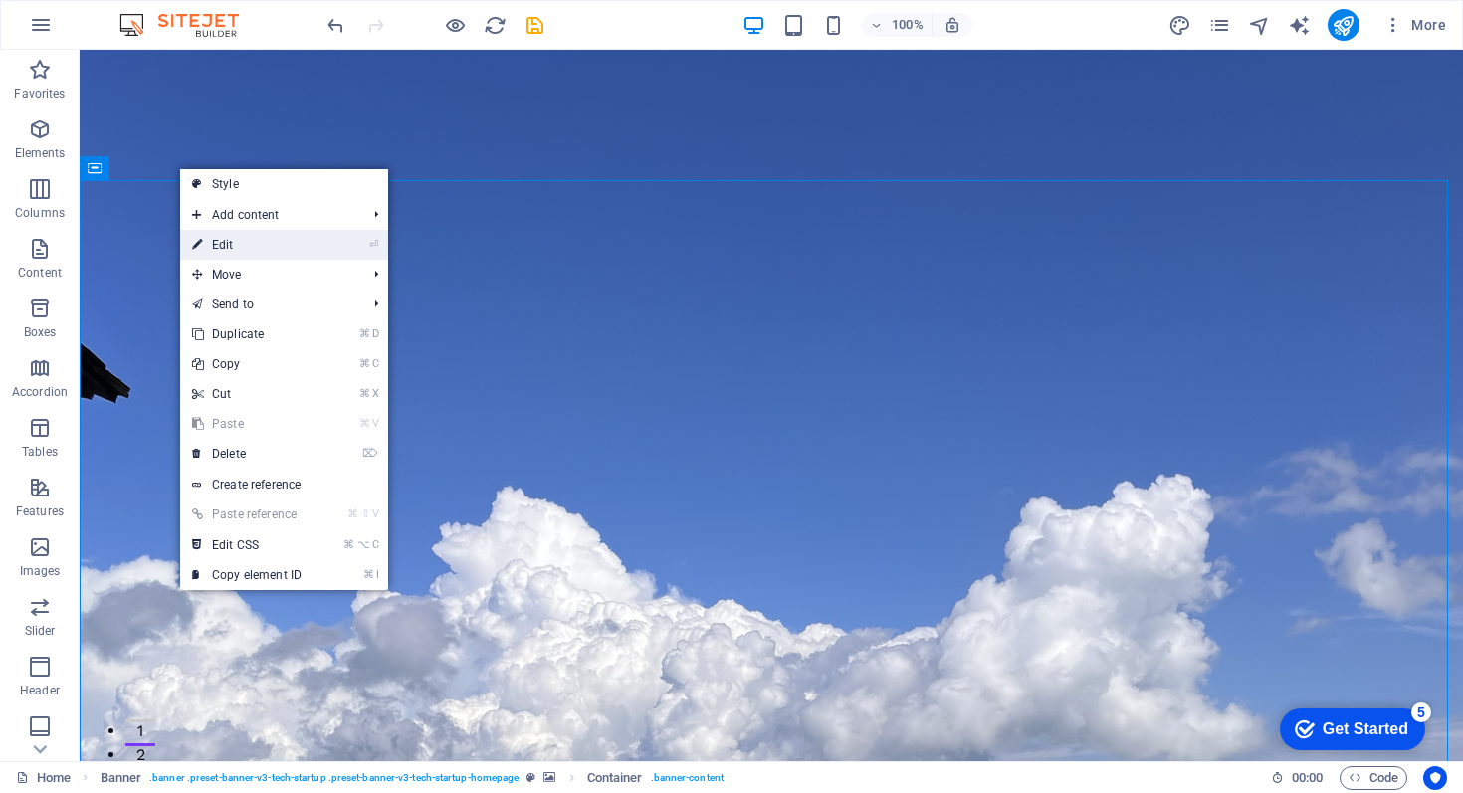
click at [249, 239] on link "⏎ Edit" at bounding box center [246, 245] width 133 height 30
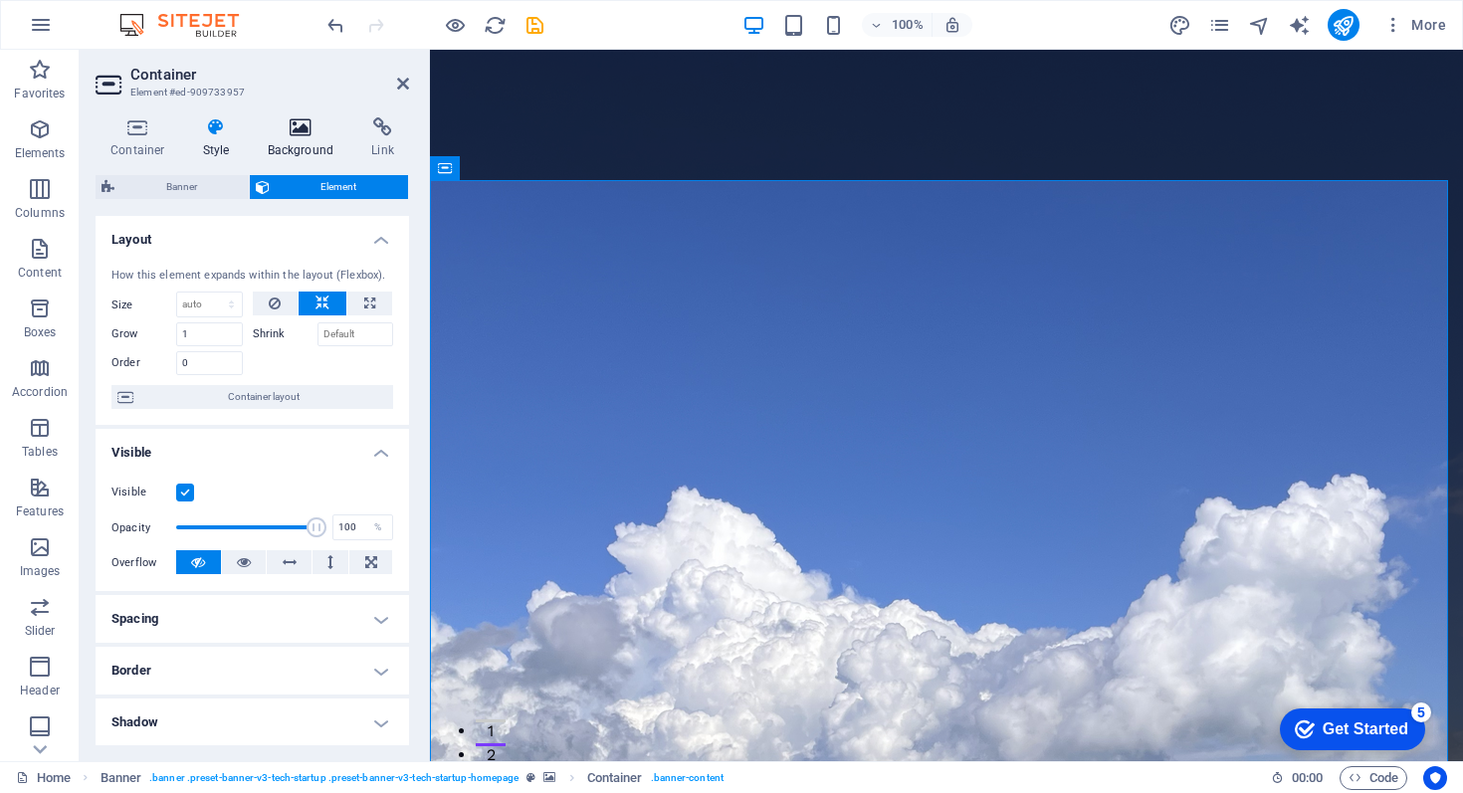
click at [307, 127] on icon at bounding box center [301, 127] width 97 height 20
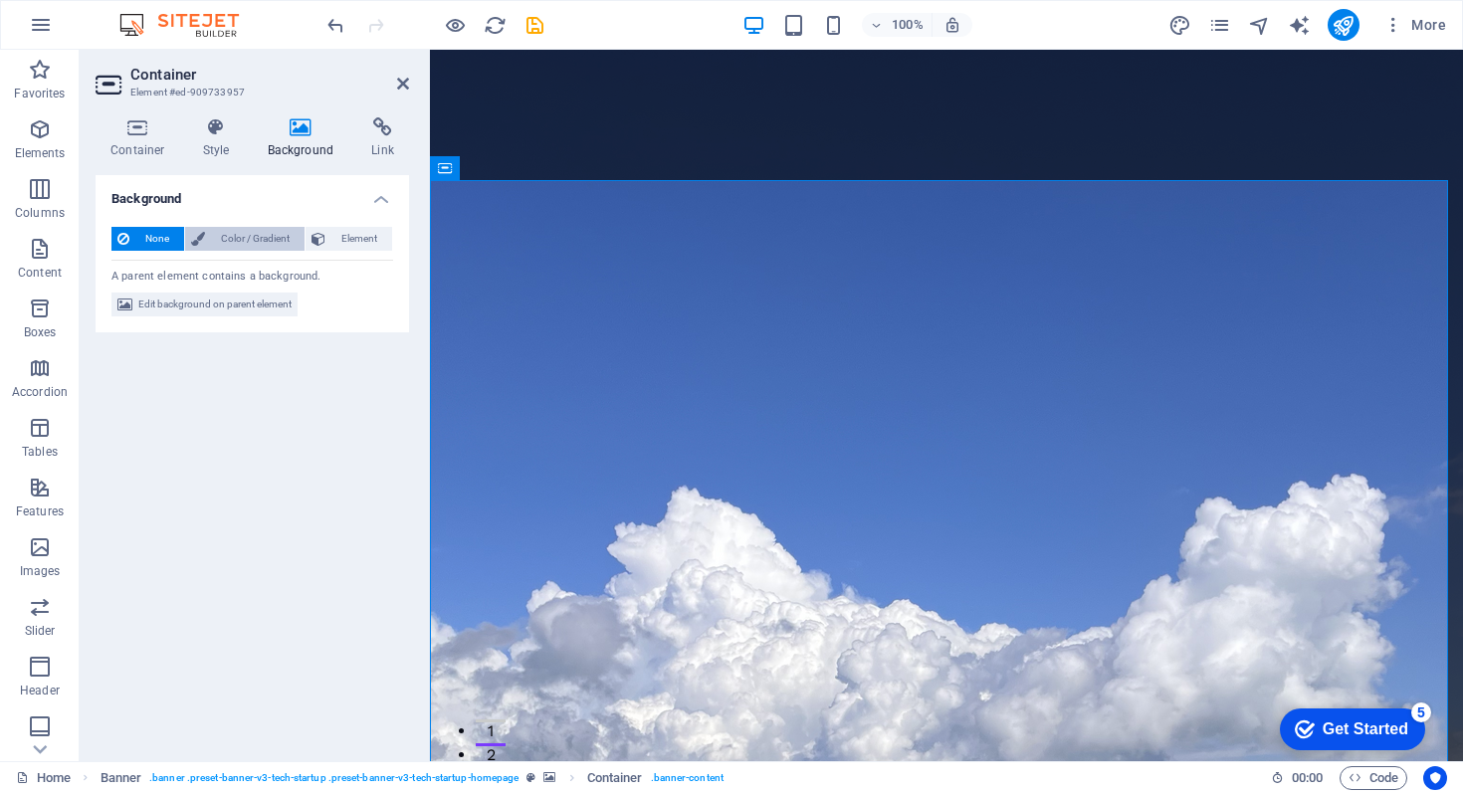
click at [268, 242] on span "Color / Gradient" at bounding box center [255, 239] width 88 height 24
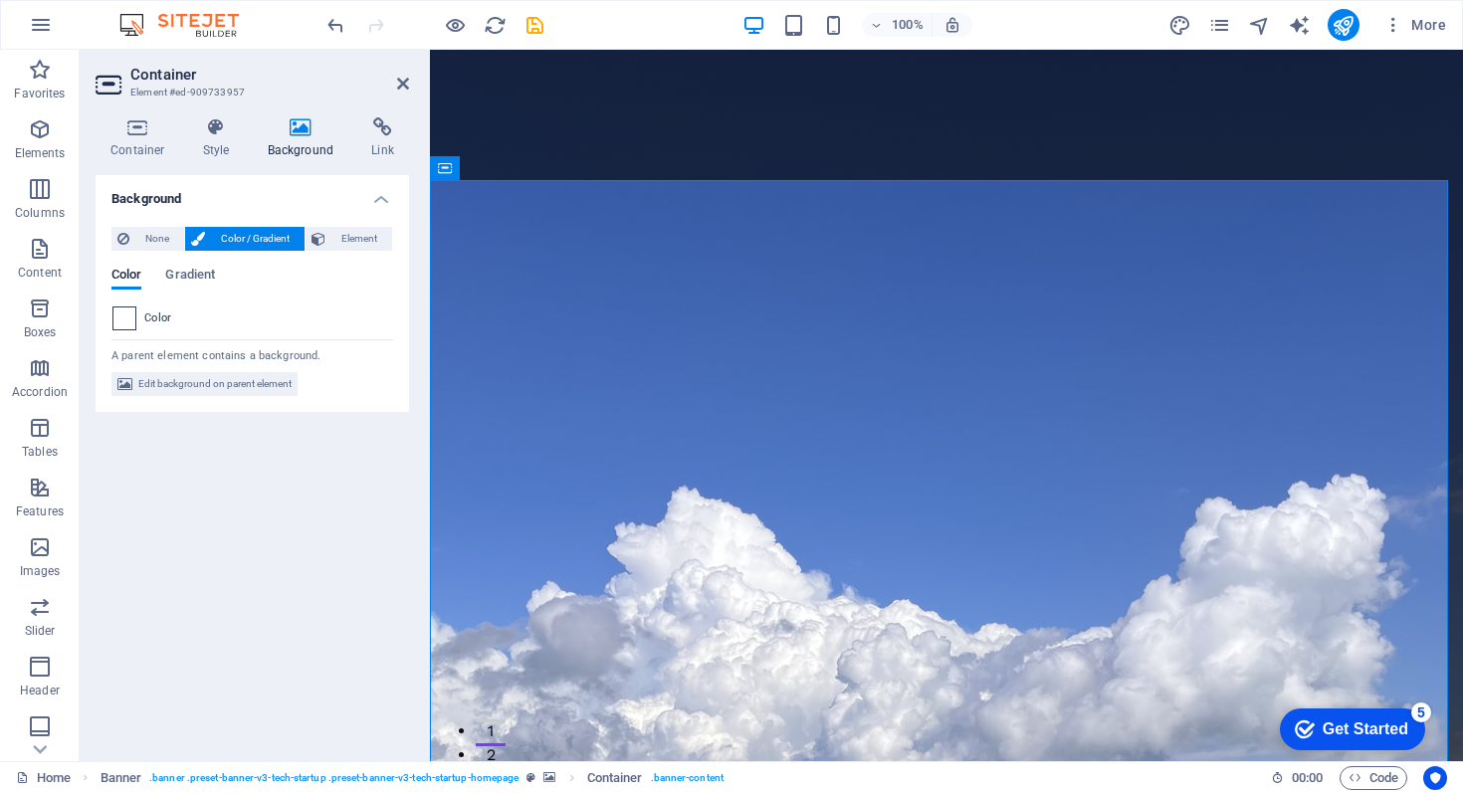
click at [124, 322] on span at bounding box center [124, 319] width 22 height 22
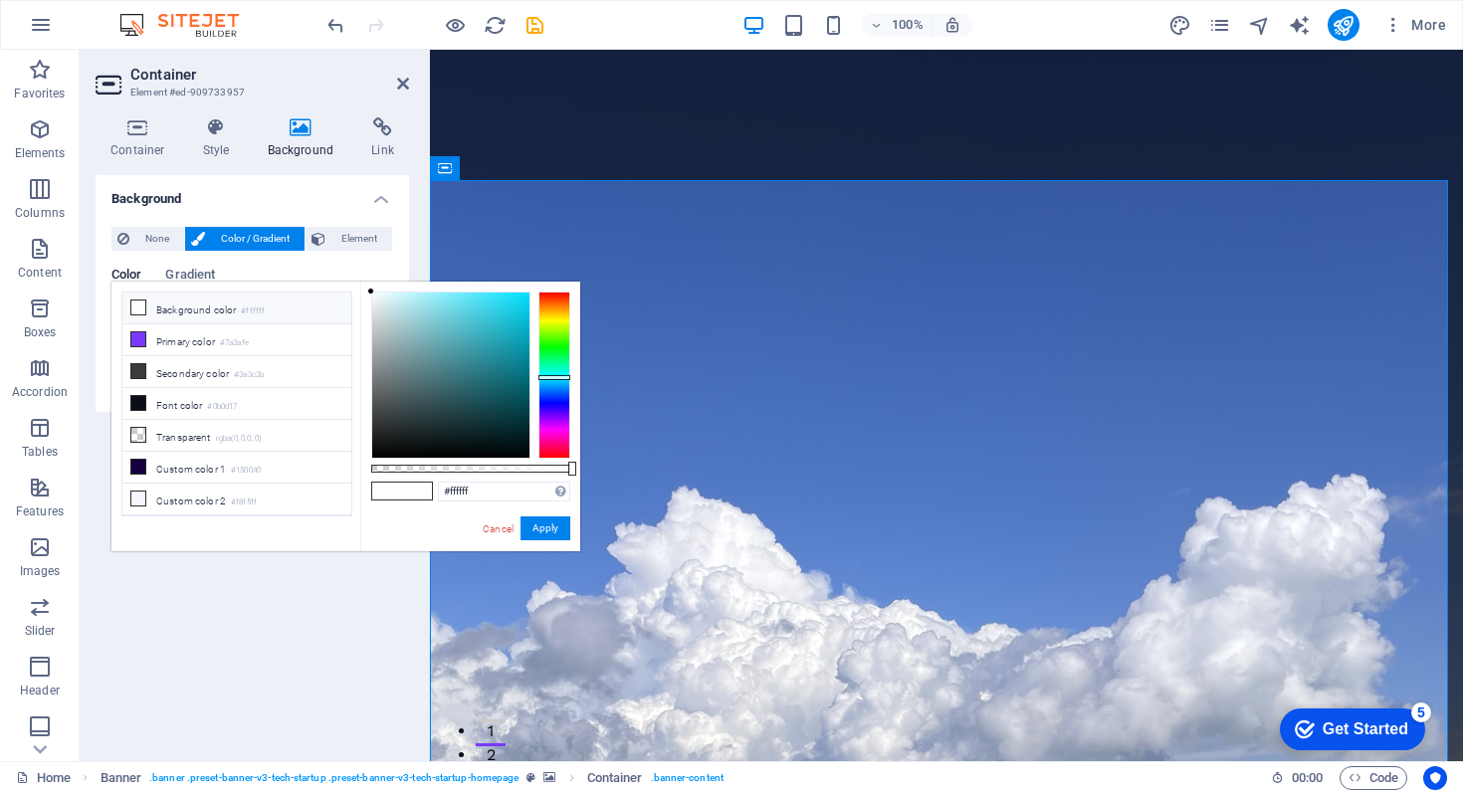
click at [555, 377] on div at bounding box center [555, 375] width 32 height 167
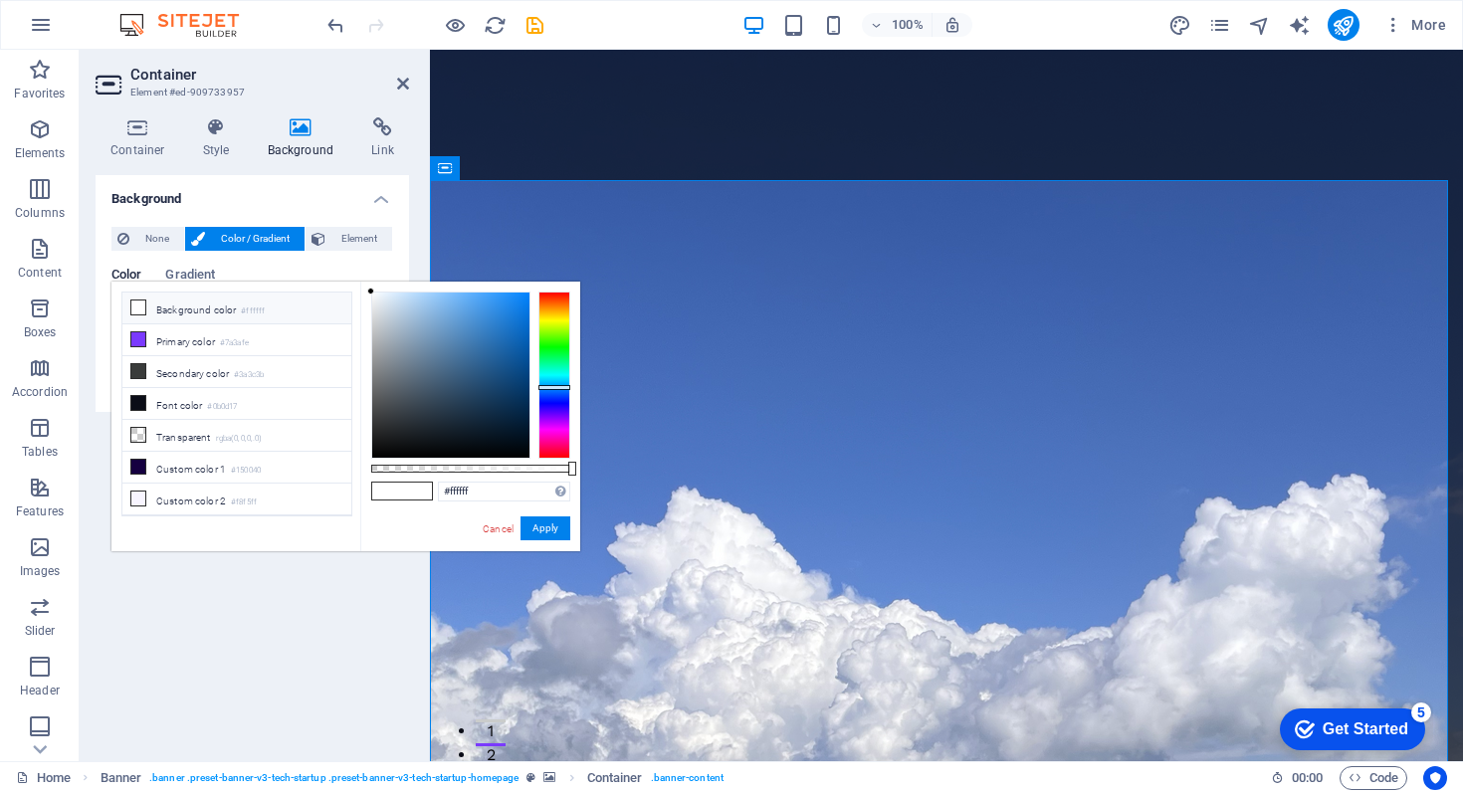
drag, startPoint x: 555, startPoint y: 377, endPoint x: 535, endPoint y: 378, distance: 19.9
click at [551, 386] on div at bounding box center [555, 387] width 32 height 5
drag, startPoint x: 372, startPoint y: 290, endPoint x: 415, endPoint y: 343, distance: 68.7
click at [376, 317] on div at bounding box center [376, 317] width 7 height 7
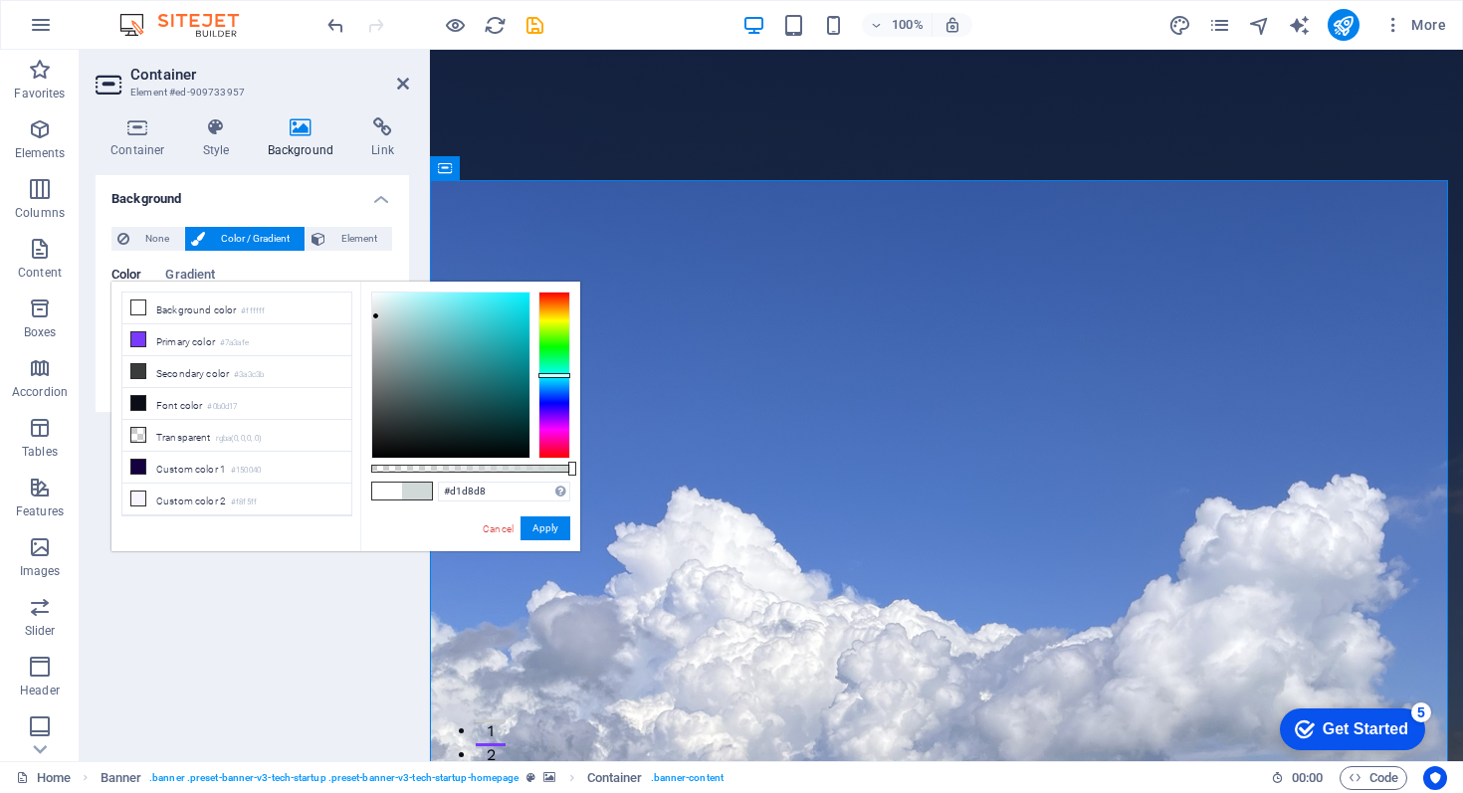
drag, startPoint x: 559, startPoint y: 383, endPoint x: 545, endPoint y: 372, distance: 17.7
click at [558, 374] on div at bounding box center [555, 375] width 32 height 5
drag, startPoint x: 376, startPoint y: 315, endPoint x: 407, endPoint y: 299, distance: 34.7
click at [401, 299] on div at bounding box center [397, 298] width 7 height 7
drag, startPoint x: 571, startPoint y: 468, endPoint x: 545, endPoint y: 468, distance: 26.9
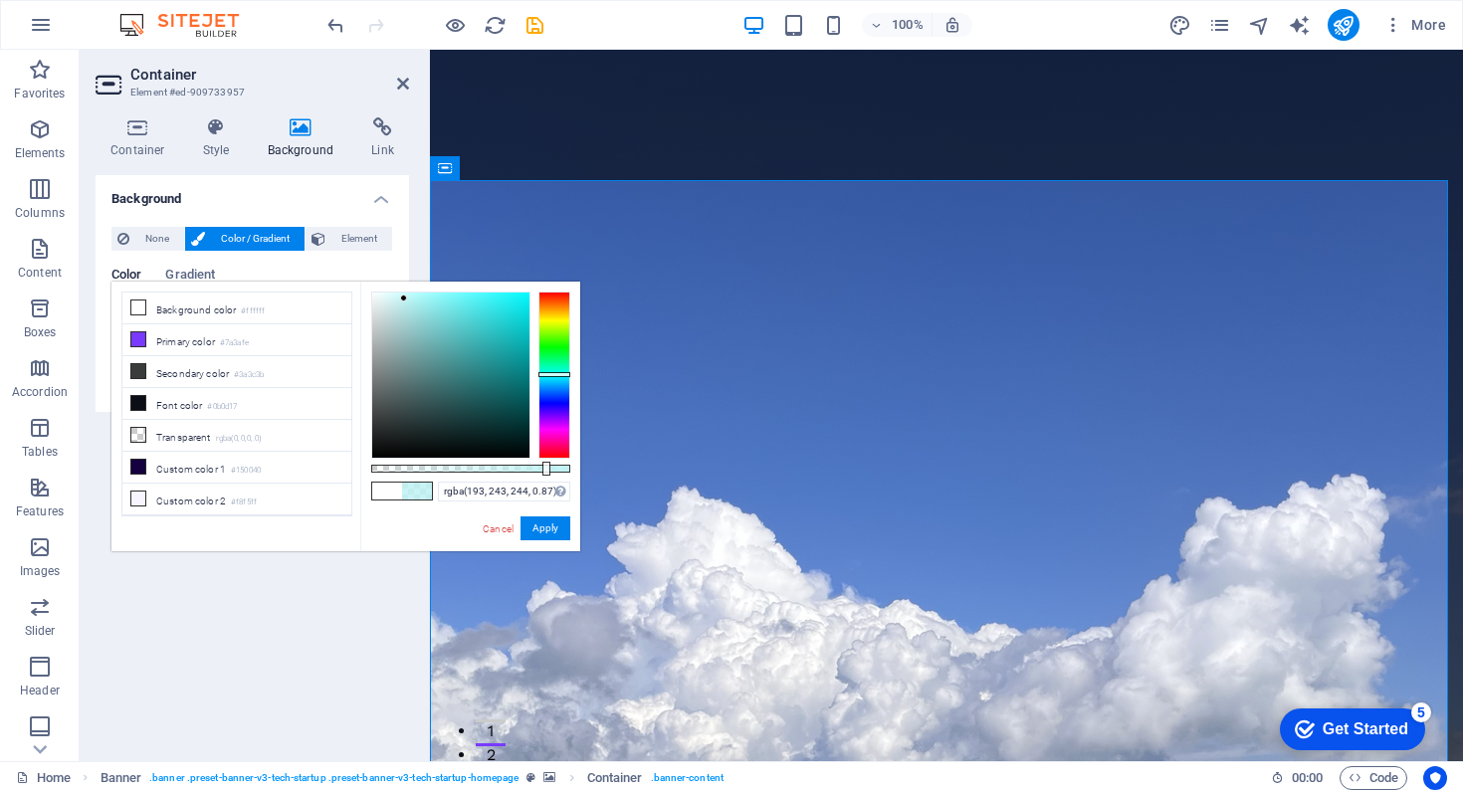
click at [545, 468] on div at bounding box center [547, 469] width 8 height 14
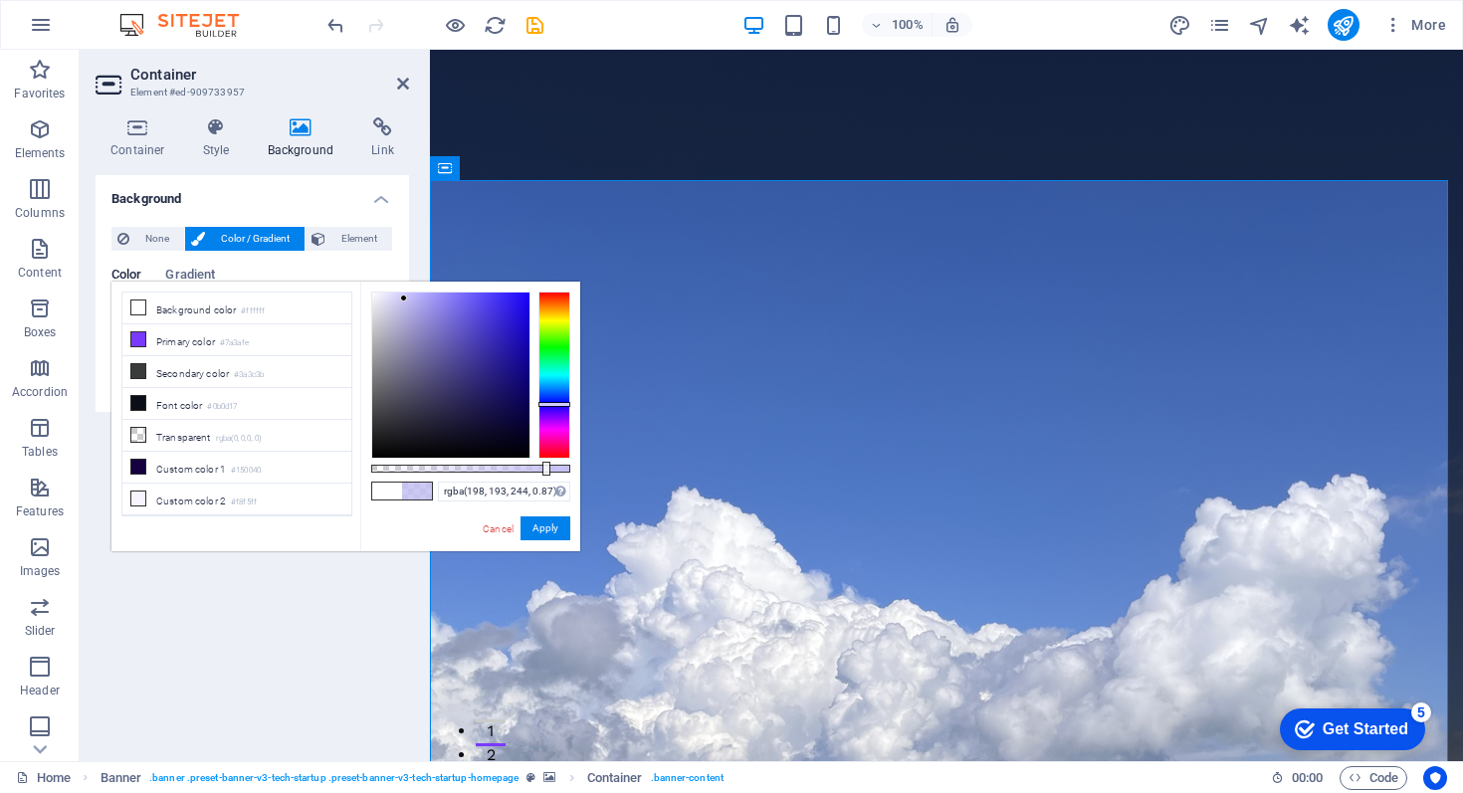
drag, startPoint x: 556, startPoint y: 375, endPoint x: 512, endPoint y: 389, distance: 46.0
click at [553, 403] on div at bounding box center [555, 404] width 32 height 5
click at [183, 312] on li "Background color #ffffff" at bounding box center [236, 309] width 229 height 32
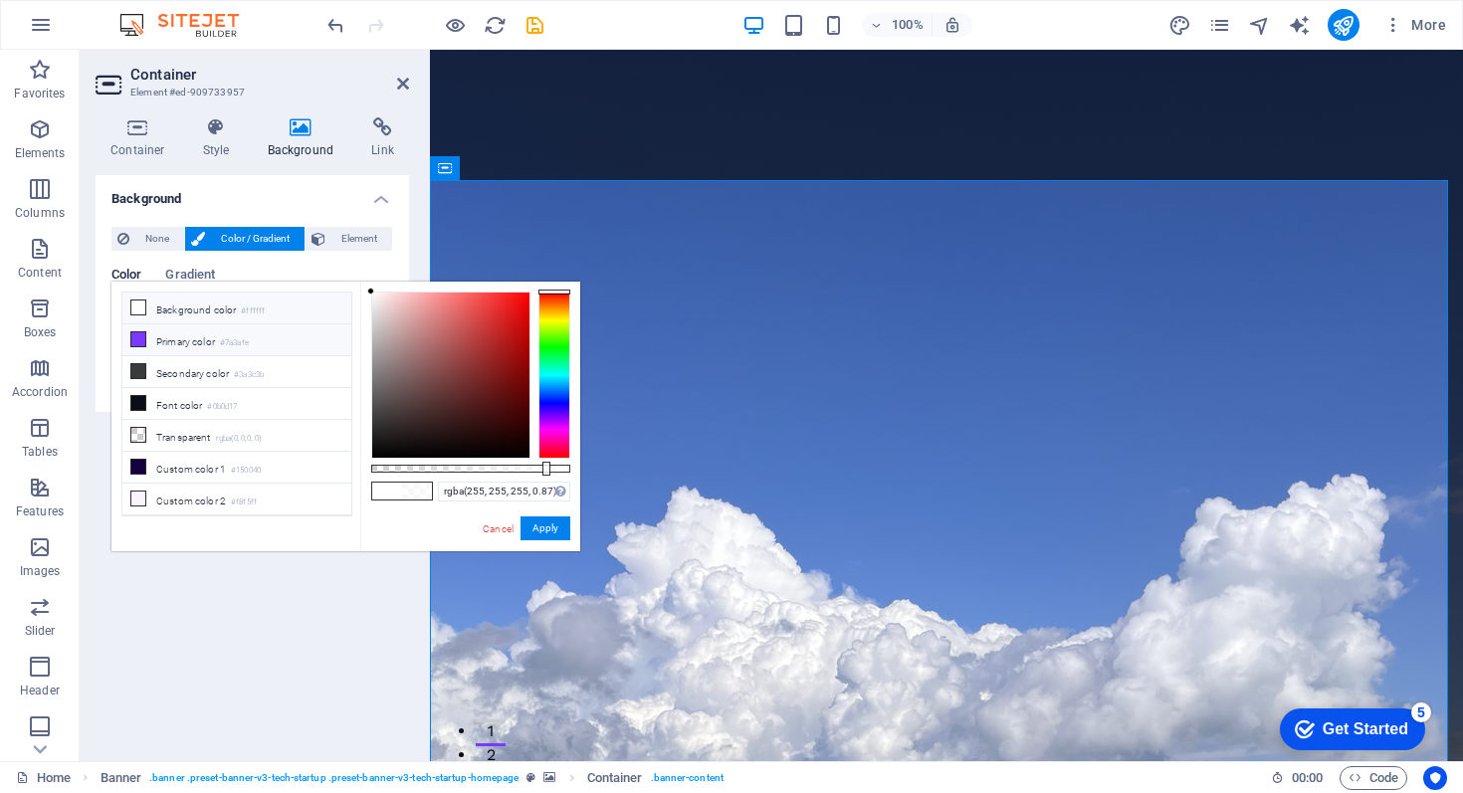
click at [178, 337] on li "Primary color #7a3afe" at bounding box center [236, 341] width 229 height 32
type input "rgba(122, 58, 254, 0.87)"
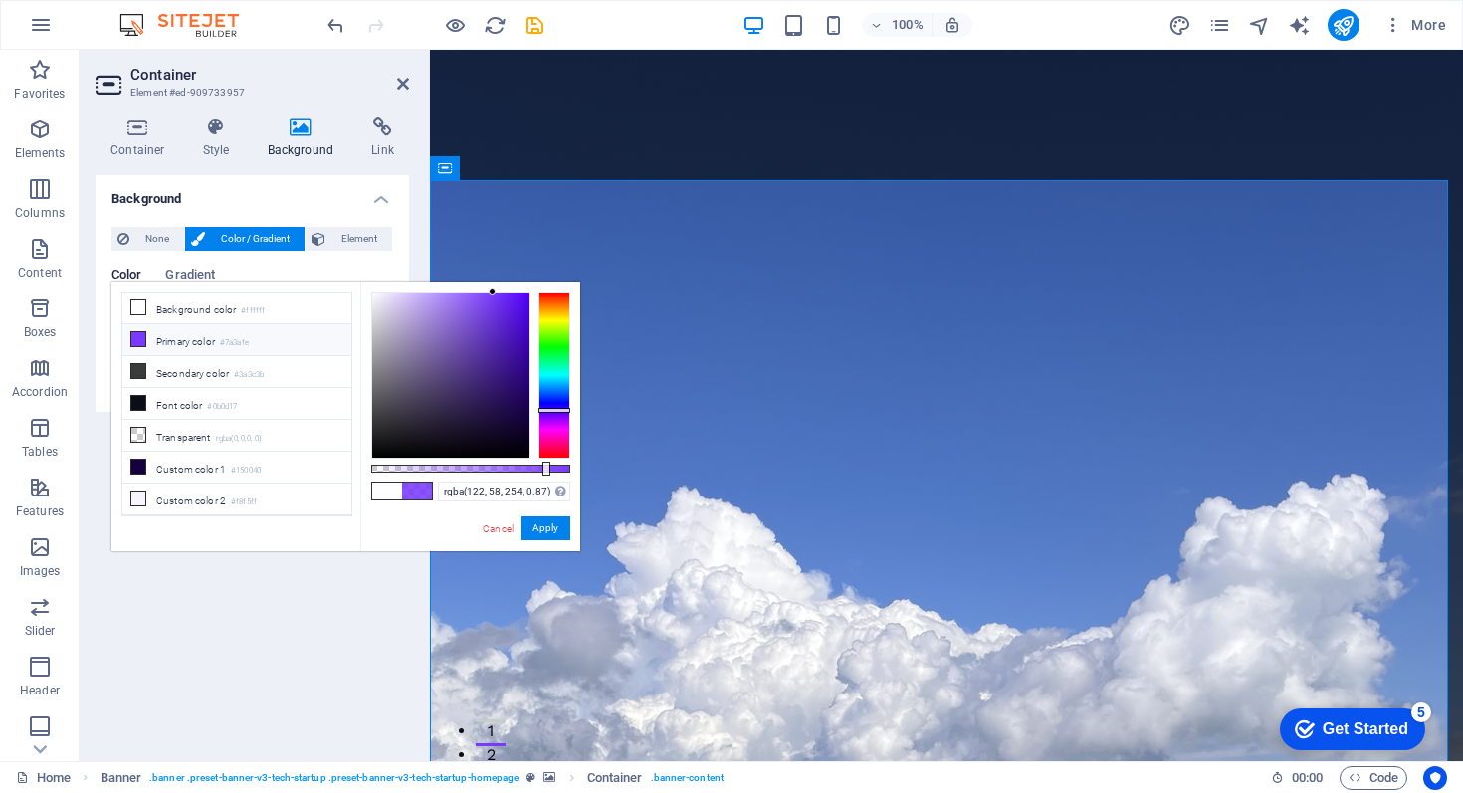
click at [299, 128] on icon at bounding box center [301, 127] width 97 height 20
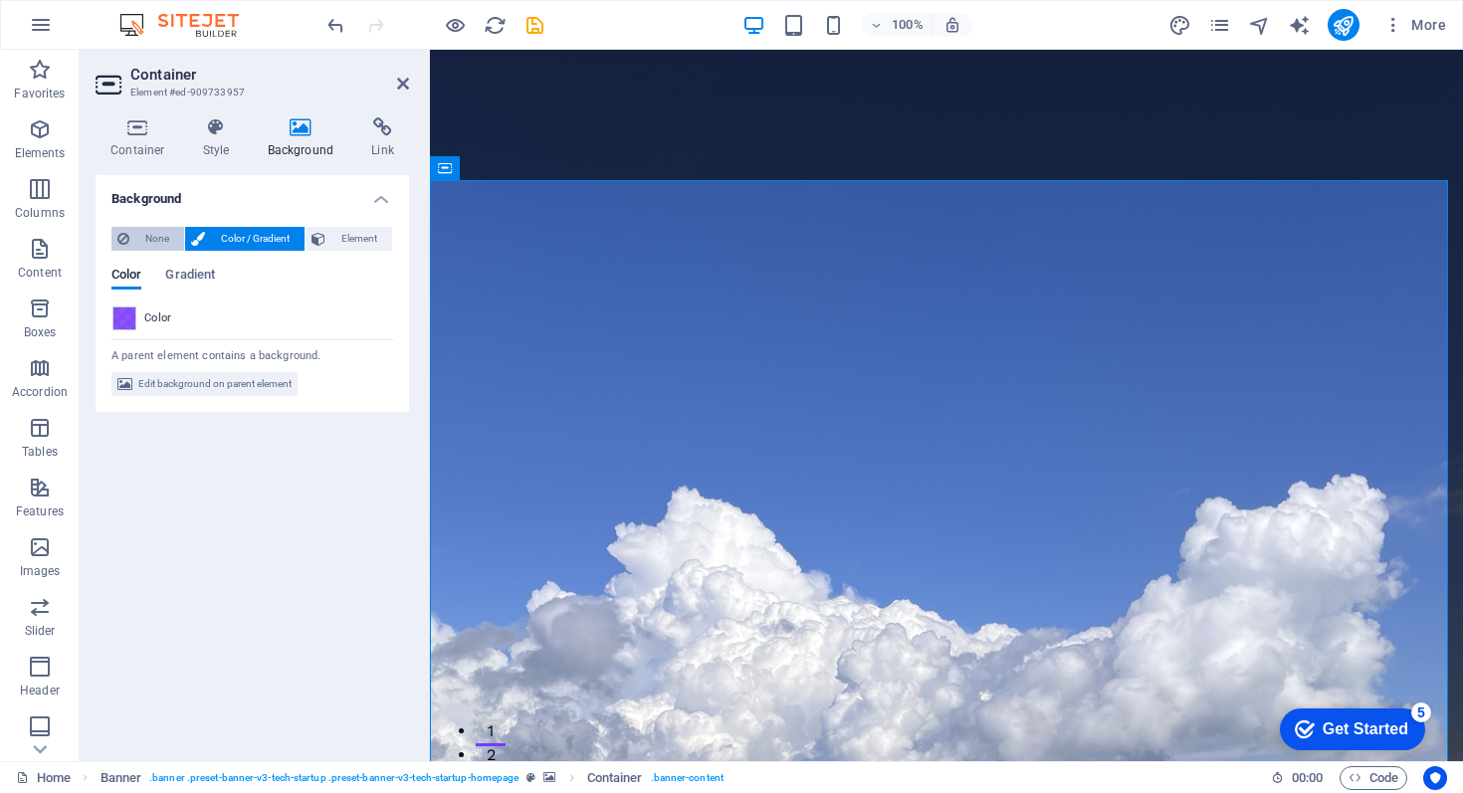
click at [144, 232] on span "None" at bounding box center [156, 239] width 43 height 24
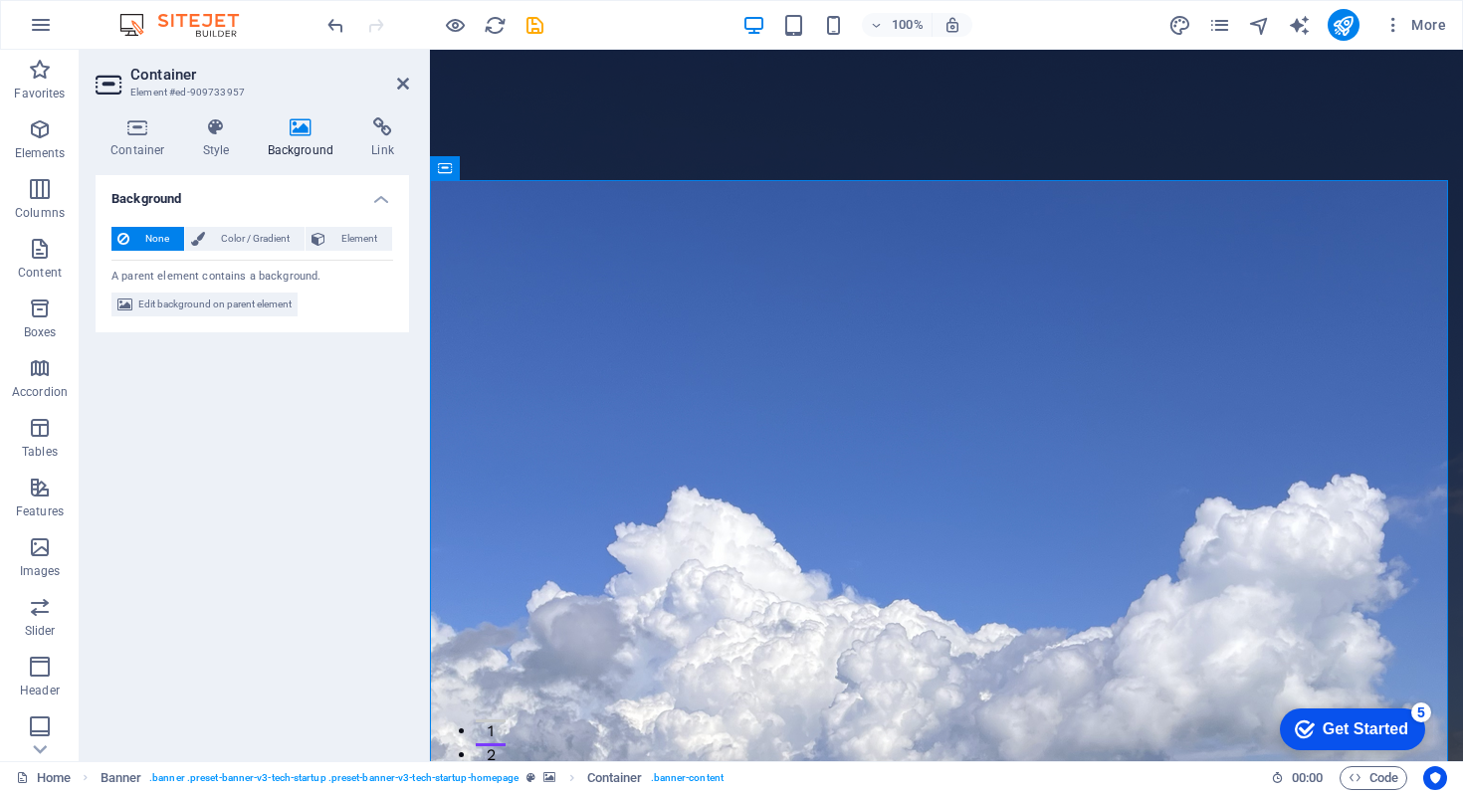
click at [292, 124] on icon at bounding box center [301, 127] width 97 height 20
click at [252, 245] on span "Color / Gradient" at bounding box center [255, 239] width 88 height 24
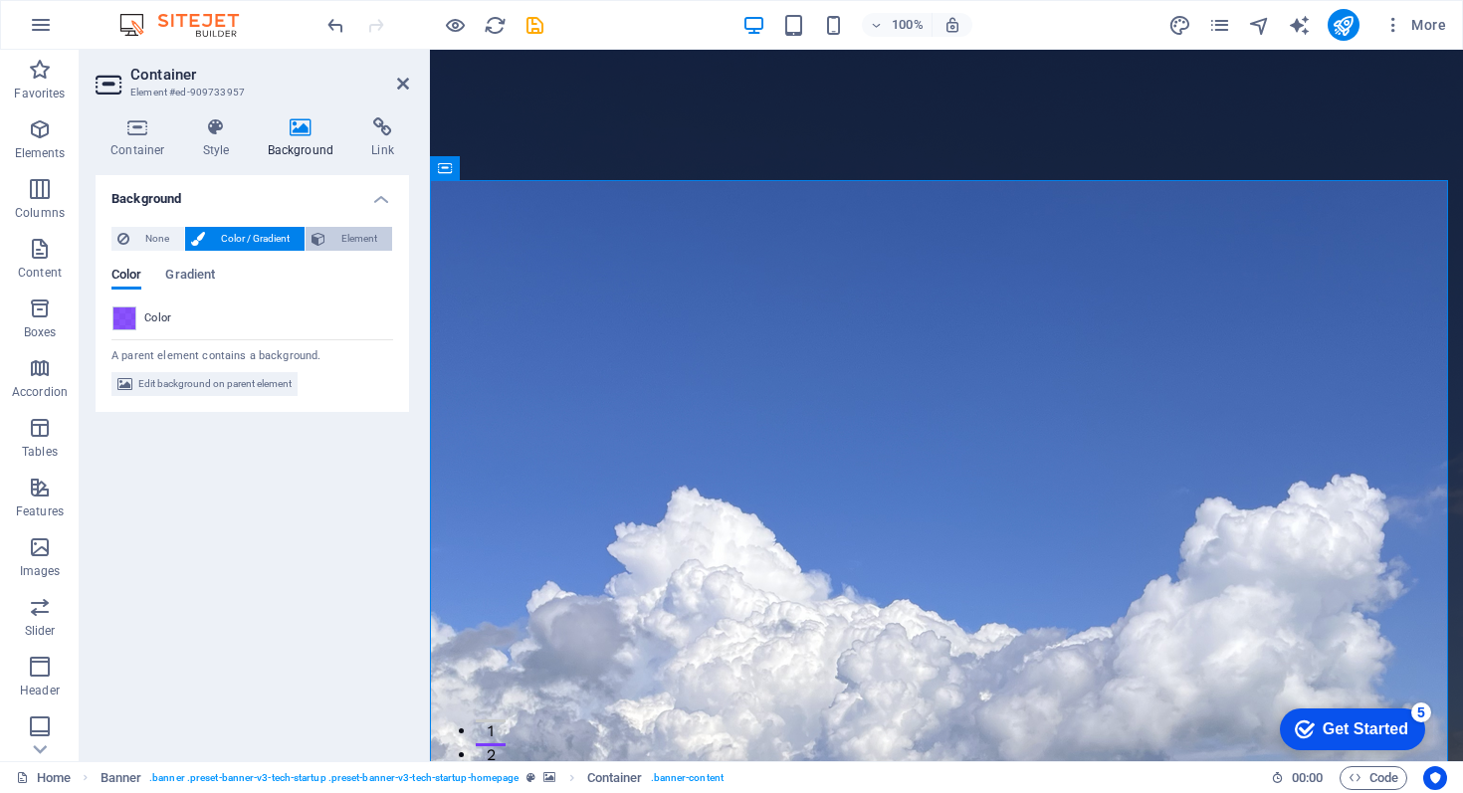
click at [317, 239] on icon at bounding box center [319, 239] width 14 height 24
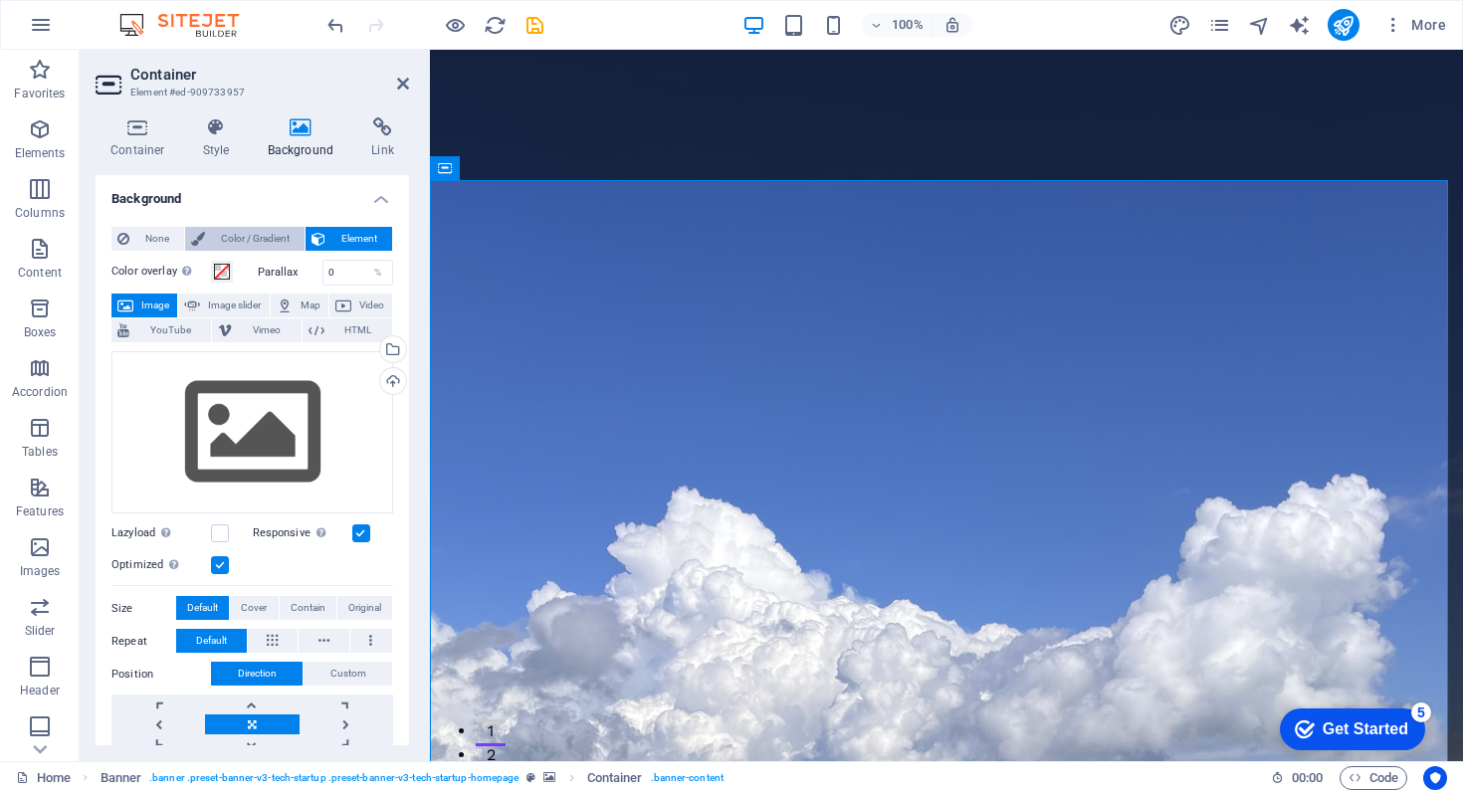
click at [249, 234] on span "Color / Gradient" at bounding box center [255, 239] width 88 height 24
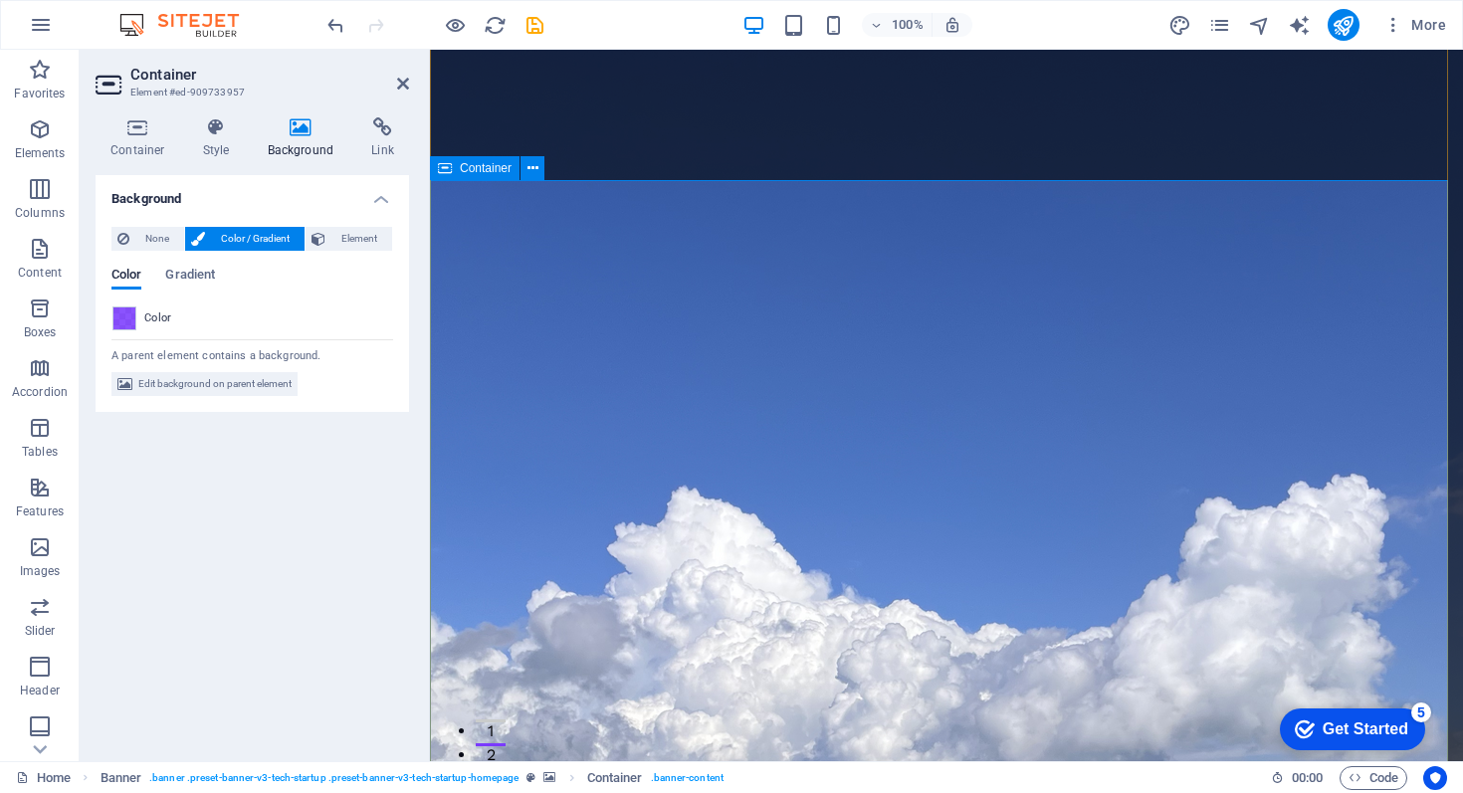
click at [179, 272] on span "Gradient" at bounding box center [190, 277] width 50 height 28
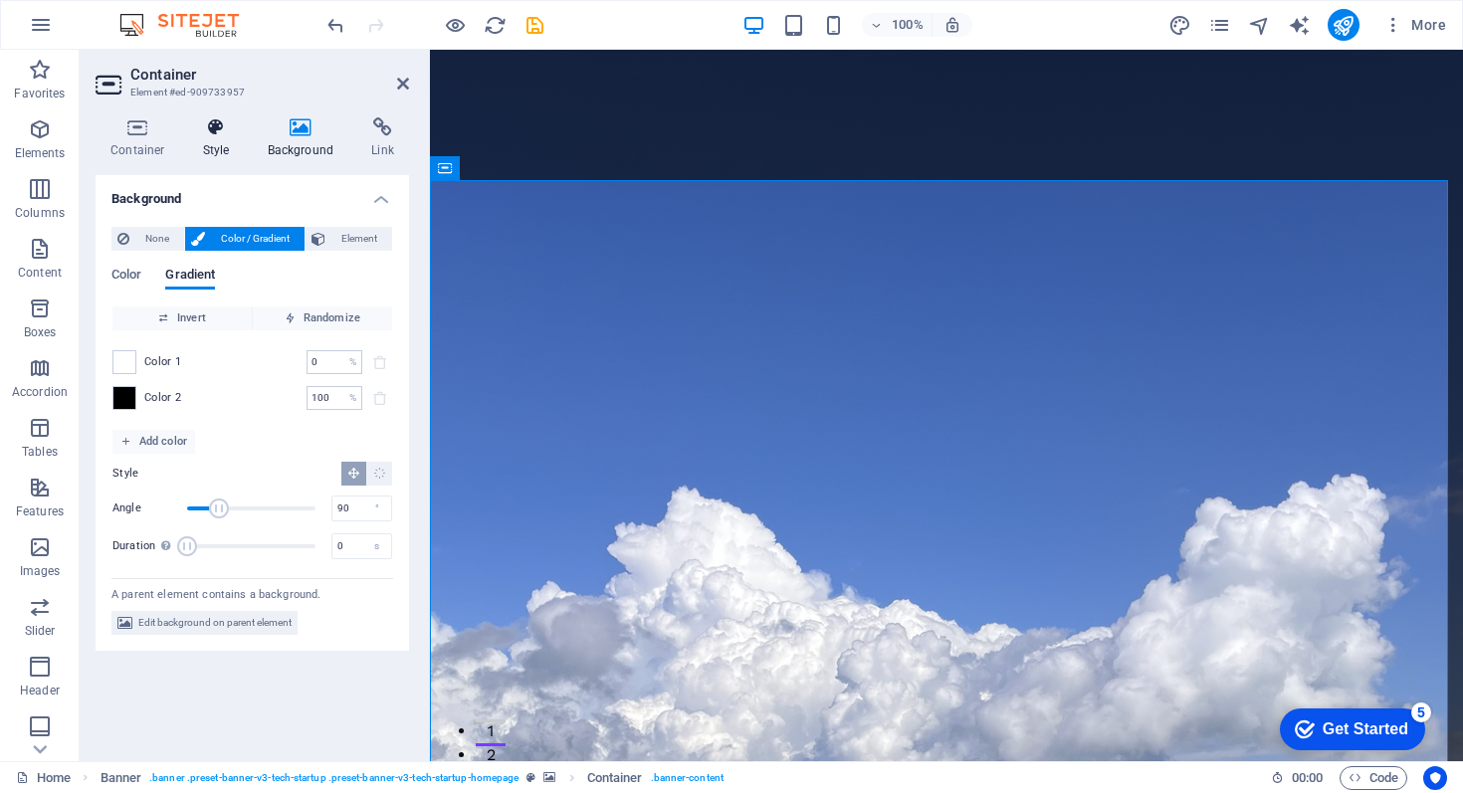
click at [217, 127] on icon at bounding box center [216, 127] width 57 height 20
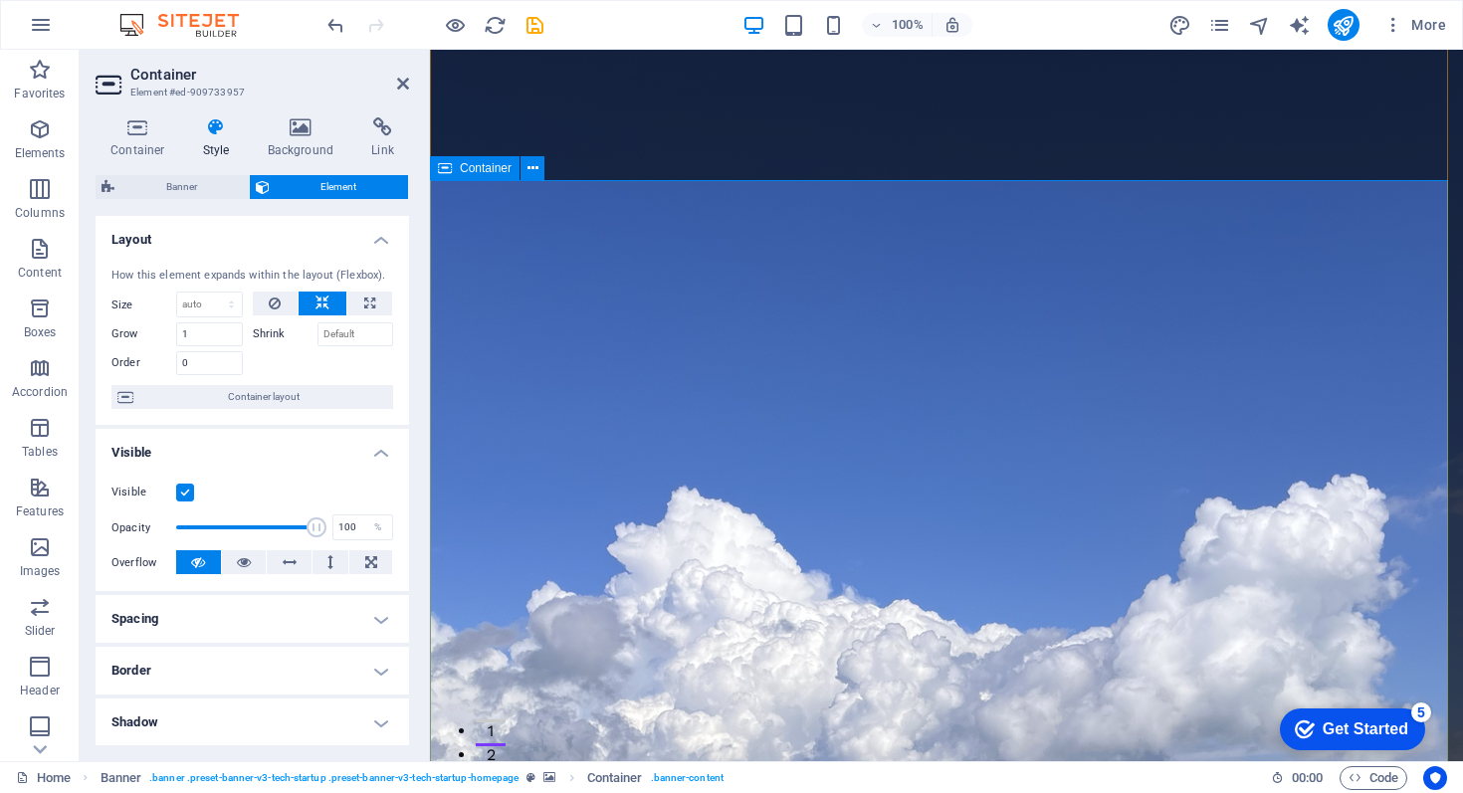
click at [398, 74] on h2 "Container" at bounding box center [269, 75] width 279 height 18
click at [397, 80] on icon at bounding box center [403, 84] width 12 height 16
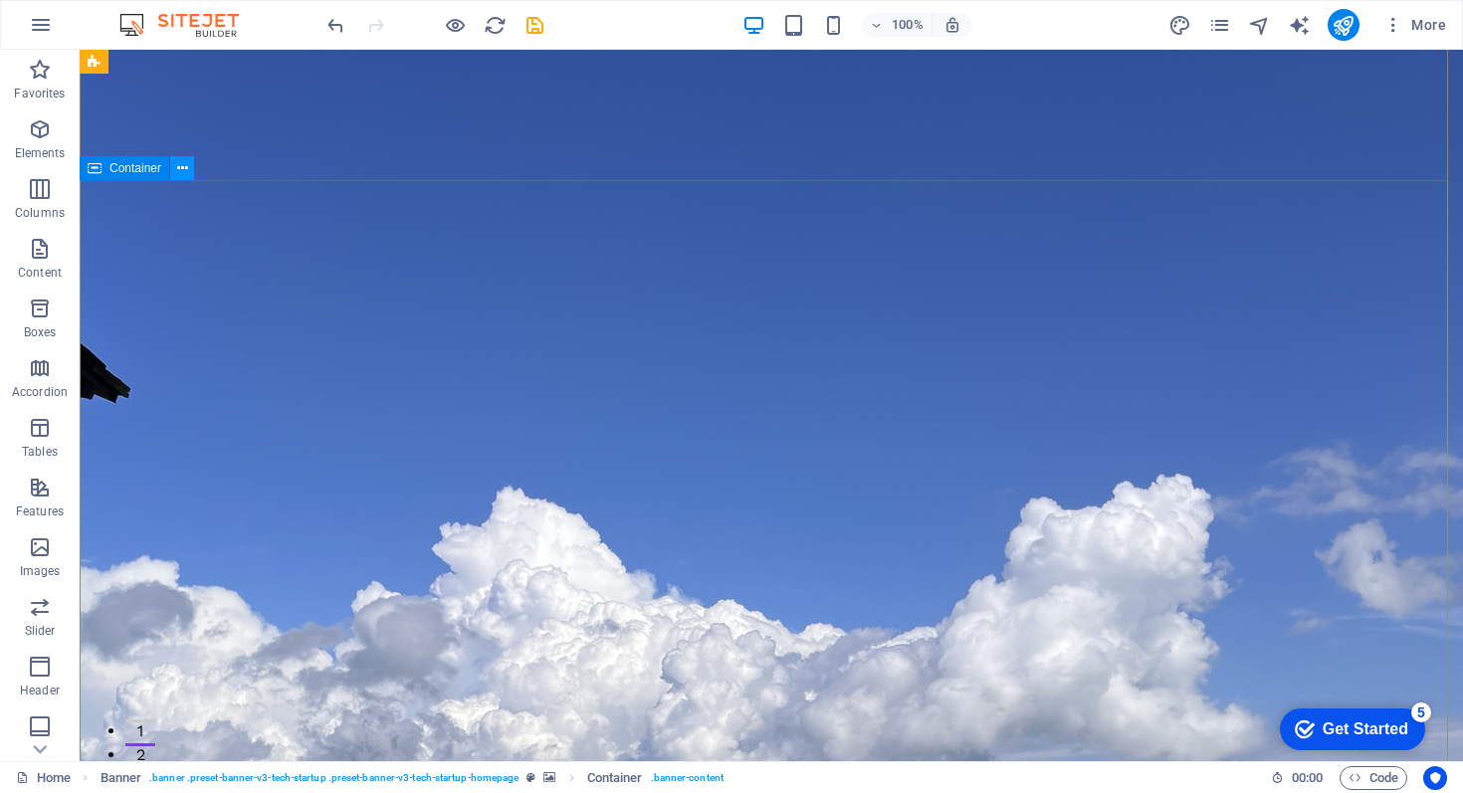
click at [180, 170] on icon at bounding box center [182, 168] width 11 height 21
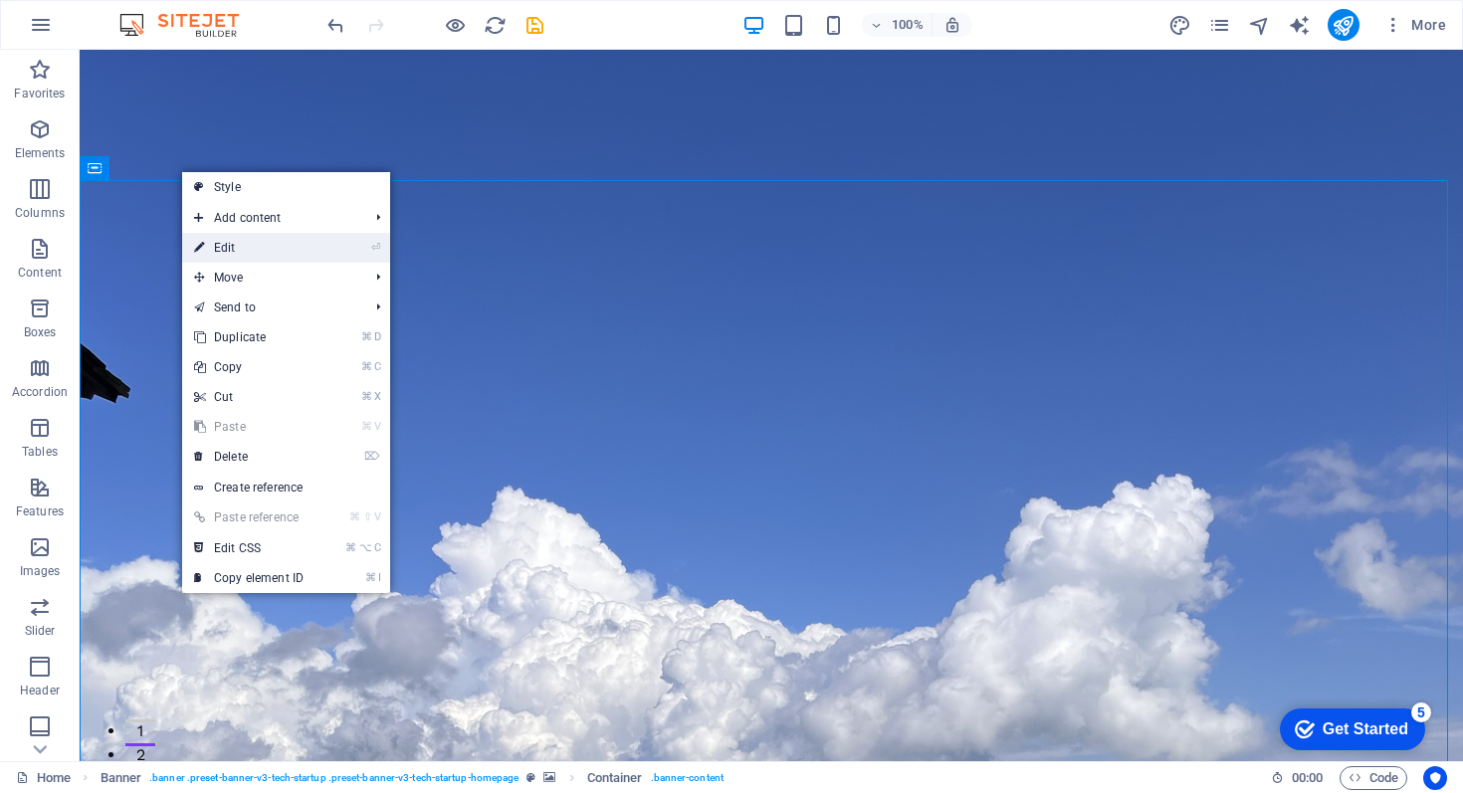
click at [223, 246] on link "⏎ Edit" at bounding box center [248, 248] width 133 height 30
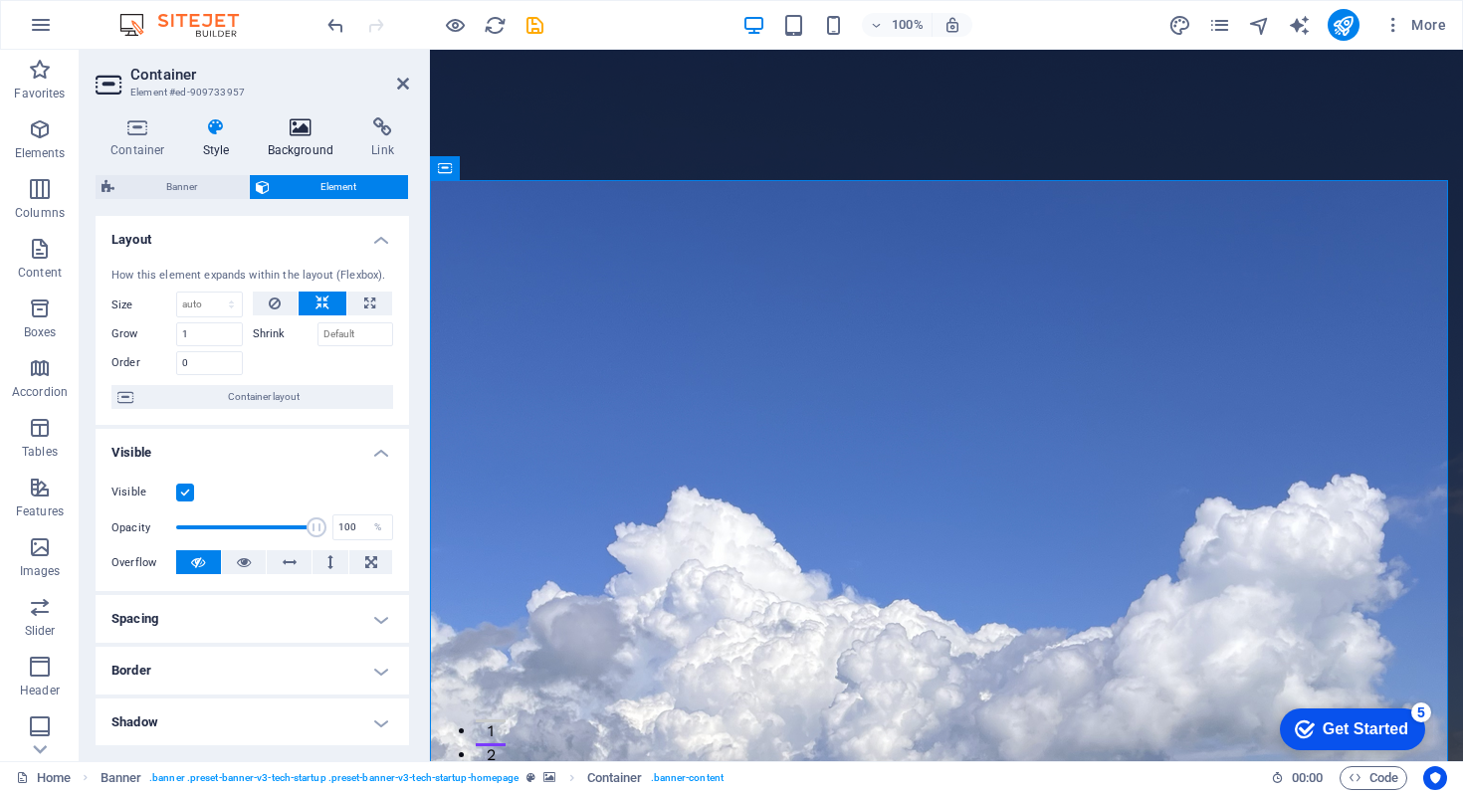
click at [296, 126] on icon at bounding box center [301, 127] width 97 height 20
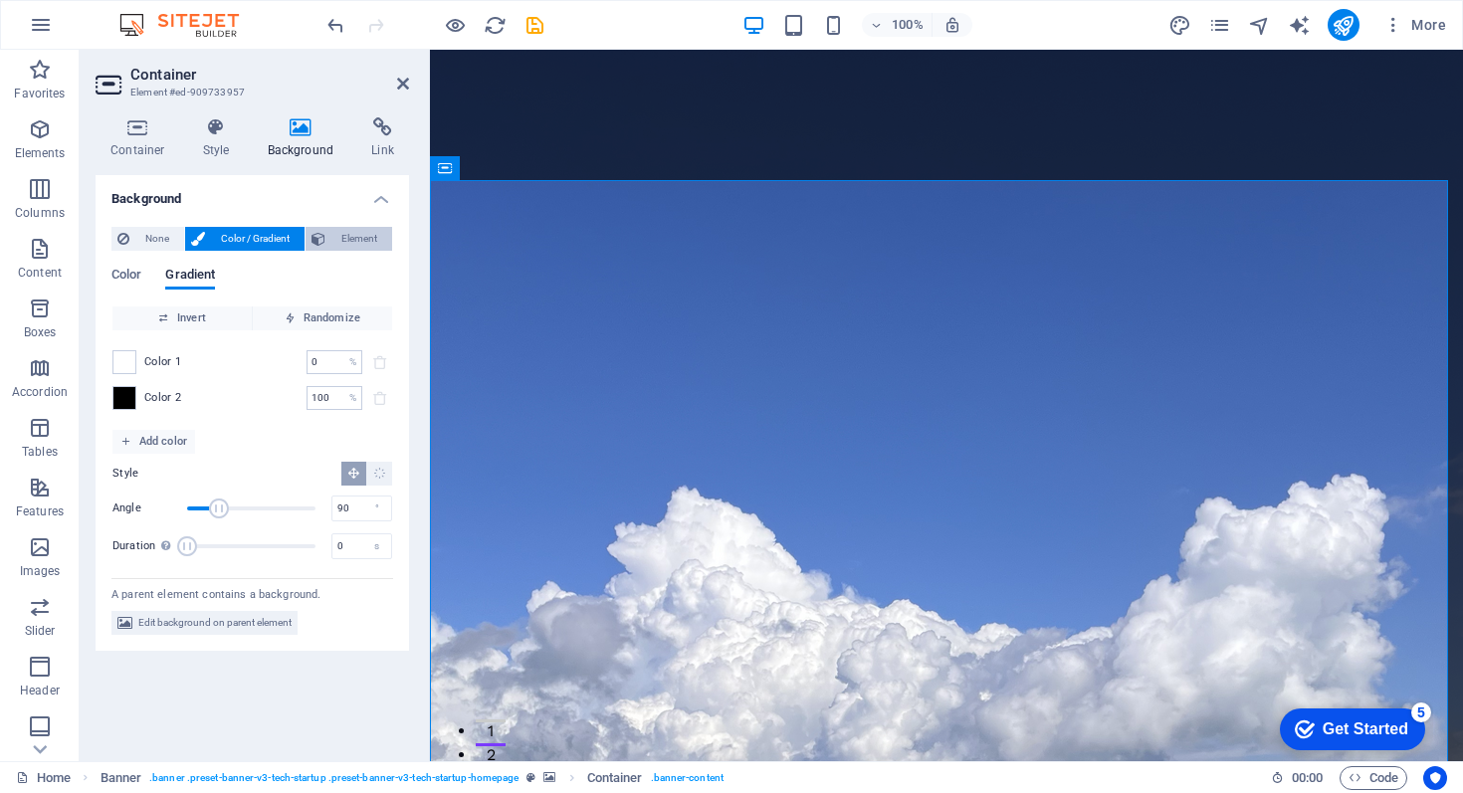
click at [332, 236] on span "Element" at bounding box center [359, 239] width 55 height 24
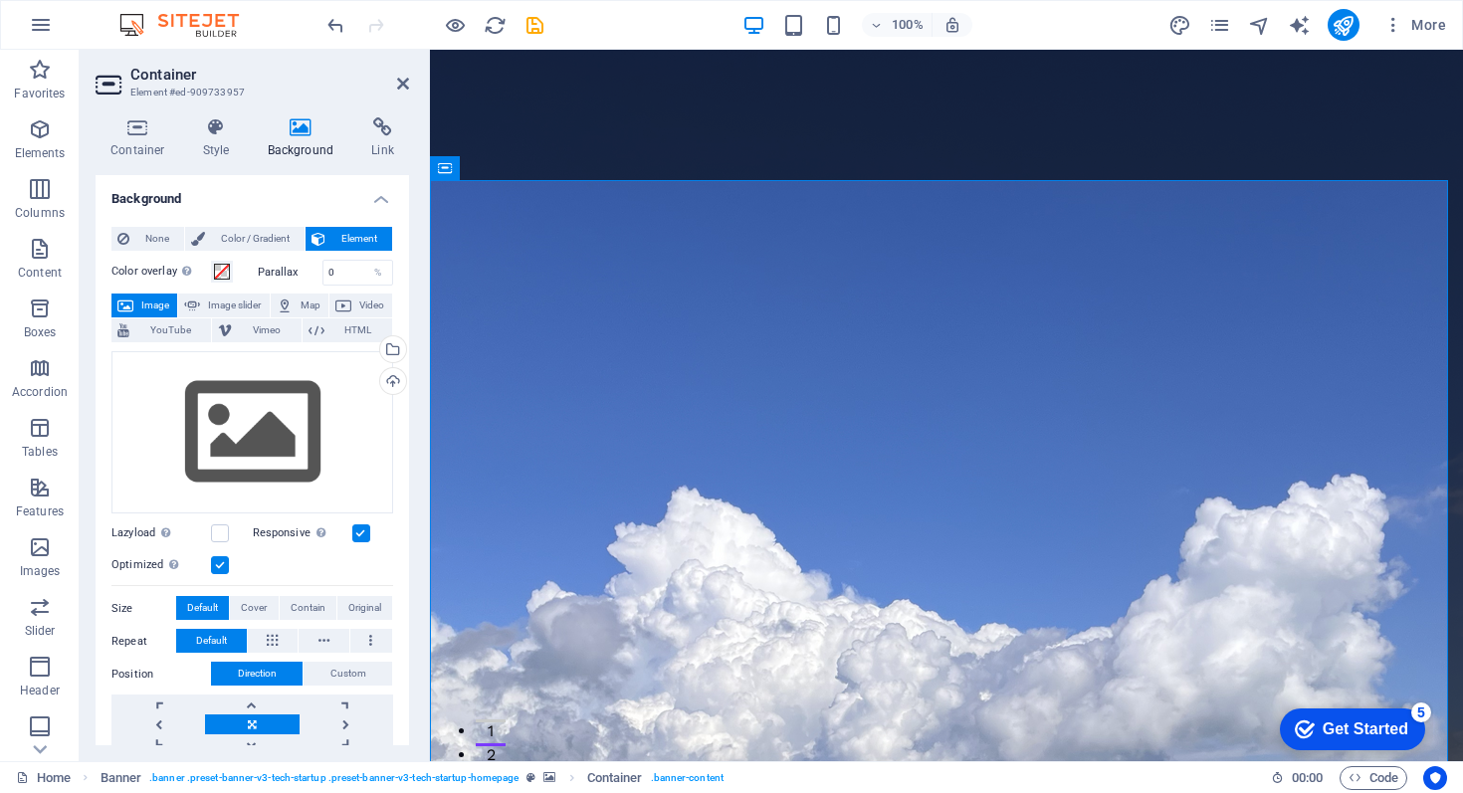
click at [151, 301] on span "Image" at bounding box center [155, 306] width 32 height 24
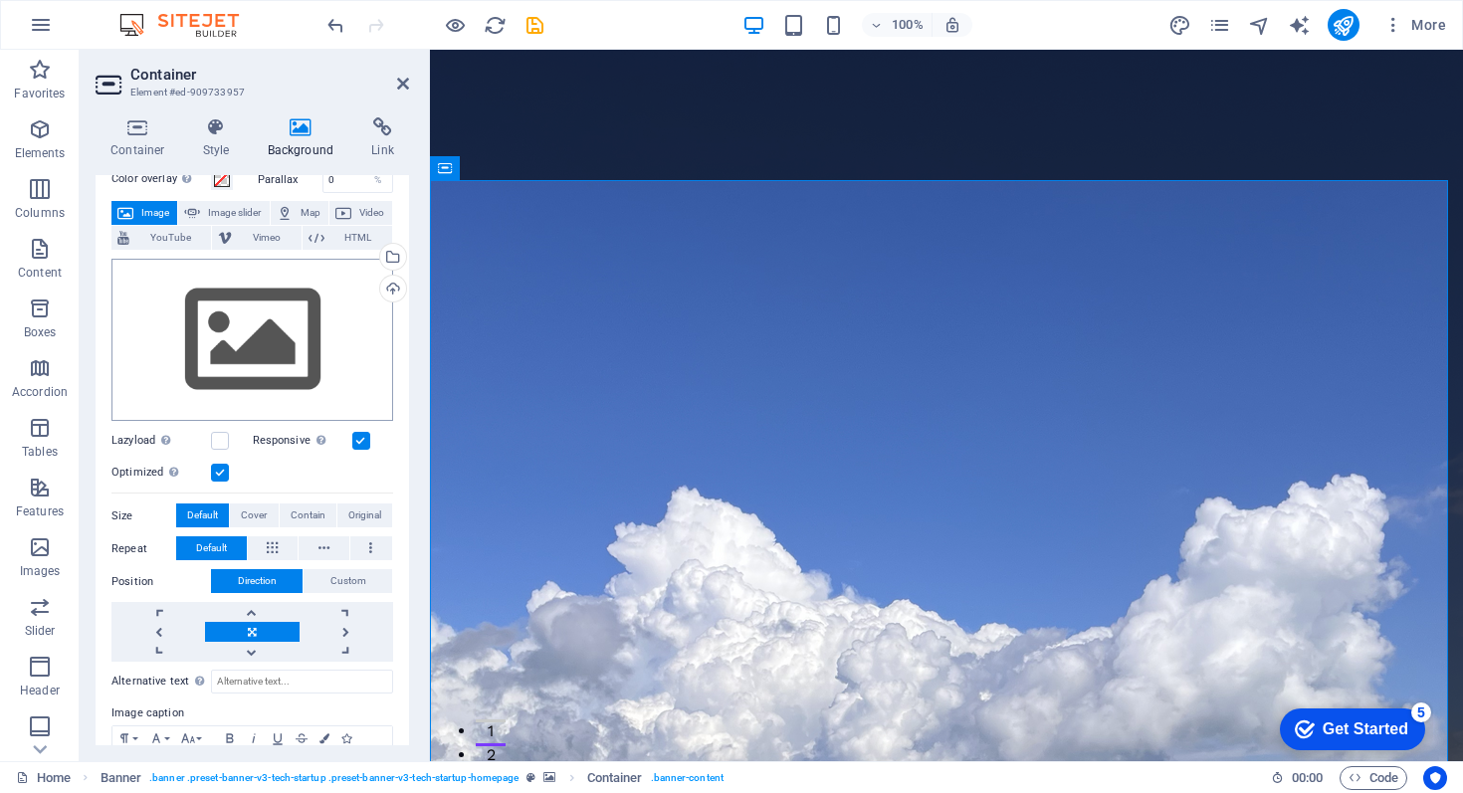
scroll to position [88, 0]
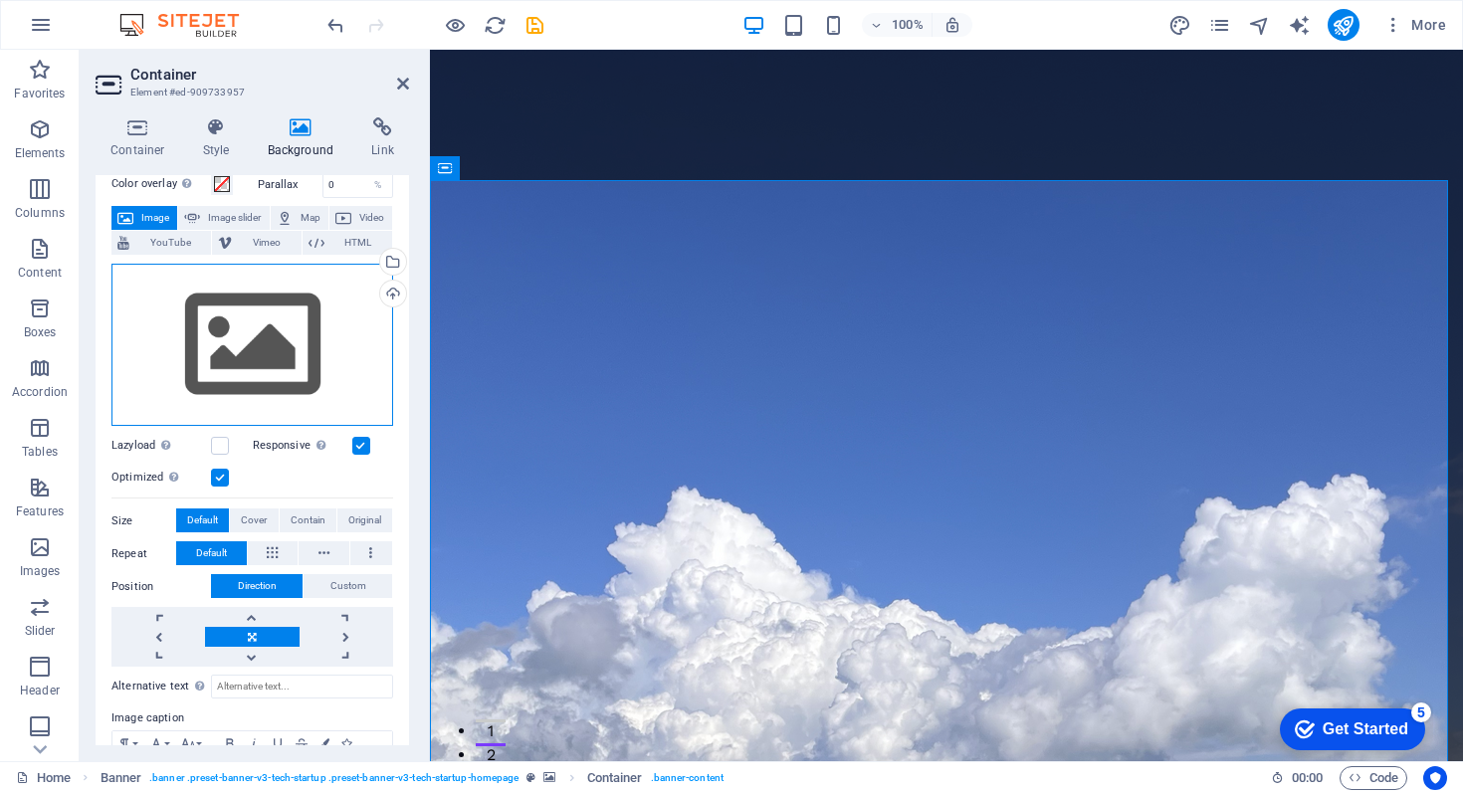
click at [189, 349] on div "Drag files here, click to choose files or select files from Files or our free s…" at bounding box center [253, 345] width 282 height 163
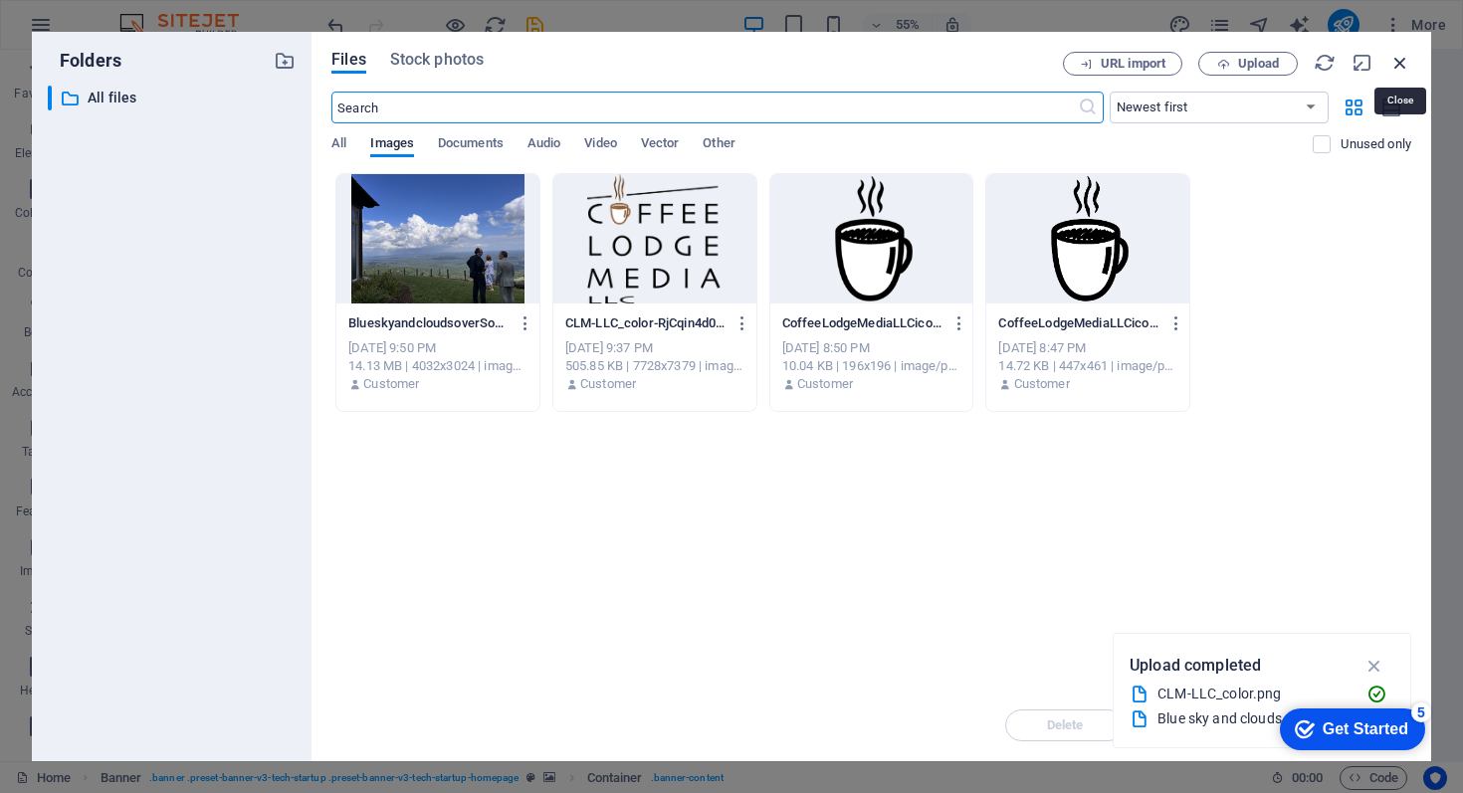
click at [1400, 59] on icon "button" at bounding box center [1401, 63] width 22 height 22
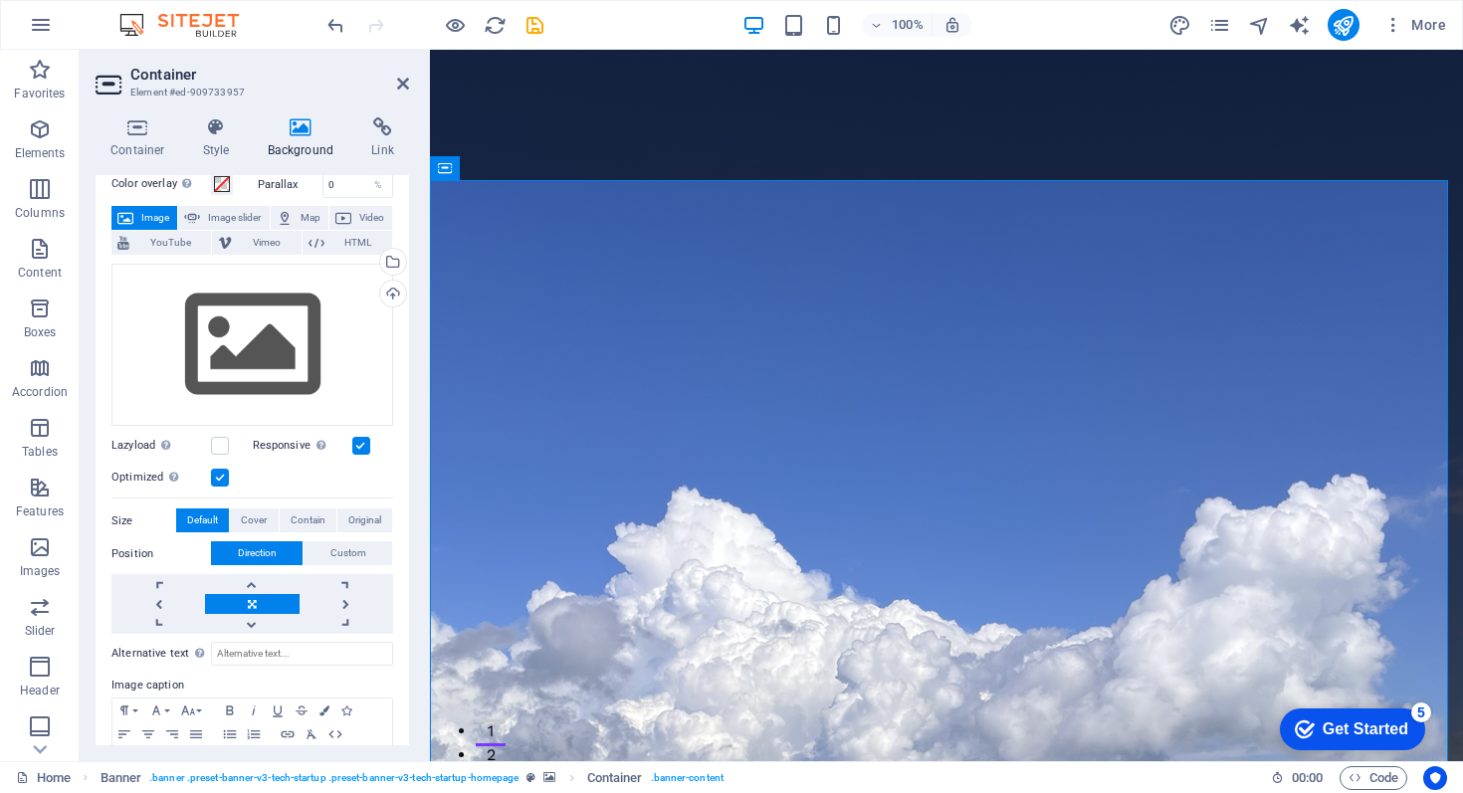
click at [146, 215] on span "Image" at bounding box center [155, 218] width 32 height 24
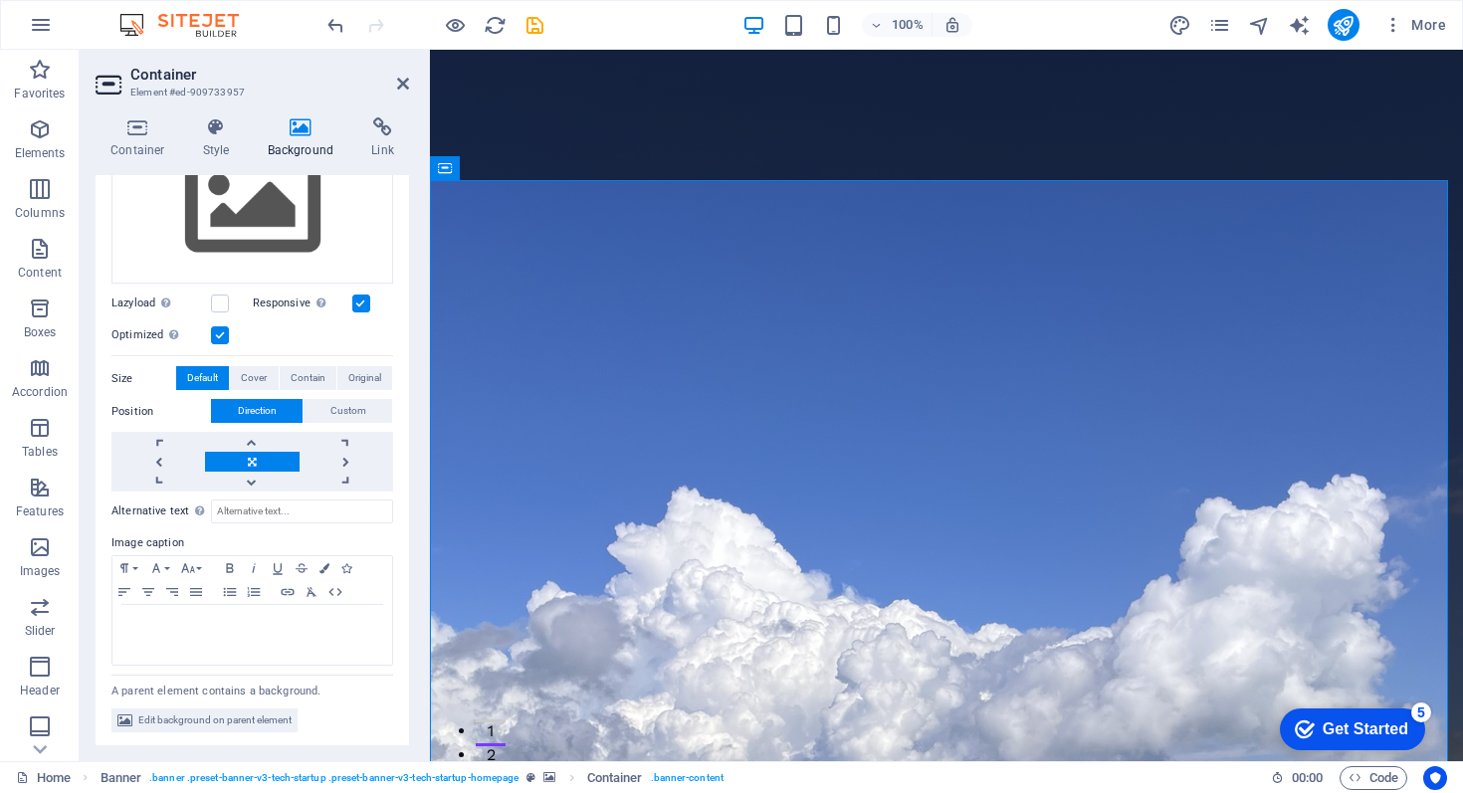
scroll to position [229, 0]
click at [238, 721] on span "Edit background on parent element" at bounding box center [214, 722] width 153 height 24
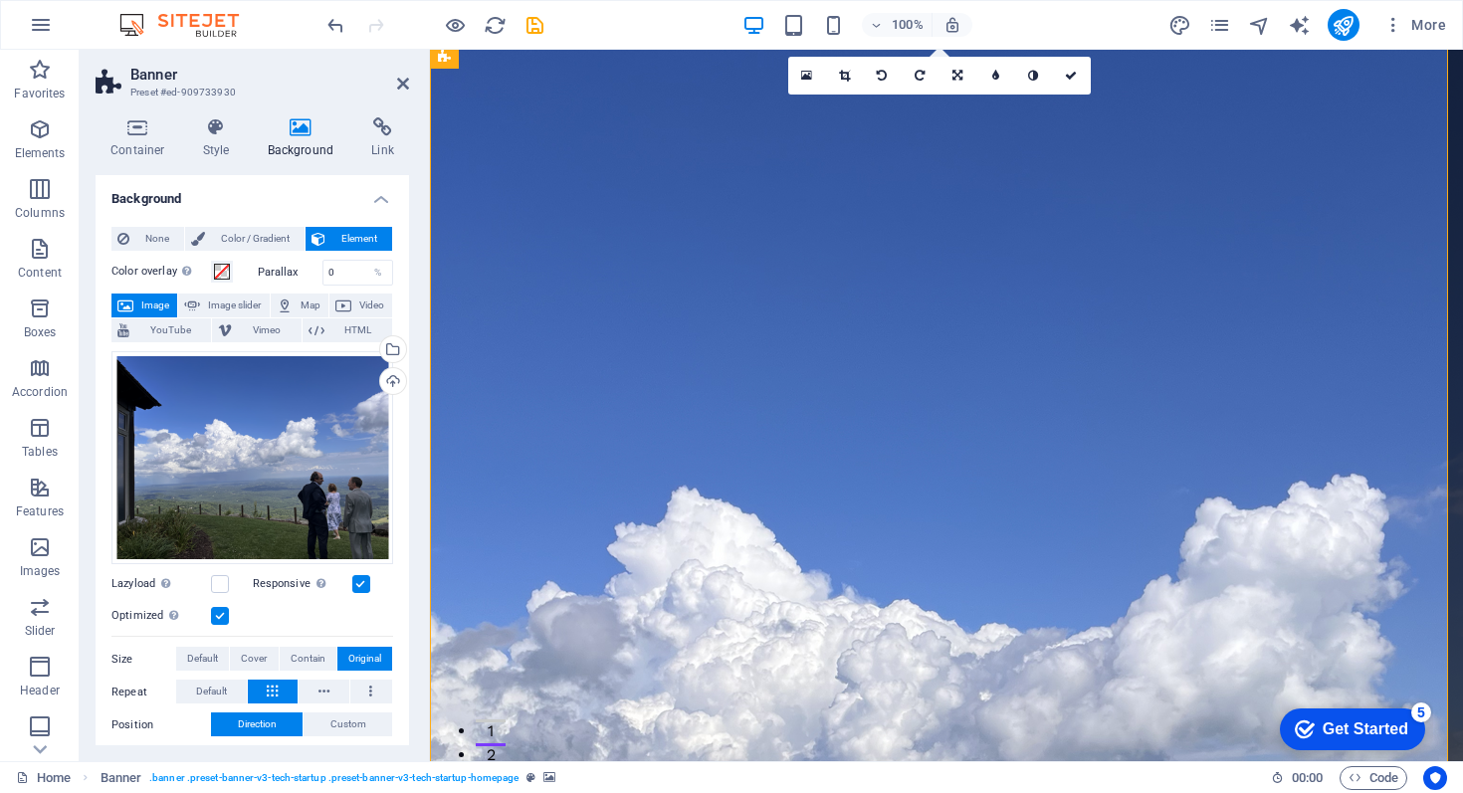
click at [561, 168] on icon at bounding box center [558, 168] width 15 height 21
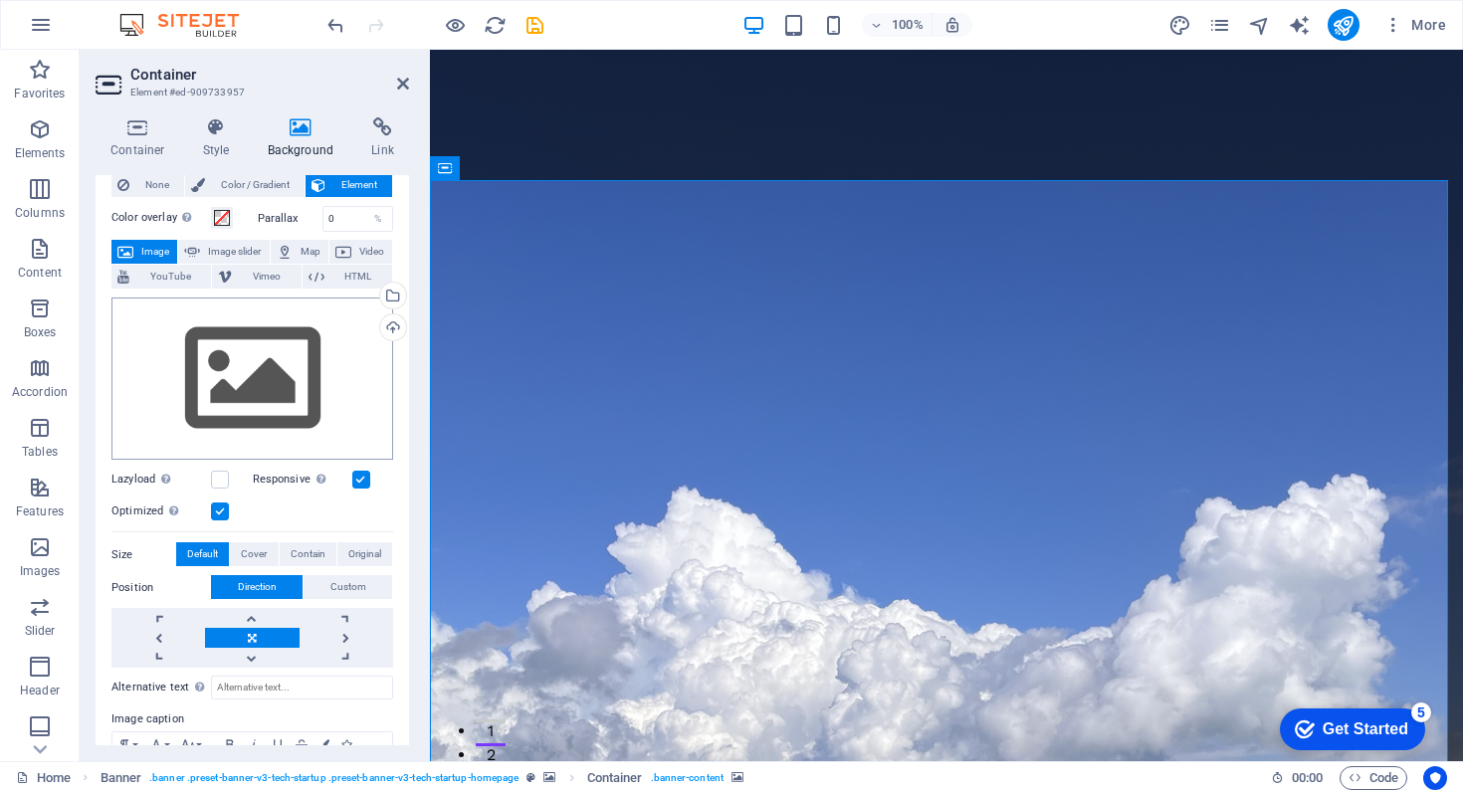
scroll to position [0, 0]
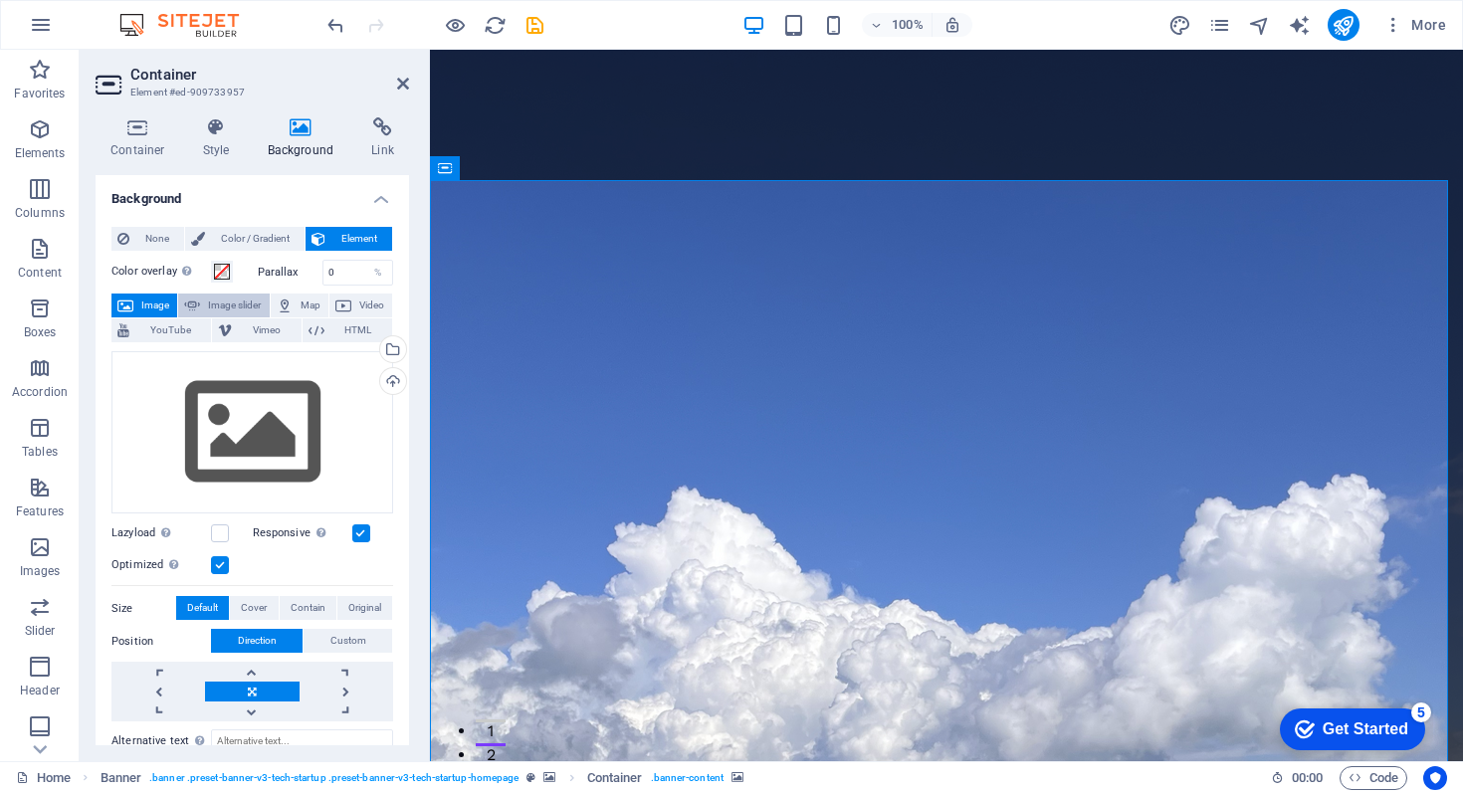
click at [213, 305] on span "Image slider" at bounding box center [234, 306] width 57 height 24
select select "ms"
select select "s"
select select "progressive"
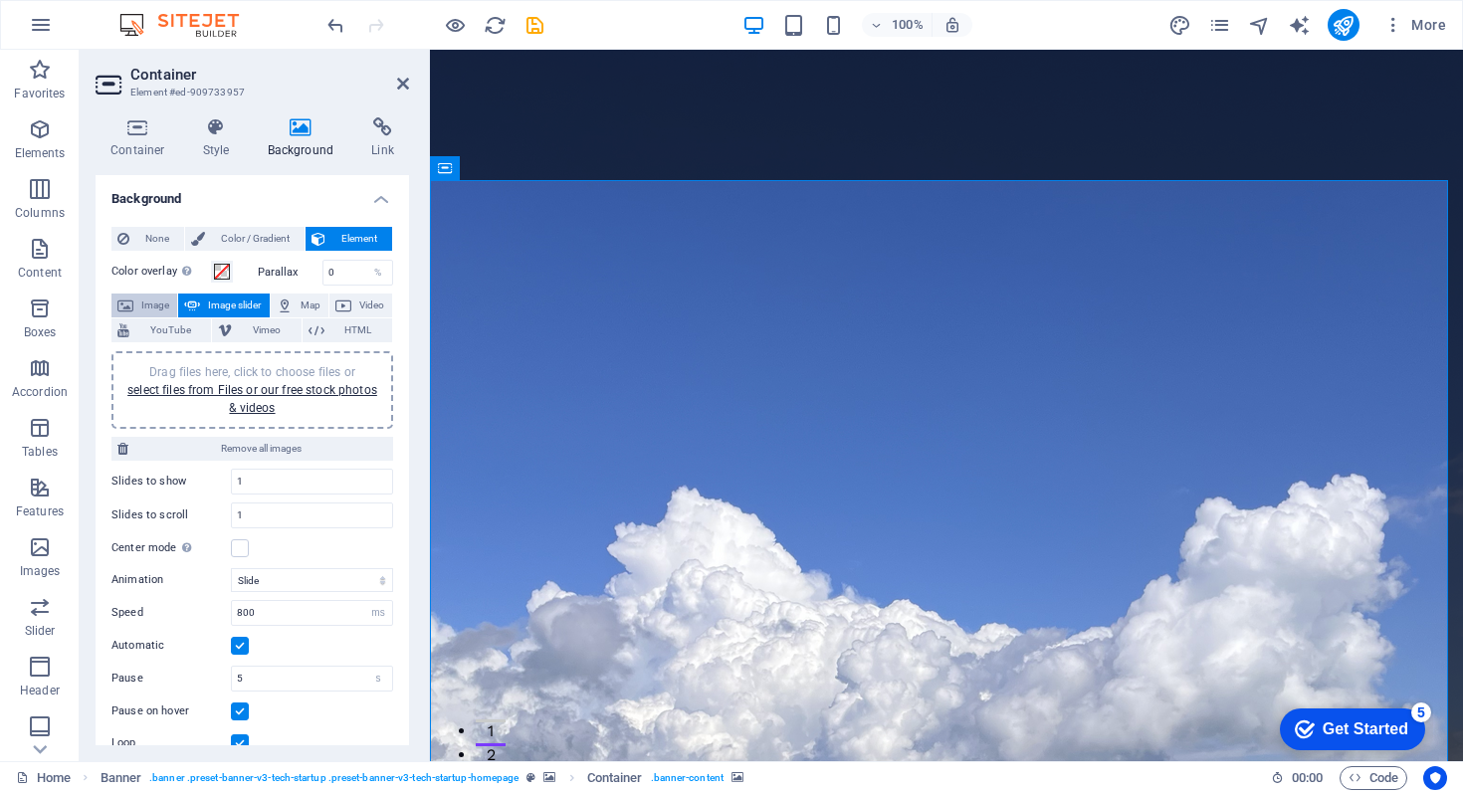
click at [140, 302] on span "Image" at bounding box center [155, 306] width 32 height 24
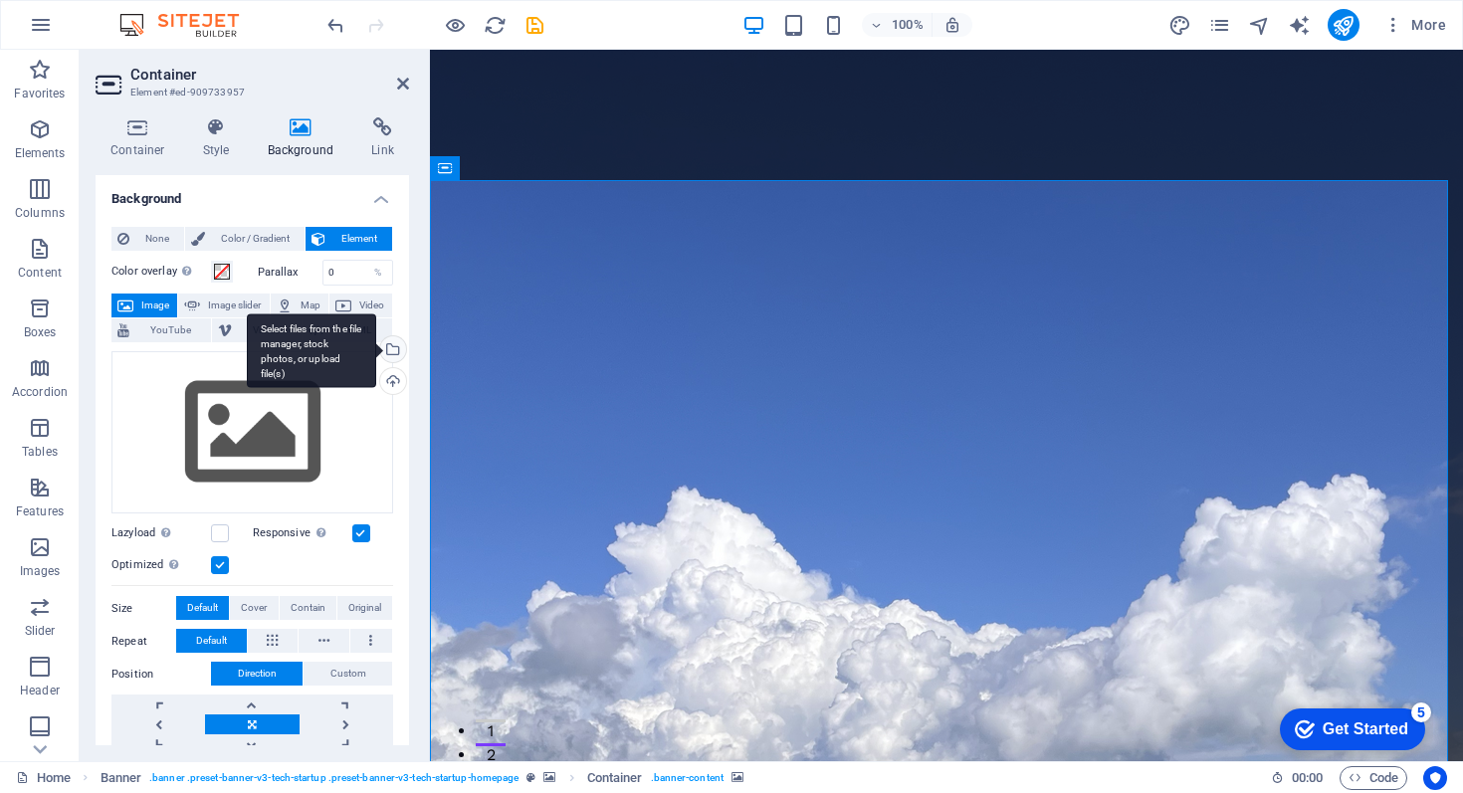
click at [390, 347] on div "Select files from the file manager, stock photos, or upload file(s)" at bounding box center [391, 352] width 30 height 30
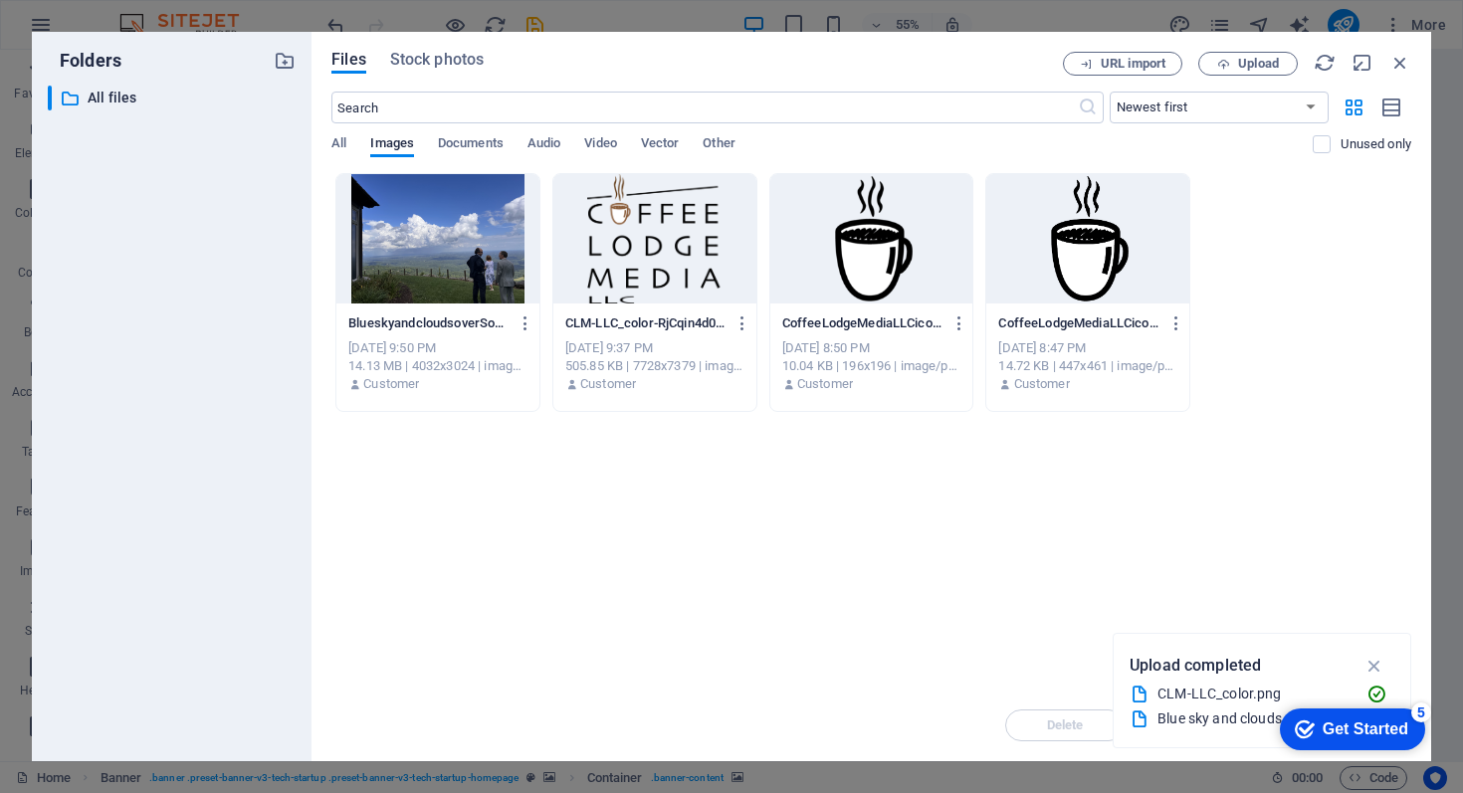
click at [476, 304] on div "BlueskyandcloudsoverSouthCarolina-ZGuSC6Oqdv2gecVhFfZoXQ.png Blueskyandcloudsov…" at bounding box center [438, 355] width 203 height 102
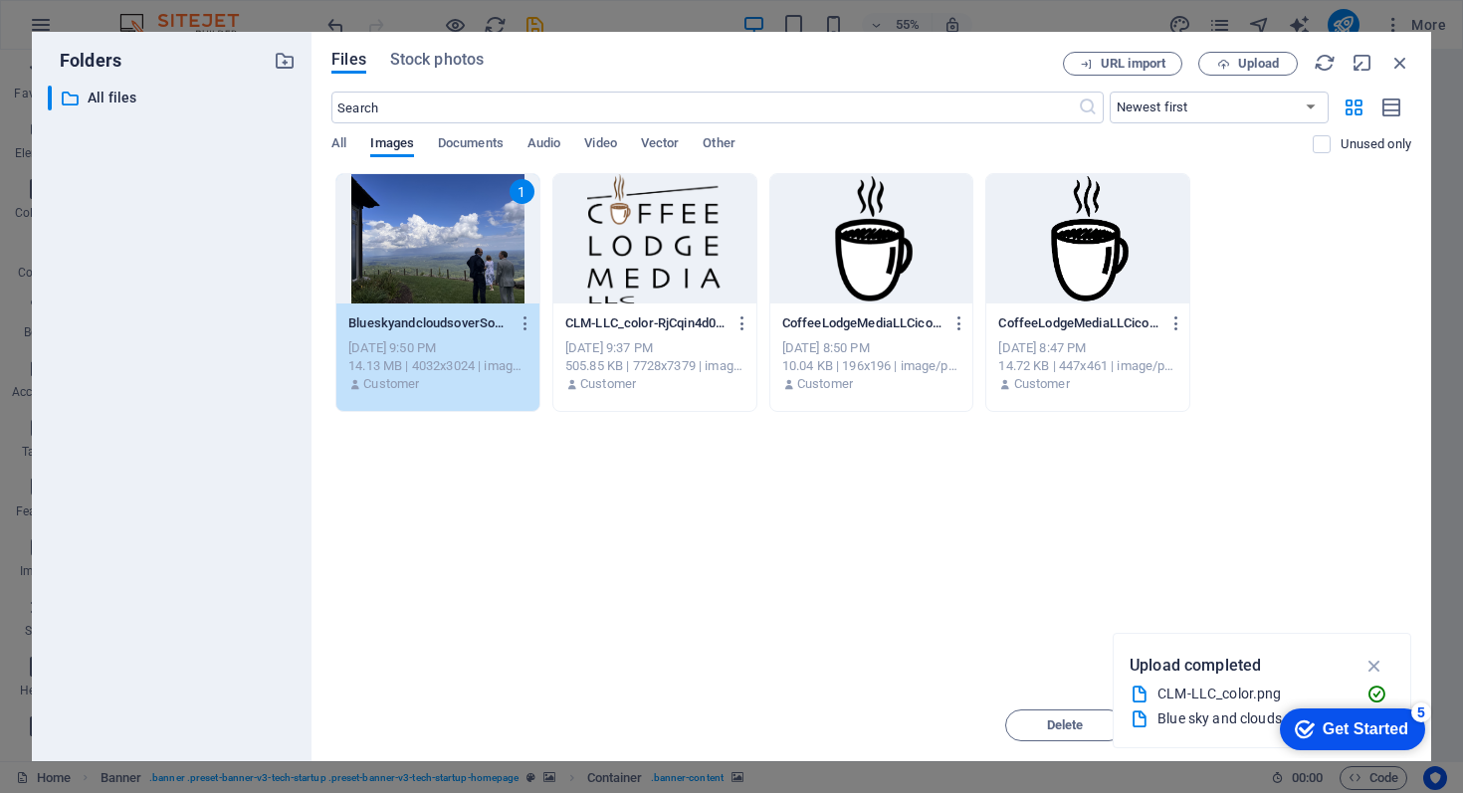
drag, startPoint x: 956, startPoint y: 620, endPoint x: 934, endPoint y: 615, distance: 22.5
click at [953, 617] on div "Drop files here to upload them instantly 1 BlueskyandcloudsoverSouthCarolina-ZG…" at bounding box center [872, 431] width 1080 height 517
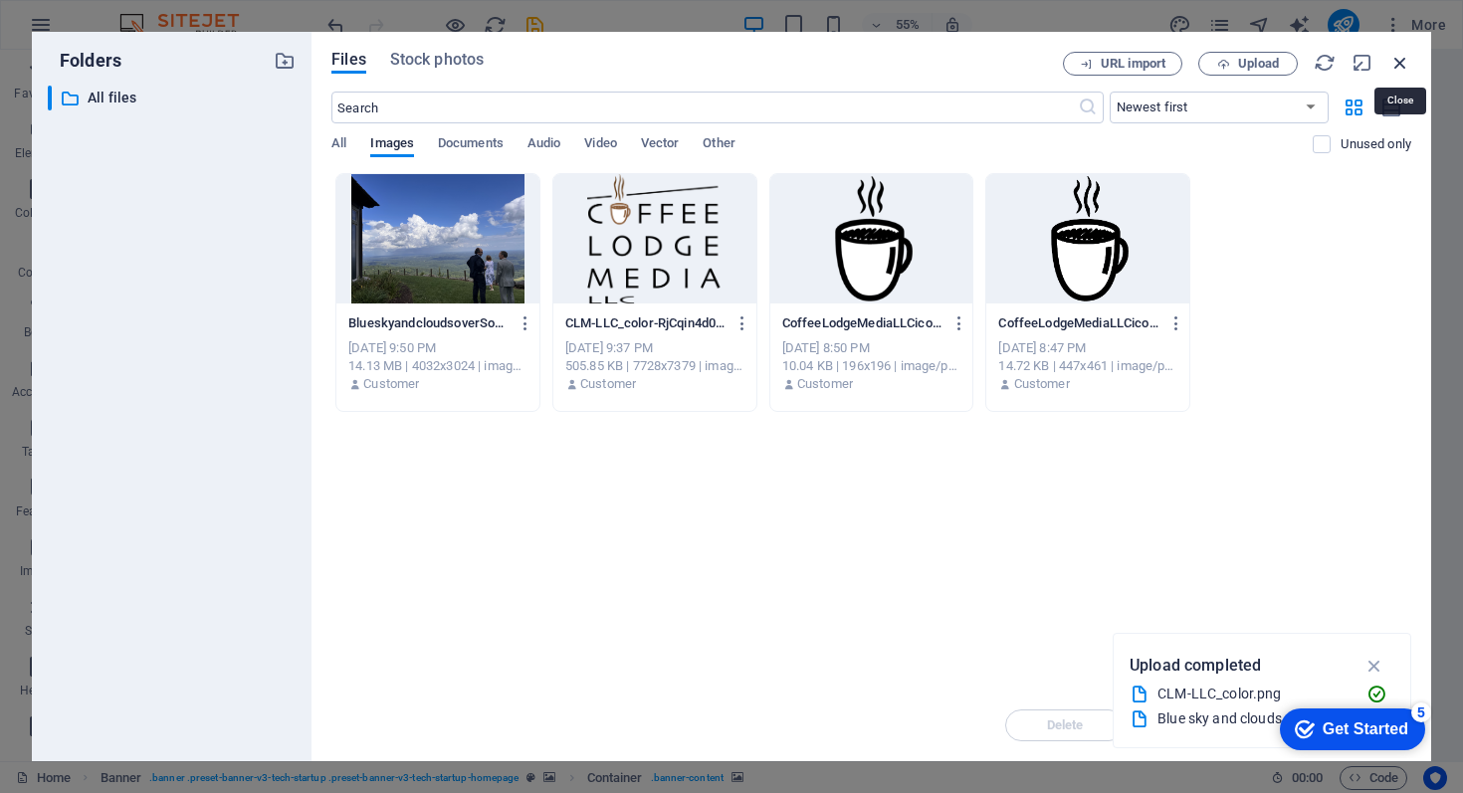
click at [1400, 58] on icon "button" at bounding box center [1401, 63] width 22 height 22
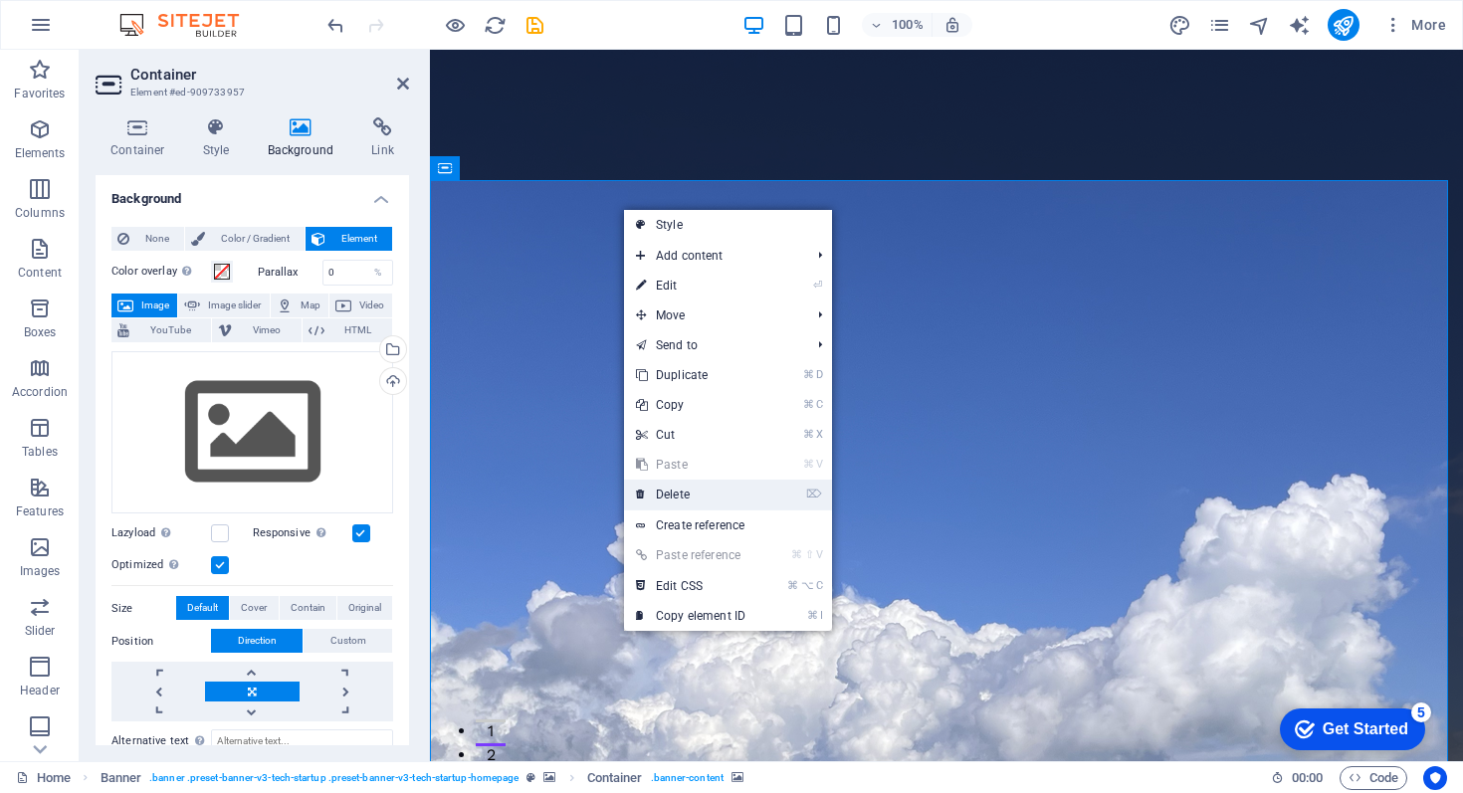
click at [686, 492] on link "⌦ Delete" at bounding box center [690, 495] width 133 height 30
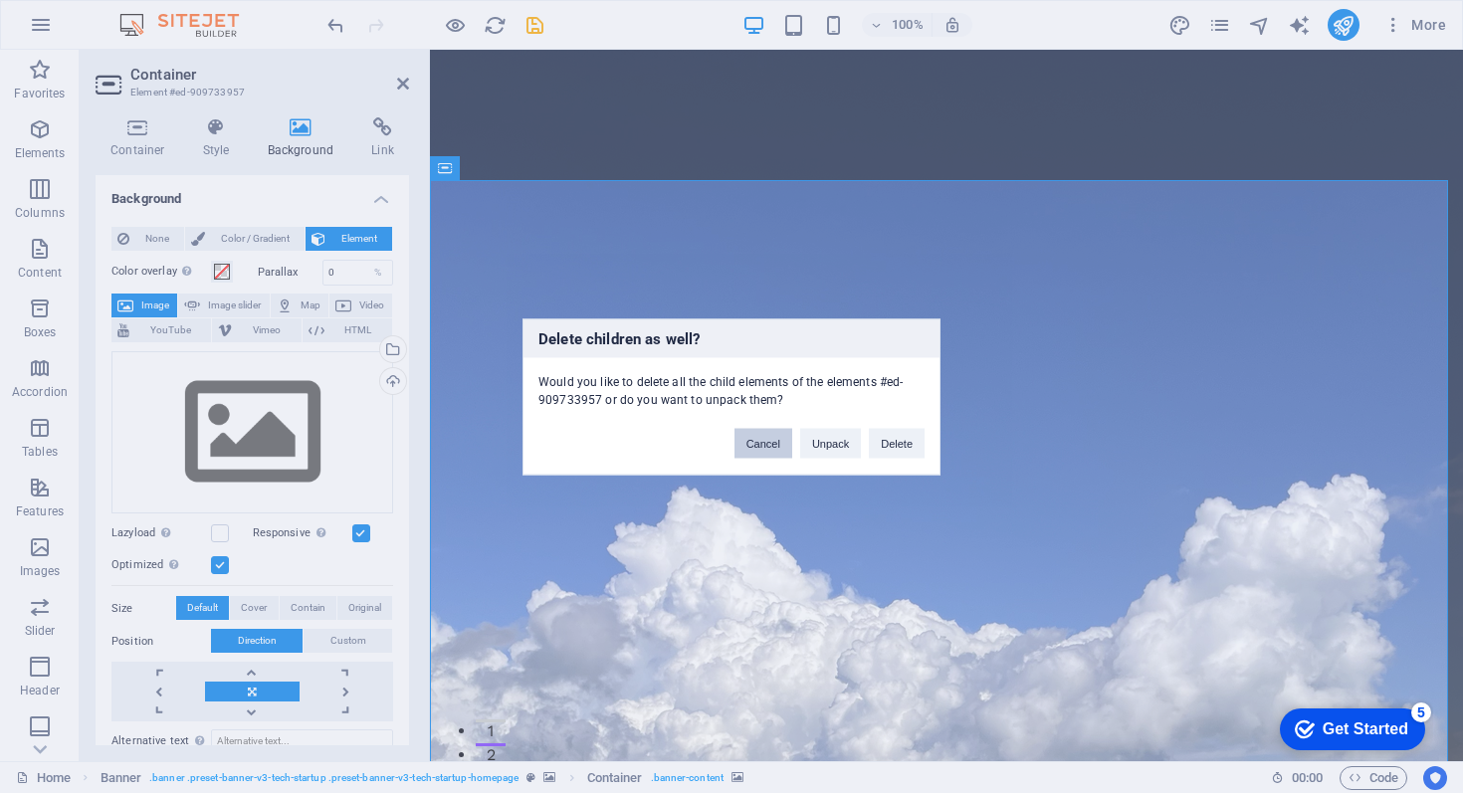
click at [766, 450] on button "Cancel" at bounding box center [764, 443] width 58 height 30
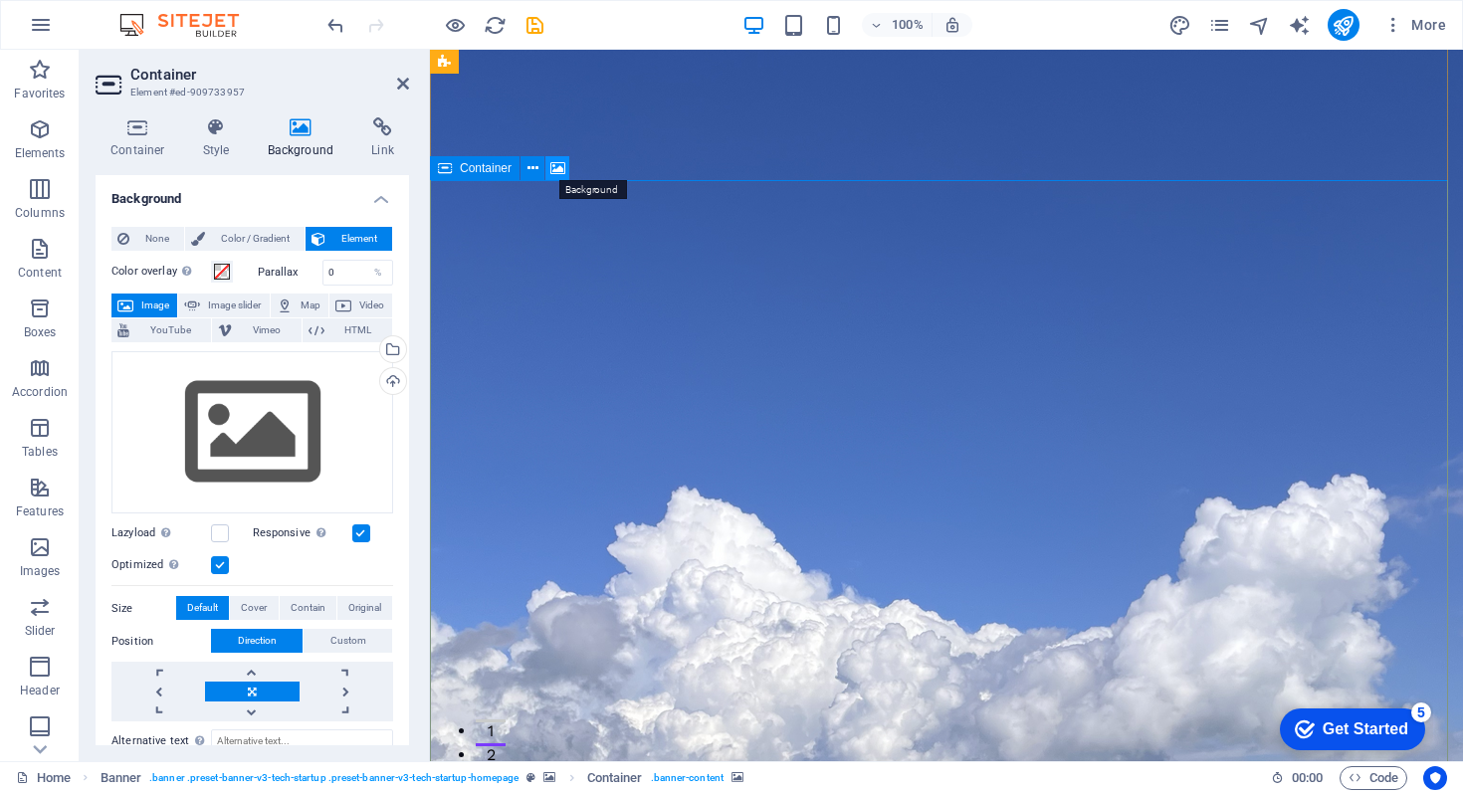
click at [556, 168] on icon at bounding box center [558, 168] width 15 height 21
click at [357, 531] on label at bounding box center [361, 534] width 18 height 18
click at [0, 0] on input "Responsive Automatically load retina image and smartphone optimized sizes." at bounding box center [0, 0] width 0 height 0
click at [358, 530] on label at bounding box center [361, 534] width 18 height 18
click at [0, 0] on input "Responsive Automatically load retina image and smartphone optimized sizes." at bounding box center [0, 0] width 0 height 0
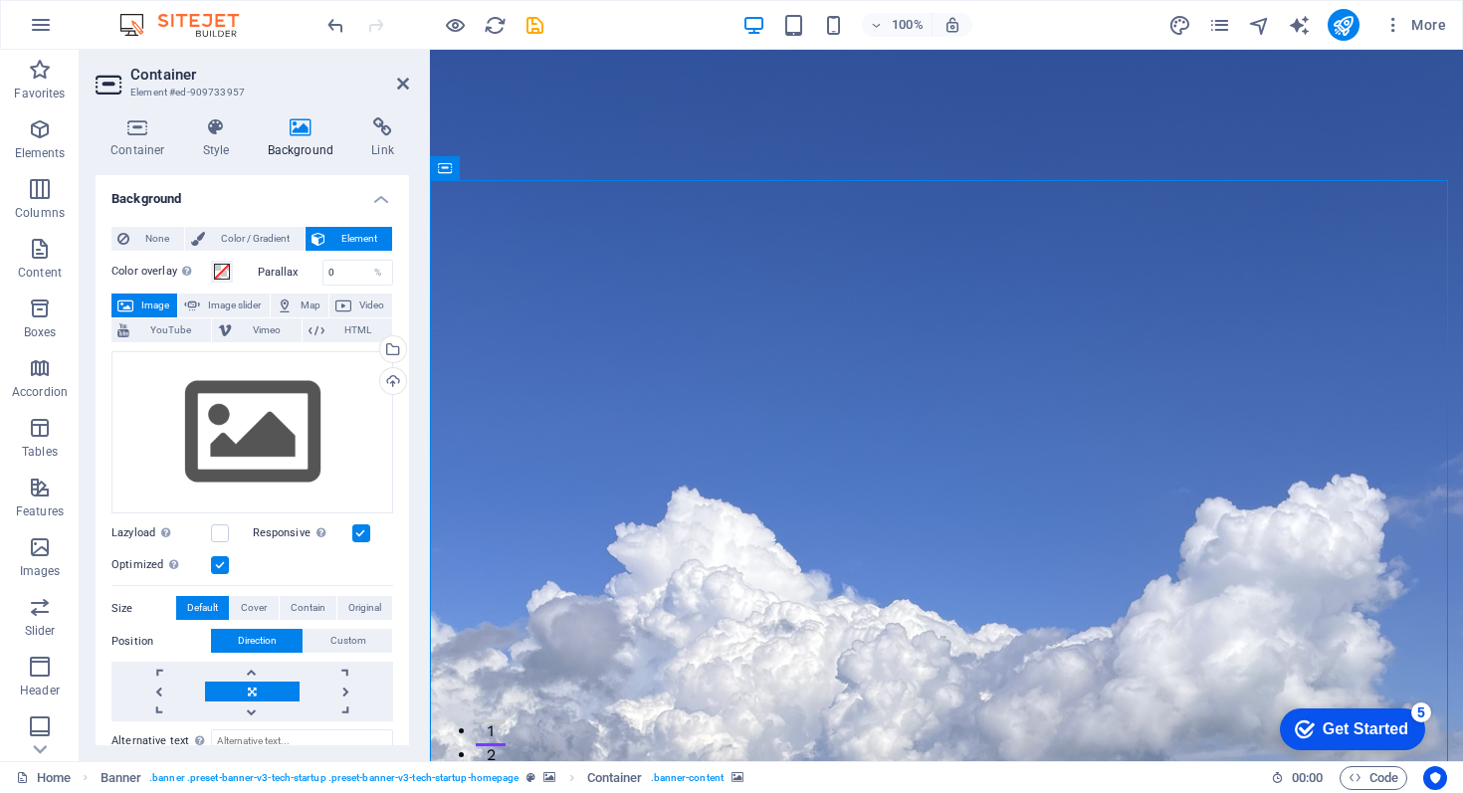
click at [167, 304] on span "Image" at bounding box center [155, 306] width 32 height 24
click at [304, 305] on span "Map" at bounding box center [311, 306] width 24 height 24
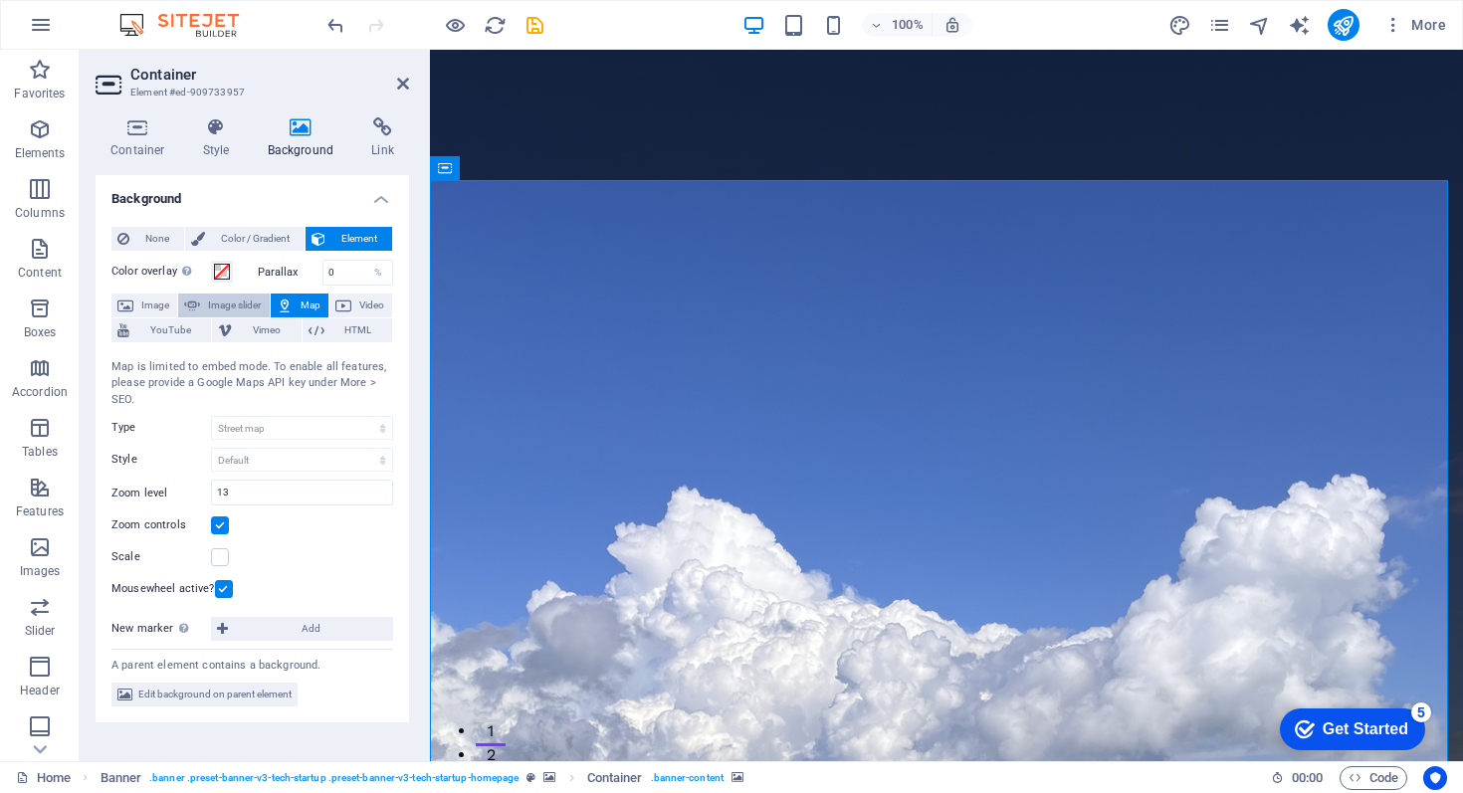
click at [233, 302] on span "Image slider" at bounding box center [234, 306] width 57 height 24
select select "ms"
select select "s"
select select "progressive"
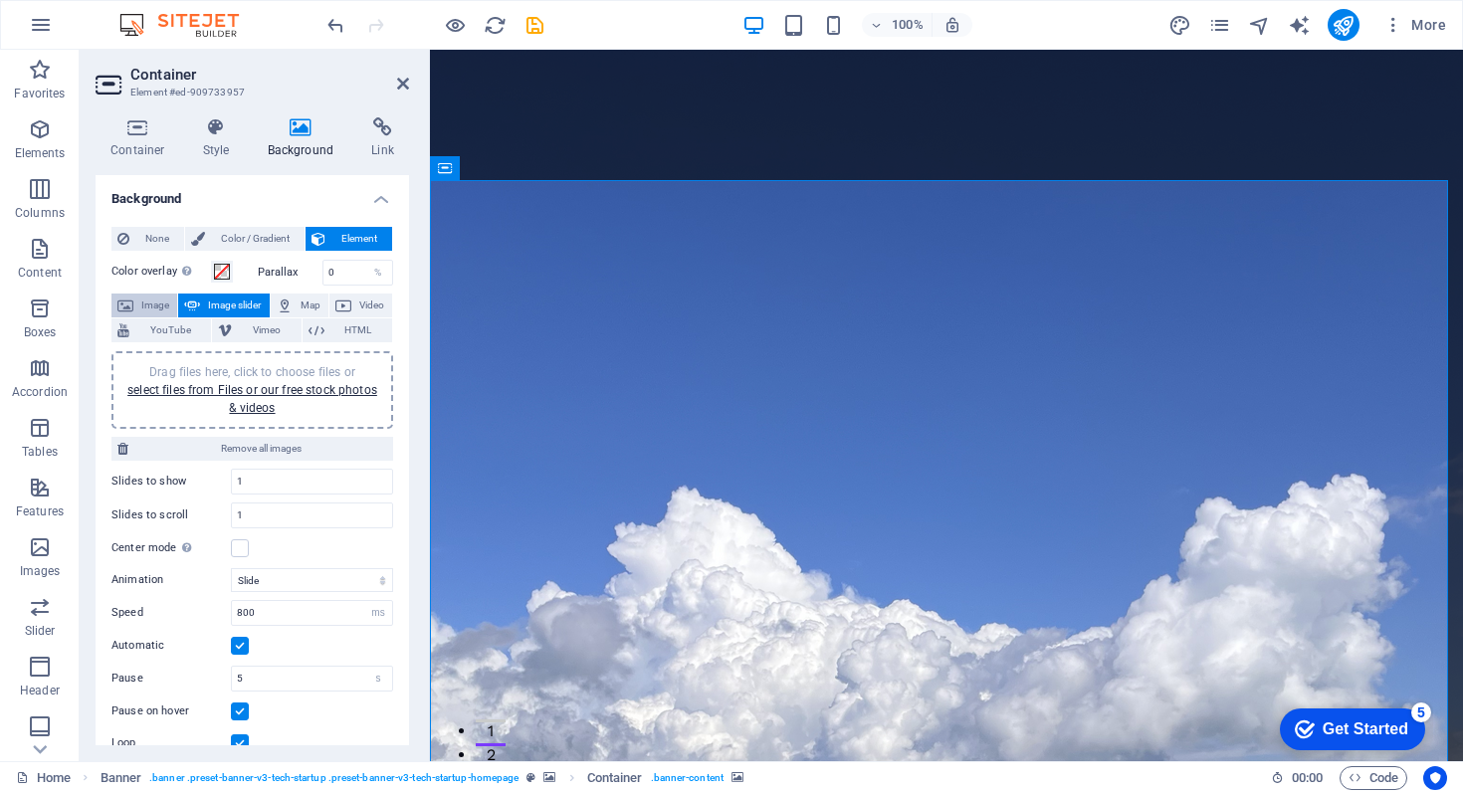
click at [146, 306] on span "Image" at bounding box center [155, 306] width 32 height 24
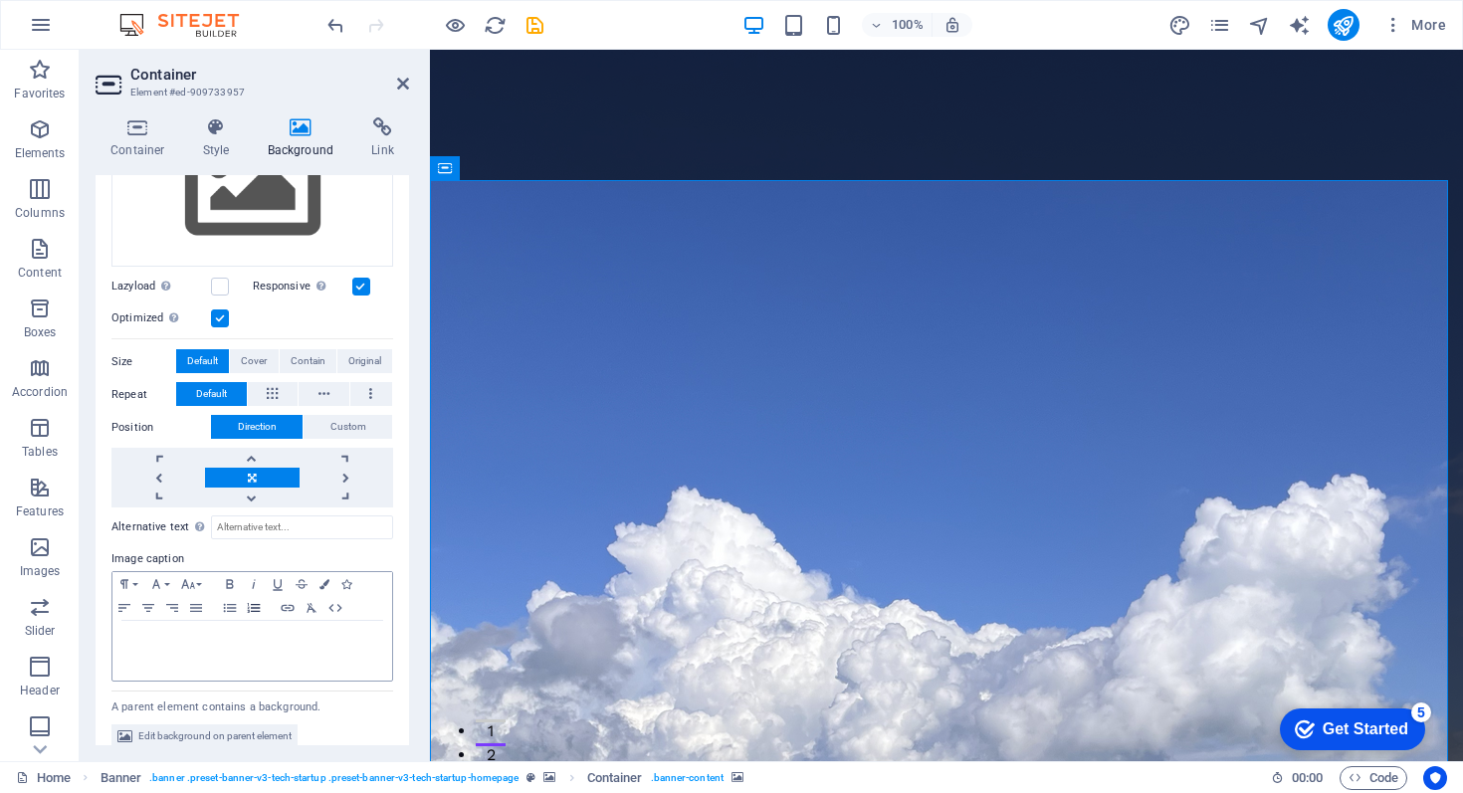
scroll to position [263, 0]
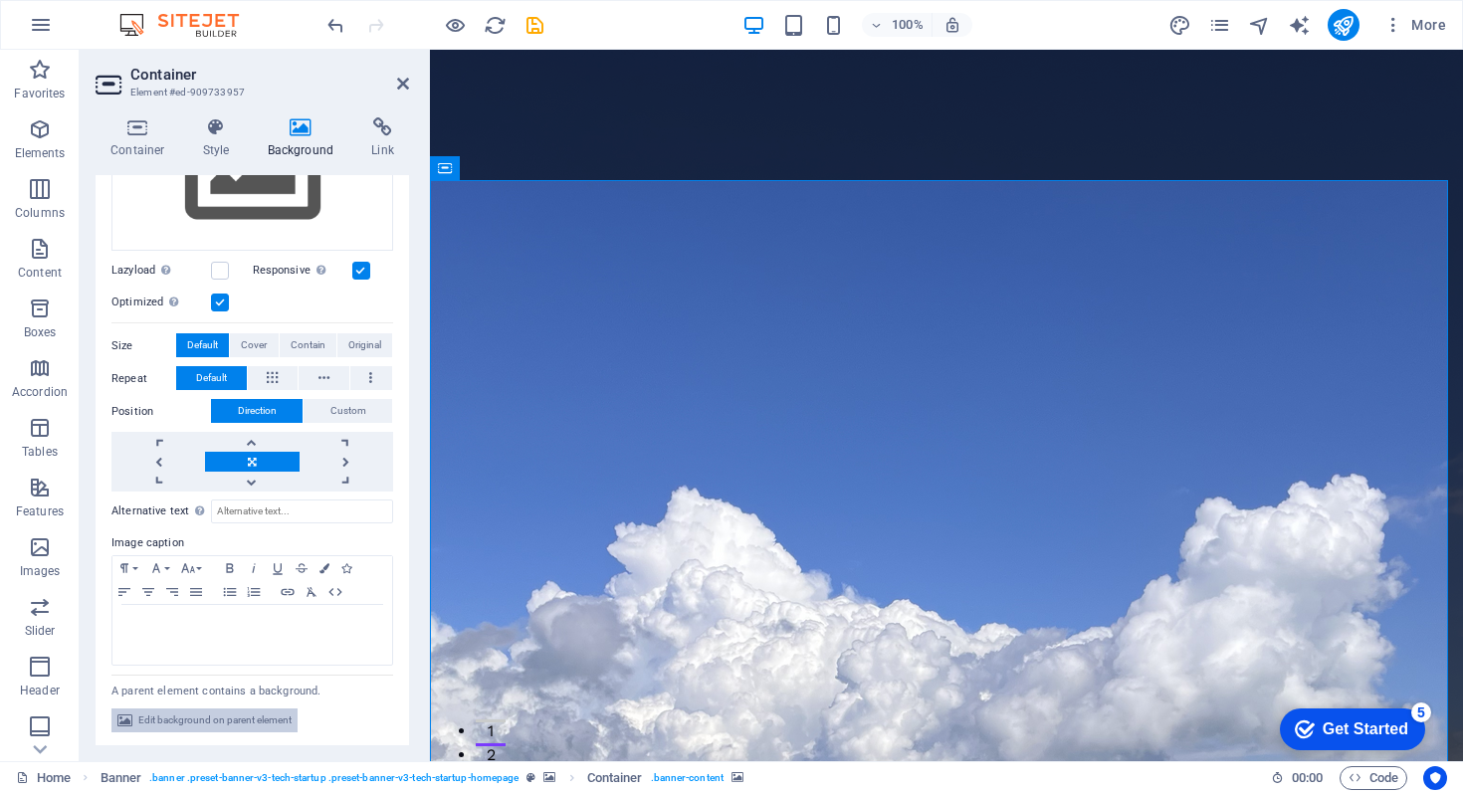
click at [219, 716] on span "Edit background on parent element" at bounding box center [214, 721] width 153 height 24
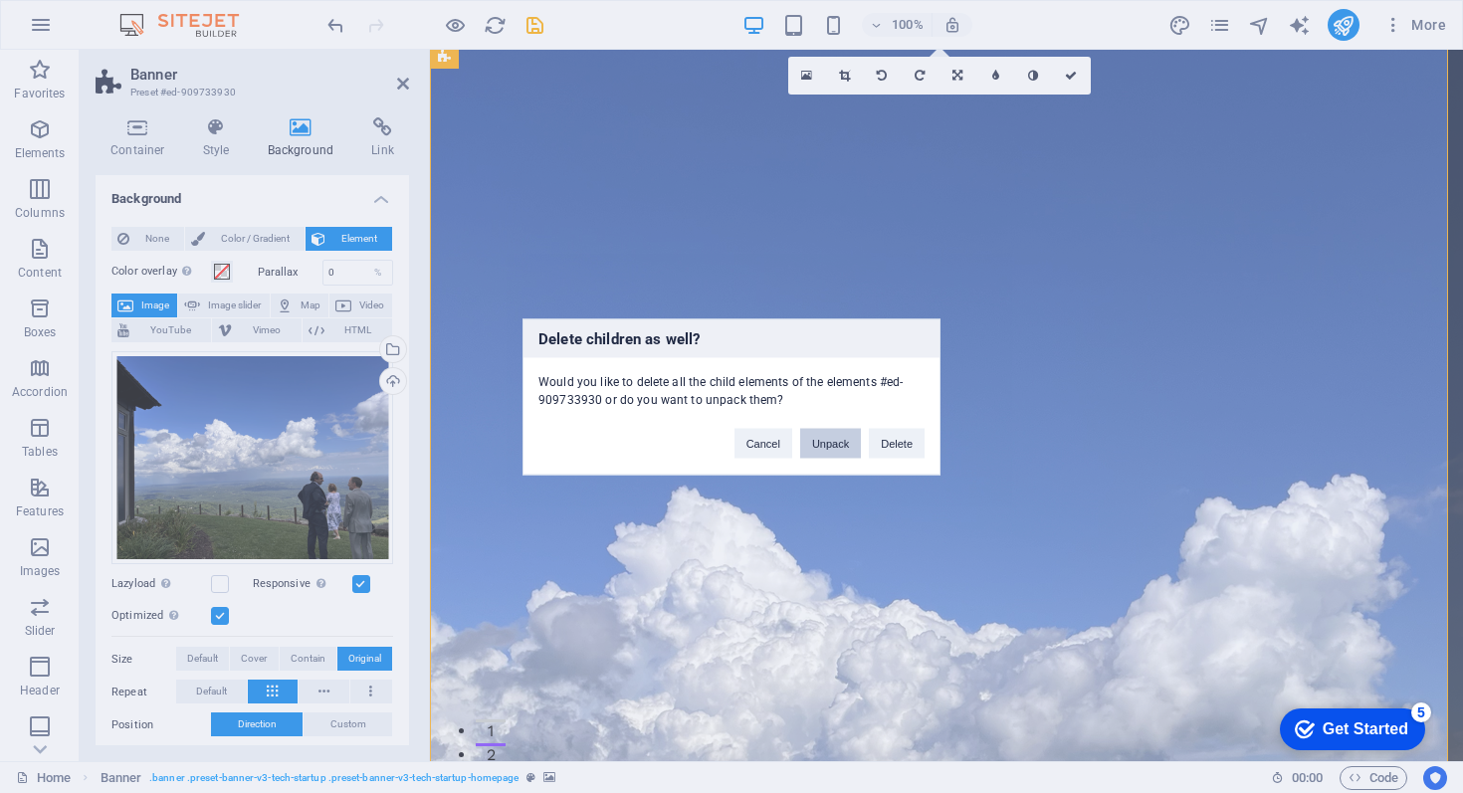
click at [830, 447] on button "Unpack" at bounding box center [830, 443] width 61 height 30
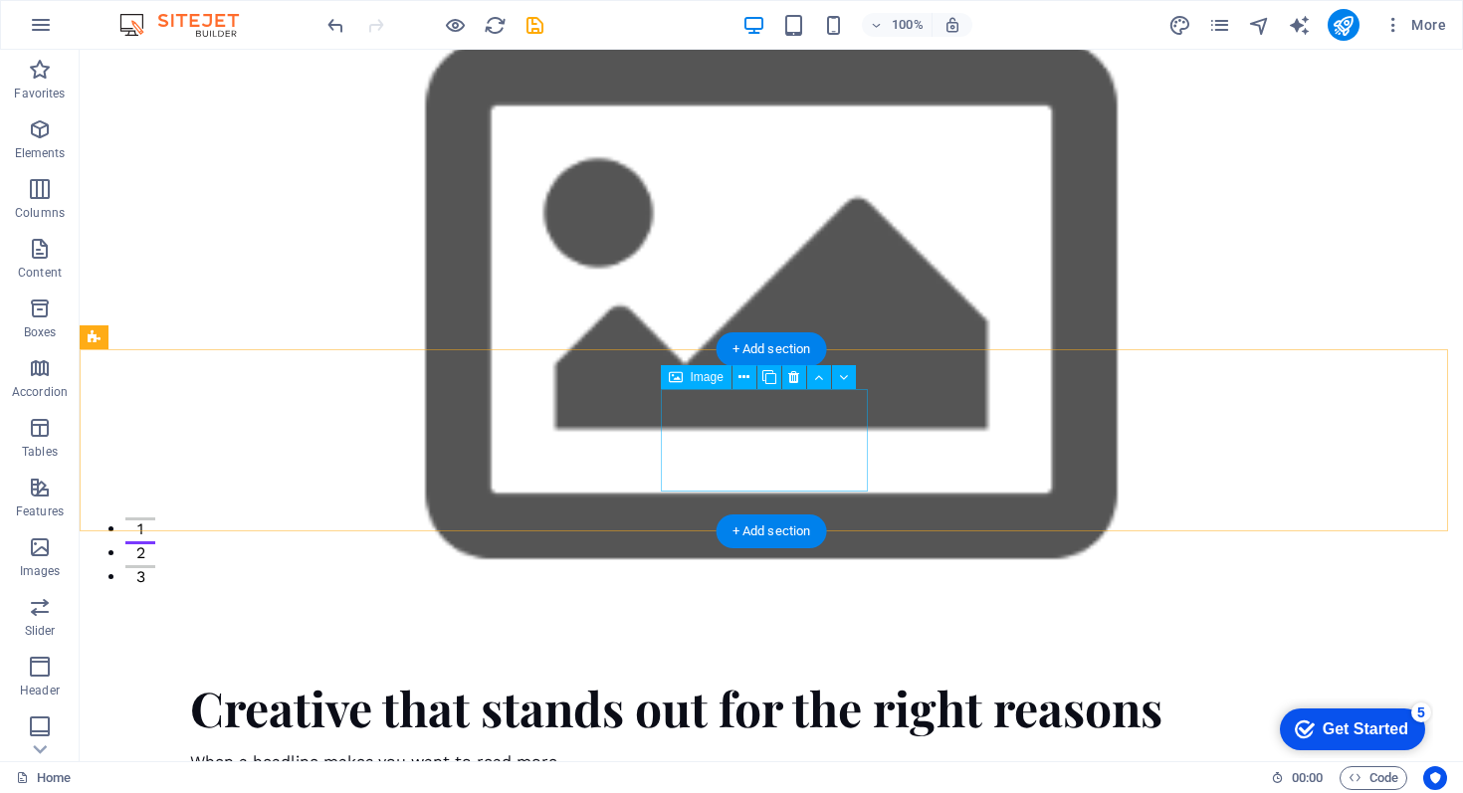
scroll to position [0, 0]
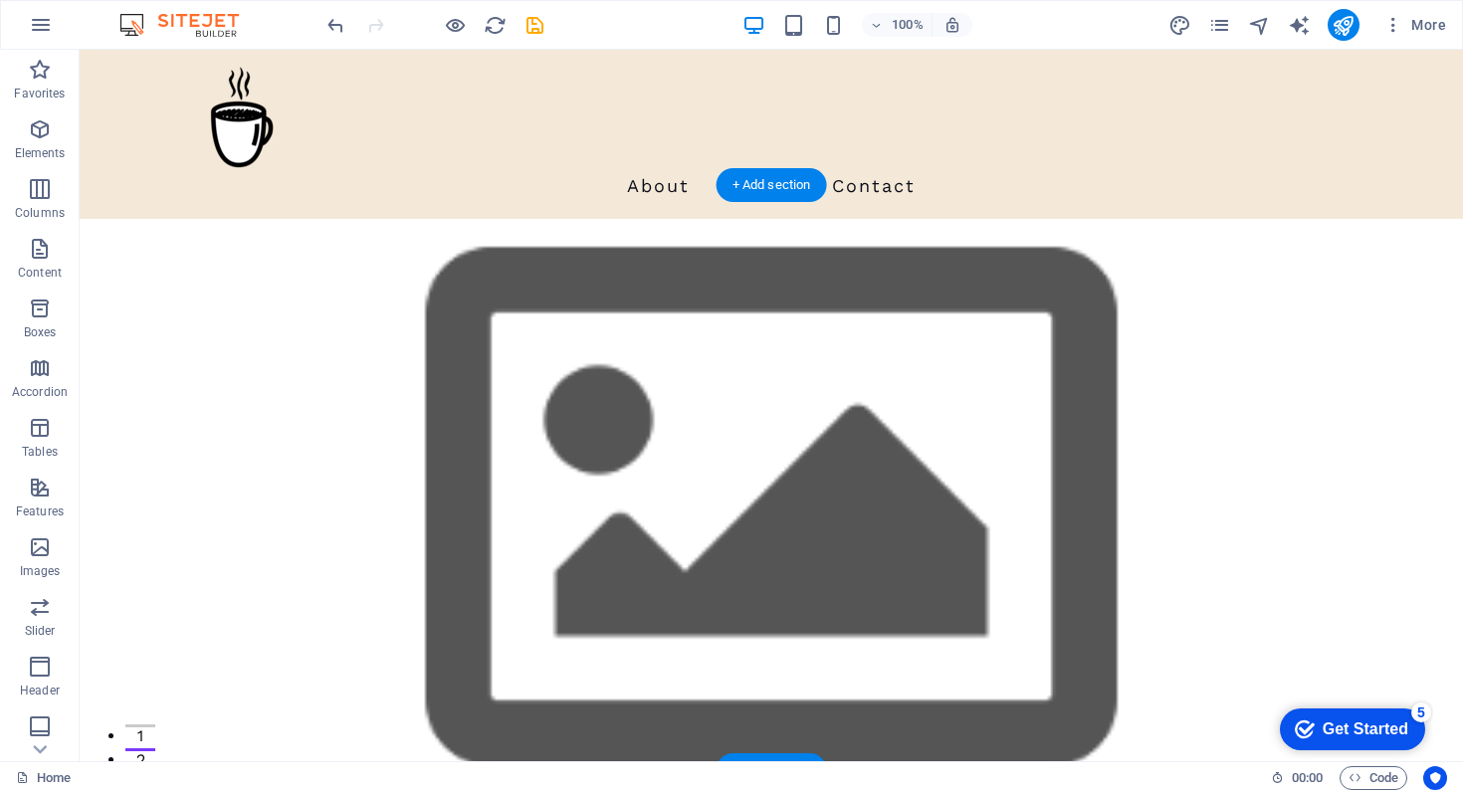
click at [458, 246] on figure at bounding box center [772, 511] width 1384 height 585
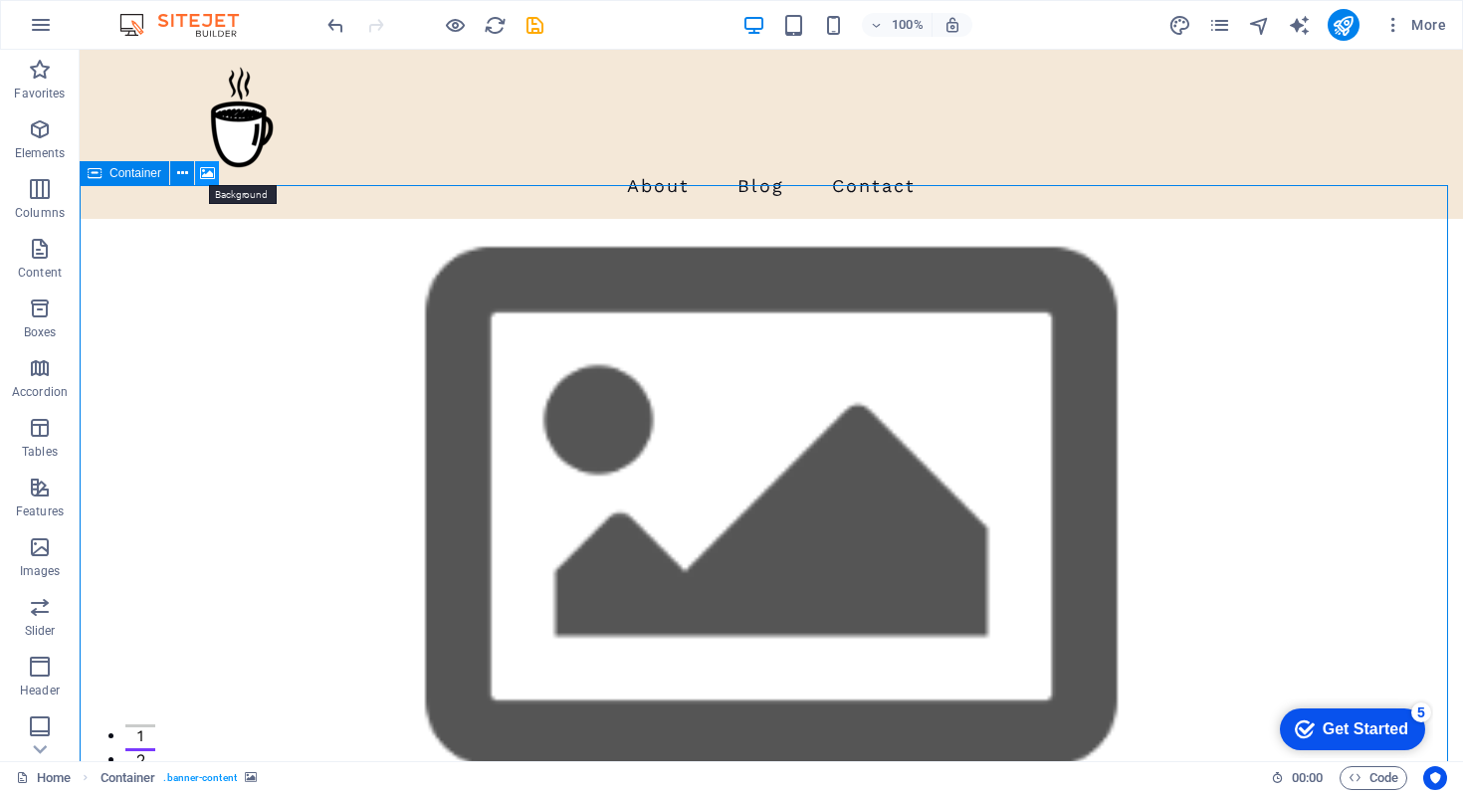
click at [205, 170] on icon at bounding box center [207, 173] width 15 height 21
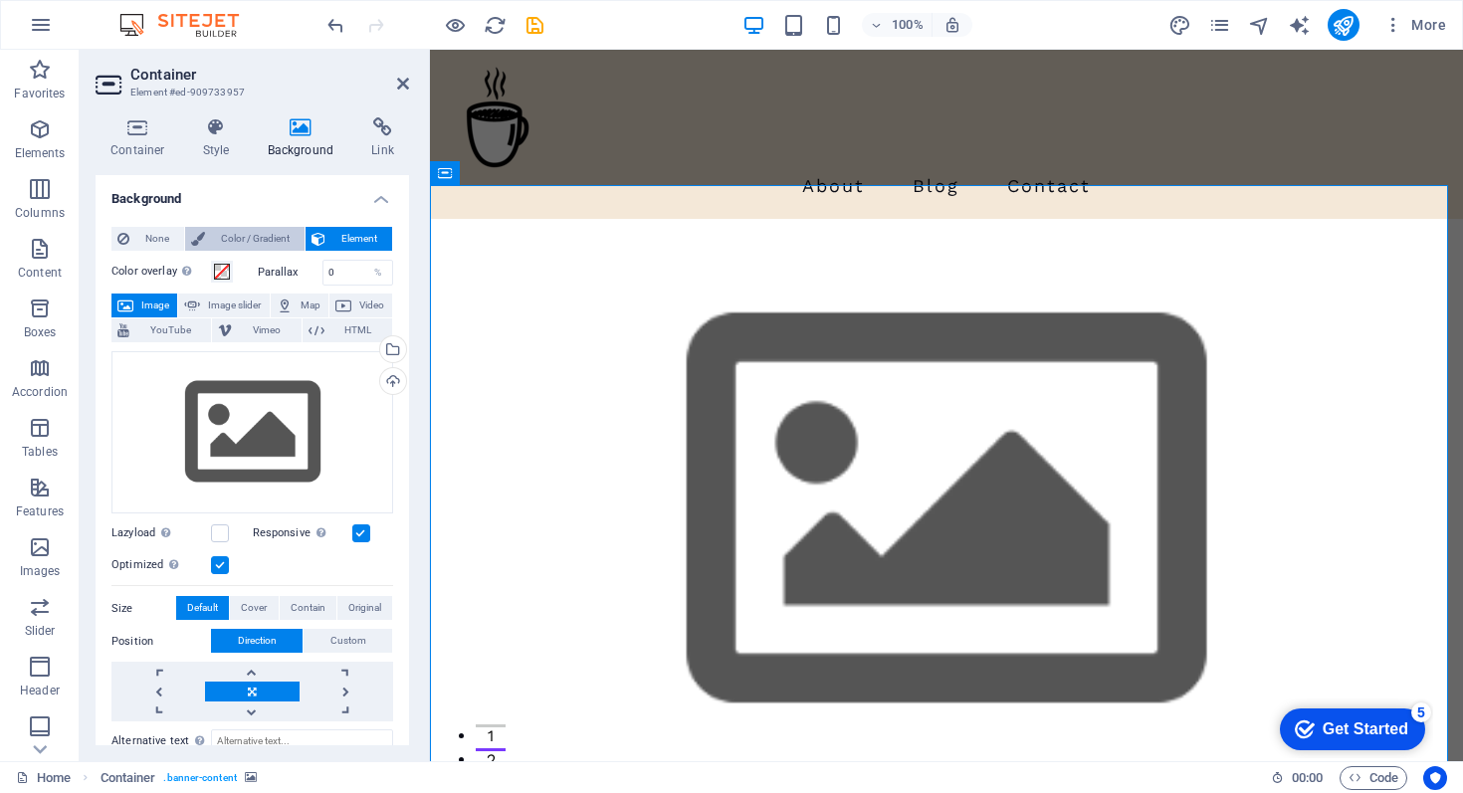
click at [246, 237] on span "Color / Gradient" at bounding box center [255, 239] width 88 height 24
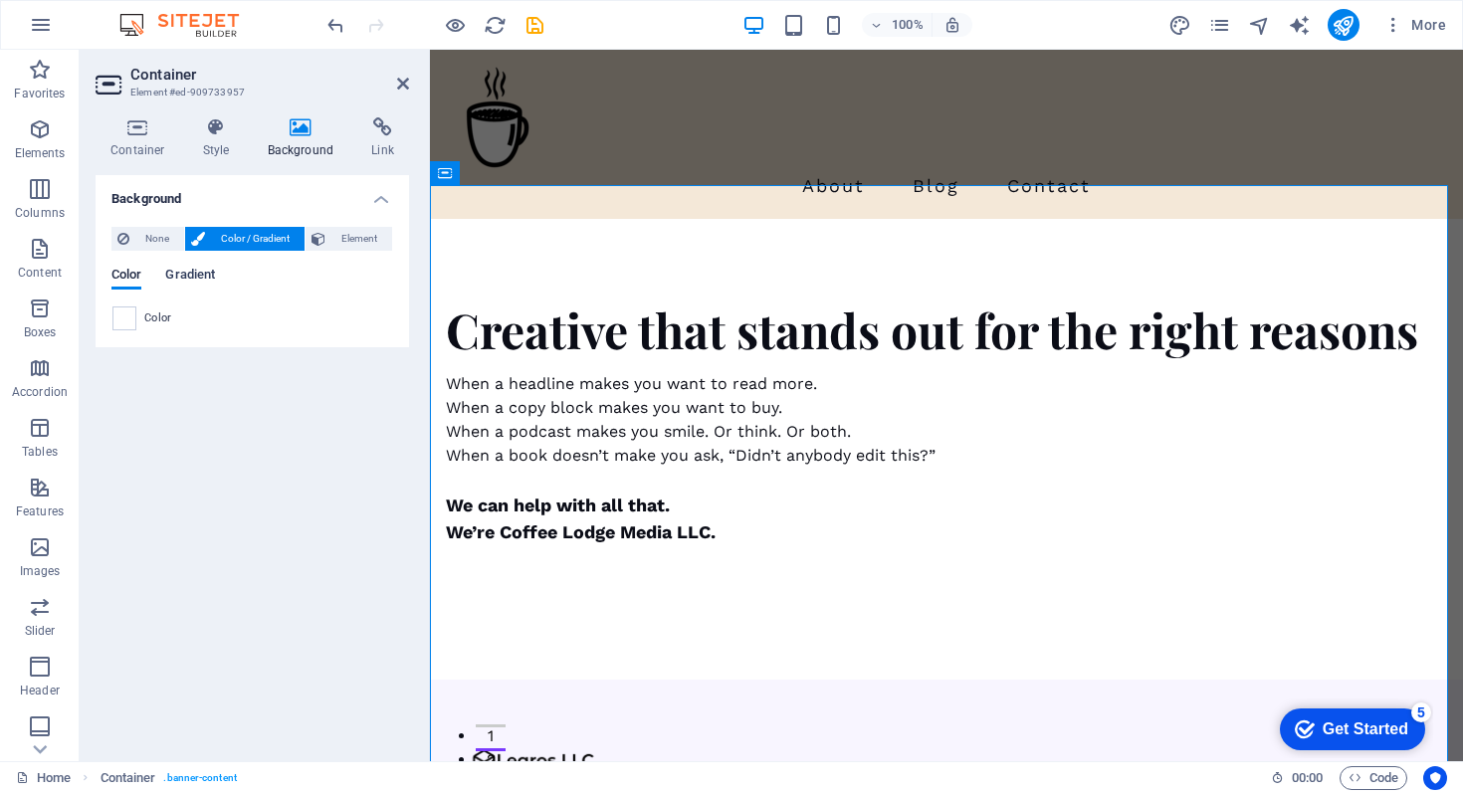
click at [200, 270] on span "Gradient" at bounding box center [190, 277] width 50 height 28
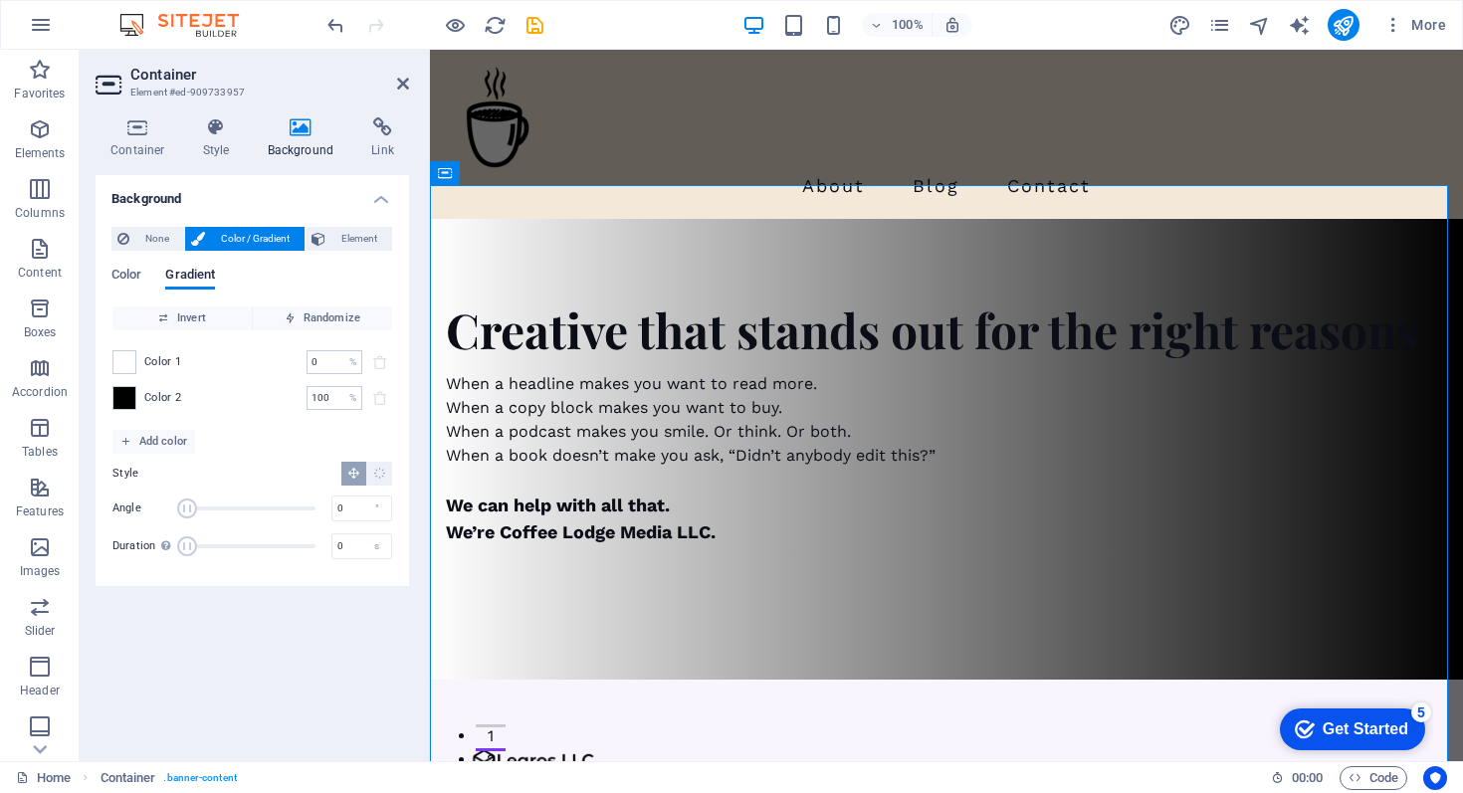
drag, startPoint x: 219, startPoint y: 505, endPoint x: 160, endPoint y: 505, distance: 58.7
click at [160, 505] on div "Angle 0 °" at bounding box center [252, 509] width 280 height 30
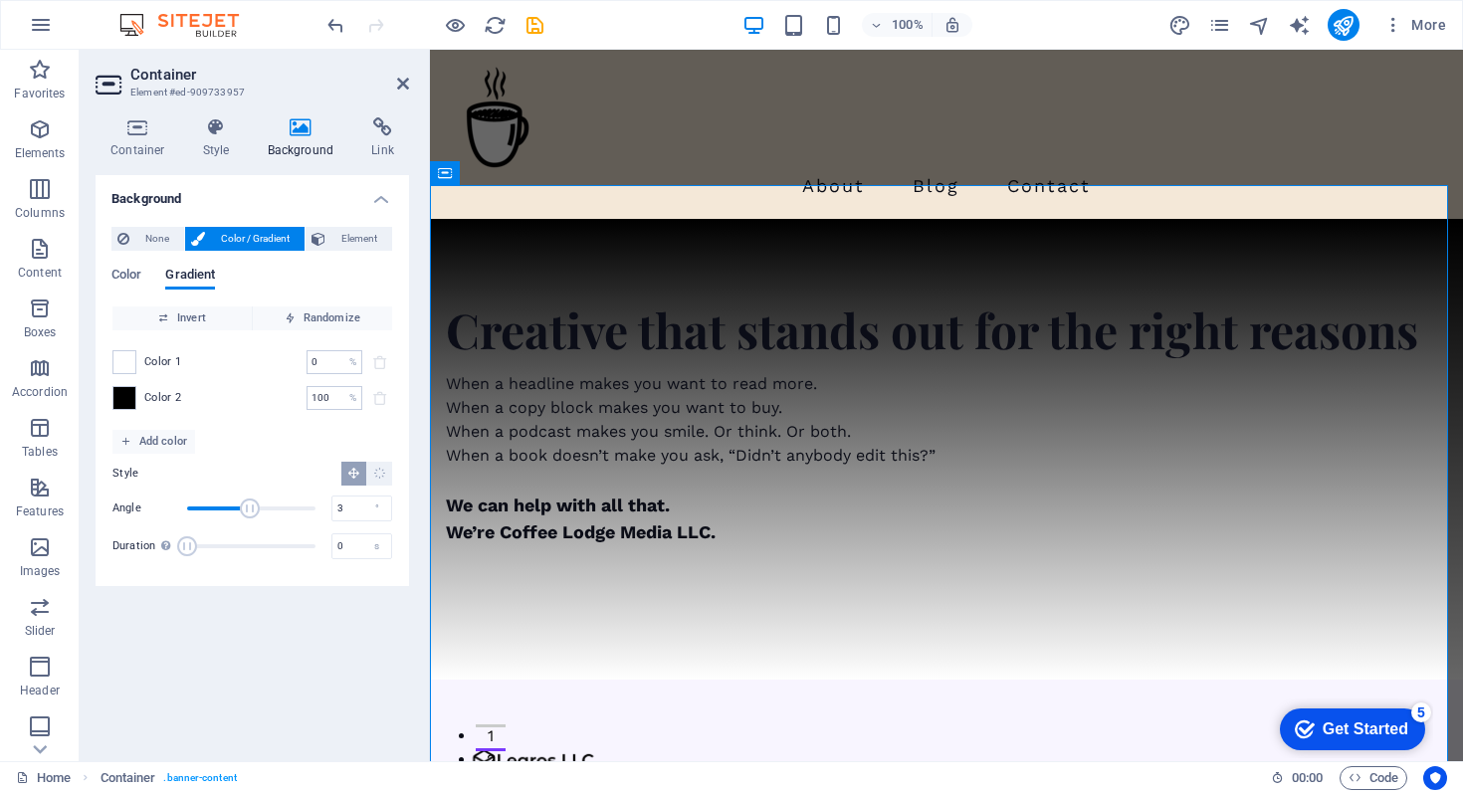
type input "0"
drag, startPoint x: 185, startPoint y: 508, endPoint x: 173, endPoint y: 515, distance: 13.8
click at [161, 510] on div "Angle 0 °" at bounding box center [252, 509] width 280 height 30
click at [125, 363] on span at bounding box center [124, 362] width 22 height 22
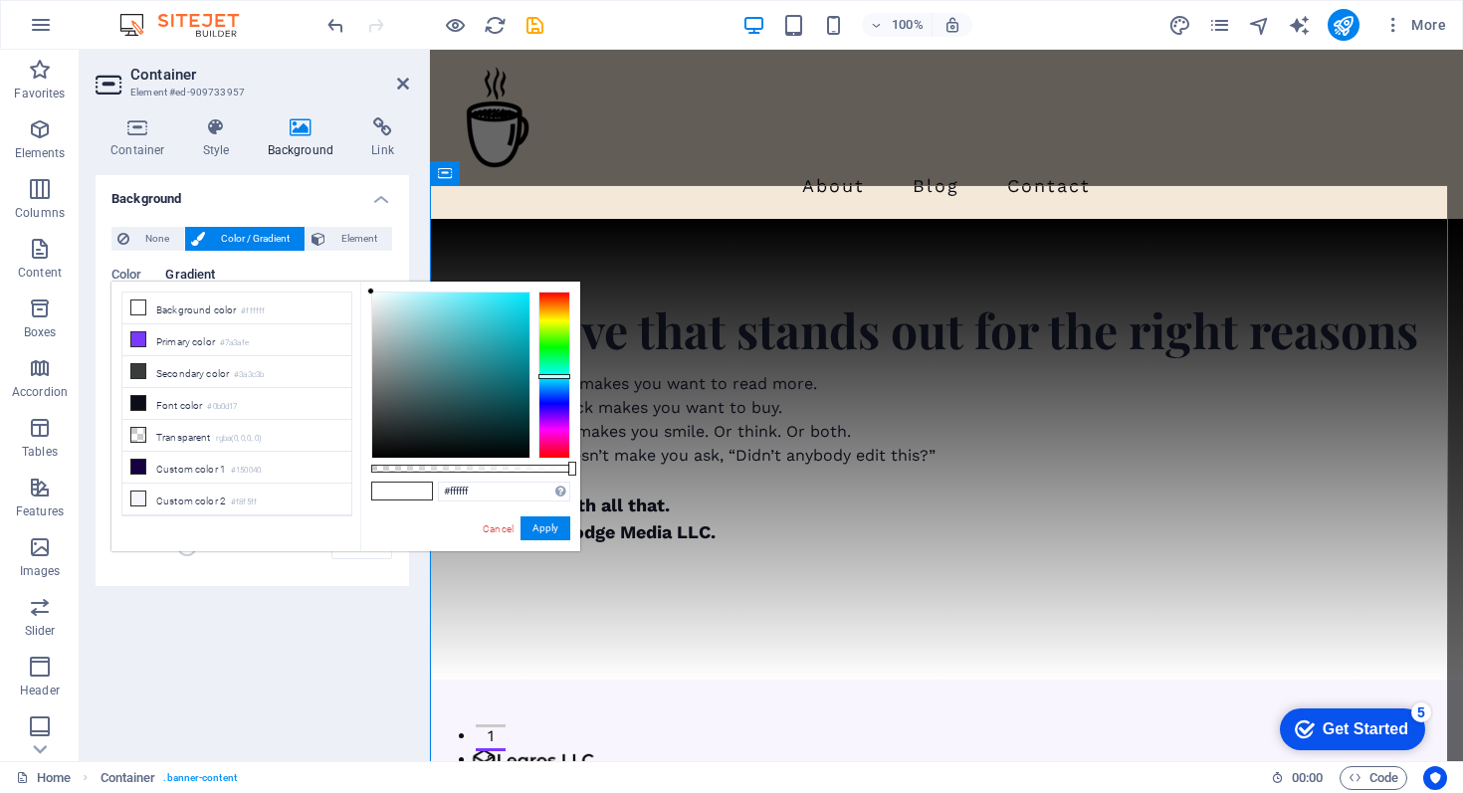
click at [557, 376] on div at bounding box center [555, 375] width 32 height 167
click at [558, 375] on div at bounding box center [555, 375] width 32 height 5
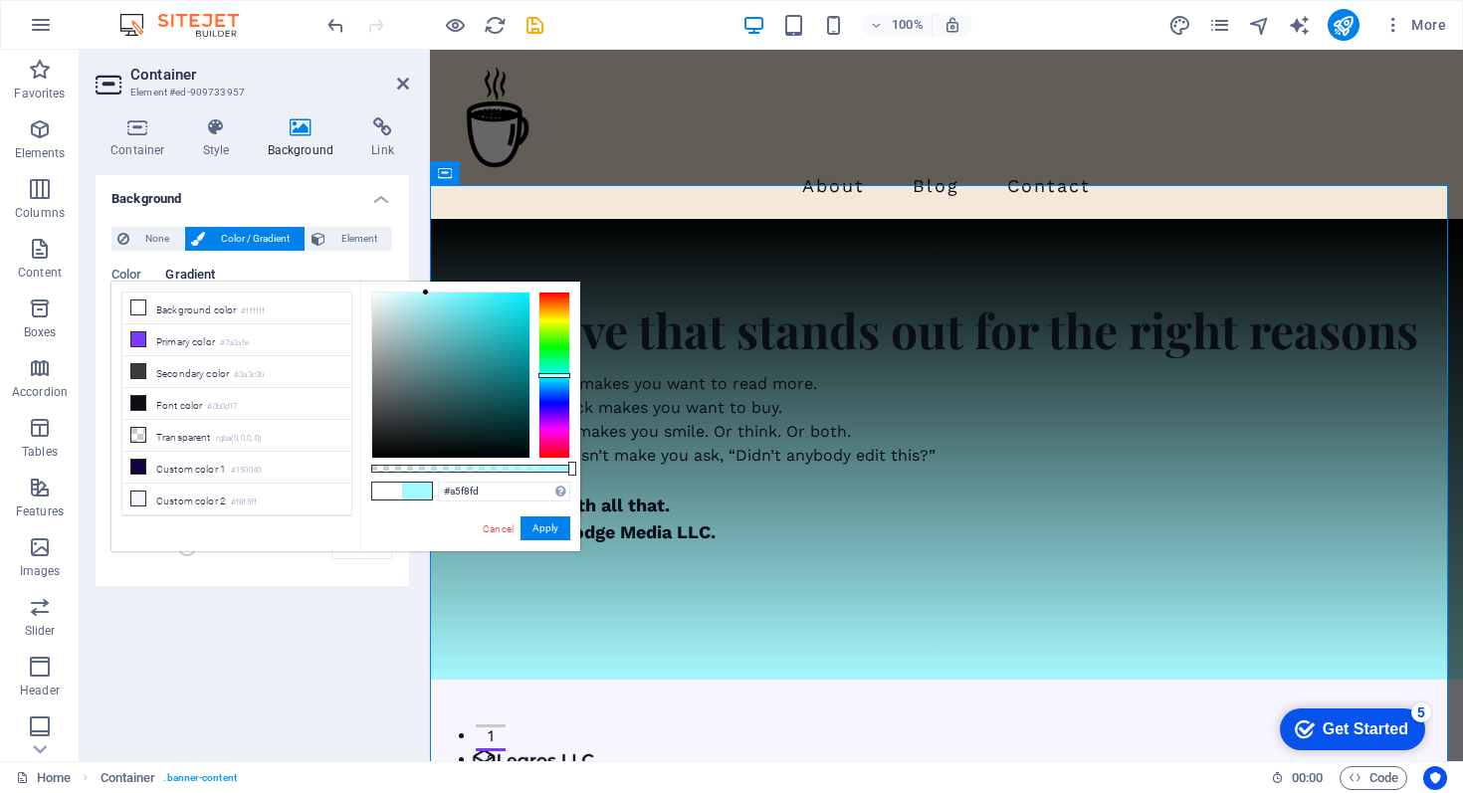
drag, startPoint x: 370, startPoint y: 289, endPoint x: 426, endPoint y: 293, distance: 55.9
click at [426, 293] on div at bounding box center [425, 292] width 7 height 7
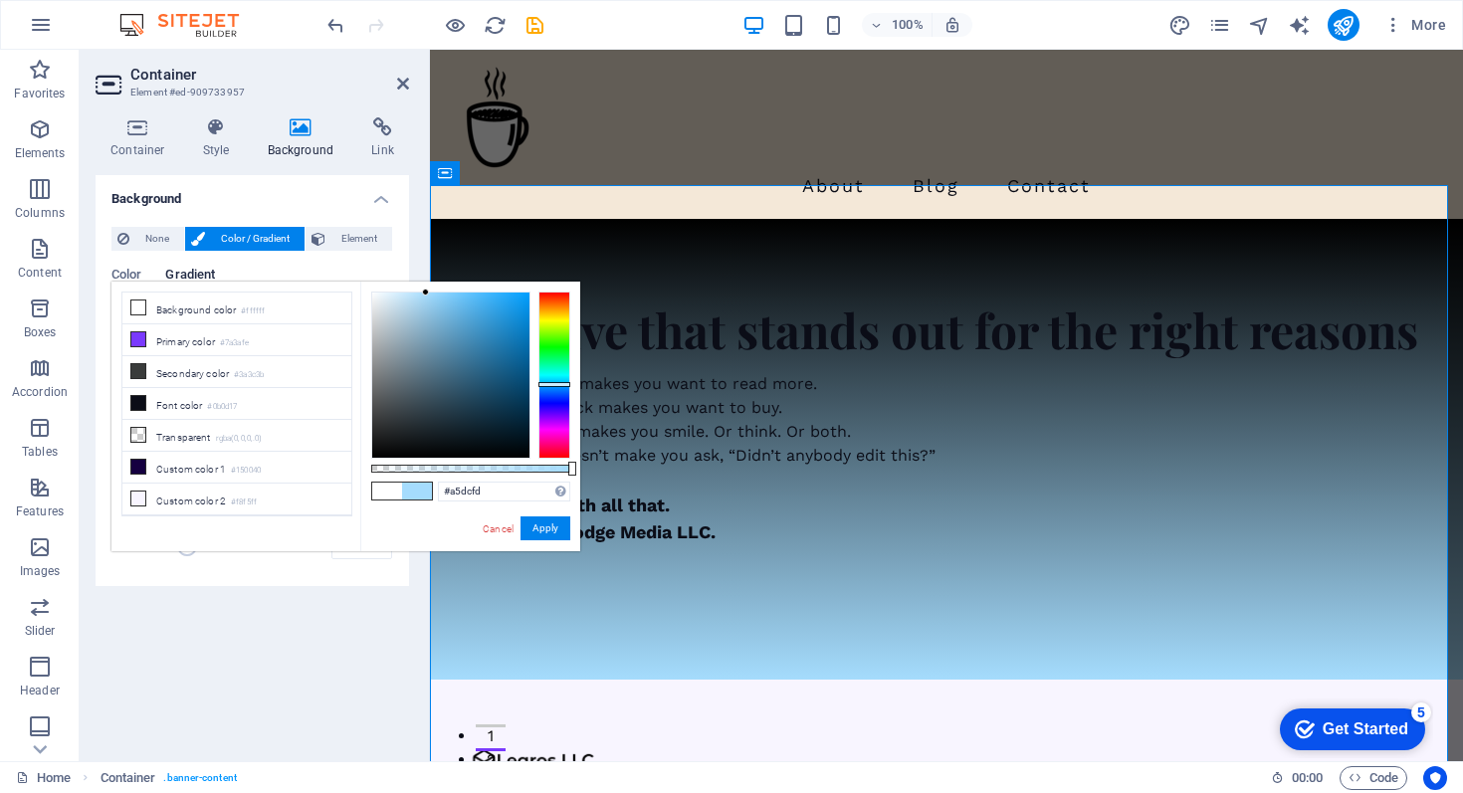
click at [553, 384] on div at bounding box center [555, 384] width 32 height 5
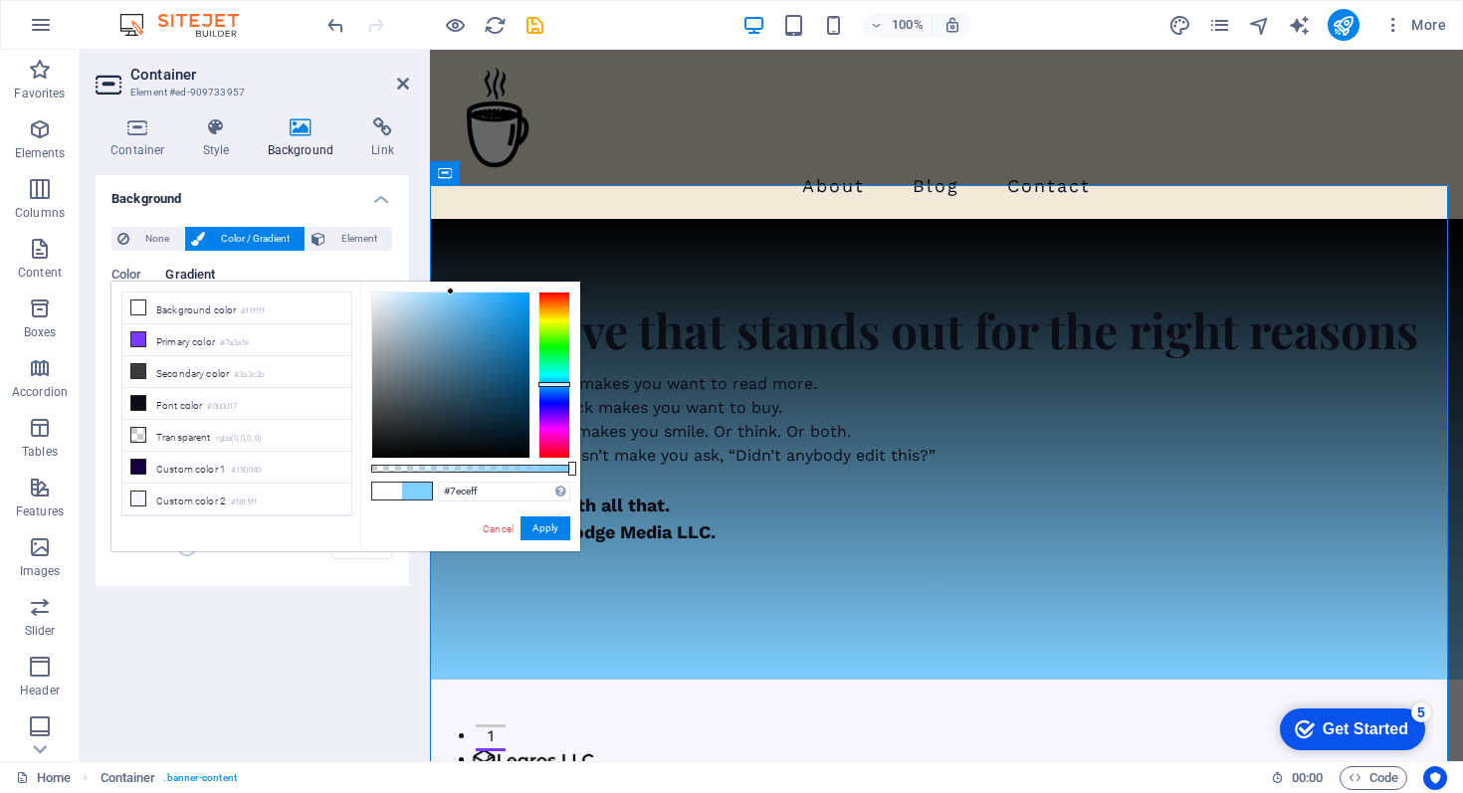
drag, startPoint x: 424, startPoint y: 291, endPoint x: 451, endPoint y: 291, distance: 26.9
click at [451, 291] on div at bounding box center [450, 291] width 7 height 7
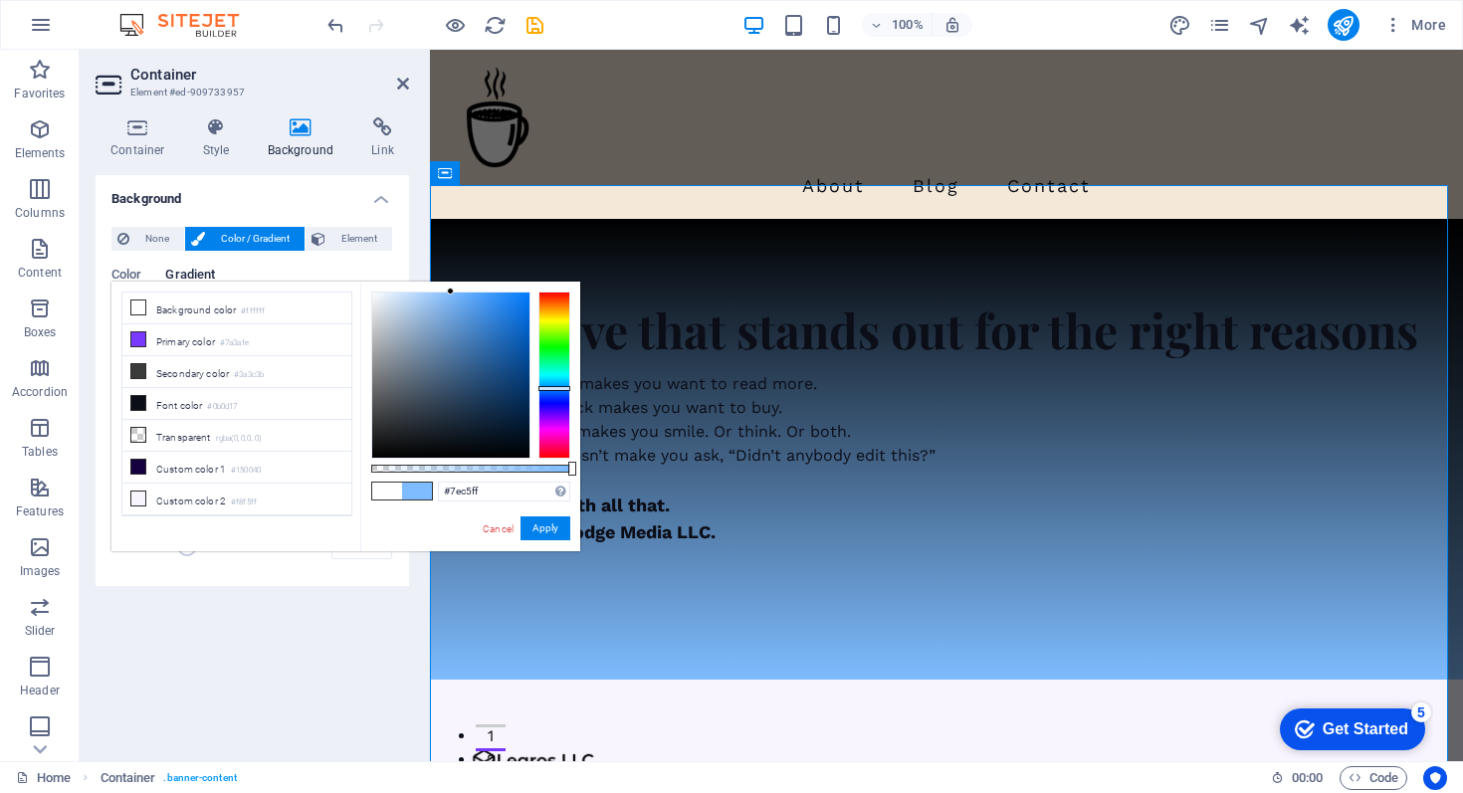
click at [558, 385] on div at bounding box center [555, 375] width 32 height 167
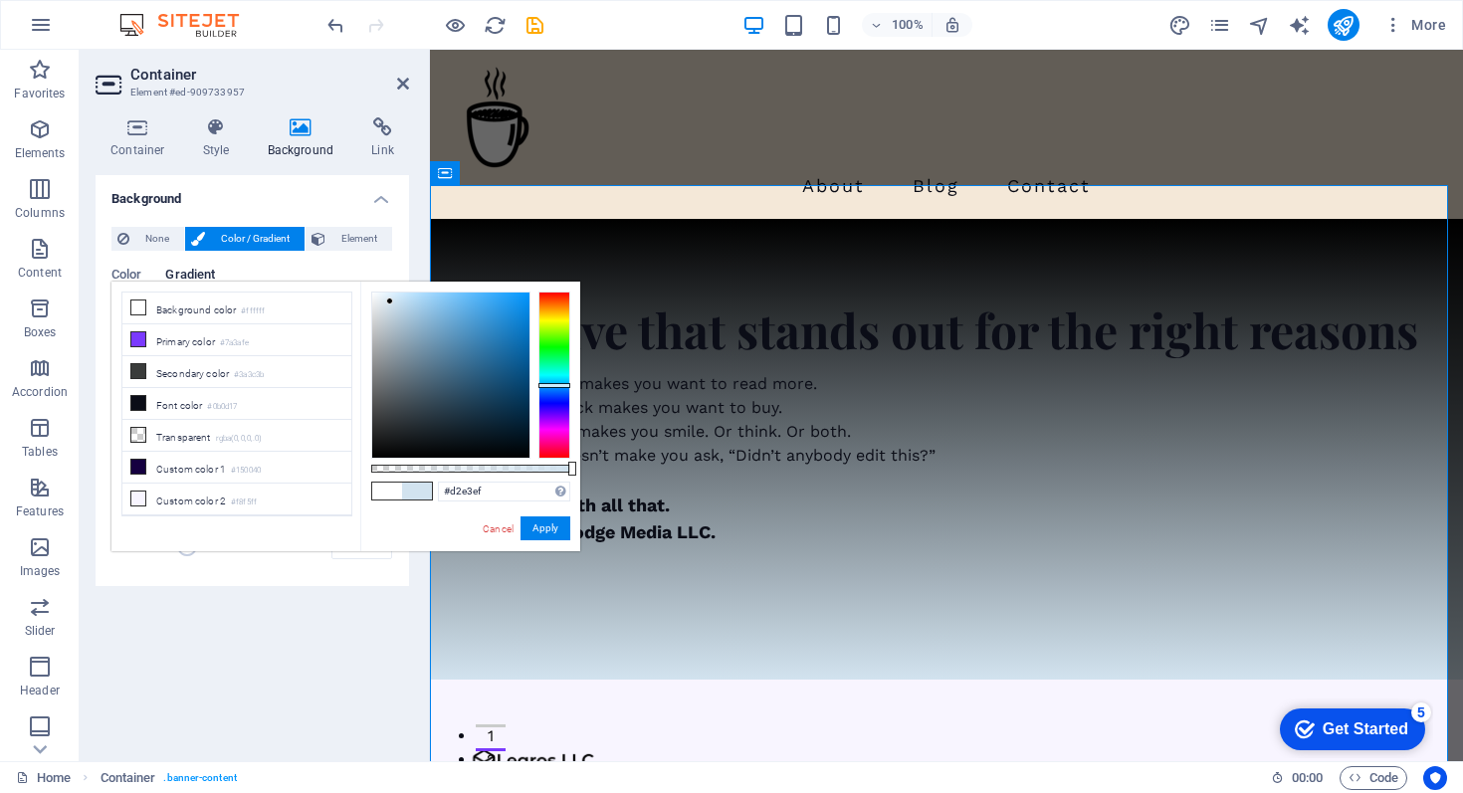
drag, startPoint x: 452, startPoint y: 293, endPoint x: 390, endPoint y: 302, distance: 62.4
click at [390, 302] on div at bounding box center [389, 301] width 7 height 7
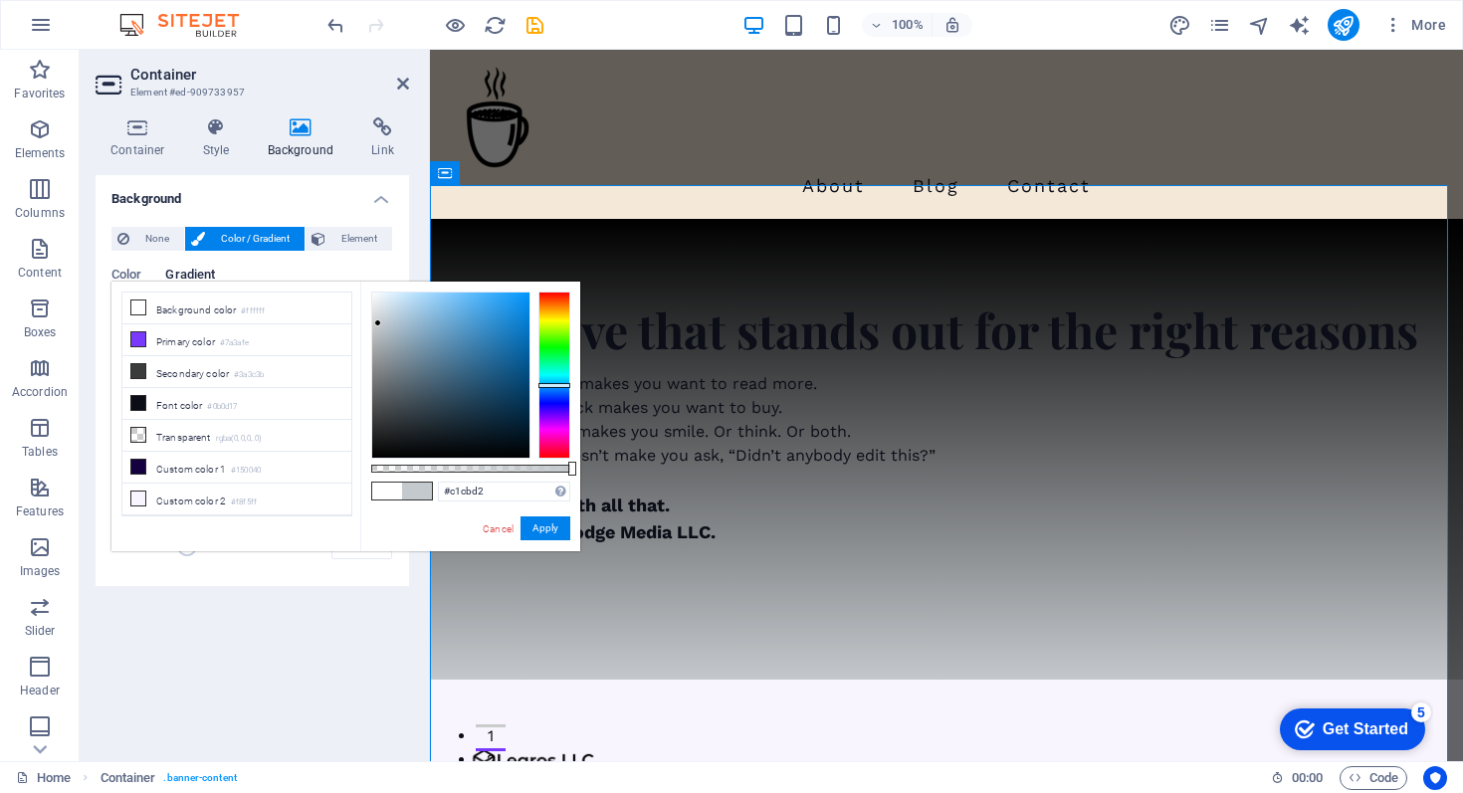
drag, startPoint x: 388, startPoint y: 300, endPoint x: 395, endPoint y: 322, distance: 23.0
click at [381, 321] on div at bounding box center [377, 323] width 7 height 7
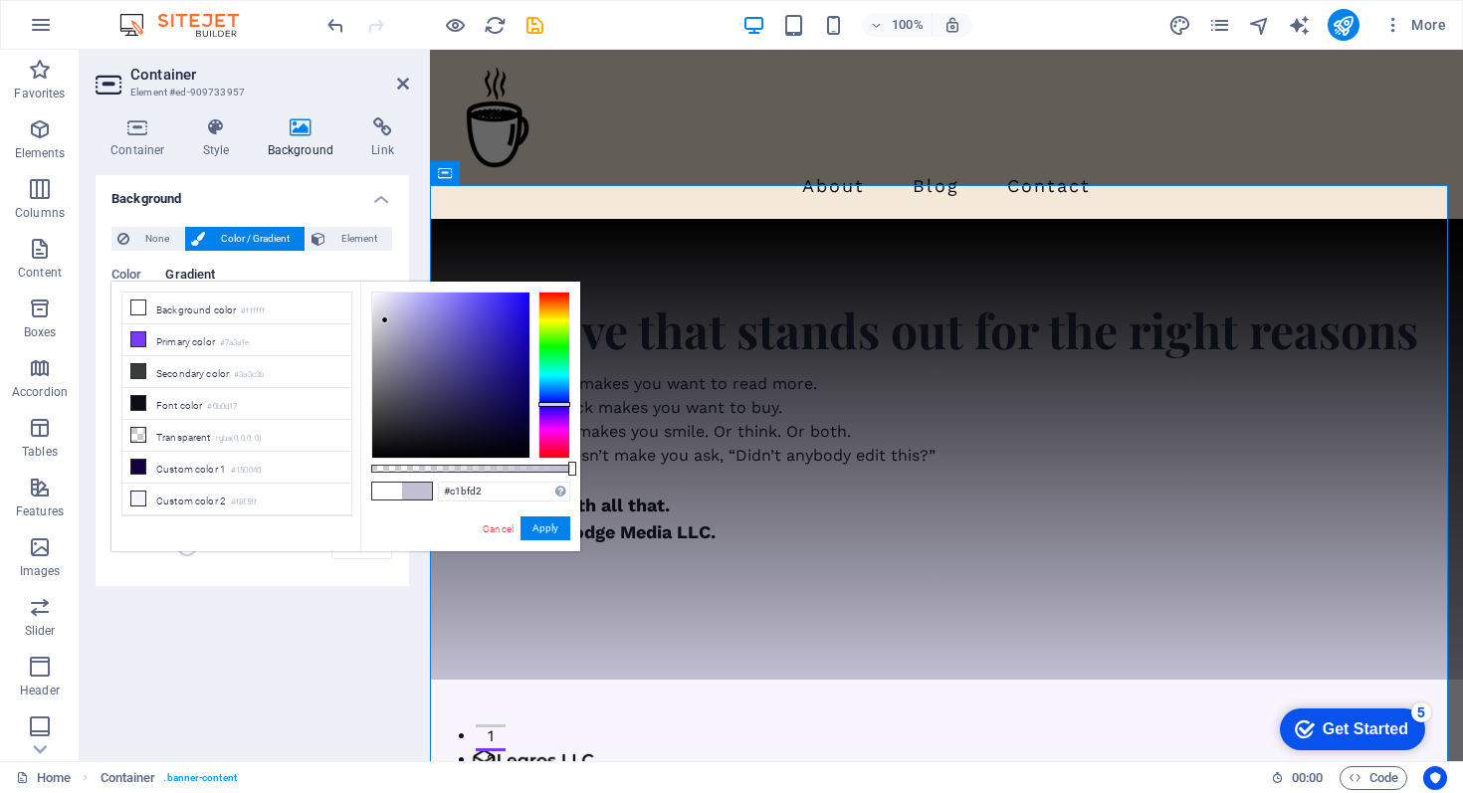
drag, startPoint x: 560, startPoint y: 383, endPoint x: 560, endPoint y: 404, distance: 20.9
click at [560, 404] on div at bounding box center [555, 404] width 32 height 5
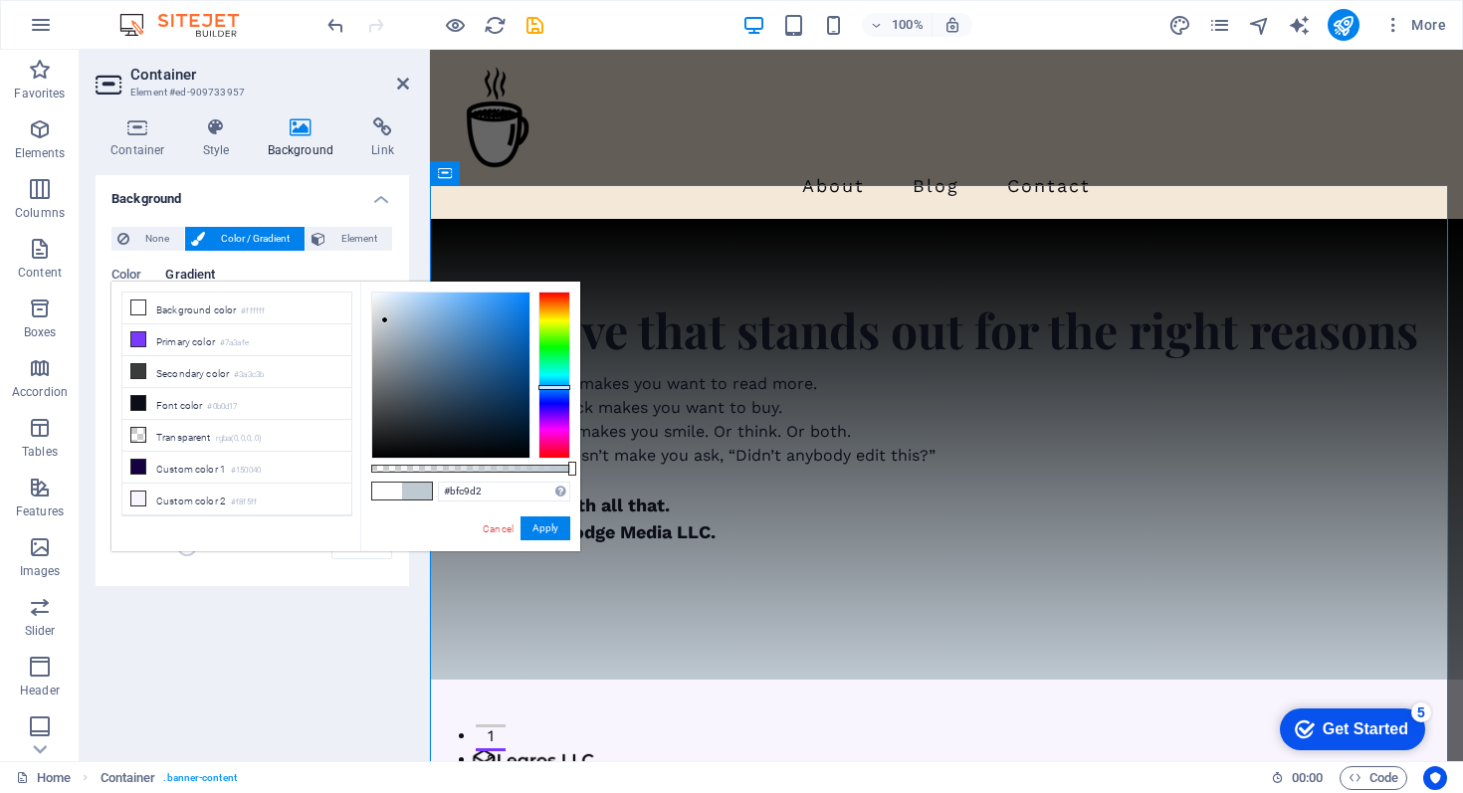
drag, startPoint x: 548, startPoint y: 404, endPoint x: 553, endPoint y: 387, distance: 17.6
click at [553, 387] on div at bounding box center [555, 387] width 32 height 5
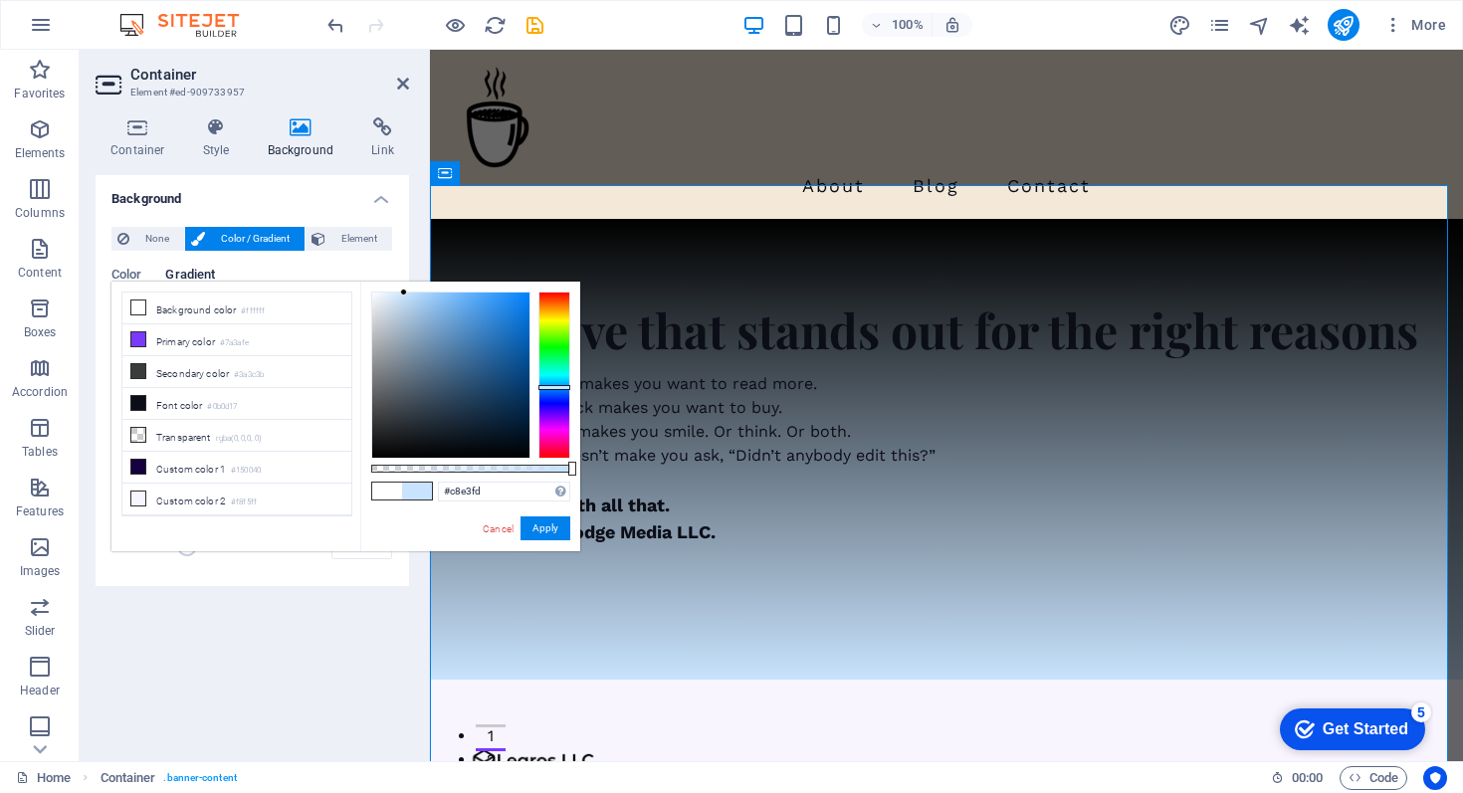
drag, startPoint x: 385, startPoint y: 322, endPoint x: 404, endPoint y: 293, distance: 34.5
click at [404, 293] on div at bounding box center [403, 292] width 7 height 7
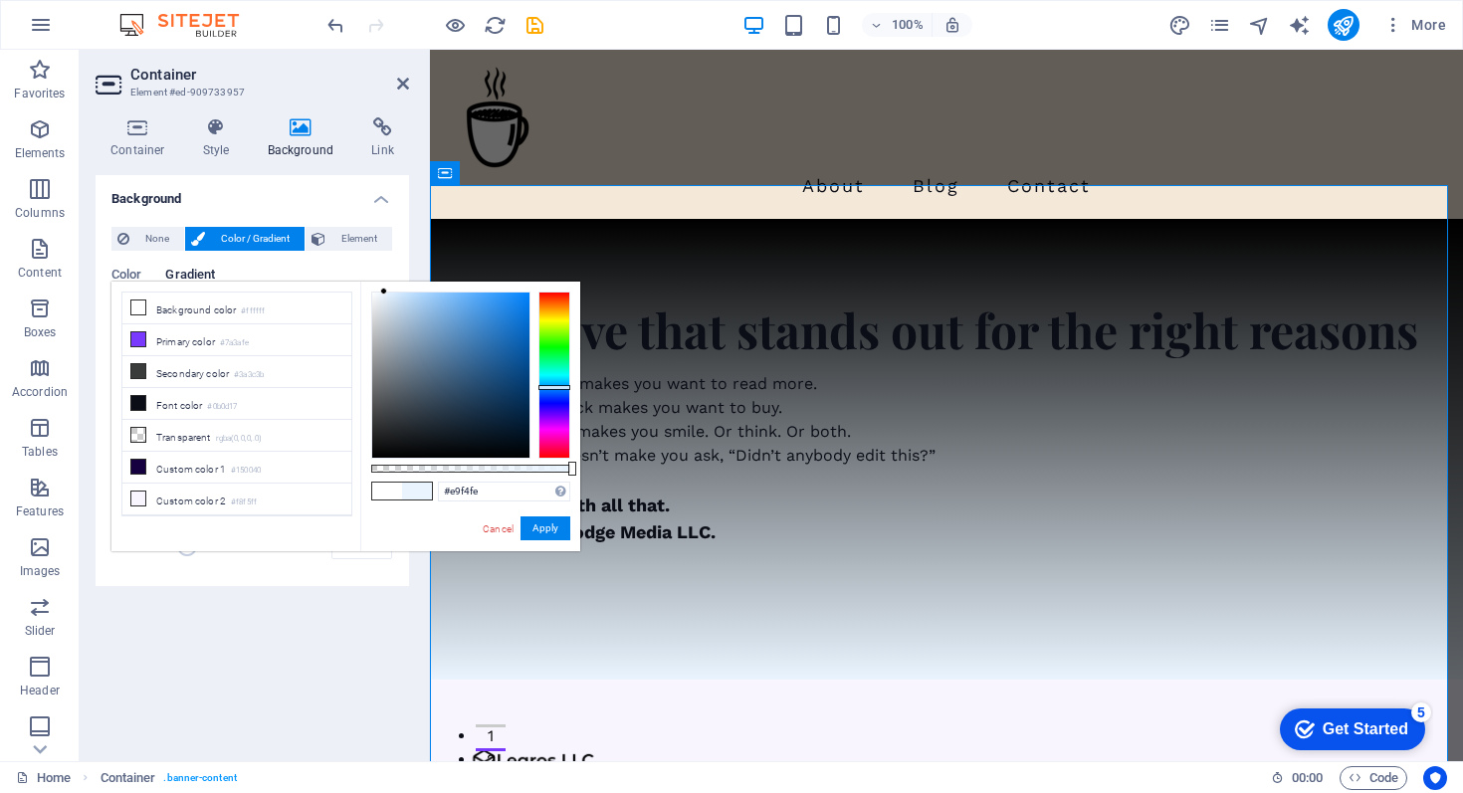
drag, startPoint x: 405, startPoint y: 291, endPoint x: 384, endPoint y: 292, distance: 20.9
click at [384, 292] on div at bounding box center [383, 291] width 7 height 7
drag, startPoint x: 554, startPoint y: 530, endPoint x: 112, endPoint y: 480, distance: 443.8
click at [554, 530] on button "Apply" at bounding box center [546, 529] width 50 height 24
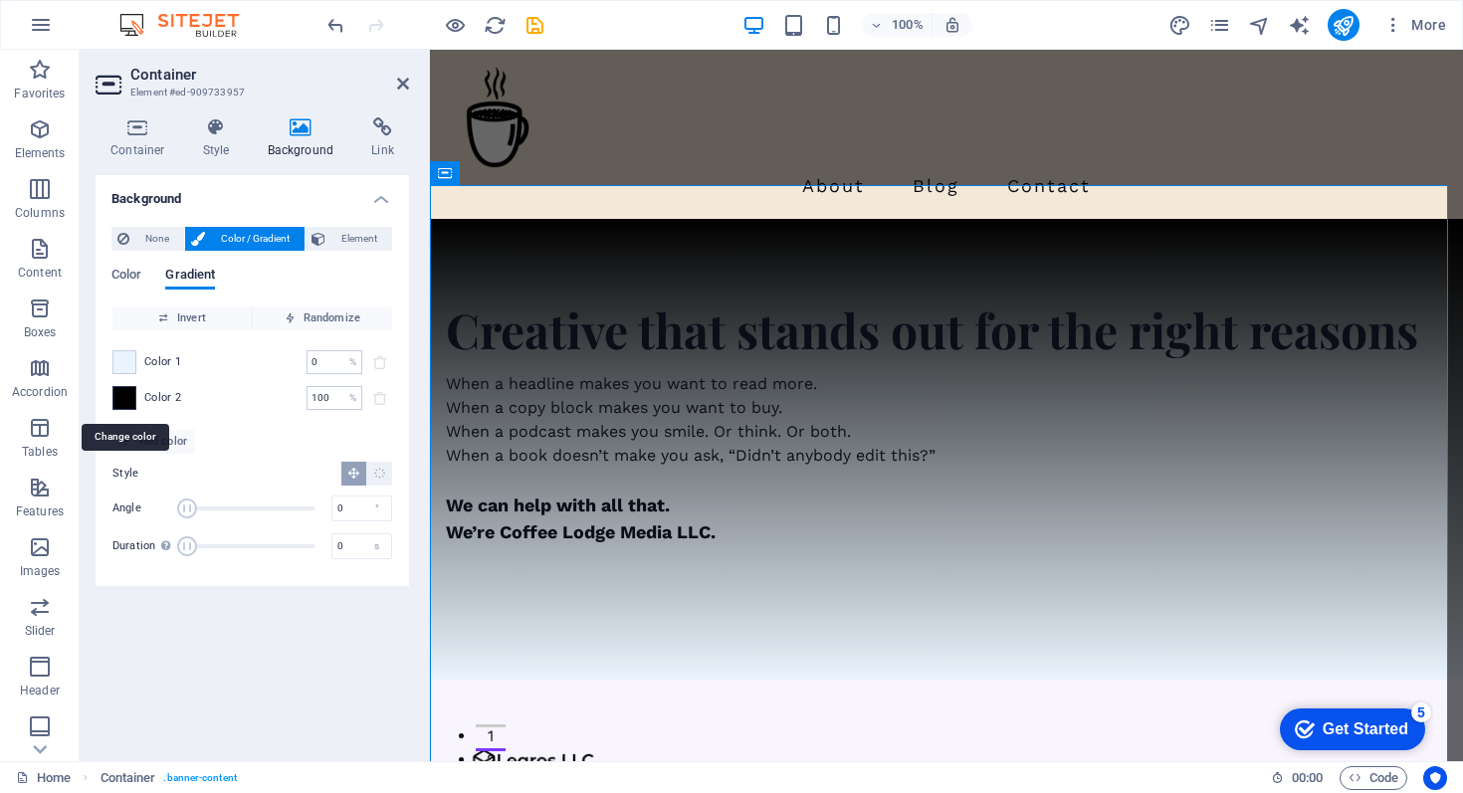
click at [125, 399] on span at bounding box center [124, 398] width 22 height 22
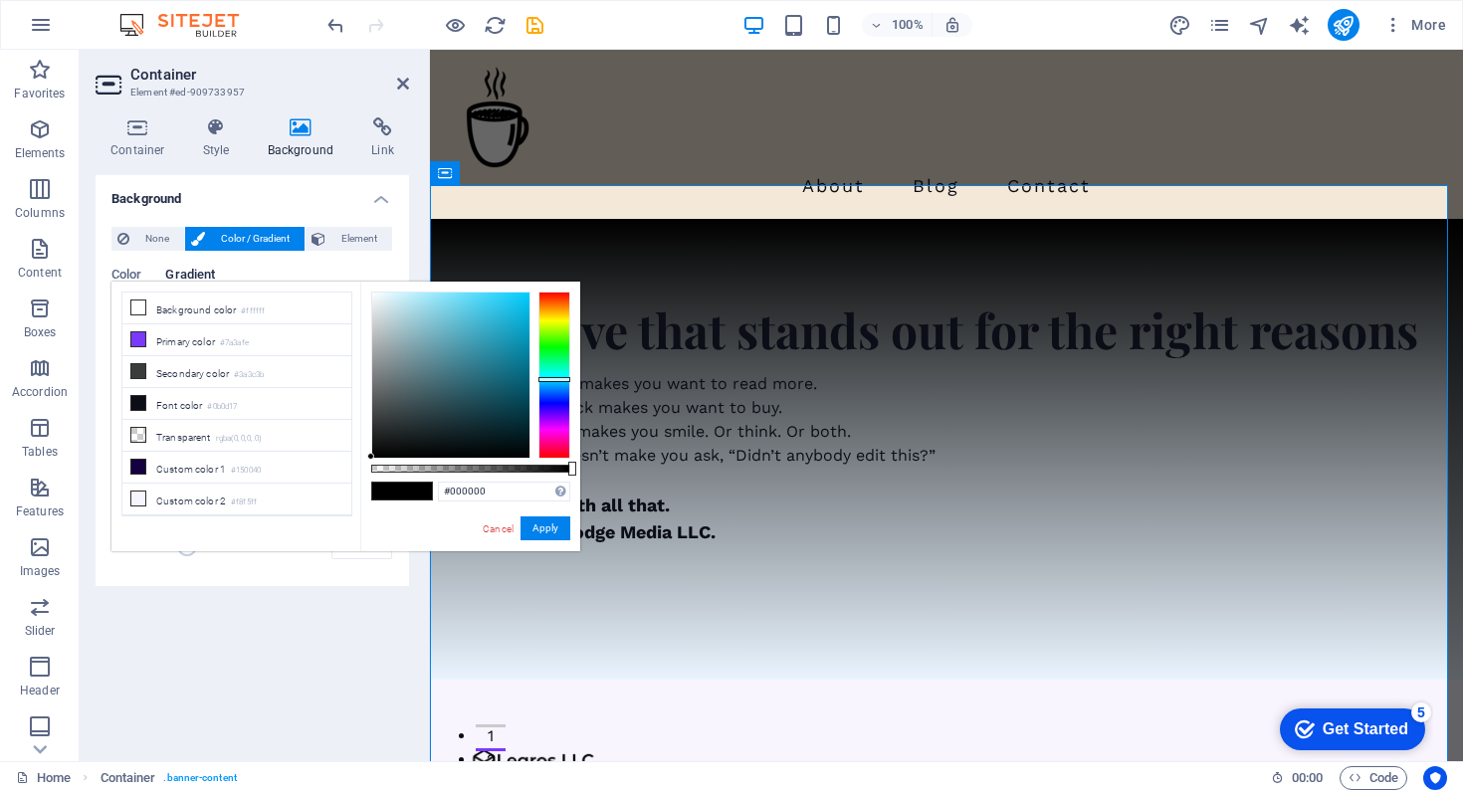
click at [556, 379] on div at bounding box center [555, 375] width 32 height 167
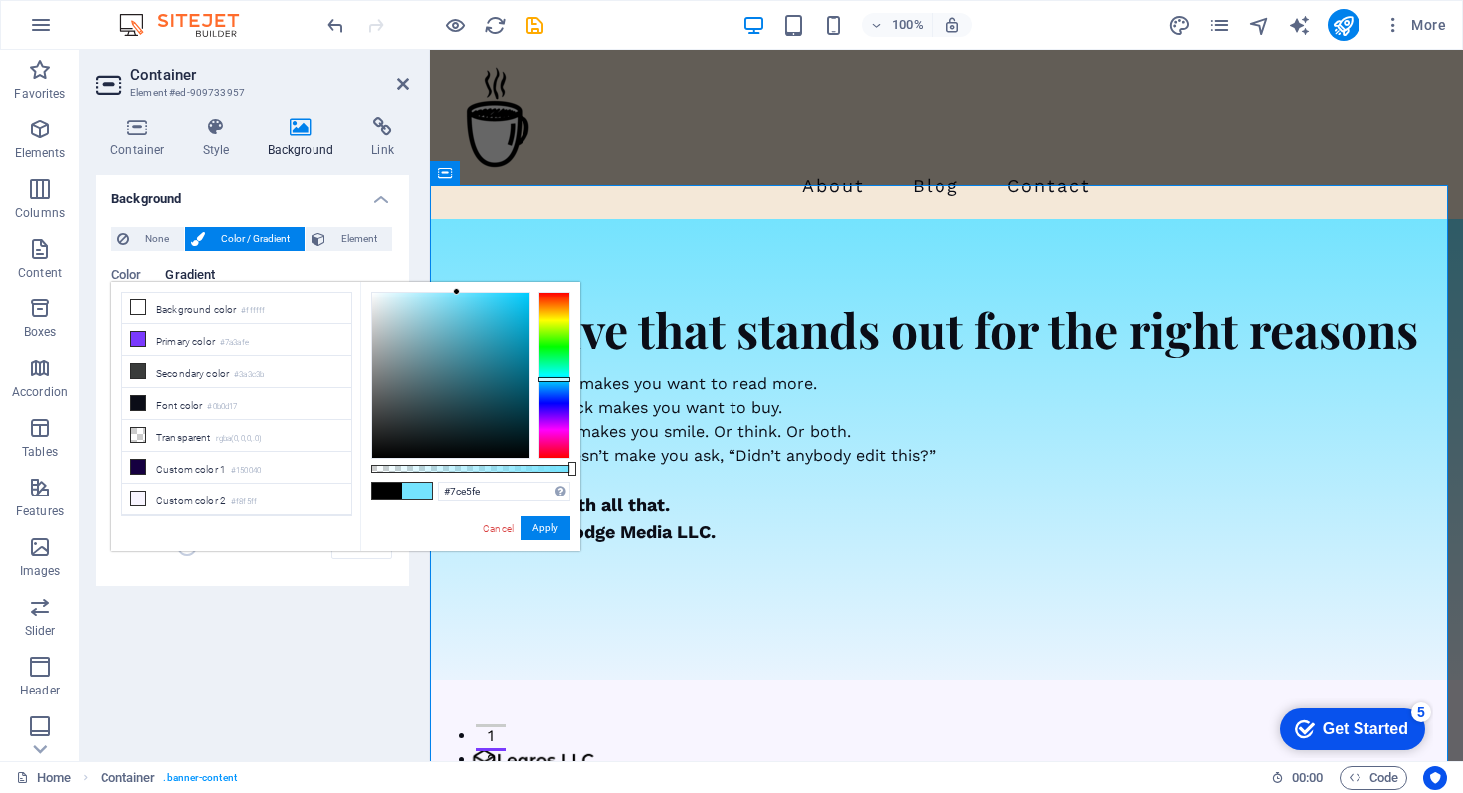
type input "#7ee5fe"
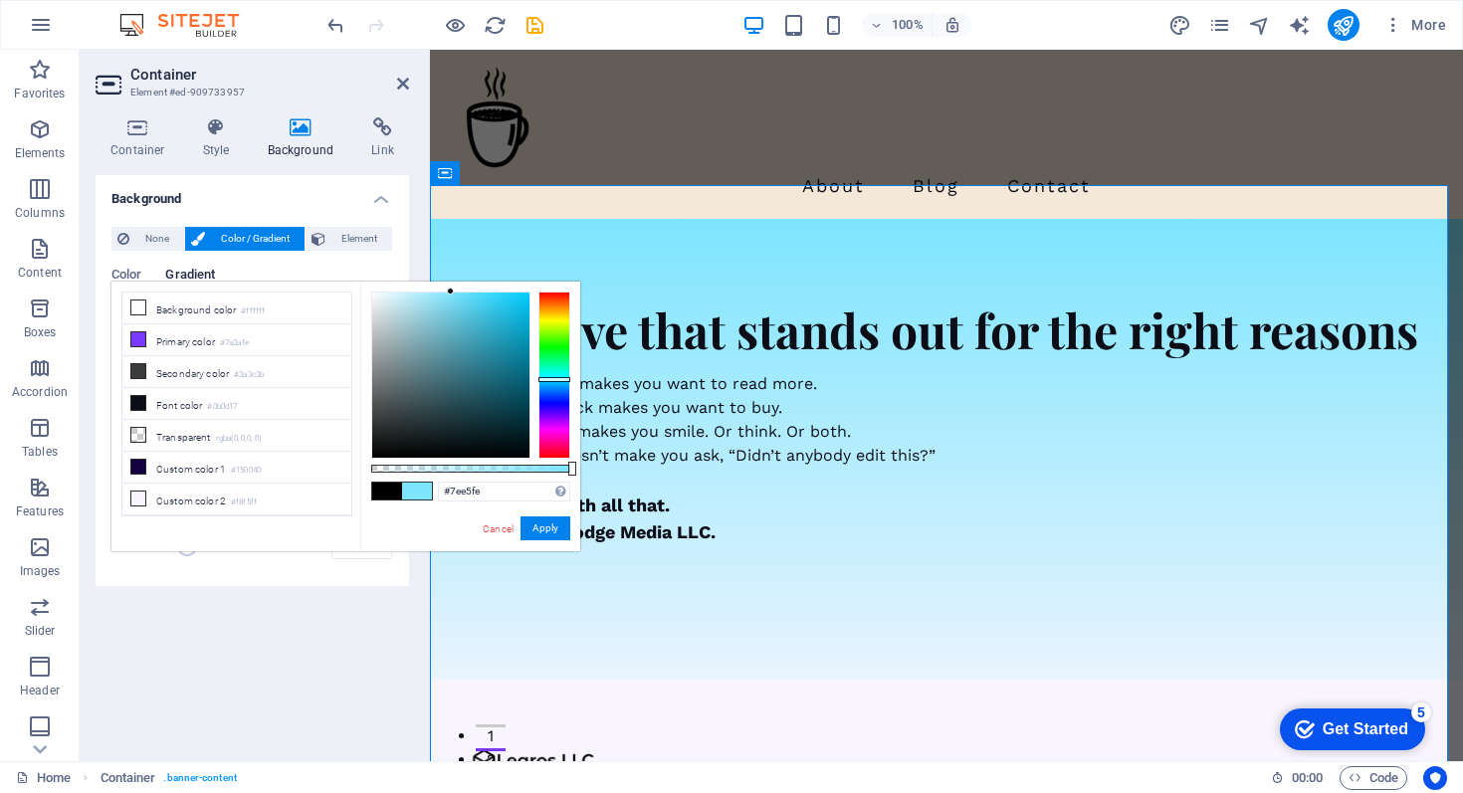
drag, startPoint x: 380, startPoint y: 443, endPoint x: 451, endPoint y: 292, distance: 167.0
click at [451, 292] on div at bounding box center [450, 291] width 7 height 7
click at [540, 523] on button "Apply" at bounding box center [546, 529] width 50 height 24
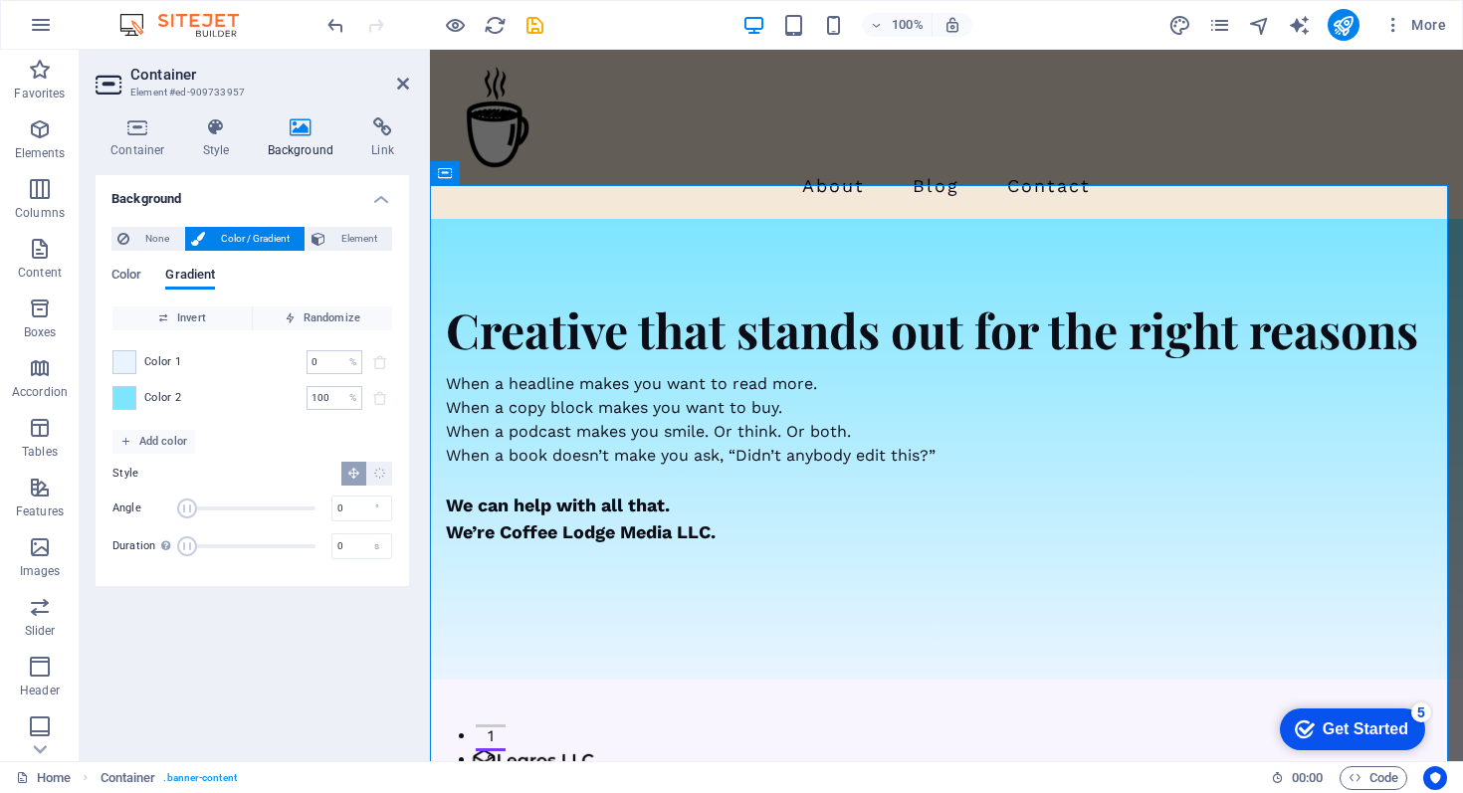
click at [158, 508] on div "Angle 0 °" at bounding box center [252, 509] width 280 height 30
click at [377, 506] on div "°" at bounding box center [377, 509] width 28 height 24
drag, startPoint x: 183, startPoint y: 506, endPoint x: 403, endPoint y: 505, distance: 220.0
click at [403, 505] on div "None Color / Gradient Element Stretch background to full-width Color overlay Pl…" at bounding box center [253, 398] width 314 height 375
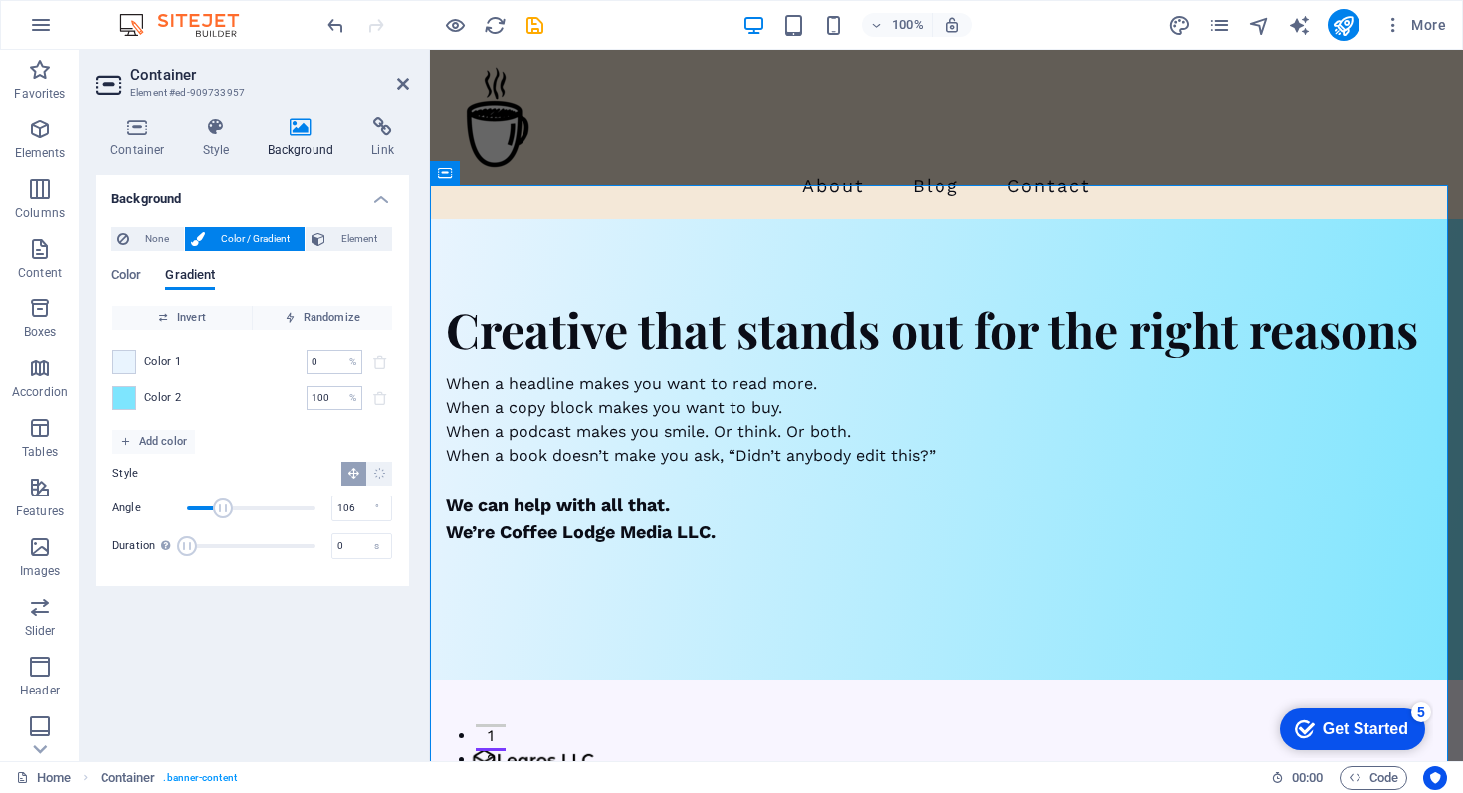
drag, startPoint x: 314, startPoint y: 511, endPoint x: 287, endPoint y: 508, distance: 27.0
click at [226, 508] on span "Angle" at bounding box center [223, 509] width 20 height 20
drag, startPoint x: 232, startPoint y: 507, endPoint x: 298, endPoint y: 507, distance: 65.7
click at [298, 507] on span "Angle" at bounding box center [298, 509] width 20 height 20
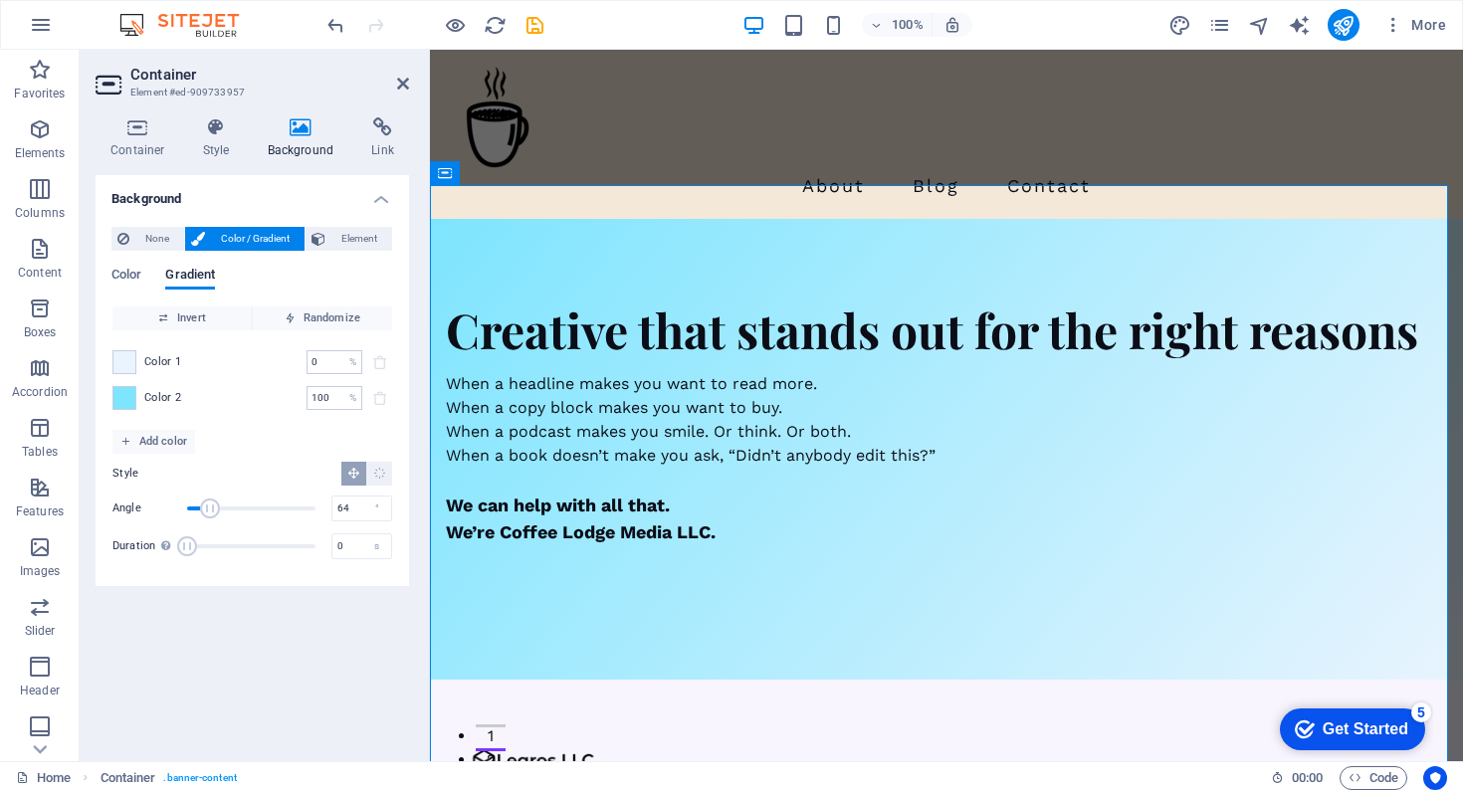
drag, startPoint x: 298, startPoint y: 507, endPoint x: 210, endPoint y: 508, distance: 87.6
click at [210, 508] on span "Angle" at bounding box center [210, 509] width 20 height 20
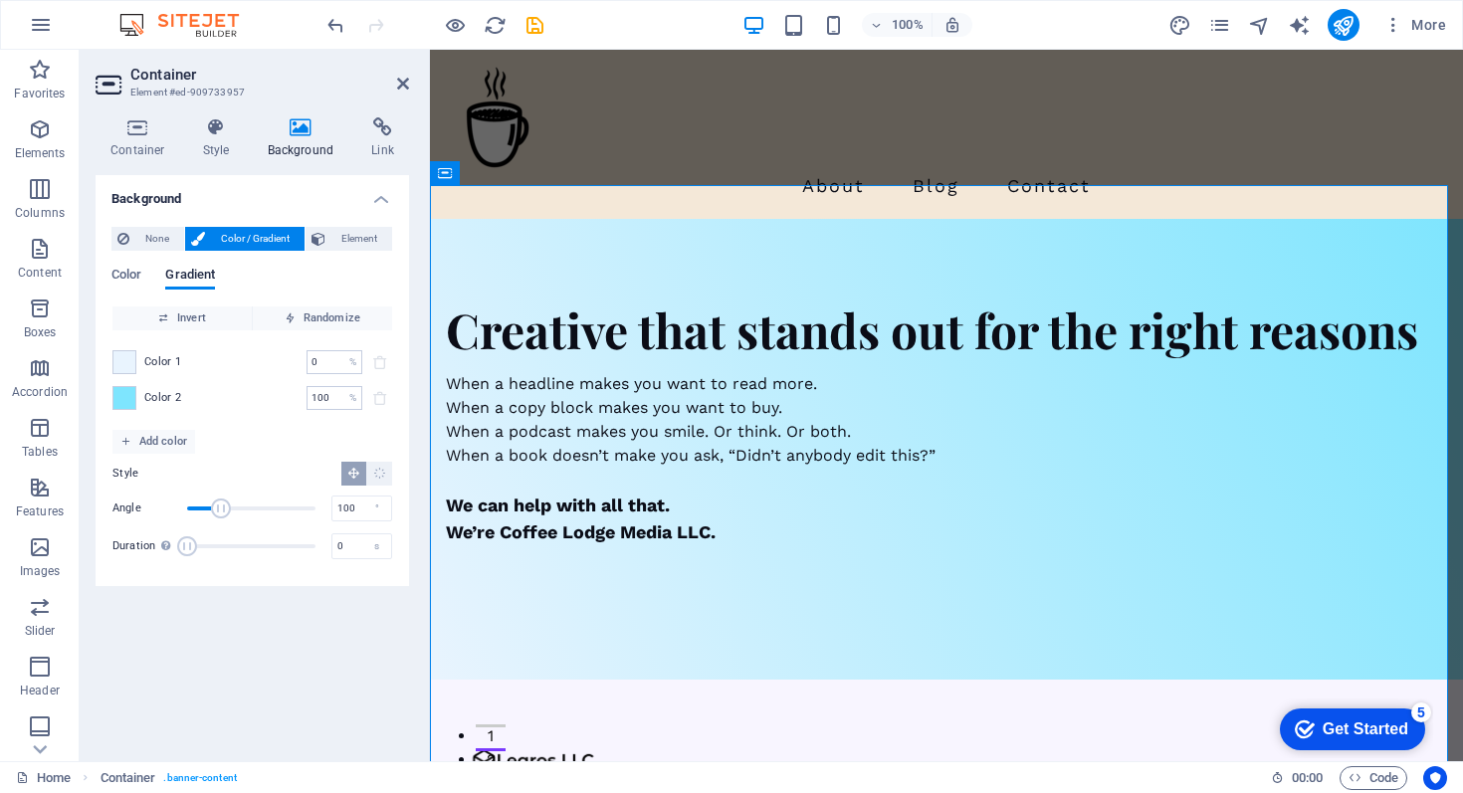
type input "103"
click at [224, 507] on span "Angle" at bounding box center [224, 509] width 20 height 20
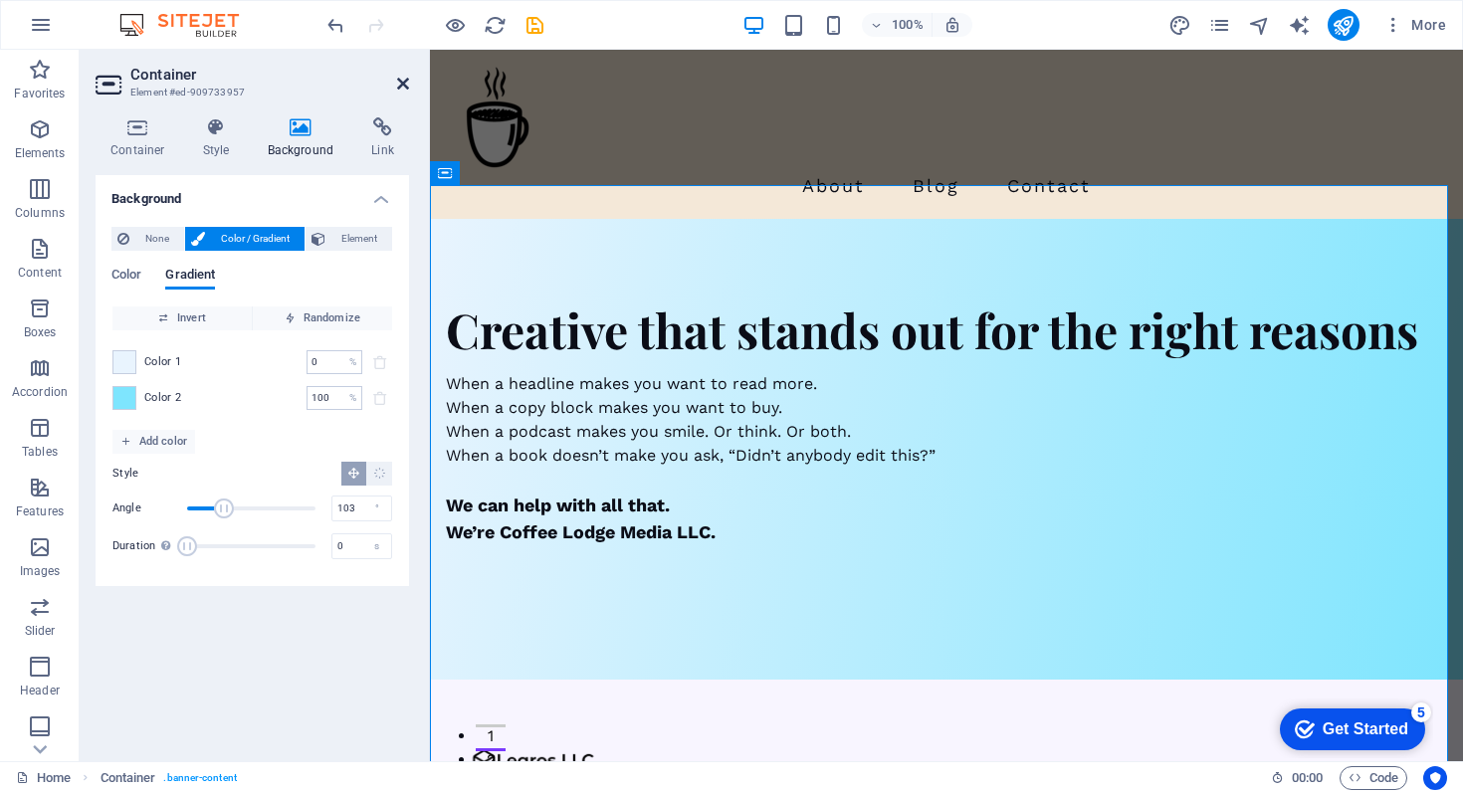
click at [403, 81] on icon at bounding box center [403, 84] width 12 height 16
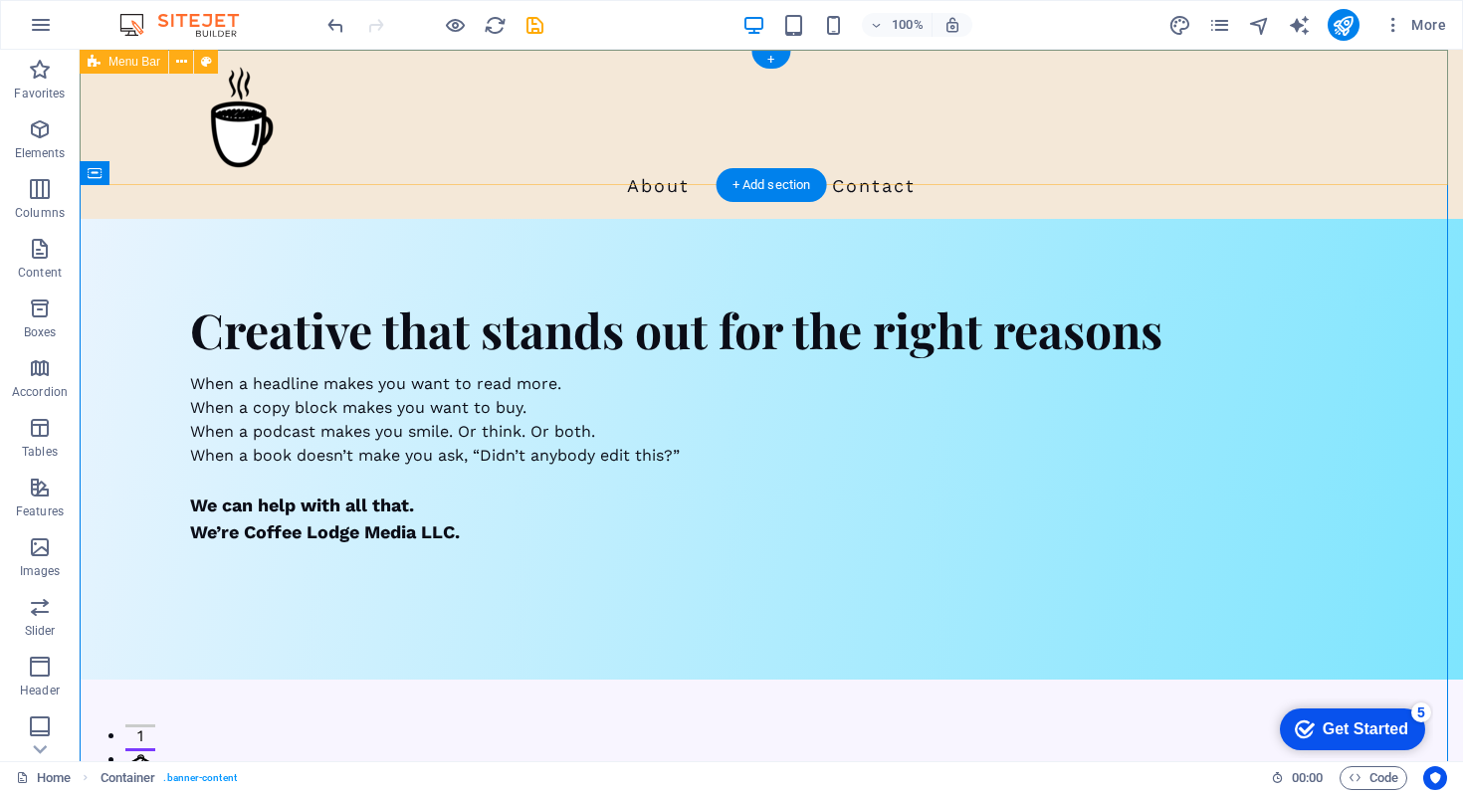
click at [132, 88] on div "About Blog Contact" at bounding box center [772, 134] width 1384 height 169
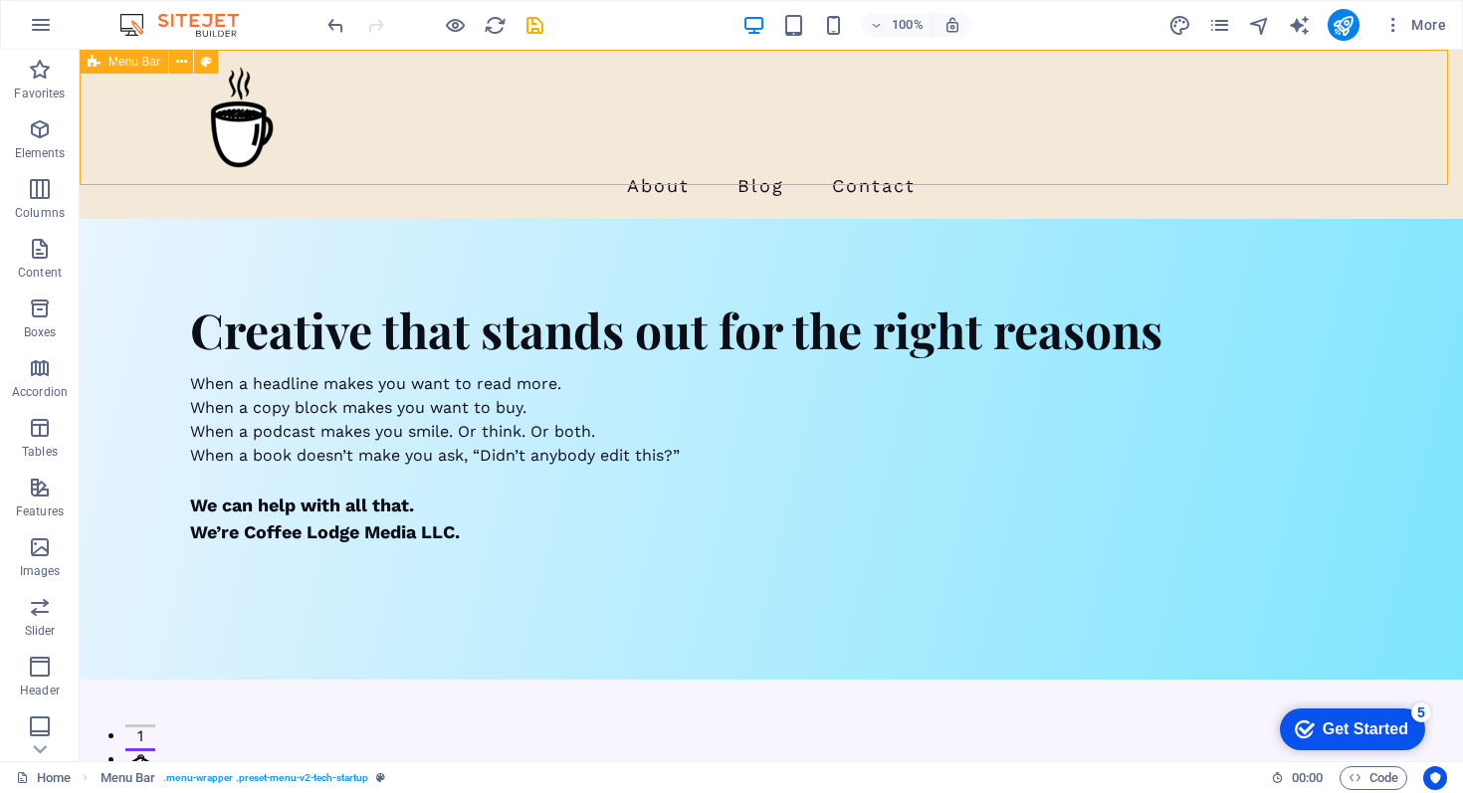
click at [121, 62] on span "Menu Bar" at bounding box center [135, 62] width 52 height 12
click at [335, 69] on div "About Blog Contact" at bounding box center [772, 134] width 1384 height 169
click at [312, 55] on div "About Blog Contact" at bounding box center [772, 134] width 1384 height 169
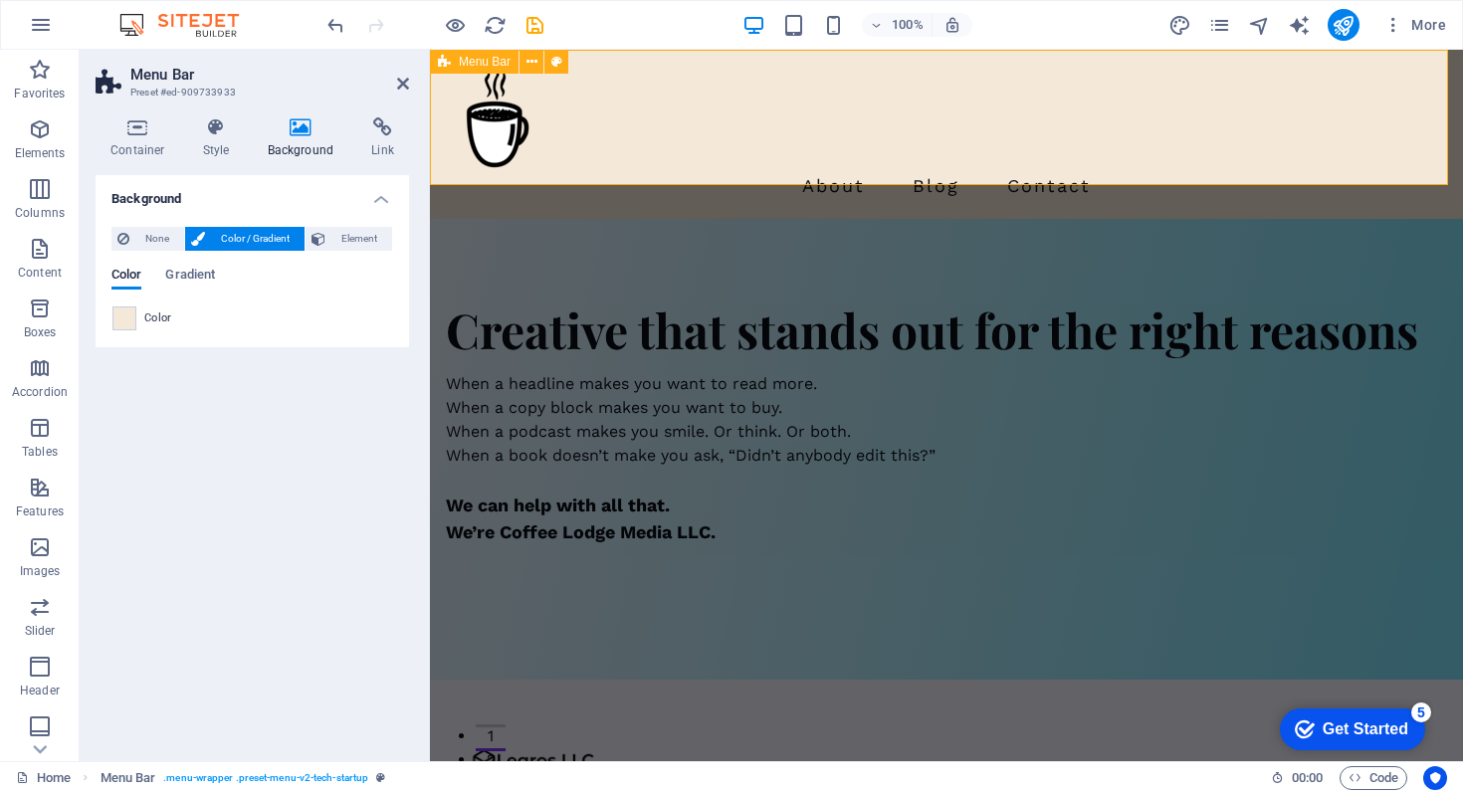
click at [475, 59] on span "Menu Bar" at bounding box center [485, 62] width 52 height 12
click at [532, 59] on icon at bounding box center [532, 62] width 11 height 21
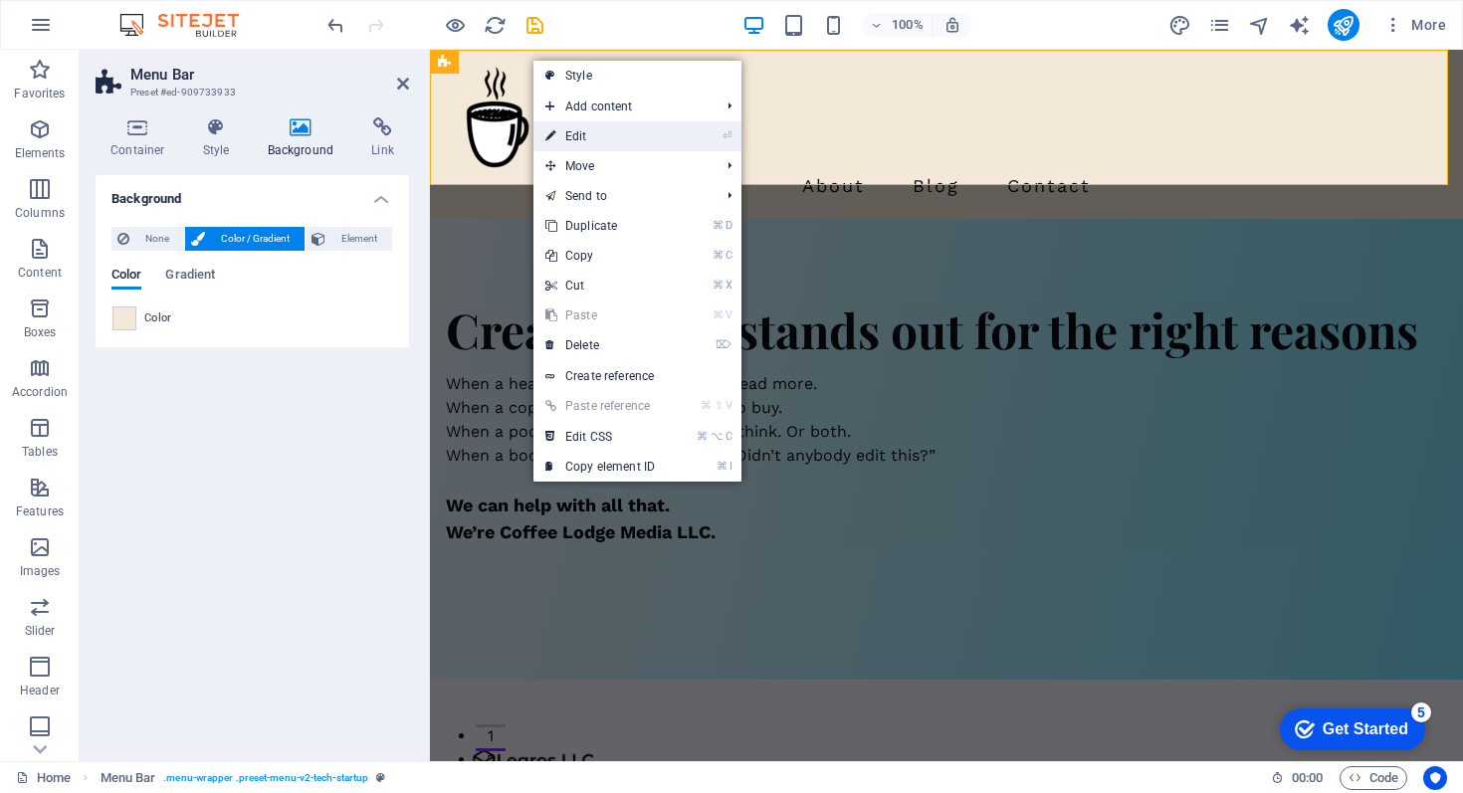
drag, startPoint x: 604, startPoint y: 131, endPoint x: 175, endPoint y: 82, distance: 432.0
click at [604, 131] on link "⏎ Edit" at bounding box center [600, 136] width 133 height 30
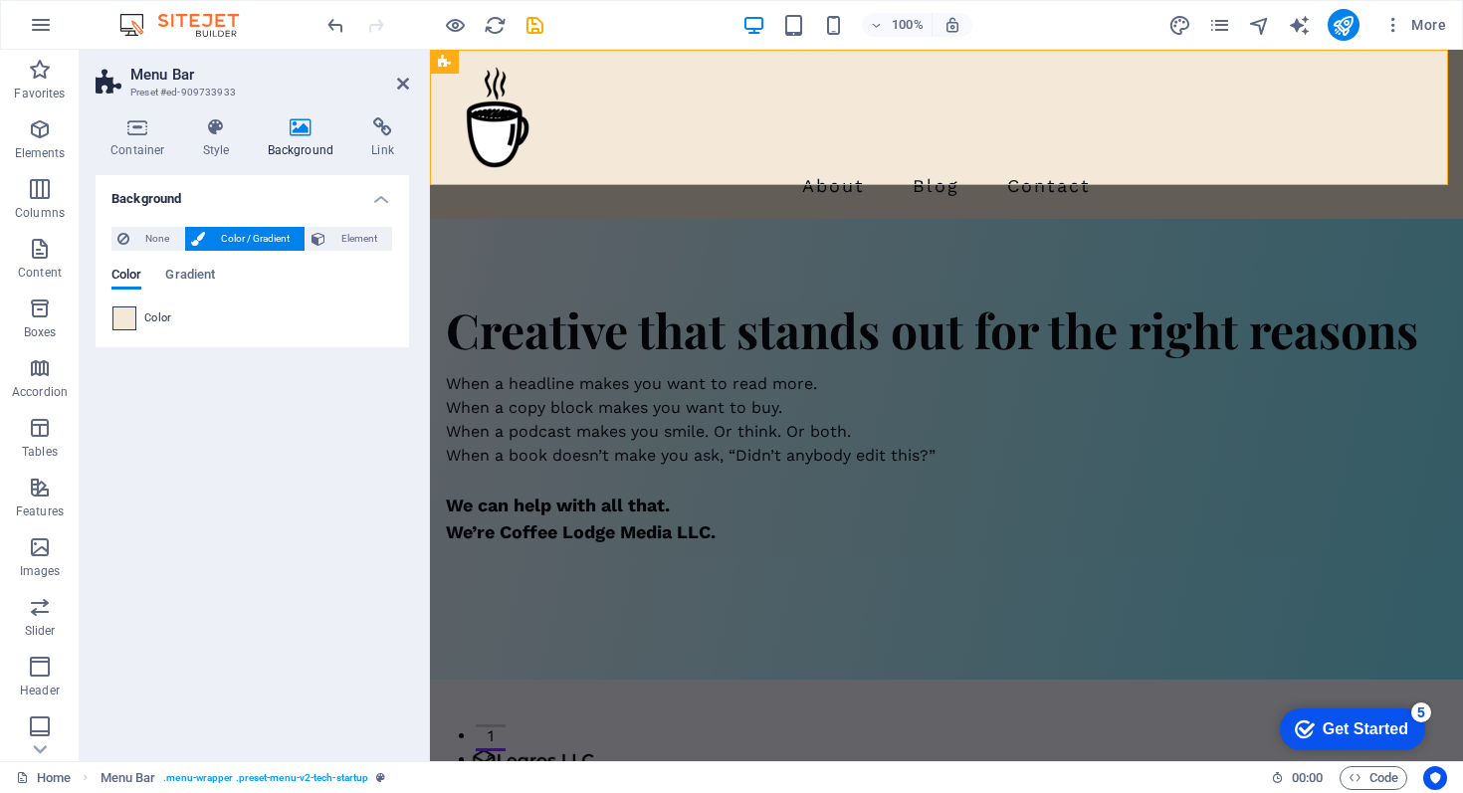
click at [133, 316] on span at bounding box center [124, 319] width 22 height 22
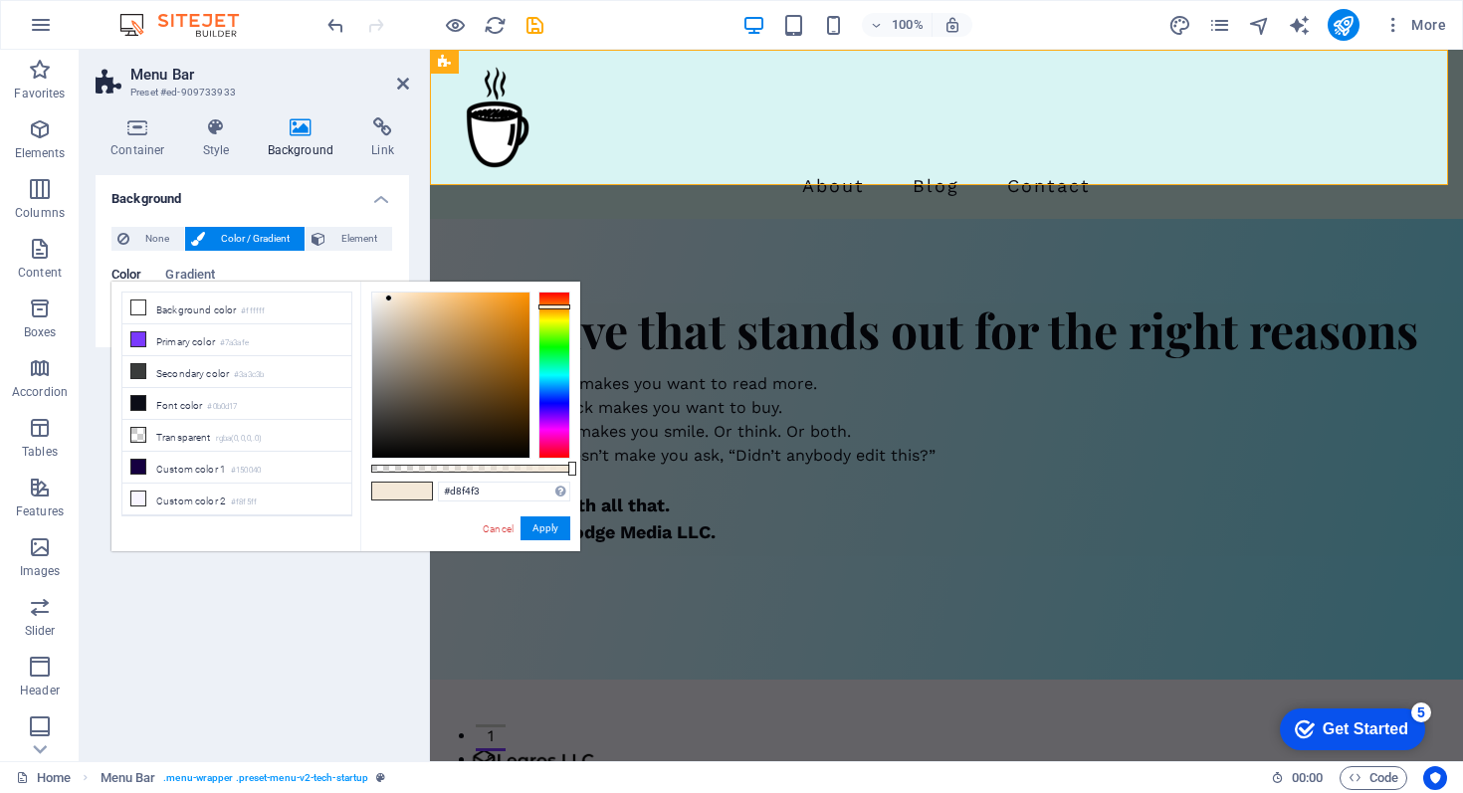
click at [552, 373] on div at bounding box center [555, 375] width 32 height 167
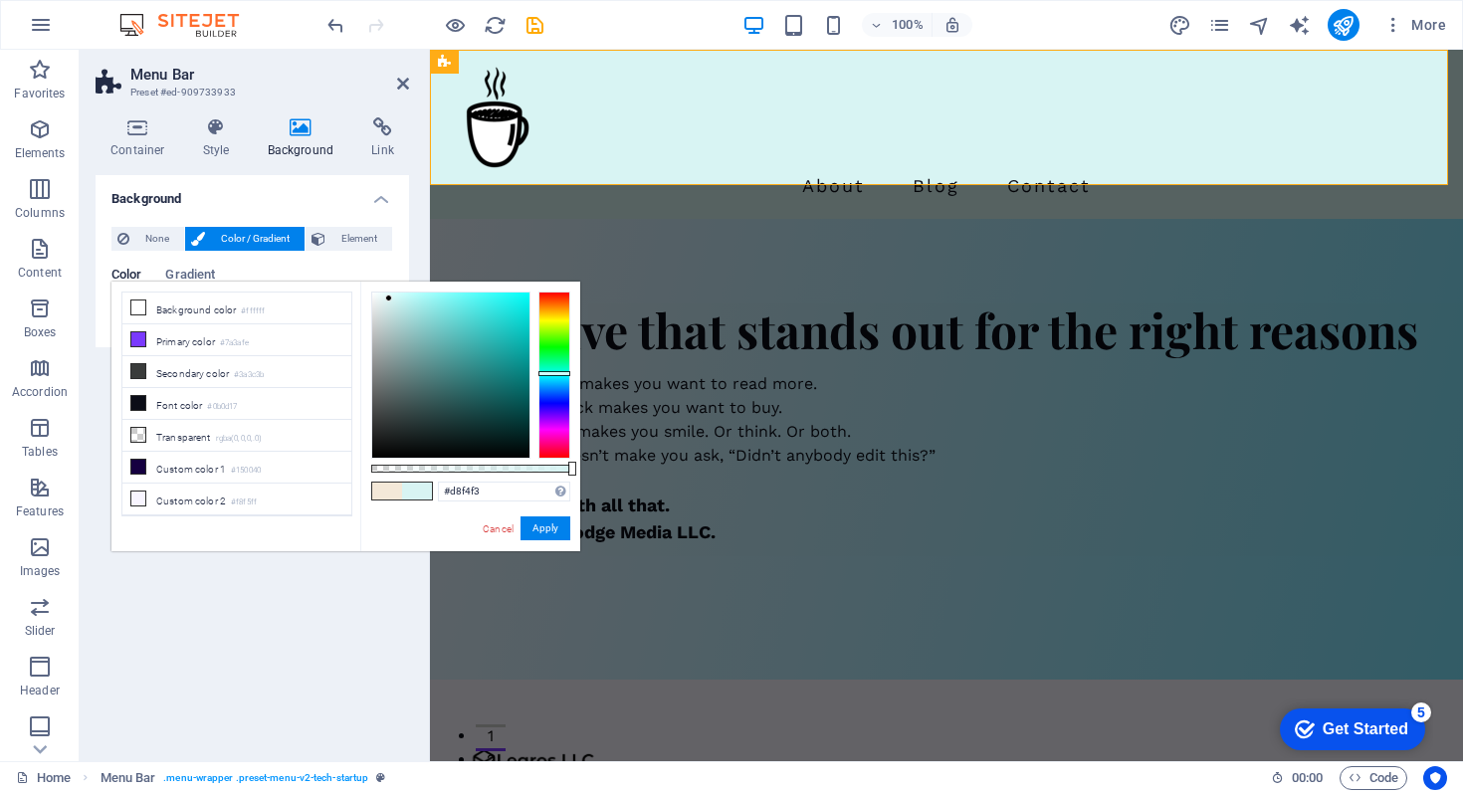
click at [552, 373] on div at bounding box center [555, 373] width 32 height 5
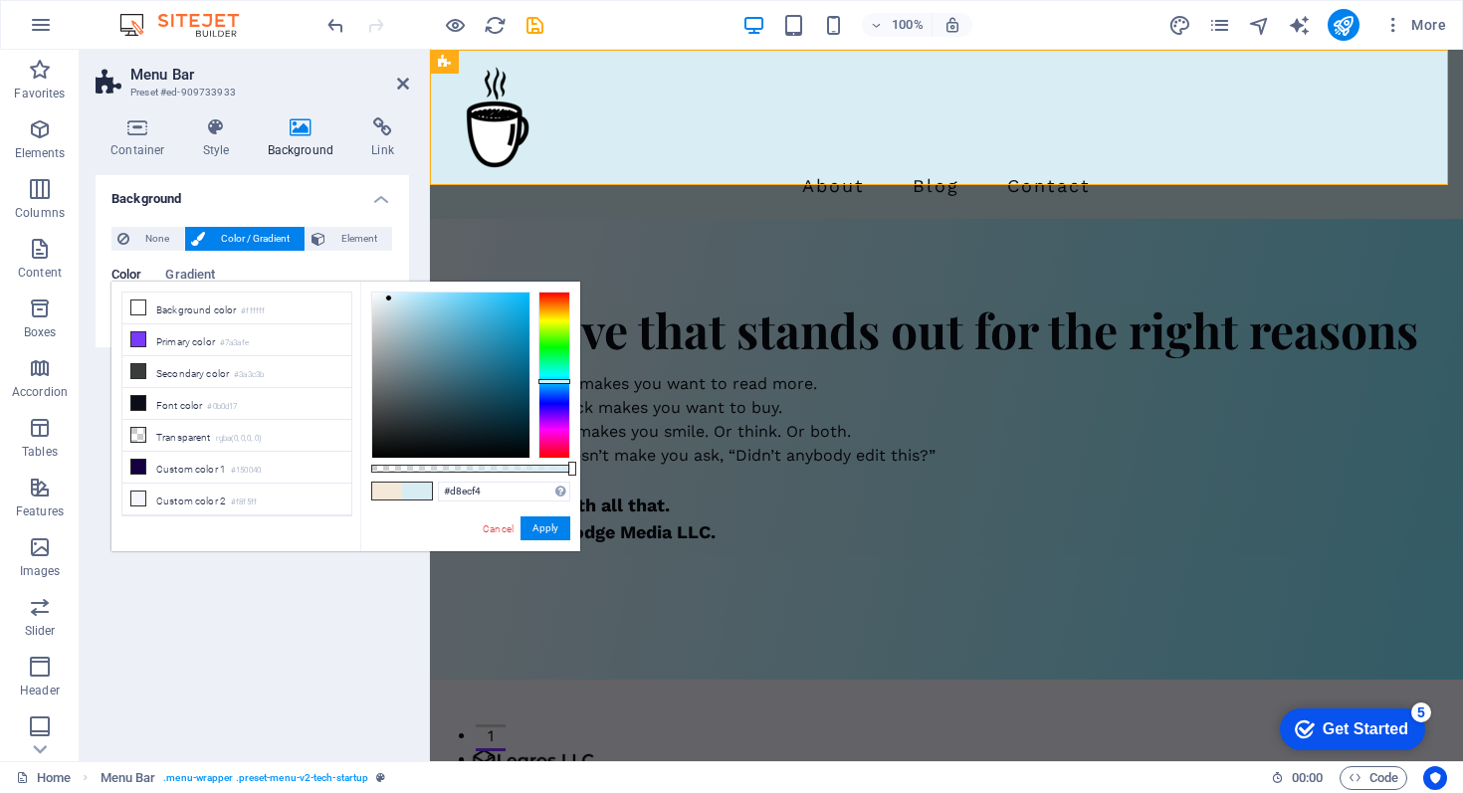
type input "#d8ebf4"
click at [553, 382] on div at bounding box center [555, 382] width 32 height 5
click at [543, 522] on button "Apply" at bounding box center [546, 529] width 50 height 24
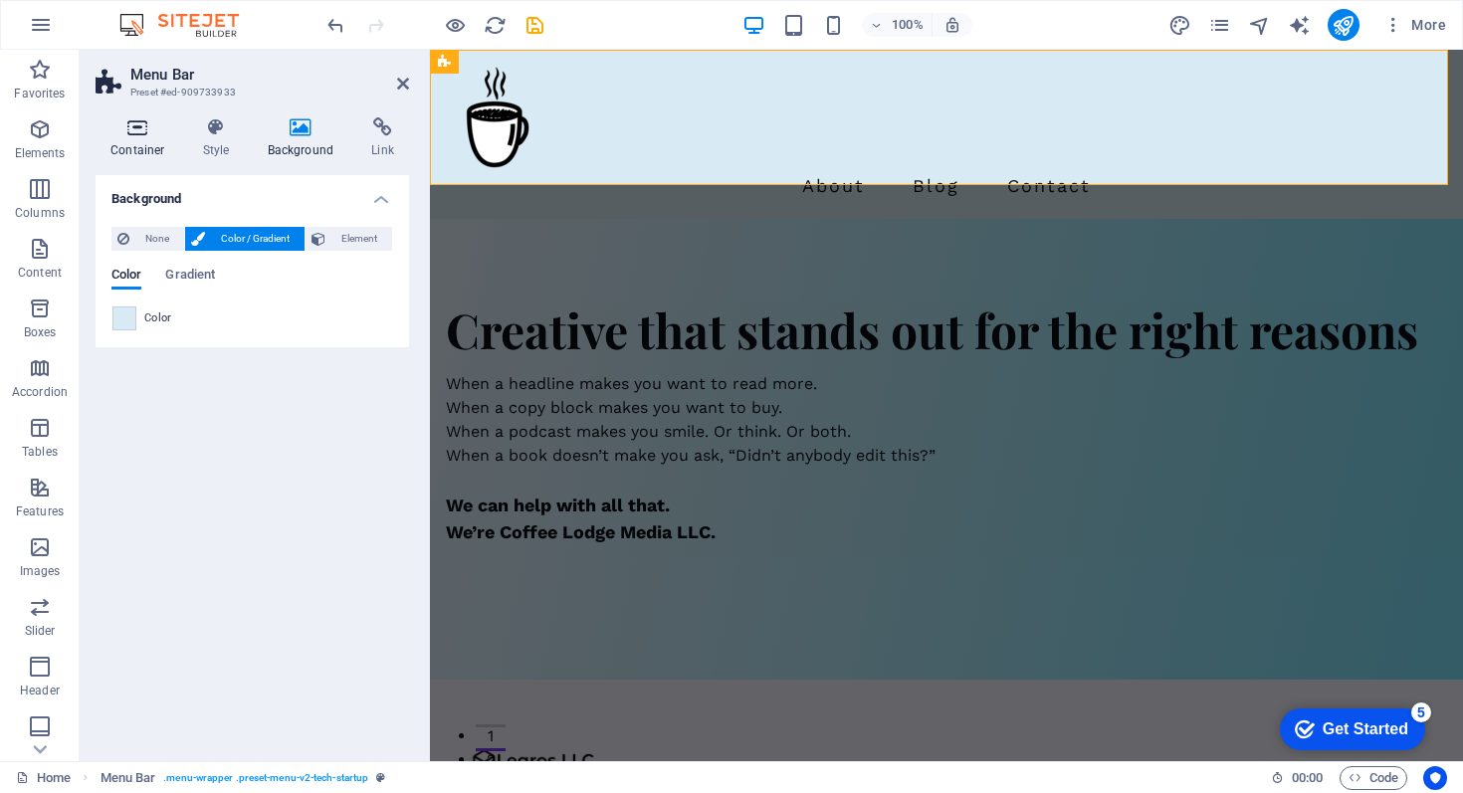
click at [136, 120] on icon at bounding box center [138, 127] width 85 height 20
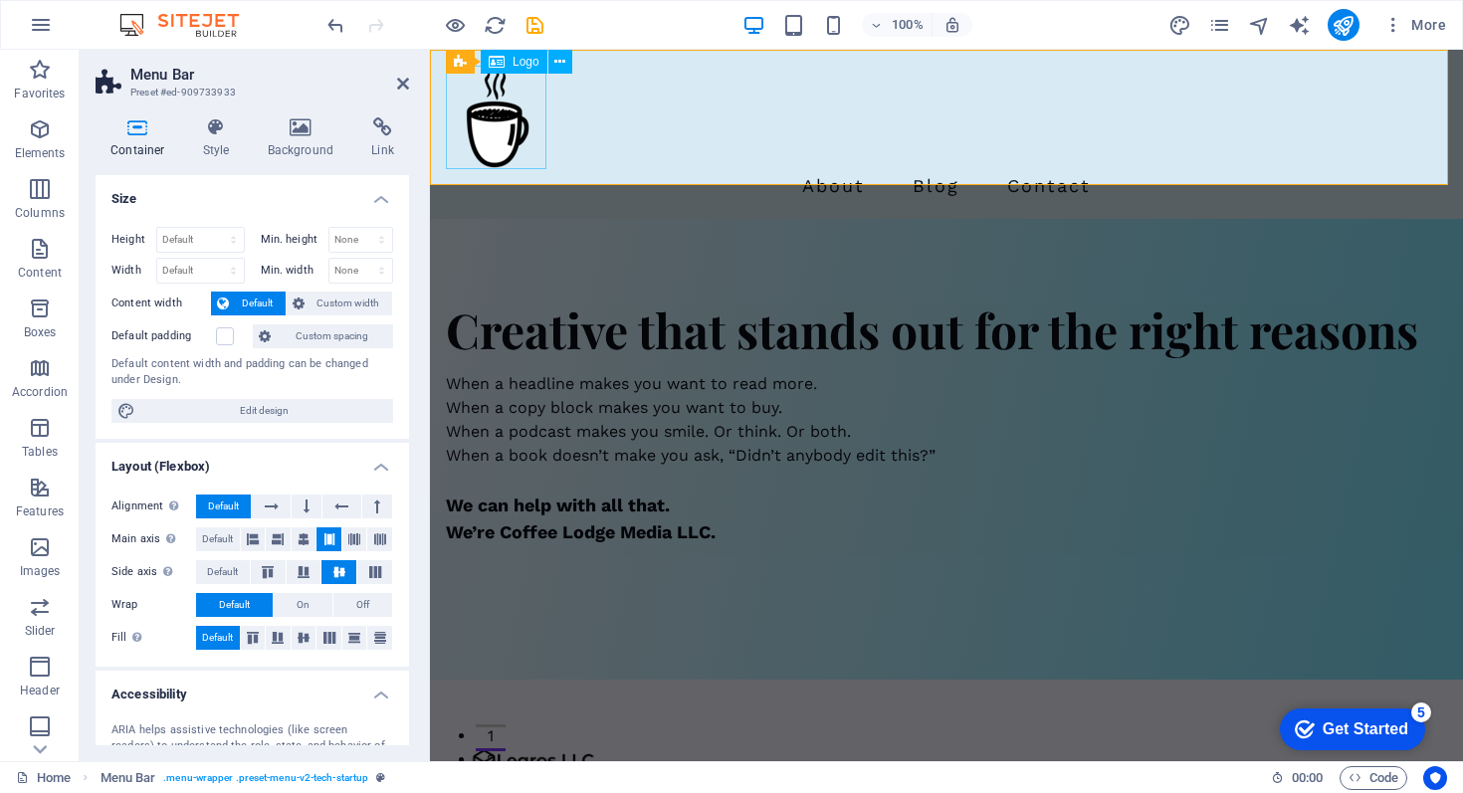
click at [500, 128] on div at bounding box center [947, 118] width 1002 height 104
click at [536, 157] on div at bounding box center [947, 118] width 1002 height 104
click at [536, 156] on div at bounding box center [947, 118] width 1002 height 104
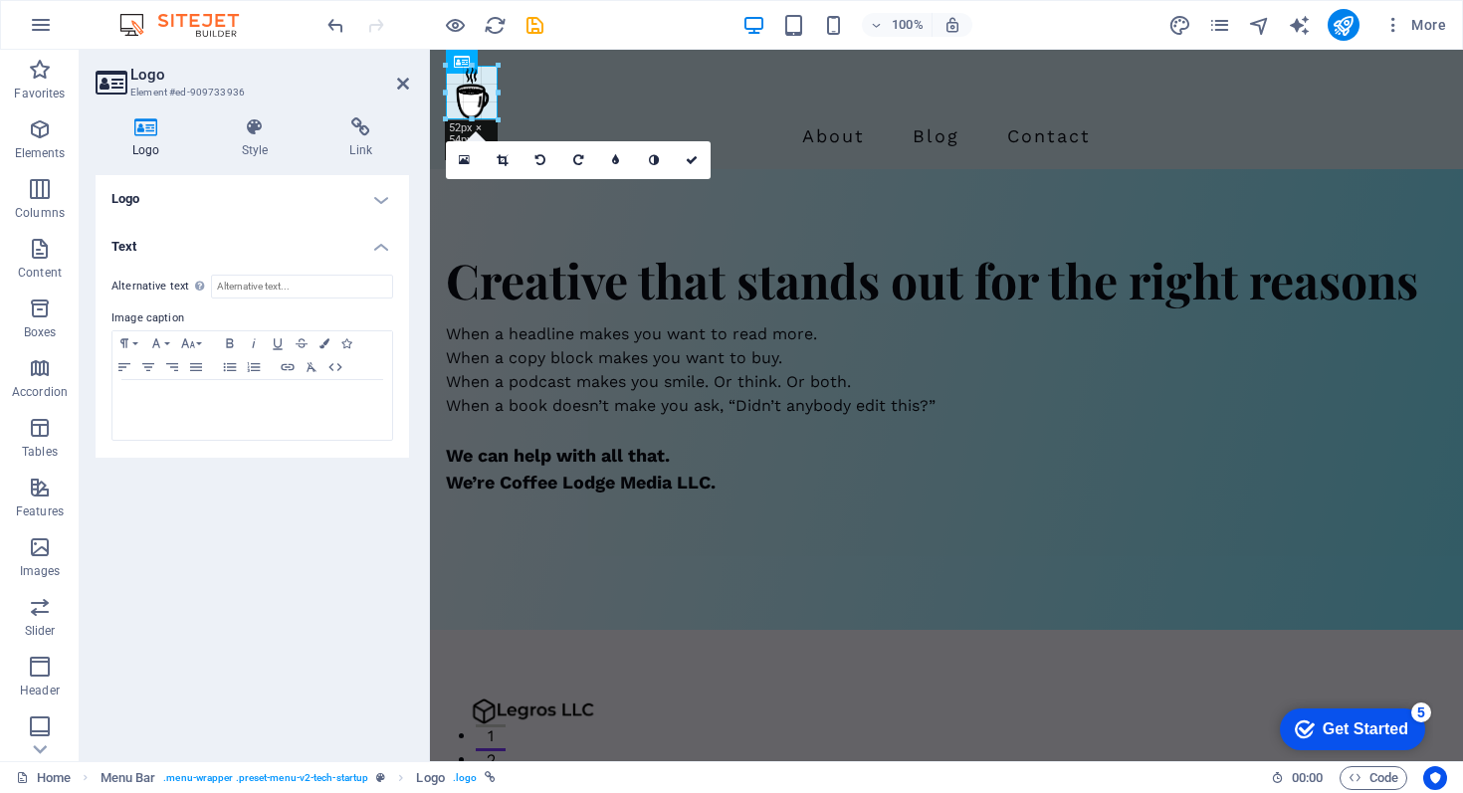
drag, startPoint x: 544, startPoint y: 166, endPoint x: 495, endPoint y: 114, distance: 71.1
click at [402, 79] on icon at bounding box center [403, 84] width 12 height 16
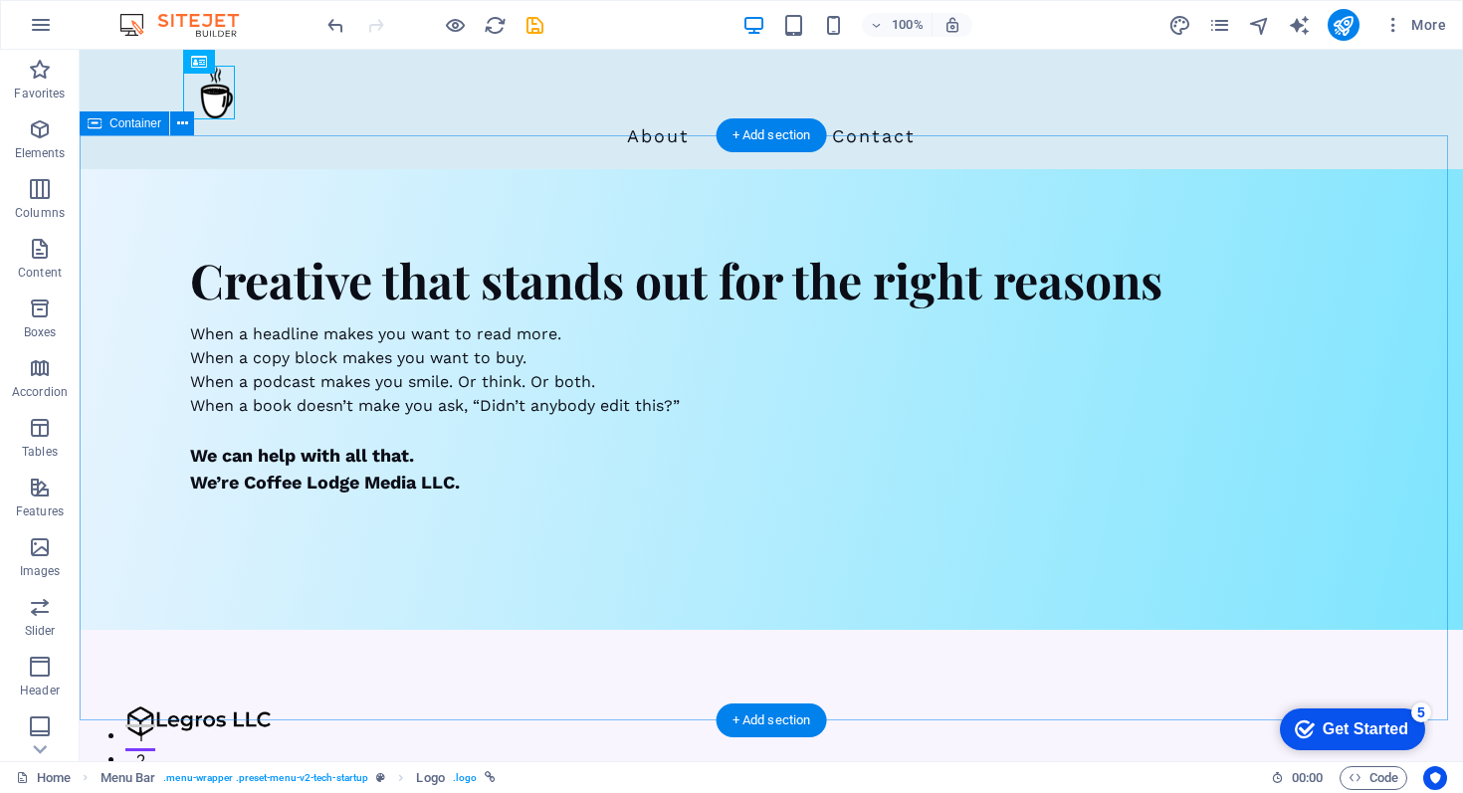
click at [154, 169] on div "Creative that stands out for the right reasons When a headline makes you want t…" at bounding box center [772, 399] width 1384 height 461
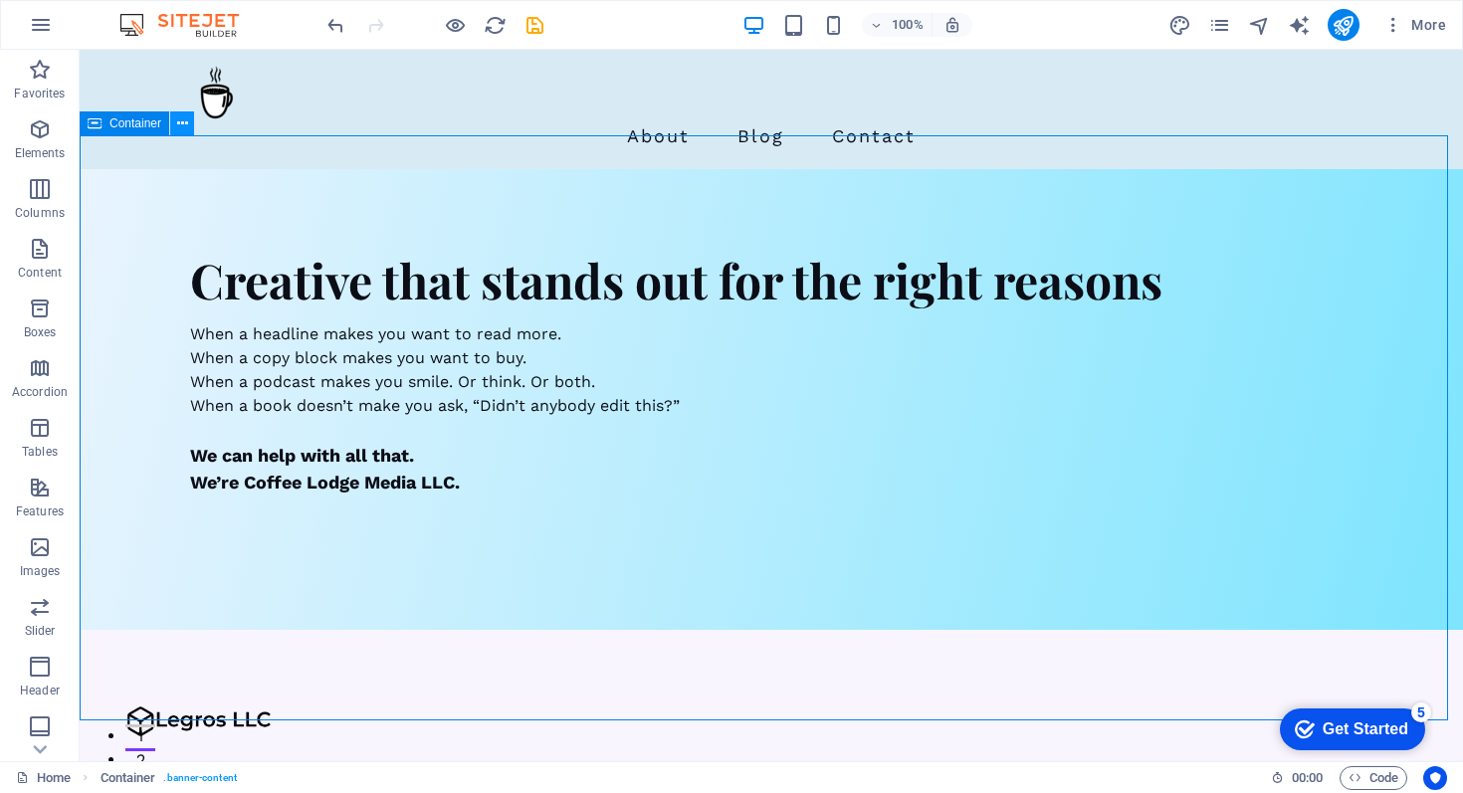
click at [178, 122] on icon at bounding box center [182, 123] width 11 height 21
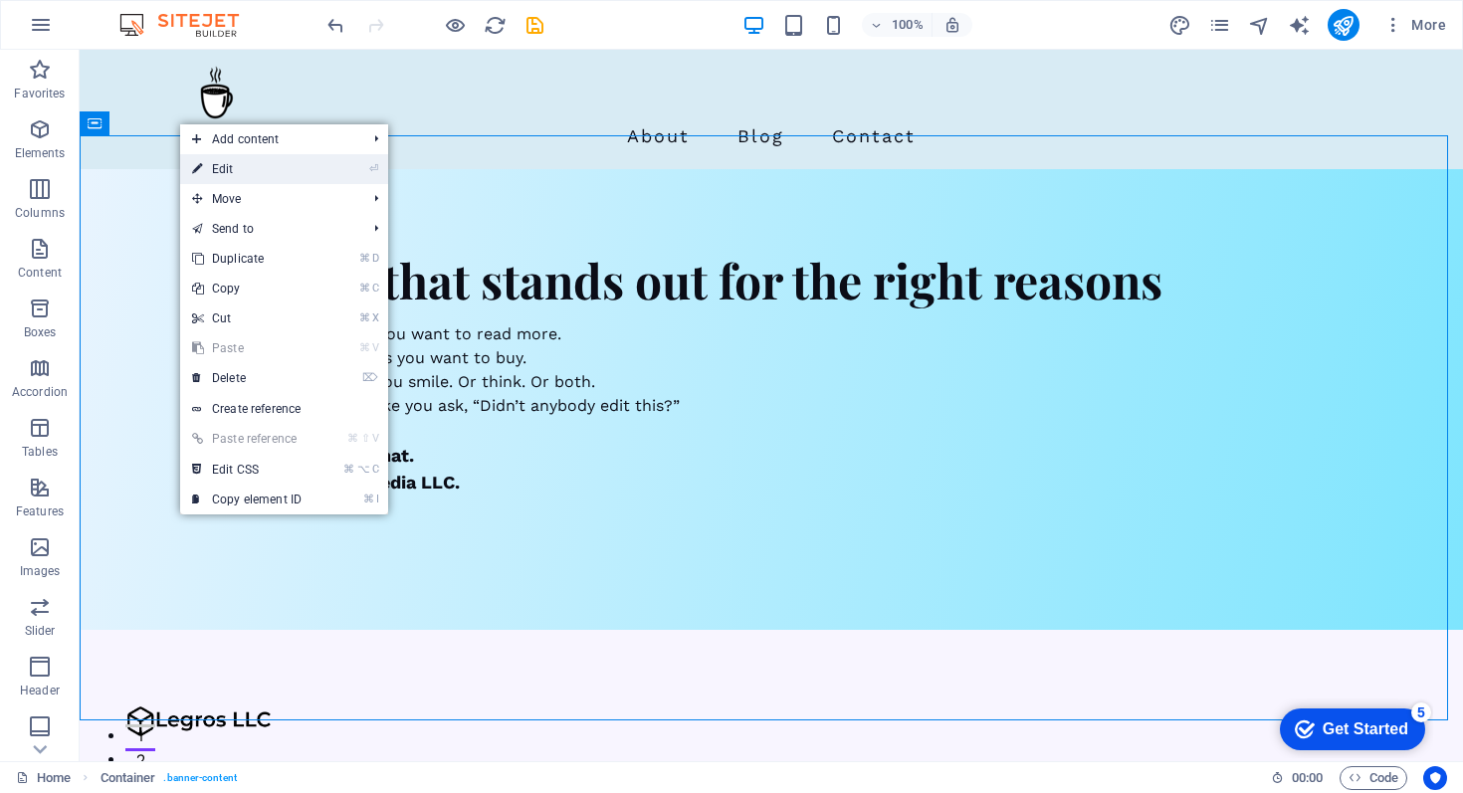
click at [225, 168] on link "⏎ Edit" at bounding box center [246, 169] width 133 height 30
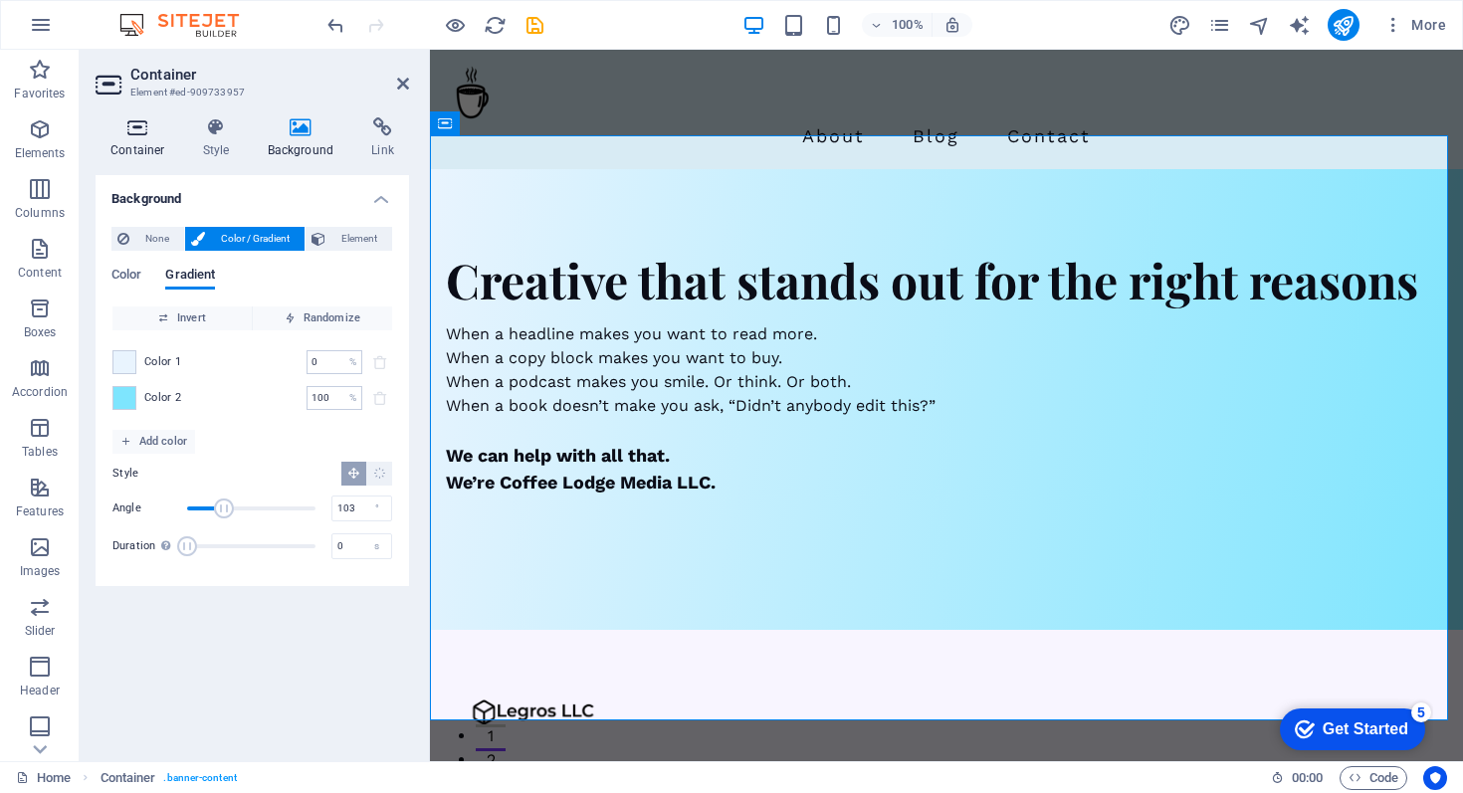
click at [129, 127] on icon at bounding box center [138, 127] width 85 height 20
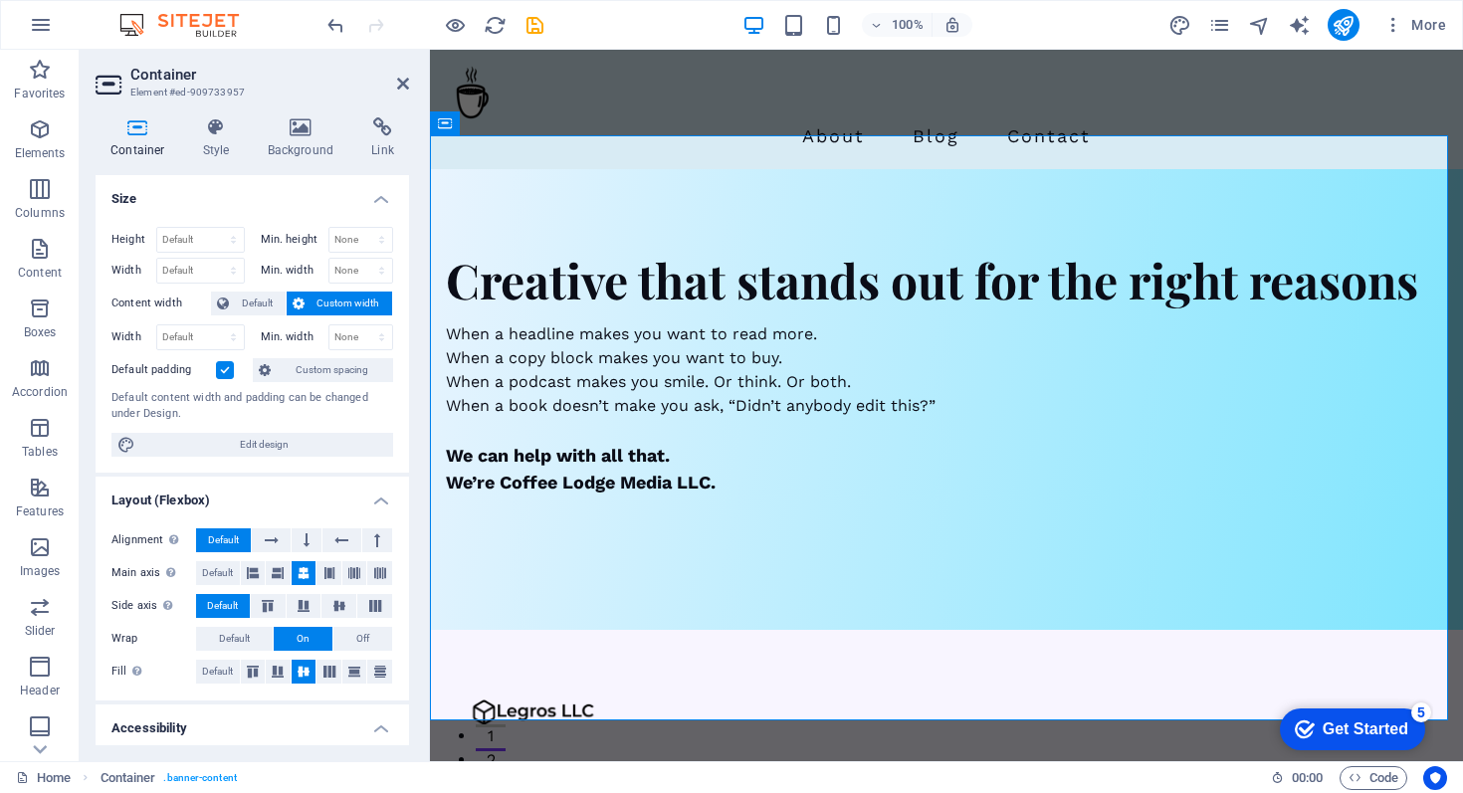
click at [226, 368] on label at bounding box center [225, 370] width 18 height 18
click at [0, 0] on input "Default padding" at bounding box center [0, 0] width 0 height 0
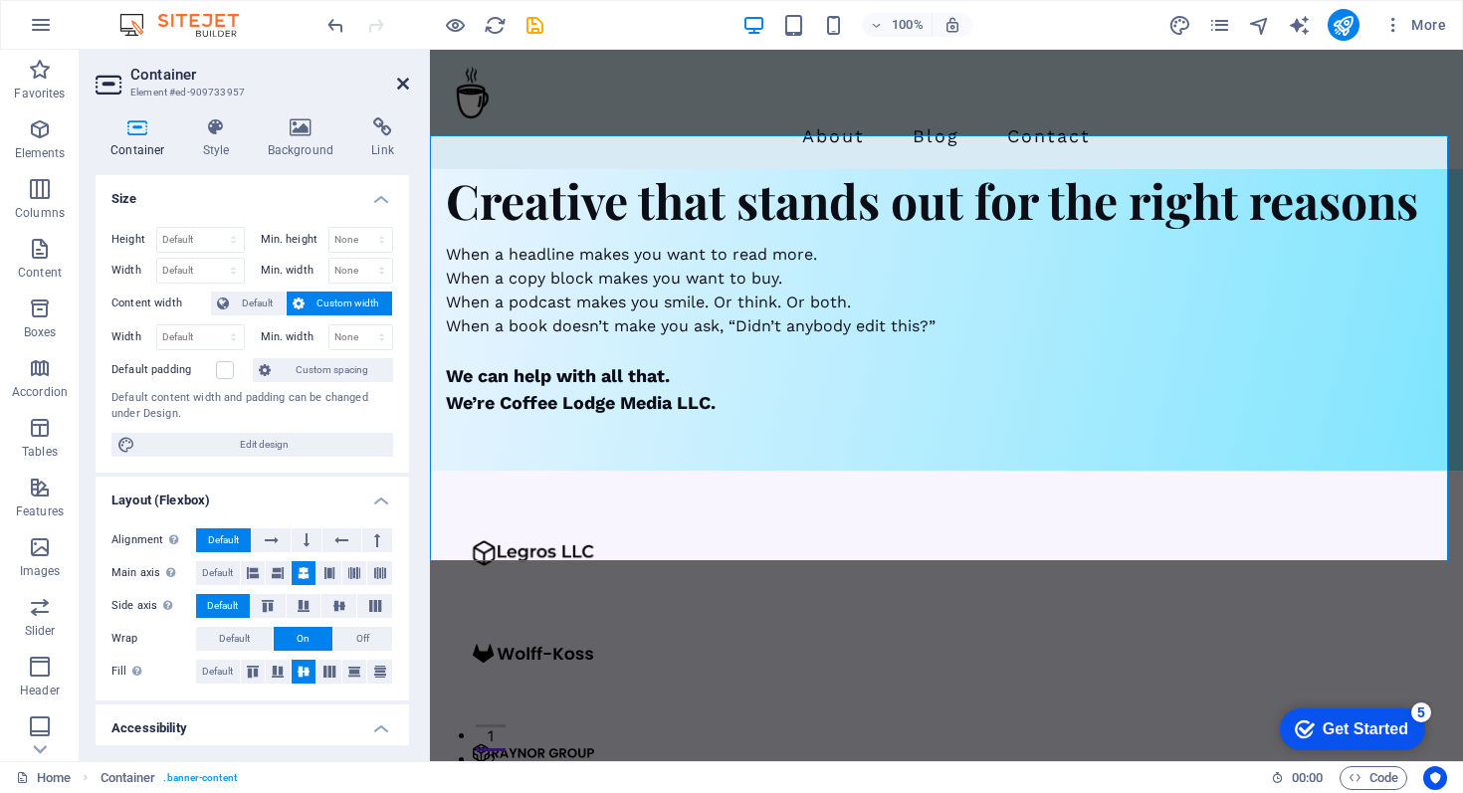
click at [397, 83] on icon at bounding box center [403, 84] width 12 height 16
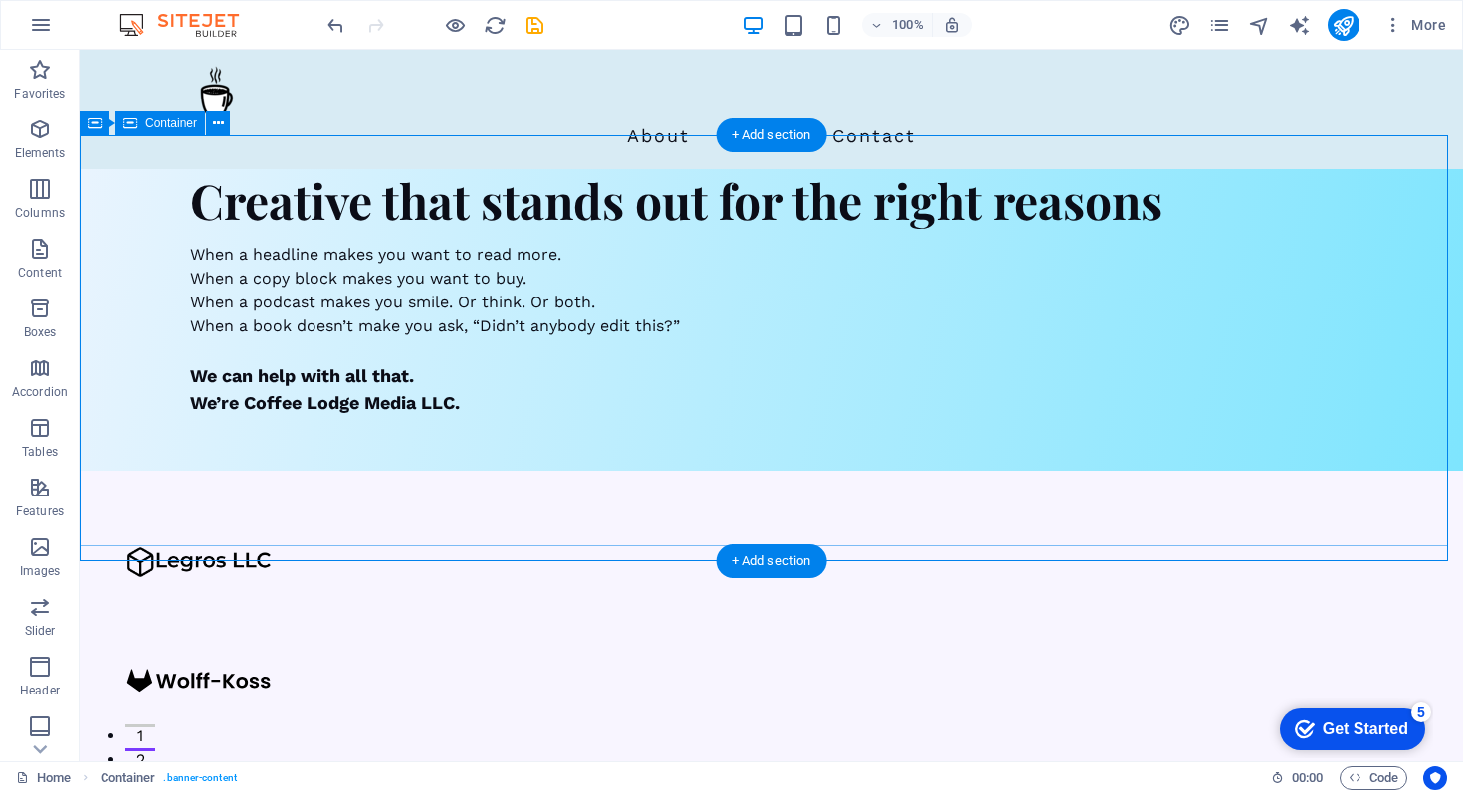
click at [750, 285] on div "Creative that stands out for the right reasons When a headline makes you want t…" at bounding box center [772, 312] width 1384 height 287
click at [142, 330] on div "Creative that stands out for the right reasons When a headline makes you want t…" at bounding box center [772, 312] width 1384 height 287
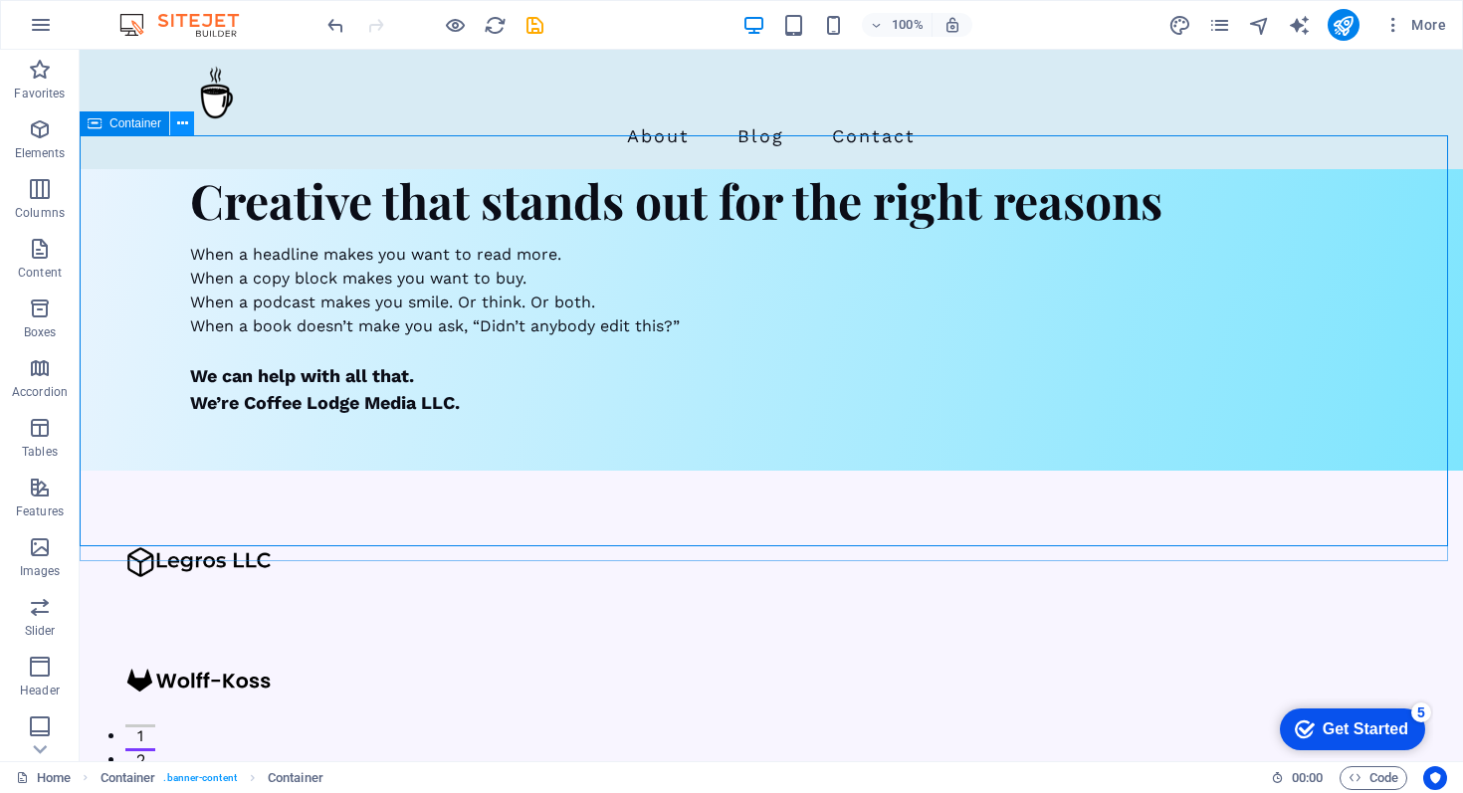
click at [174, 121] on button at bounding box center [182, 124] width 24 height 24
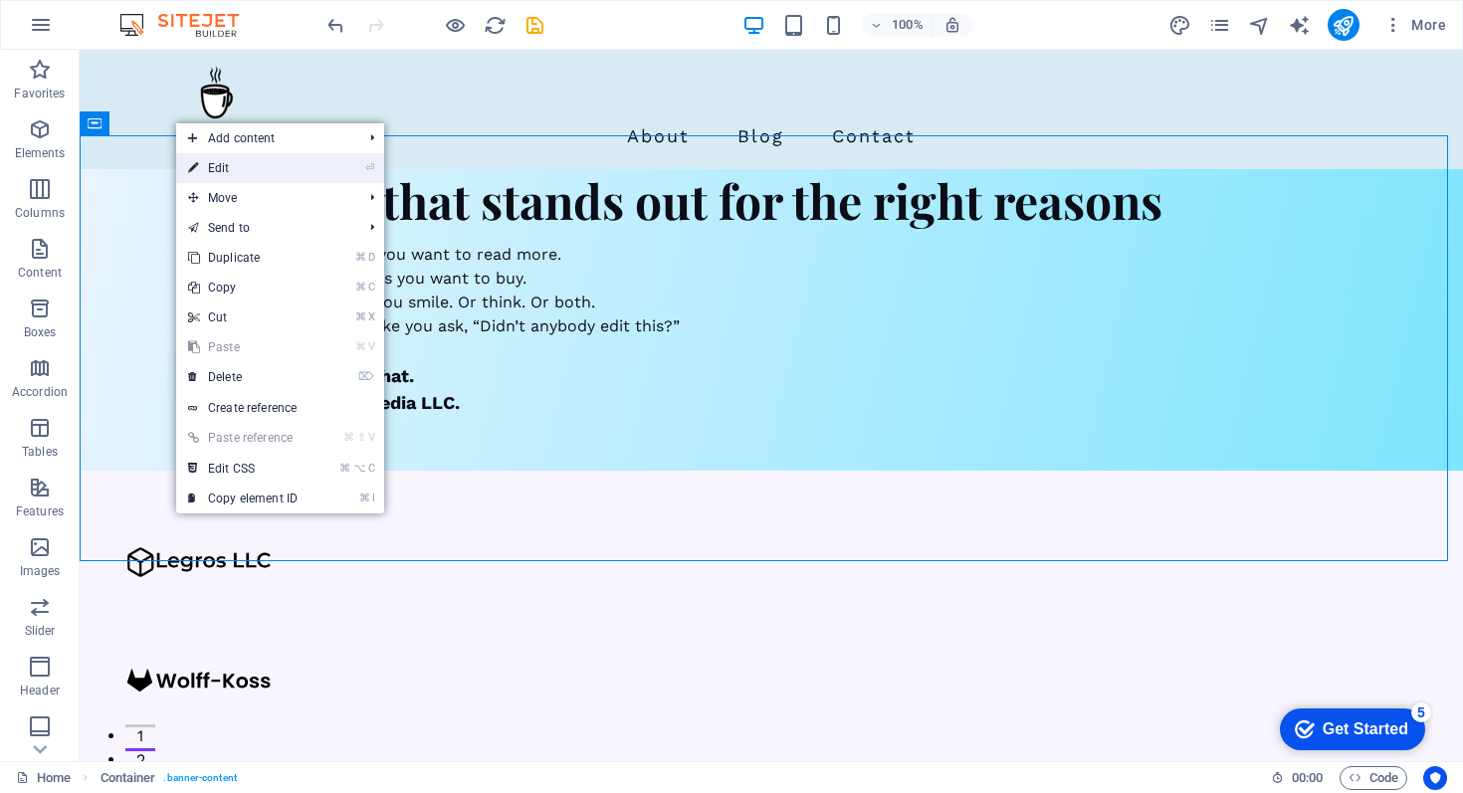
click at [208, 169] on link "⏎ Edit" at bounding box center [242, 168] width 133 height 30
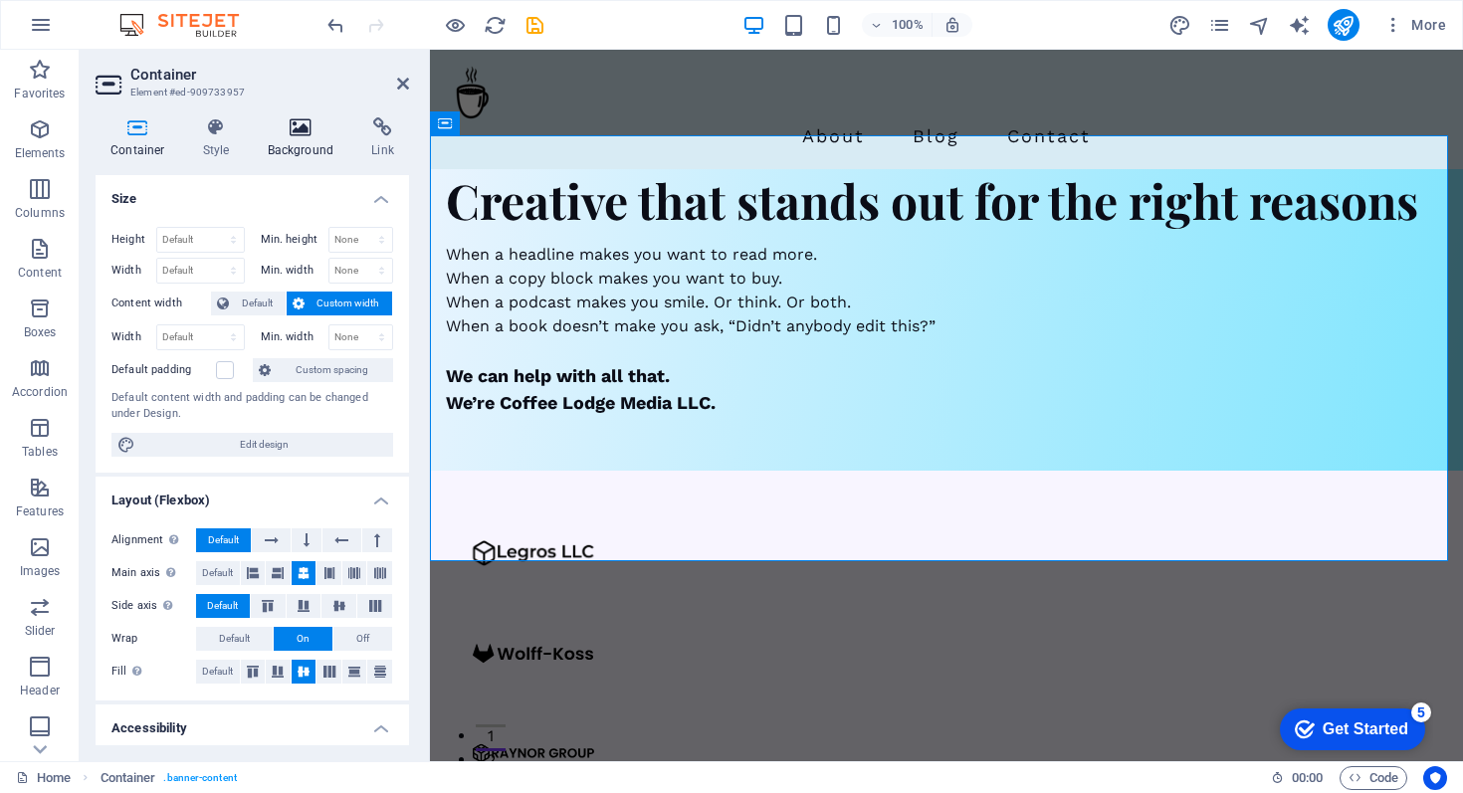
click at [304, 129] on icon at bounding box center [301, 127] width 97 height 20
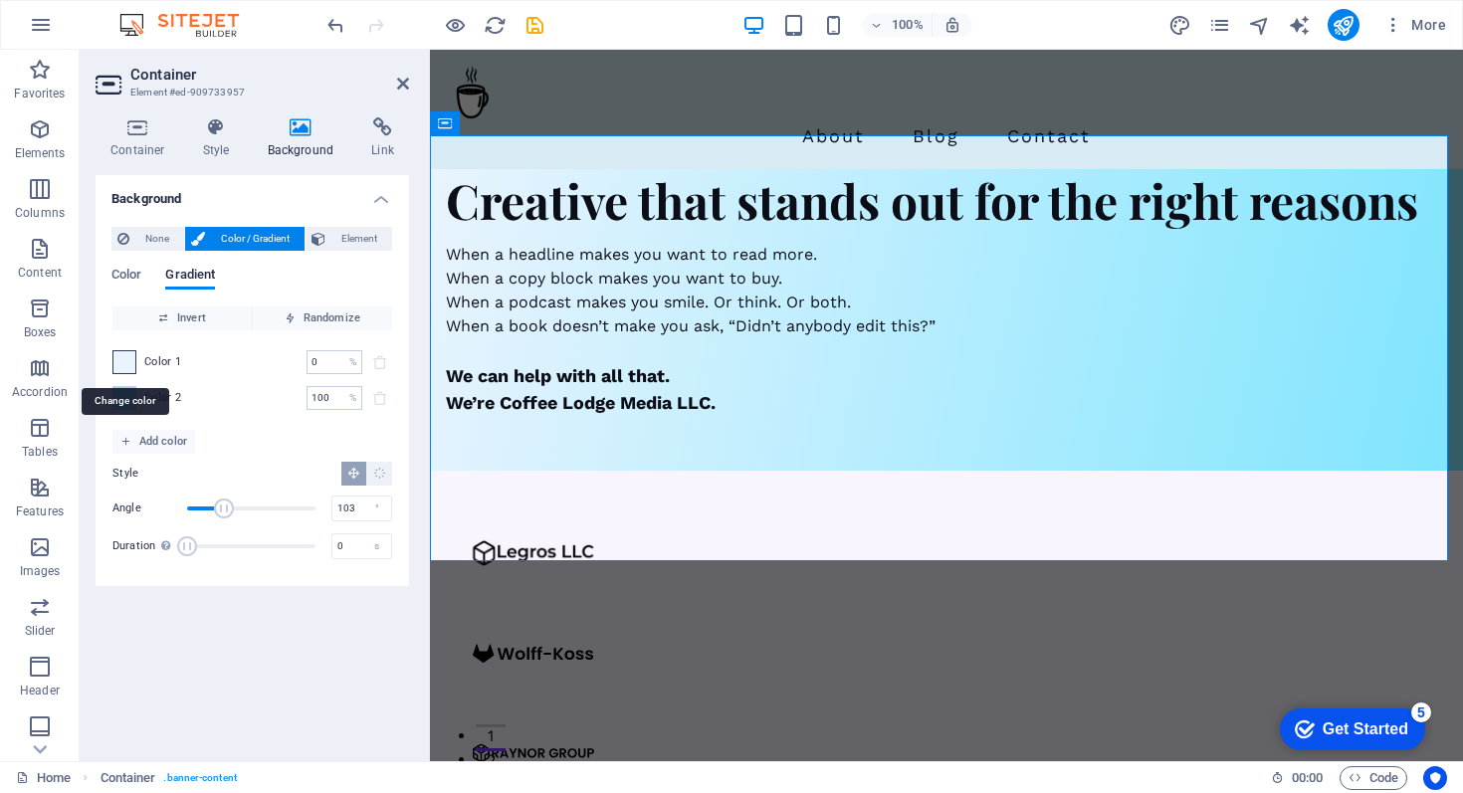
click at [126, 363] on span at bounding box center [124, 362] width 22 height 22
type input "#e9f4fe"
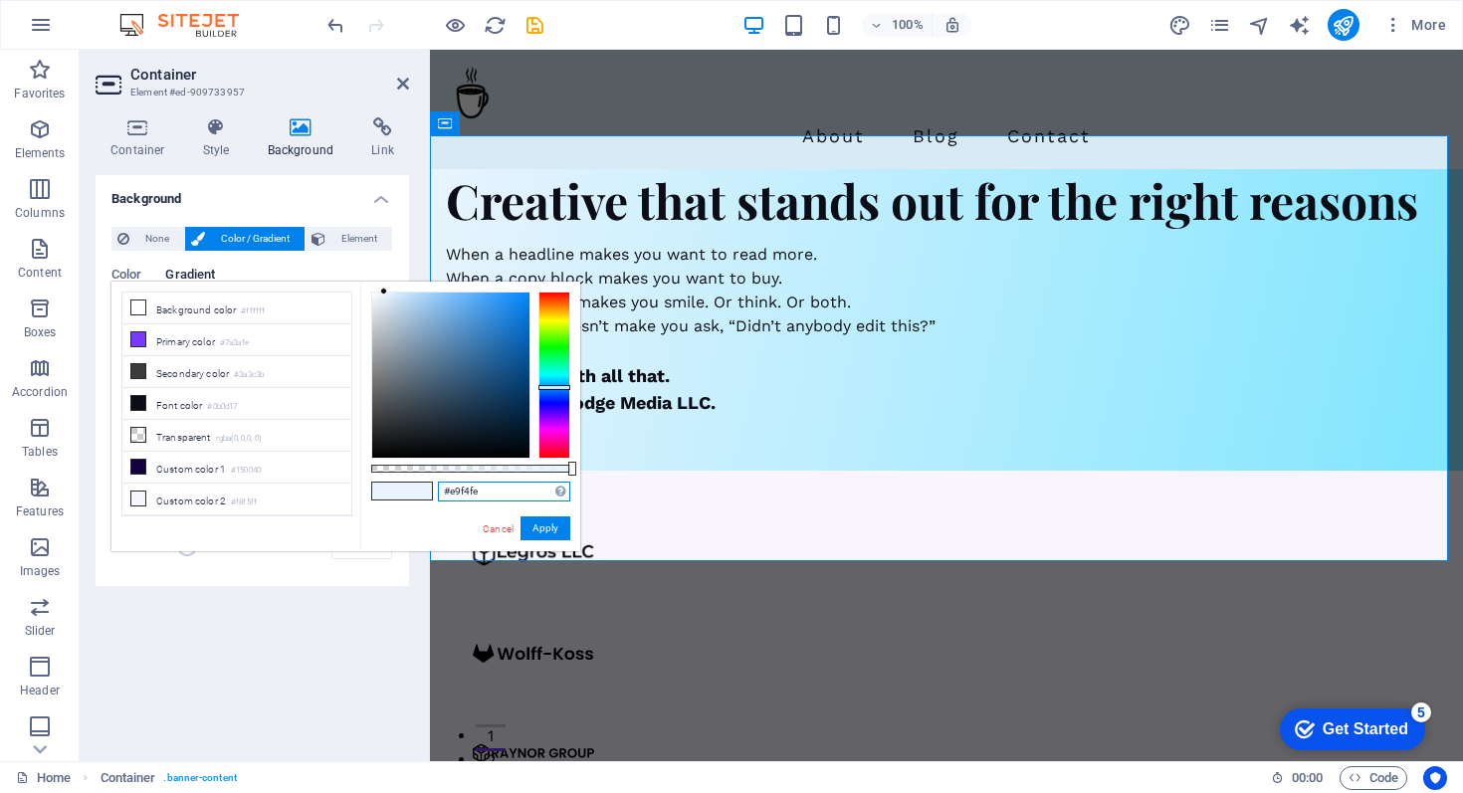
click at [469, 495] on input "#e9f4fe" at bounding box center [504, 492] width 132 height 20
click at [626, 59] on div "About Blog Contact" at bounding box center [946, 109] width 1033 height 119
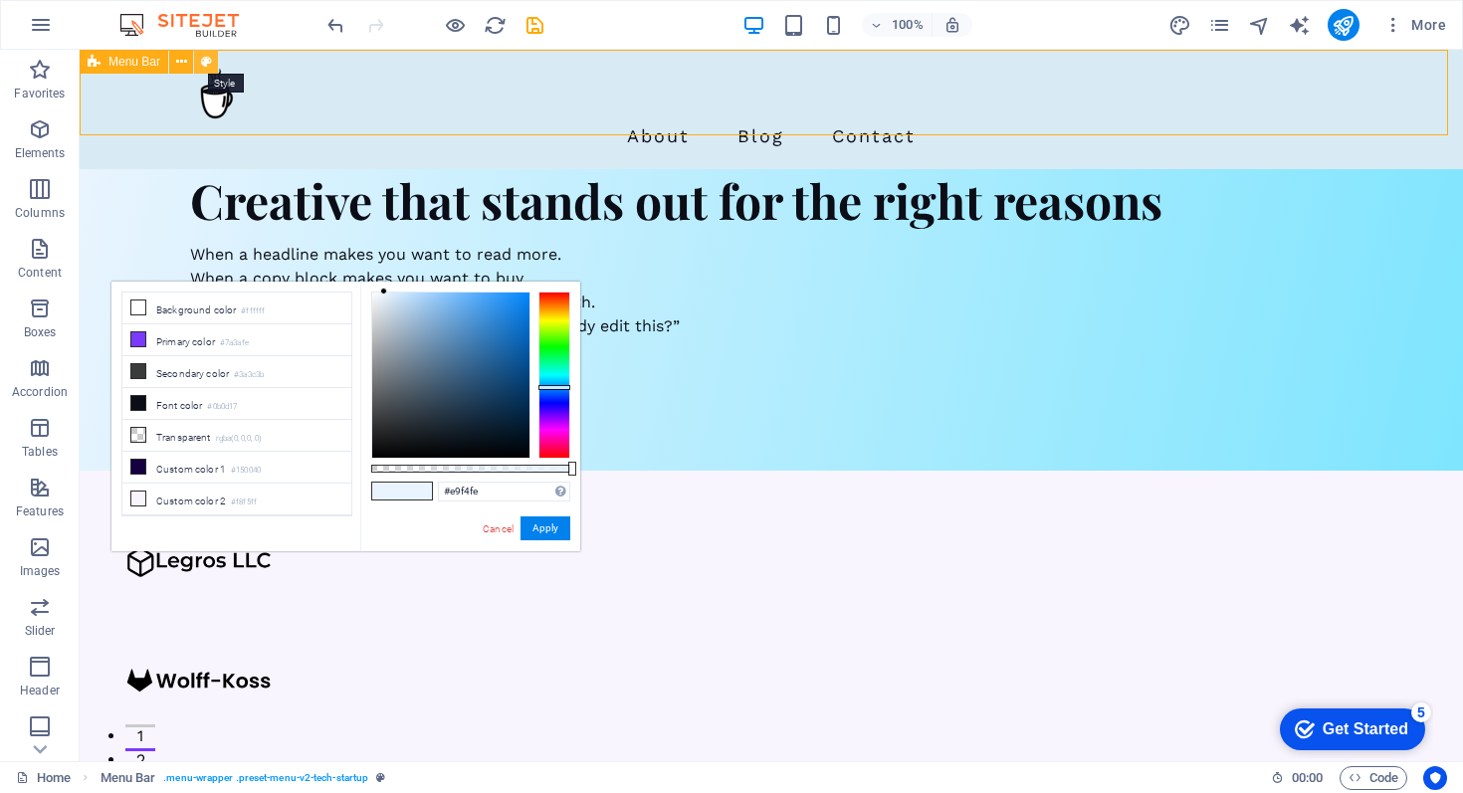
click at [211, 59] on button at bounding box center [206, 62] width 24 height 24
select select "rem"
select select "sticky_reverse"
select select "px"
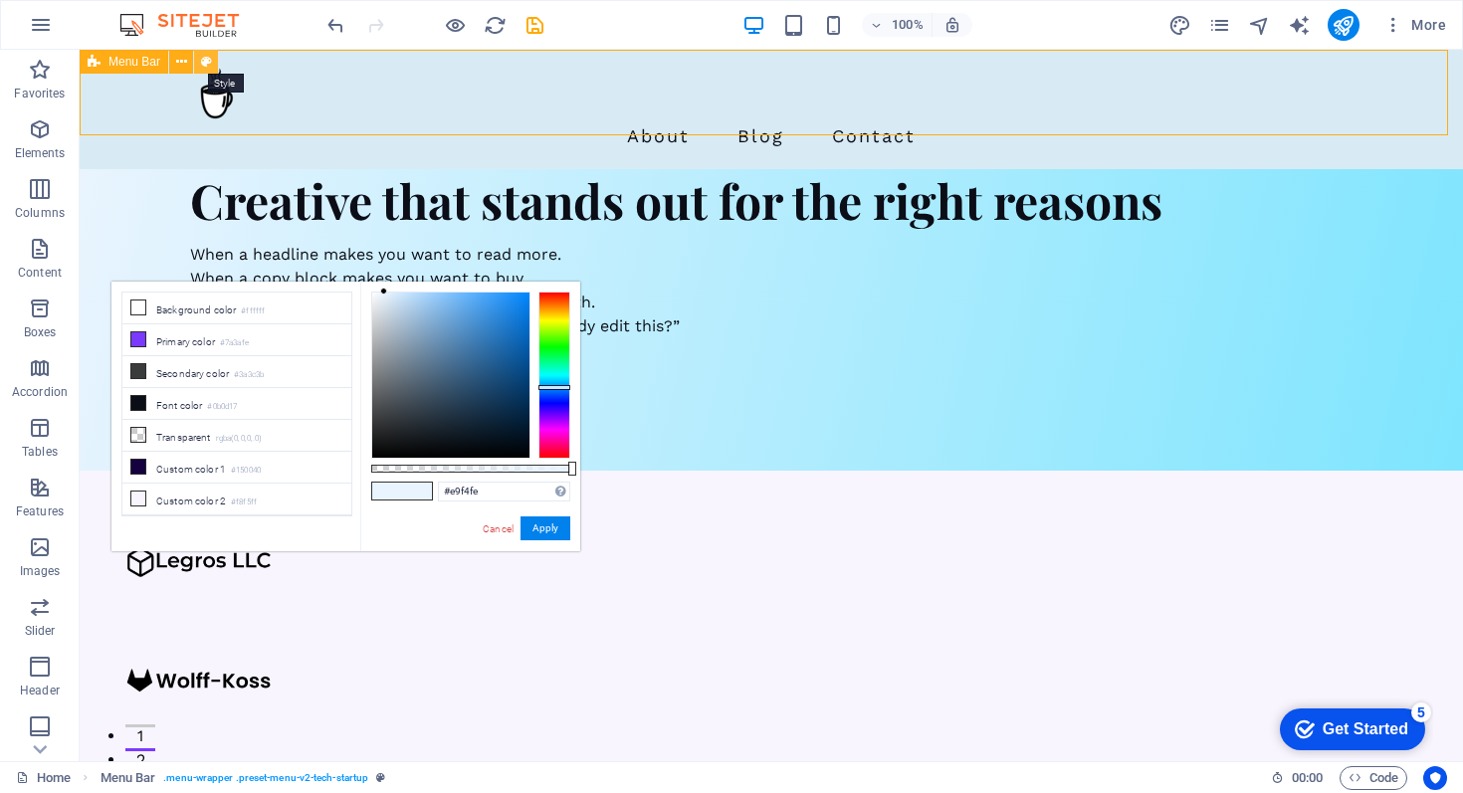
select select "px"
select select "hover_text_color"
select select "rem"
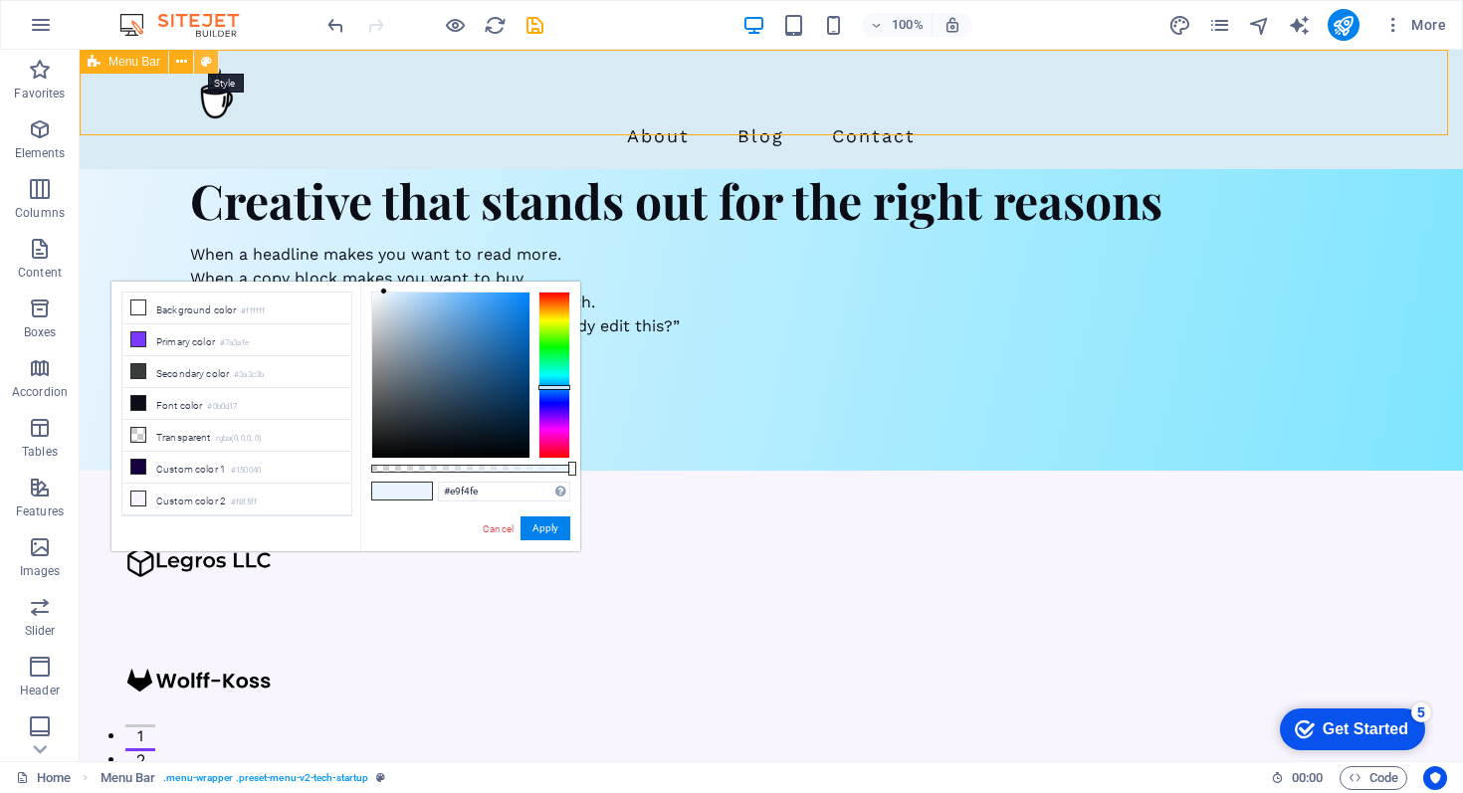
select select "px"
select select "400"
select select "px"
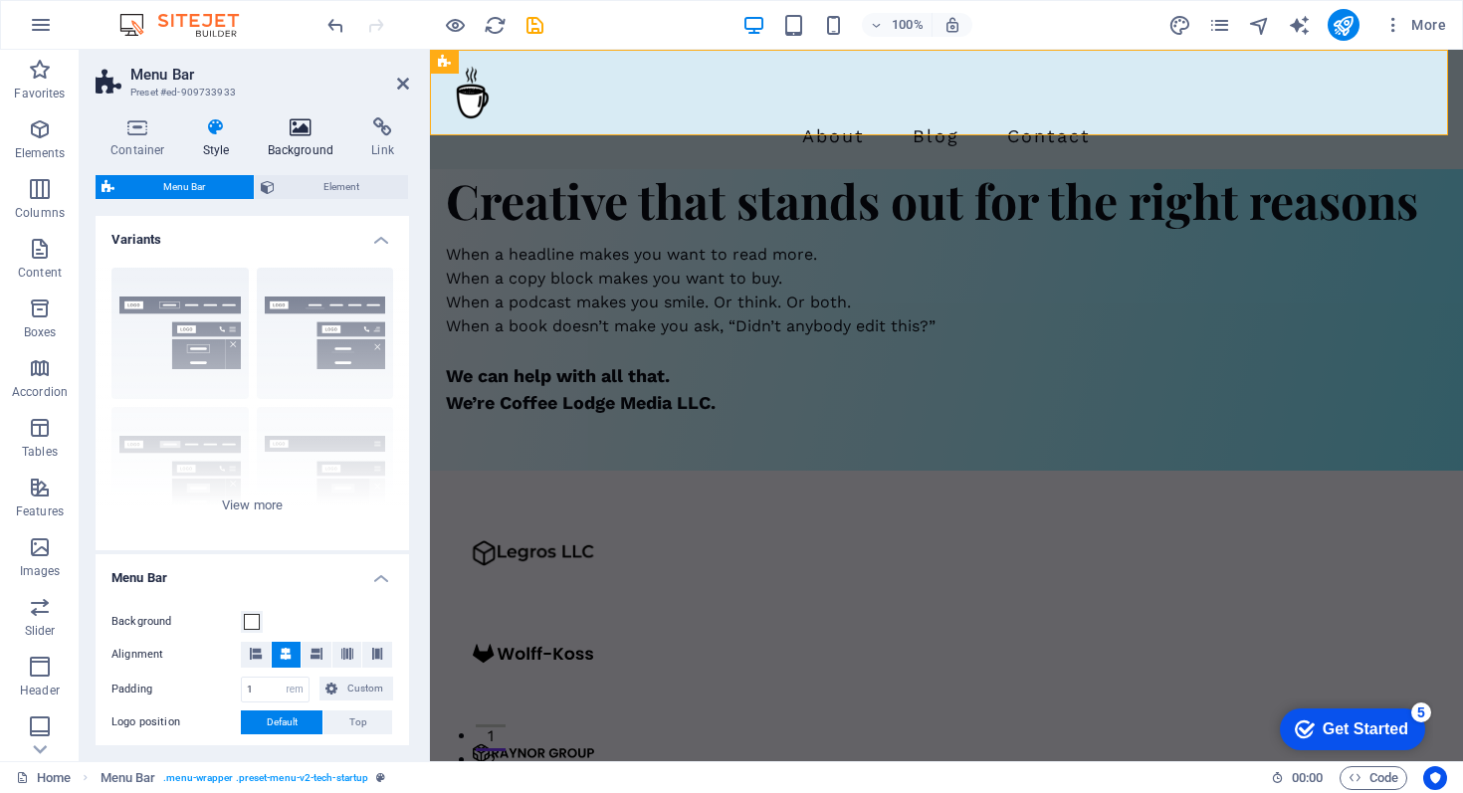
click at [297, 135] on icon at bounding box center [301, 127] width 97 height 20
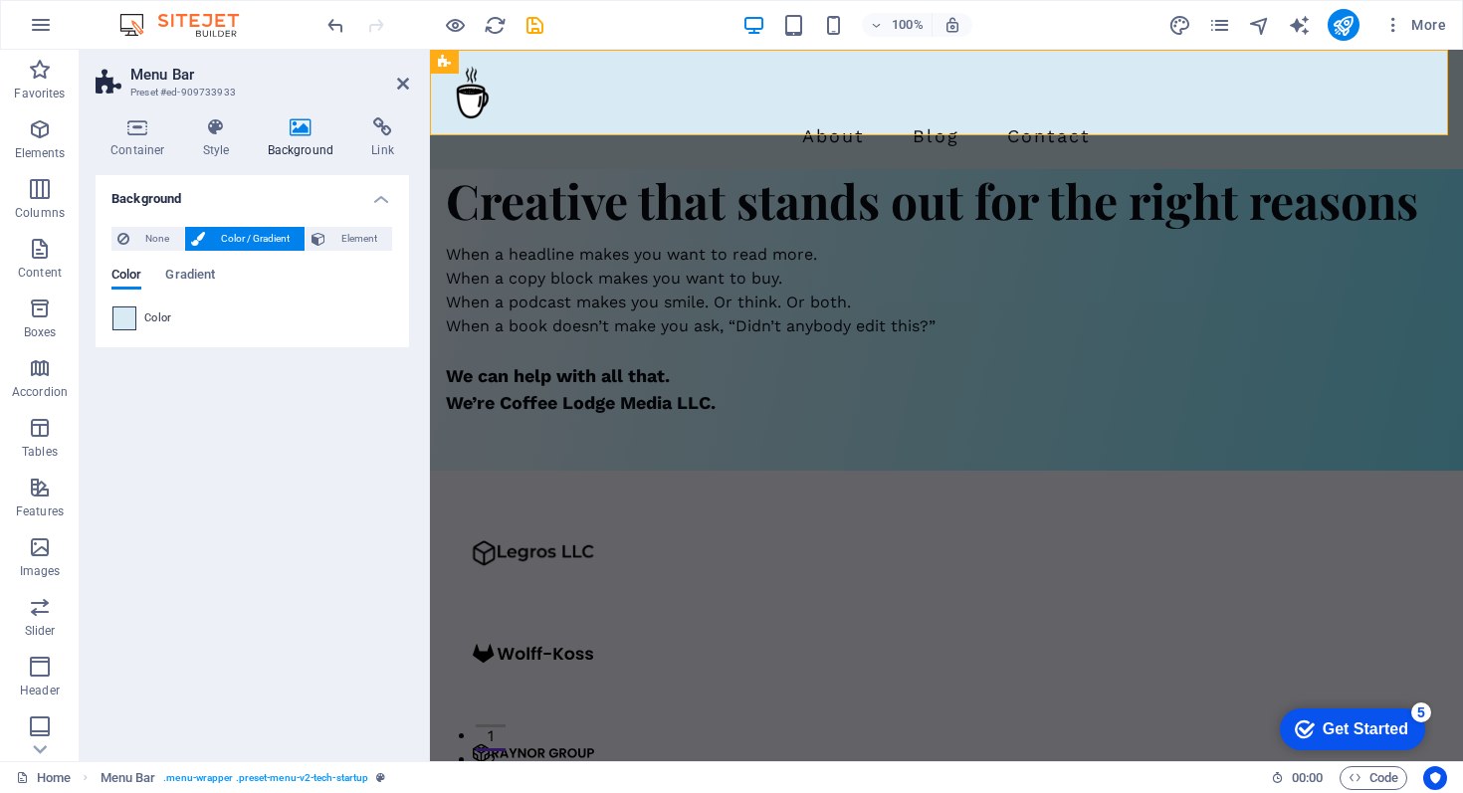
click at [128, 319] on span at bounding box center [124, 319] width 22 height 22
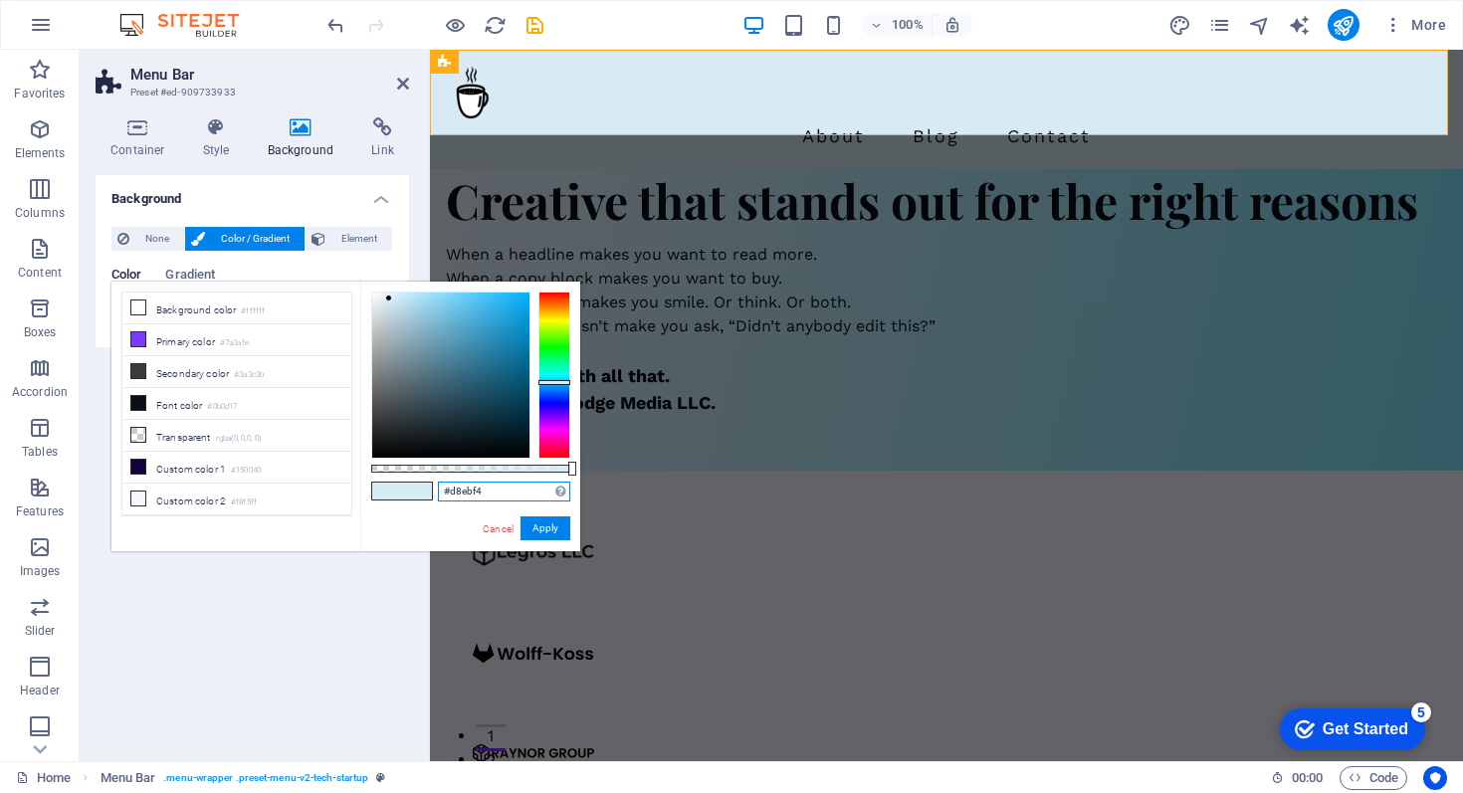
click at [475, 490] on input "#d8ebf4" at bounding box center [504, 492] width 132 height 20
paste input "e9f4fe"
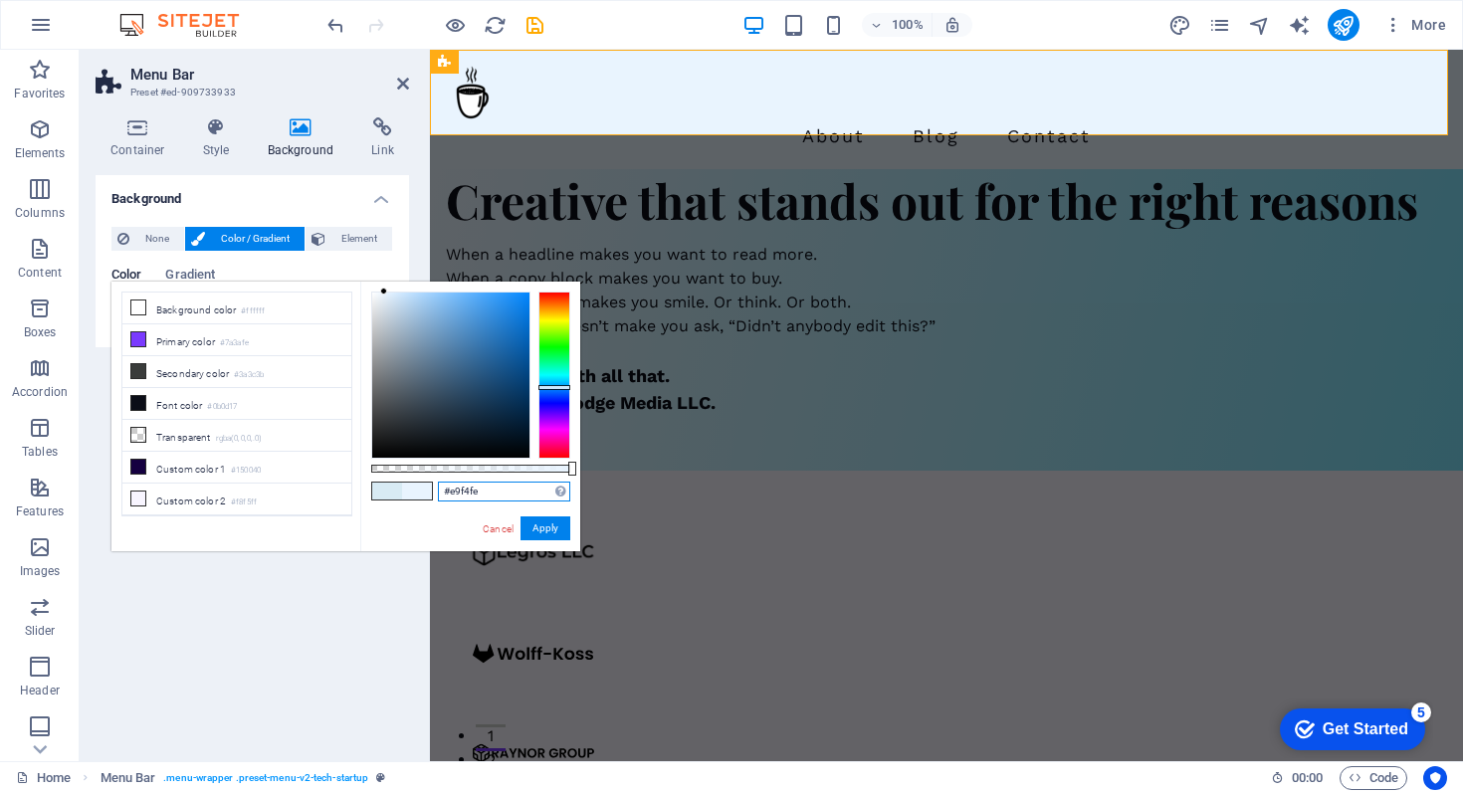
type input "#e9f4fe"
click at [545, 527] on button "Apply" at bounding box center [546, 529] width 50 height 24
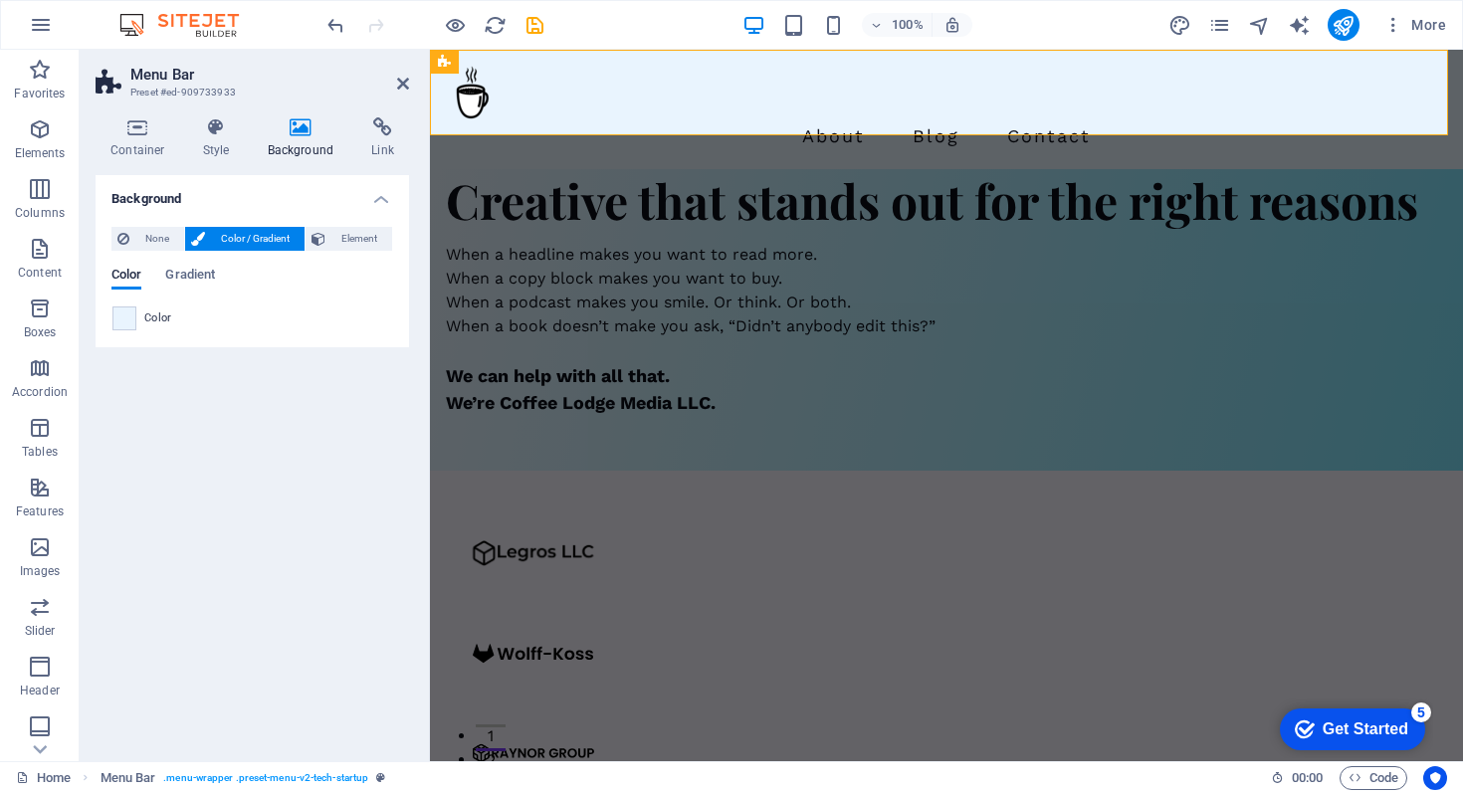
click at [415, 495] on div "Container Style Background Link Size Height Default px rem % vh vw Min. height …" at bounding box center [252, 432] width 345 height 660
drag, startPoint x: 403, startPoint y: 83, endPoint x: 324, endPoint y: 32, distance: 94.5
click at [403, 83] on icon at bounding box center [403, 84] width 12 height 16
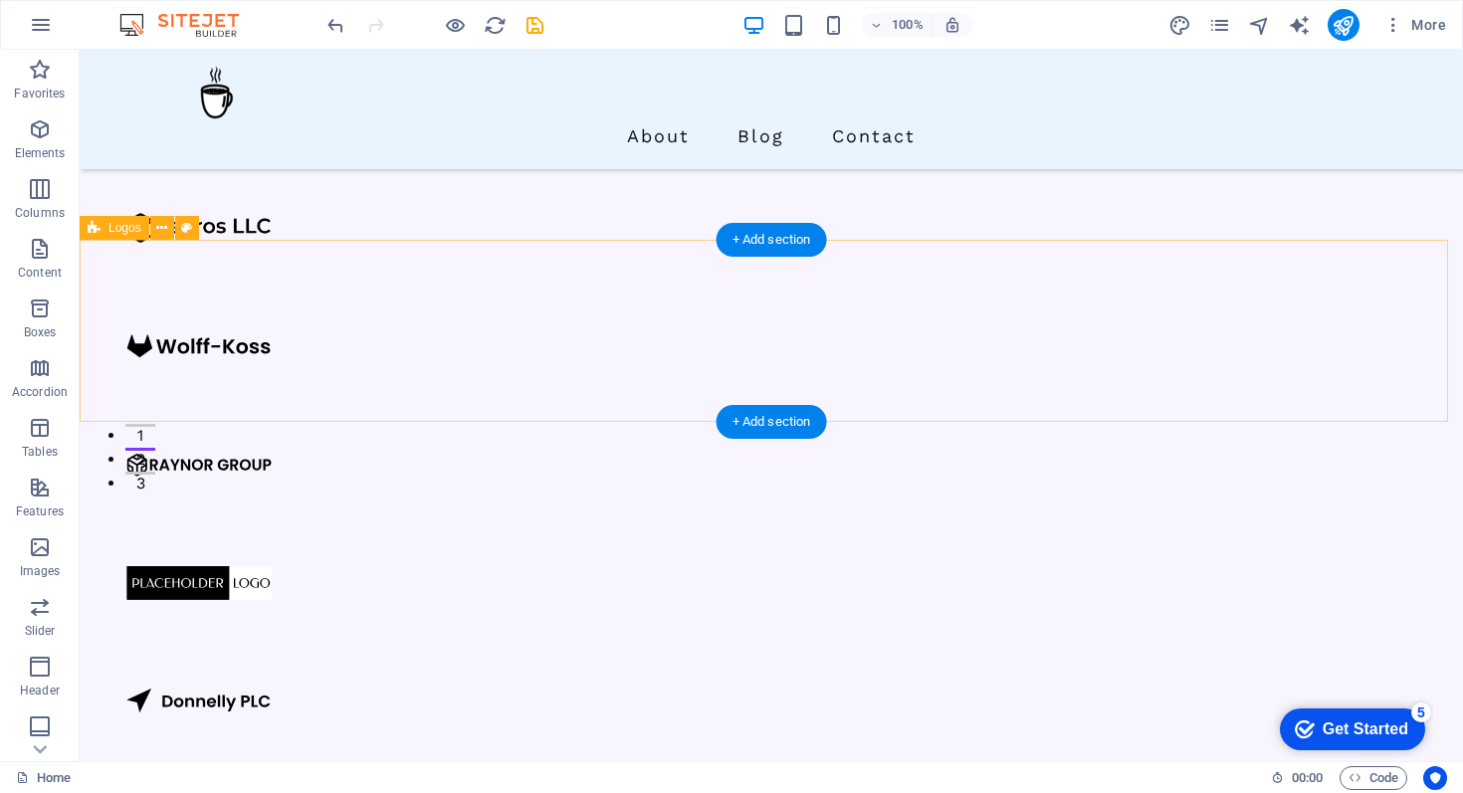
scroll to position [285, 0]
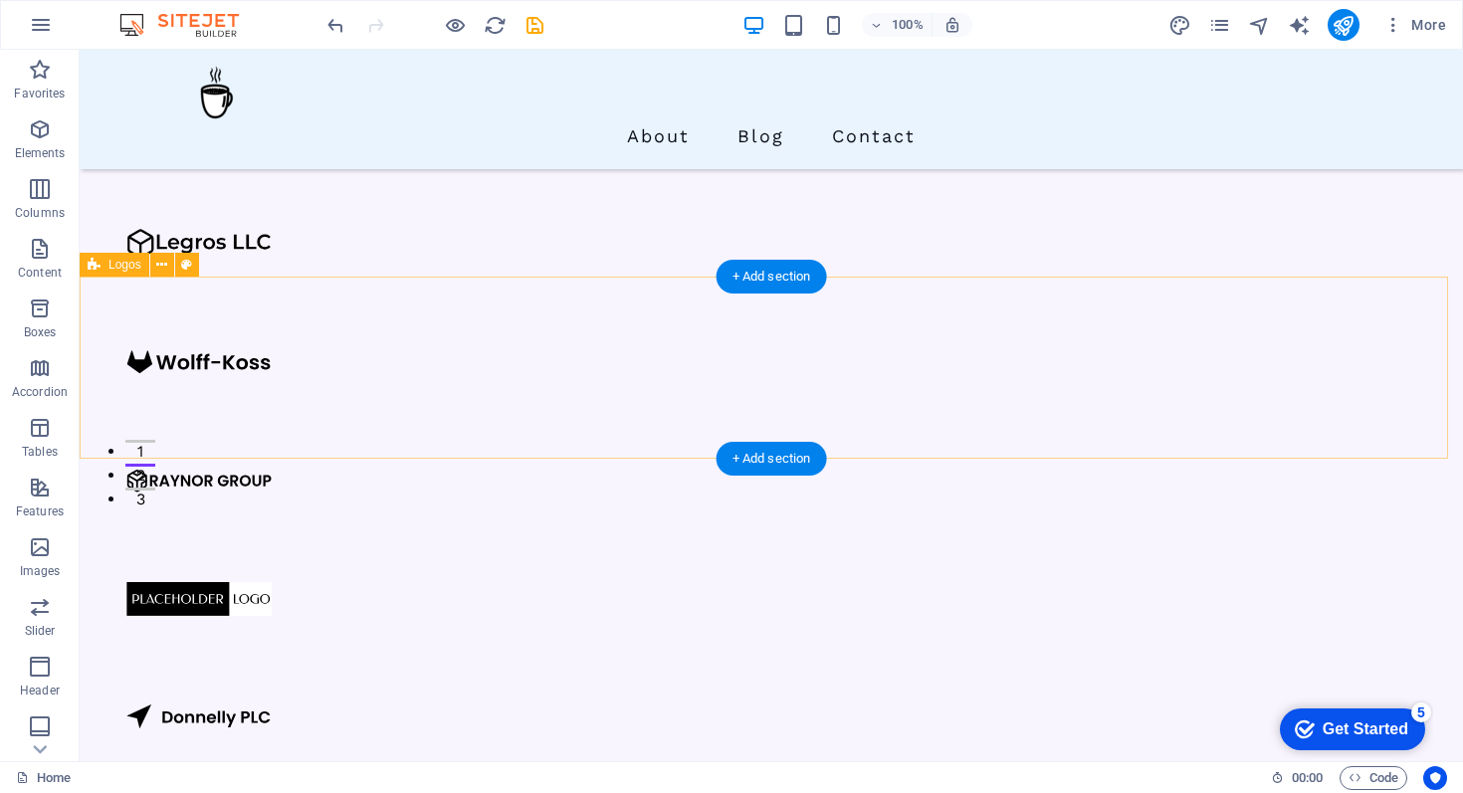
click at [168, 309] on div at bounding box center [772, 480] width 1384 height 656
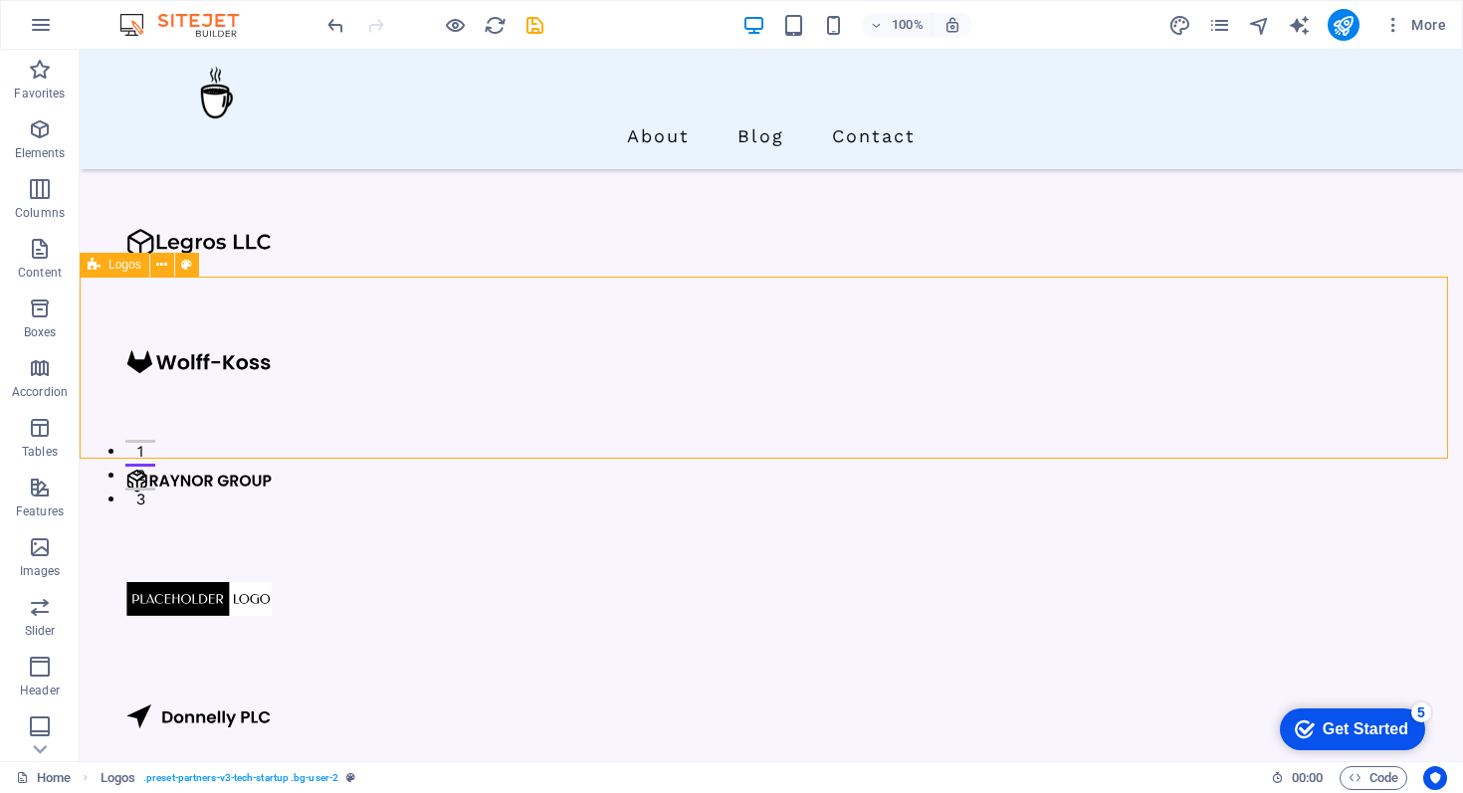
click at [112, 264] on span "Logos" at bounding box center [125, 265] width 33 height 12
click at [183, 264] on icon at bounding box center [186, 265] width 11 height 21
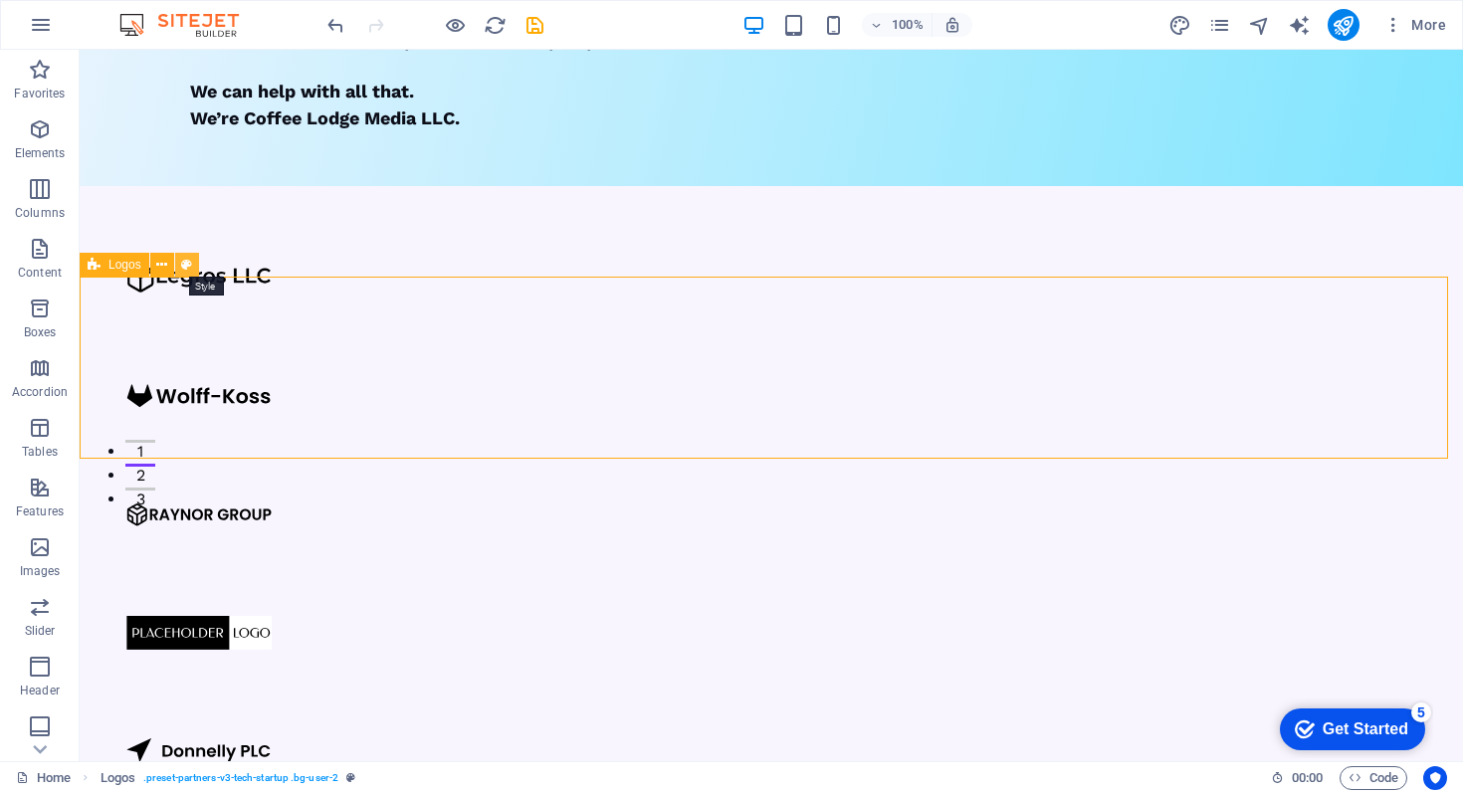
select select "rem"
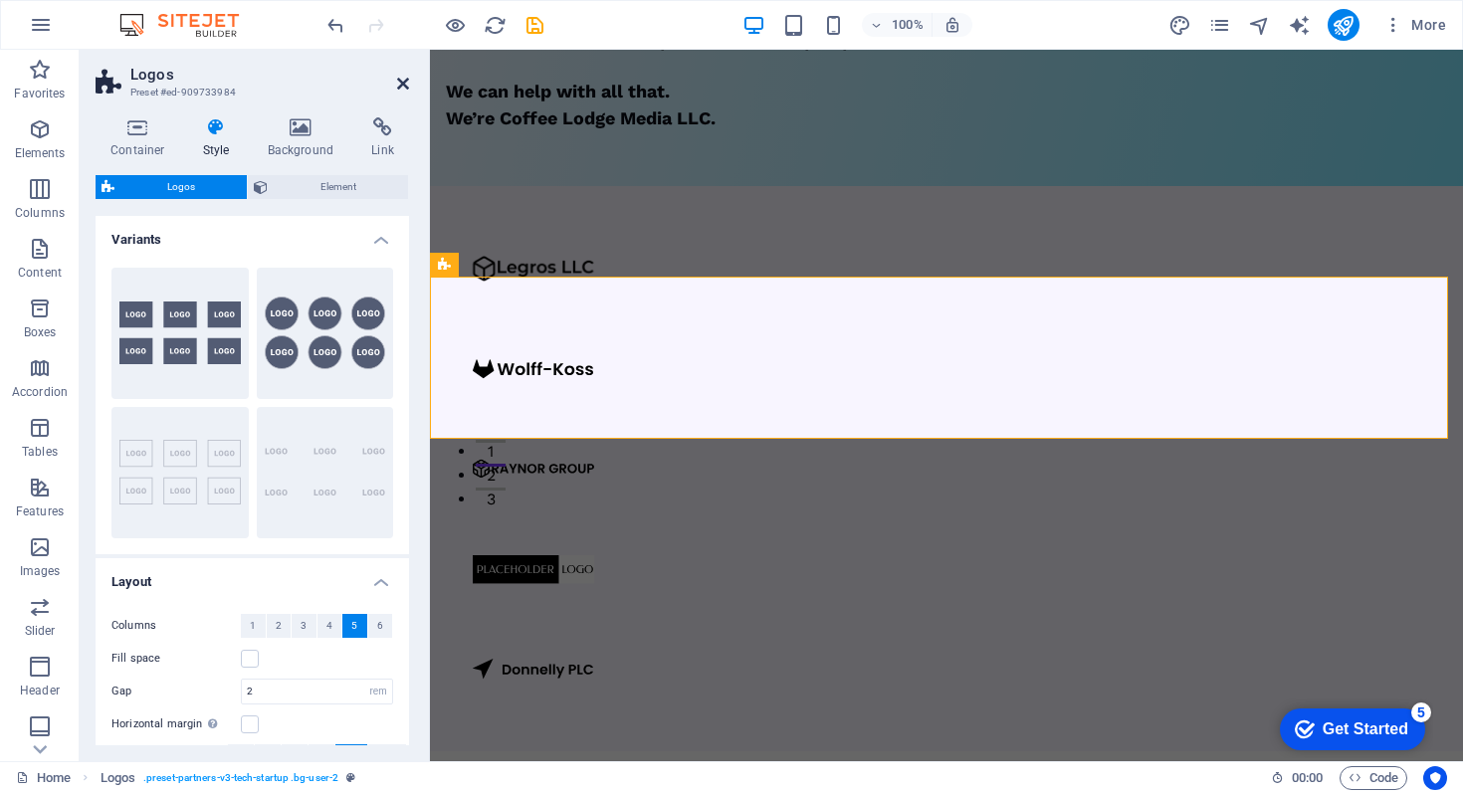
click at [403, 84] on icon at bounding box center [403, 84] width 12 height 16
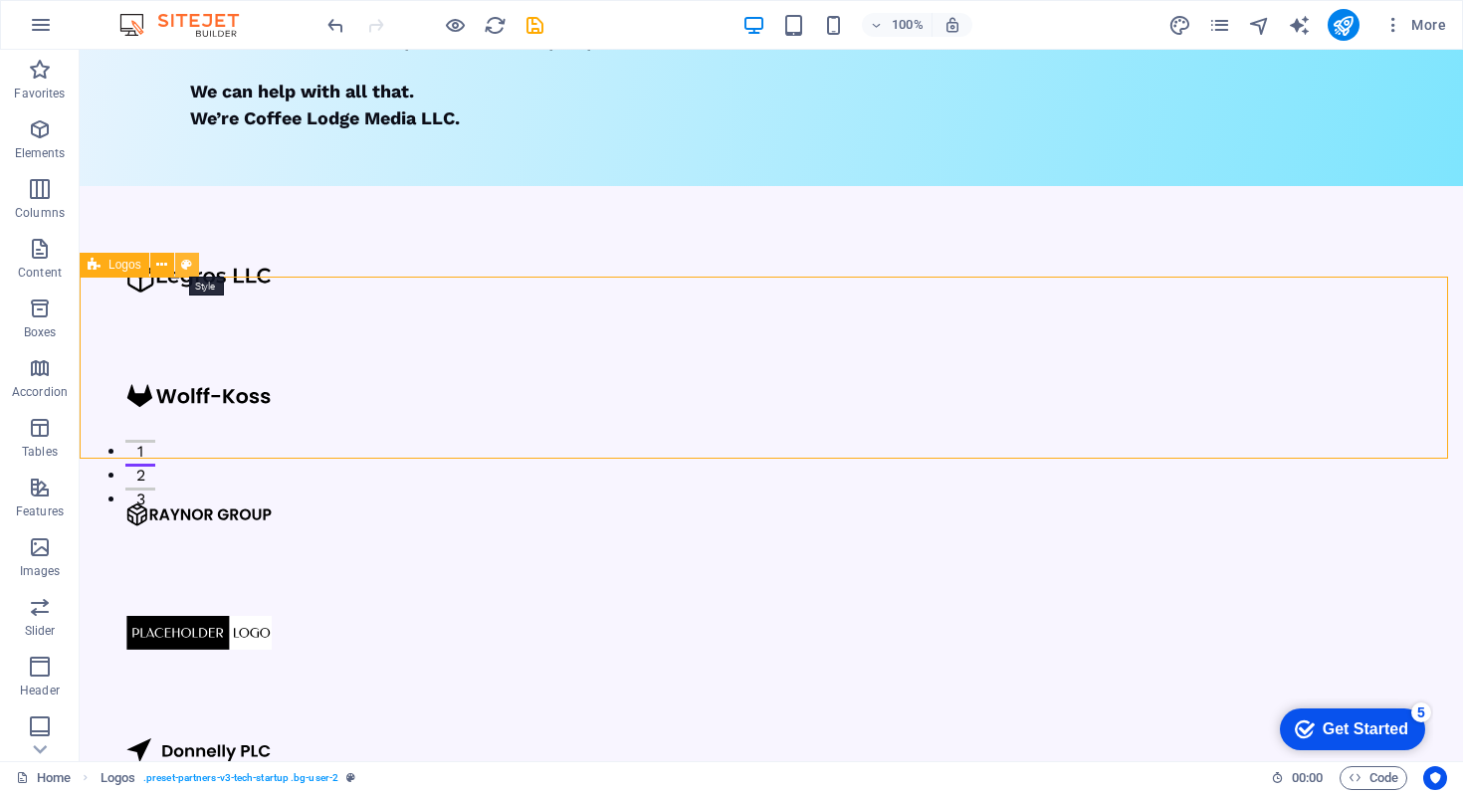
click at [188, 266] on icon at bounding box center [186, 265] width 11 height 21
select select "rem"
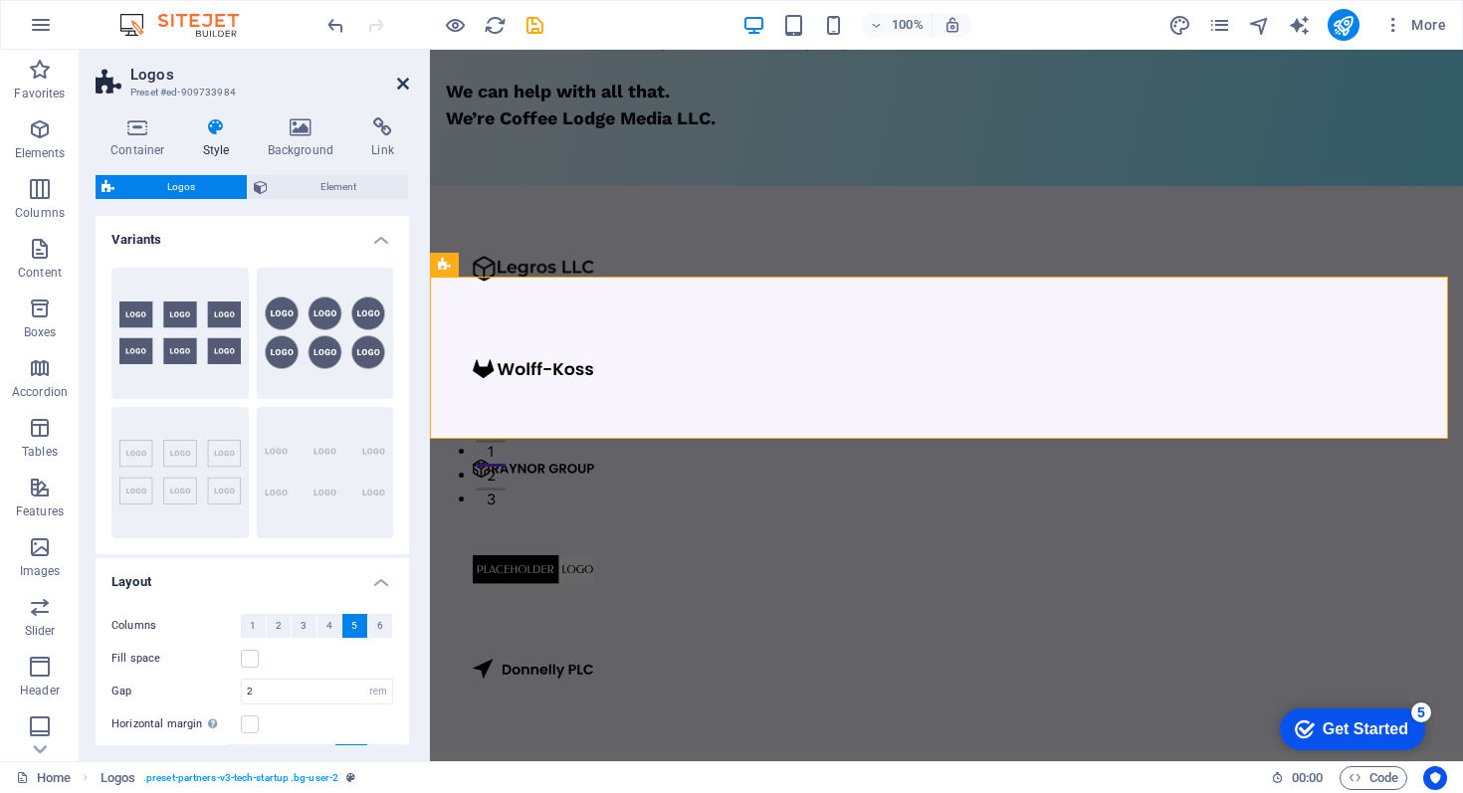
click at [399, 84] on icon at bounding box center [403, 84] width 12 height 16
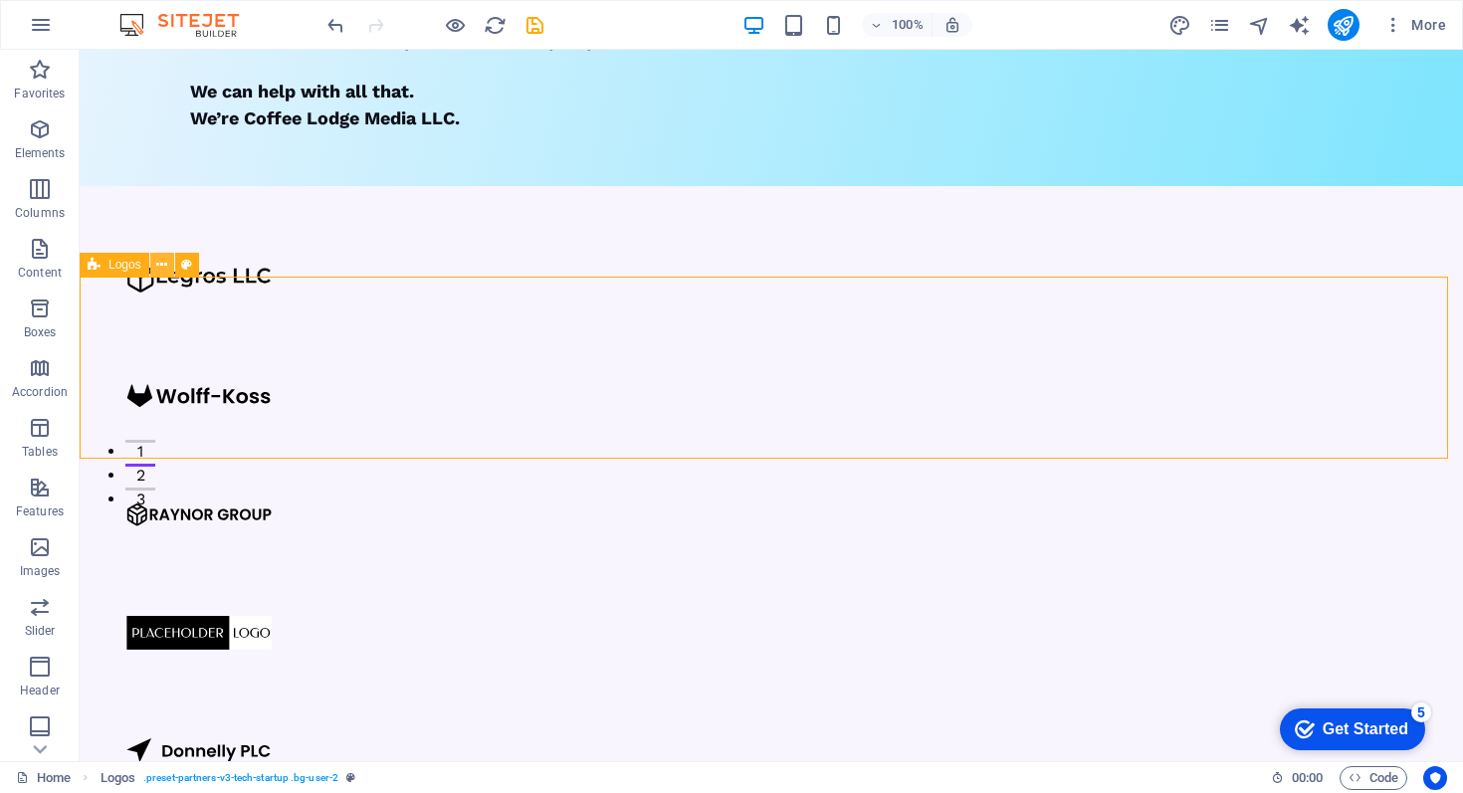
click at [164, 264] on icon at bounding box center [161, 265] width 11 height 21
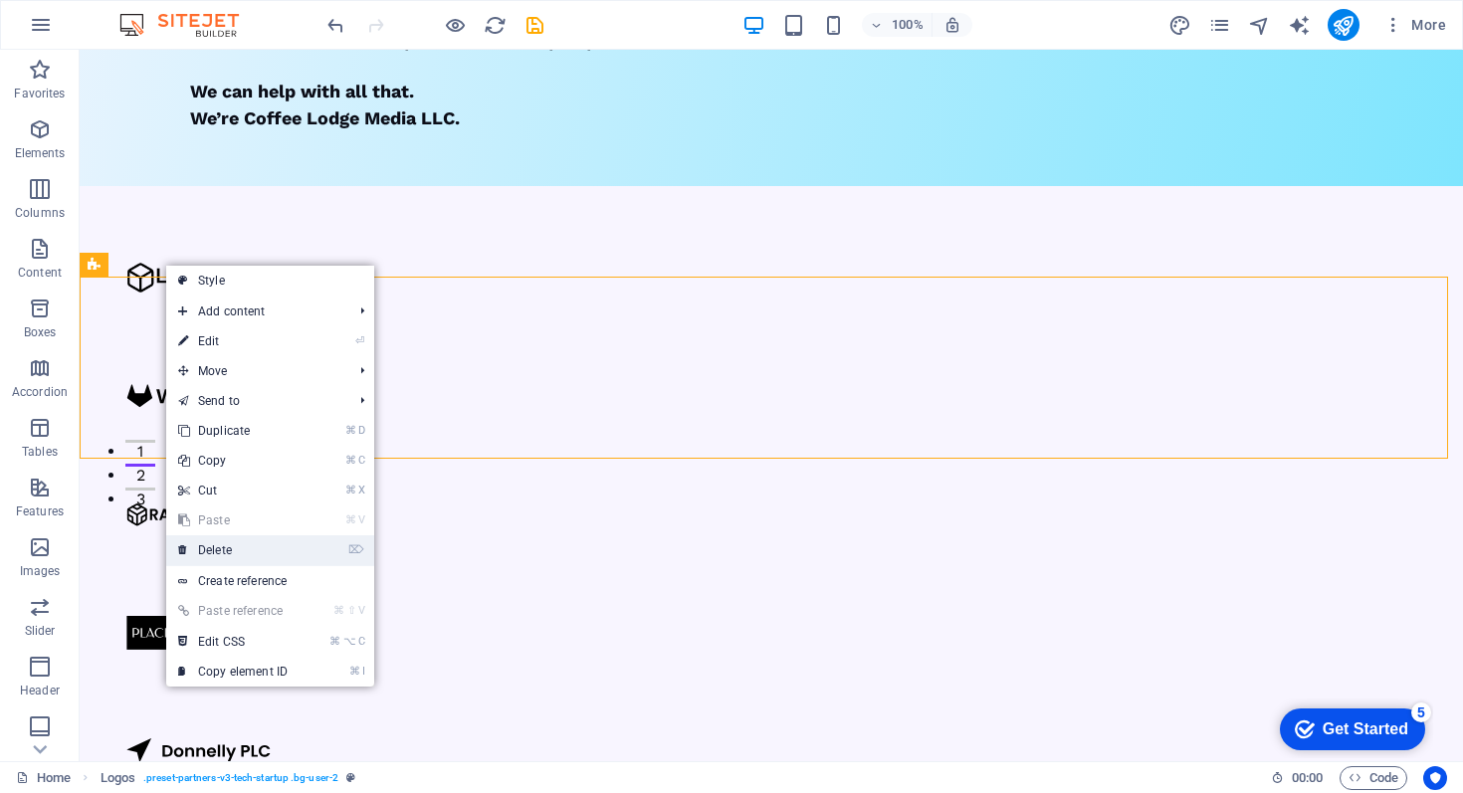
click at [216, 551] on link "⌦ Delete" at bounding box center [232, 551] width 133 height 30
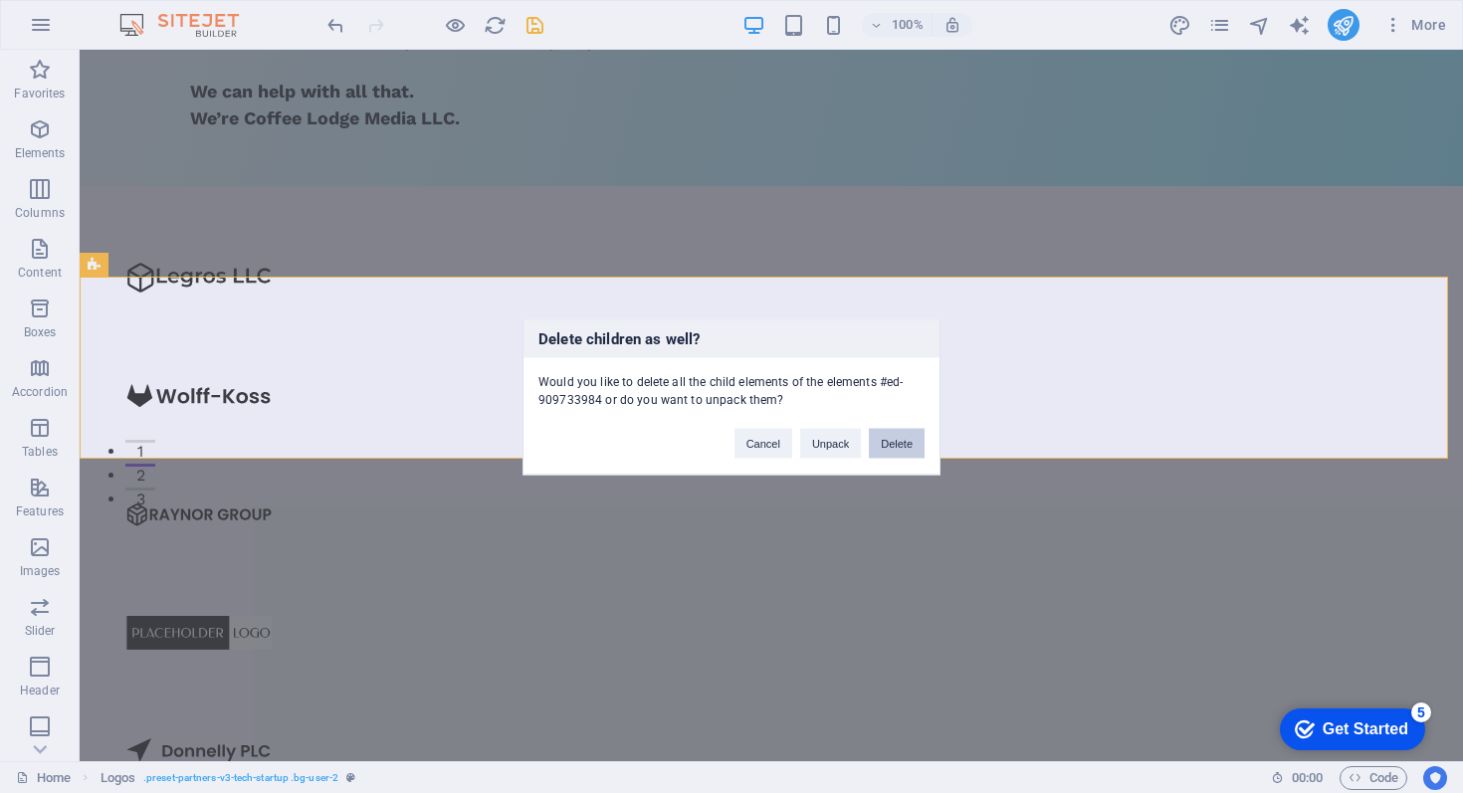
drag, startPoint x: 911, startPoint y: 450, endPoint x: 831, endPoint y: 400, distance: 93.9
click at [911, 450] on button "Delete" at bounding box center [897, 443] width 56 height 30
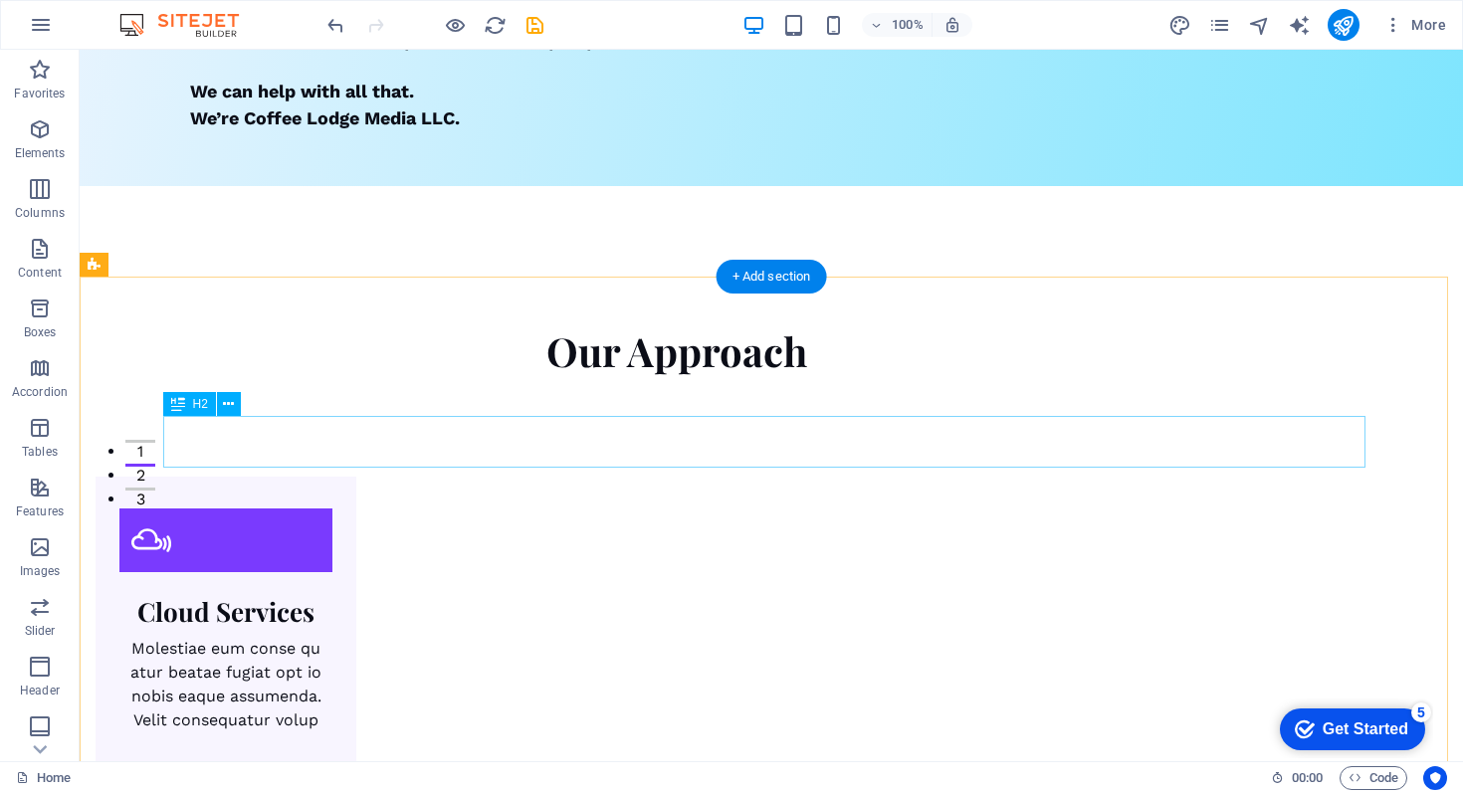
drag, startPoint x: 253, startPoint y: 434, endPoint x: 246, endPoint y: 422, distance: 13.8
click at [253, 377] on div "Our Approach" at bounding box center [677, 352] width 1203 height 52
click at [231, 405] on icon at bounding box center [228, 404] width 11 height 21
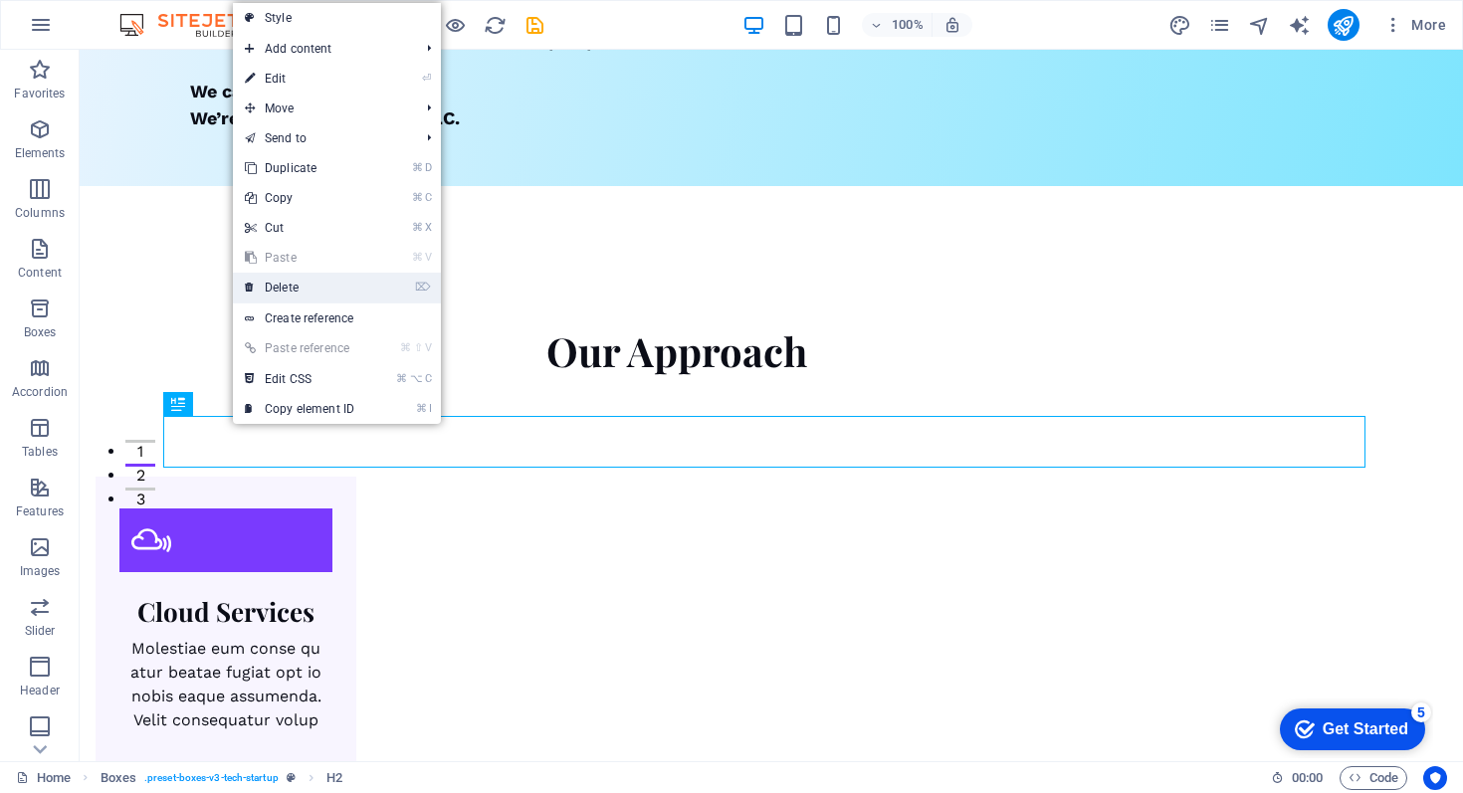
click at [288, 291] on link "⌦ Delete" at bounding box center [299, 288] width 133 height 30
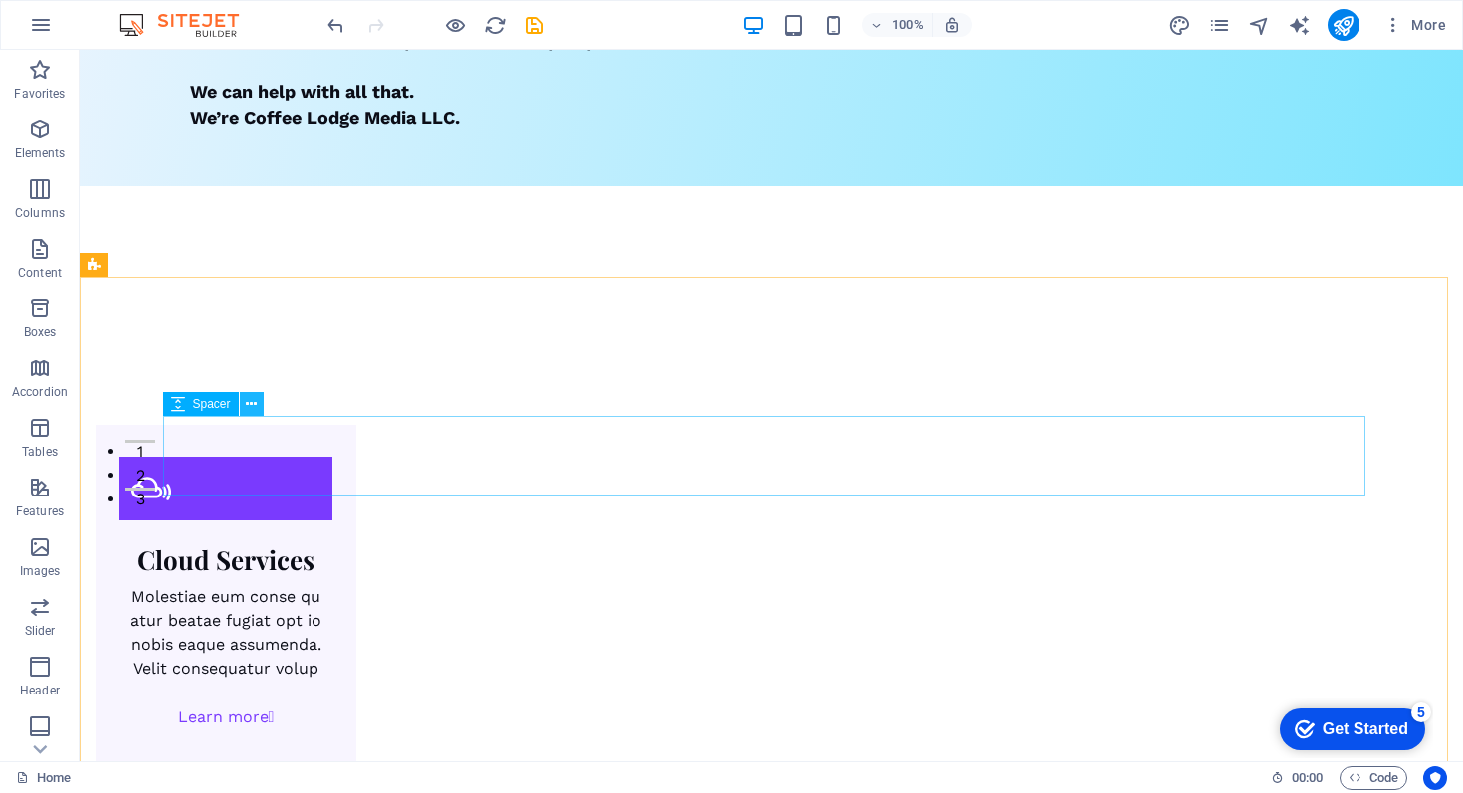
click at [253, 402] on icon at bounding box center [251, 404] width 11 height 21
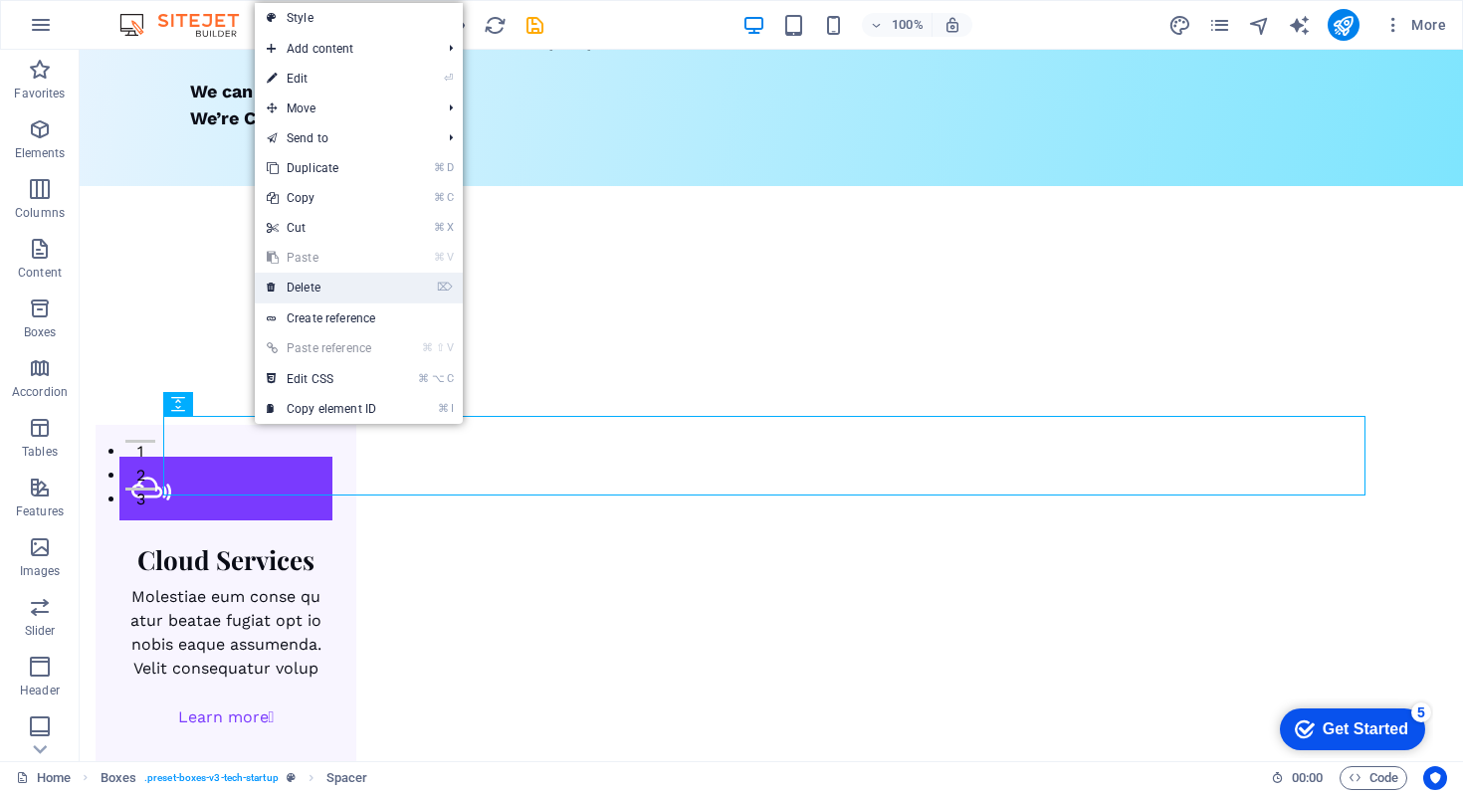
click at [323, 288] on link "⌦ Delete" at bounding box center [321, 288] width 133 height 30
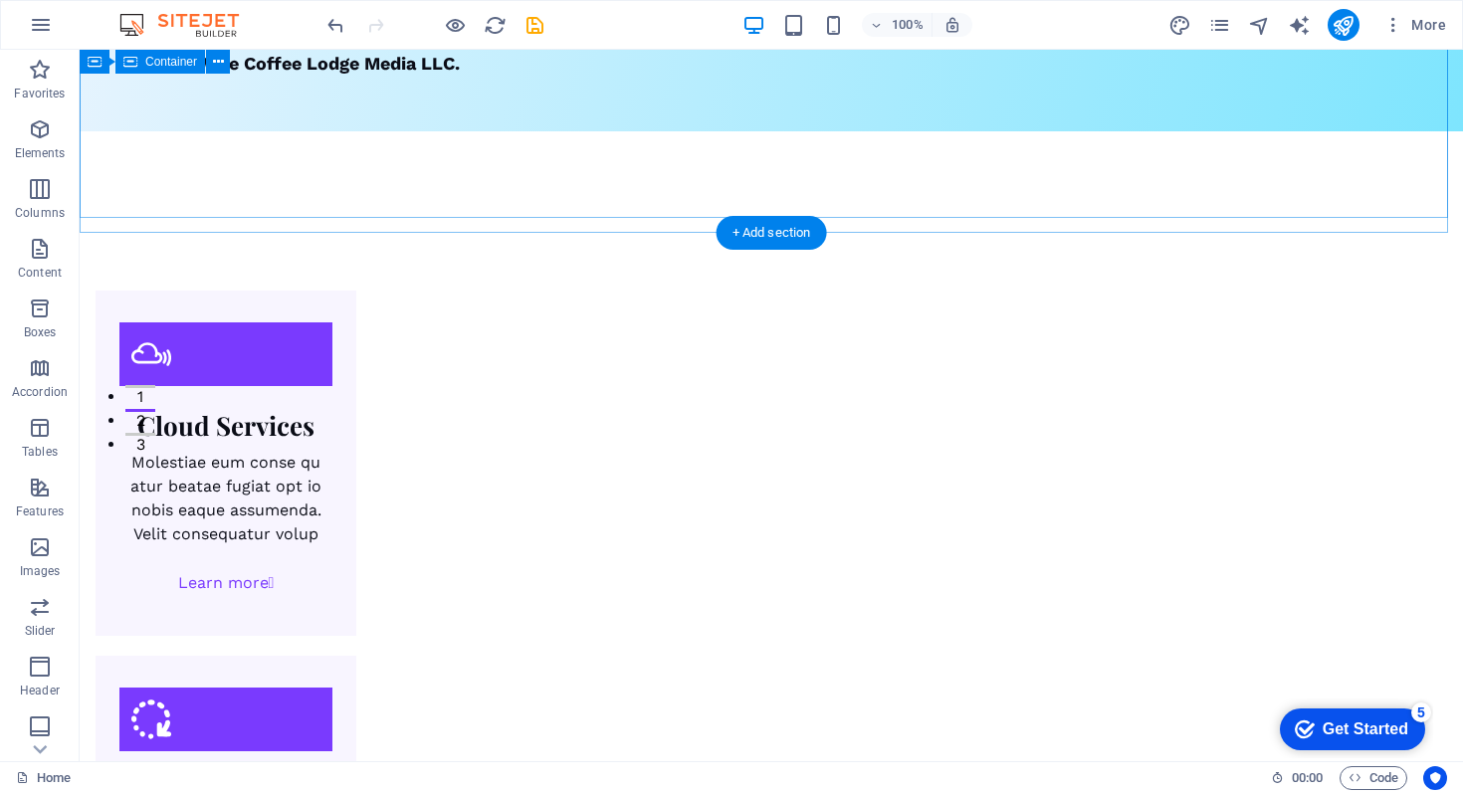
scroll to position [341, 0]
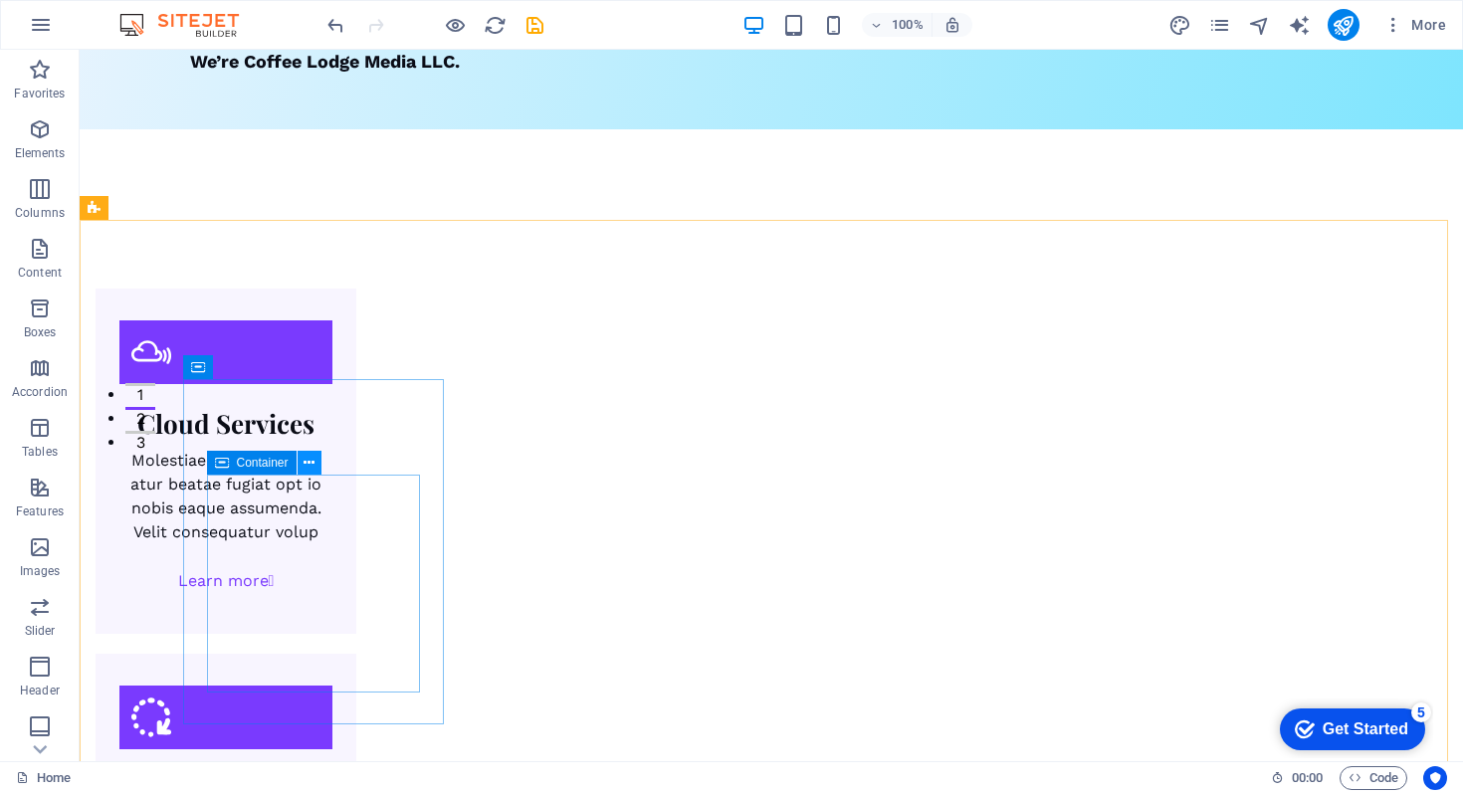
click at [302, 459] on button at bounding box center [310, 463] width 24 height 24
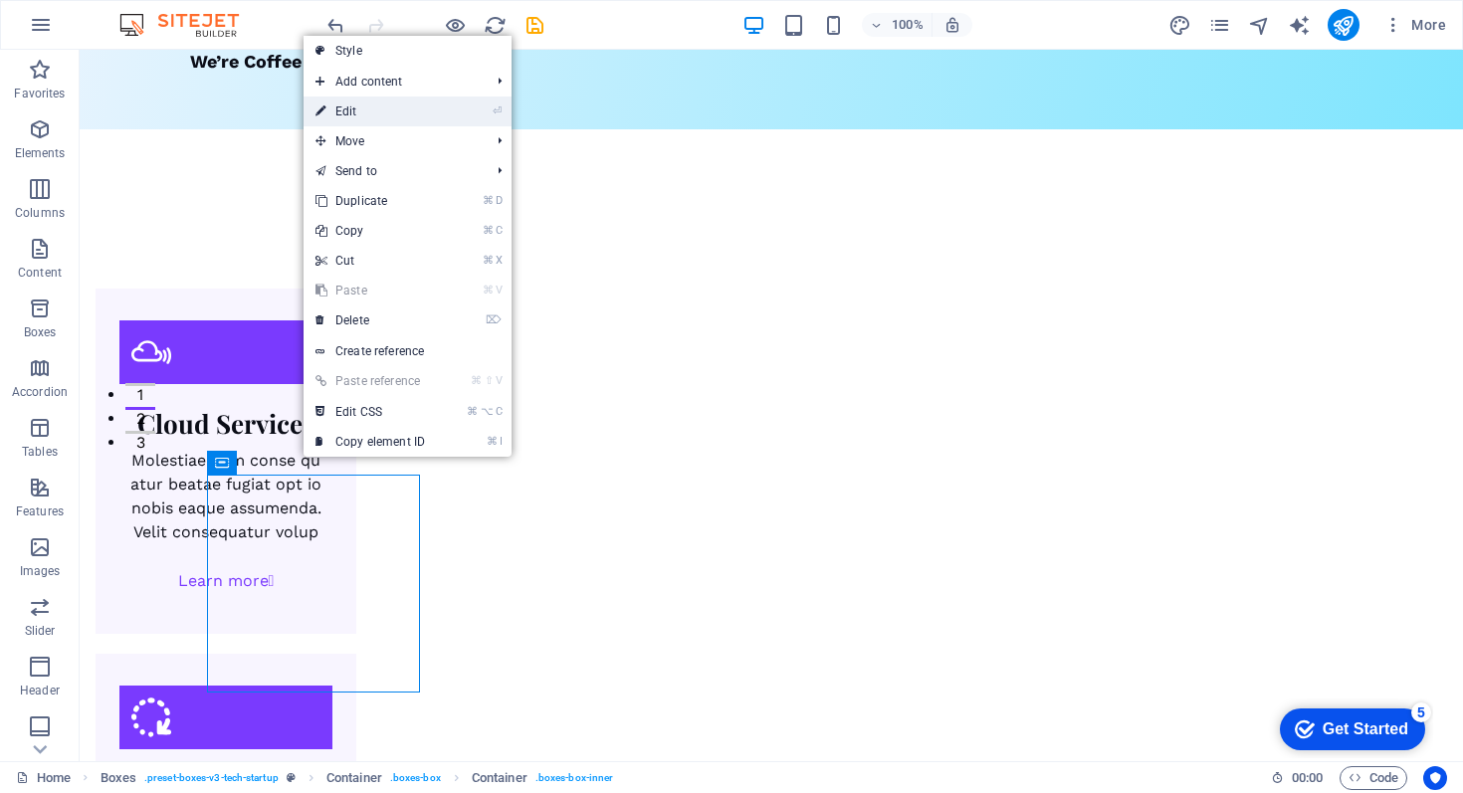
click at [368, 112] on link "⏎ Edit" at bounding box center [370, 112] width 133 height 30
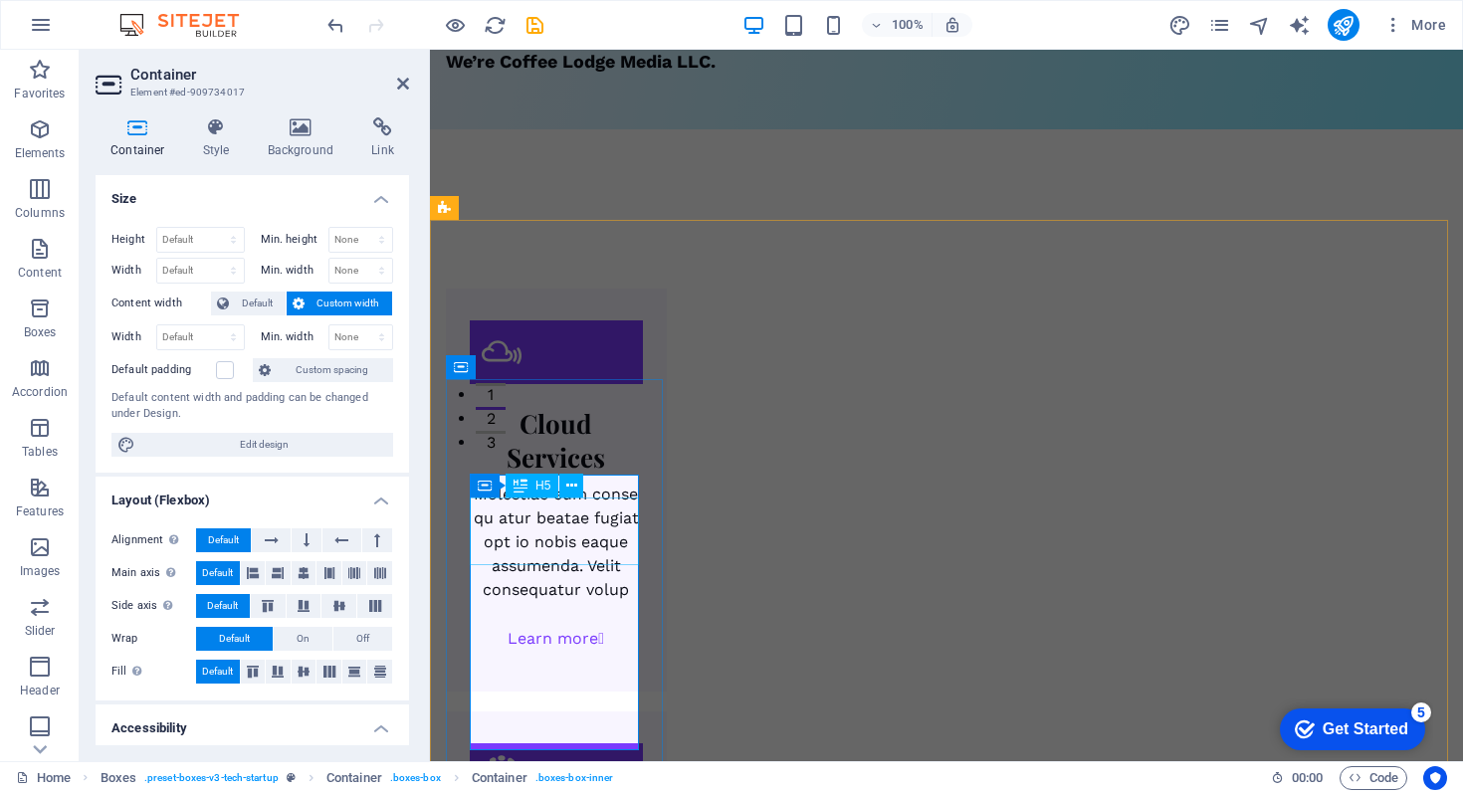
click at [525, 475] on div "Cloud Services" at bounding box center [556, 441] width 173 height 68
click at [537, 475] on div "Cloud Services" at bounding box center [556, 441] width 173 height 68
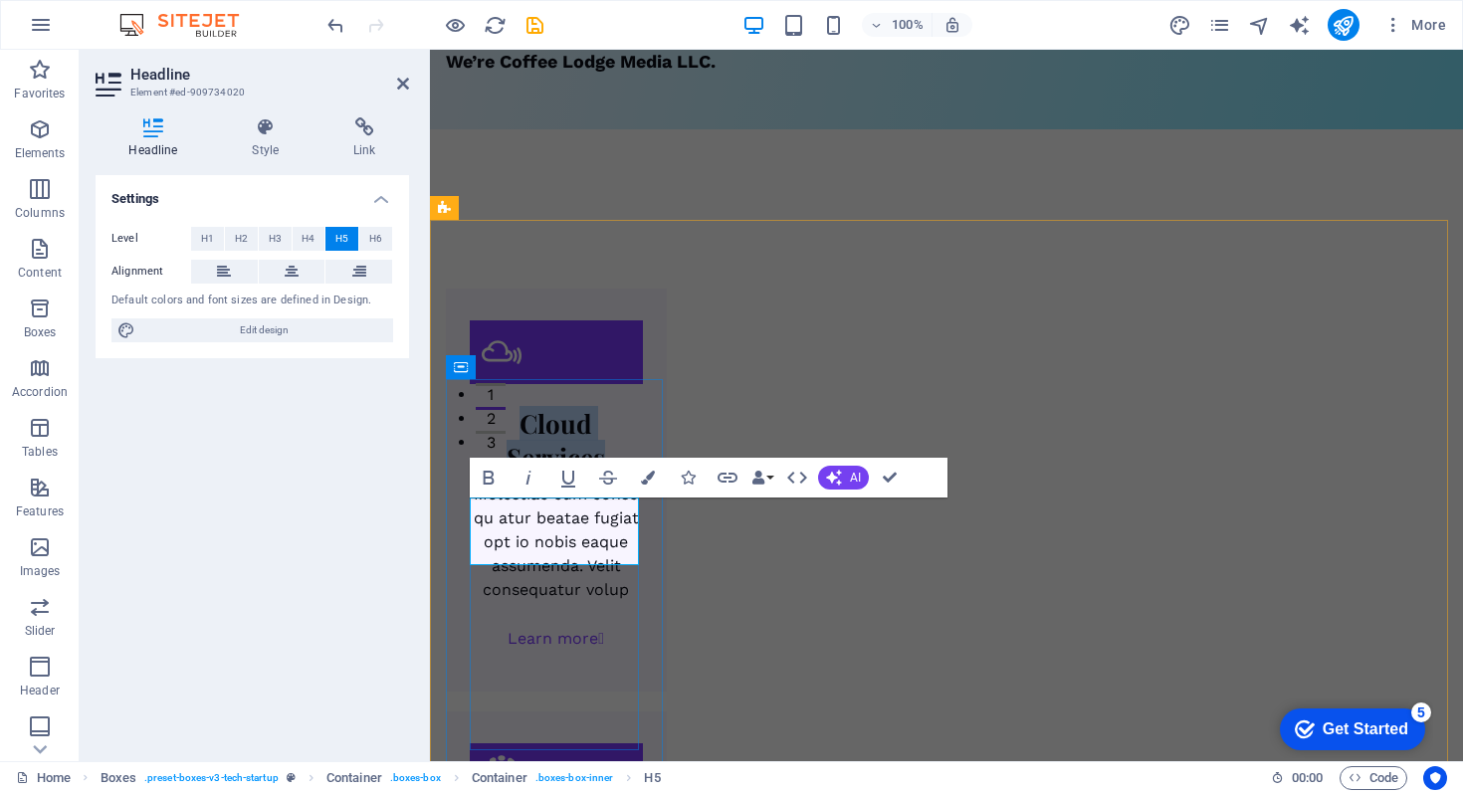
click at [537, 475] on h5 "Cloud Services" at bounding box center [556, 441] width 173 height 68
drag, startPoint x: 537, startPoint y: 516, endPoint x: 618, endPoint y: 556, distance: 90.8
click at [618, 475] on h5 "Cloud Services" at bounding box center [556, 441] width 173 height 68
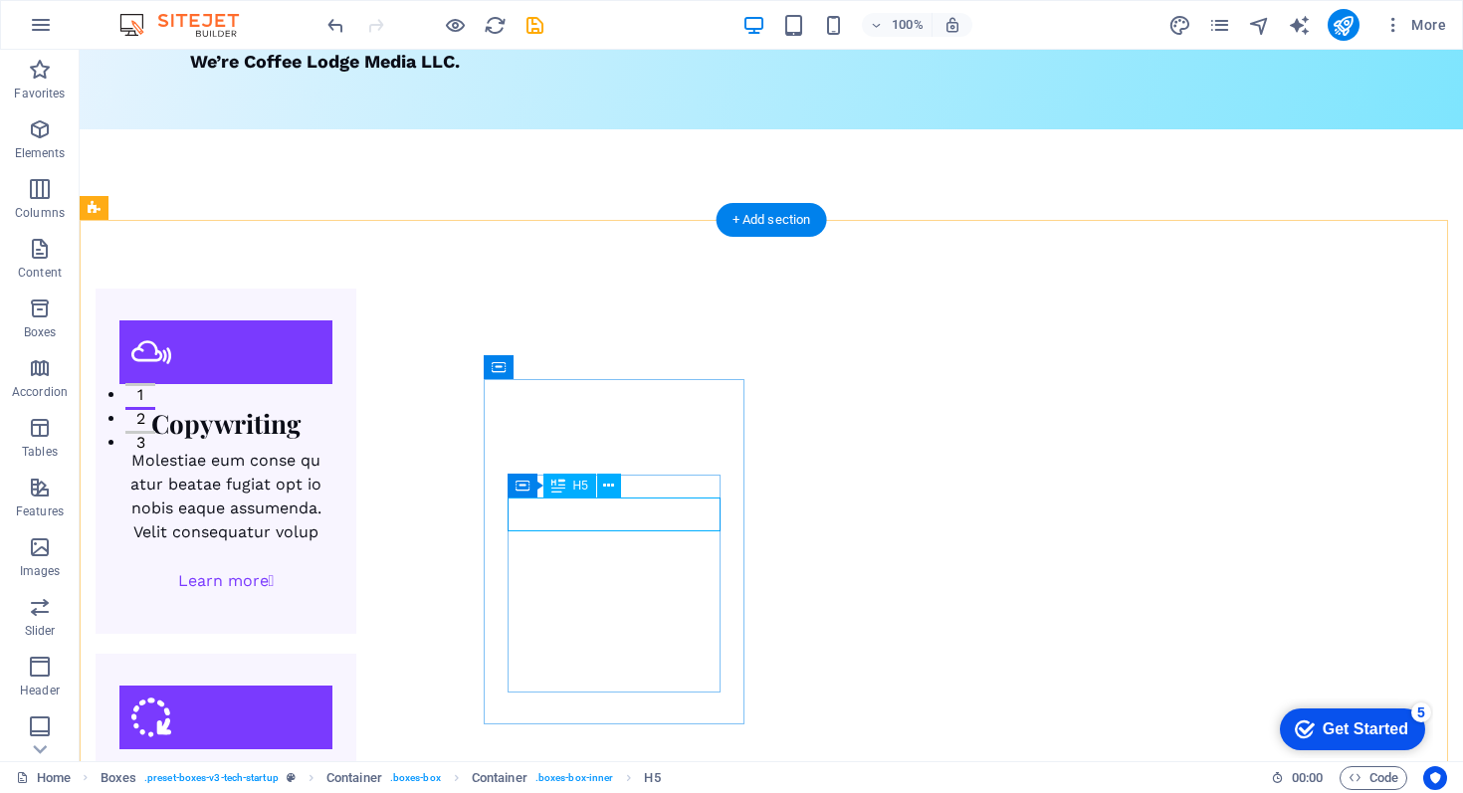
click at [333, 773] on div "Innovative Tech" at bounding box center [225, 790] width 213 height 34
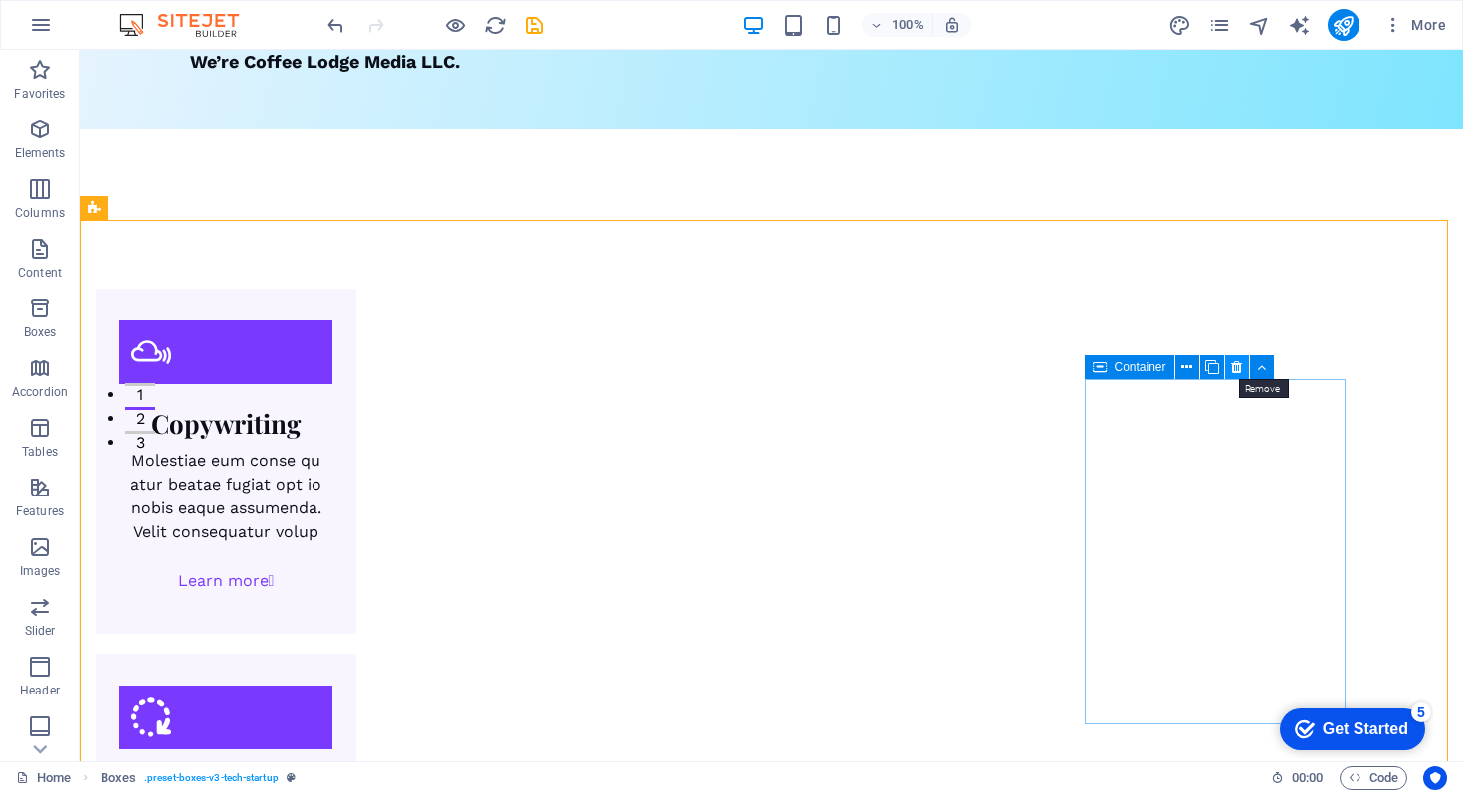
click at [1232, 366] on icon at bounding box center [1237, 367] width 11 height 21
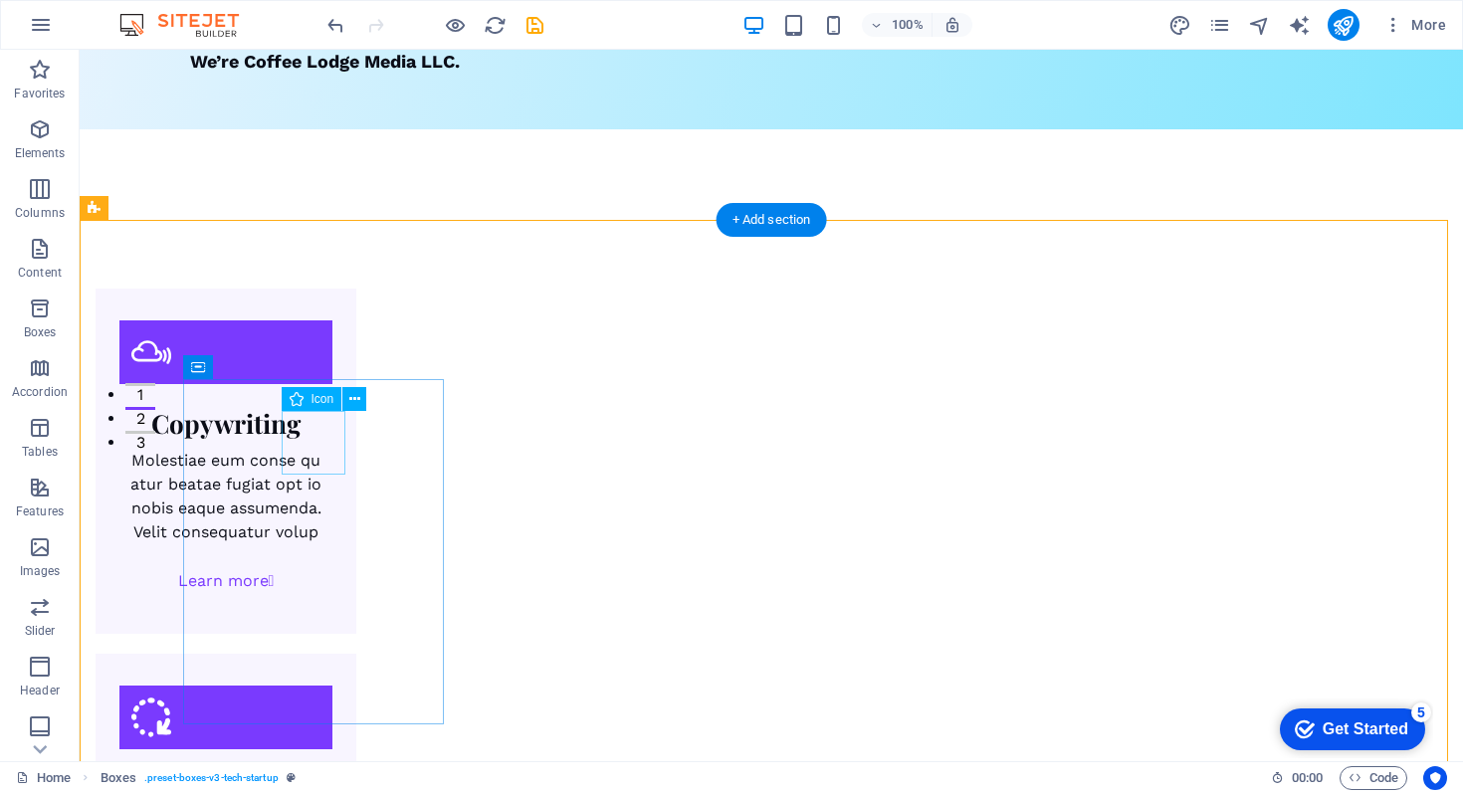
click at [325, 384] on figure at bounding box center [225, 353] width 213 height 64
click at [323, 402] on span "Icon" at bounding box center [323, 399] width 23 height 12
click at [350, 396] on icon at bounding box center [354, 399] width 11 height 21
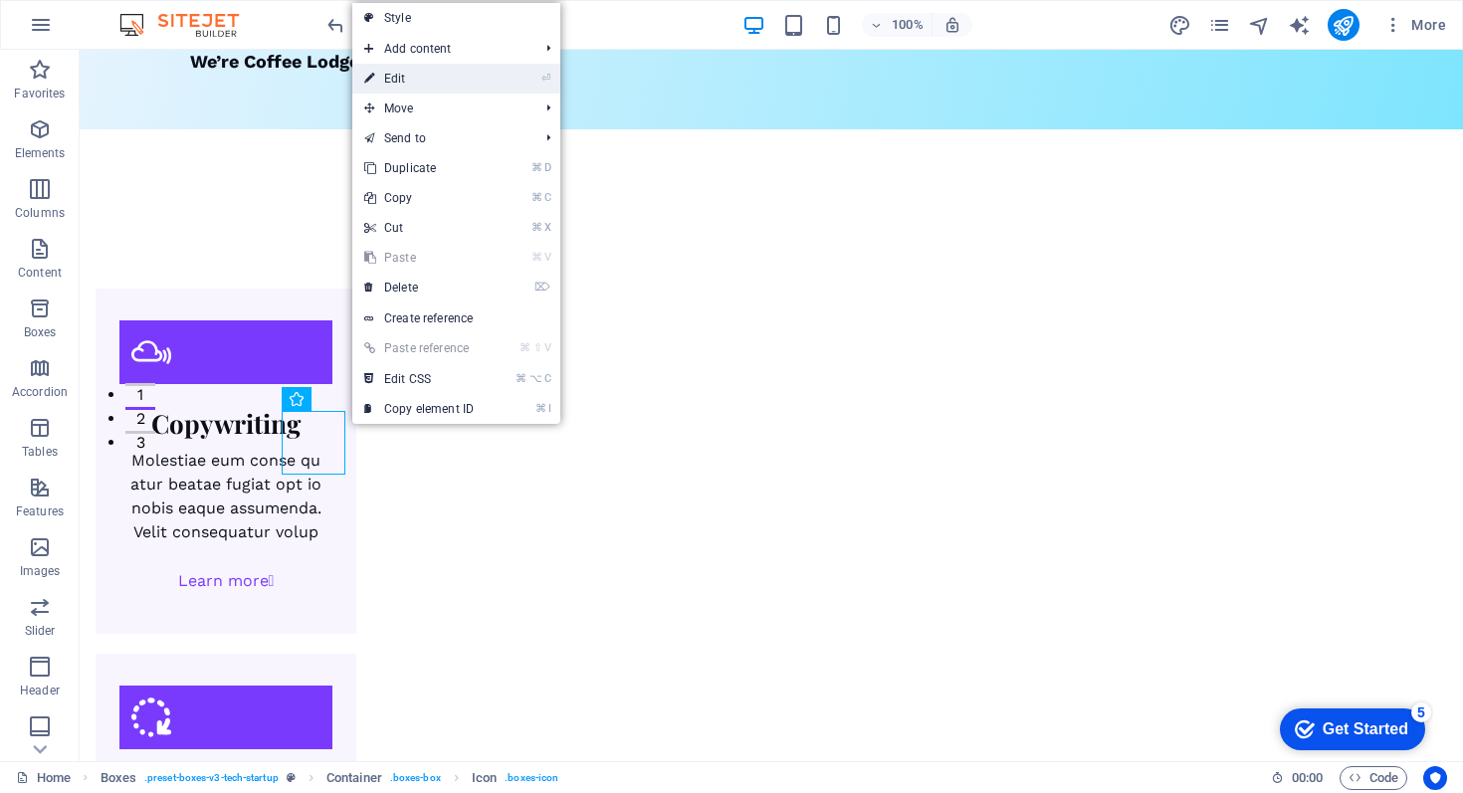
click at [403, 78] on link "⏎ Edit" at bounding box center [418, 79] width 133 height 30
select select "xMidYMid"
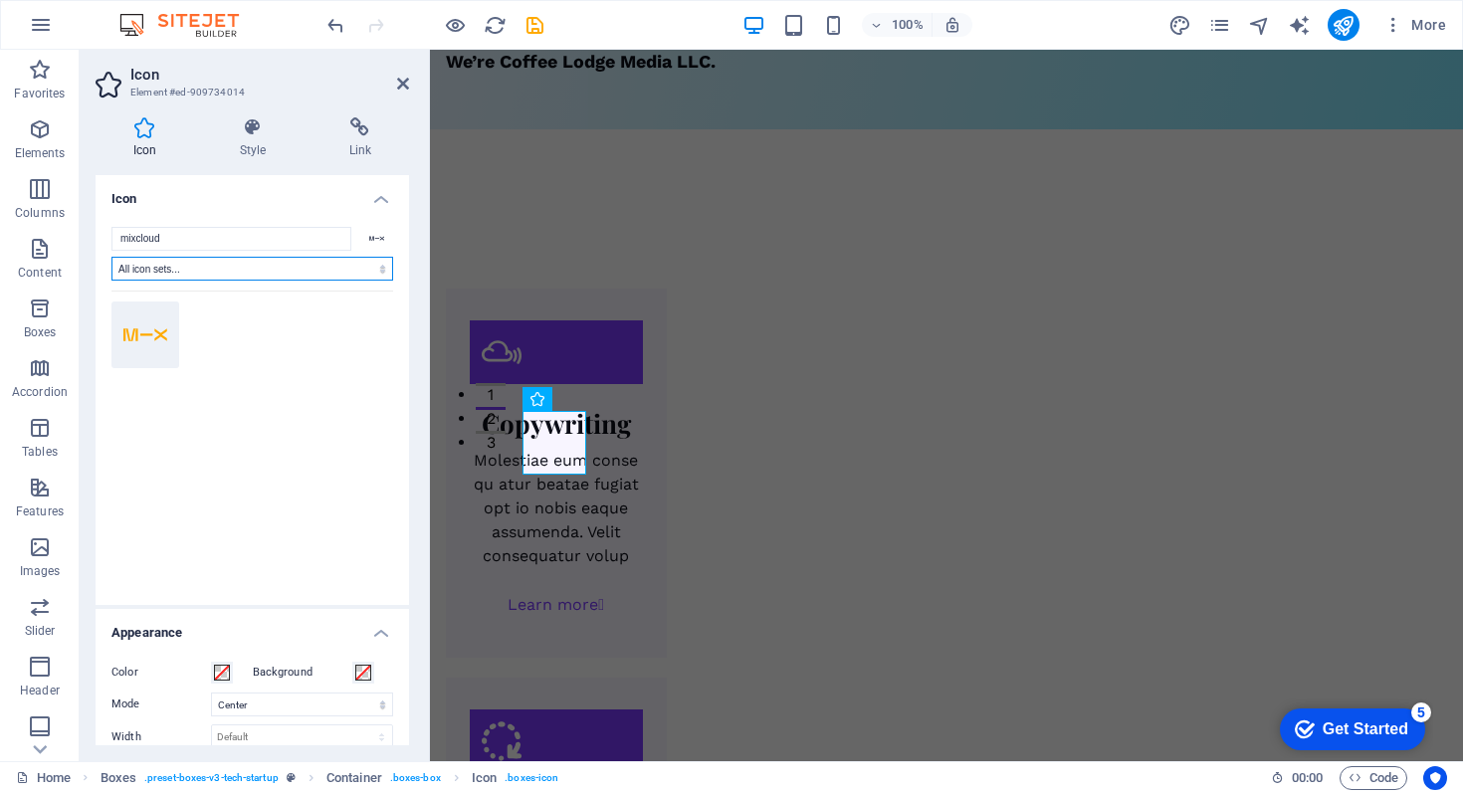
click at [260, 273] on select "All icon sets... IcoFont Ionicons FontAwesome Brands FontAwesome Duotone FontAw…" at bounding box center [253, 269] width 282 height 24
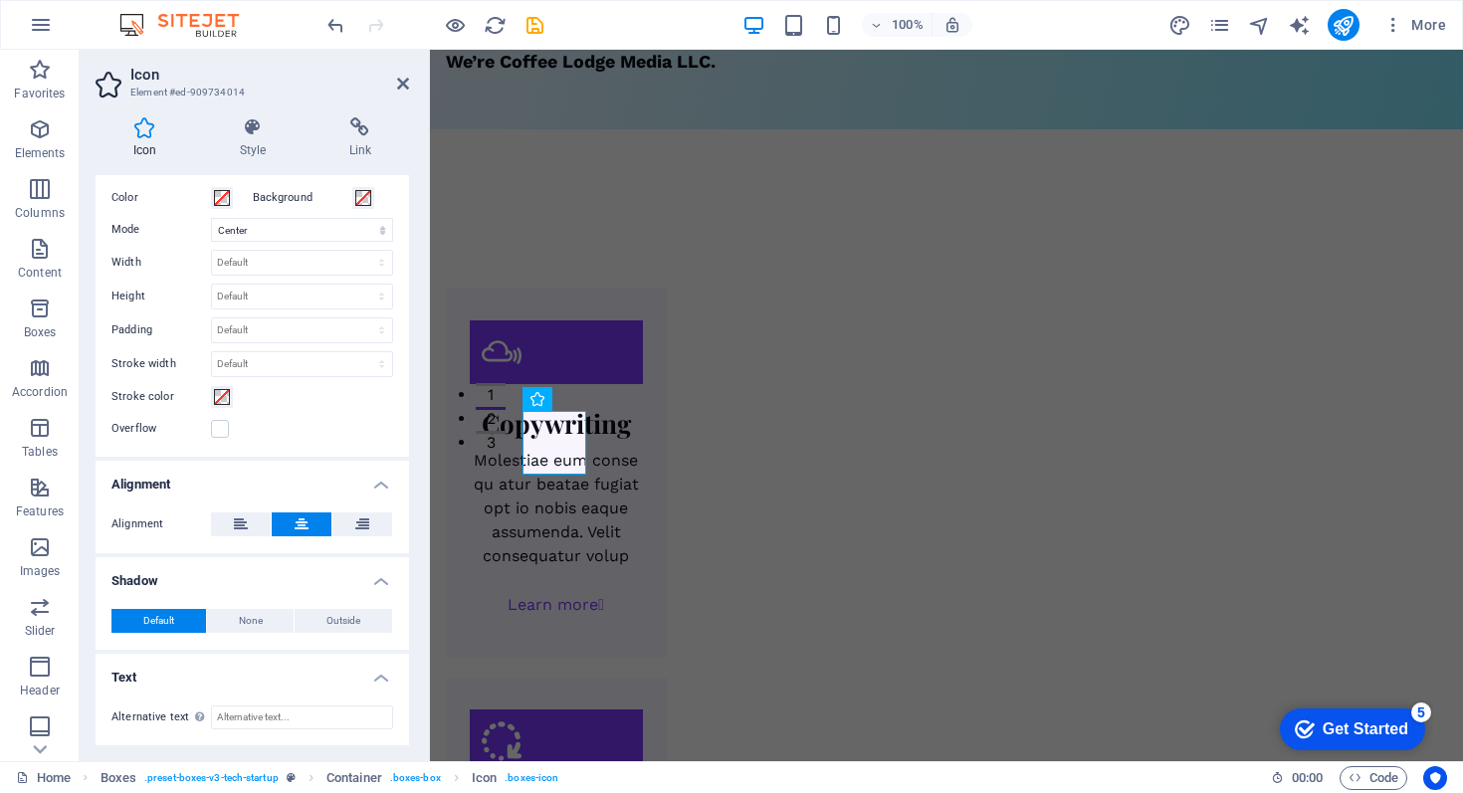
scroll to position [0, 0]
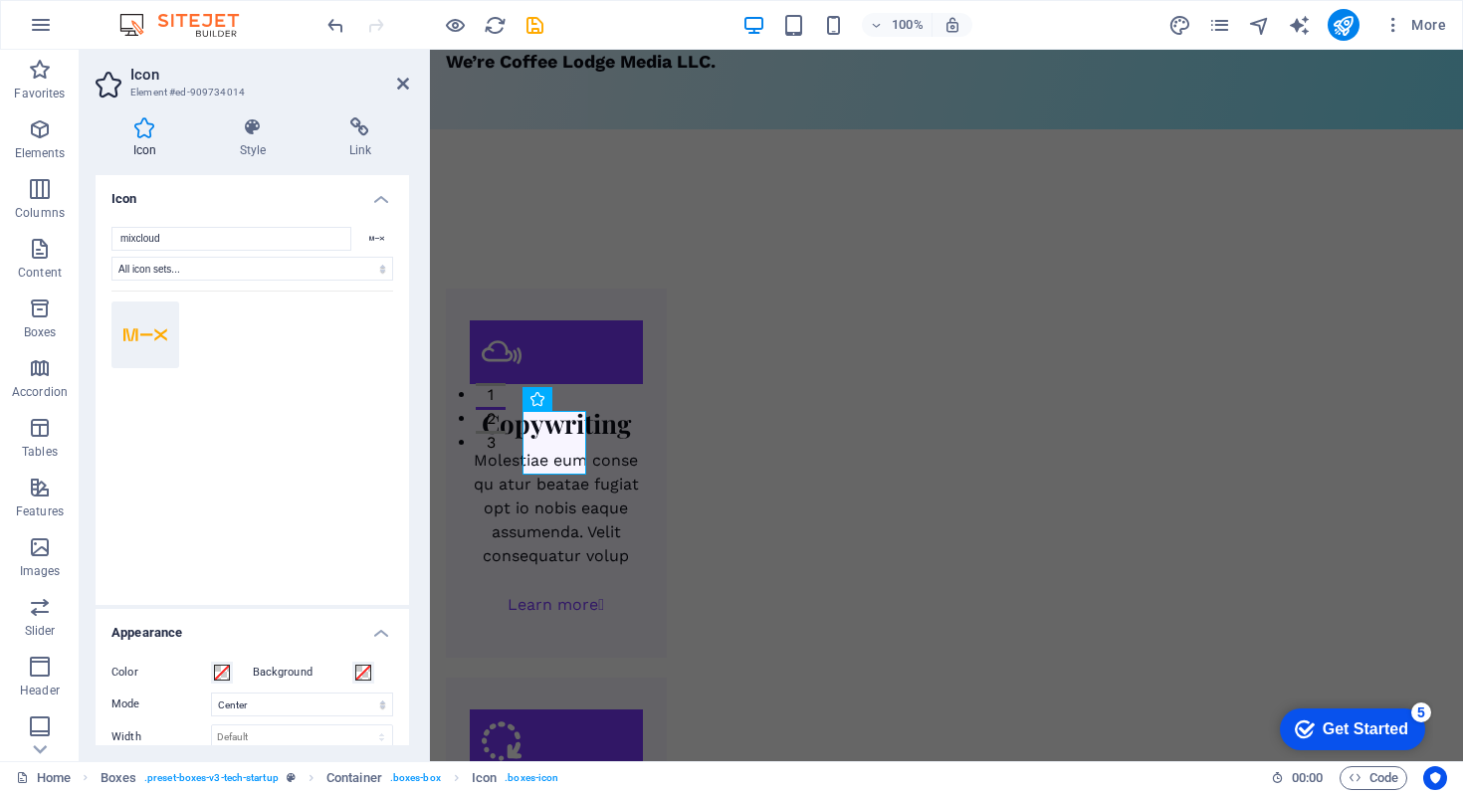
click at [146, 340] on icon at bounding box center [145, 335] width 44 height 35
click at [329, 245] on input "mixcloud" at bounding box center [232, 239] width 240 height 24
click at [371, 239] on icon at bounding box center [377, 238] width 16 height 13
click at [252, 125] on icon at bounding box center [253, 127] width 102 height 20
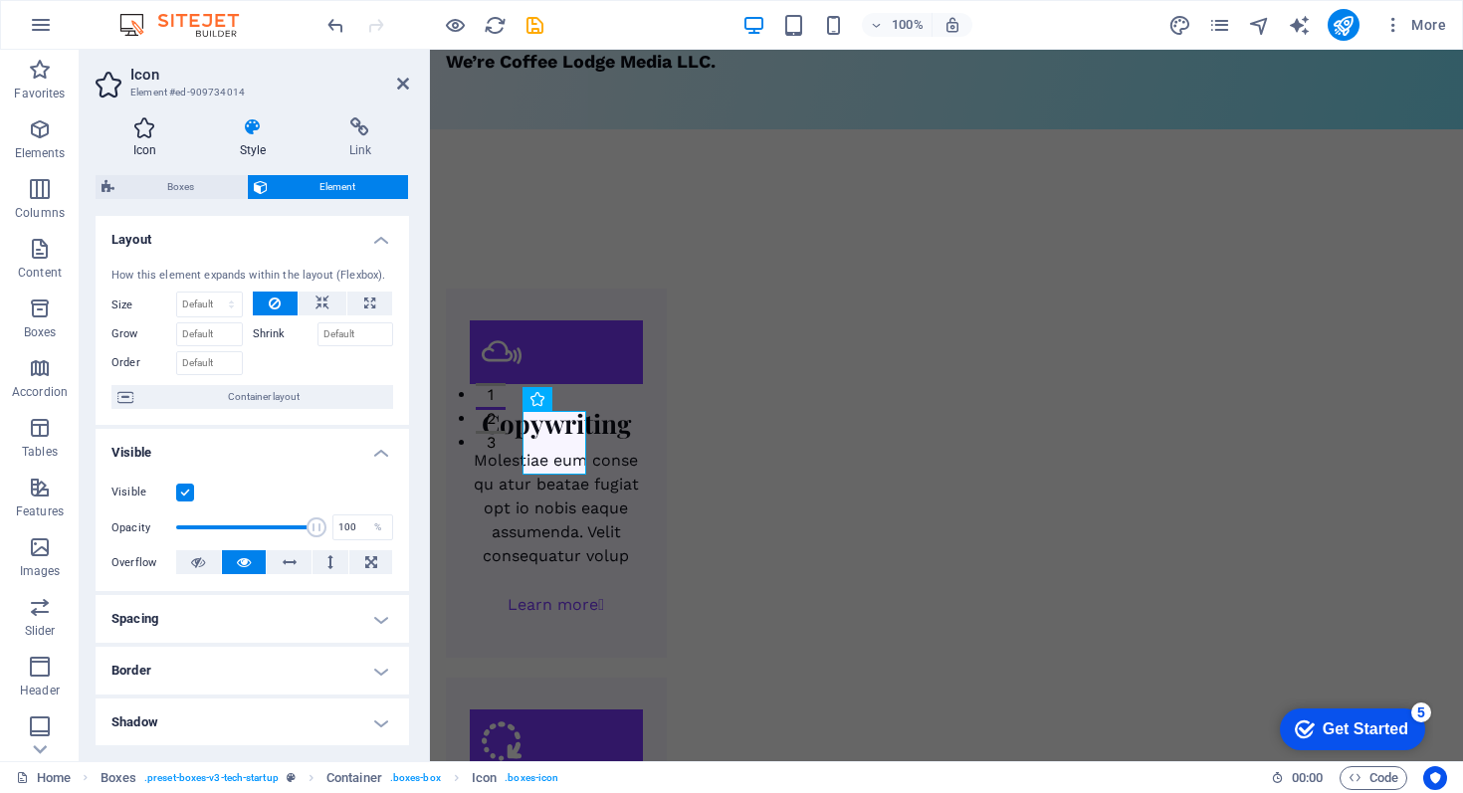
click at [157, 126] on icon at bounding box center [145, 127] width 99 height 20
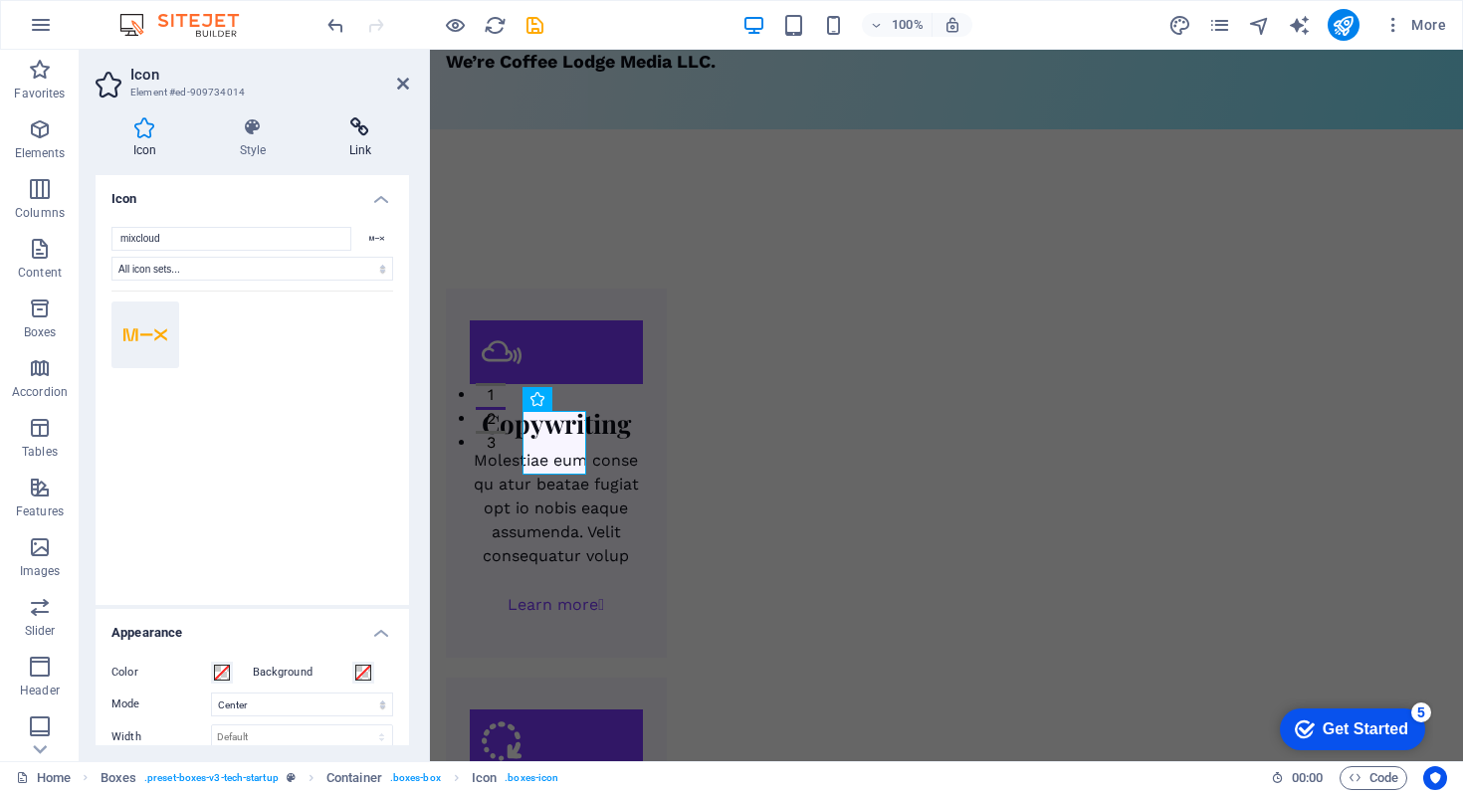
click at [340, 120] on icon at bounding box center [361, 127] width 98 height 20
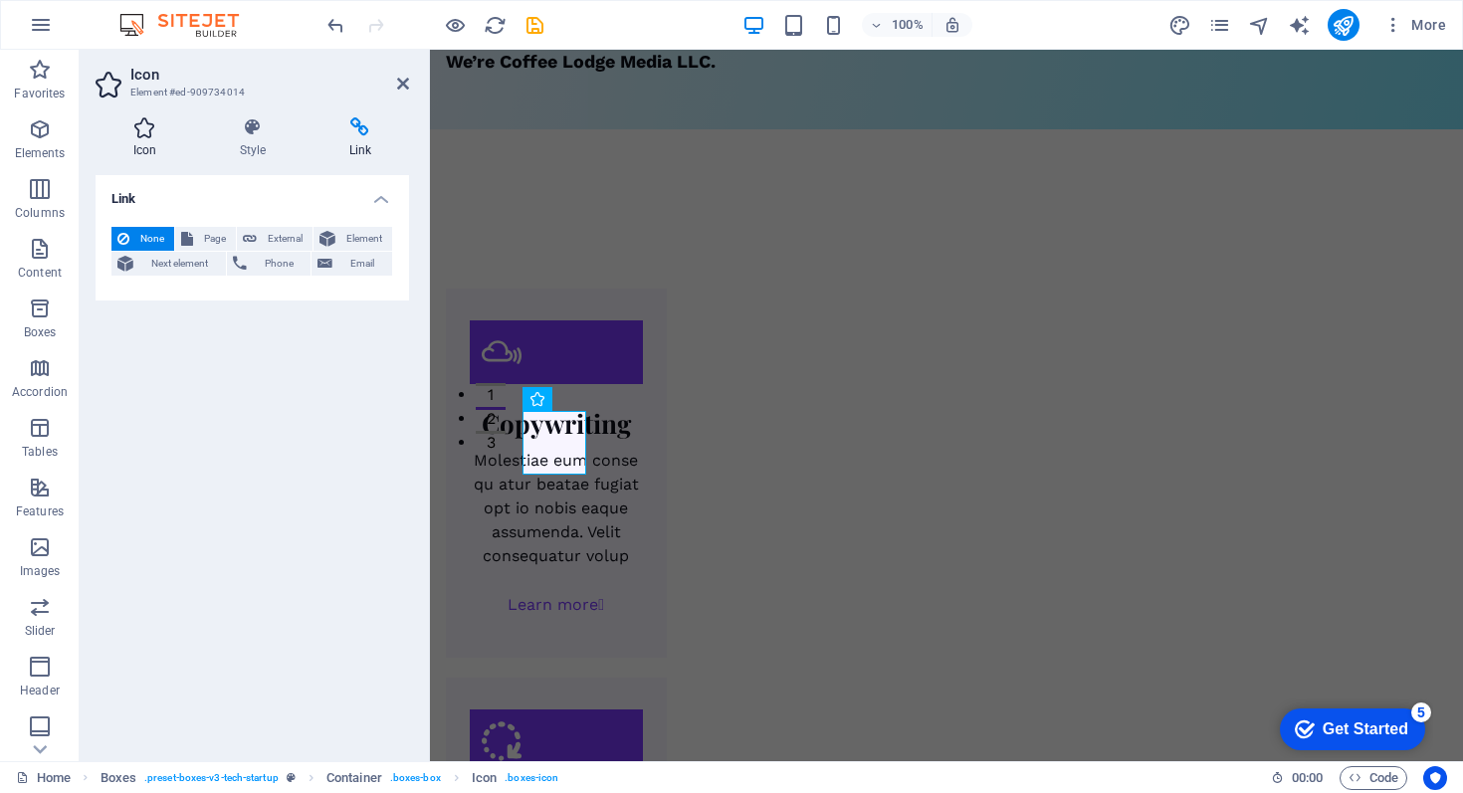
click at [156, 125] on icon at bounding box center [145, 127] width 99 height 20
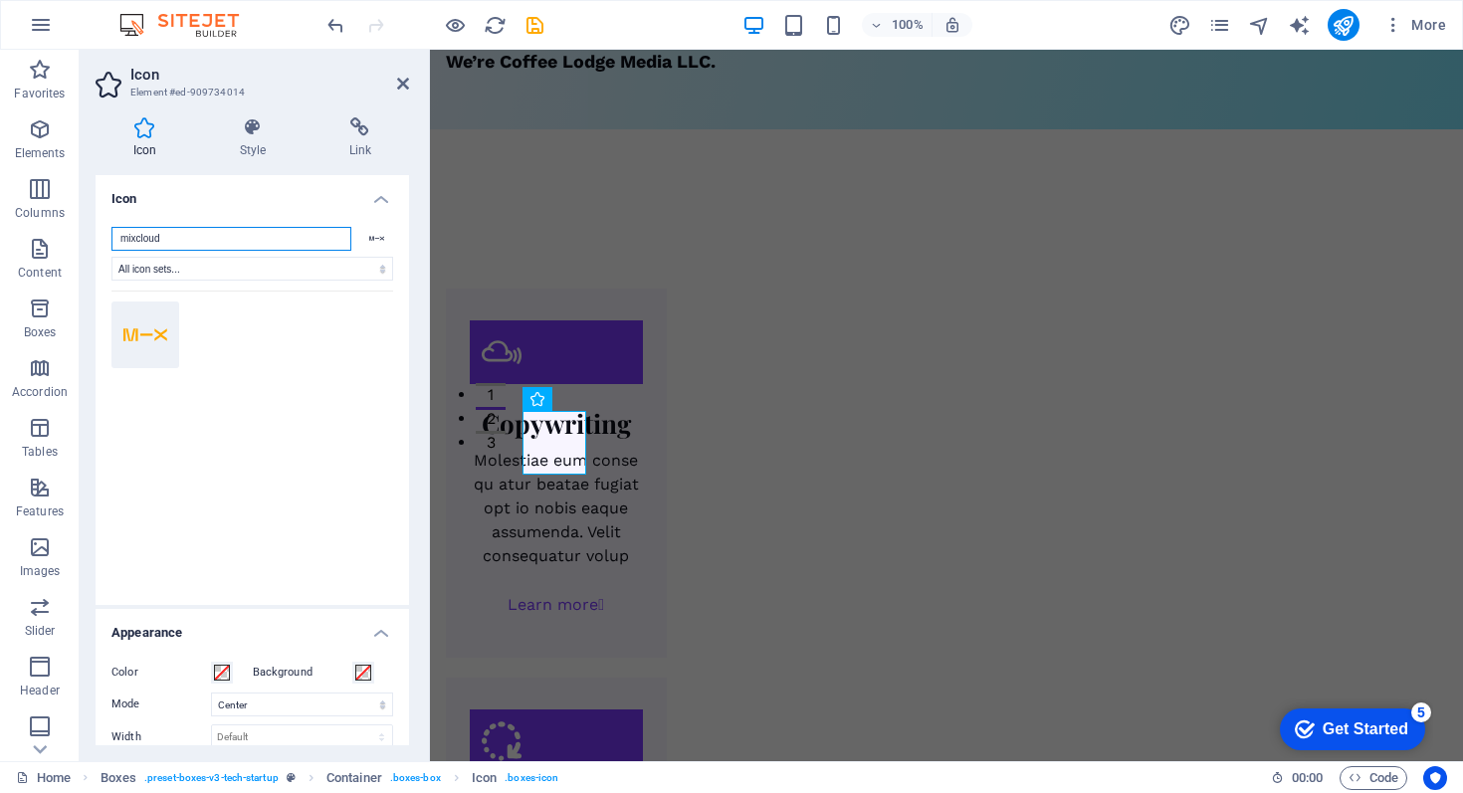
drag, startPoint x: 216, startPoint y: 242, endPoint x: 109, endPoint y: 238, distance: 107.6
click at [109, 238] on div "mixcloud All icon sets... IcoFont Ionicons FontAwesome Brands FontAwesome Duoto…" at bounding box center [253, 408] width 314 height 394
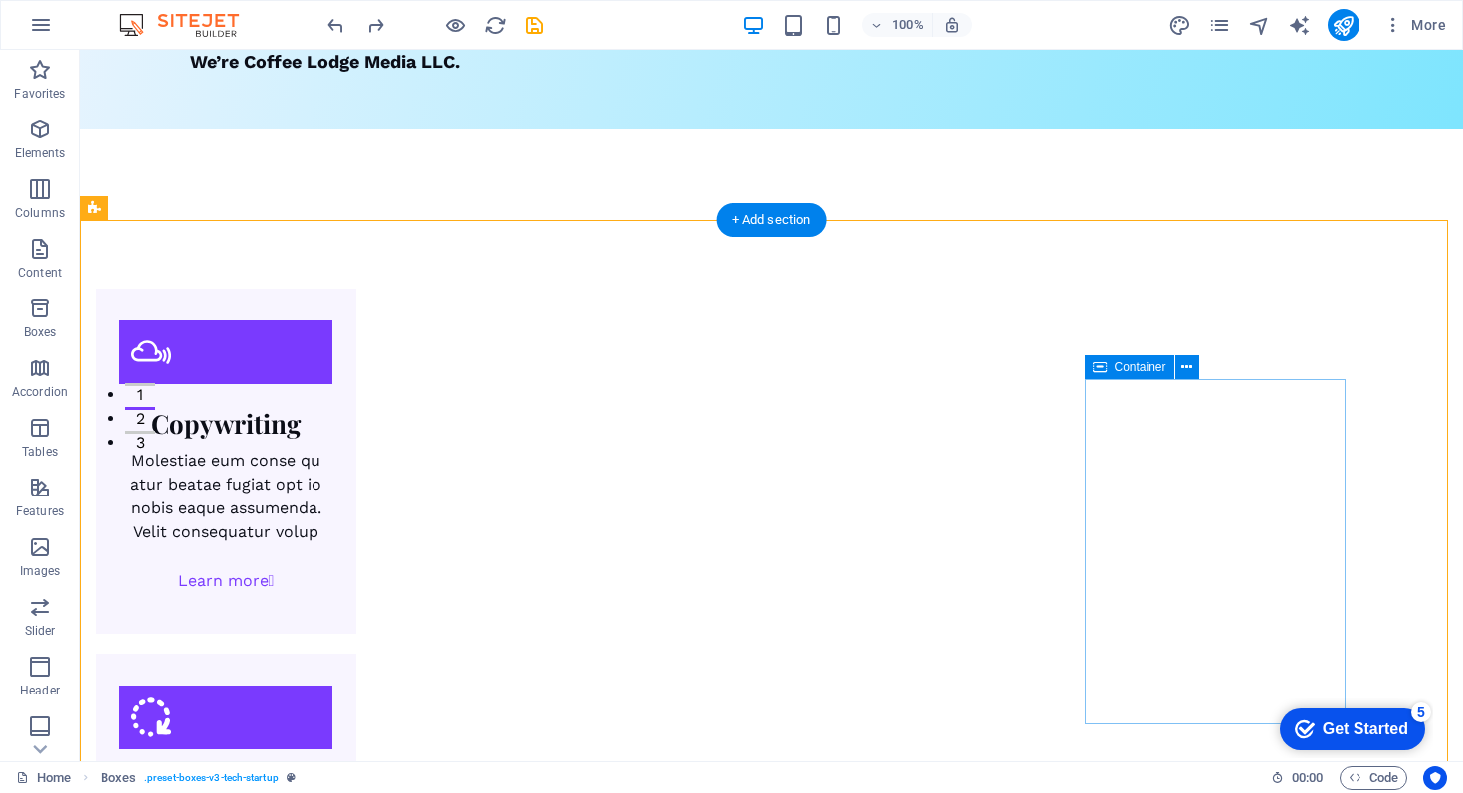
click at [1193, 368] on button at bounding box center [1188, 367] width 24 height 24
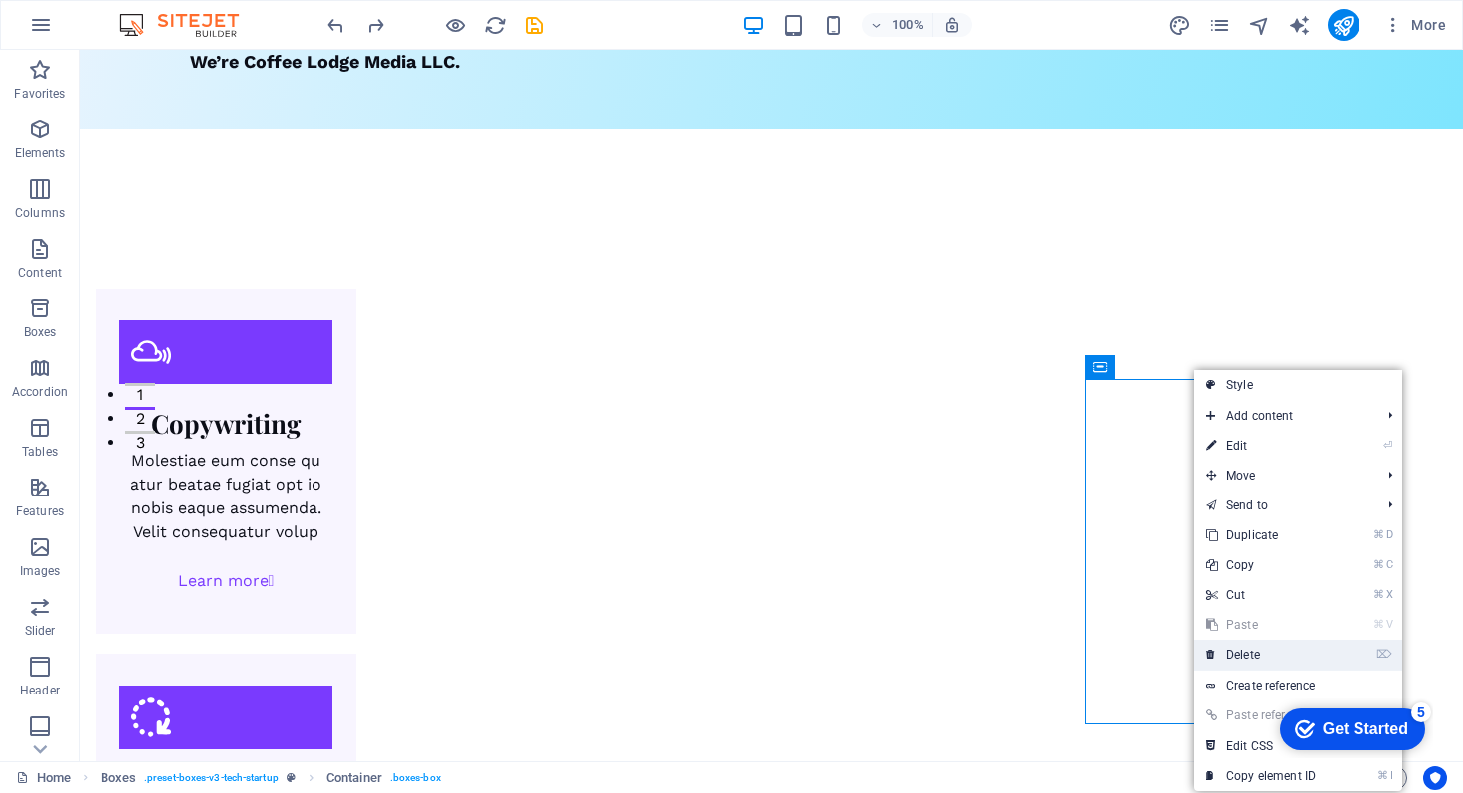
click at [1249, 654] on link "⌦ Delete" at bounding box center [1261, 655] width 133 height 30
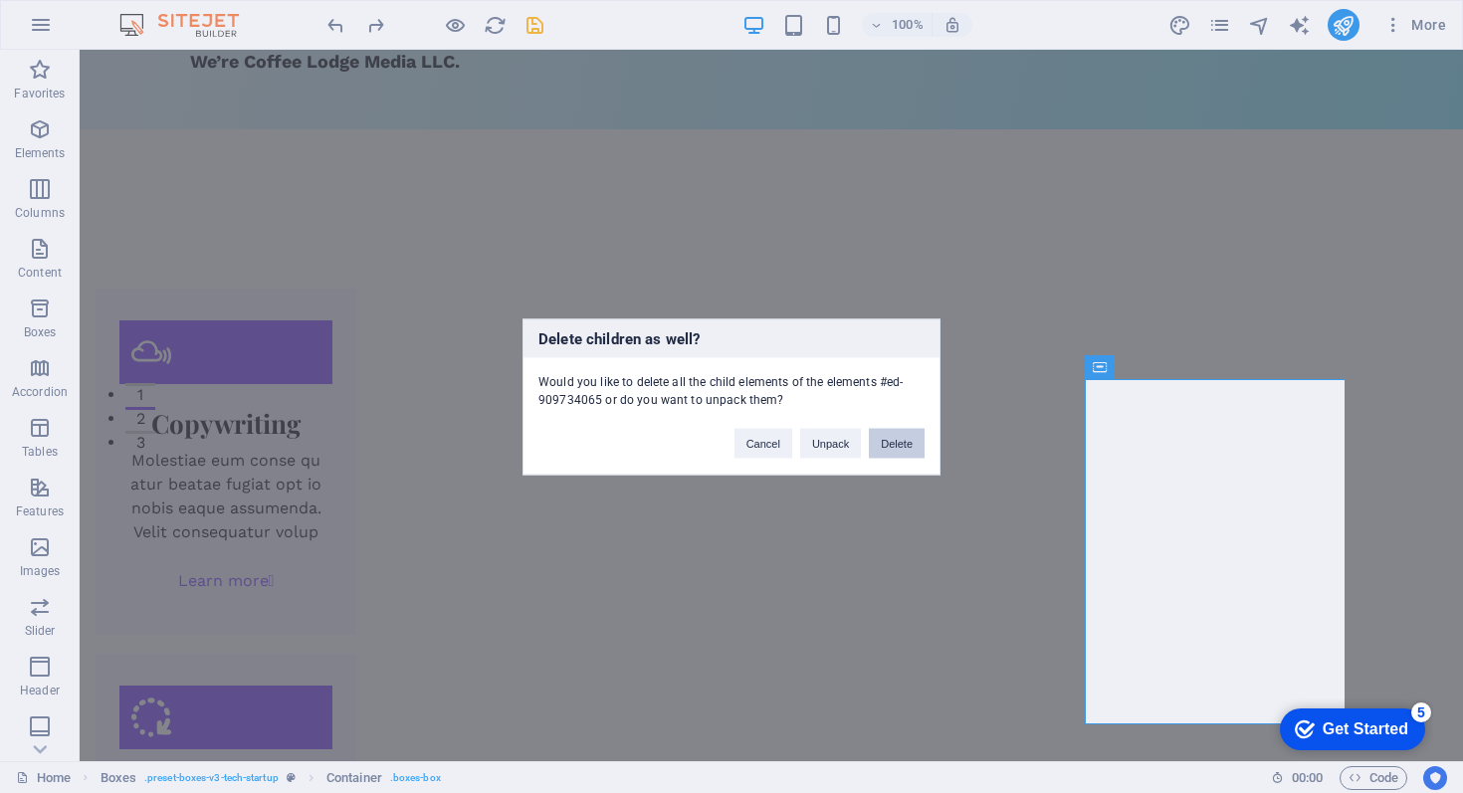
click at [896, 440] on button "Delete" at bounding box center [897, 443] width 56 height 30
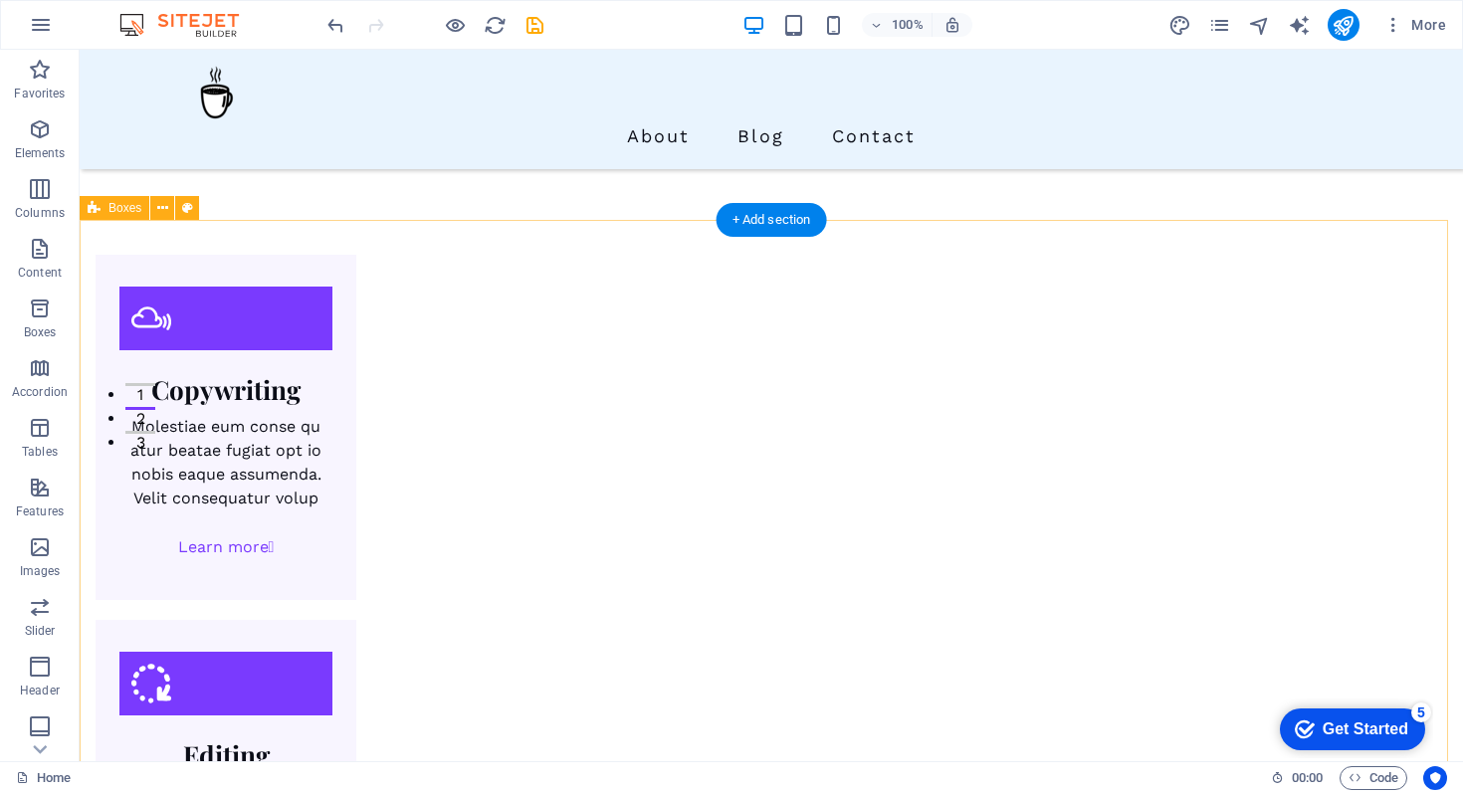
scroll to position [340, 0]
click at [131, 208] on span "Boxes" at bounding box center [125, 209] width 33 height 12
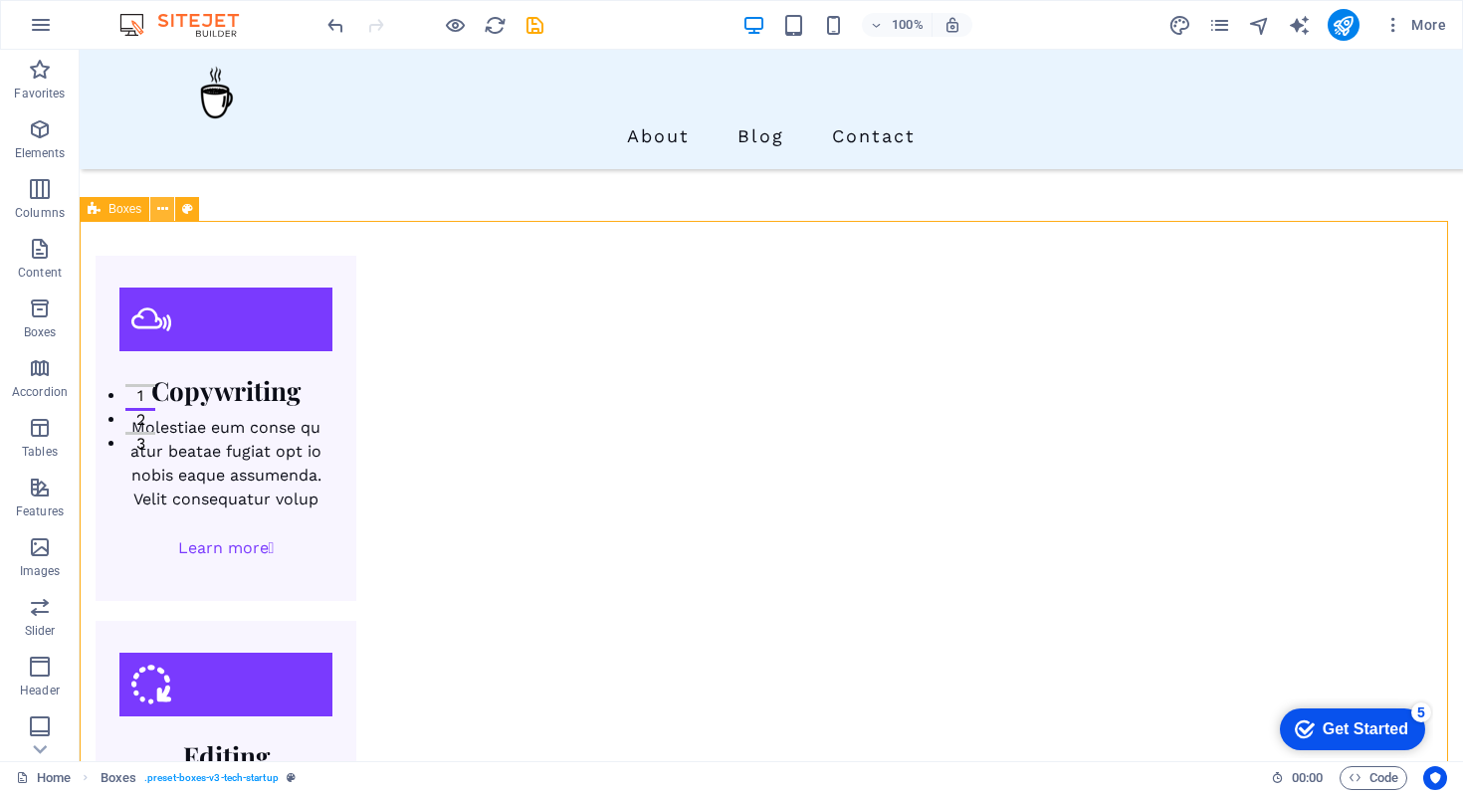
click at [164, 207] on icon at bounding box center [162, 209] width 11 height 21
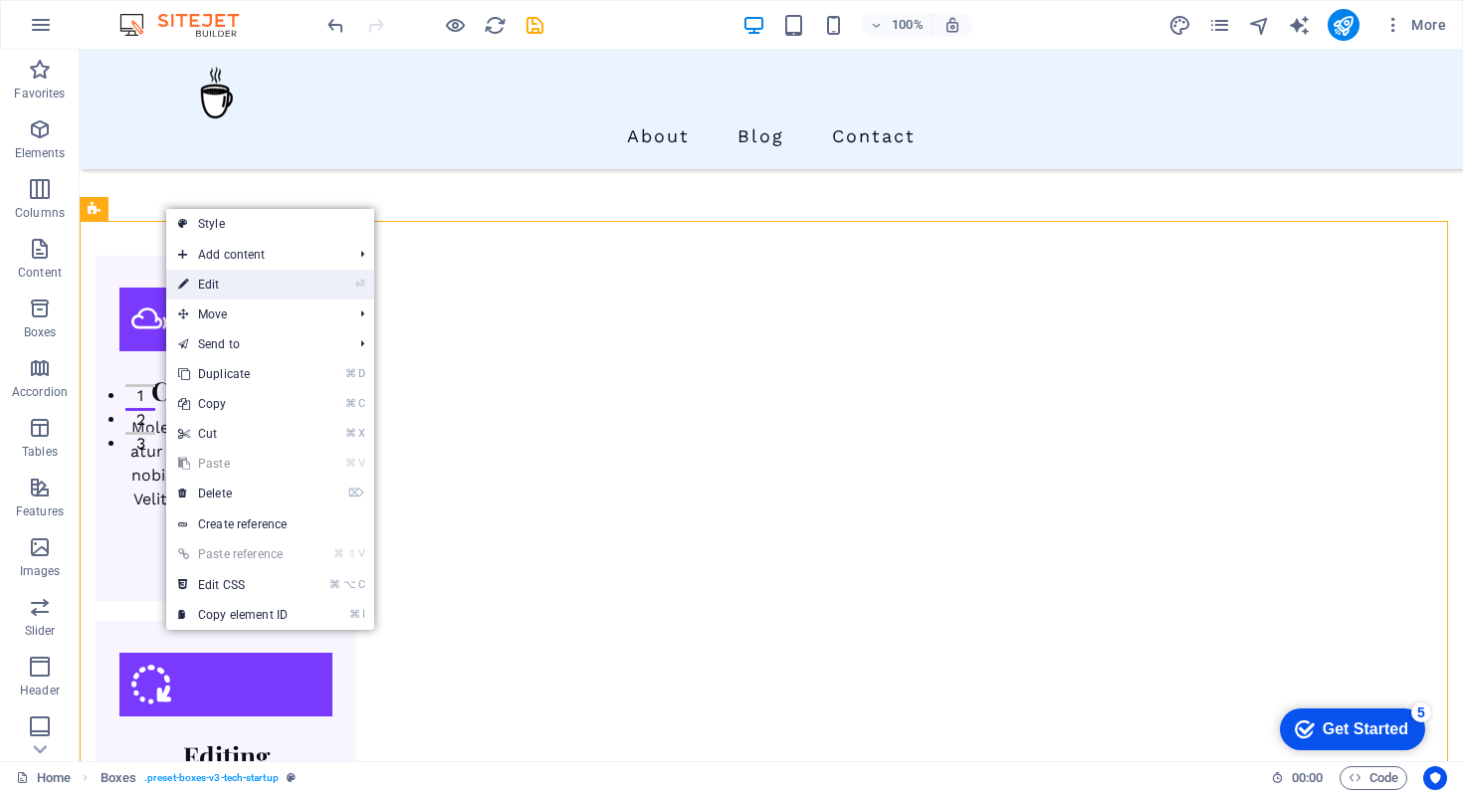
click at [210, 276] on link "⏎ Edit" at bounding box center [232, 285] width 133 height 30
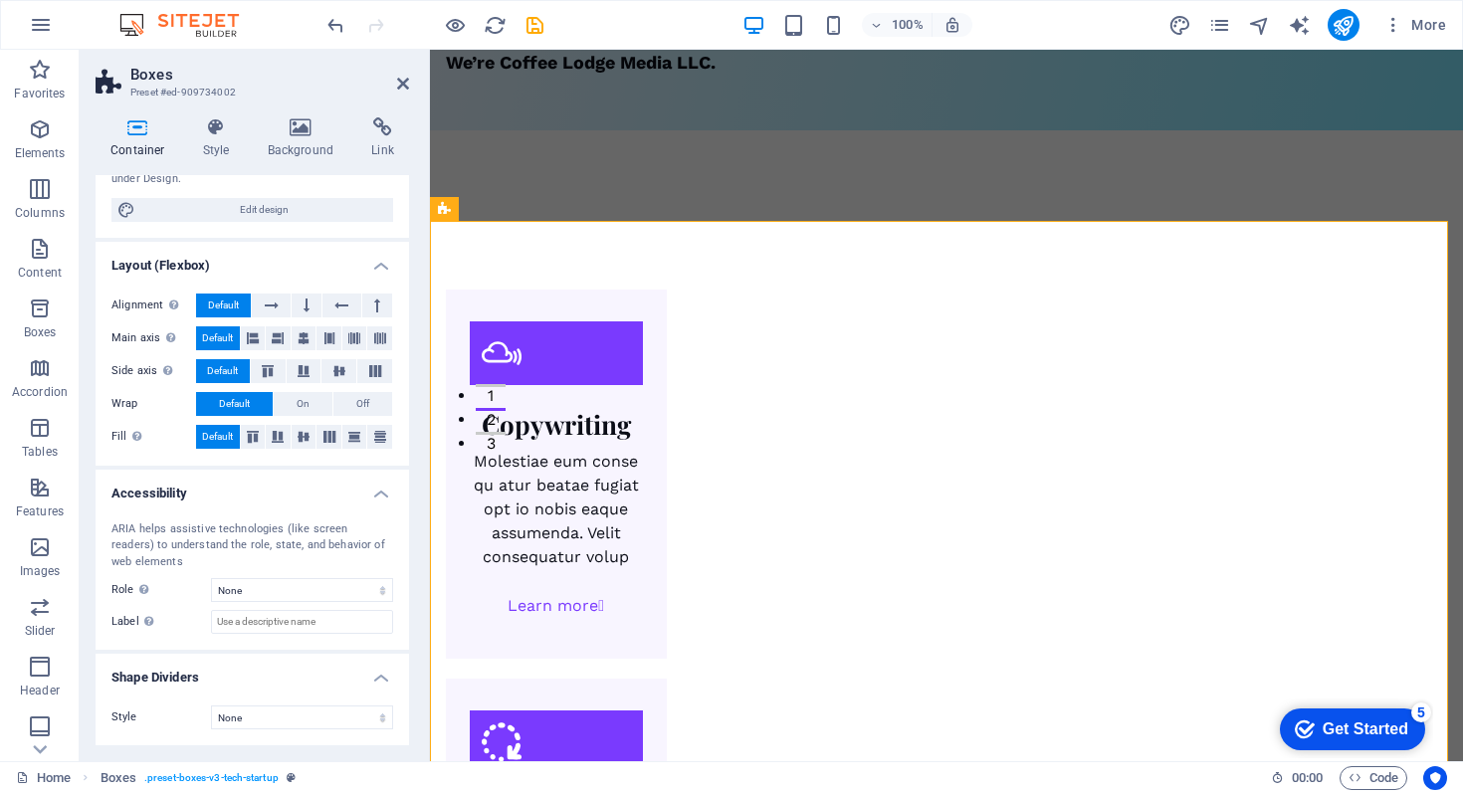
scroll to position [0, 0]
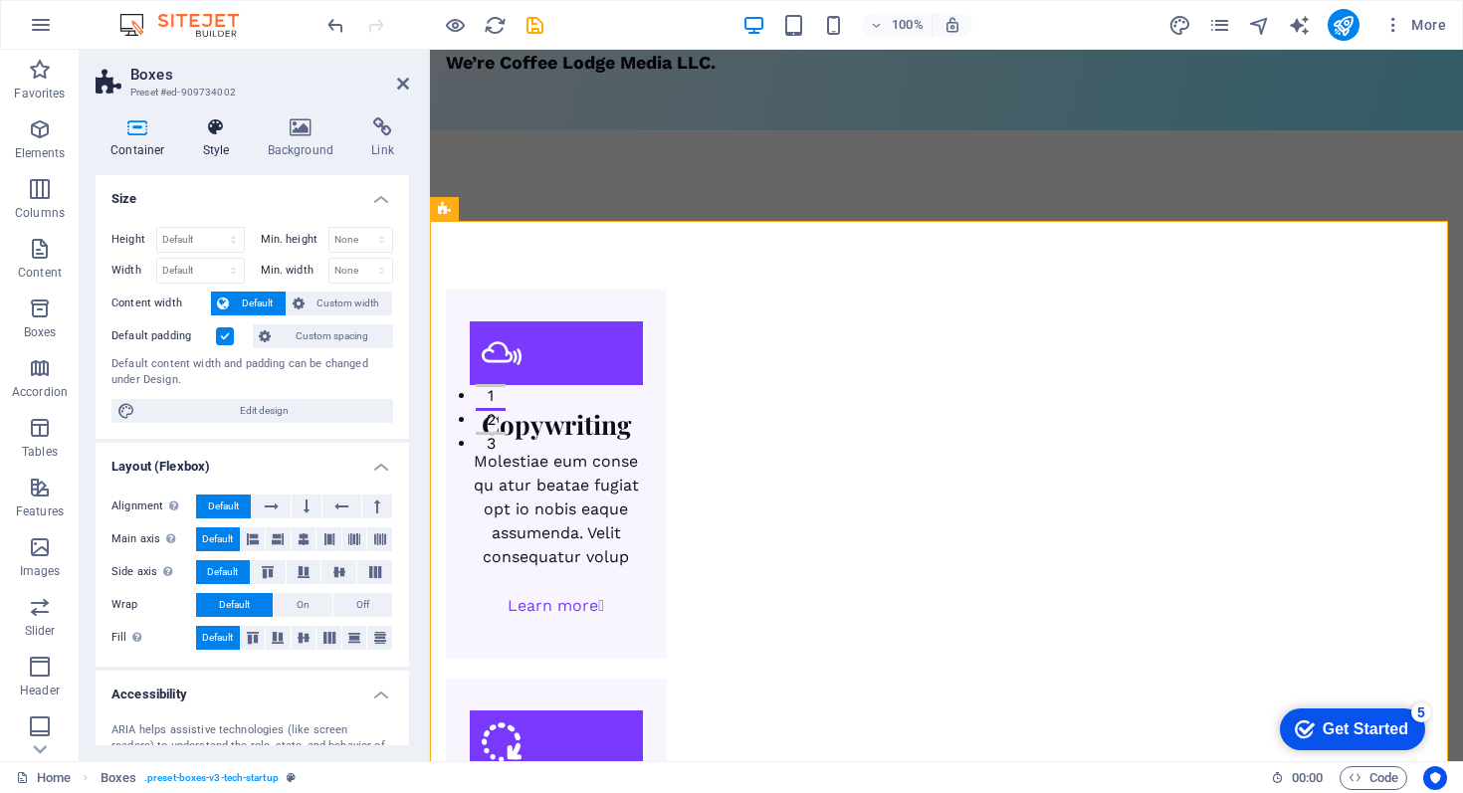
click at [215, 135] on icon at bounding box center [216, 127] width 57 height 20
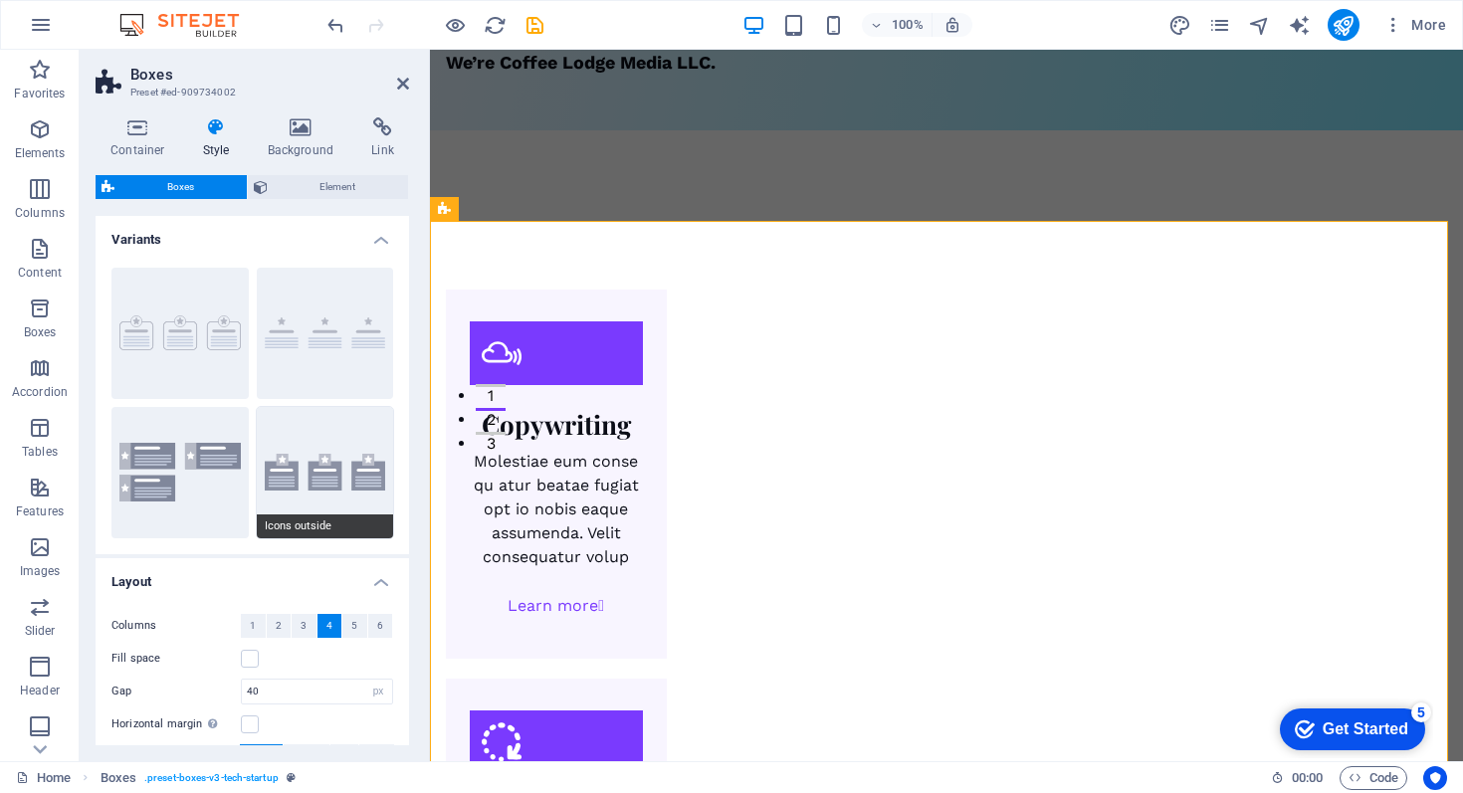
click at [330, 468] on button "Icons outside" at bounding box center [325, 472] width 137 height 131
type input "2"
select select "rem"
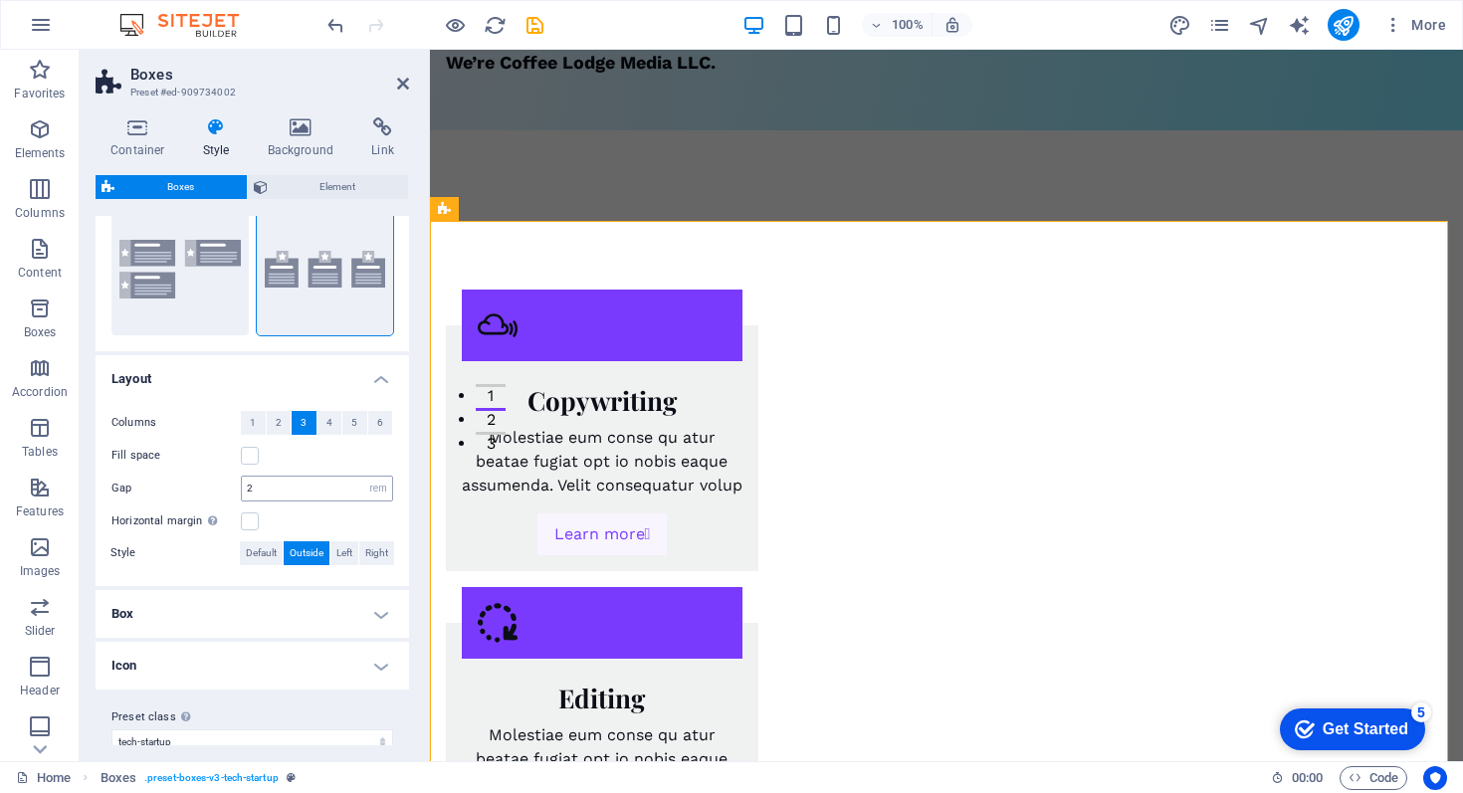
scroll to position [222, 0]
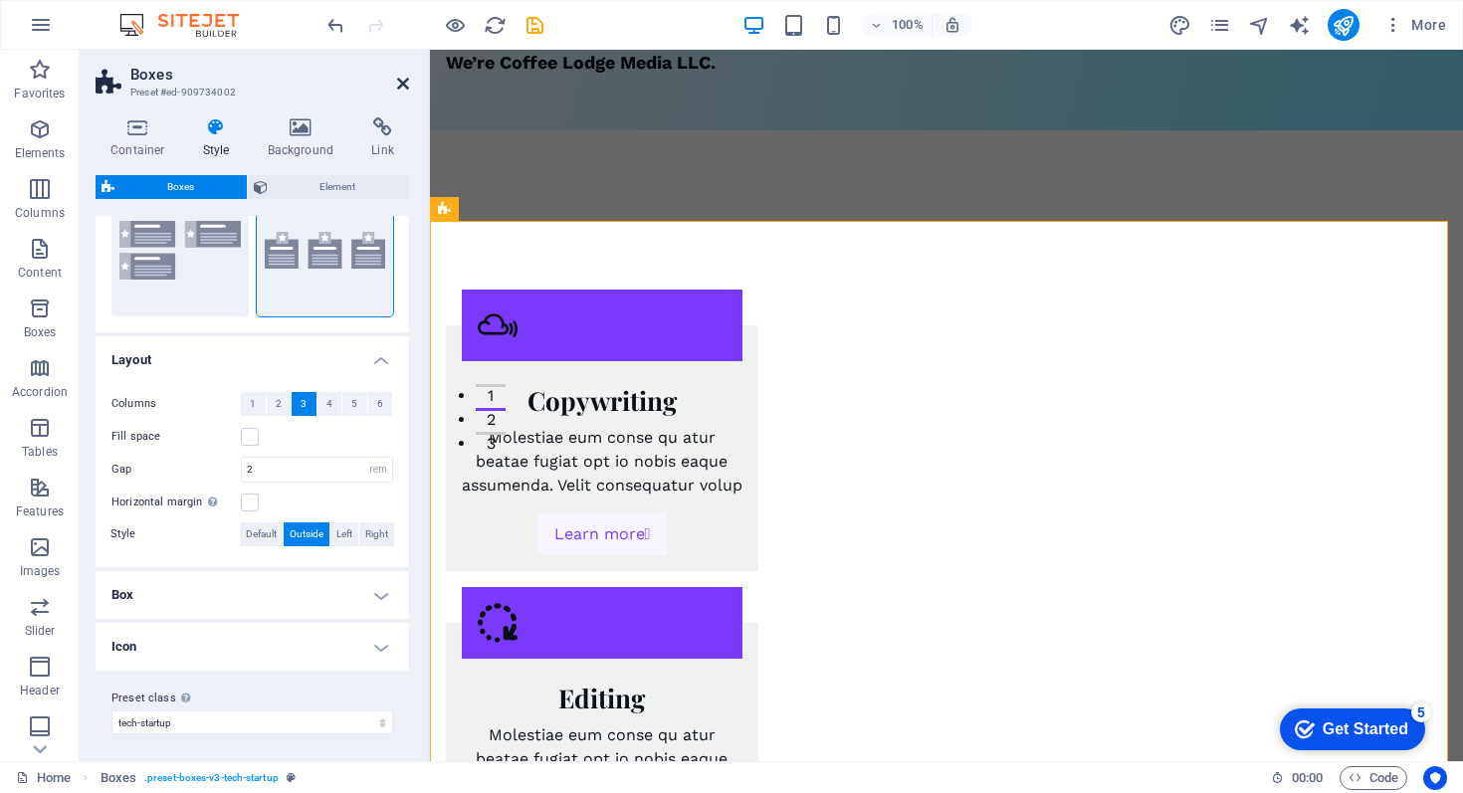
click at [404, 81] on icon at bounding box center [403, 84] width 12 height 16
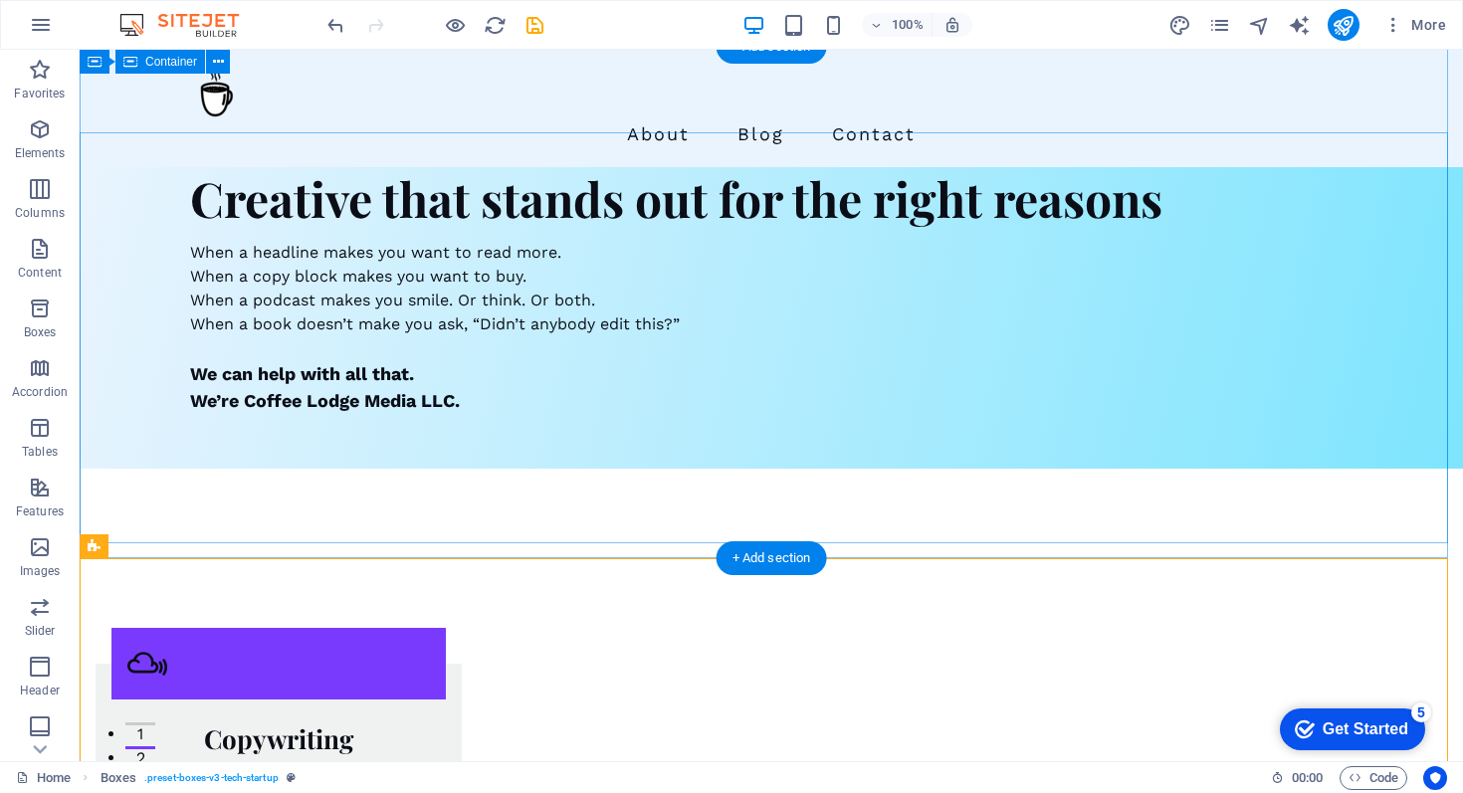
scroll to position [0, 0]
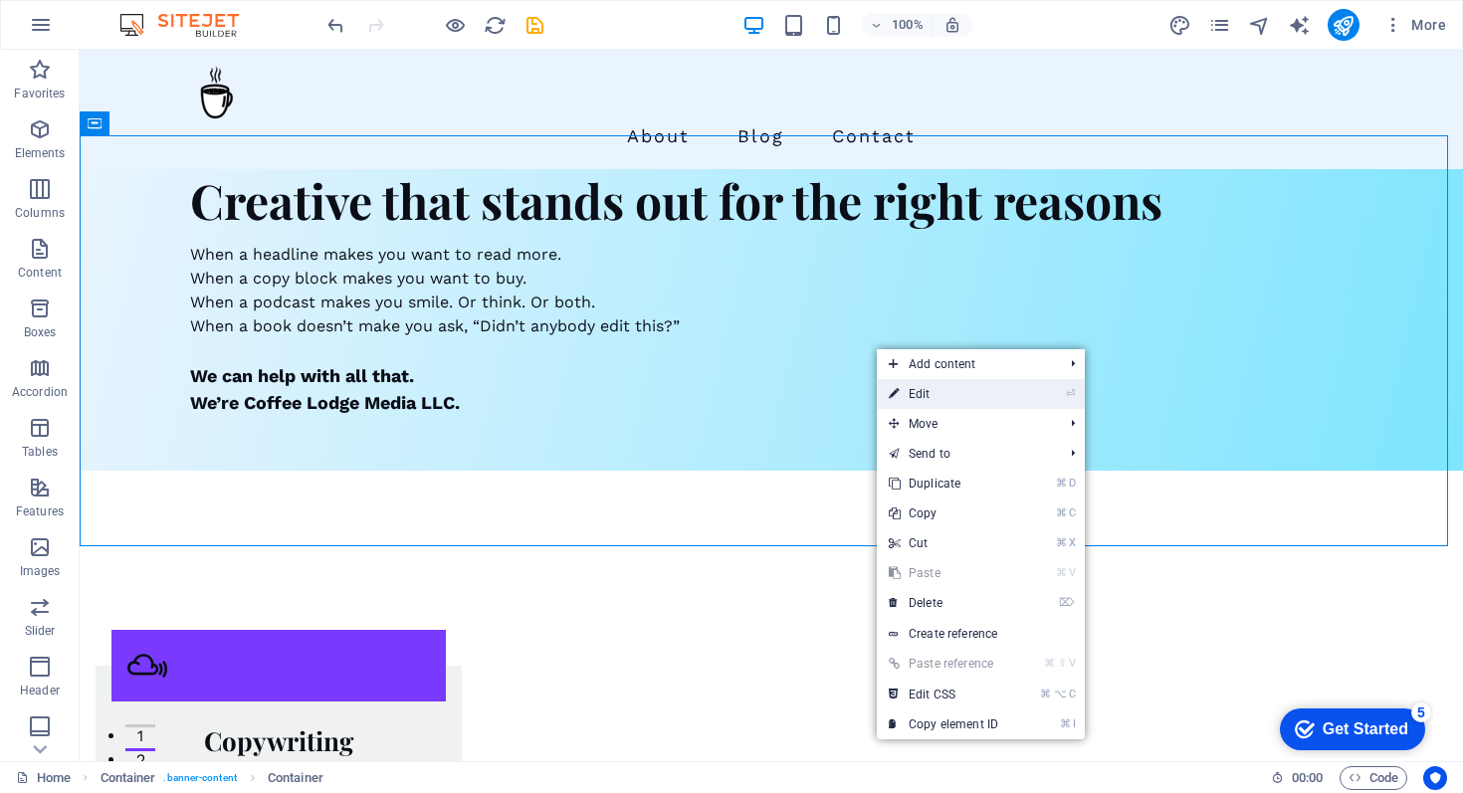
click at [932, 390] on link "⏎ Edit" at bounding box center [943, 394] width 133 height 30
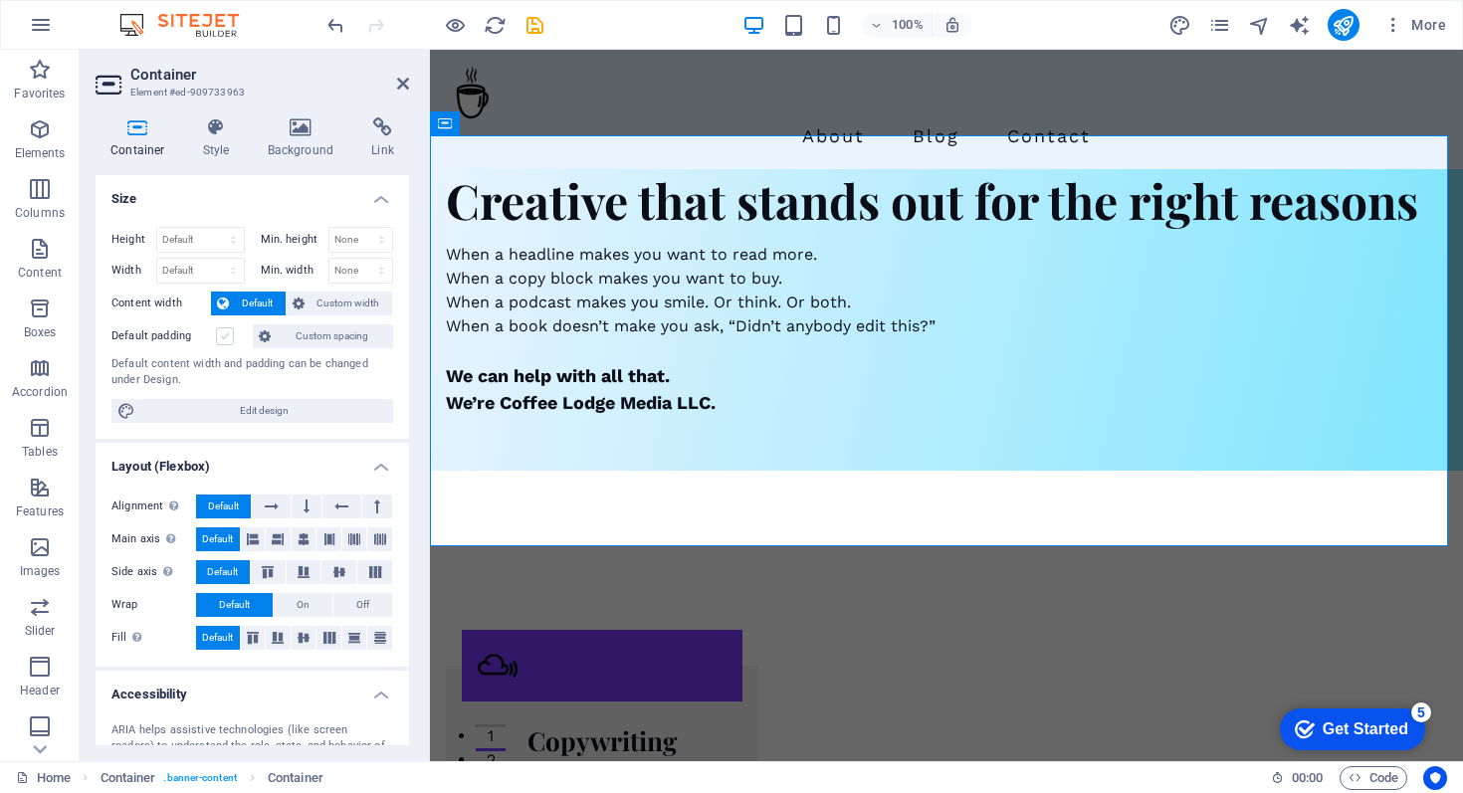
click at [223, 335] on label at bounding box center [225, 337] width 18 height 18
click at [0, 0] on input "Default padding" at bounding box center [0, 0] width 0 height 0
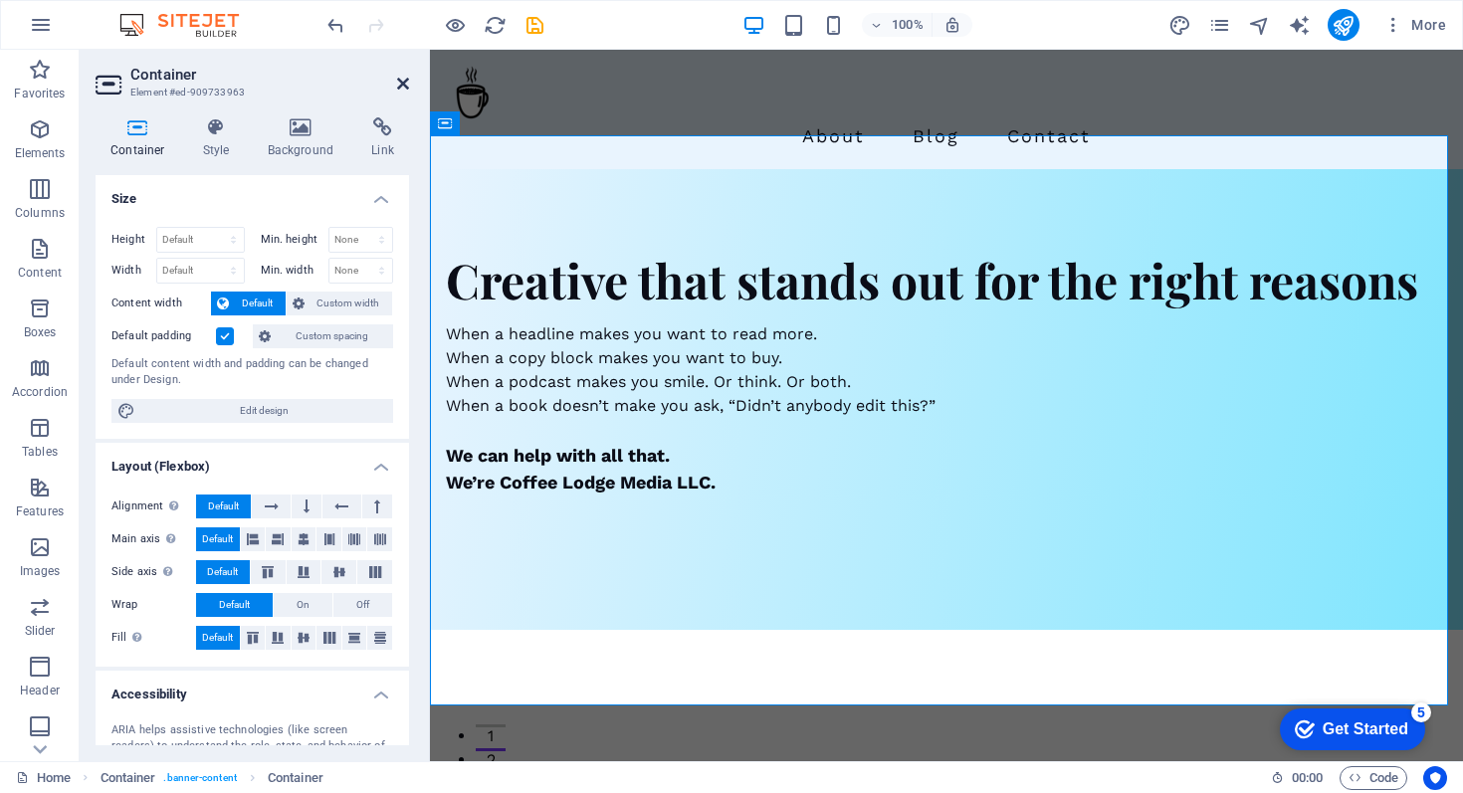
click at [406, 86] on icon at bounding box center [403, 84] width 12 height 16
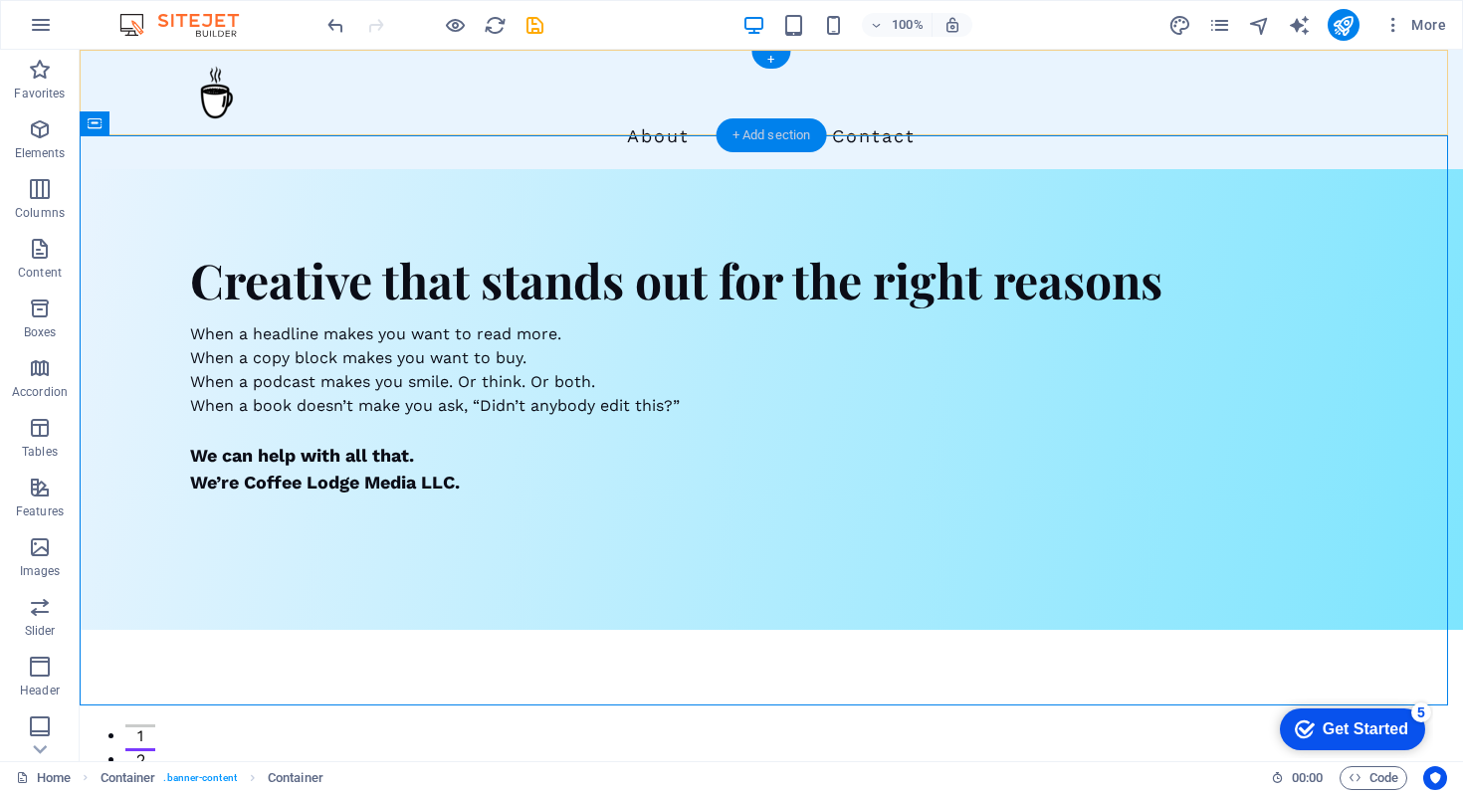
click at [736, 129] on div "+ Add section" at bounding box center [772, 135] width 111 height 34
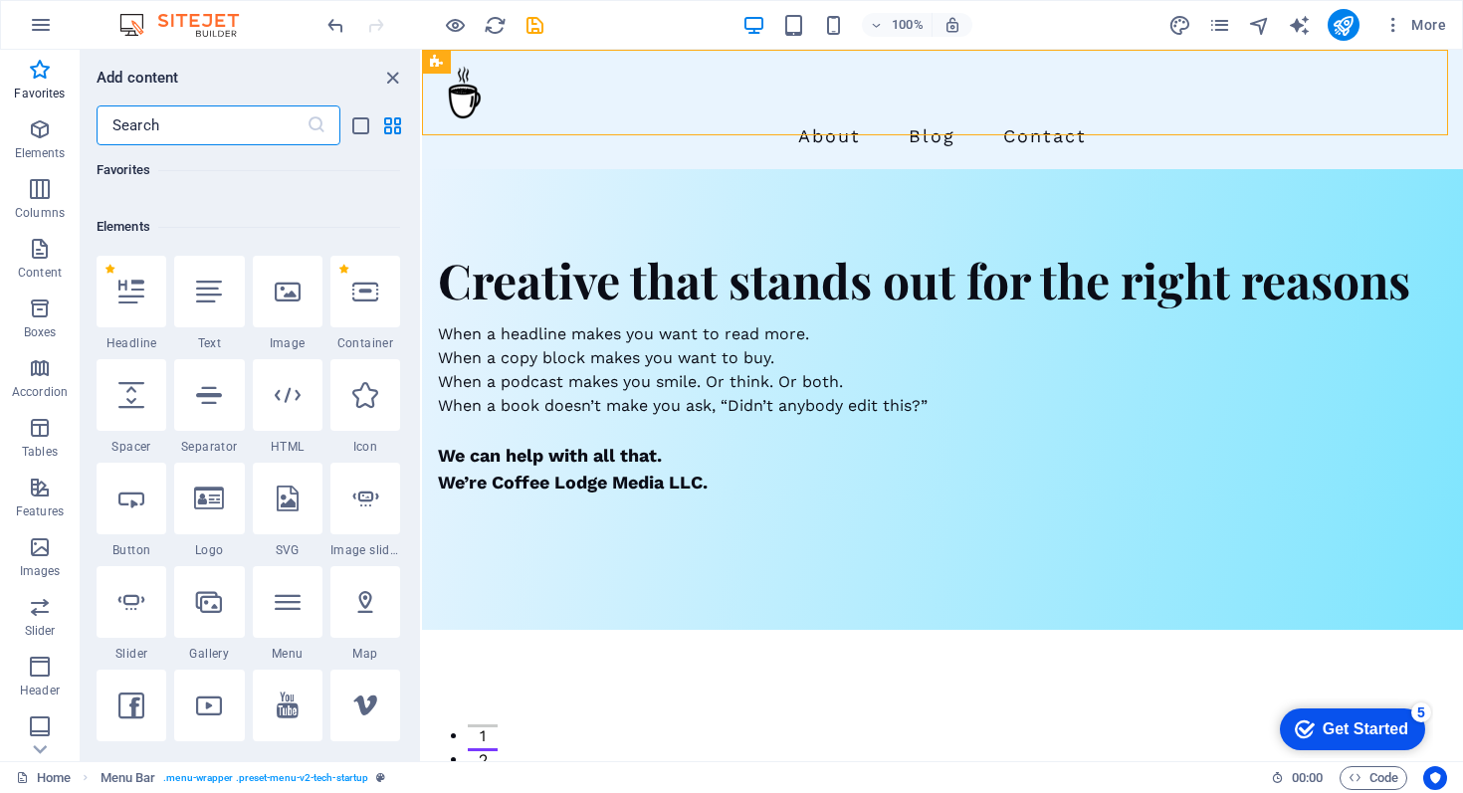
scroll to position [157, 0]
click at [214, 395] on icon at bounding box center [209, 396] width 26 height 26
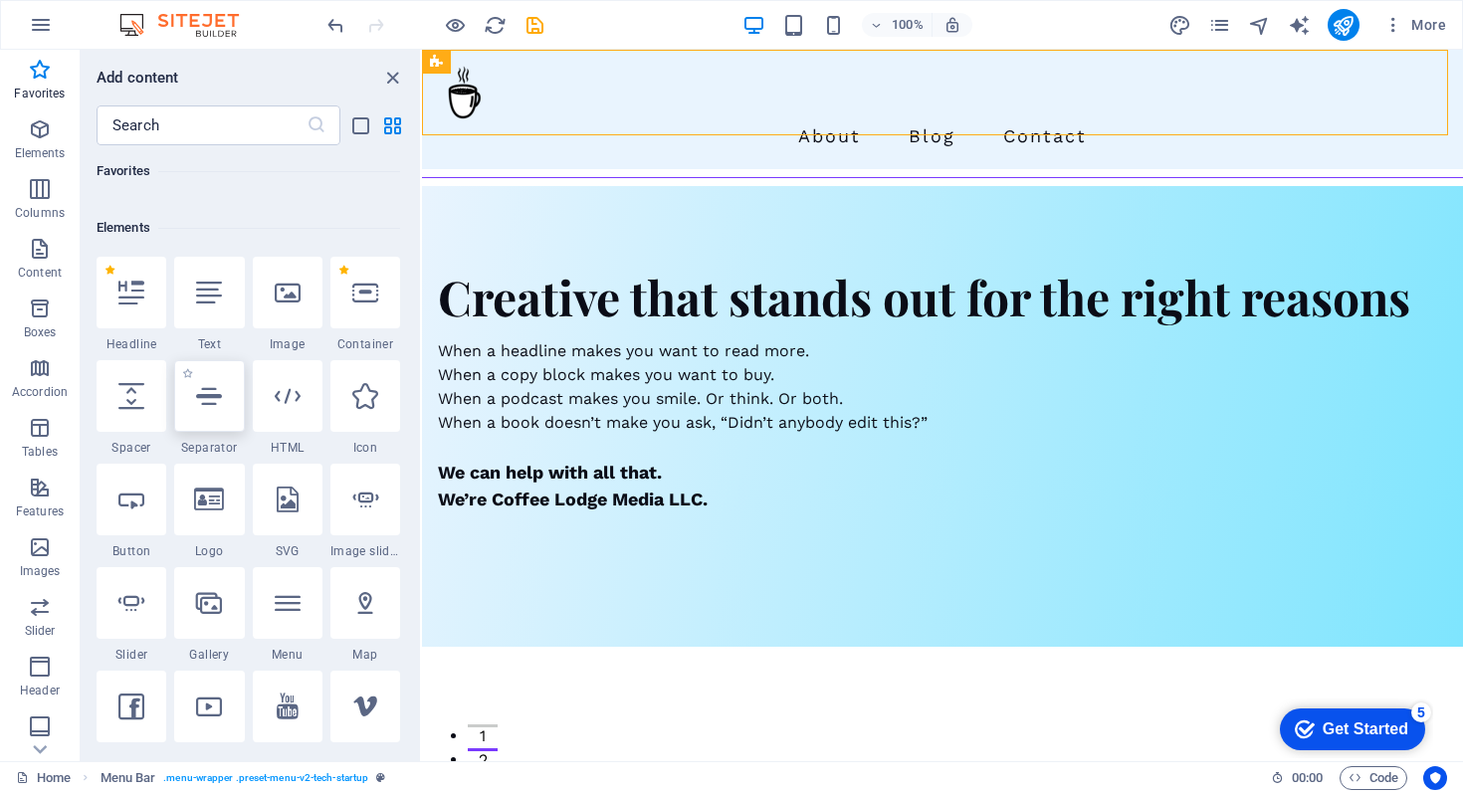
select select "%"
select select "px"
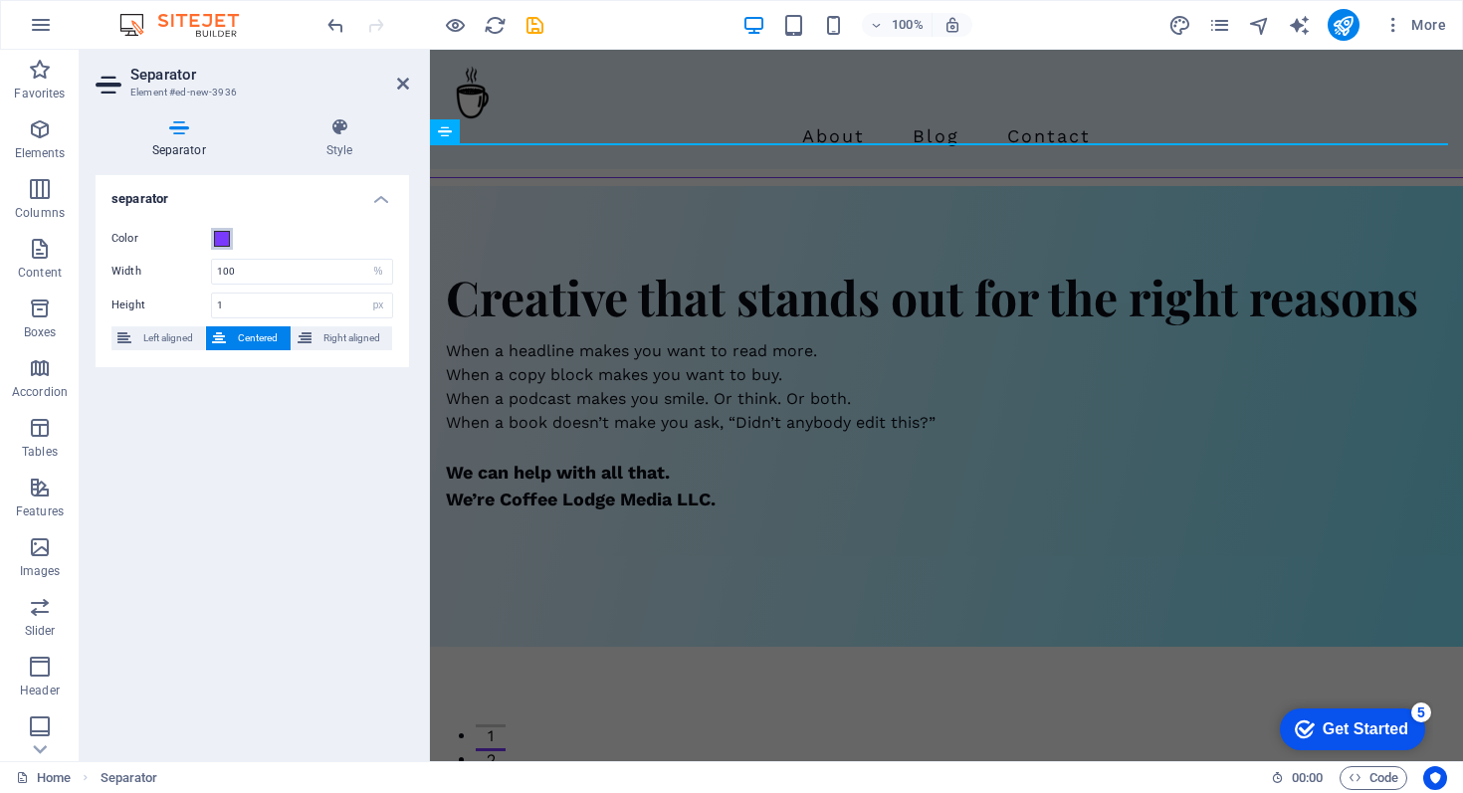
click at [225, 237] on span at bounding box center [222, 239] width 16 height 16
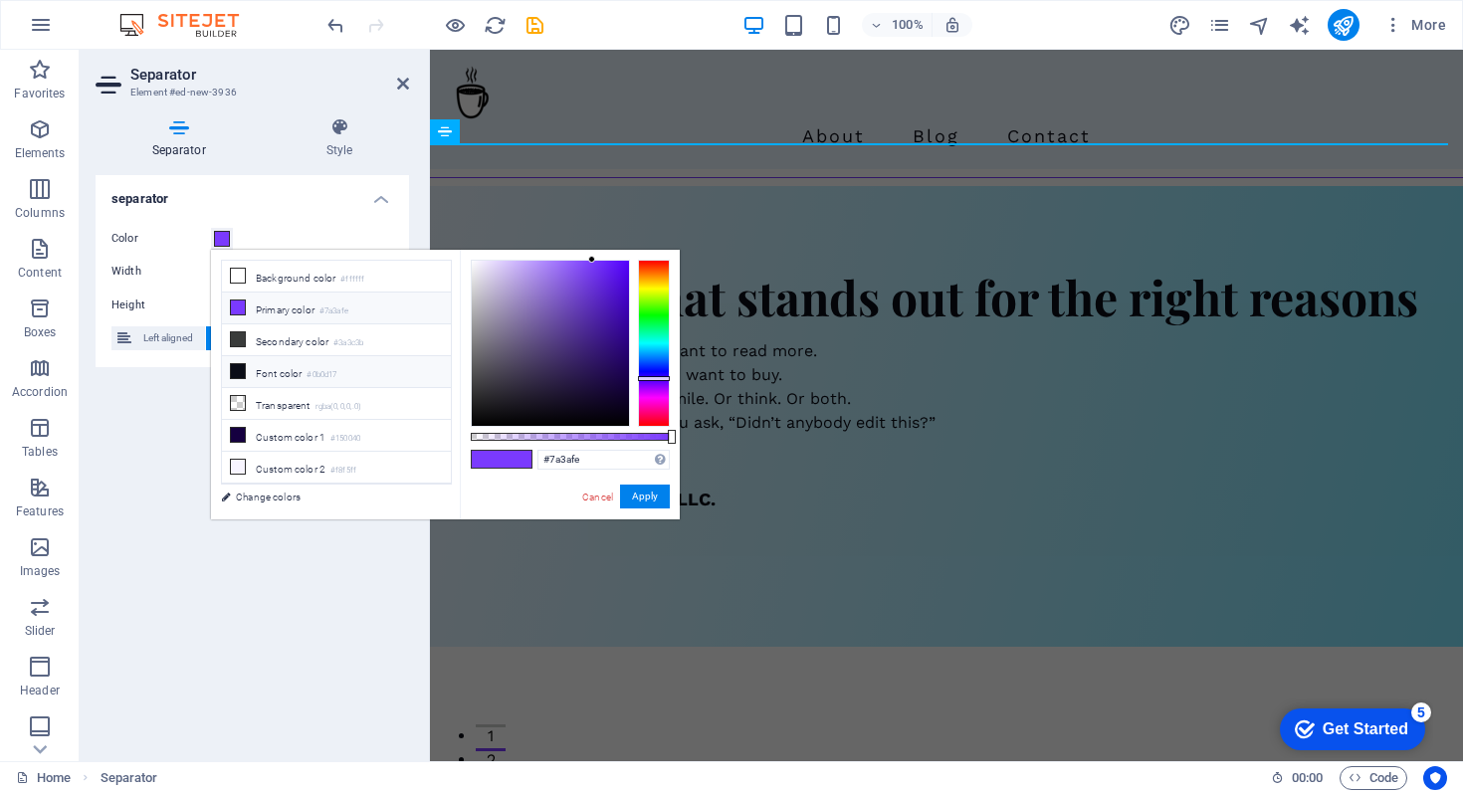
click at [239, 367] on icon at bounding box center [238, 371] width 14 height 14
type input "#0b0d17"
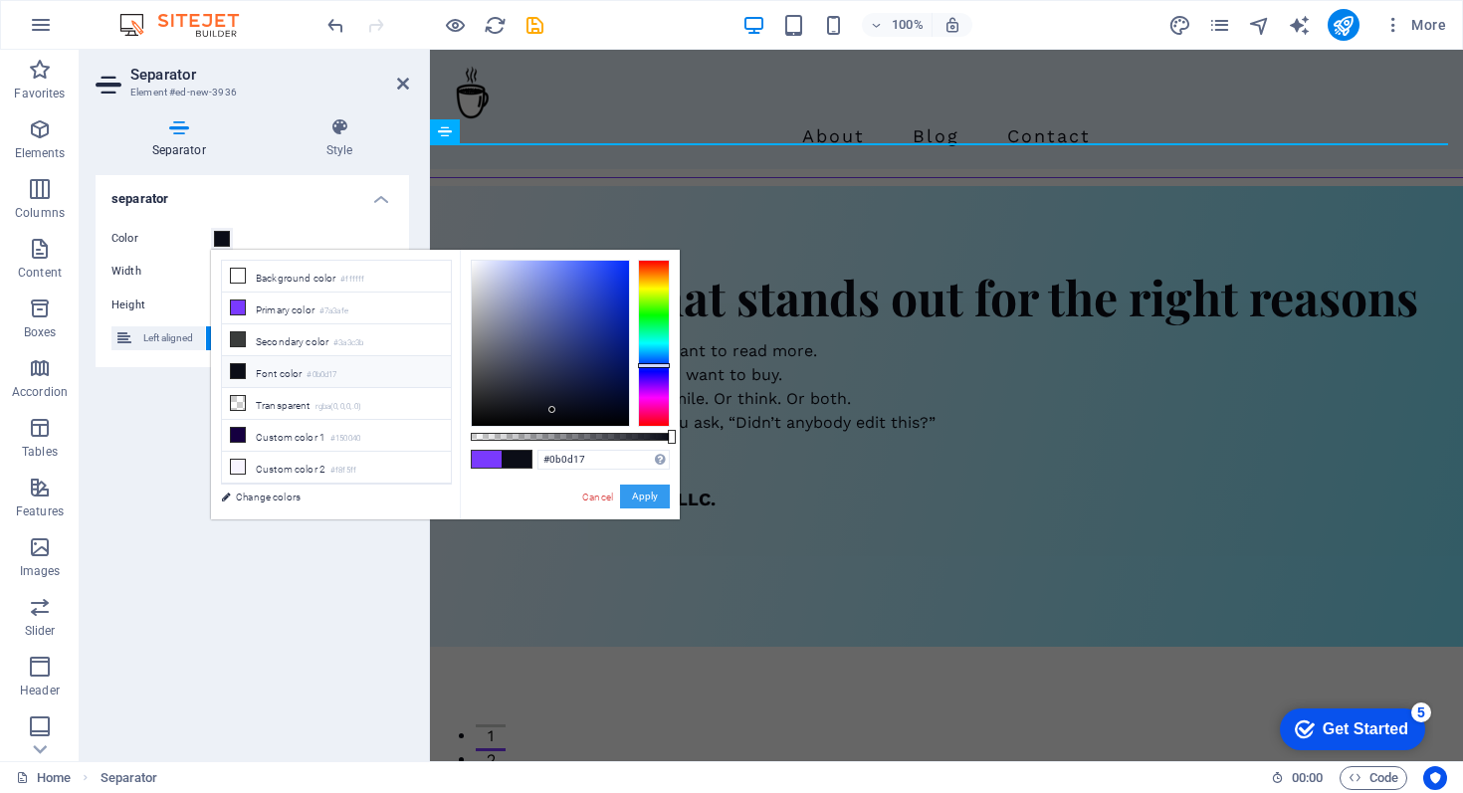
click at [655, 497] on button "Apply" at bounding box center [645, 497] width 50 height 24
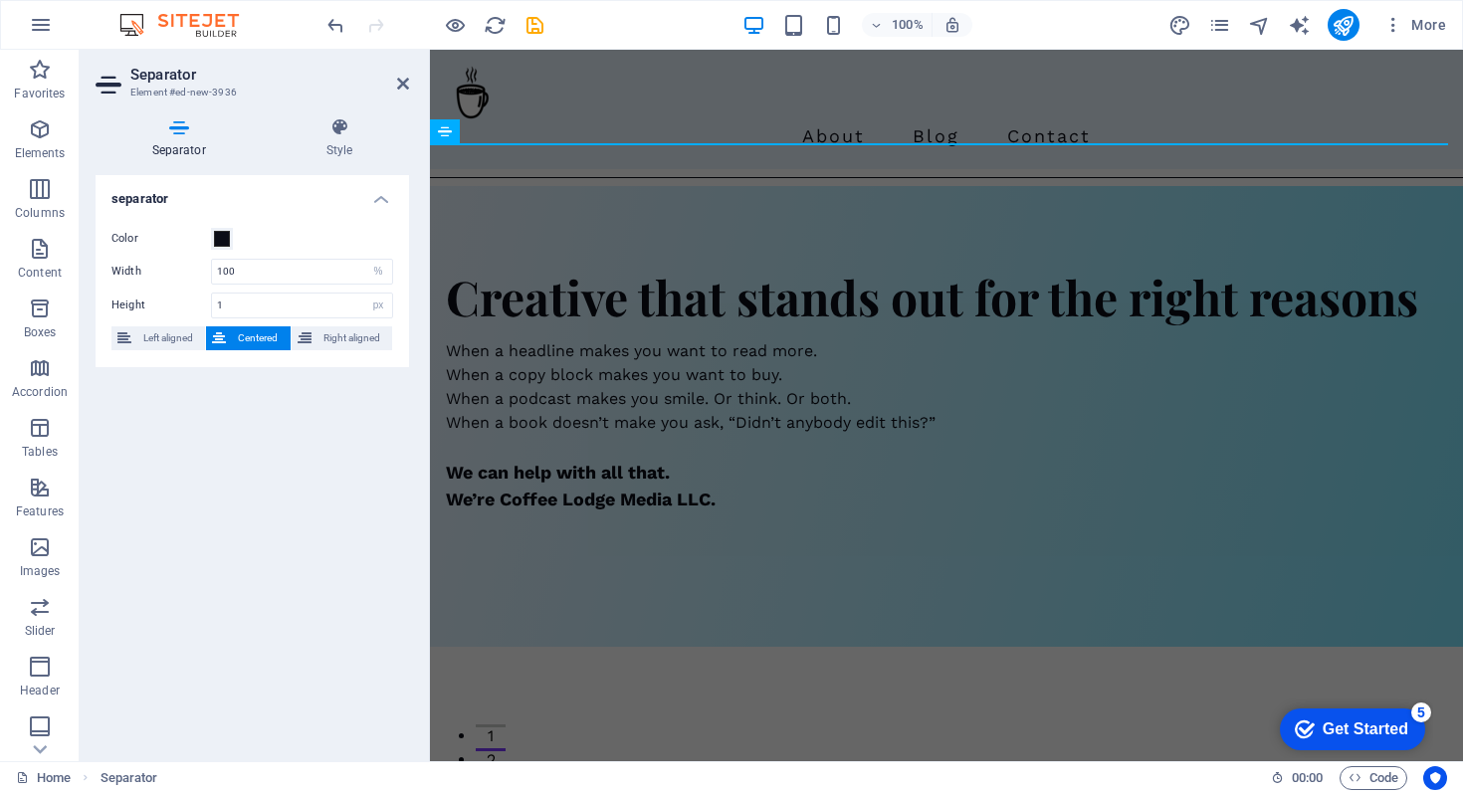
click at [354, 492] on div "separator Color Width 100 px rem % vh vw Height 1 px rem vh vw Left aligned Cen…" at bounding box center [253, 460] width 314 height 570
drag, startPoint x: 397, startPoint y: 84, endPoint x: 319, endPoint y: 34, distance: 93.1
click at [397, 84] on icon at bounding box center [403, 84] width 12 height 16
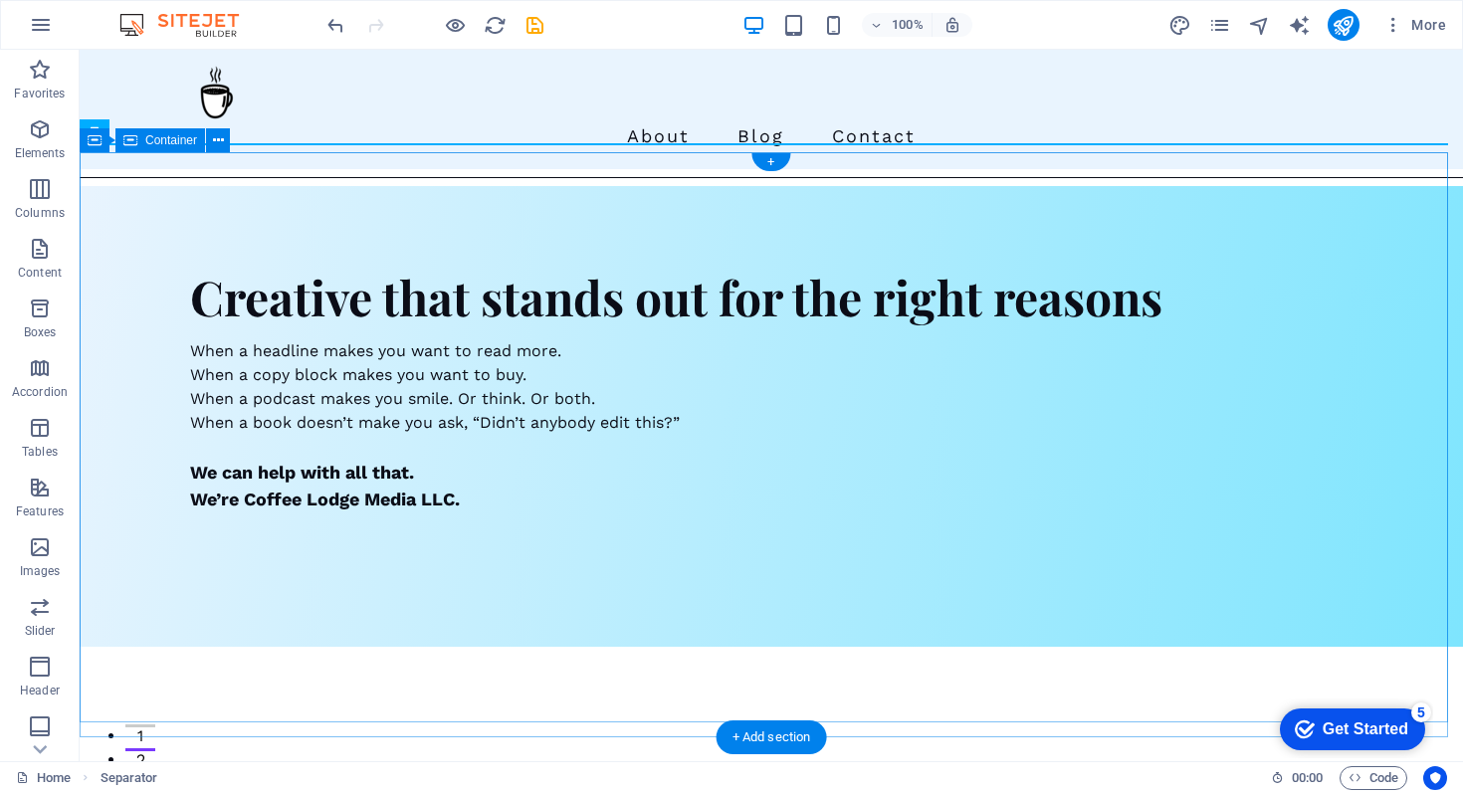
click at [881, 334] on div "Creative that stands out for the right reasons When a headline makes you want t…" at bounding box center [772, 409] width 1384 height 446
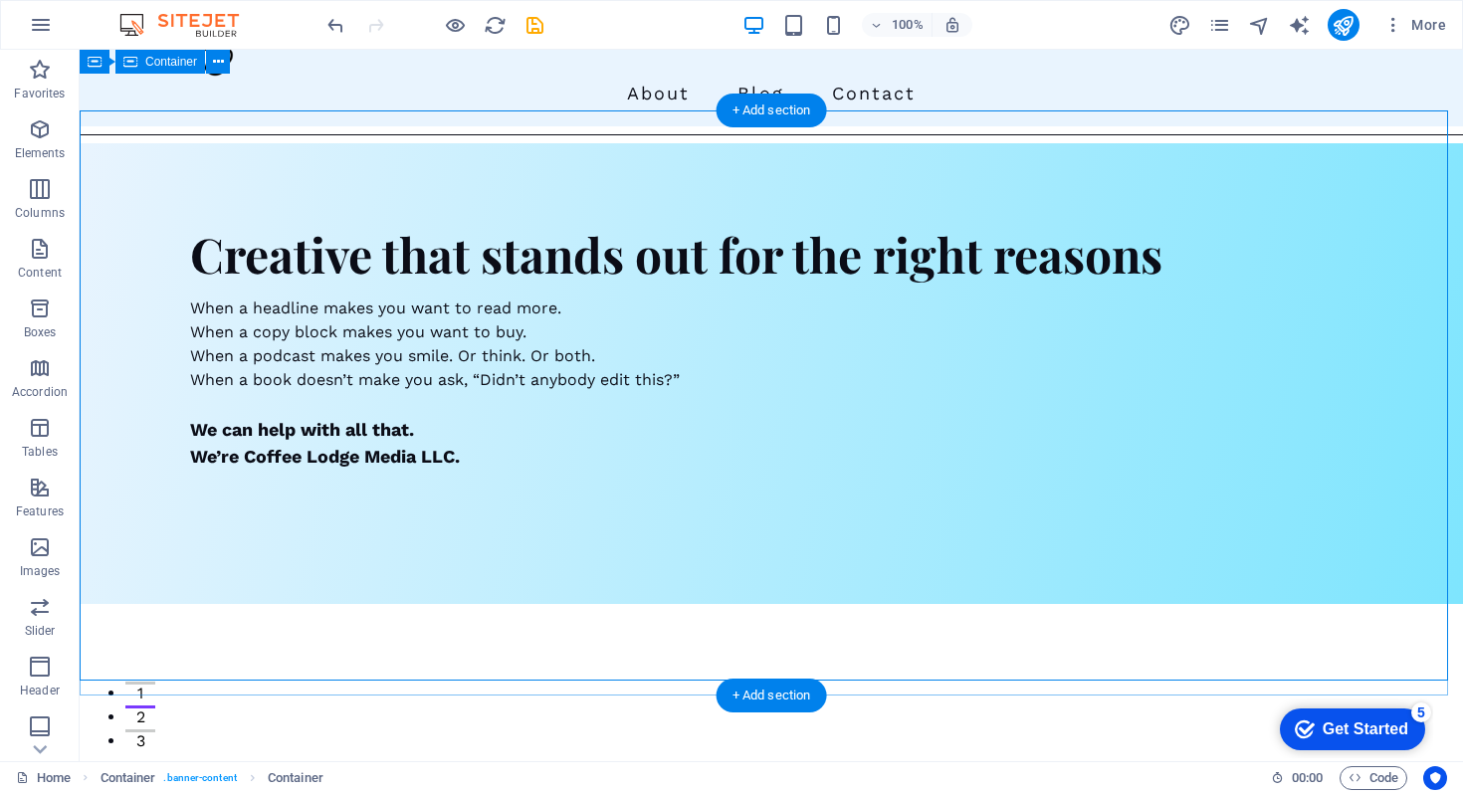
scroll to position [42, 0]
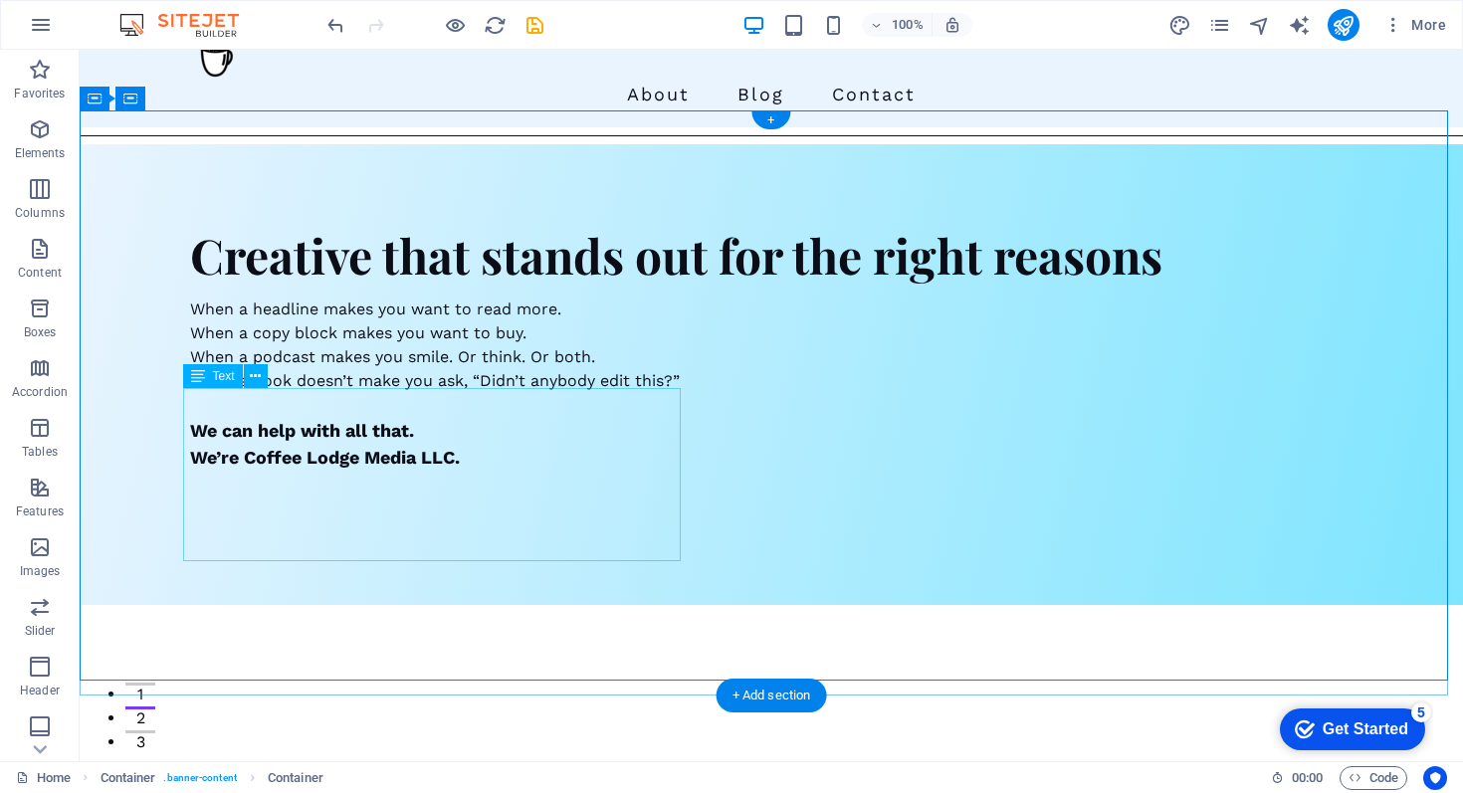
click at [260, 424] on div "When a headline makes you want to read more. When a copy block makes you want t…" at bounding box center [771, 384] width 1163 height 173
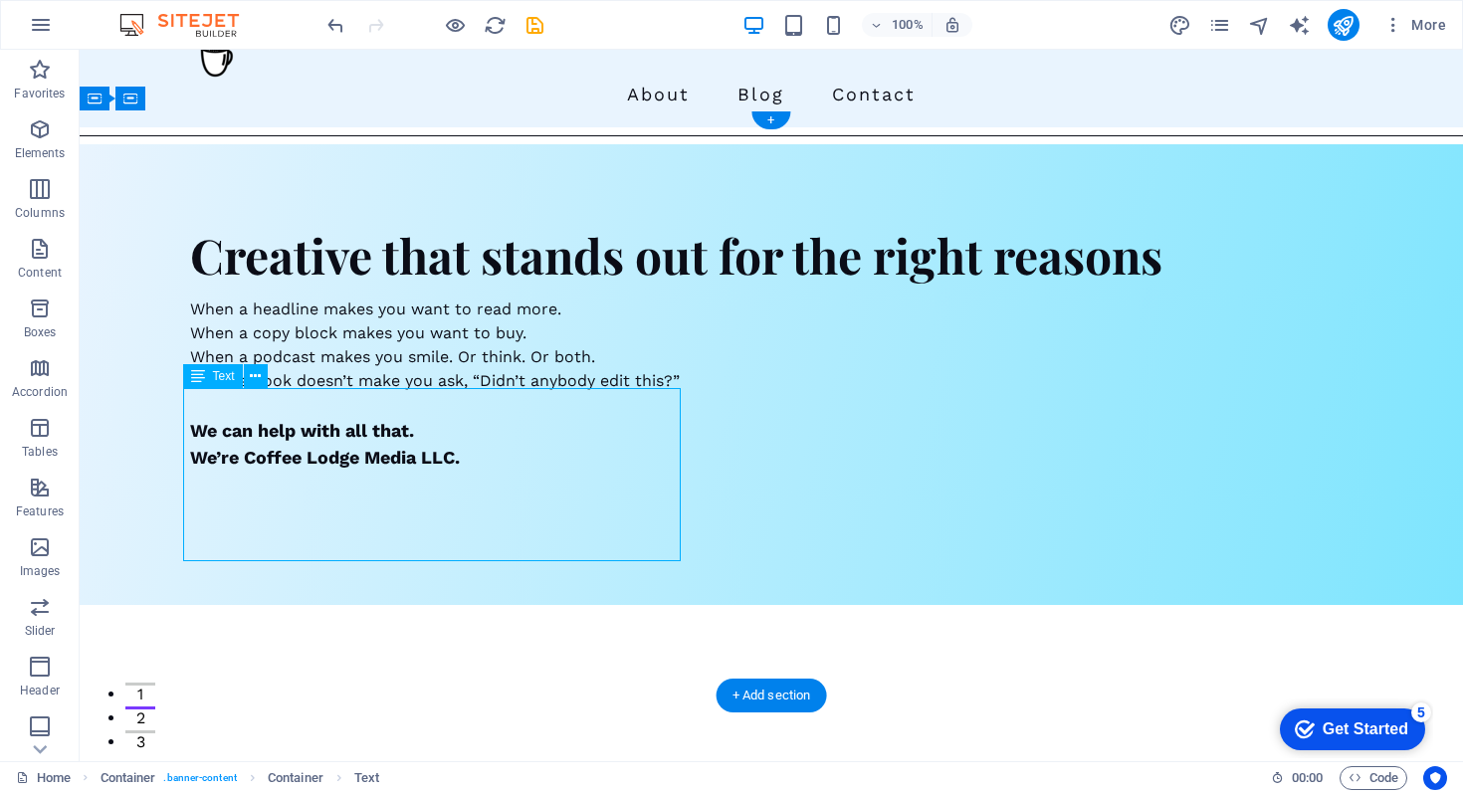
click at [260, 424] on div "When a headline makes you want to read more. When a copy block makes you want t…" at bounding box center [771, 384] width 1163 height 173
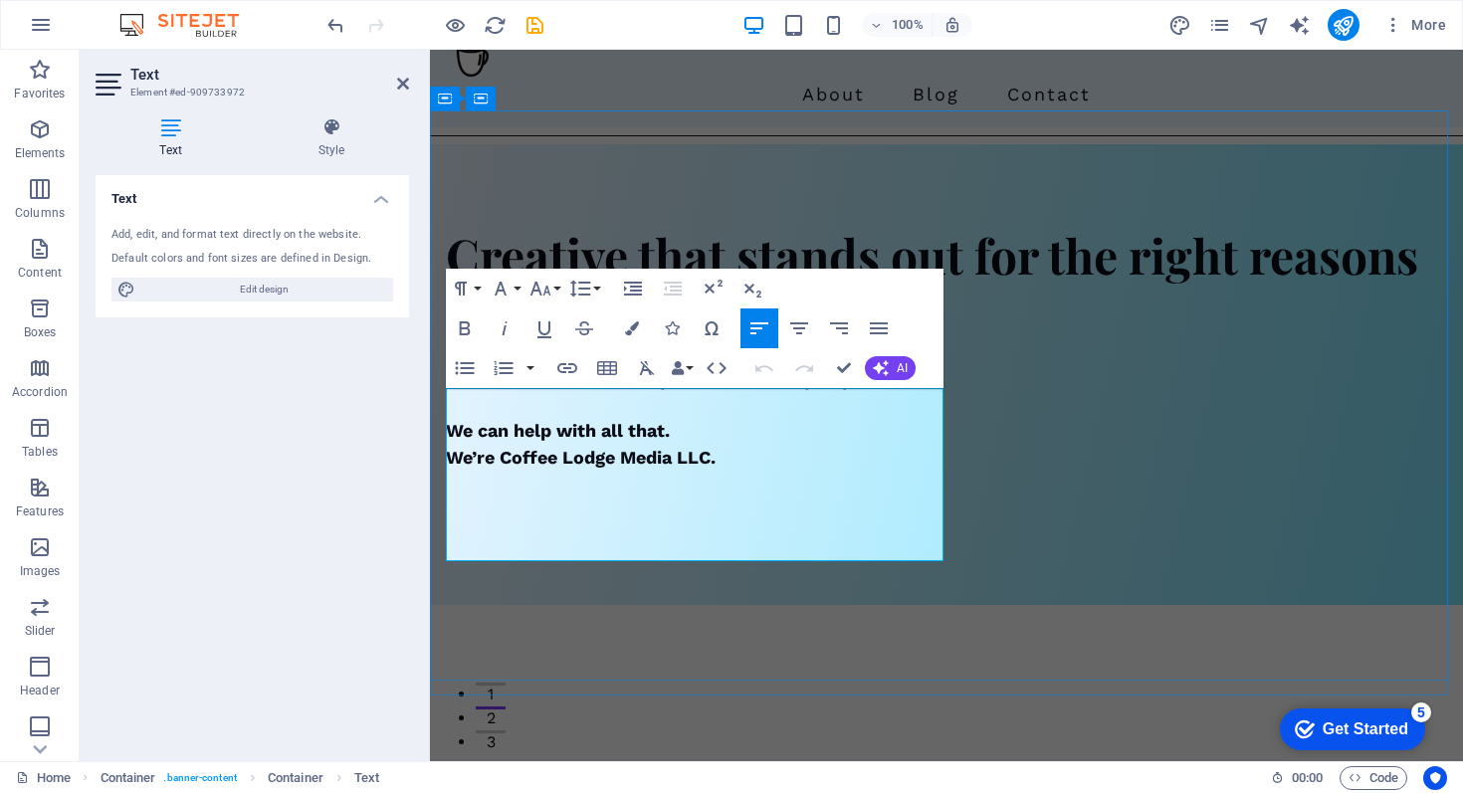
click at [756, 345] on p "When a copy block makes you want to buy." at bounding box center [947, 334] width 1002 height 24
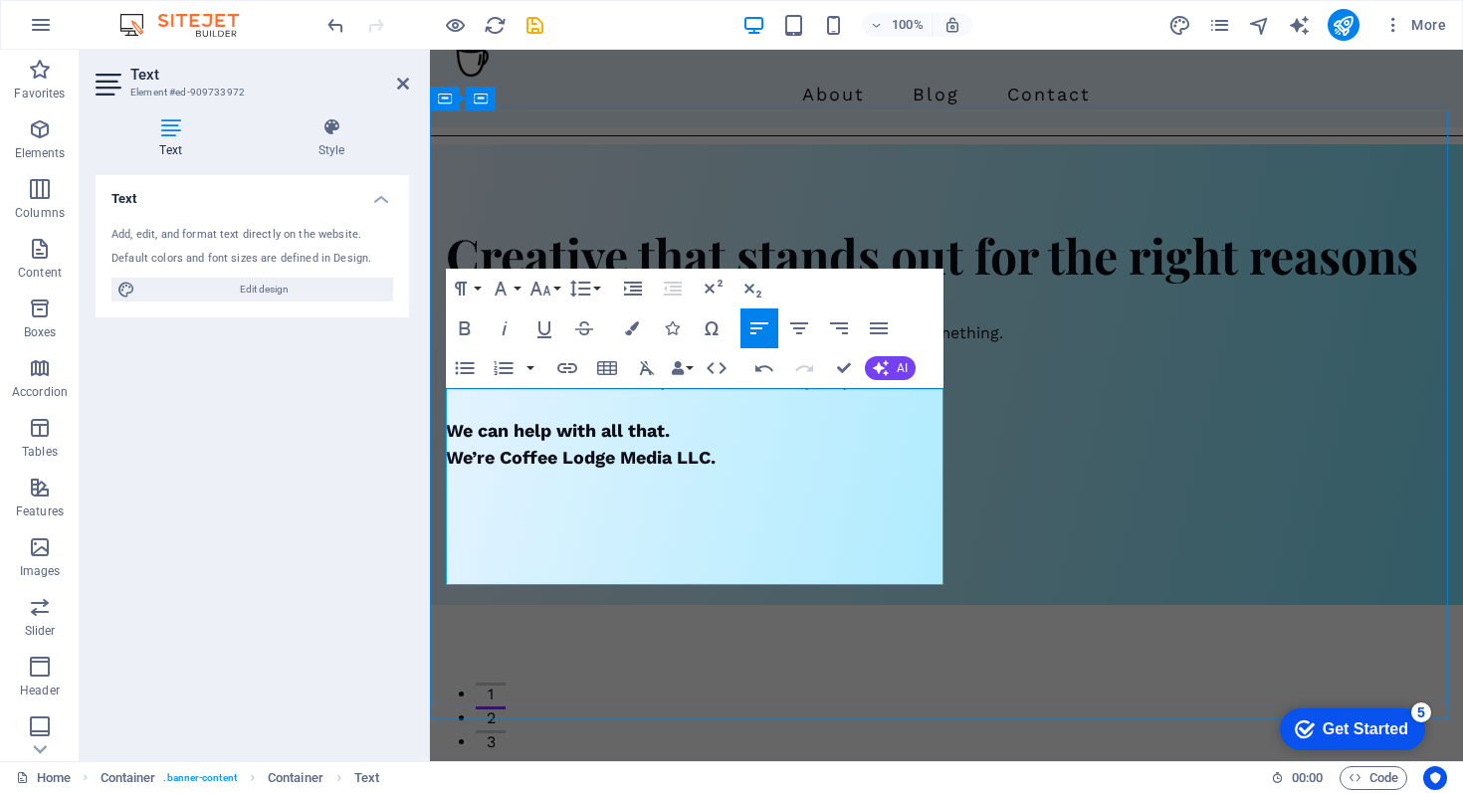
click at [766, 345] on p "When a copy block makes you want to buy something or do something ." at bounding box center [947, 334] width 1002 height 24
click at [1106, 486] on div "Creative that stands out for the right reasons When a headline makes you want t…" at bounding box center [946, 367] width 1033 height 446
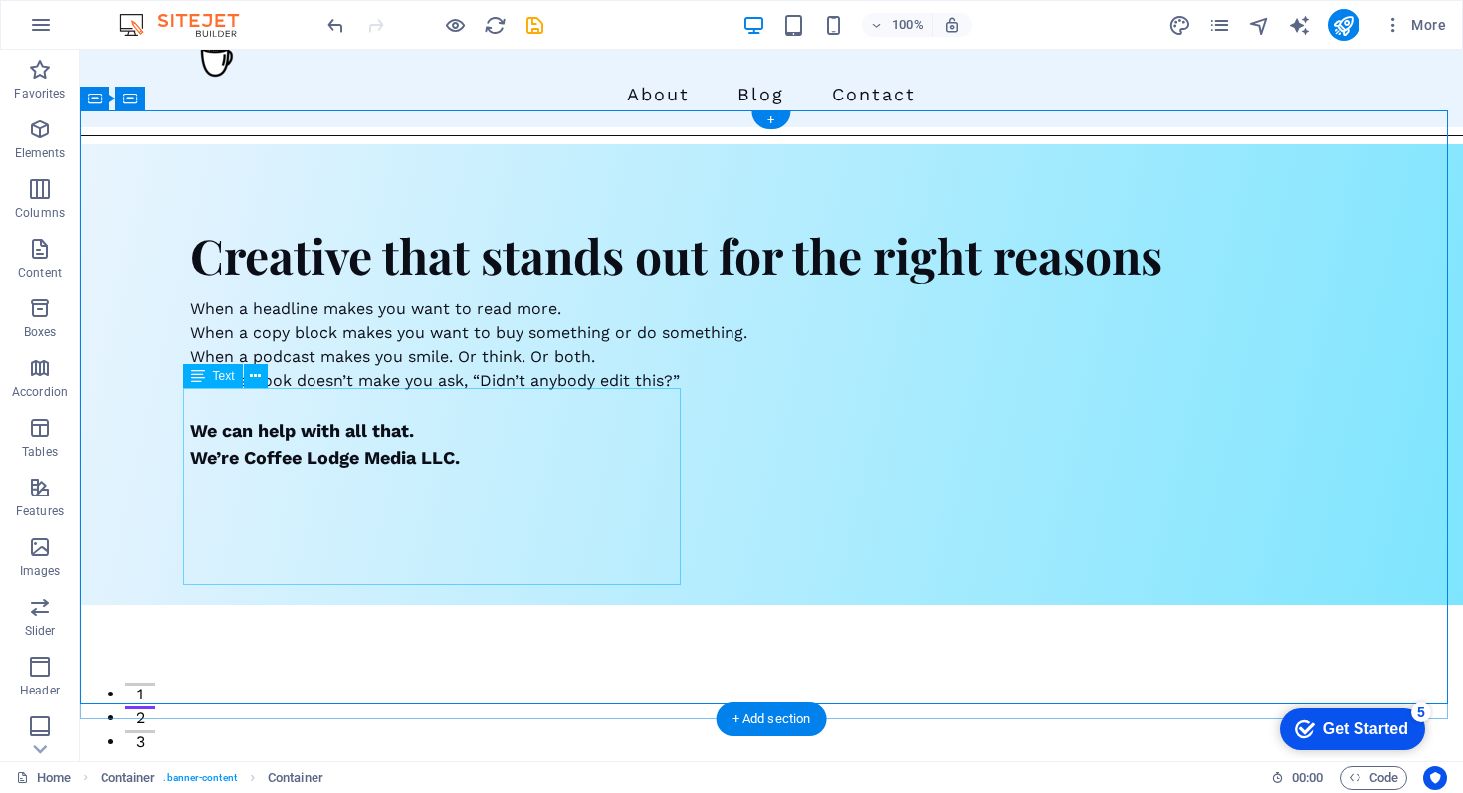
click at [679, 432] on div "When a headline makes you want to read more. When a copy block makes you want t…" at bounding box center [771, 384] width 1163 height 173
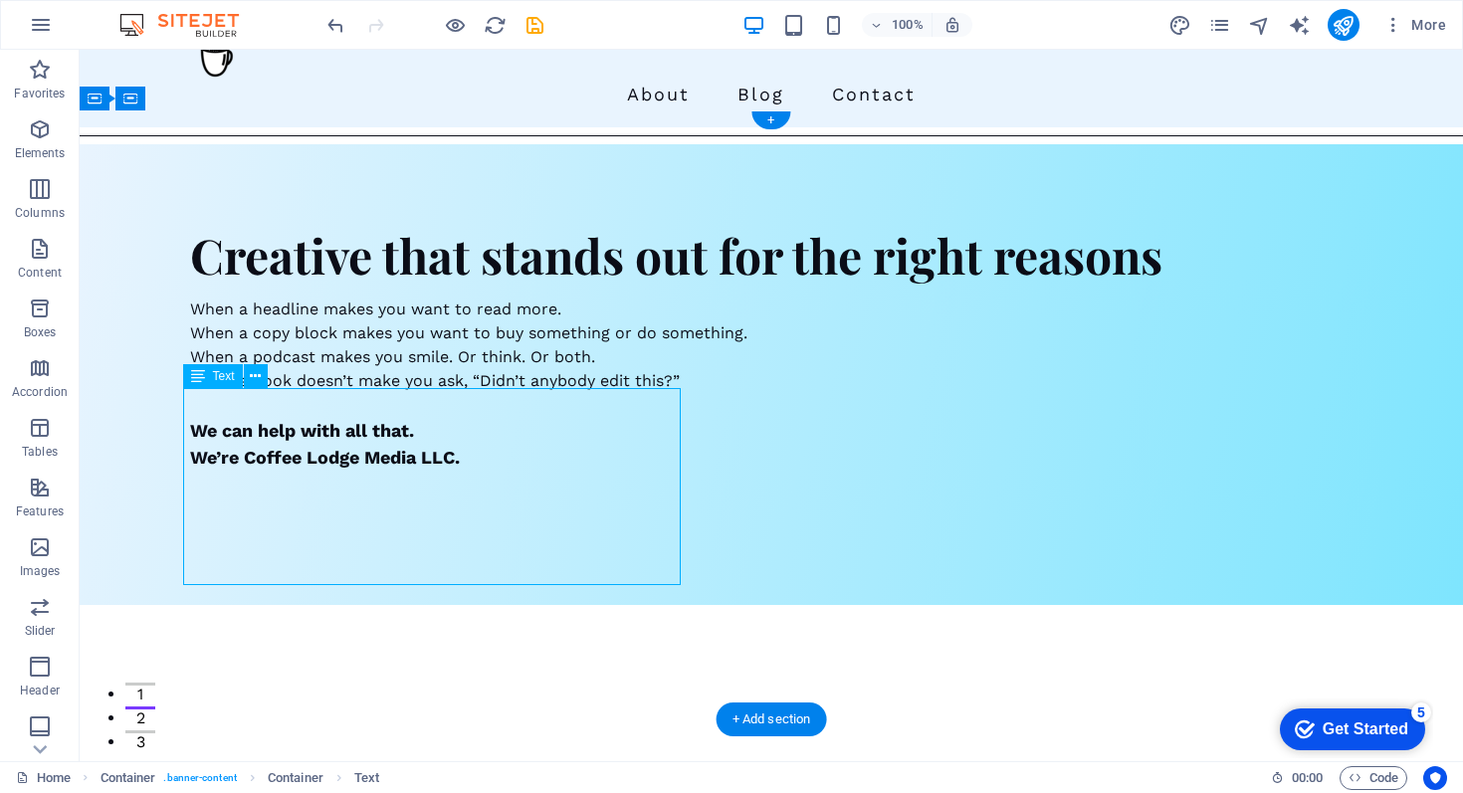
click at [679, 432] on div "When a headline makes you want to read more. When a copy block makes you want t…" at bounding box center [771, 384] width 1163 height 173
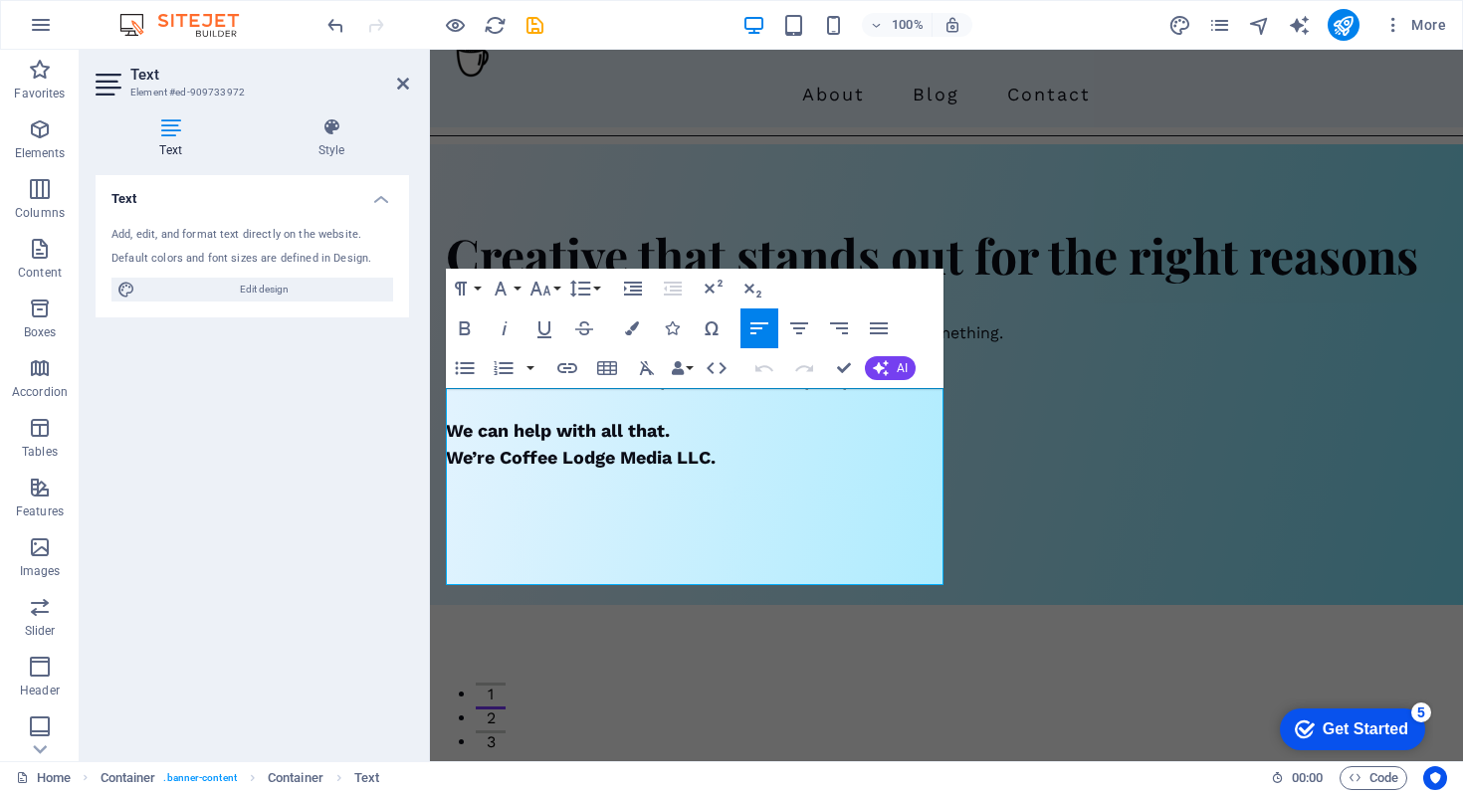
click at [834, 282] on div "Paragraph Format Normal Heading 1 Heading 2 Heading 3 Heading 4 Heading 5 Headi…" at bounding box center [695, 328] width 498 height 119
click at [635, 345] on p "When a copy block makes you want to buy something or do something." at bounding box center [947, 334] width 1002 height 24
click at [867, 369] on p "When a podcast makes you smile. Or think. Or both." at bounding box center [947, 357] width 1002 height 24
click at [517, 177] on icon at bounding box center [512, 178] width 11 height 21
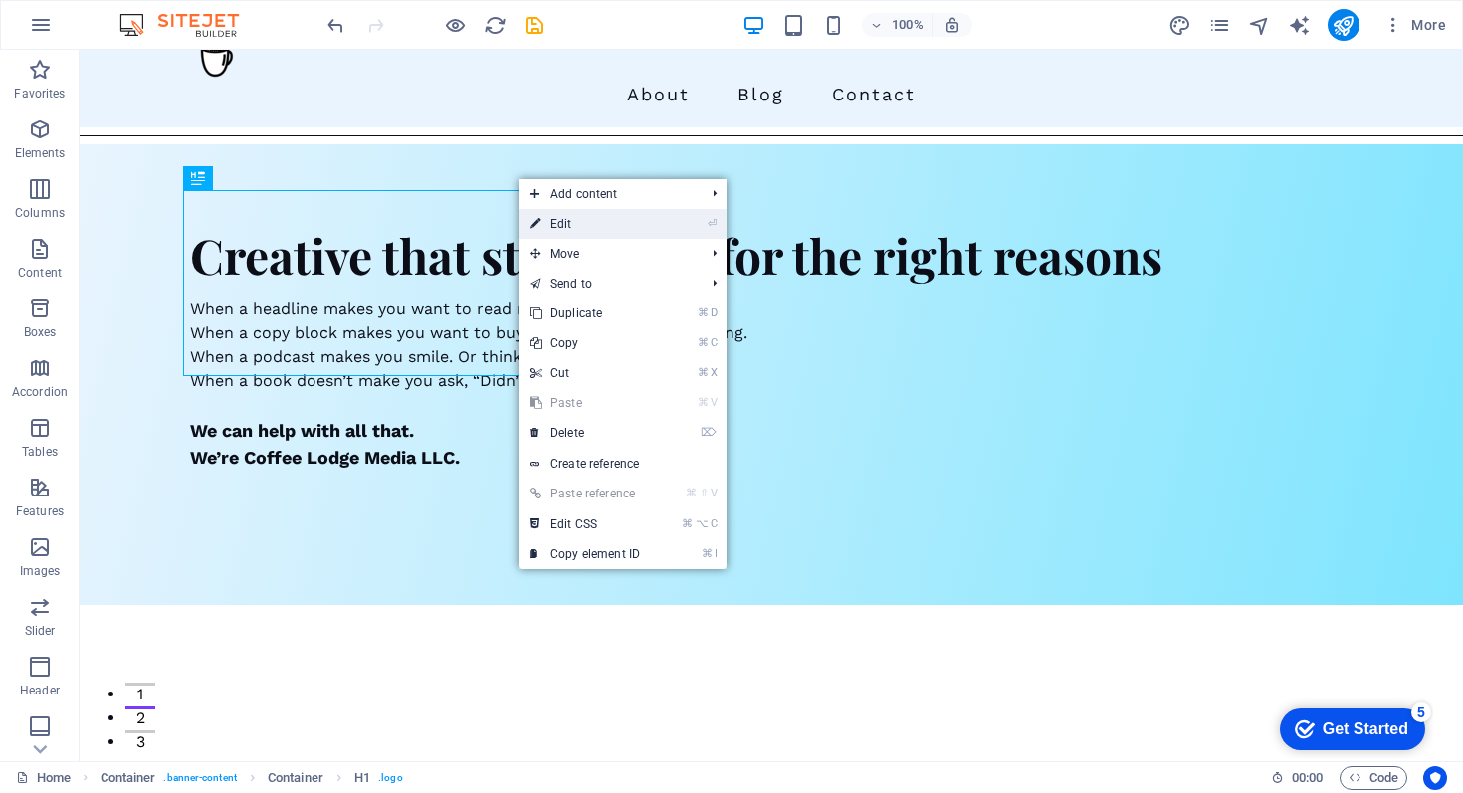
click at [558, 220] on link "⏎ Edit" at bounding box center [585, 224] width 133 height 30
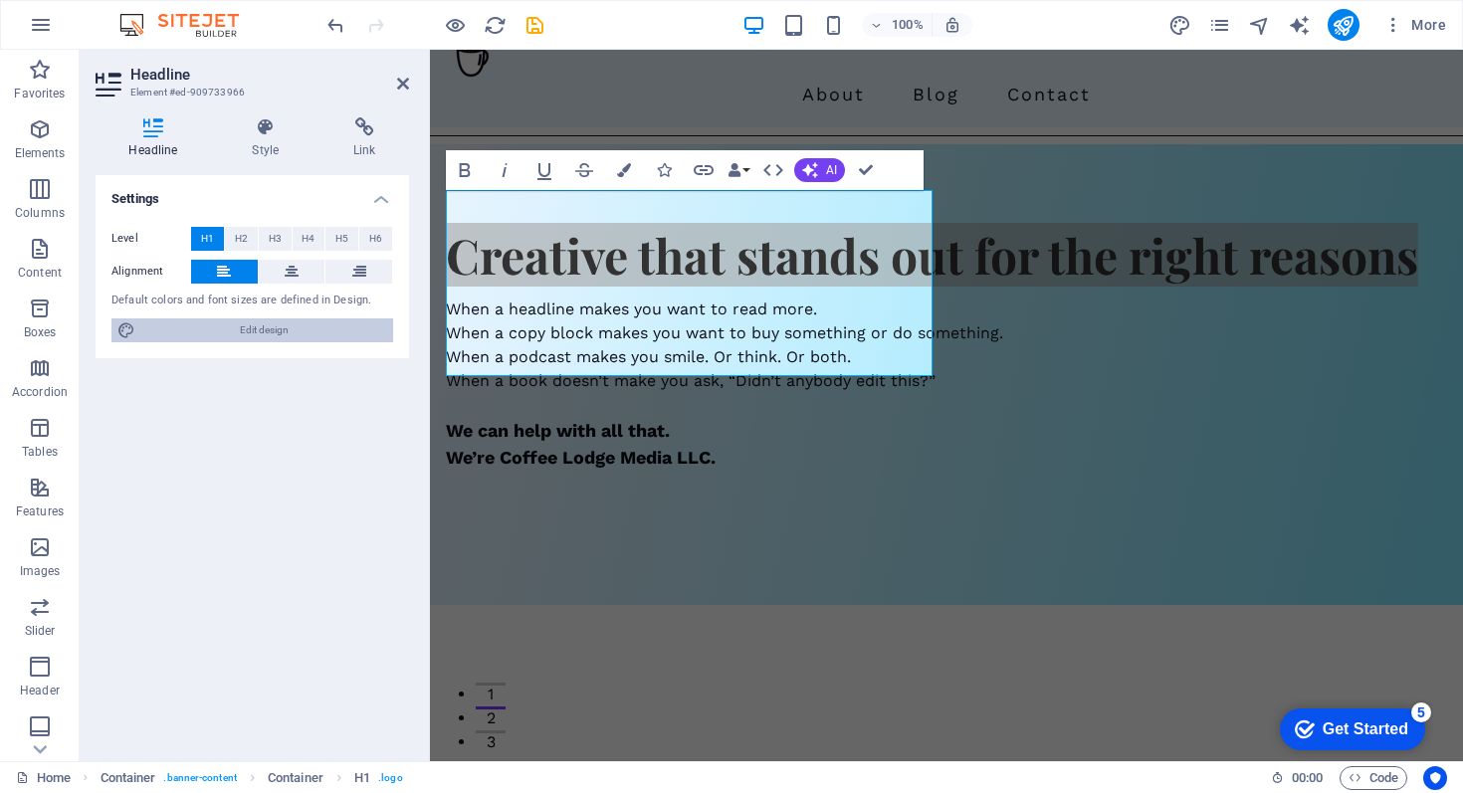
click at [288, 335] on span "Edit design" at bounding box center [264, 331] width 246 height 24
select select "px"
select select "400"
select select "px"
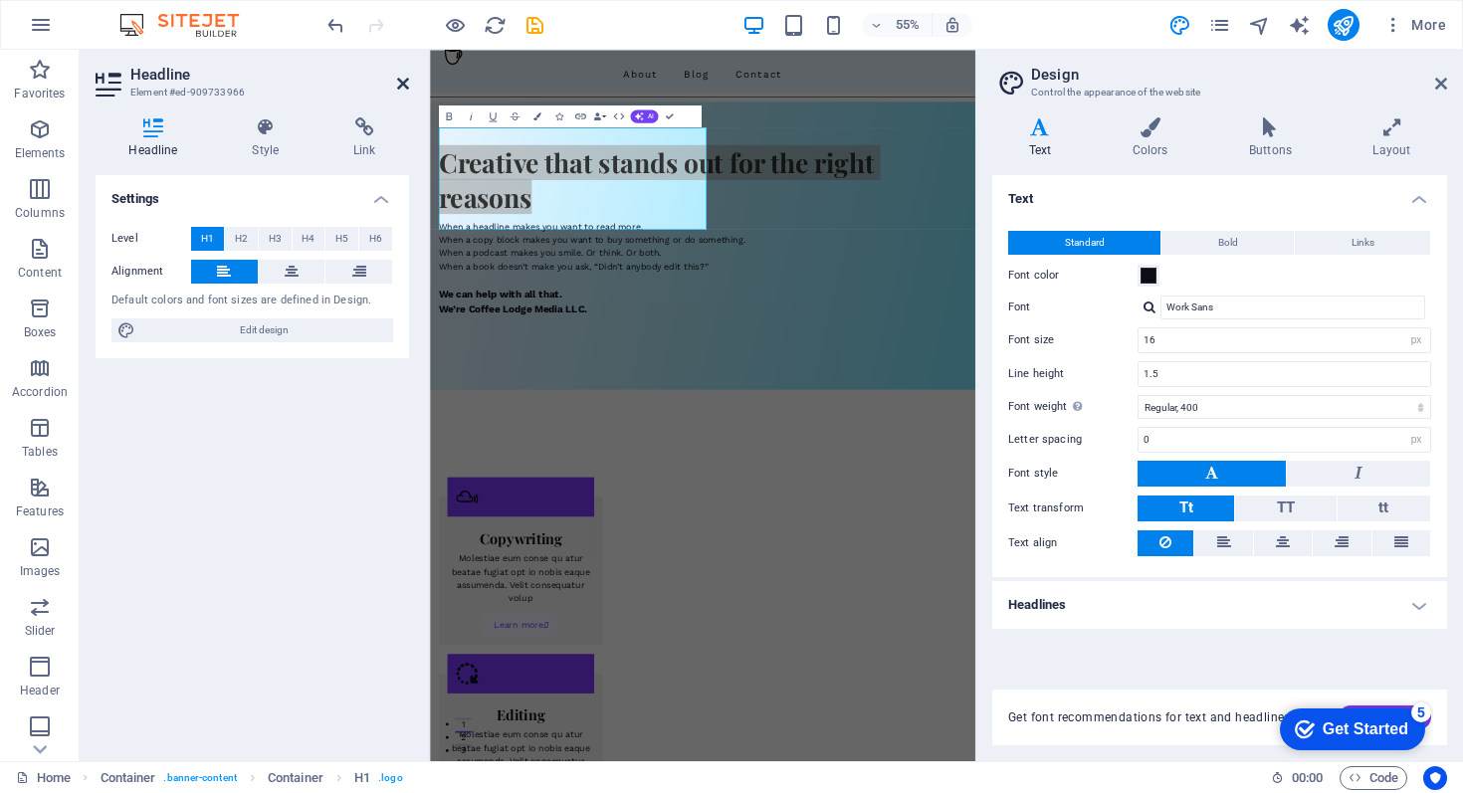
click at [404, 76] on icon at bounding box center [403, 84] width 12 height 16
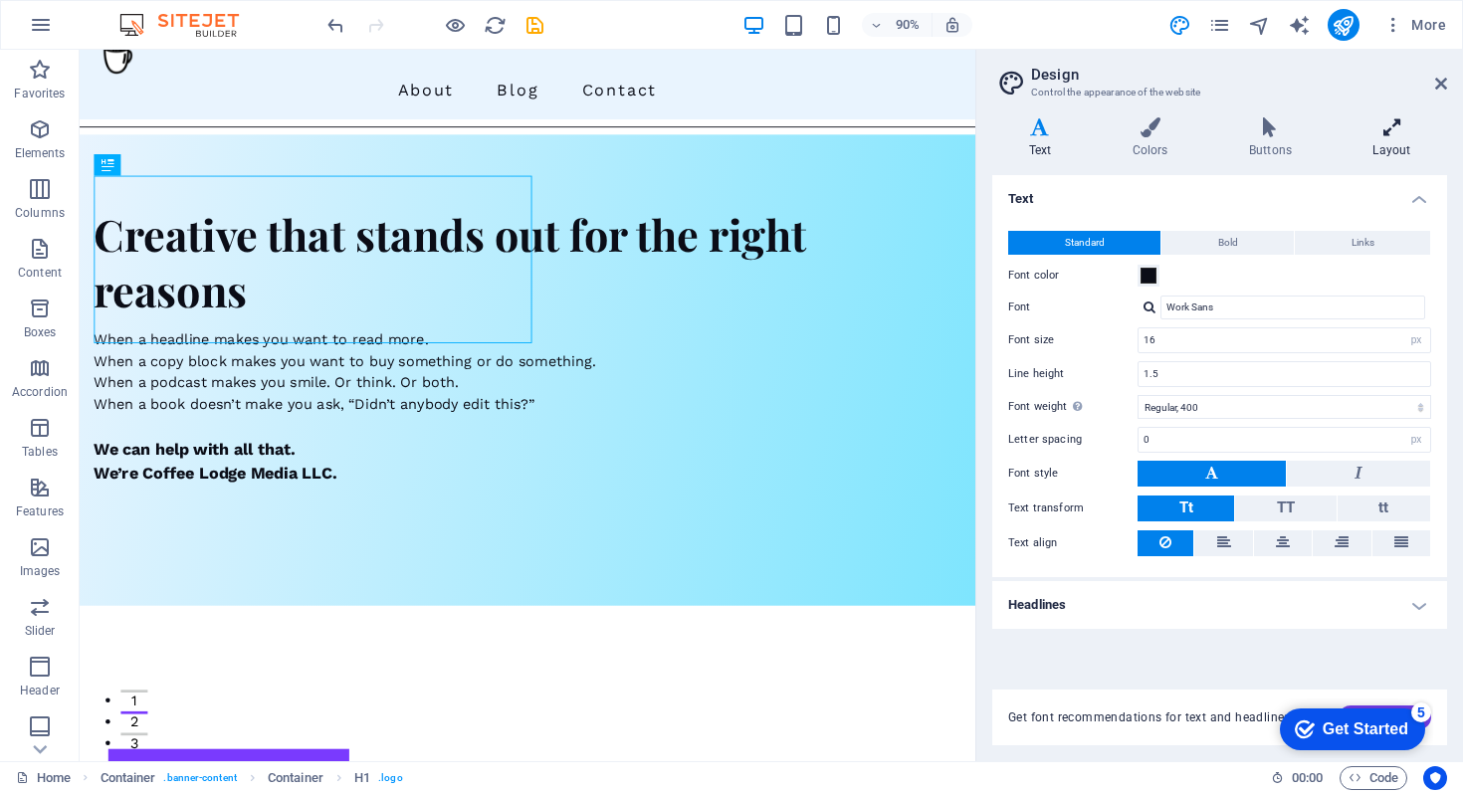
click at [1388, 129] on icon at bounding box center [1392, 127] width 111 height 20
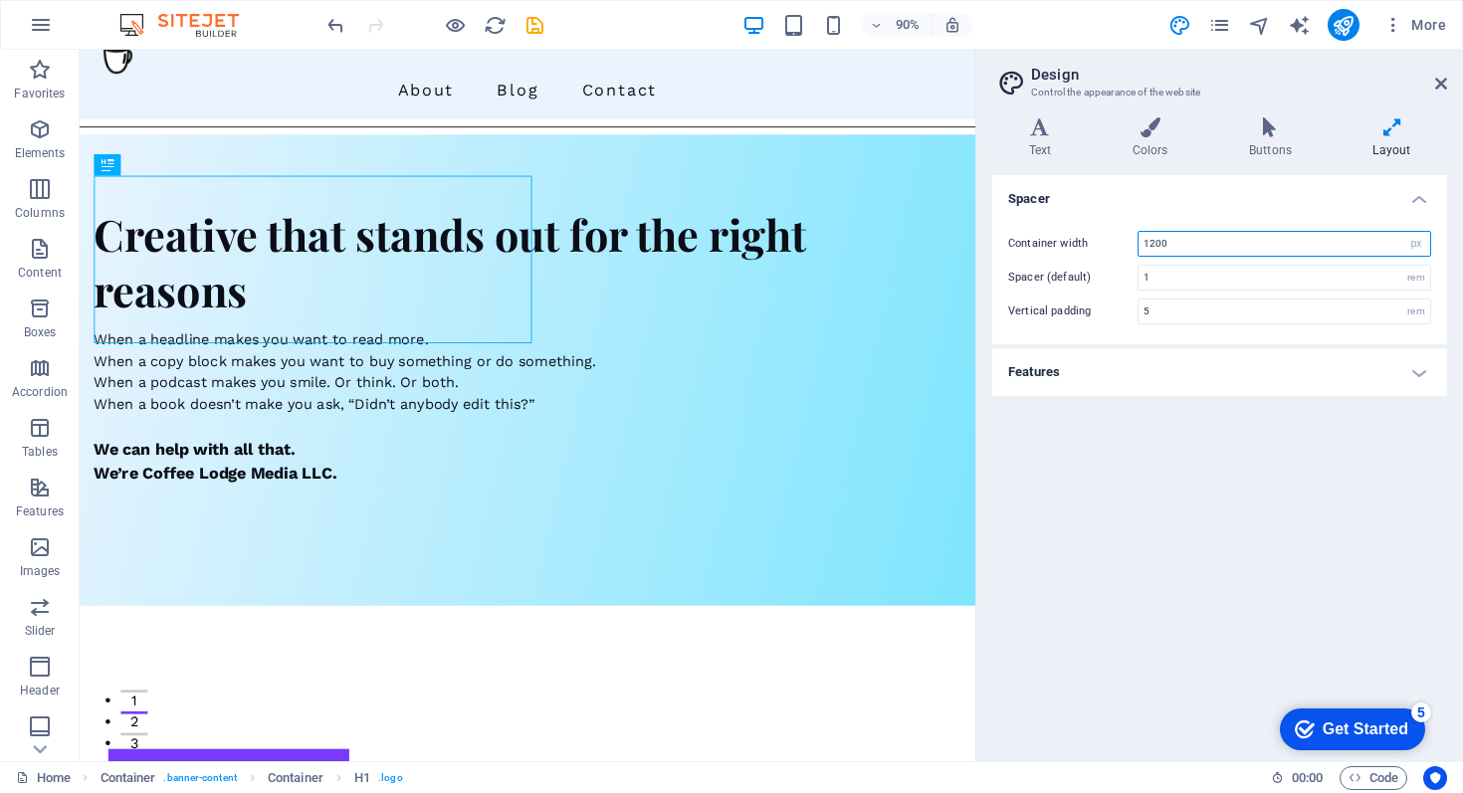
click at [1149, 244] on input "1200" at bounding box center [1285, 244] width 292 height 24
click at [1294, 88] on h3 "Control the appearance of the website" at bounding box center [1219, 93] width 376 height 18
click at [1192, 464] on div "Spacer Container width 1000 rem px Spacer (default) 1 rem Vertical padding 5 re…" at bounding box center [1220, 460] width 455 height 570
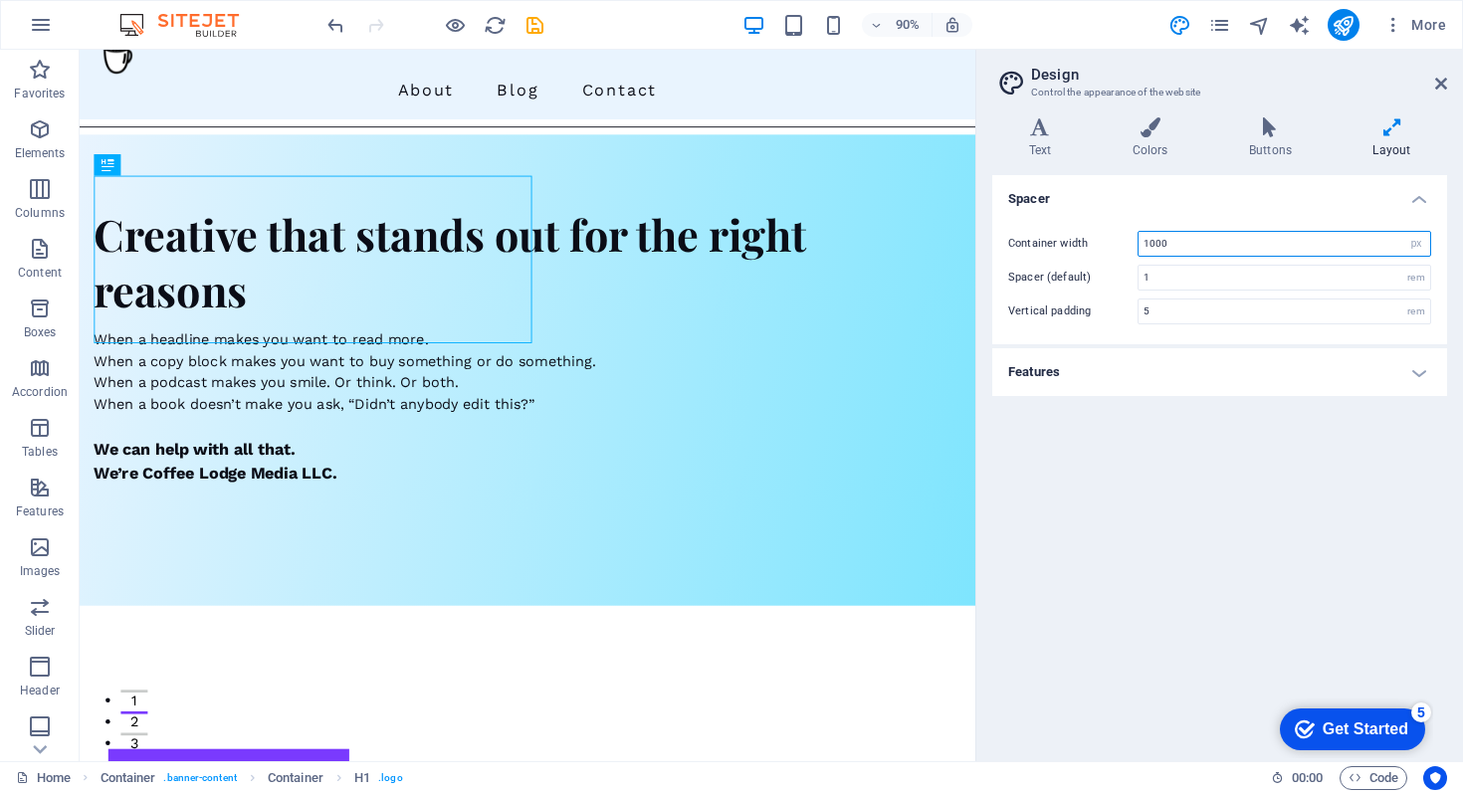
click at [1152, 243] on input "1000" at bounding box center [1285, 244] width 292 height 24
type input "1200"
click at [1338, 79] on h2 "Design" at bounding box center [1239, 75] width 416 height 18
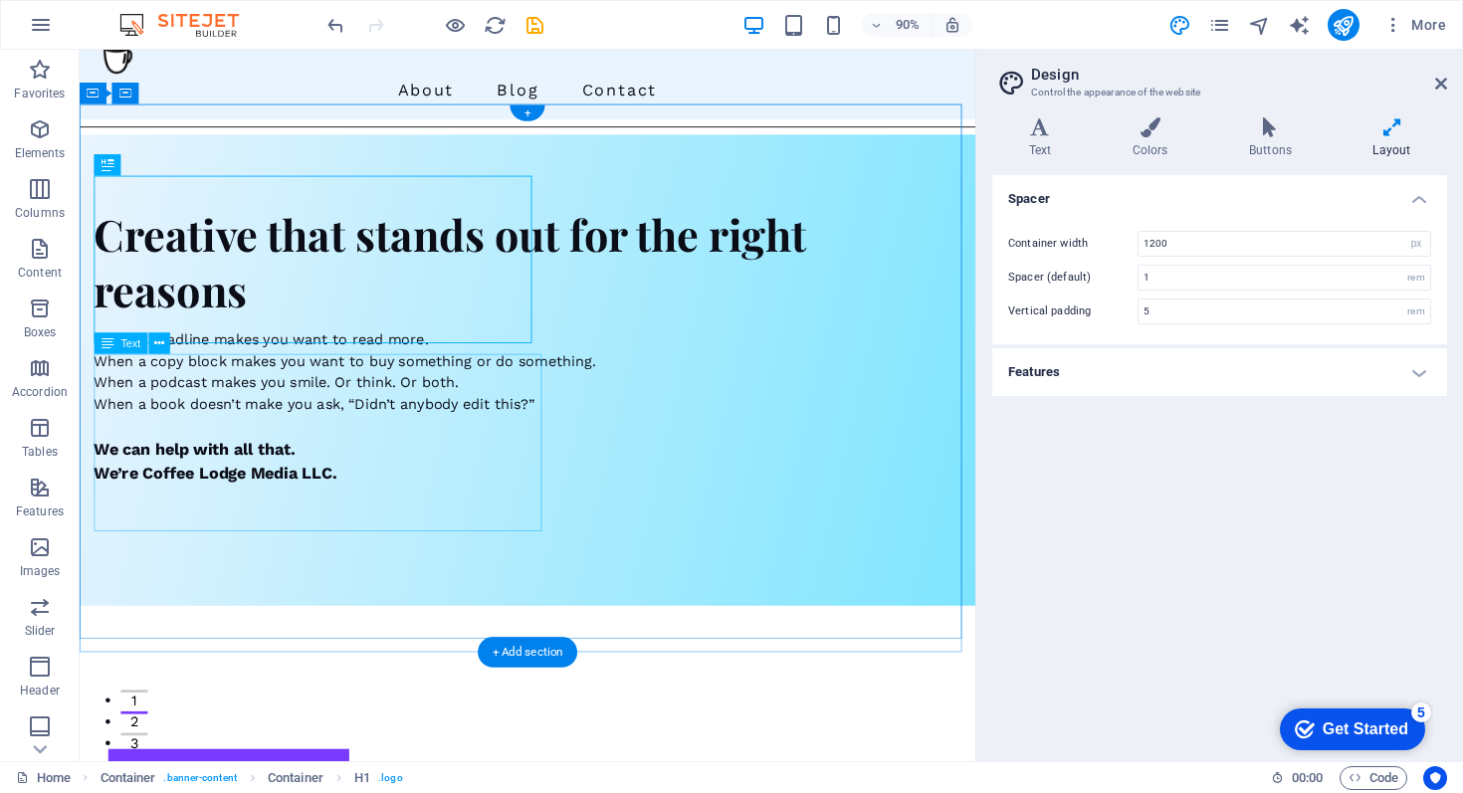
click at [417, 493] on div "When a headline makes you want to read more. When a copy block makes you want t…" at bounding box center [578, 446] width 964 height 173
click at [458, 276] on div "Creative that stands out for the right reasons" at bounding box center [578, 286] width 964 height 124
click at [505, 404] on div "When a headline makes you want to read more. When a copy block makes you want t…" at bounding box center [578, 446] width 964 height 173
click at [487, 436] on div "When a headline makes you want to read more. When a copy block makes you want t…" at bounding box center [578, 446] width 964 height 173
drag, startPoint x: 487, startPoint y: 436, endPoint x: 105, endPoint y: 679, distance: 453.0
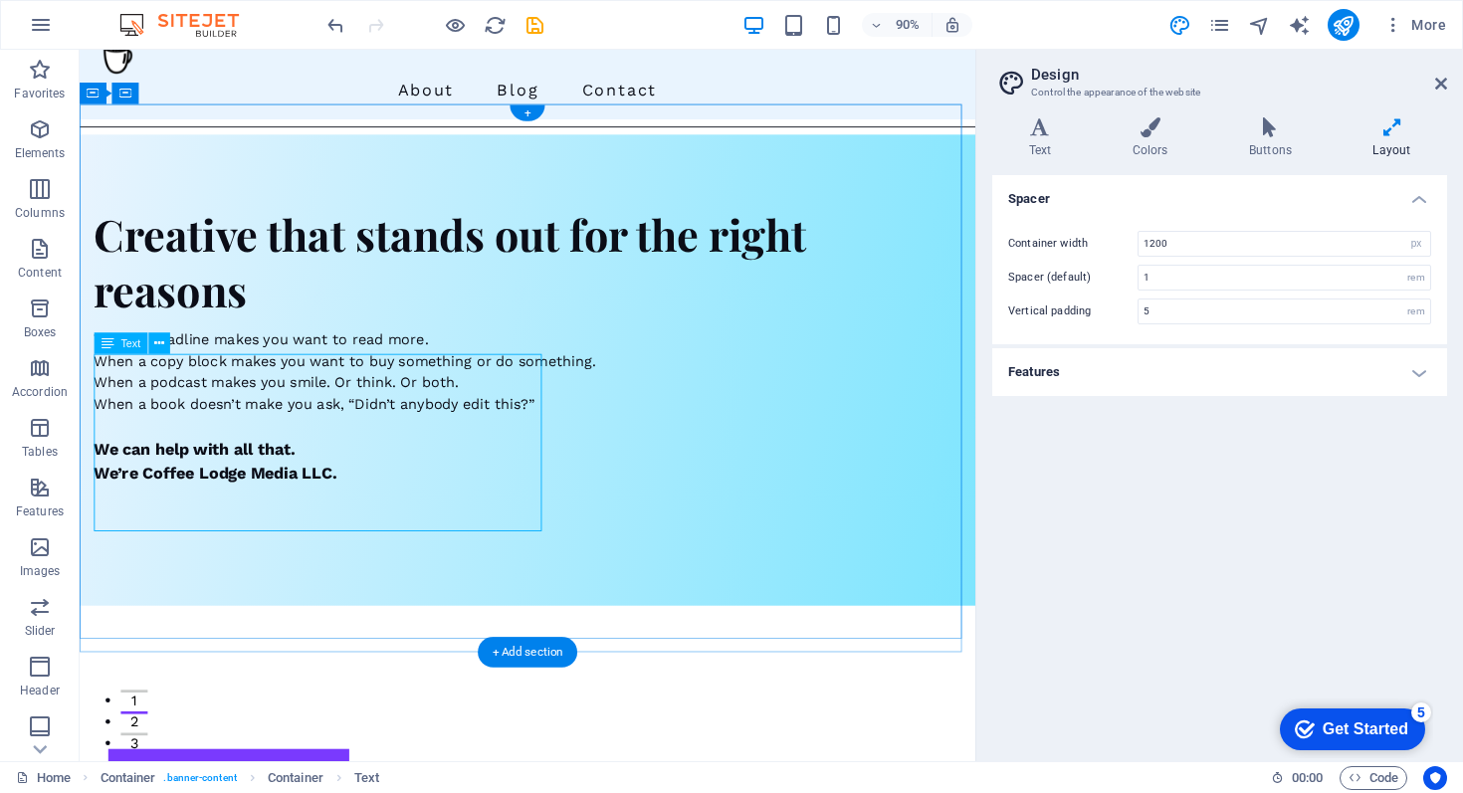
click at [487, 436] on div "When a headline makes you want to read more. When a copy block makes you want t…" at bounding box center [578, 446] width 964 height 173
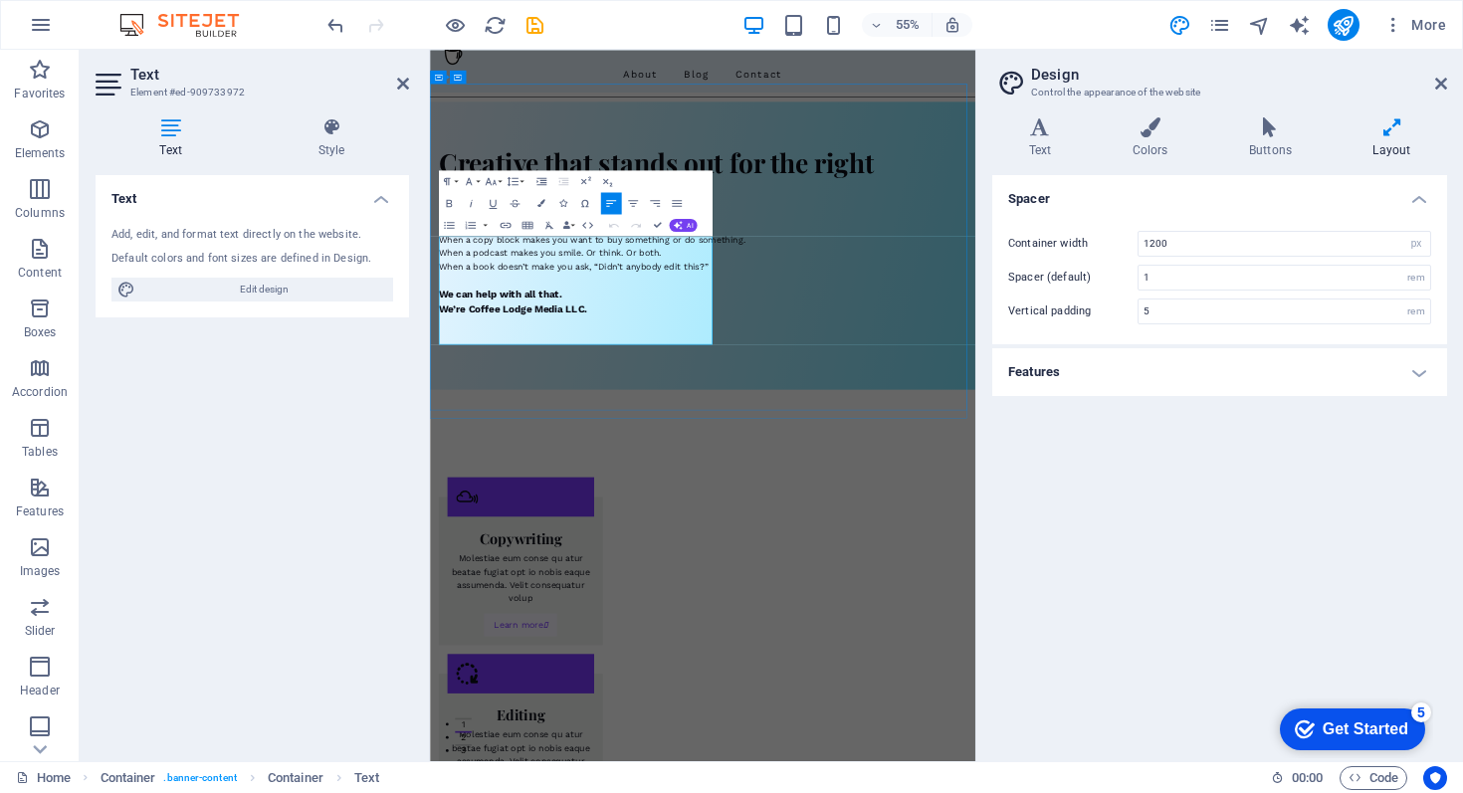
click at [838, 408] on p "When a copy block makes you want to buy something or do something." at bounding box center [926, 396] width 960 height 24
click at [403, 85] on icon at bounding box center [403, 84] width 12 height 16
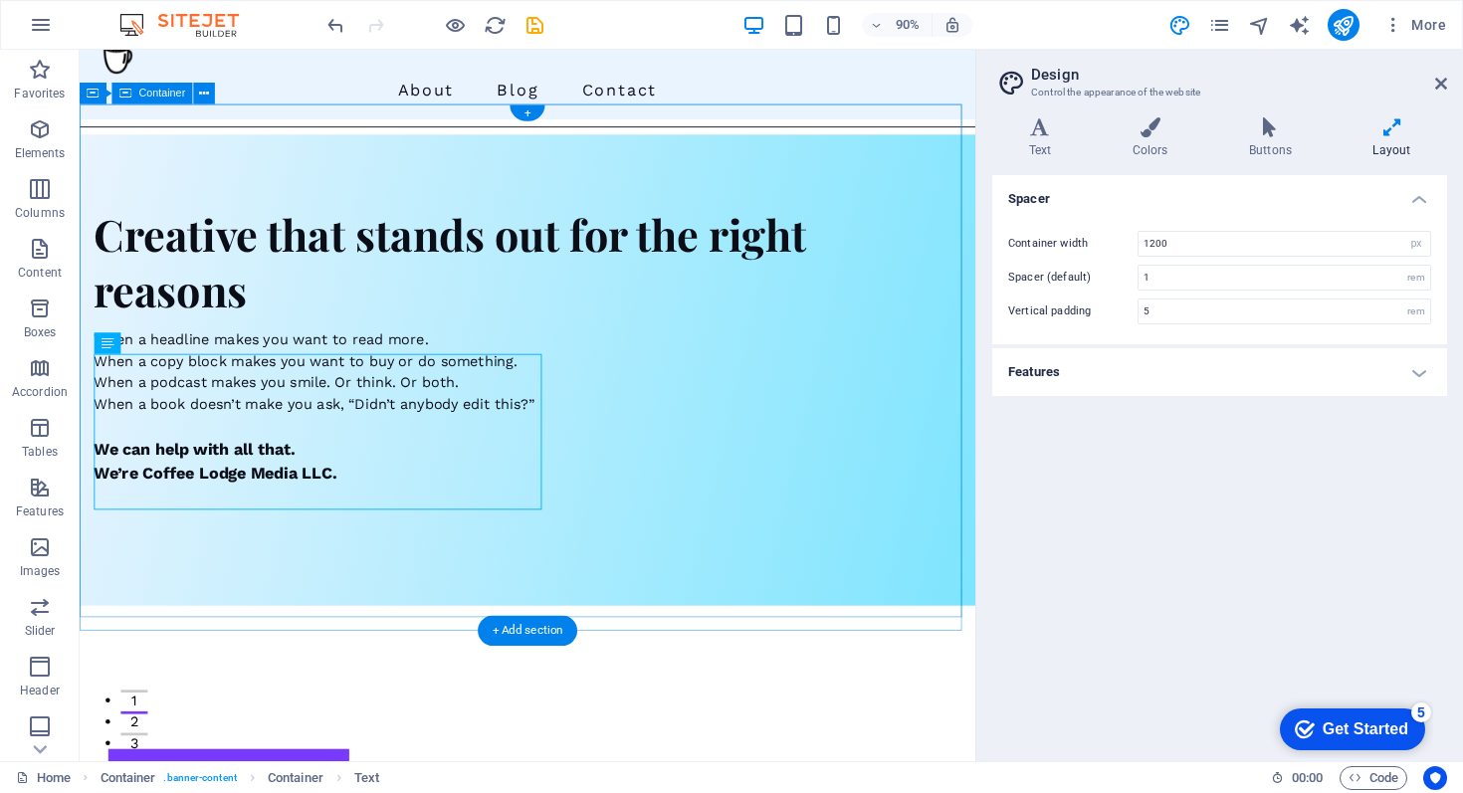
click at [706, 411] on div "Creative that stands out for the right reasons When a headline makes you want t…" at bounding box center [578, 398] width 996 height 509
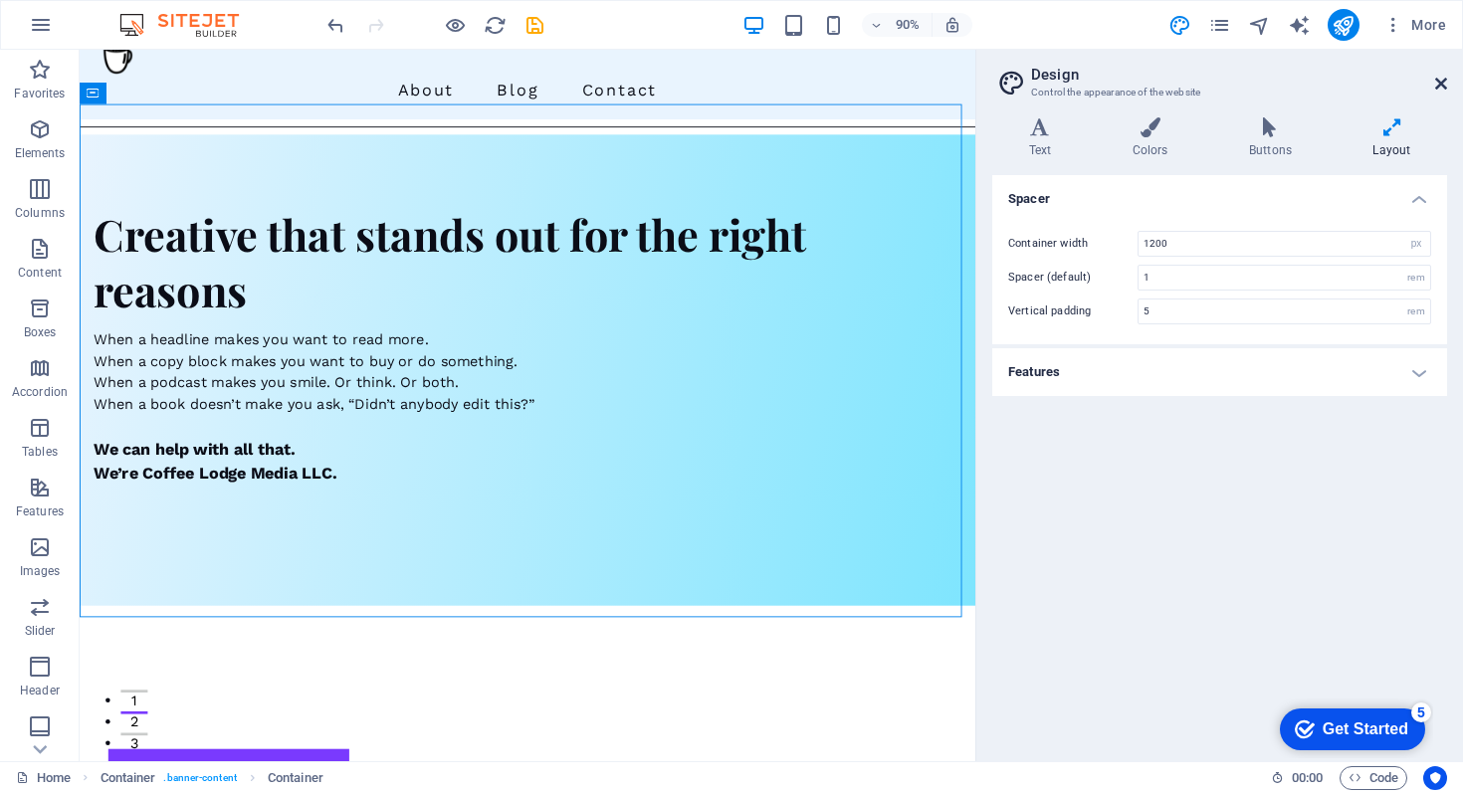
click at [1442, 83] on icon at bounding box center [1442, 84] width 12 height 16
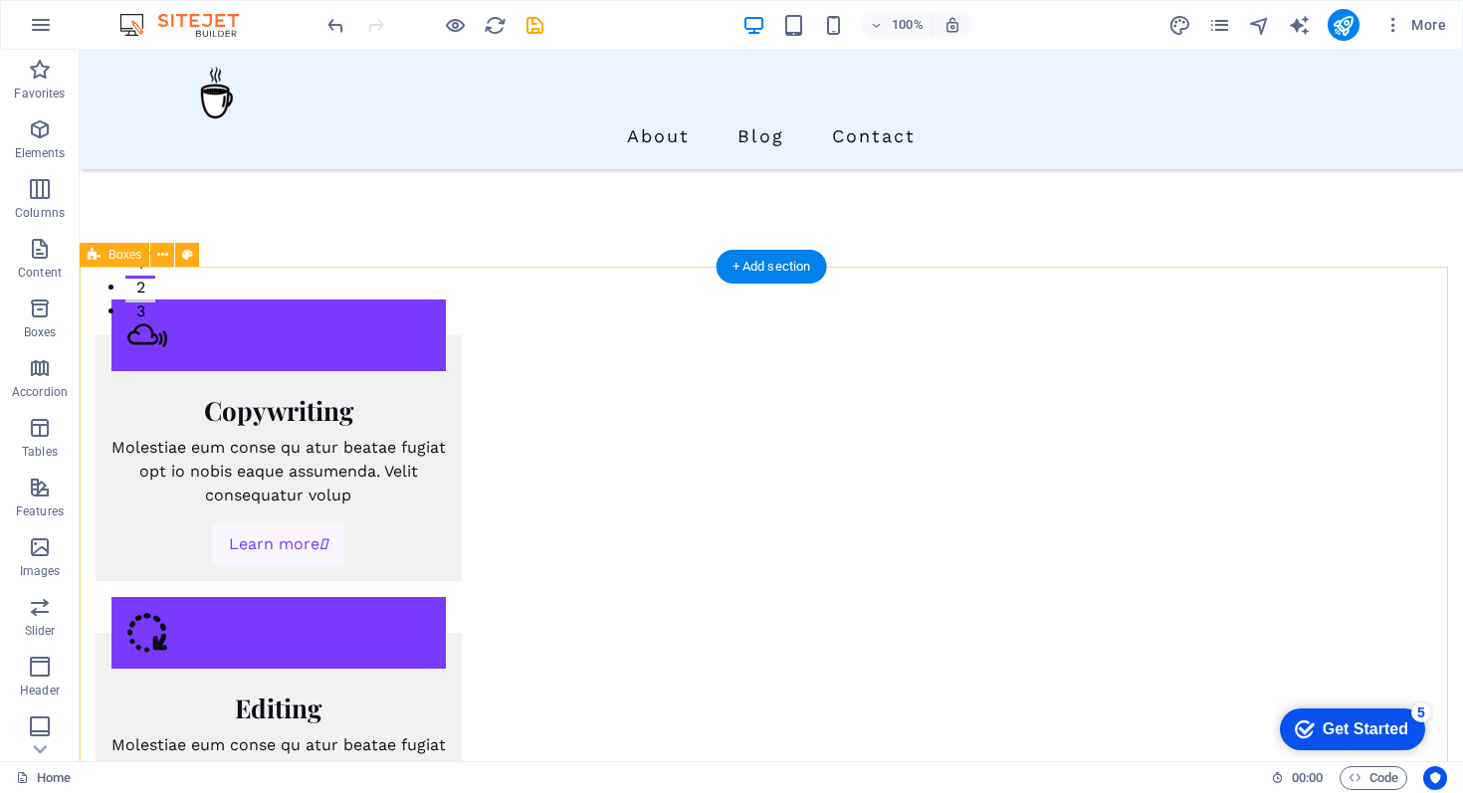
scroll to position [468, 0]
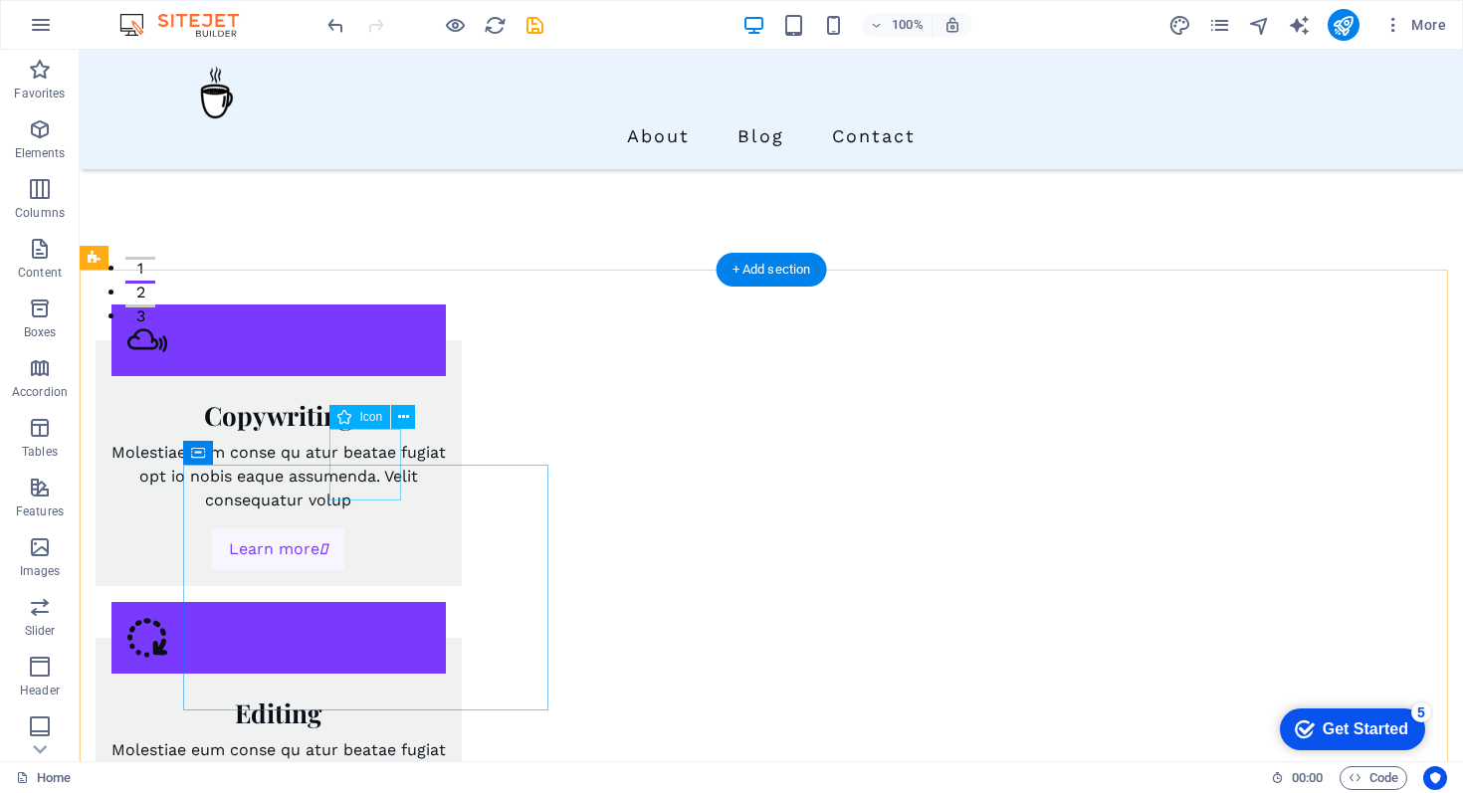
click at [369, 376] on figure at bounding box center [279, 341] width 335 height 72
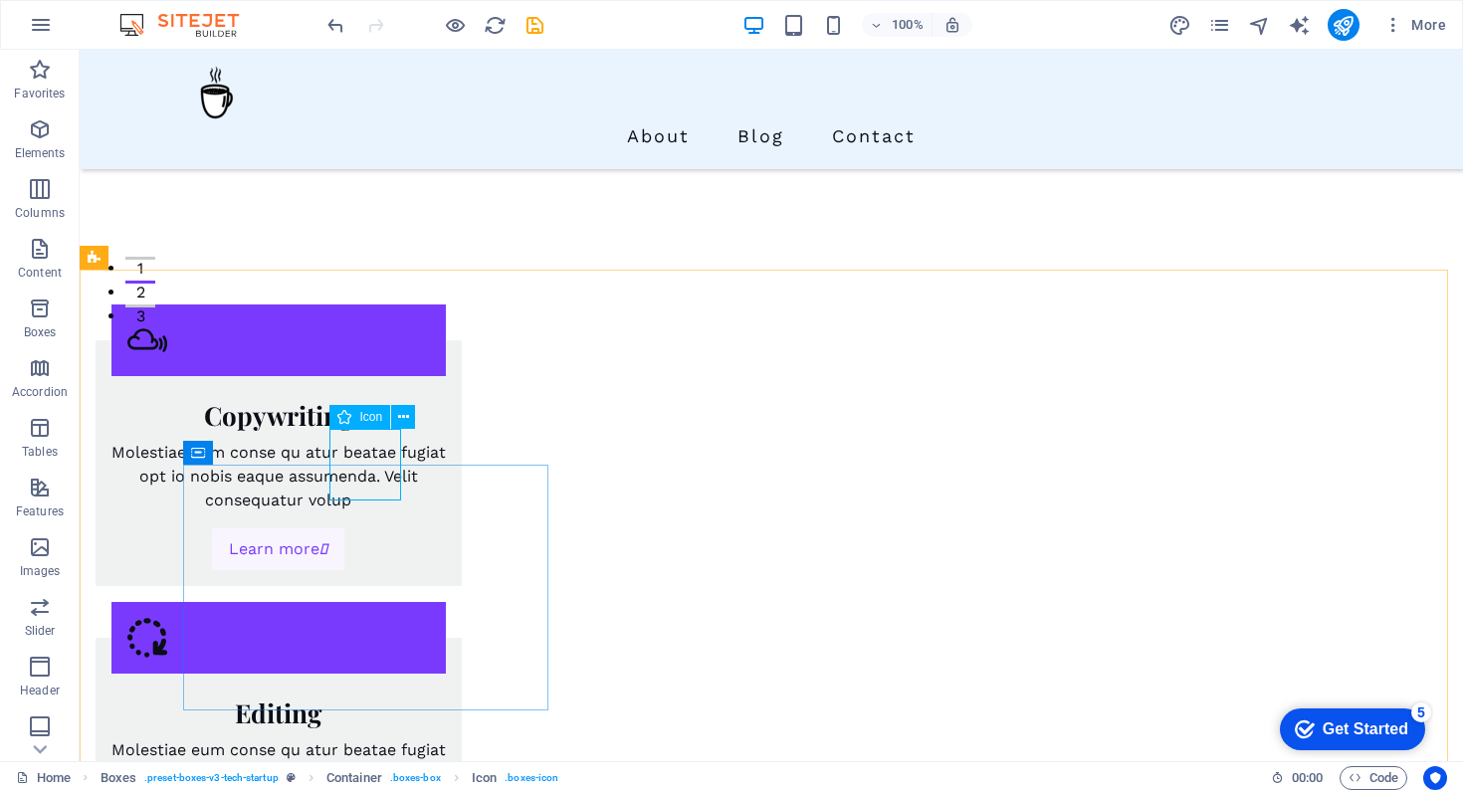
click at [361, 417] on span "Icon" at bounding box center [370, 417] width 23 height 12
click at [403, 417] on icon at bounding box center [403, 417] width 11 height 21
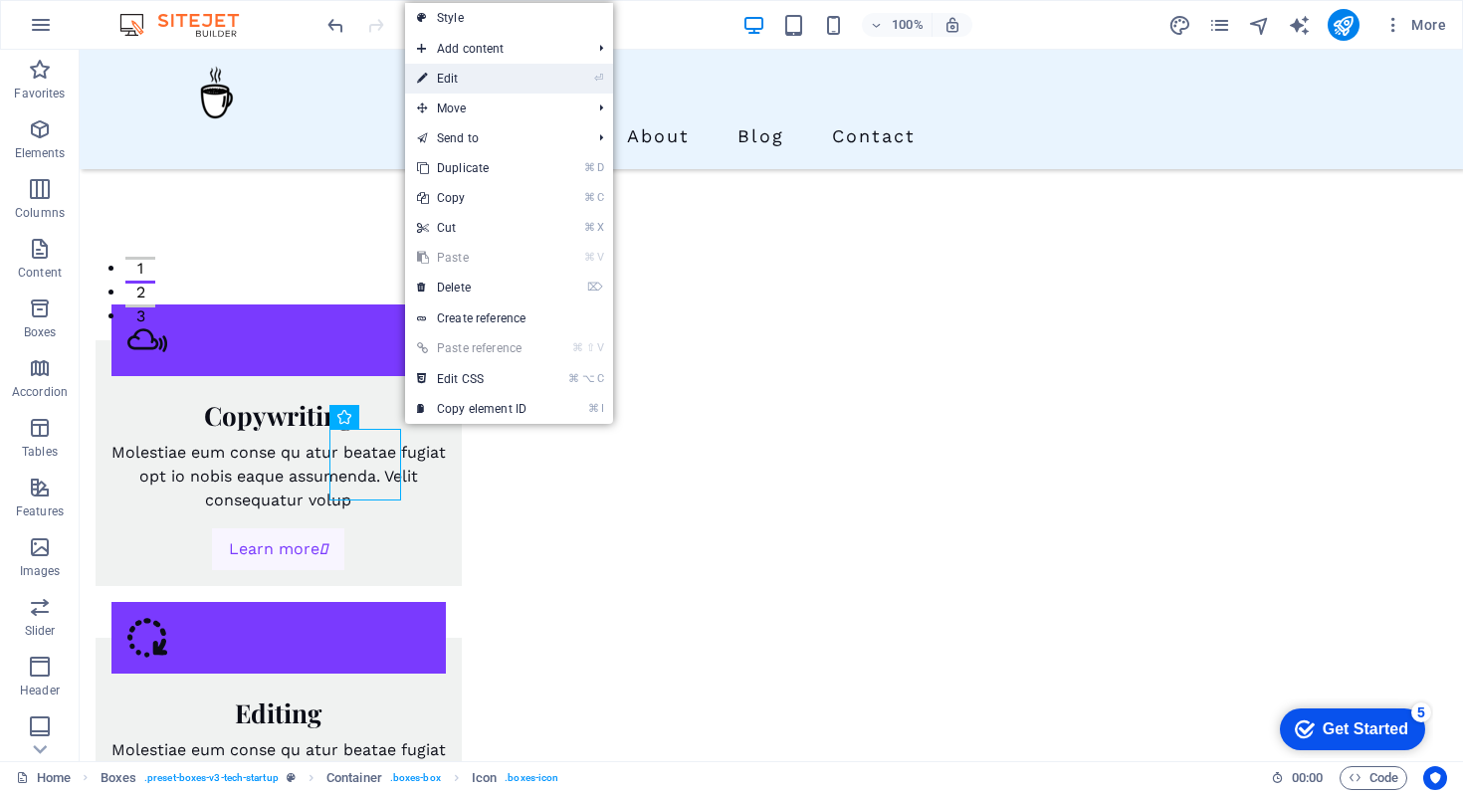
click at [472, 76] on link "⏎ Edit" at bounding box center [471, 79] width 133 height 30
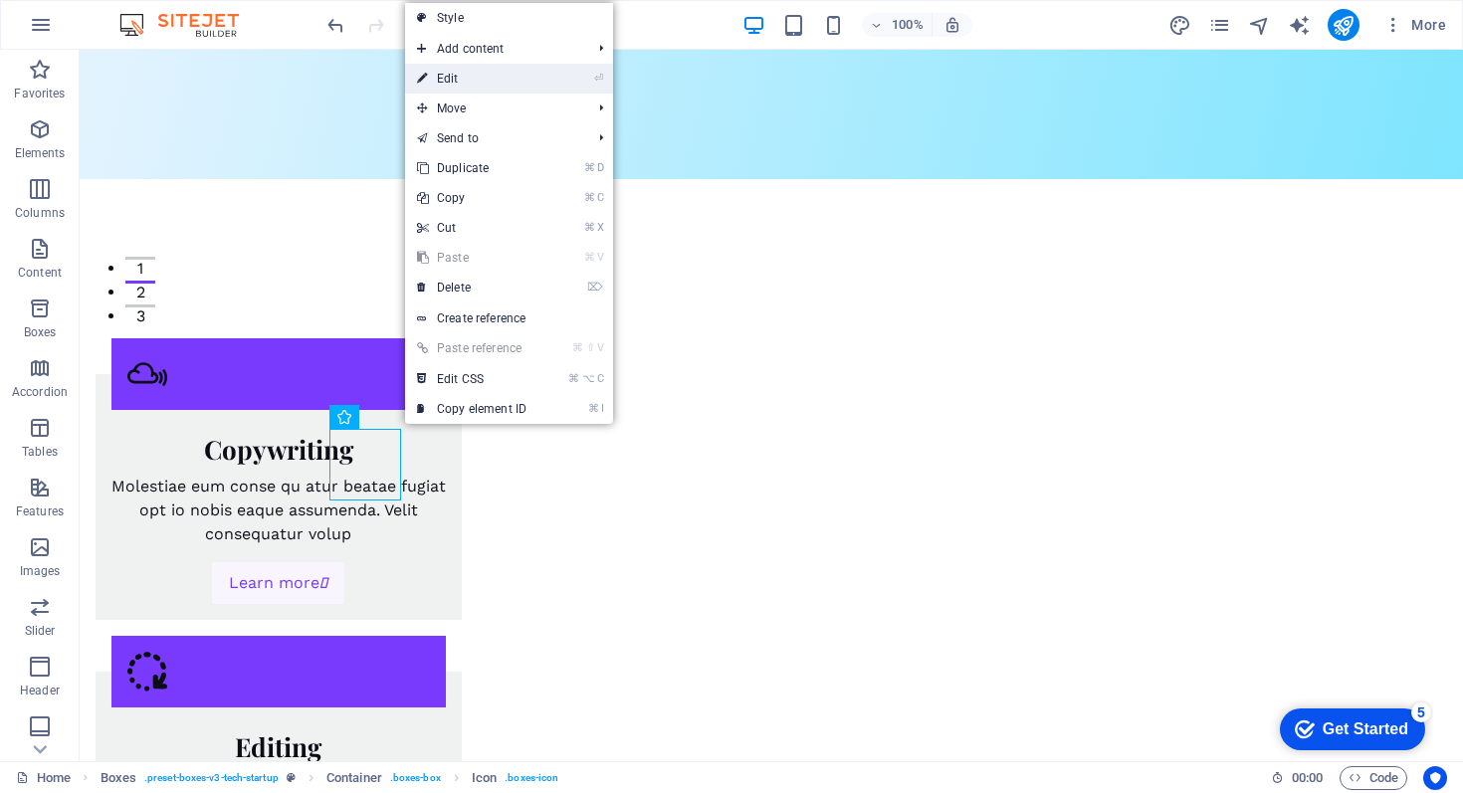
select select "xMidYMid"
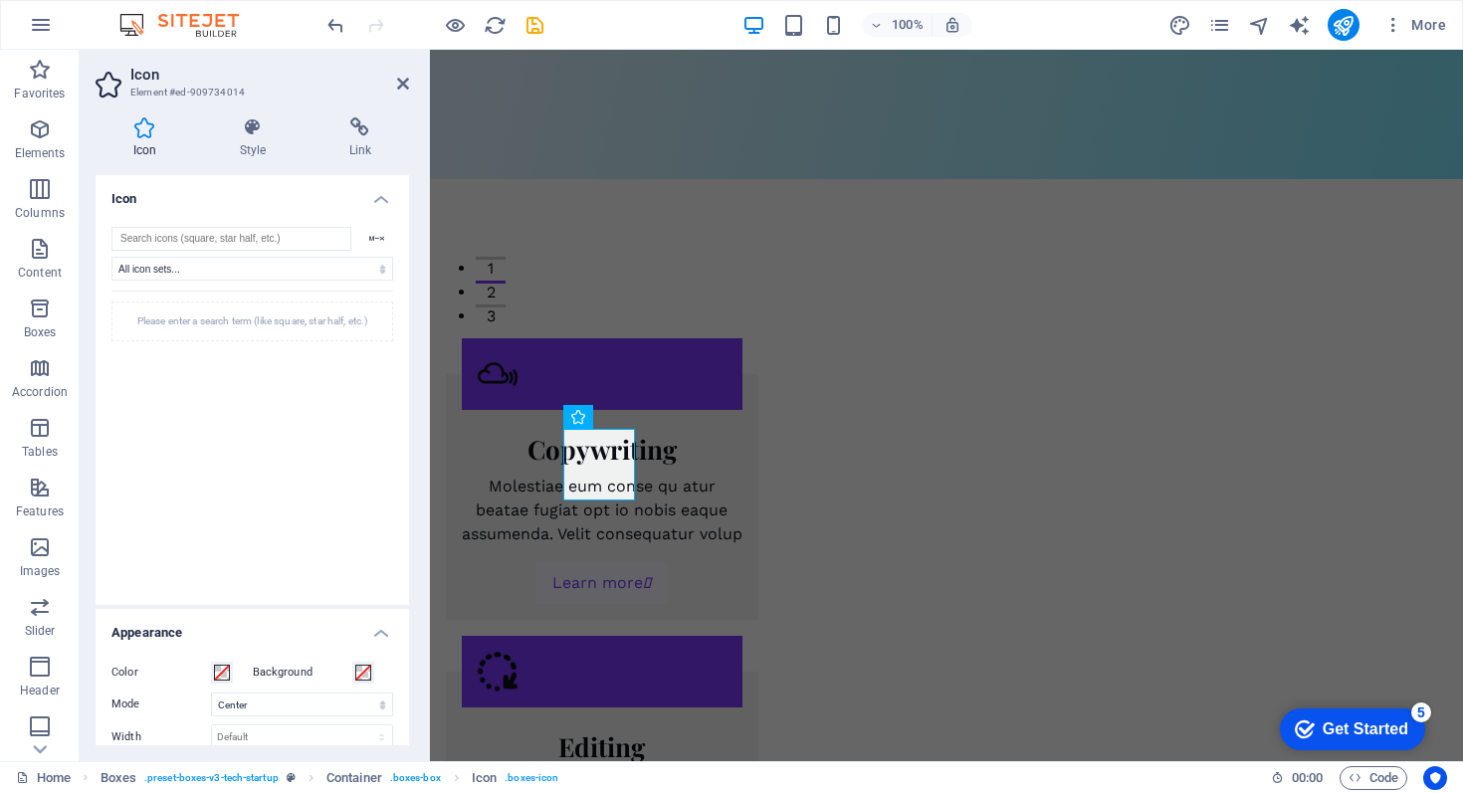
click at [626, 33] on div "100% More" at bounding box center [889, 25] width 1131 height 32
click at [45, 19] on icon "button" at bounding box center [41, 25] width 24 height 24
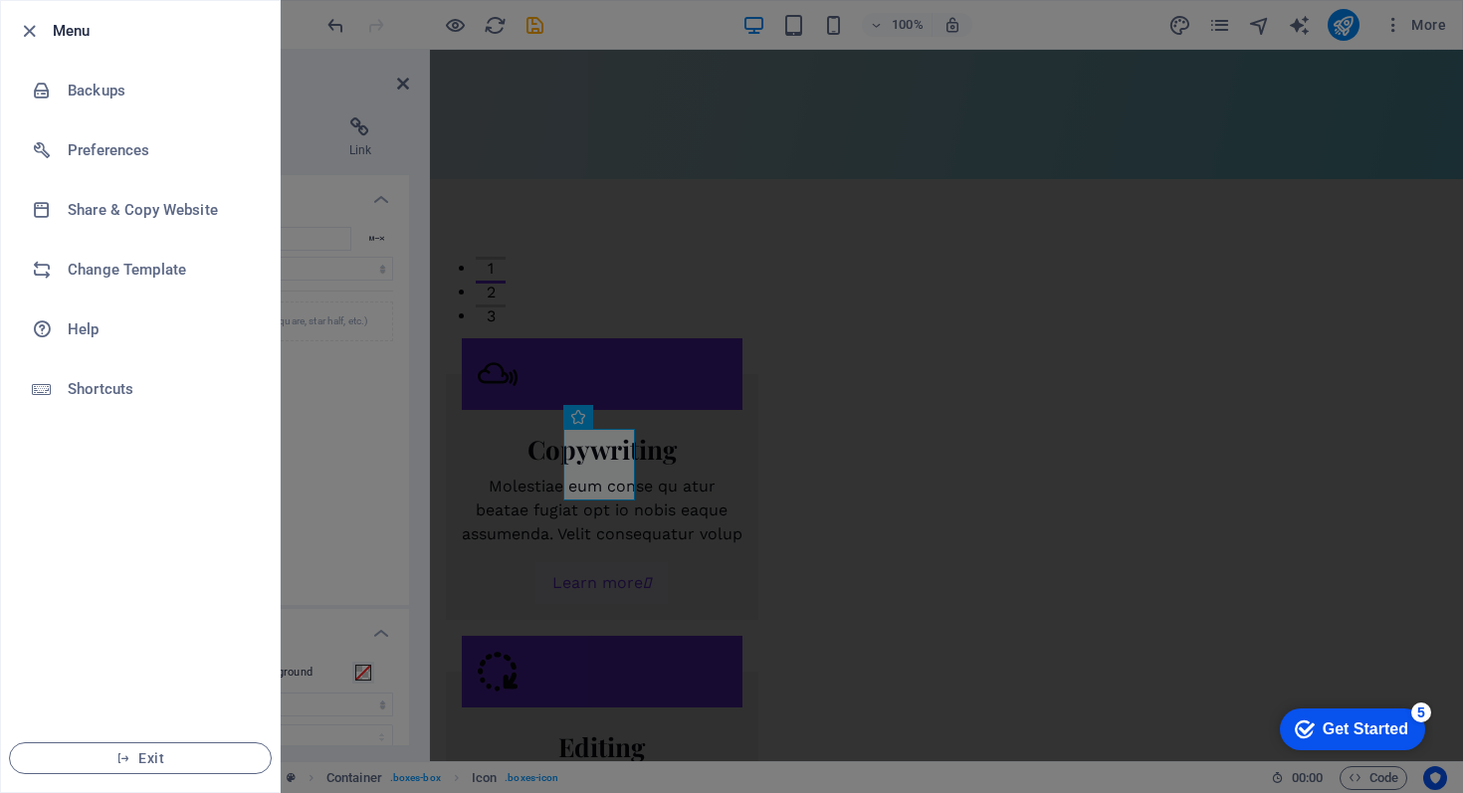
click at [45, 19] on div at bounding box center [35, 31] width 36 height 24
click at [182, 7] on li "Menu" at bounding box center [140, 31] width 279 height 60
click at [18, 30] on icon "button" at bounding box center [29, 31] width 23 height 23
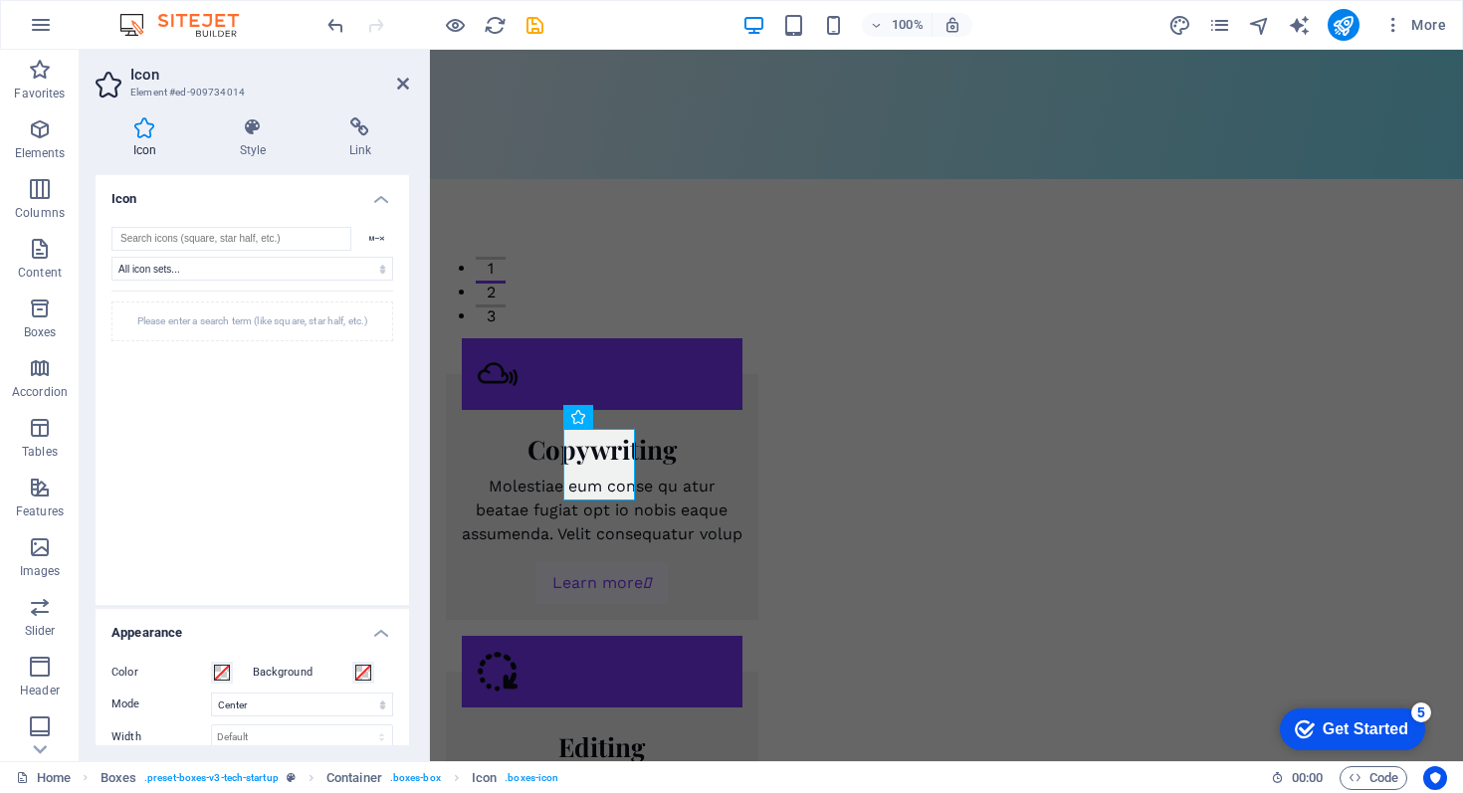
click at [357, 104] on div "Icon Style Link Icon All icon sets... IcoFont Ionicons FontAwesome Brands FontA…" at bounding box center [252, 432] width 345 height 660
drag, startPoint x: 917, startPoint y: 49, endPoint x: 932, endPoint y: 48, distance: 15.0
click at [917, 49] on header "100% More" at bounding box center [731, 25] width 1463 height 50
click at [1010, 34] on div "100% More" at bounding box center [889, 25] width 1131 height 32
click at [39, 776] on link "Home" at bounding box center [43, 779] width 55 height 24
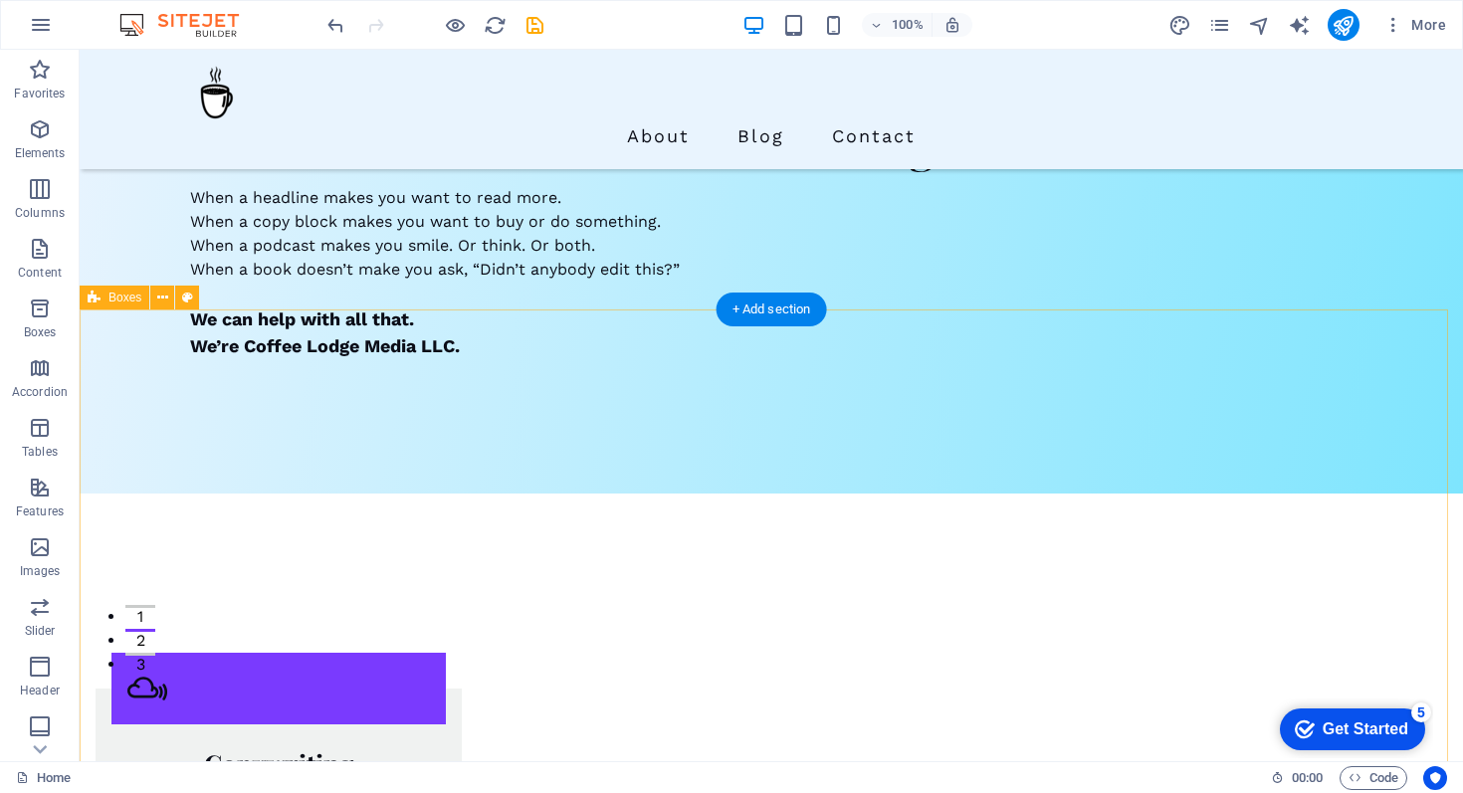
scroll to position [0, 0]
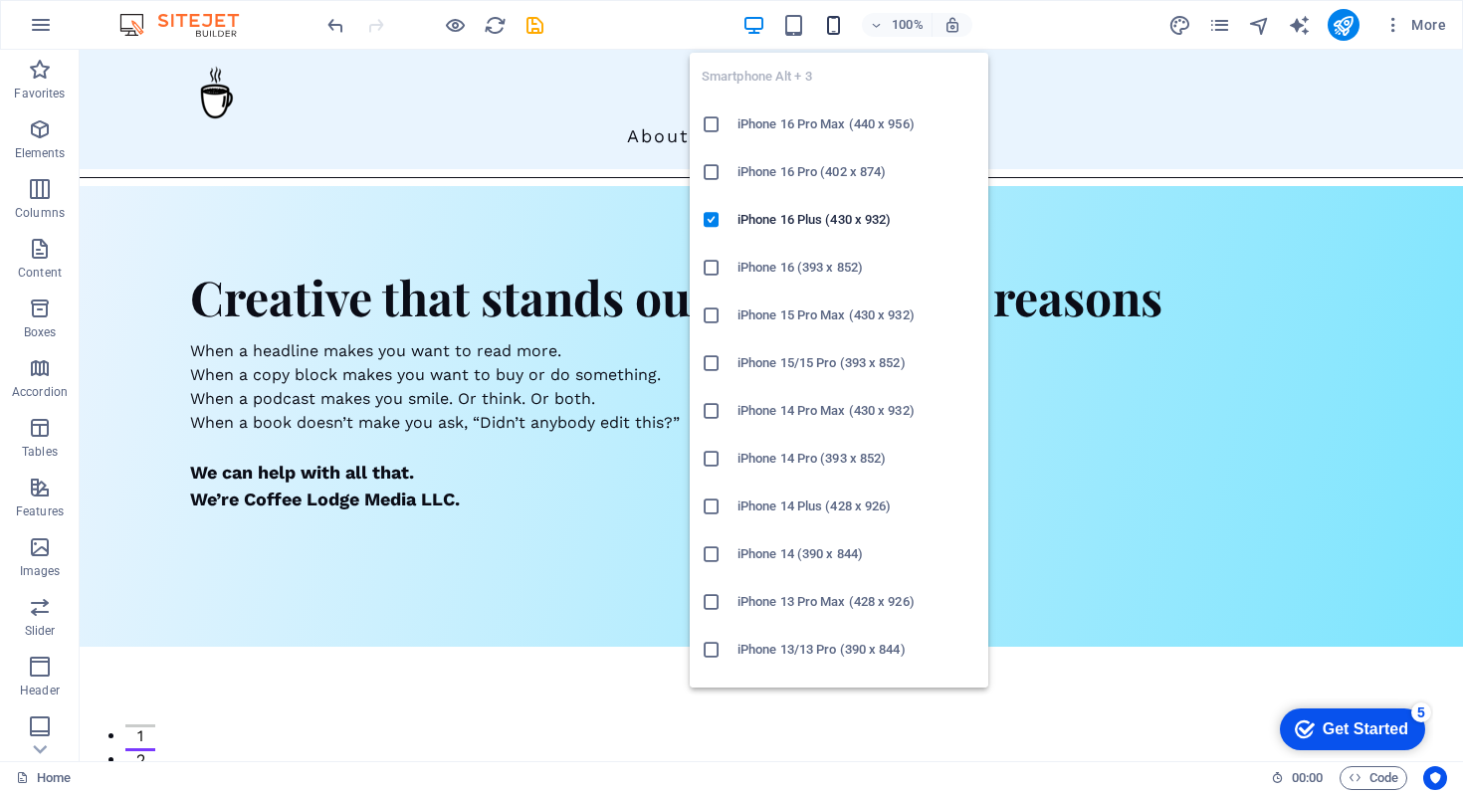
click at [835, 23] on icon "button" at bounding box center [833, 25] width 23 height 23
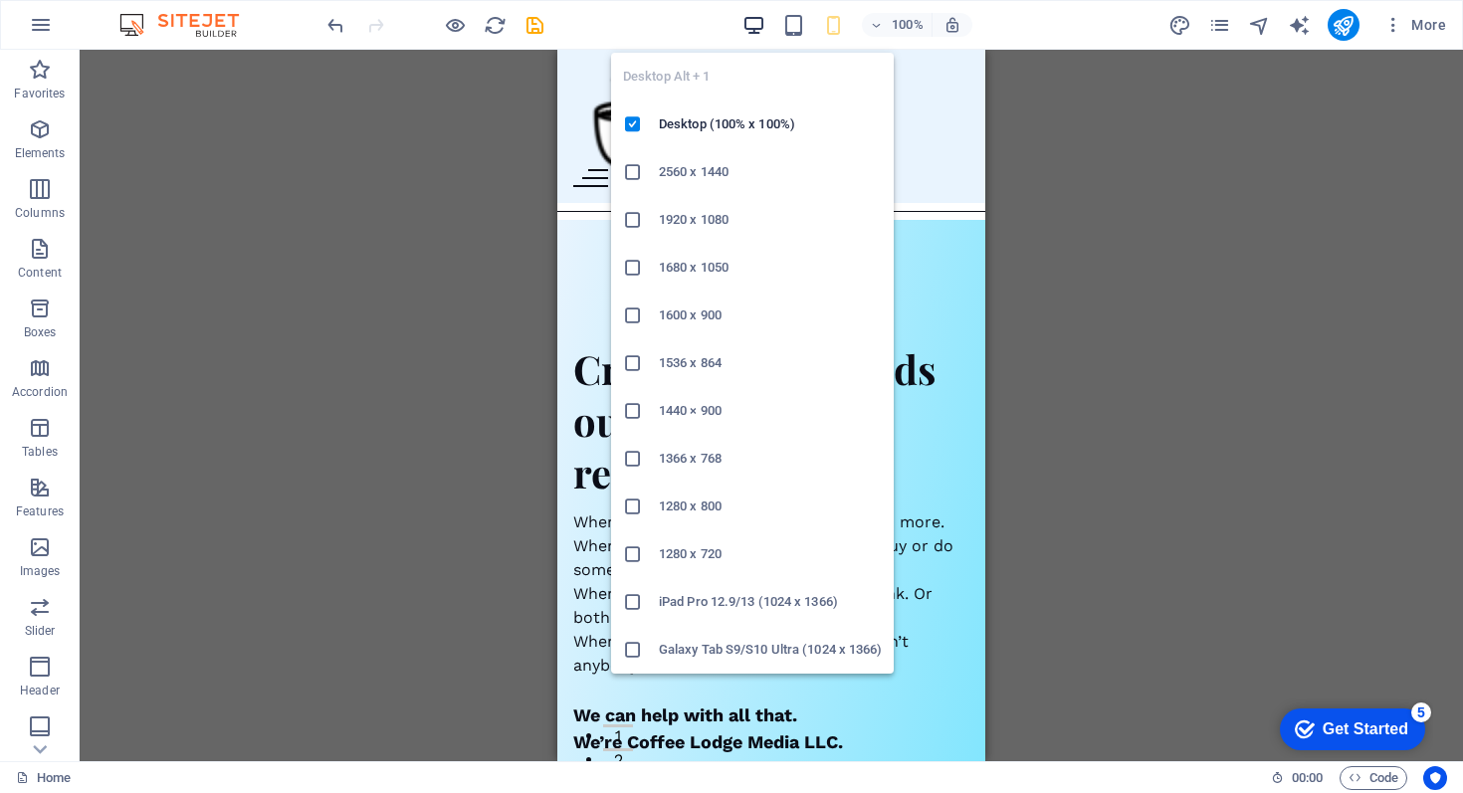
click at [745, 23] on icon "button" at bounding box center [754, 25] width 23 height 23
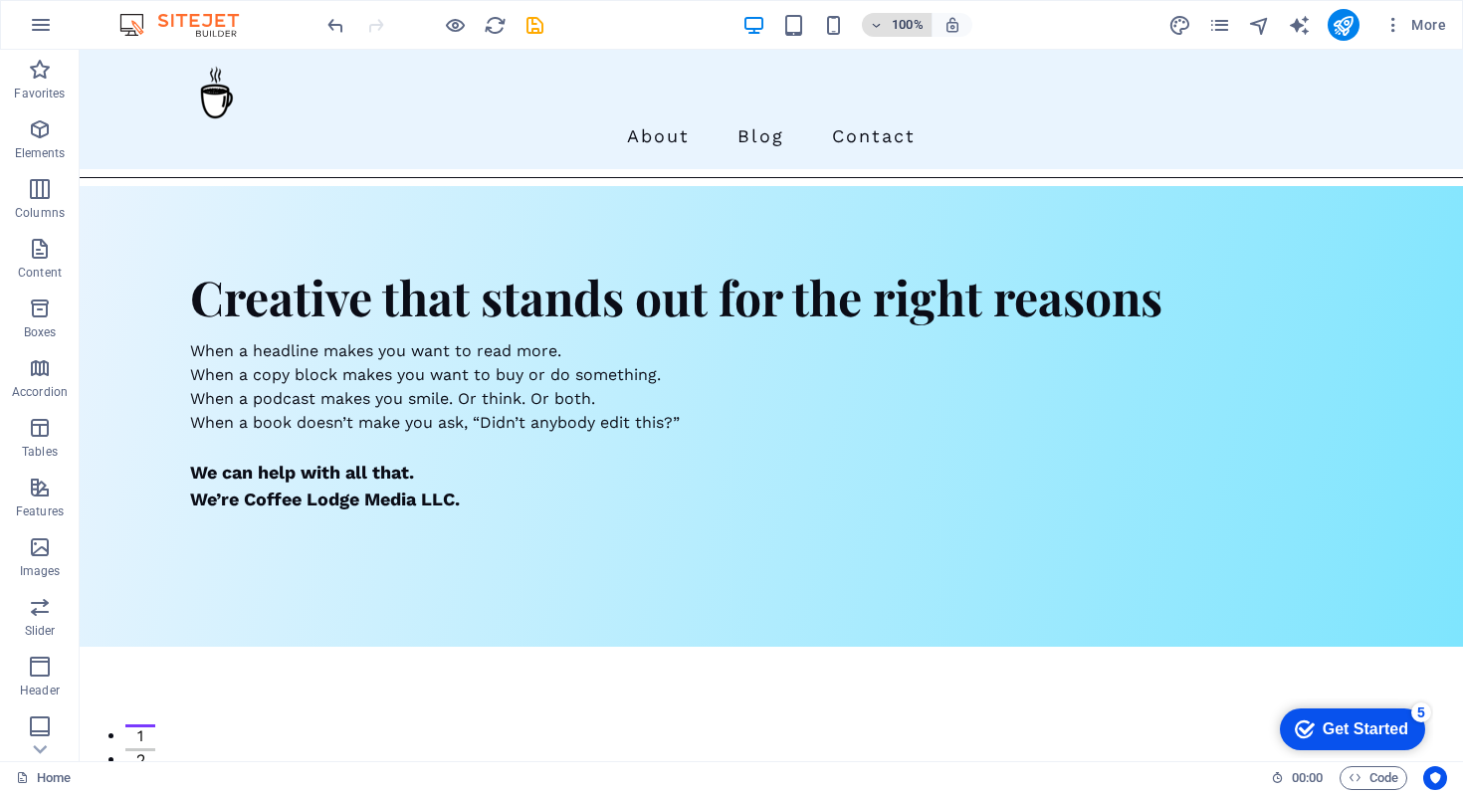
click at [907, 21] on h6 "100%" at bounding box center [908, 25] width 32 height 24
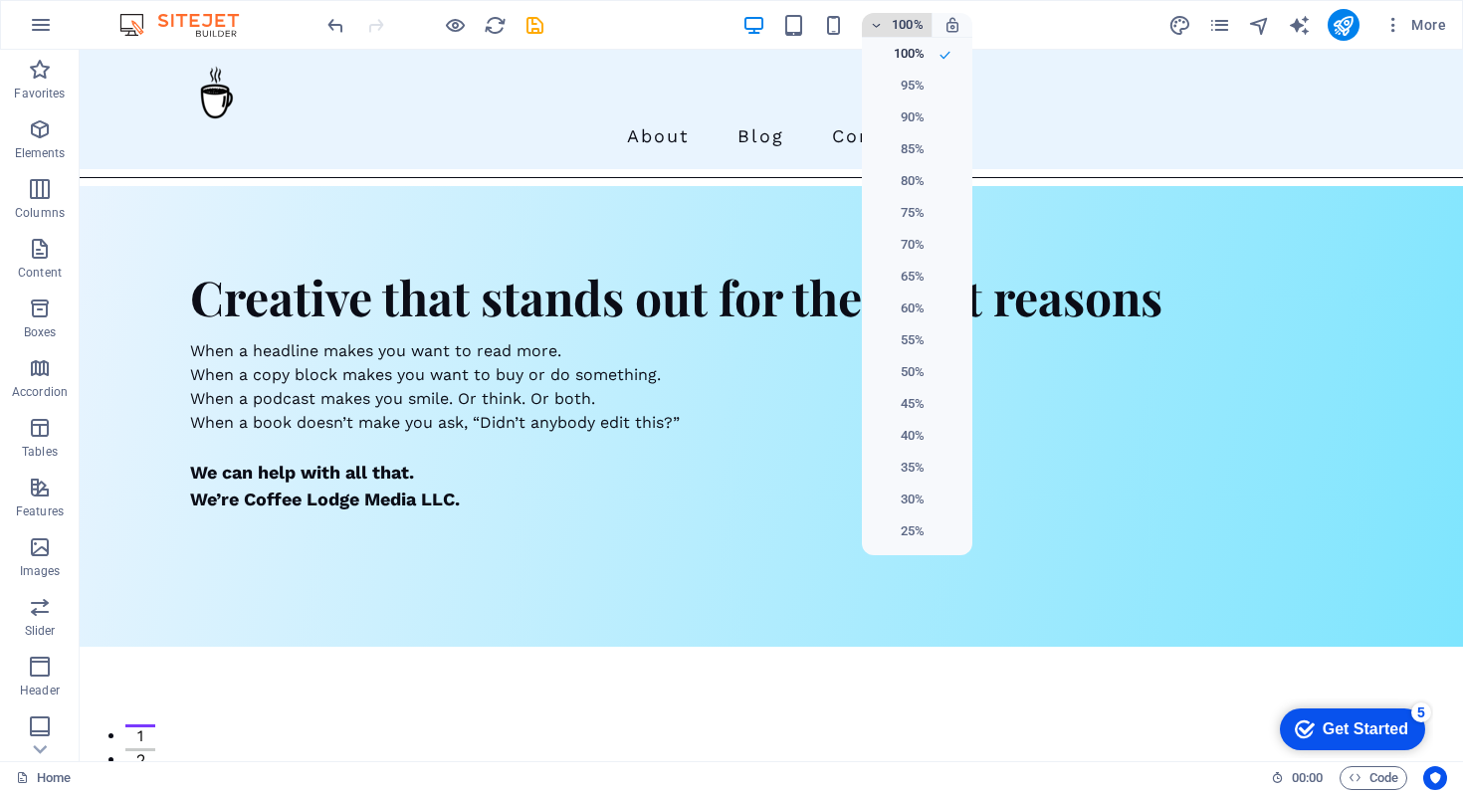
click at [907, 21] on div at bounding box center [731, 396] width 1463 height 793
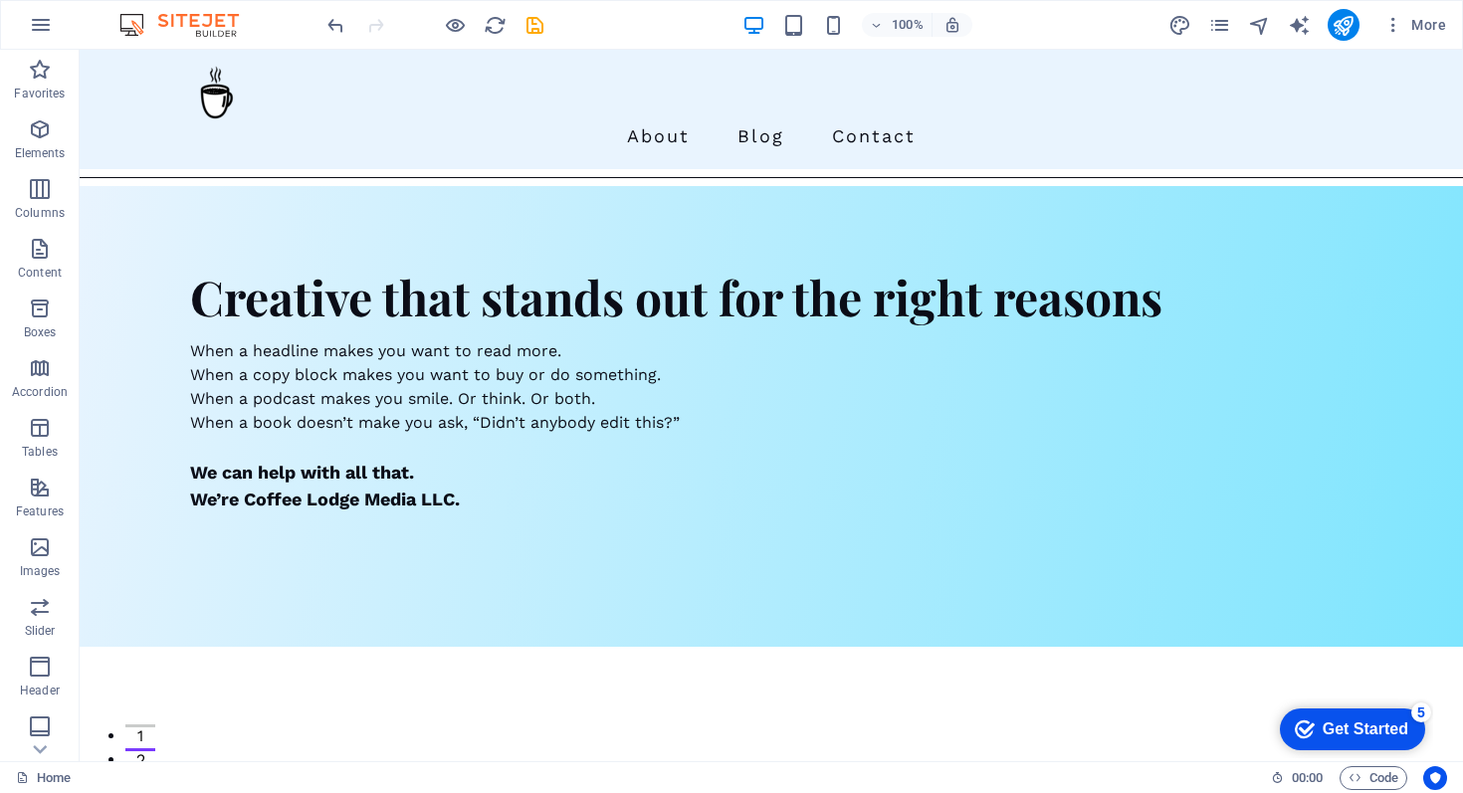
click at [1376, 726] on div "Get Started" at bounding box center [1366, 730] width 86 height 18
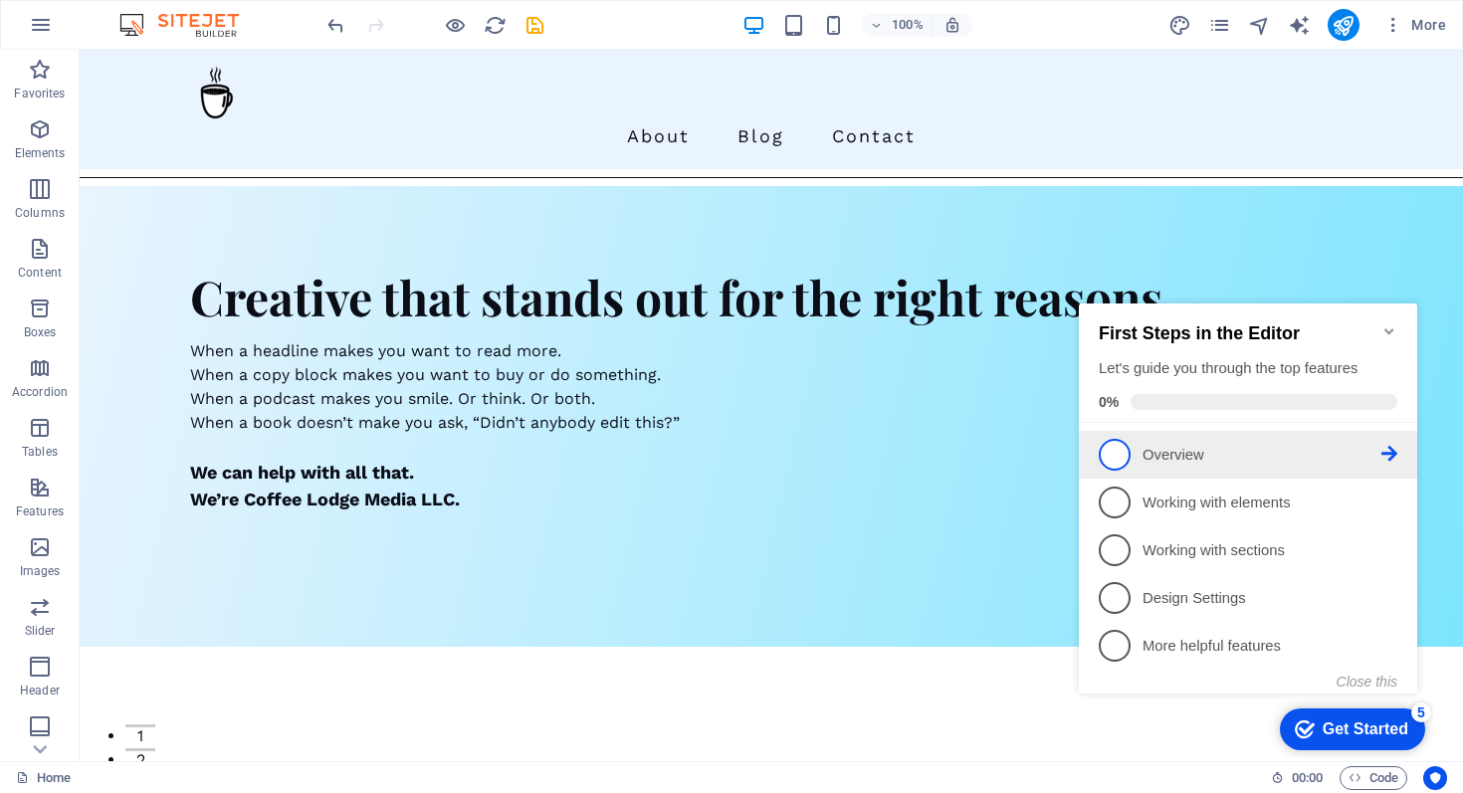
click at [1148, 452] on p "Overview - incomplete" at bounding box center [1262, 455] width 239 height 21
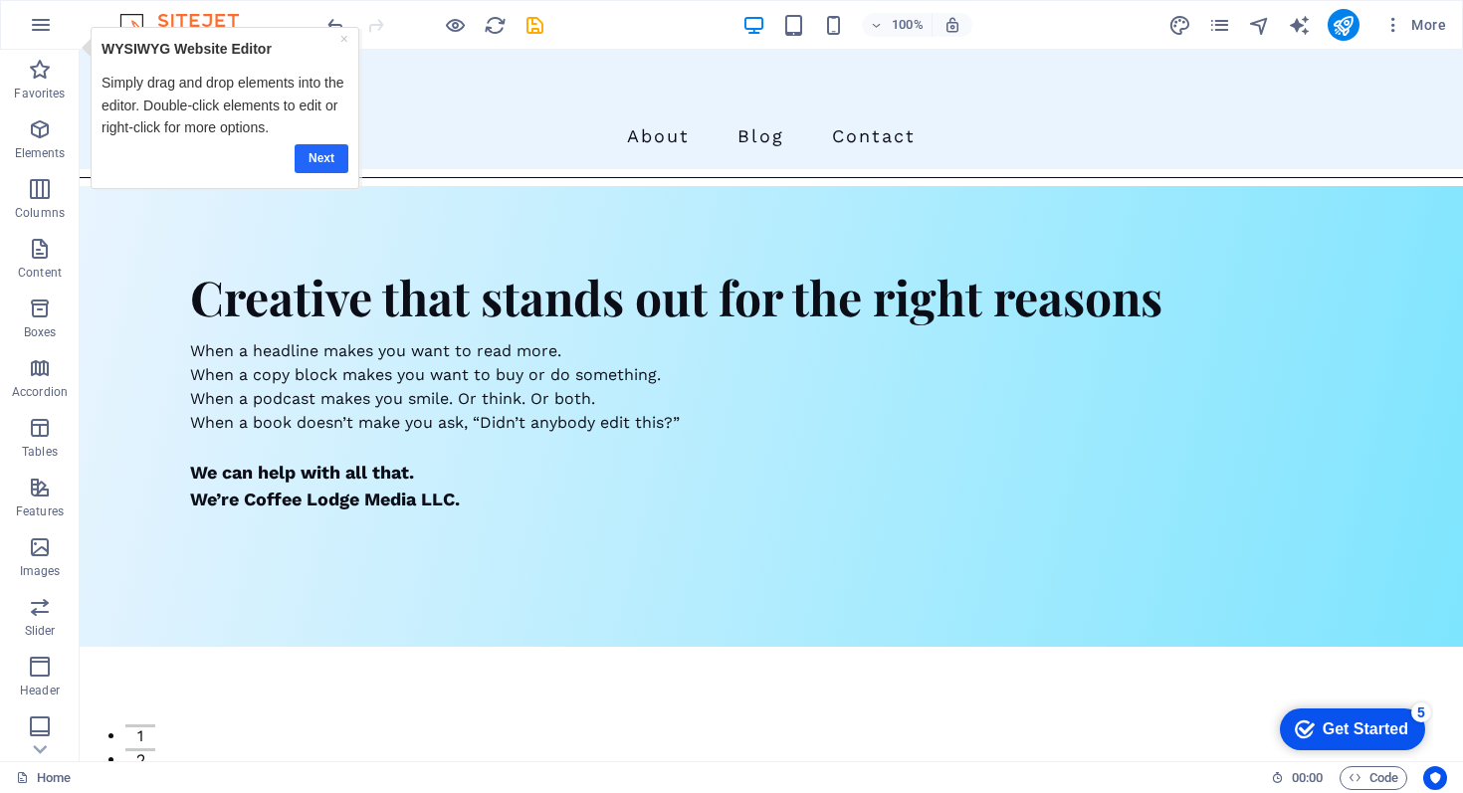
click at [325, 158] on link "Next" at bounding box center [322, 158] width 54 height 29
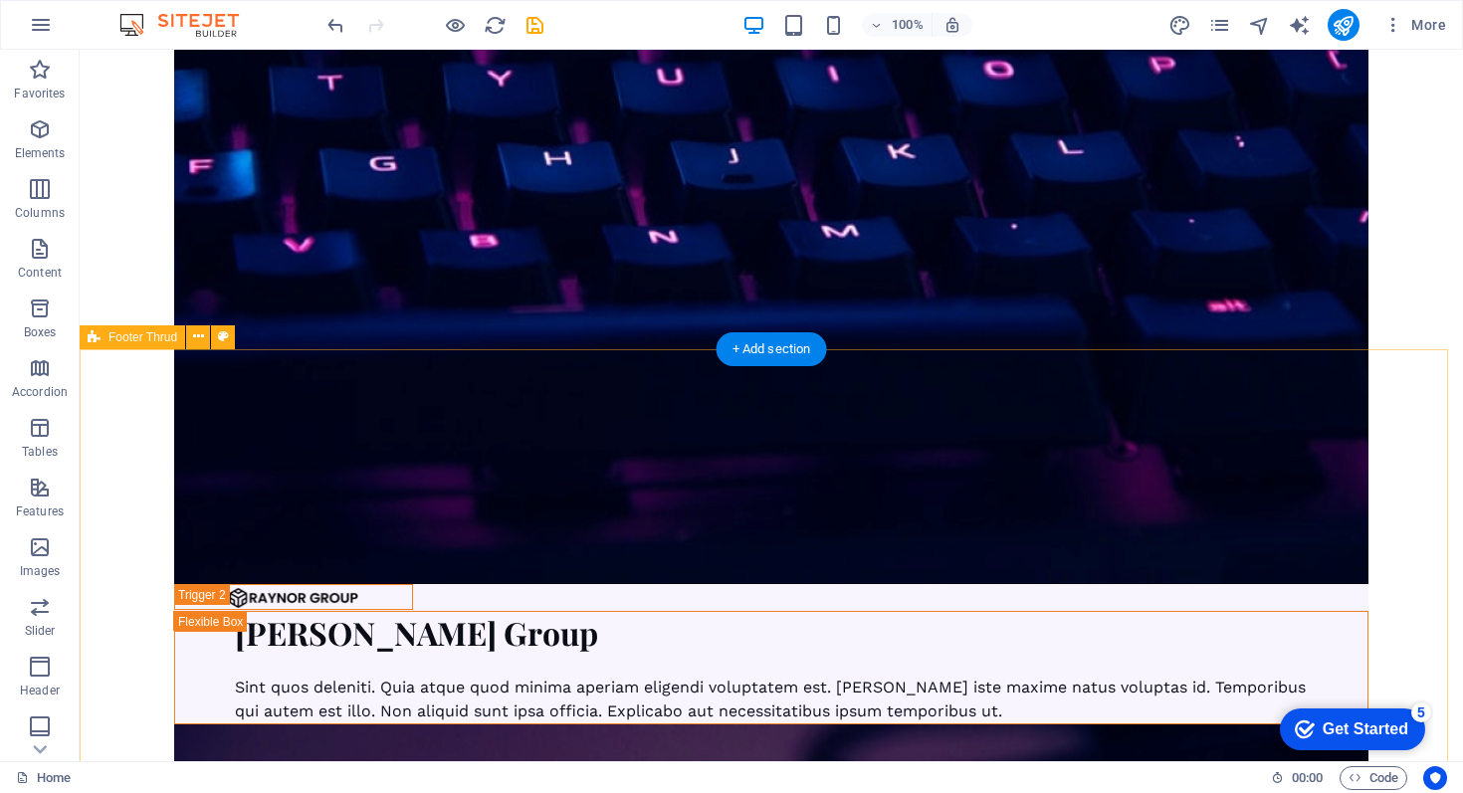
scroll to position [7619, 0]
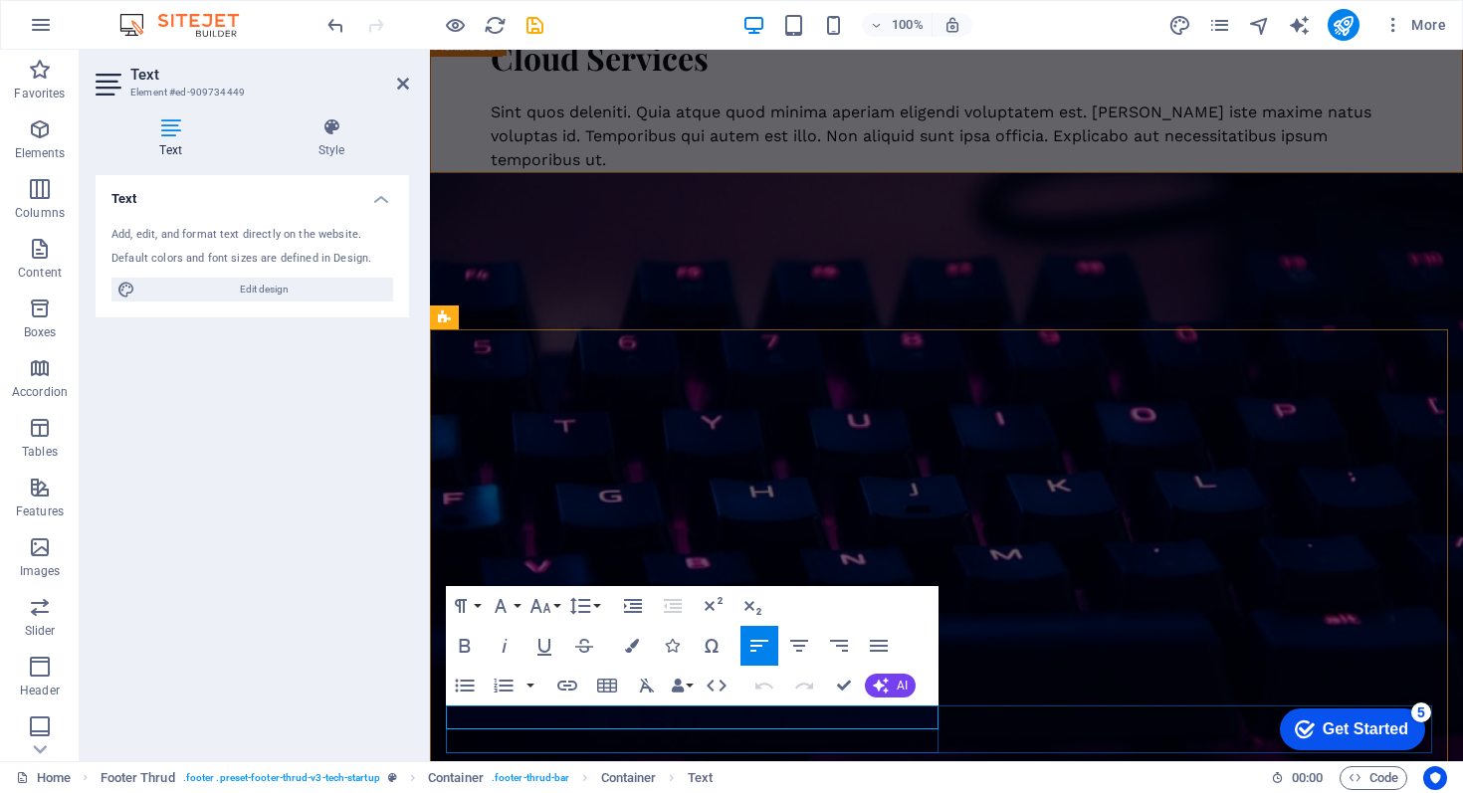
drag, startPoint x: 594, startPoint y: 713, endPoint x: 446, endPoint y: 713, distance: 148.3
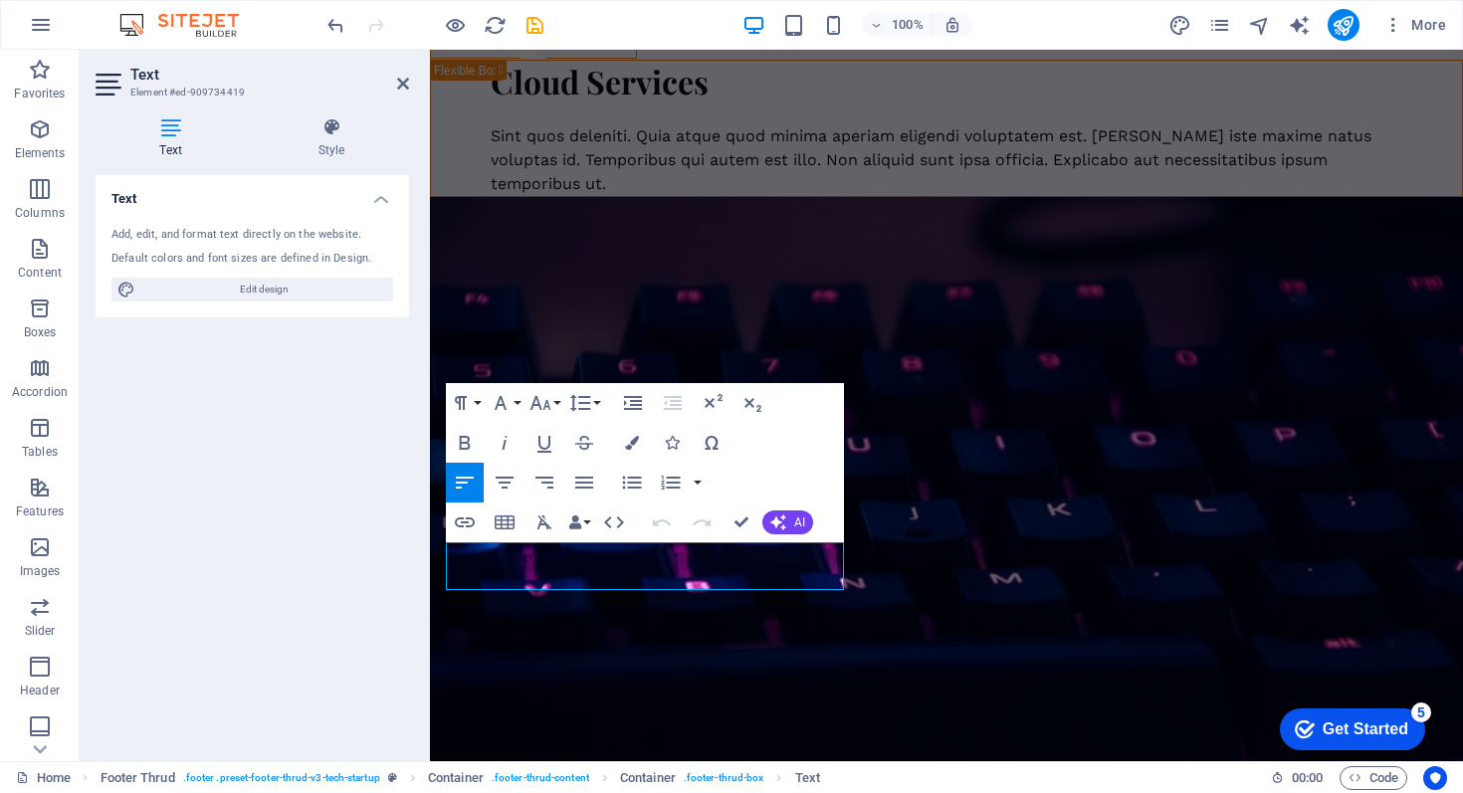
drag, startPoint x: 818, startPoint y: 575, endPoint x: 375, endPoint y: 543, distance: 444.2
click at [430, 543] on html "Skip to main content About Blog Contact Creative that stands out for the right …" at bounding box center [946, 79] width 1033 height 14316
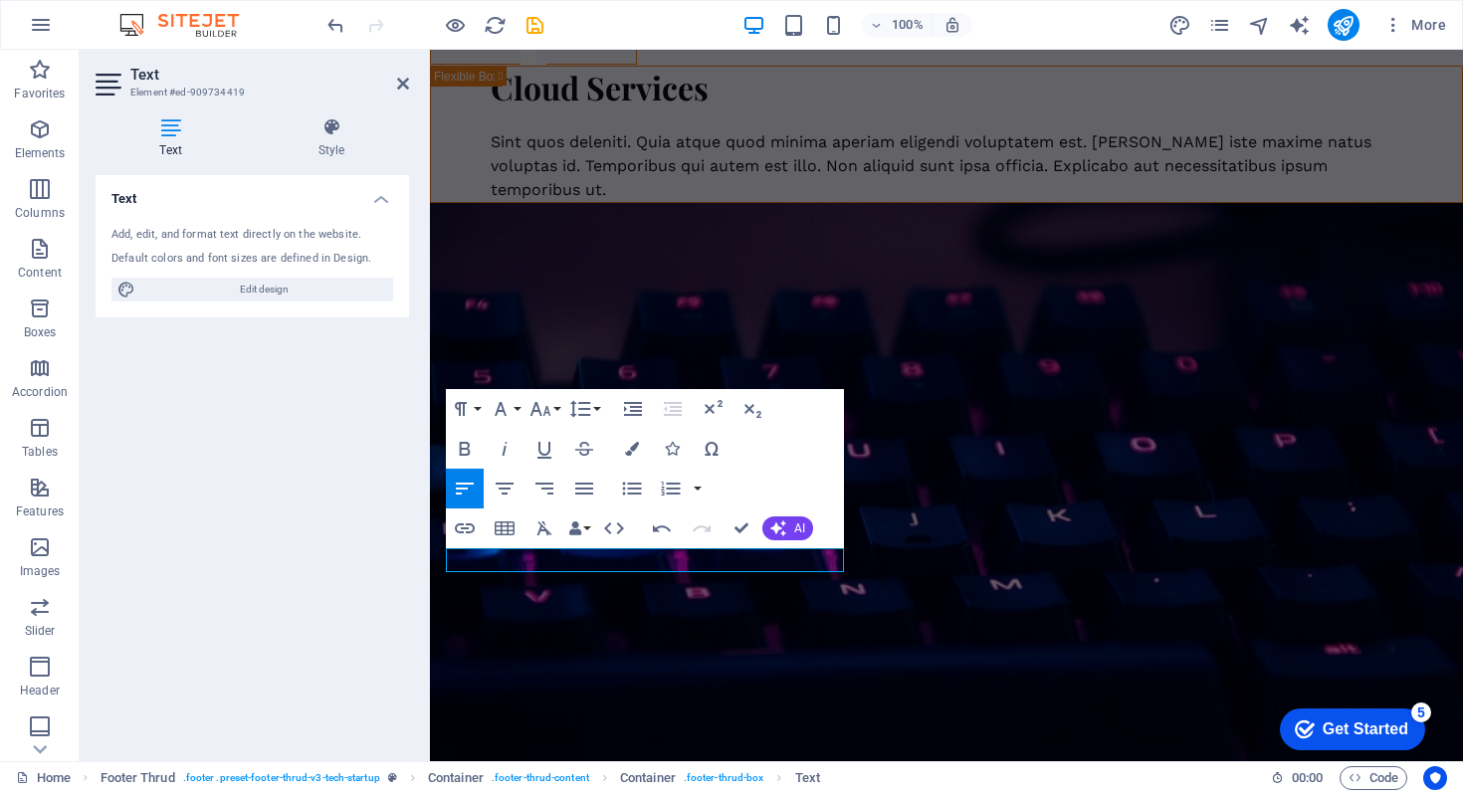
click at [524, 404] on div "Paragraph Format Normal Heading 1 Heading 2 Heading 3 Heading 4 Heading 5 Headi…" at bounding box center [525, 409] width 158 height 40
click at [517, 408] on button "Font Family" at bounding box center [505, 409] width 38 height 40
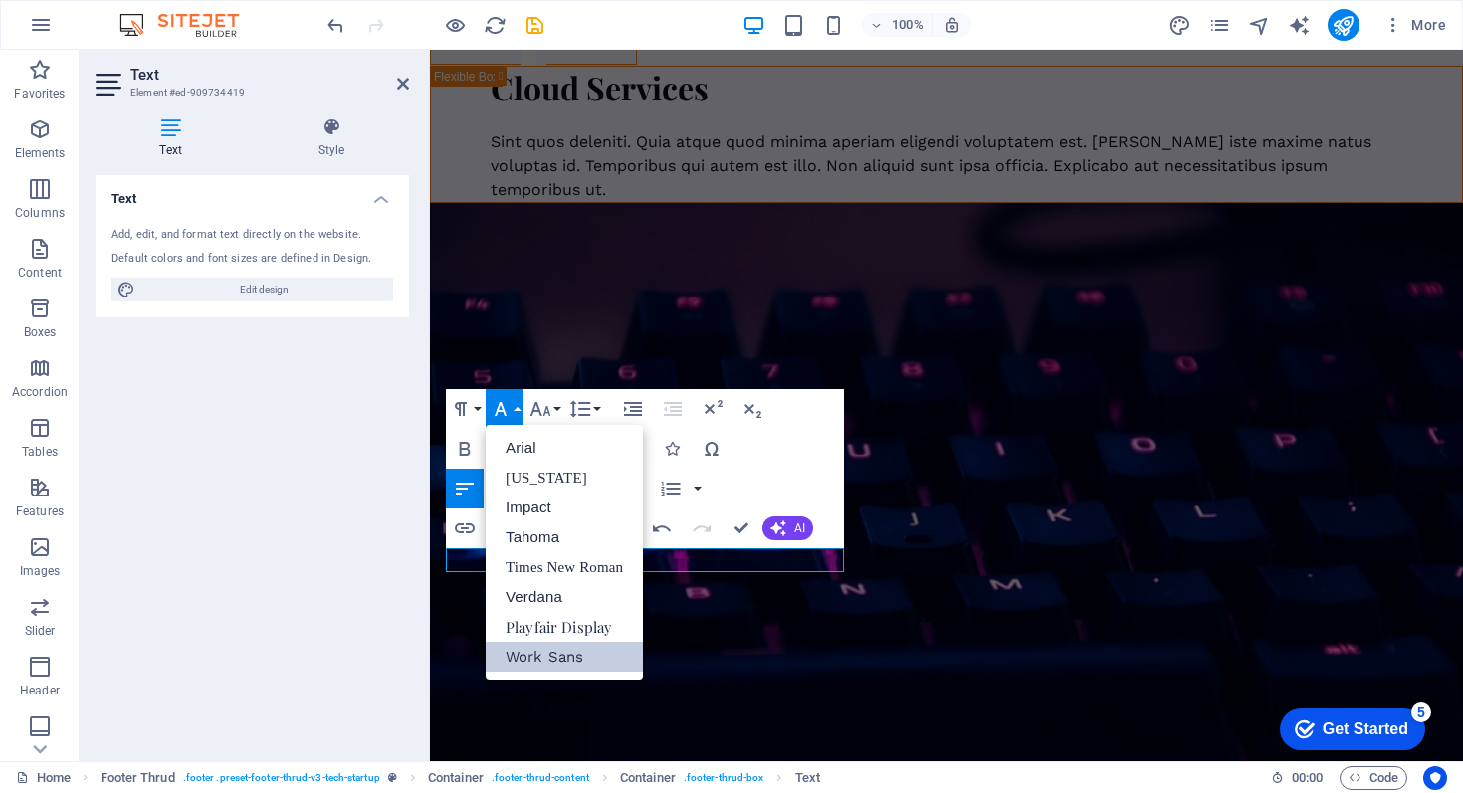
scroll to position [0, 0]
click at [557, 603] on link "Verdana" at bounding box center [564, 597] width 157 height 30
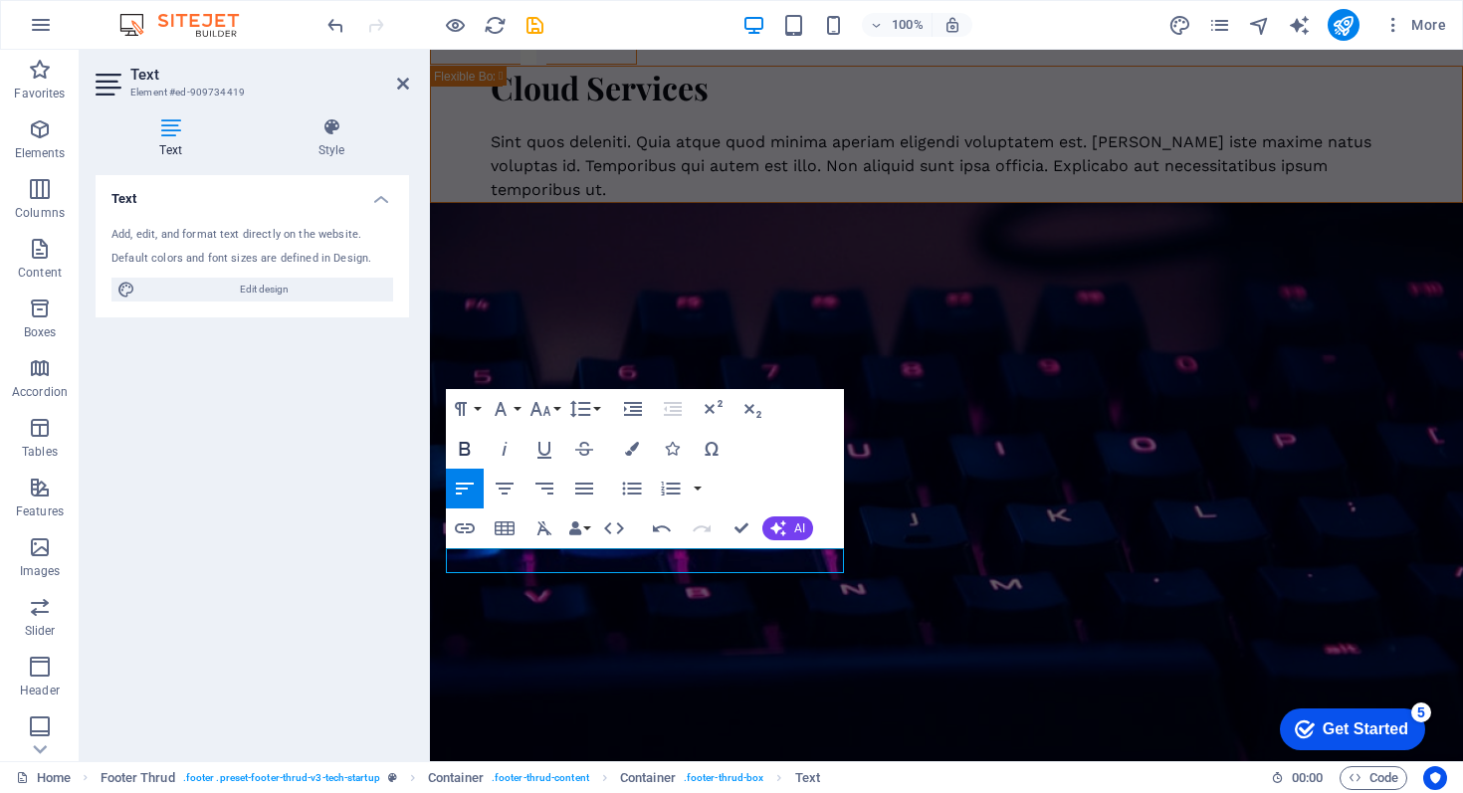
click at [465, 446] on icon "button" at bounding box center [465, 449] width 24 height 24
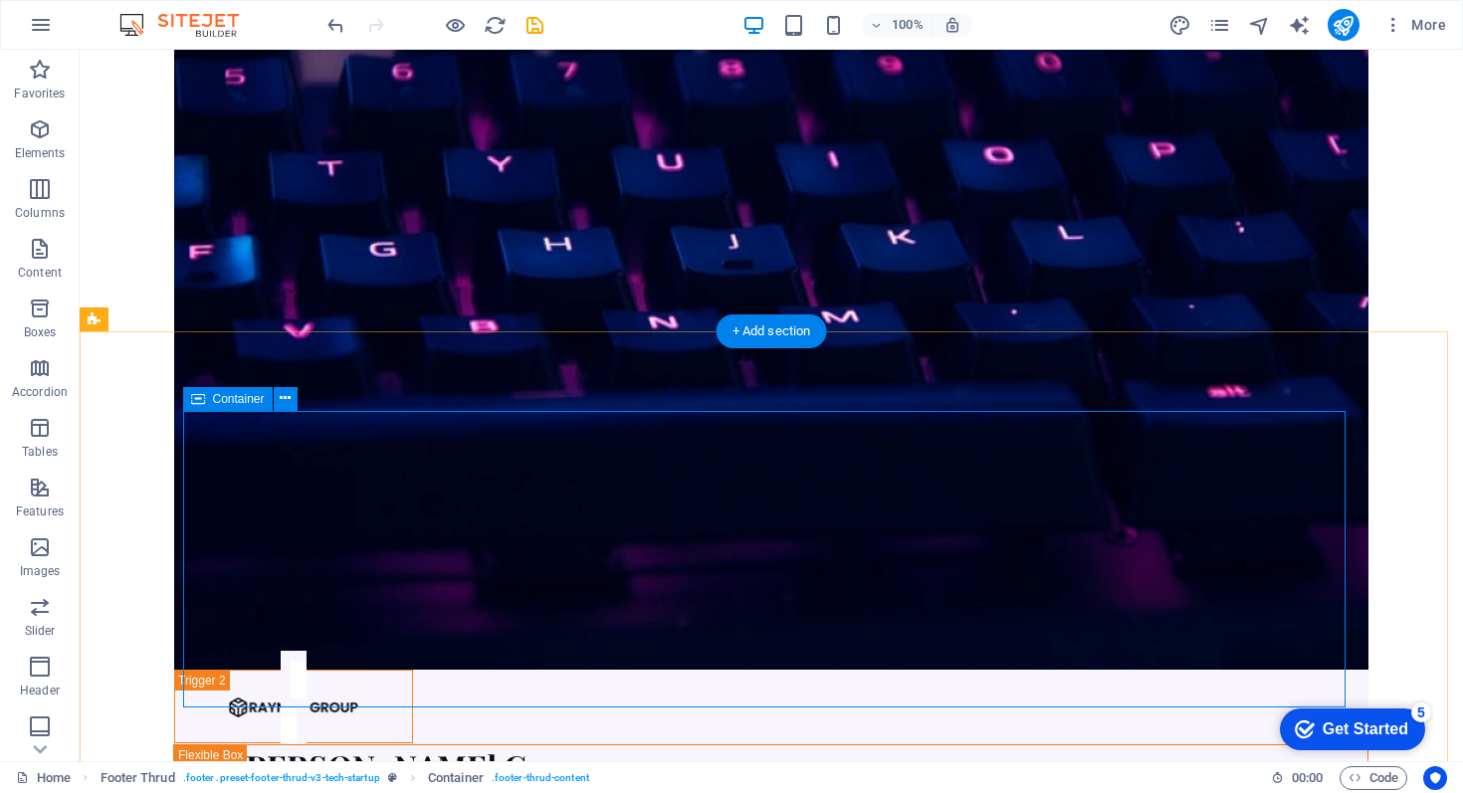
scroll to position [7619, 0]
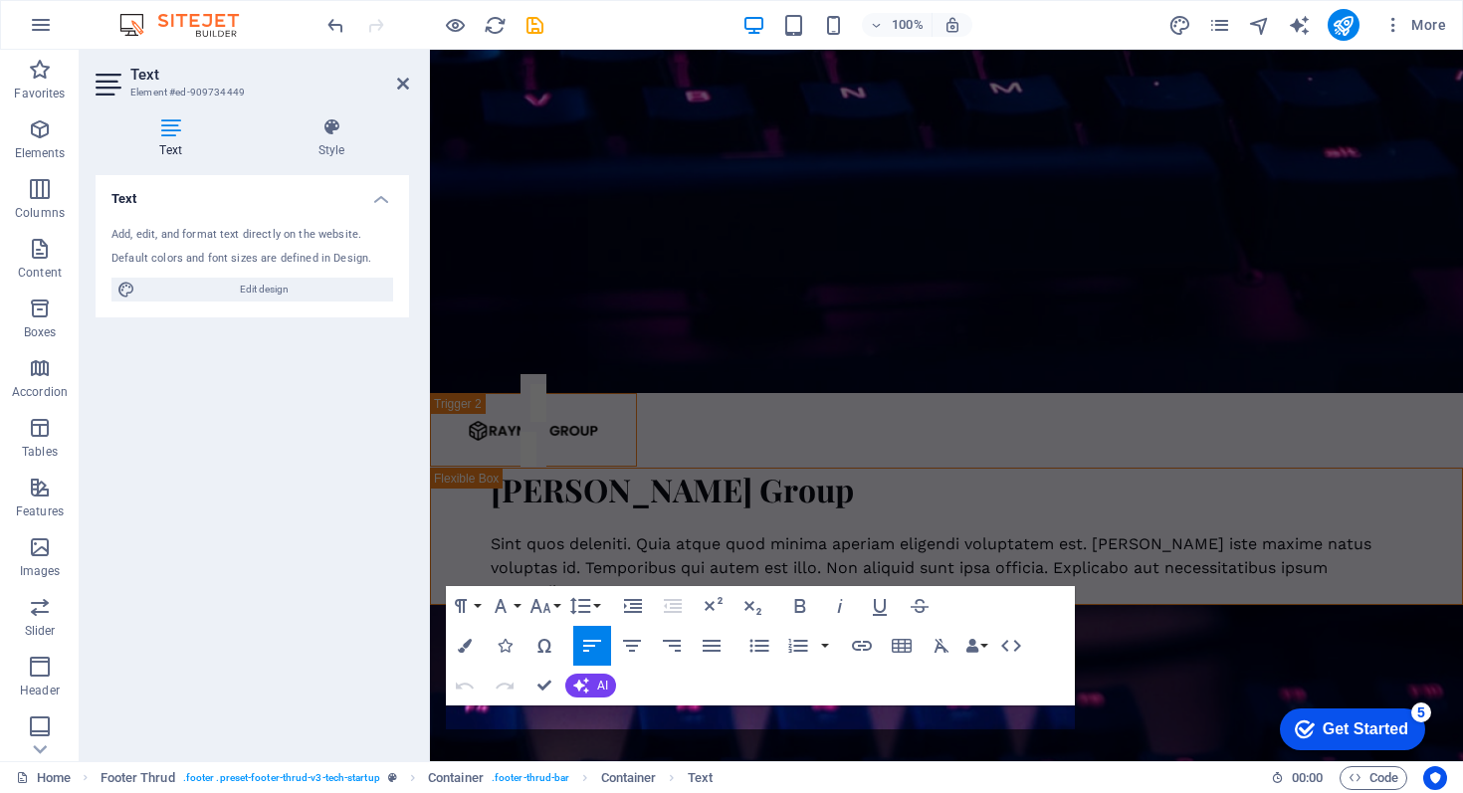
scroll to position [7104, 0]
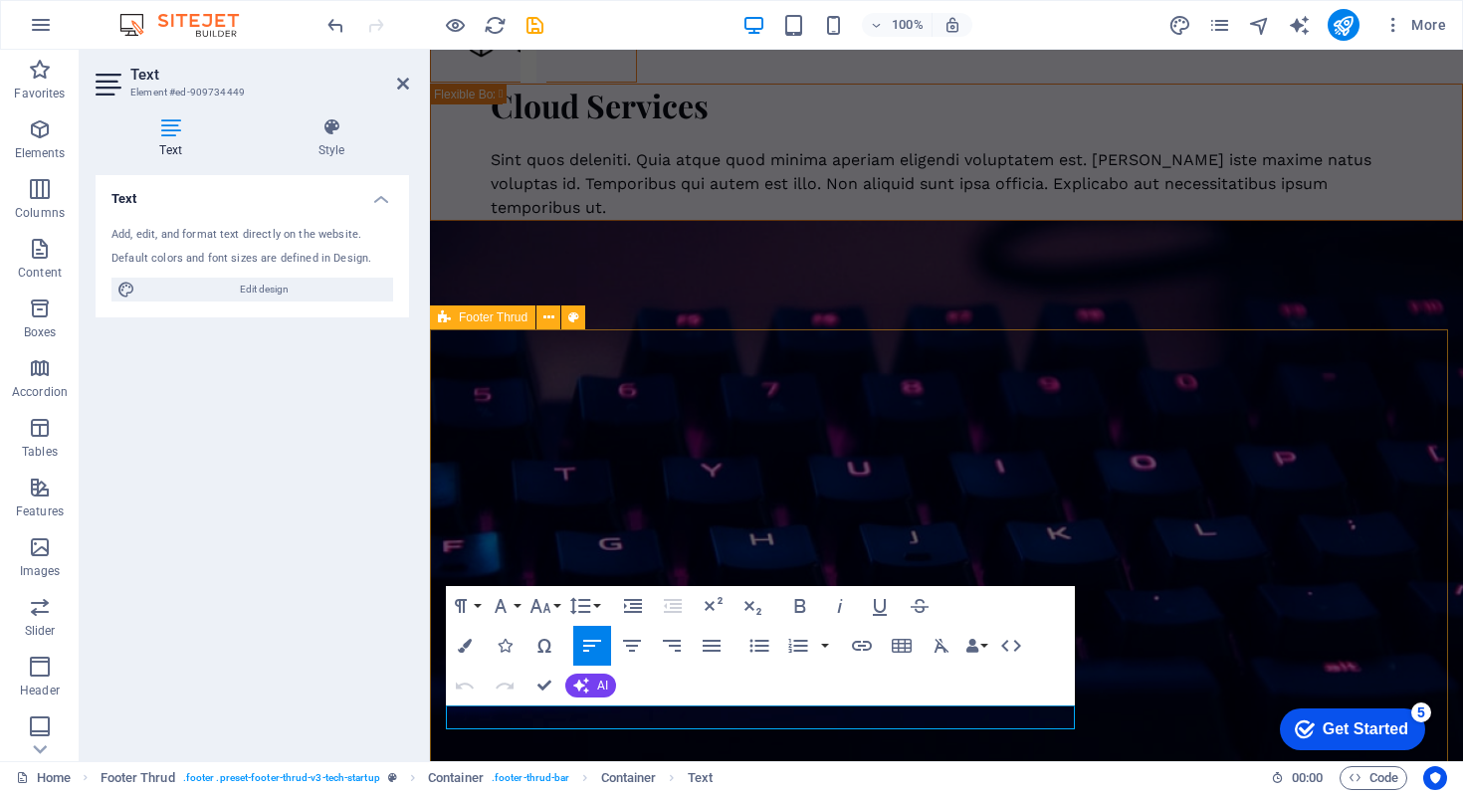
drag, startPoint x: 893, startPoint y: 722, endPoint x: 432, endPoint y: 712, distance: 461.1
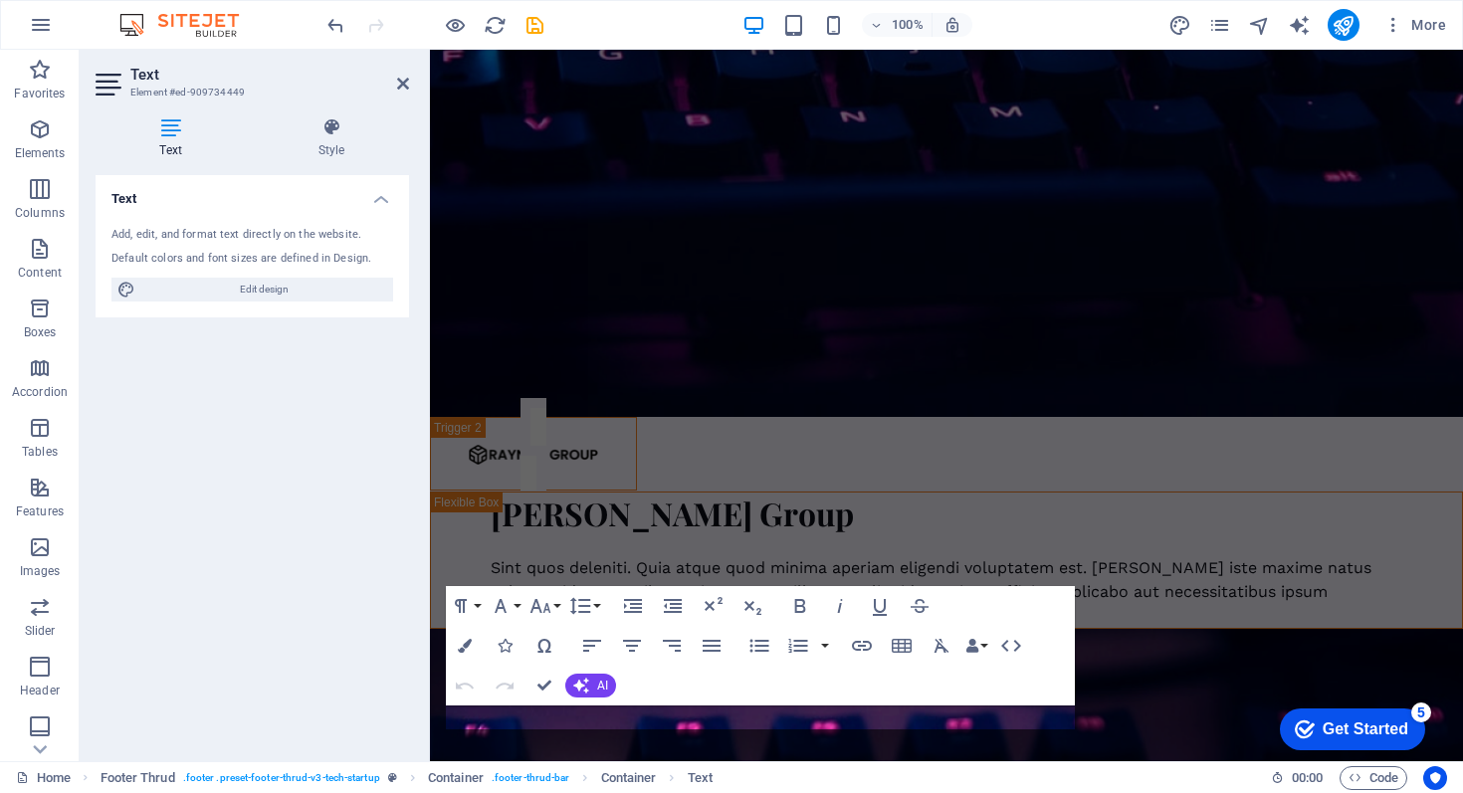
scroll to position [7104, 0]
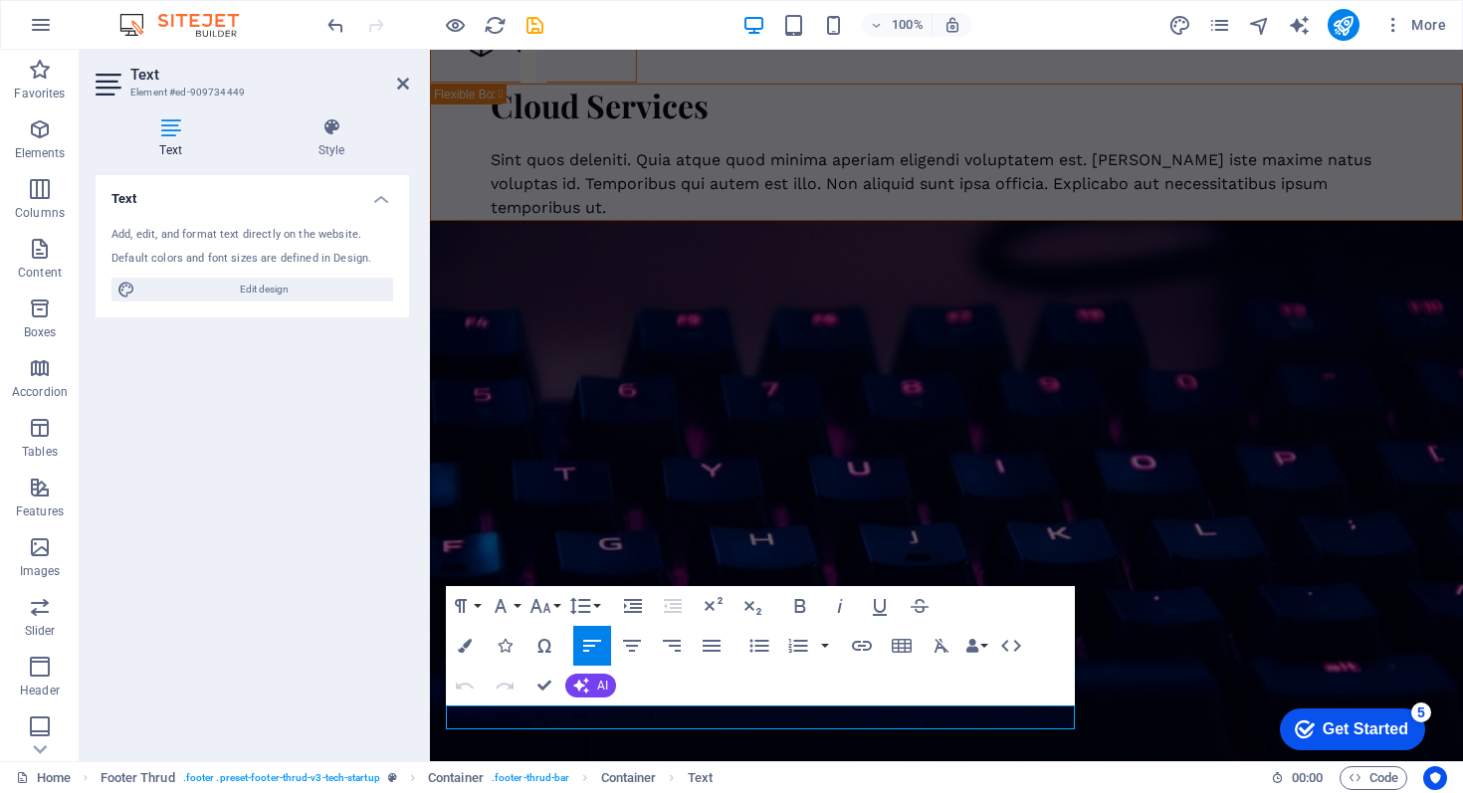
drag, startPoint x: 849, startPoint y: 722, endPoint x: 366, endPoint y: 720, distance: 482.9
click at [430, 720] on html "Skip to main content About Blog Contact Creative that stands out for the right …" at bounding box center [946, 91] width 1033 height 14292
click at [459, 643] on icon "button" at bounding box center [465, 646] width 14 height 14
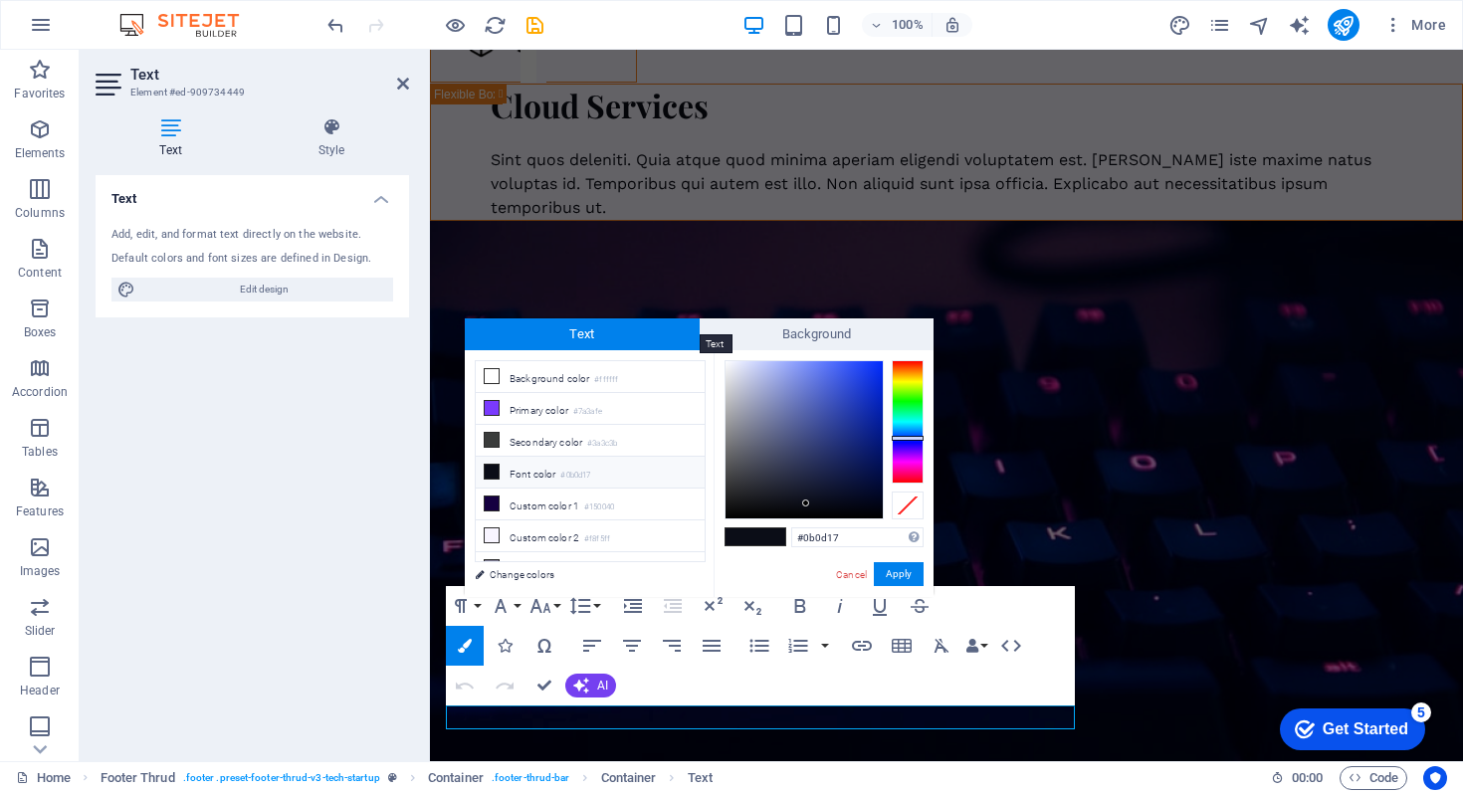
click at [586, 335] on span "Text" at bounding box center [582, 335] width 235 height 32
click at [506, 468] on li "Font color #0b0d17" at bounding box center [590, 473] width 229 height 32
click at [498, 468] on icon at bounding box center [492, 472] width 14 height 14
click at [898, 575] on button "Apply" at bounding box center [899, 574] width 50 height 24
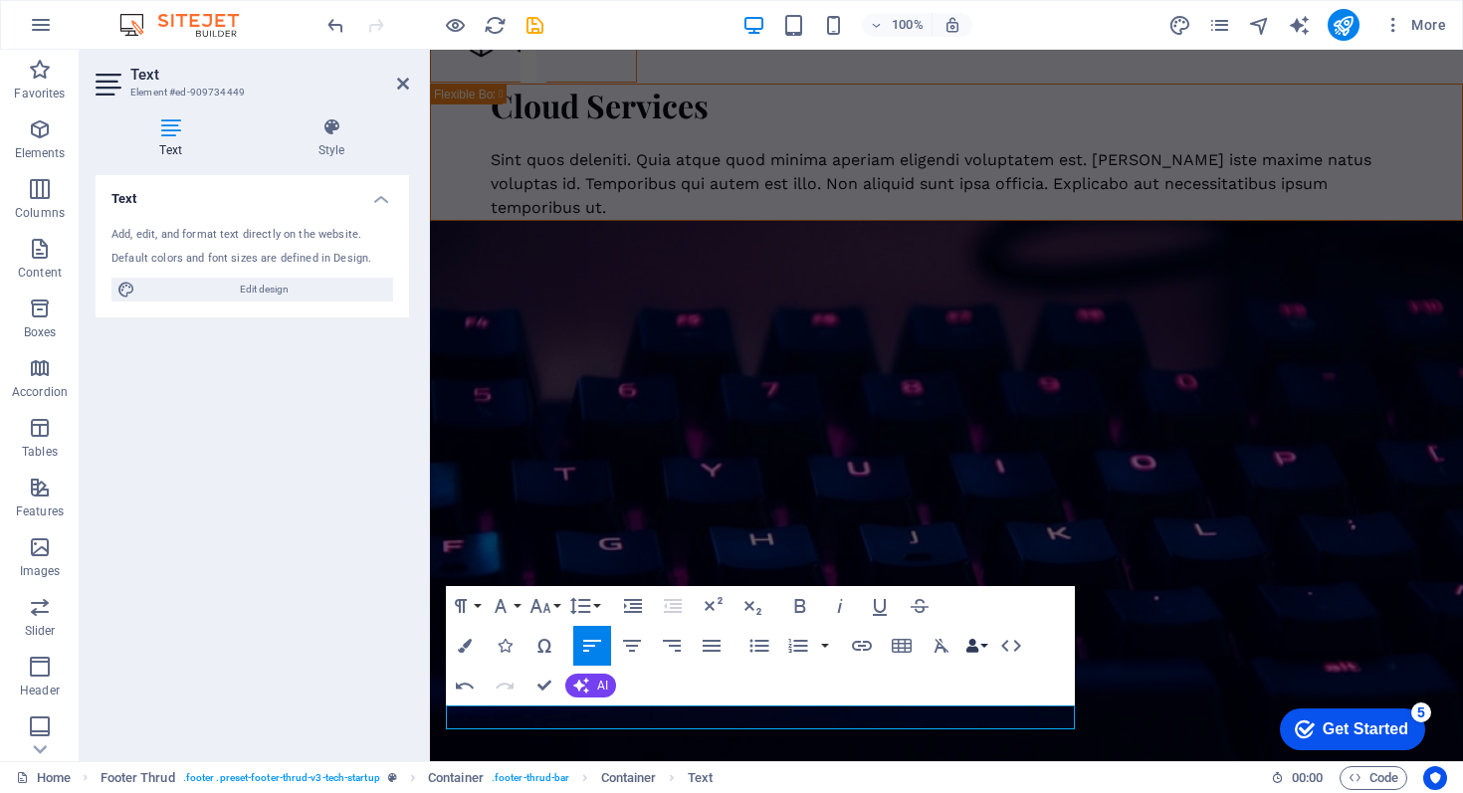
click at [976, 657] on button "Data Bindings" at bounding box center [977, 646] width 28 height 40
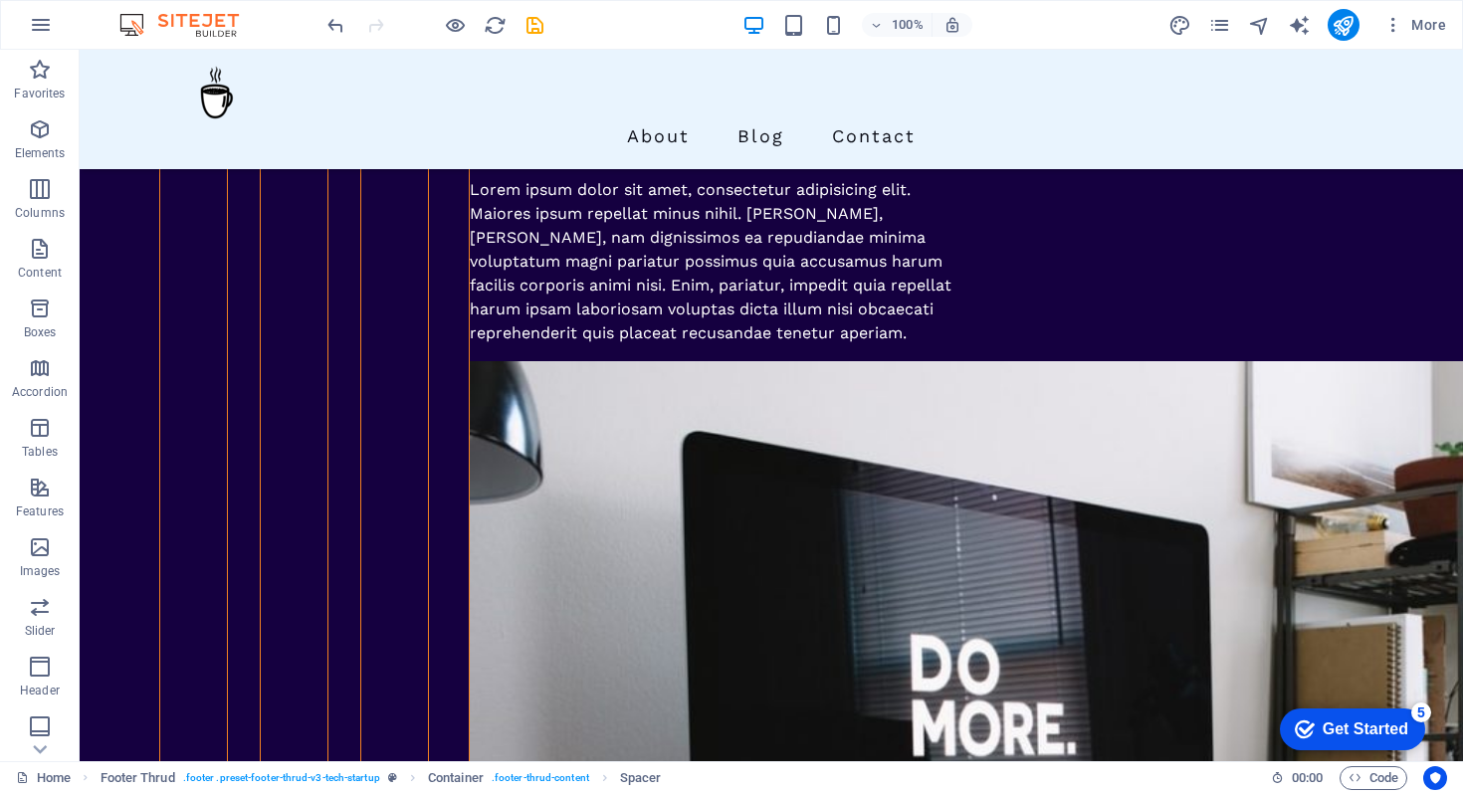
scroll to position [3086, 0]
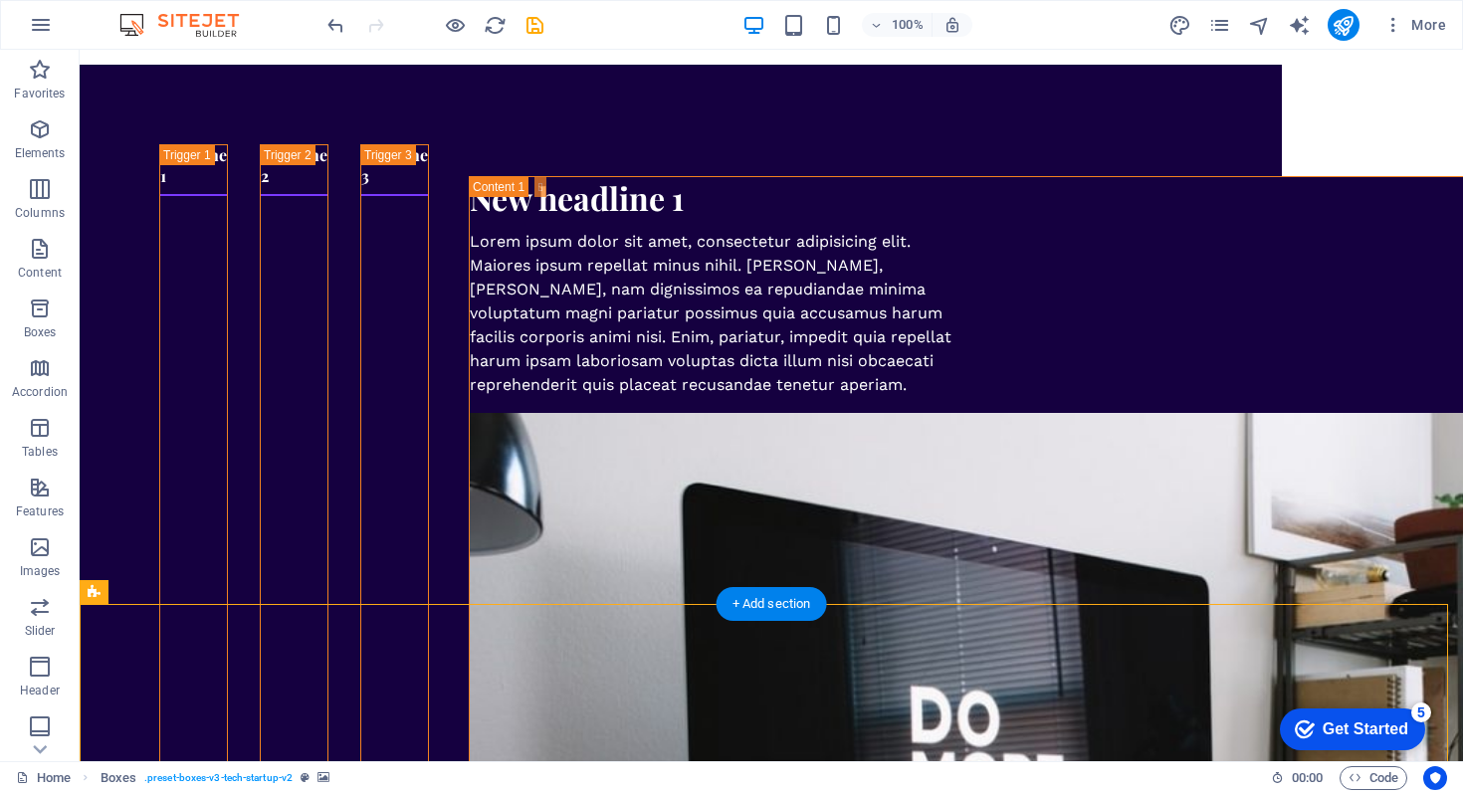
scroll to position [3110, 0]
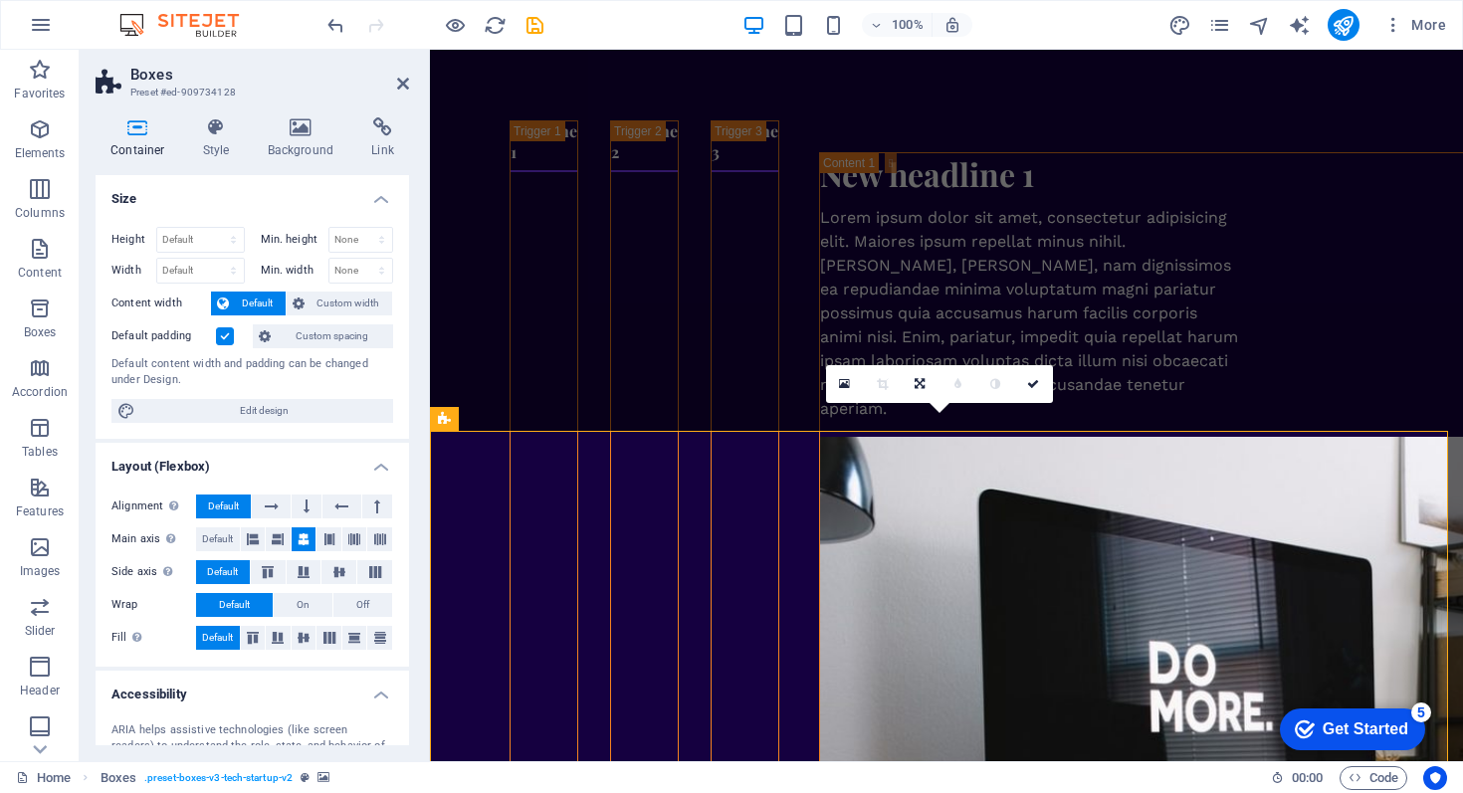
click at [411, 84] on aside "Boxes Preset #ed-909734128 Container Style Background Link Size Height Default …" at bounding box center [255, 406] width 350 height 712
click at [400, 87] on icon at bounding box center [403, 84] width 12 height 16
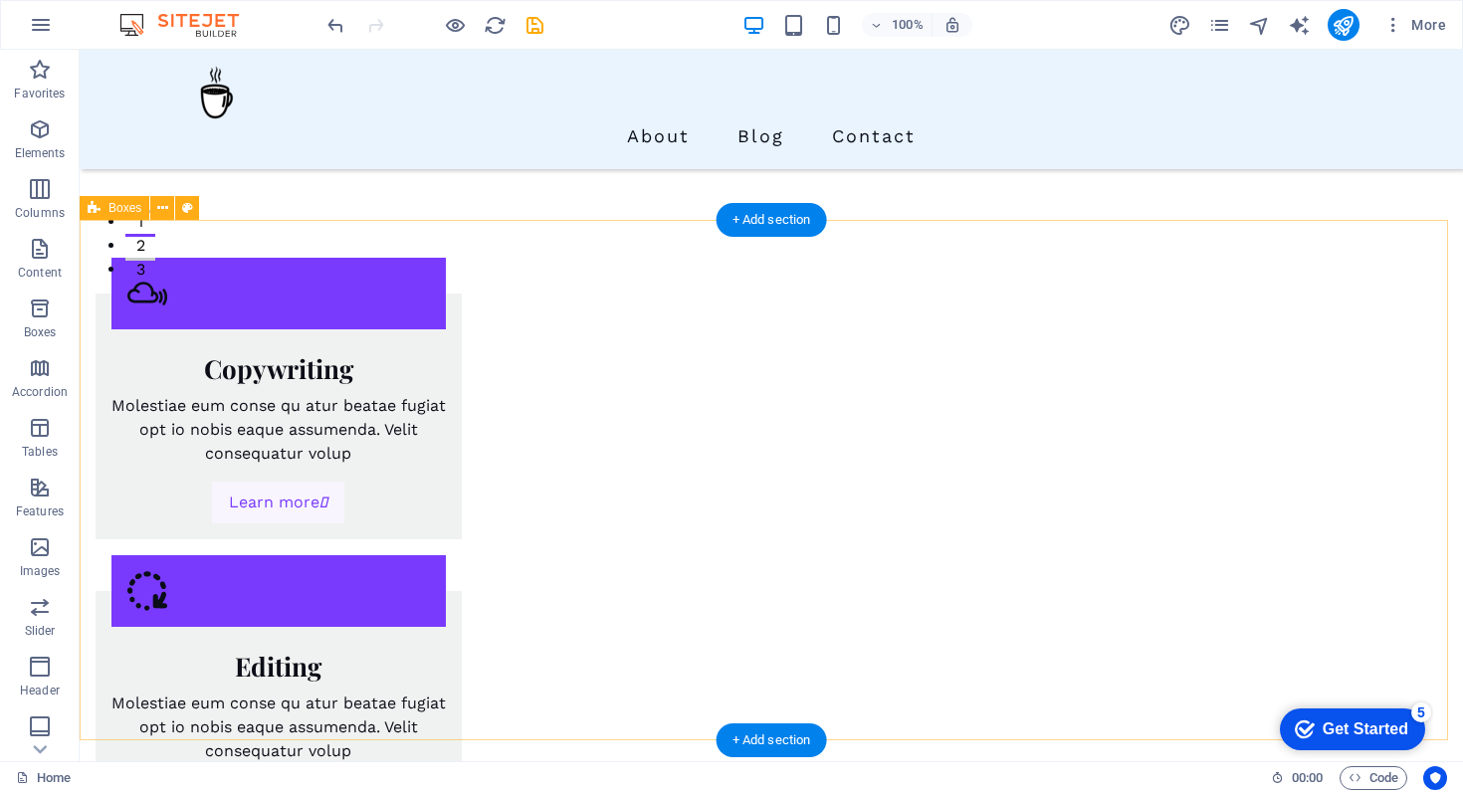
scroll to position [514, 0]
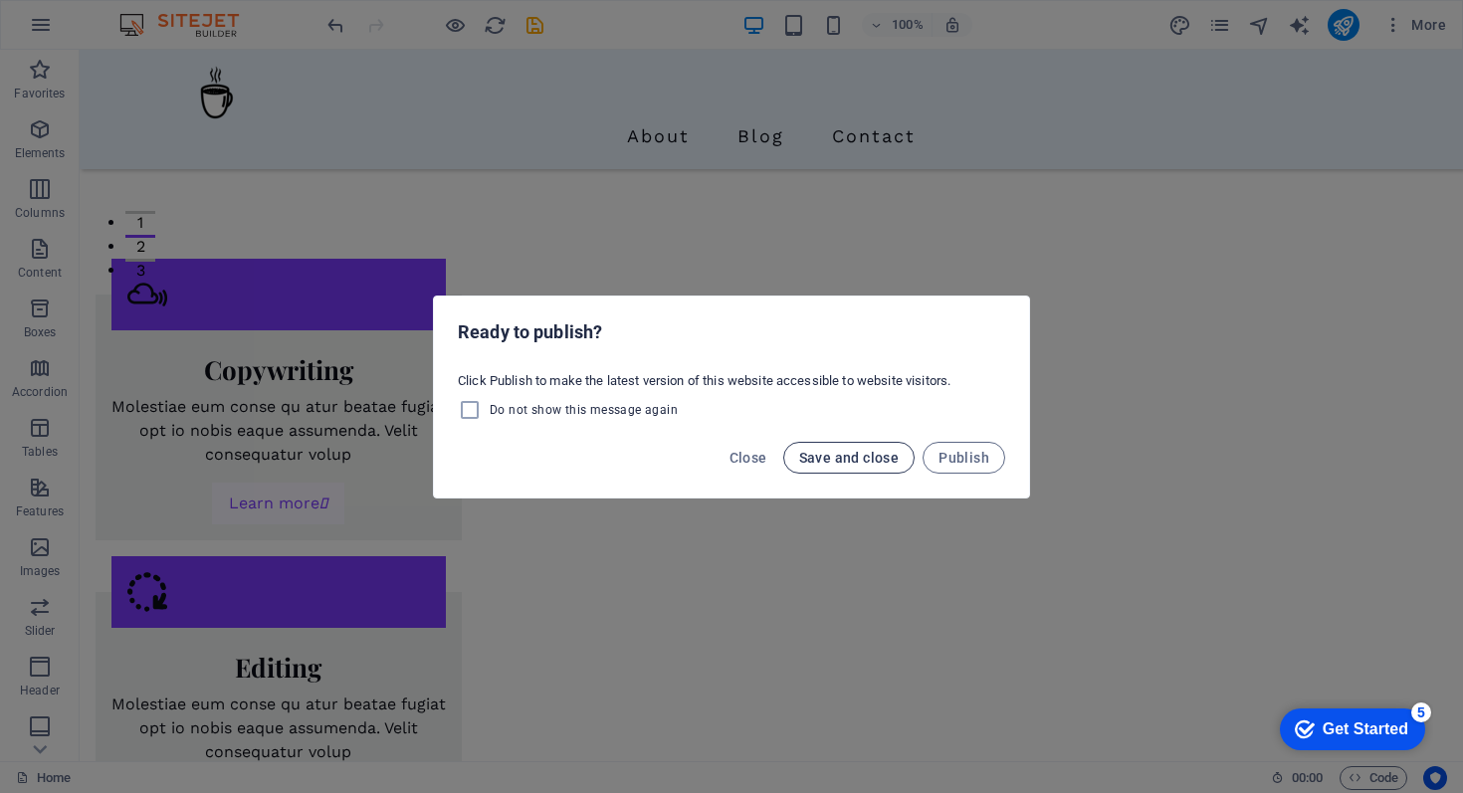
click at [829, 460] on span "Save and close" at bounding box center [849, 458] width 101 height 16
